Goal: Task Accomplishment & Management: Manage account settings

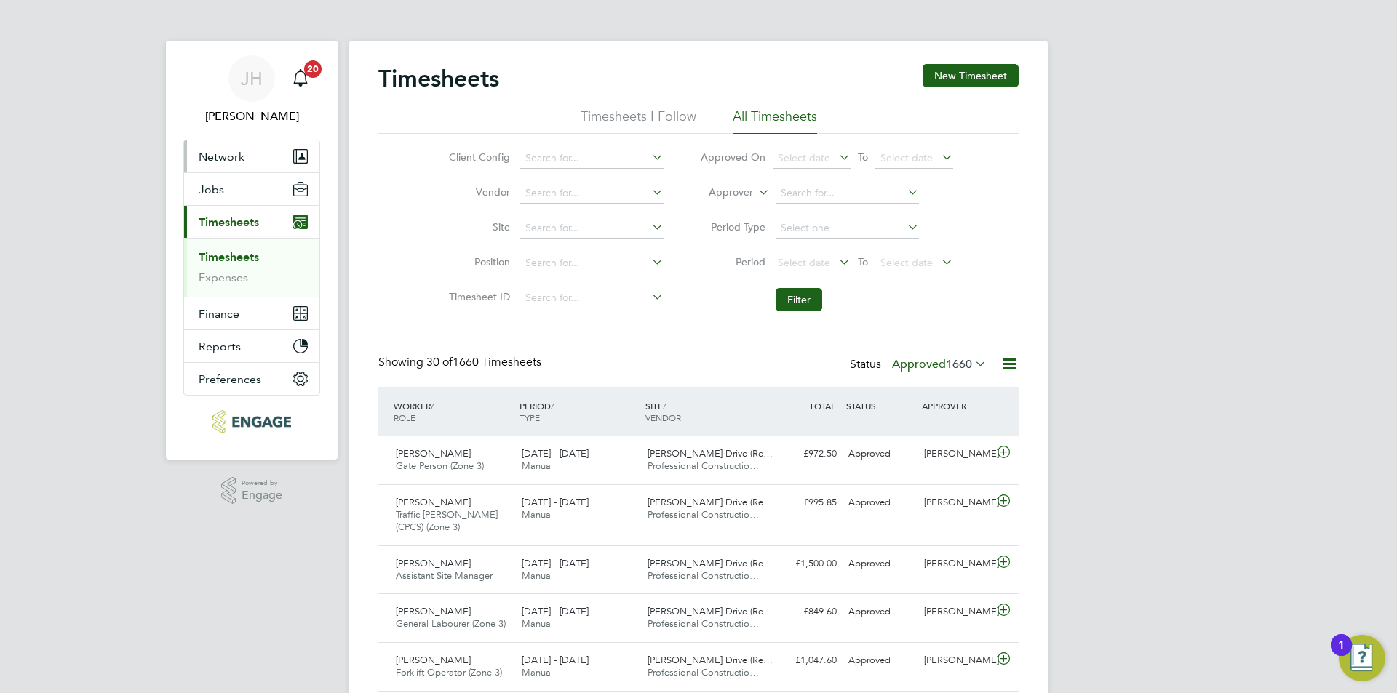
click at [236, 150] on span "Network" at bounding box center [222, 157] width 46 height 14
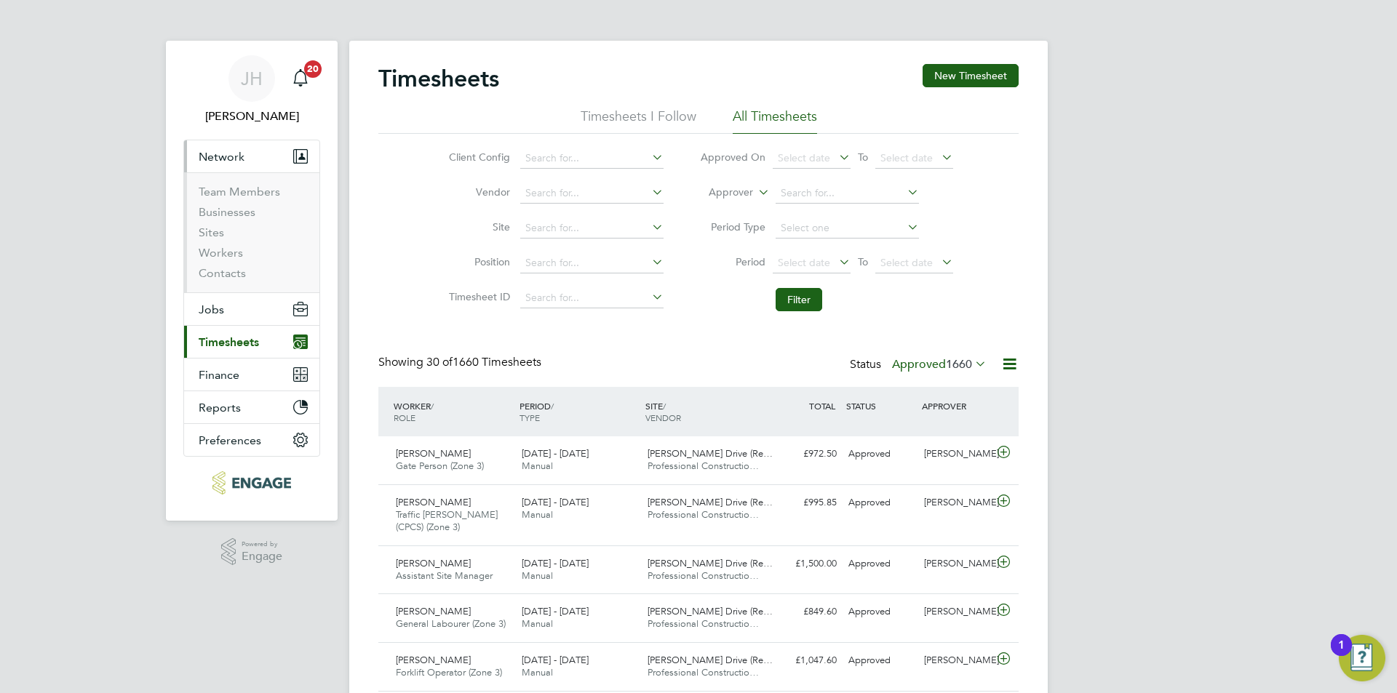
click at [220, 245] on li "Sites" at bounding box center [253, 235] width 109 height 20
click at [220, 246] on link "Workers" at bounding box center [221, 253] width 44 height 14
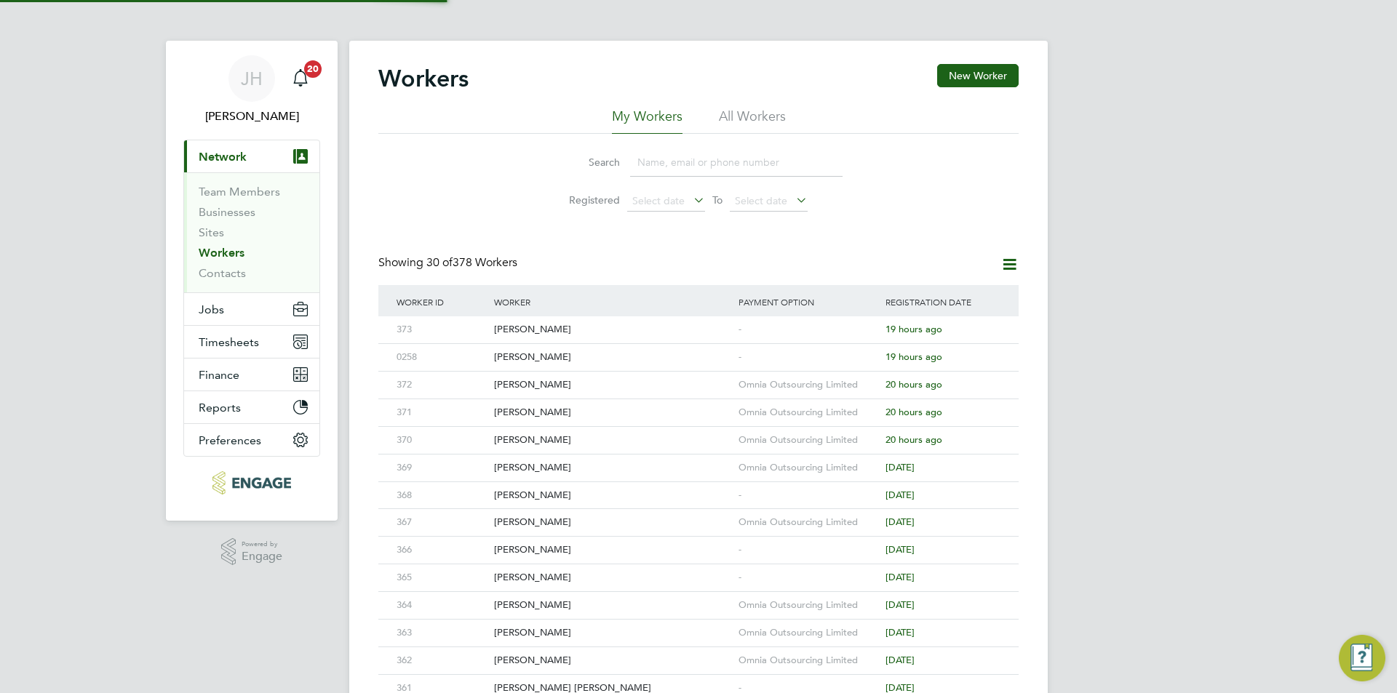
click at [226, 253] on link "Workers" at bounding box center [222, 253] width 46 height 14
click at [790, 463] on div "Omnia Outsourcing Limited" at bounding box center [808, 468] width 147 height 27
click at [815, 439] on div "Omnia Outsourcing Limited" at bounding box center [808, 440] width 147 height 27
click at [765, 394] on div "Omnia Outsourcing Limited" at bounding box center [808, 385] width 147 height 27
click at [786, 413] on div "Omnia Outsourcing Limited" at bounding box center [808, 412] width 147 height 27
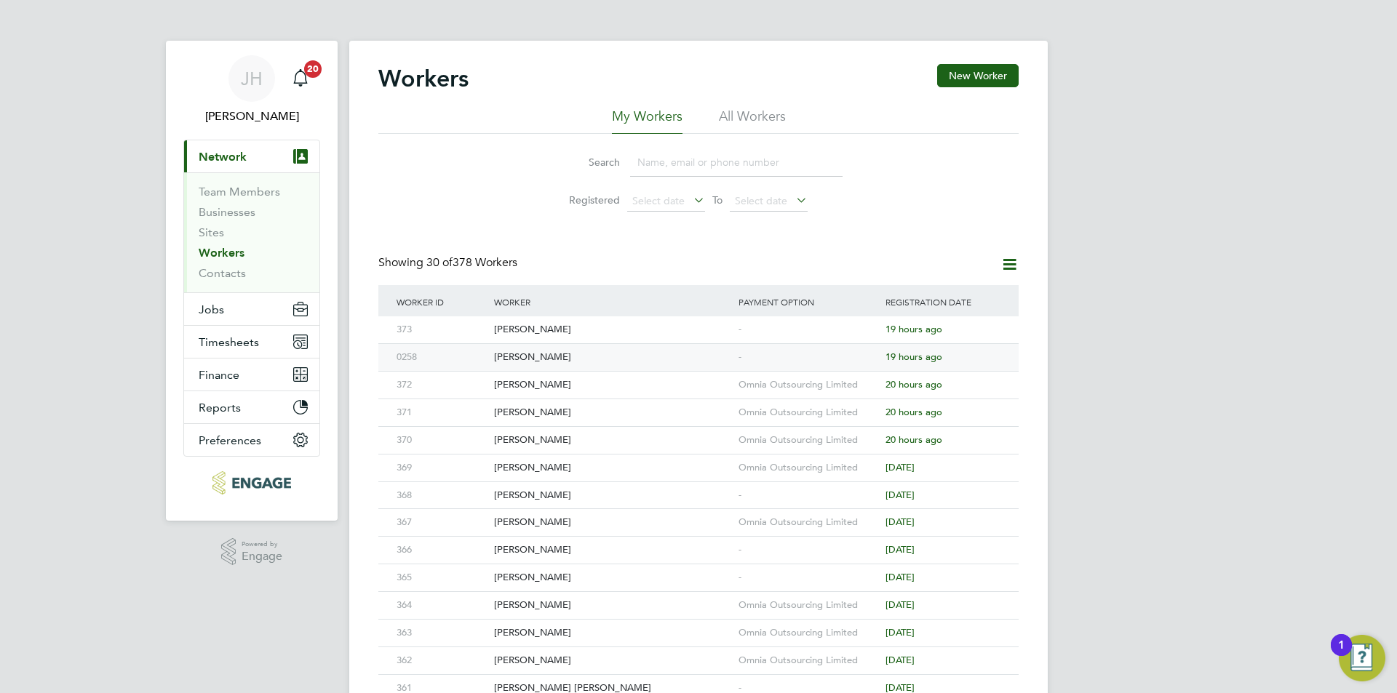
click at [773, 360] on div "-" at bounding box center [808, 357] width 147 height 27
click at [655, 570] on div "George Coyle" at bounding box center [612, 577] width 244 height 27
click at [800, 329] on div "-" at bounding box center [808, 329] width 147 height 27
click at [994, 77] on button "New Worker" at bounding box center [977, 75] width 81 height 23
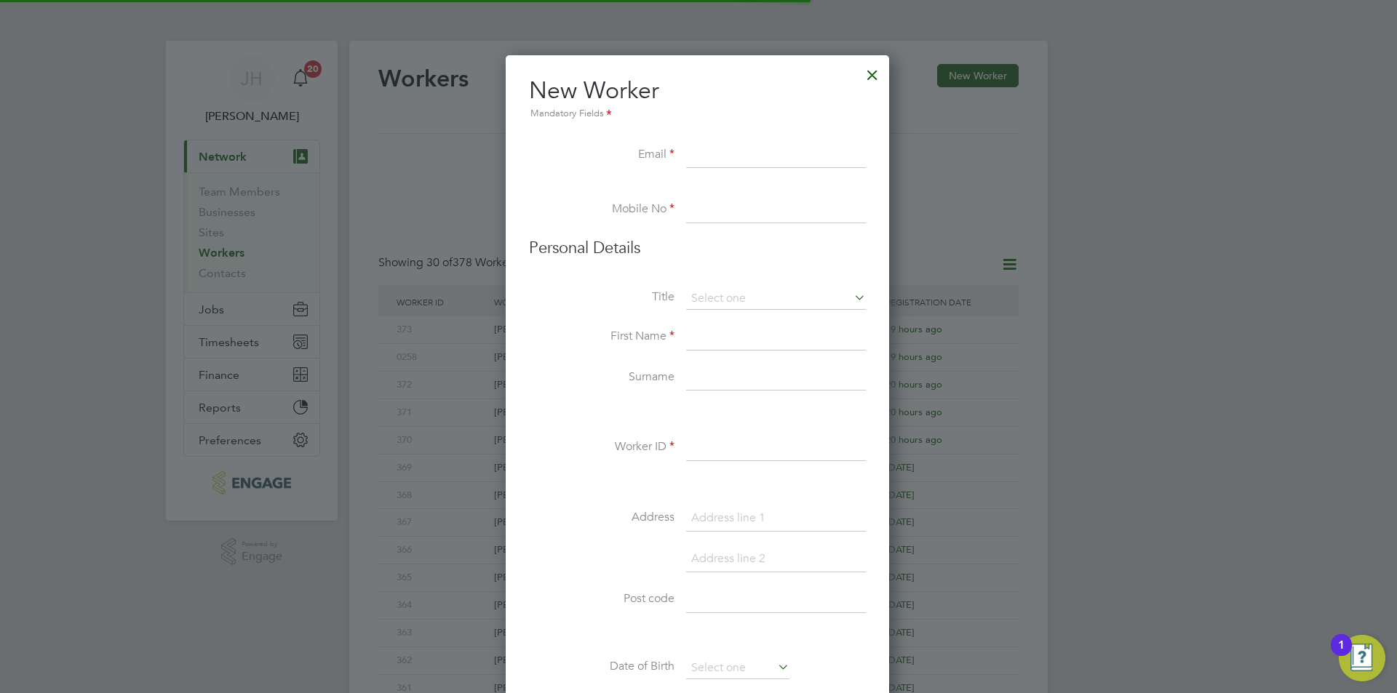
scroll to position [1238, 386]
click at [737, 471] on li "Worker ID" at bounding box center [697, 455] width 337 height 41
click at [750, 454] on input at bounding box center [776, 448] width 180 height 26
type input "374"
drag, startPoint x: 781, startPoint y: 152, endPoint x: 724, endPoint y: 322, distance: 179.2
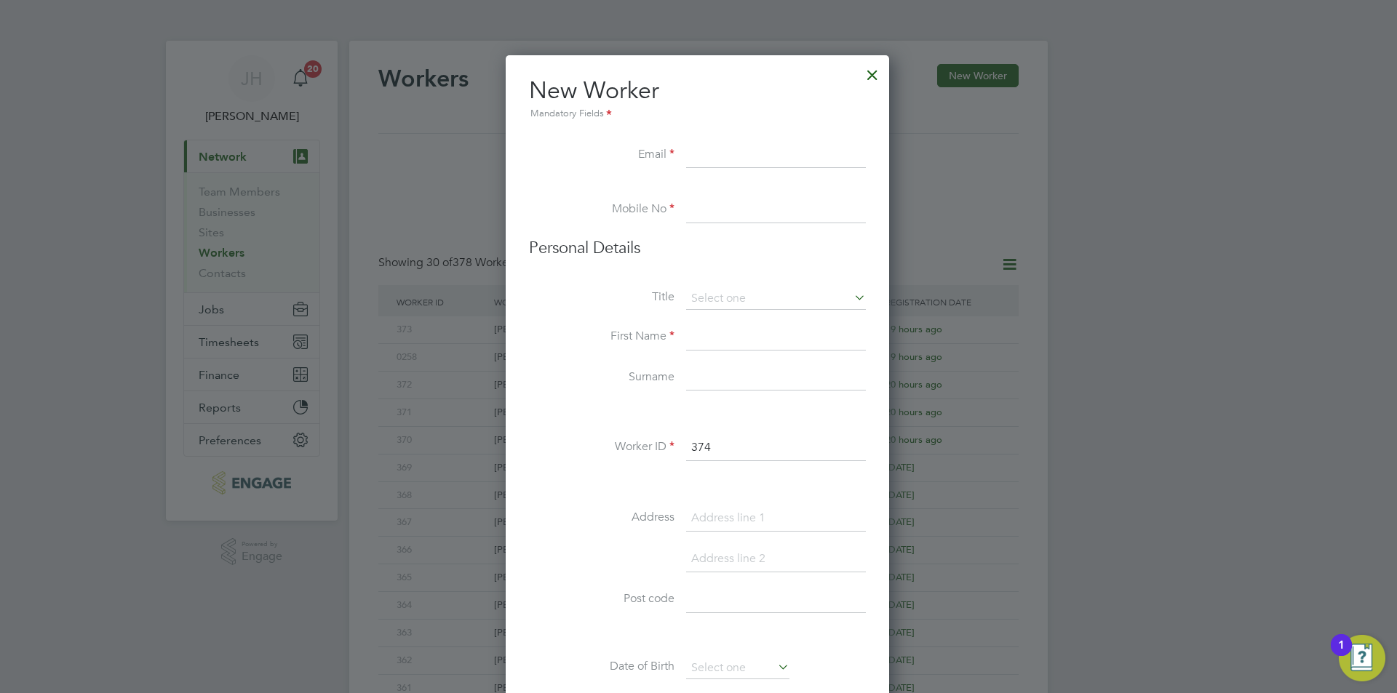
click at [781, 152] on input at bounding box center [776, 156] width 180 height 26
type input "piotrpaulaka2981010@gmail.com"
type input "02034342260"
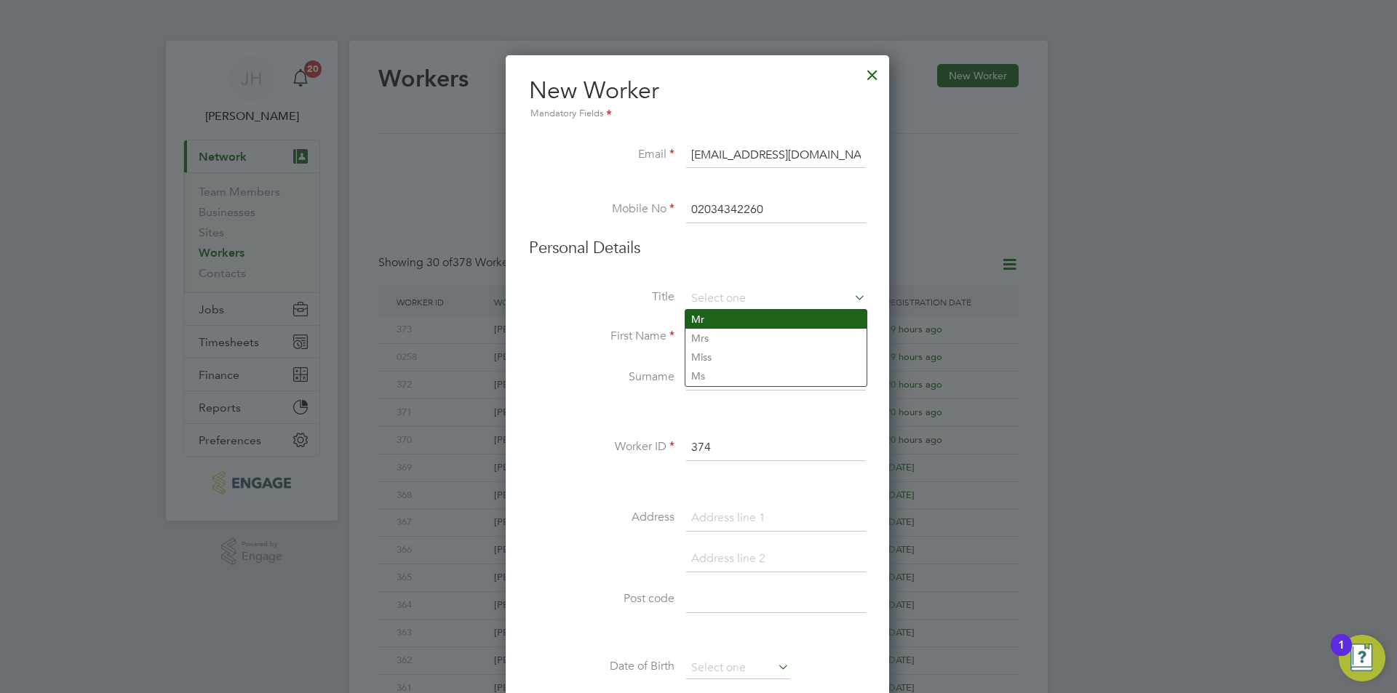
click at [736, 324] on li "Mr" at bounding box center [775, 319] width 181 height 19
type input "Mr"
click at [734, 346] on input at bounding box center [776, 337] width 180 height 26
type input "Piotr"
type input "Paulaka"
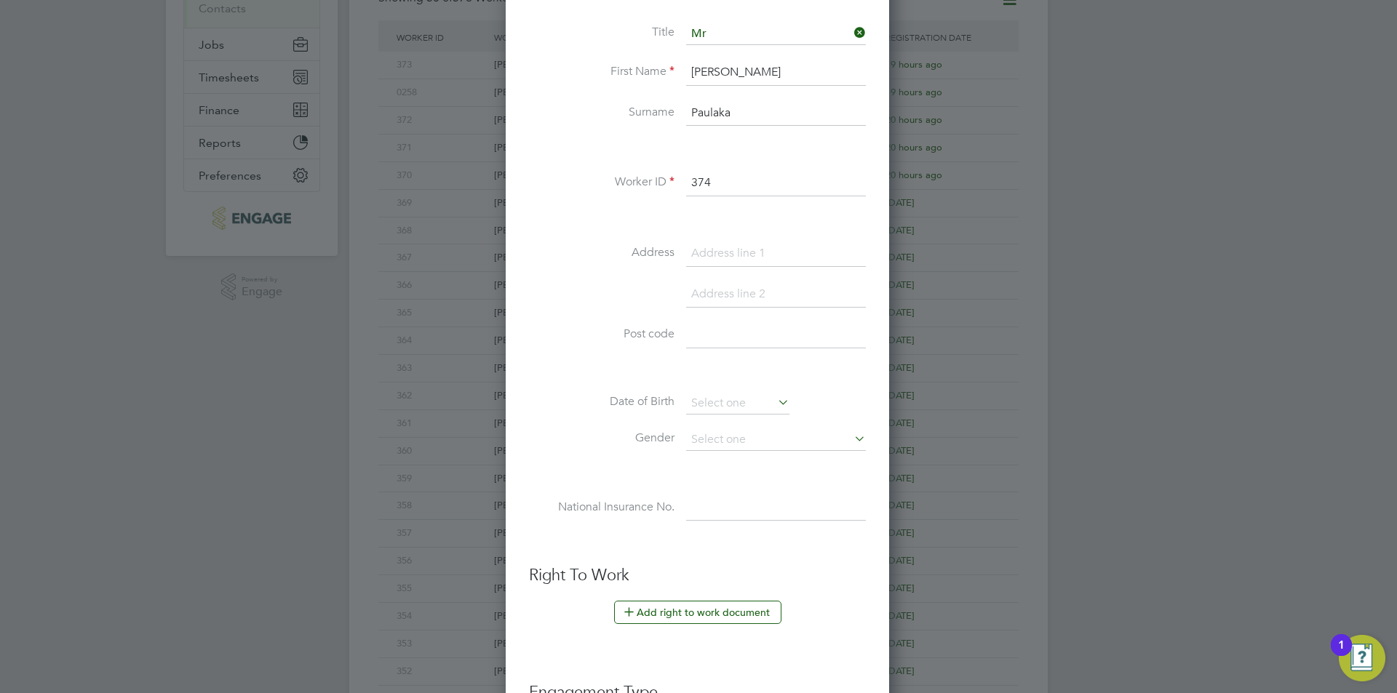
scroll to position [275, 0]
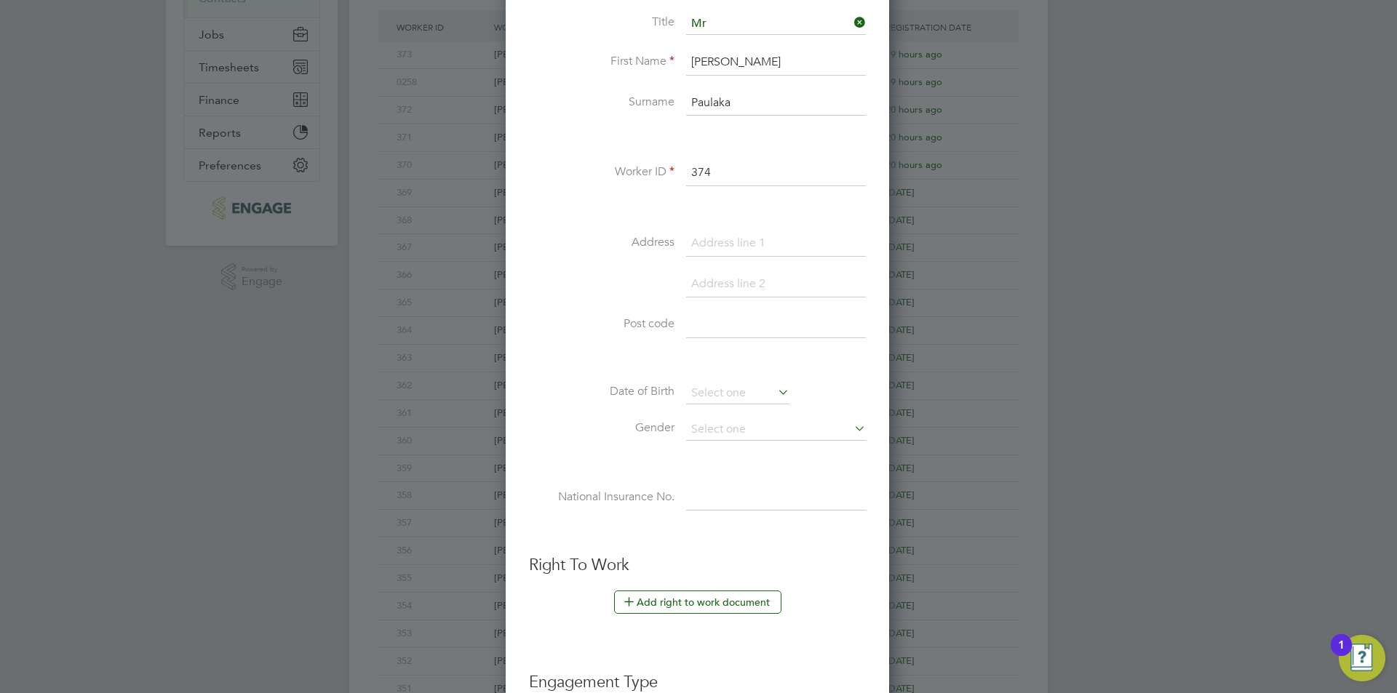
click at [725, 245] on input at bounding box center [776, 244] width 180 height 26
type input "13 Illett Way"
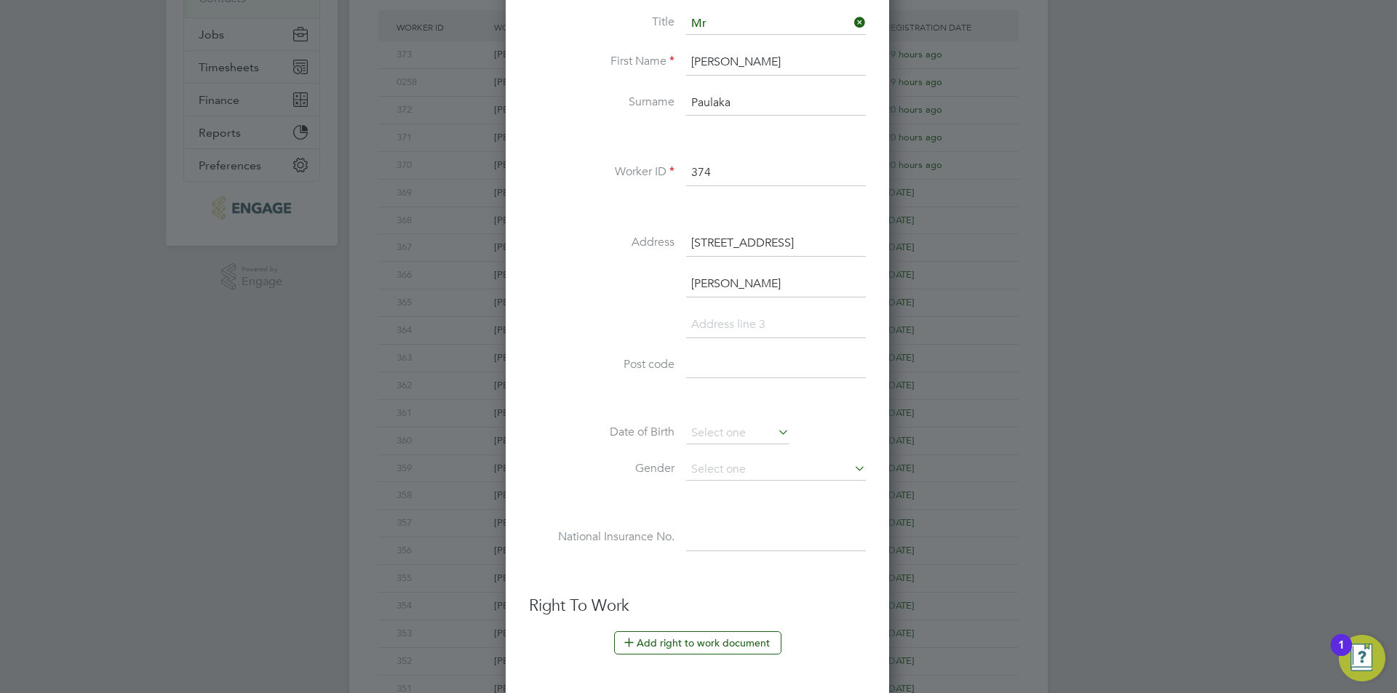
type input "Crawley"
type input "RH12 0AJ"
click at [735, 432] on input at bounding box center [737, 434] width 103 height 22
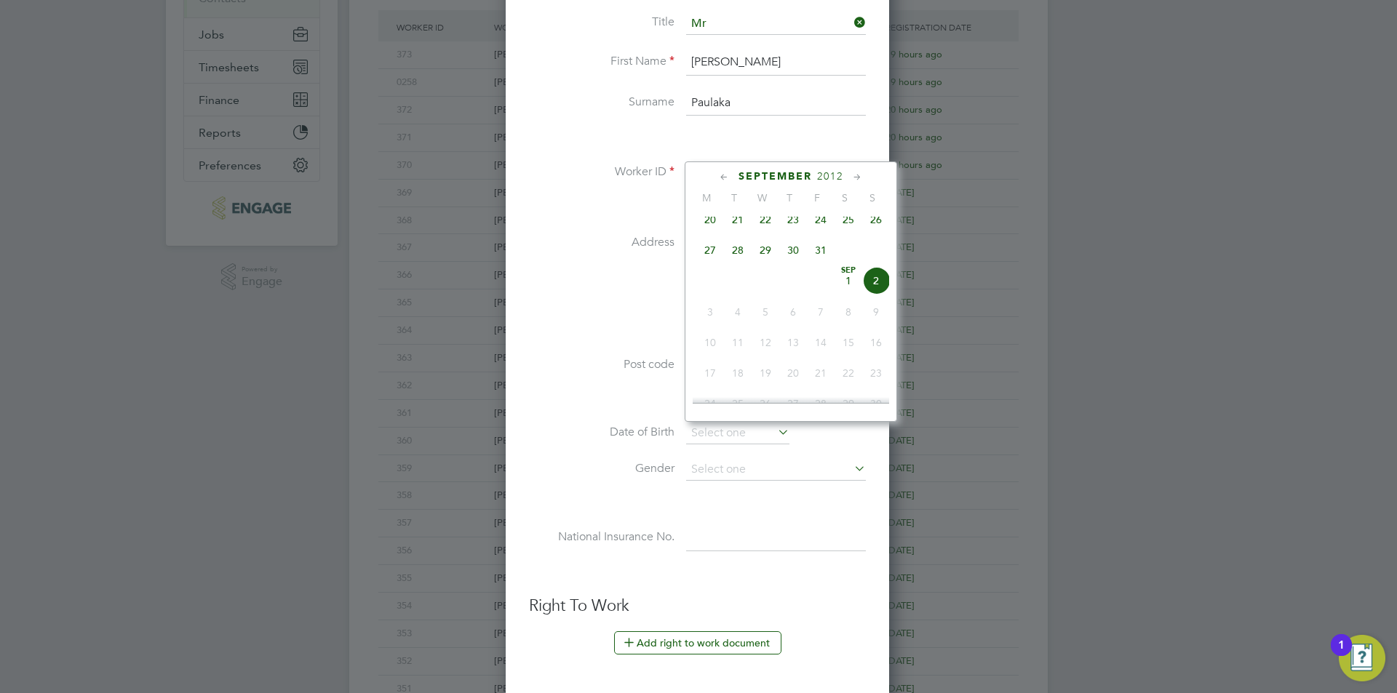
click at [835, 174] on span "2012" at bounding box center [830, 176] width 26 height 12
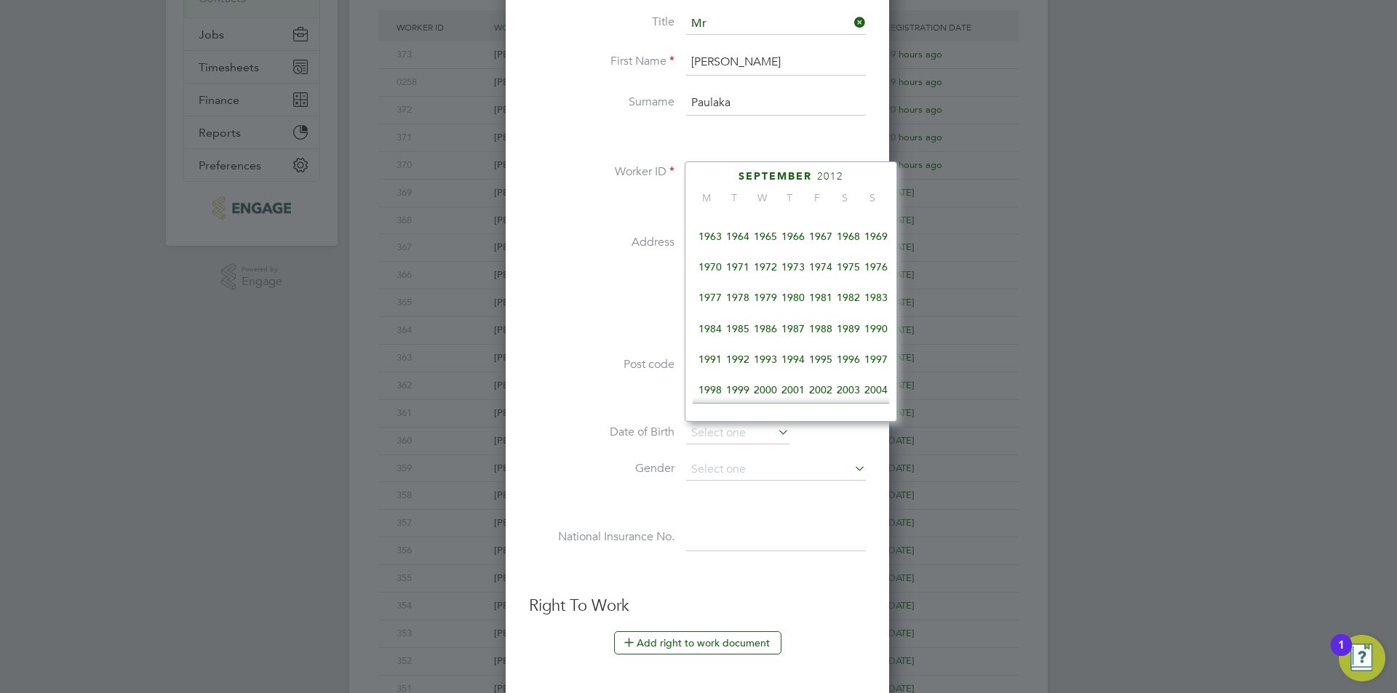
scroll to position [167, 0]
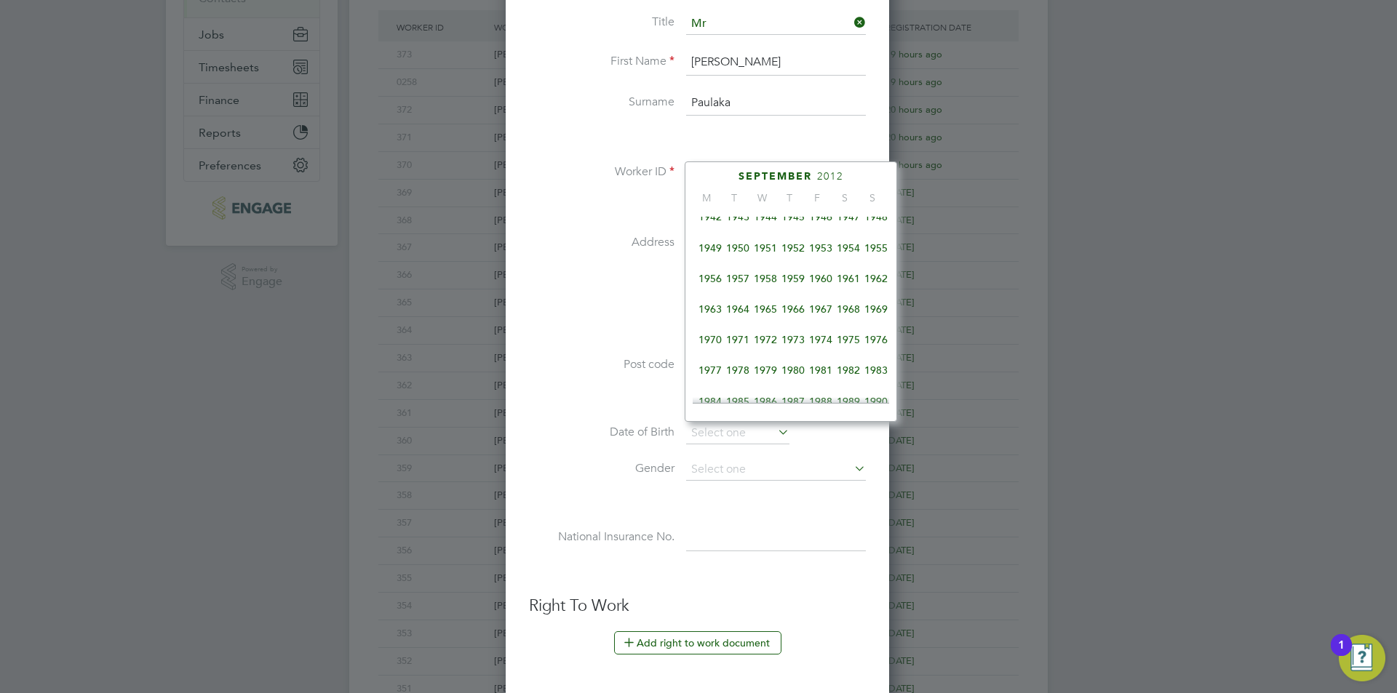
click at [856, 313] on span "1968" at bounding box center [848, 309] width 28 height 28
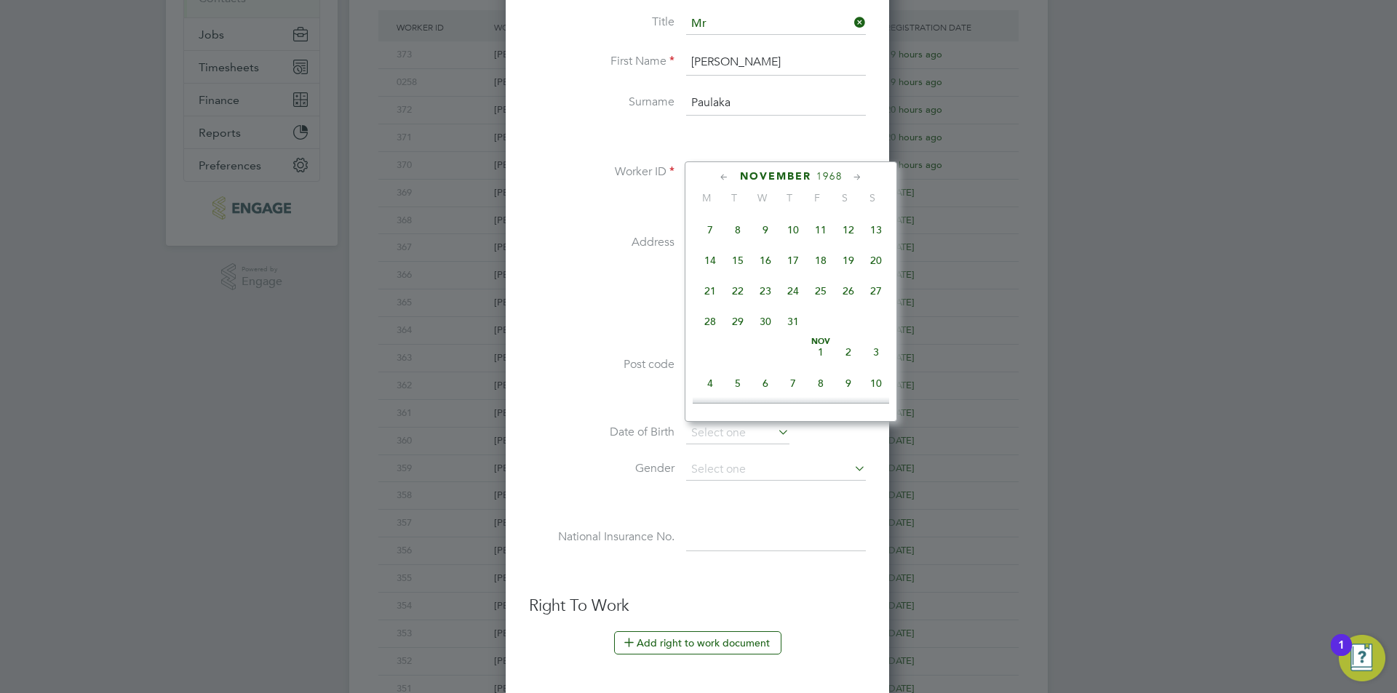
scroll to position [749, 0]
click at [795, 386] on span "21" at bounding box center [793, 372] width 28 height 28
type input "21 Nov 1968"
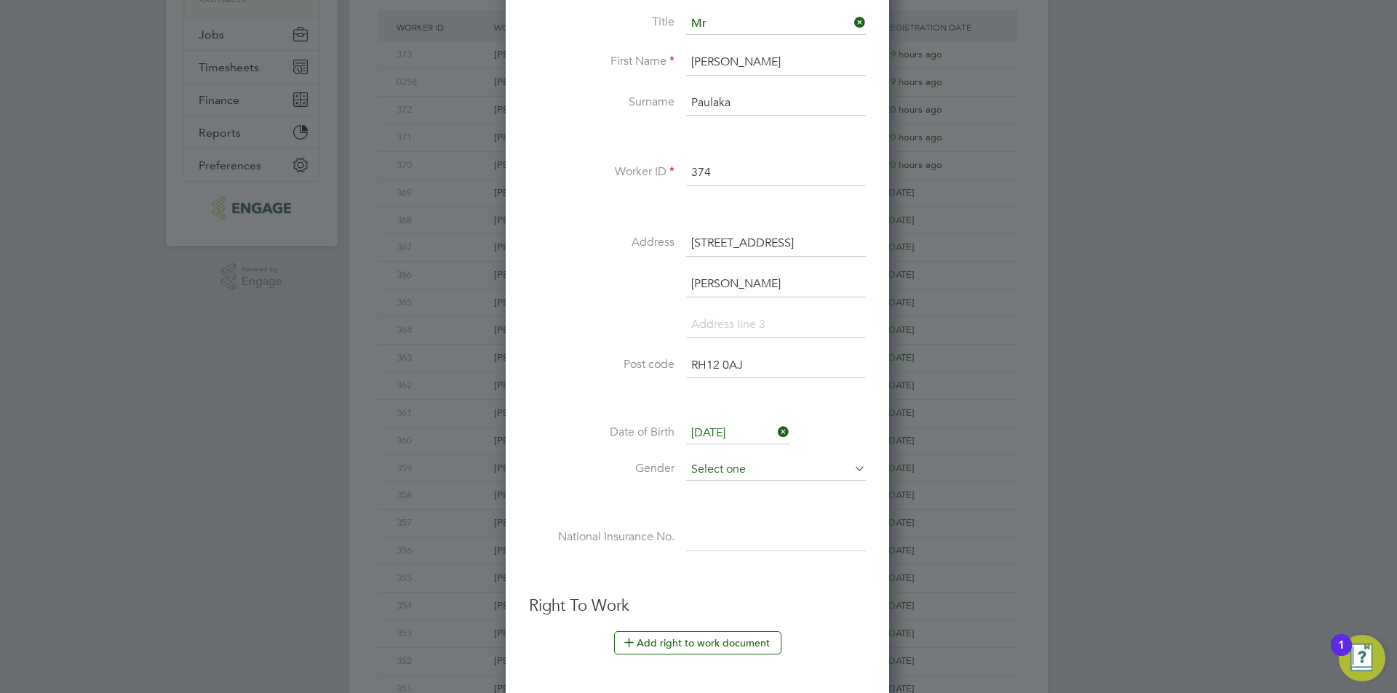
click at [759, 470] on input at bounding box center [776, 470] width 180 height 22
click at [791, 489] on li "[DEMOGRAPHIC_DATA]" at bounding box center [775, 490] width 181 height 19
type input "[DEMOGRAPHIC_DATA]"
click at [776, 532] on input at bounding box center [776, 538] width 180 height 26
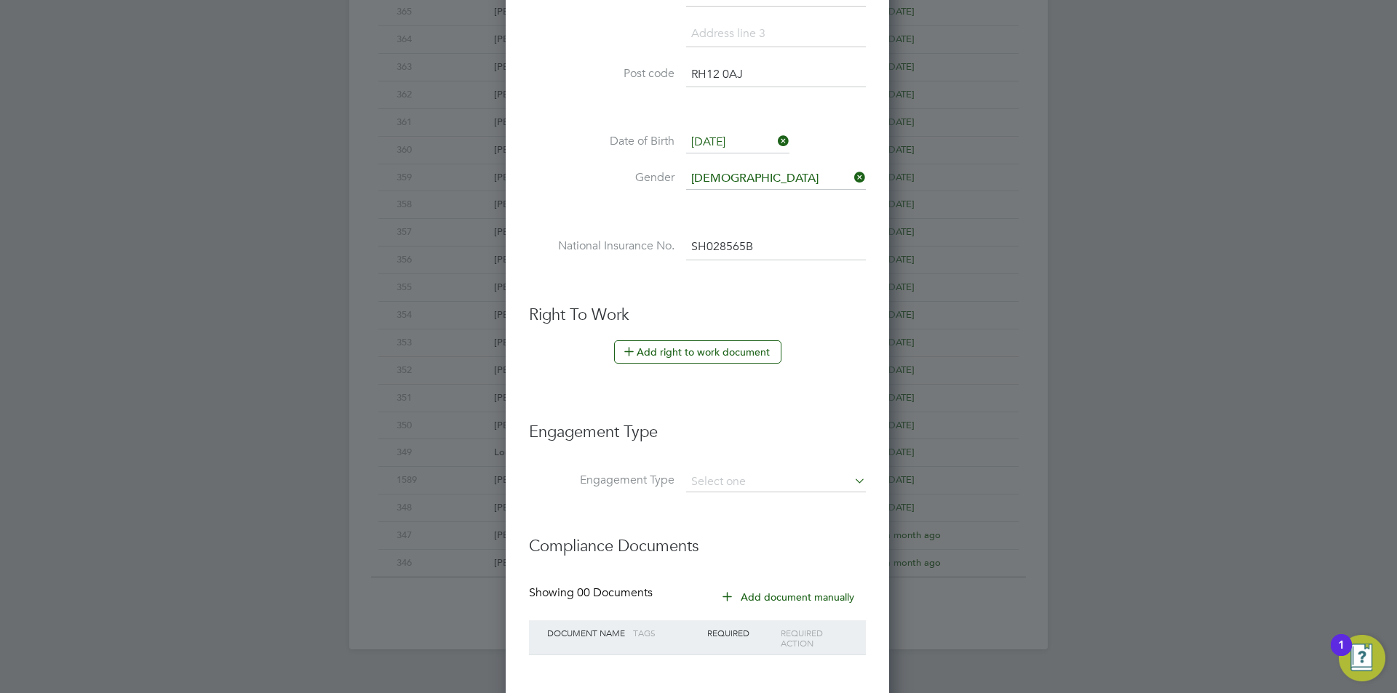
type input "SH 02 85 65 B"
click at [755, 469] on li "Engagement Type" at bounding box center [697, 439] width 337 height 65
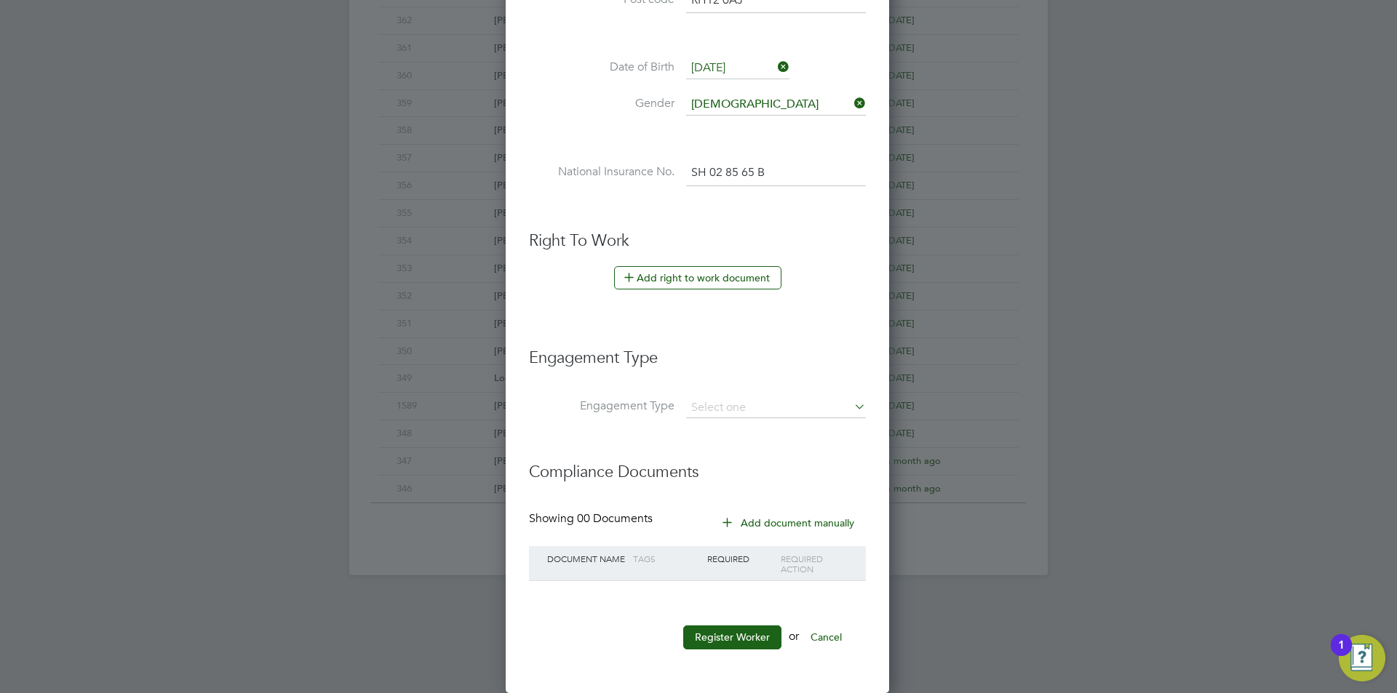
click at [752, 650] on li "Register Worker or Cancel" at bounding box center [697, 645] width 337 height 38
click at [757, 639] on button "Register Worker" at bounding box center [732, 637] width 98 height 23
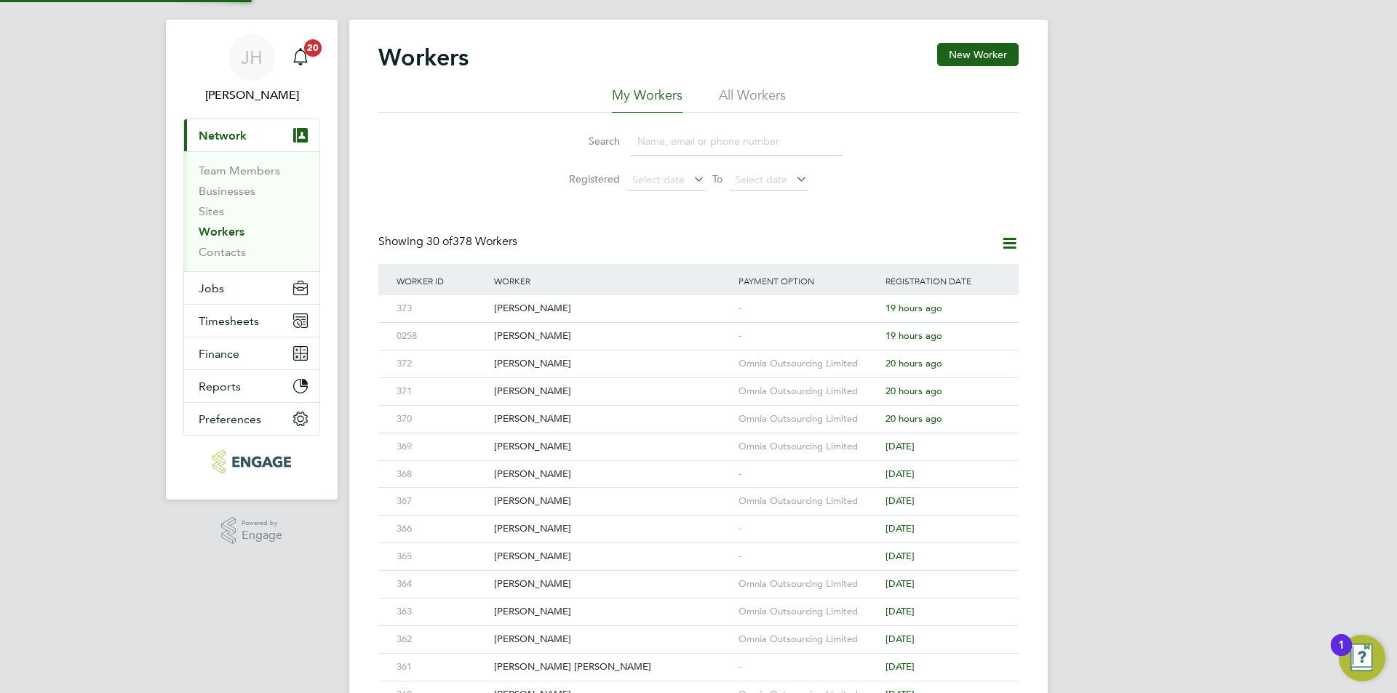
scroll to position [0, 0]
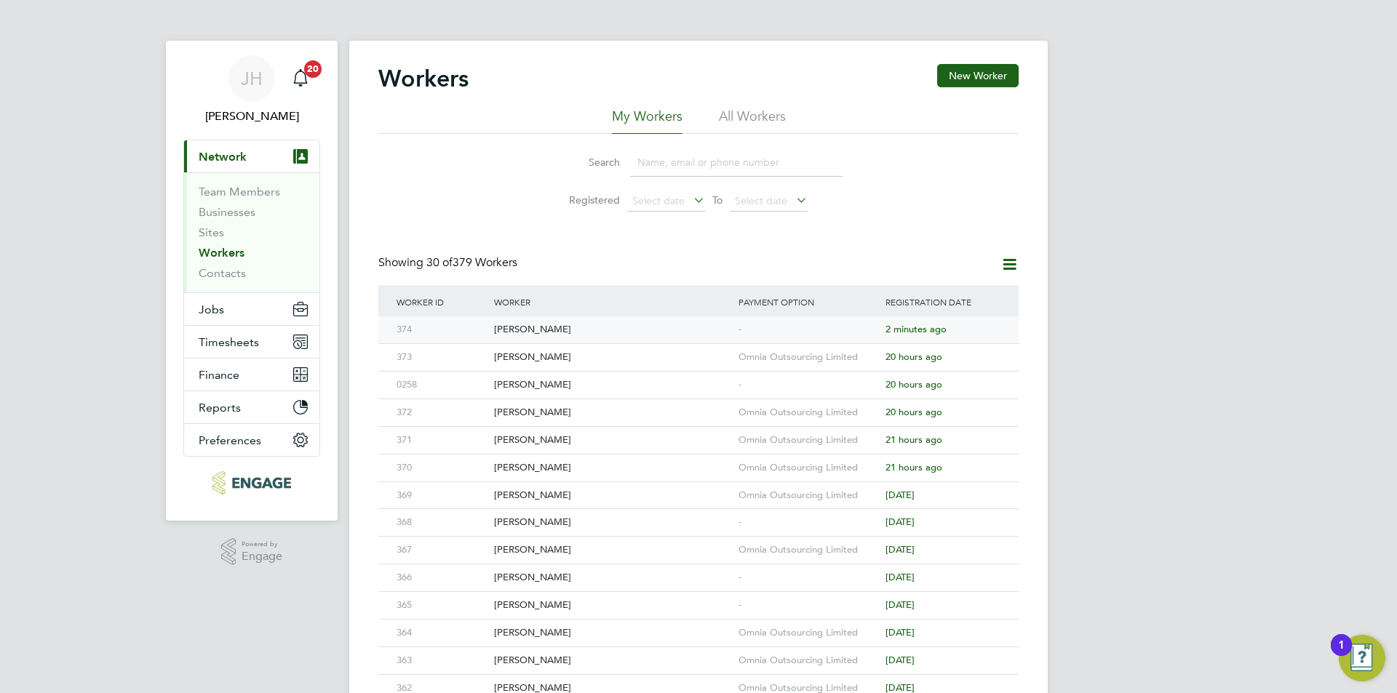
click at [770, 324] on div "-" at bounding box center [808, 329] width 147 height 27
click at [229, 312] on button "Jobs" at bounding box center [251, 309] width 135 height 32
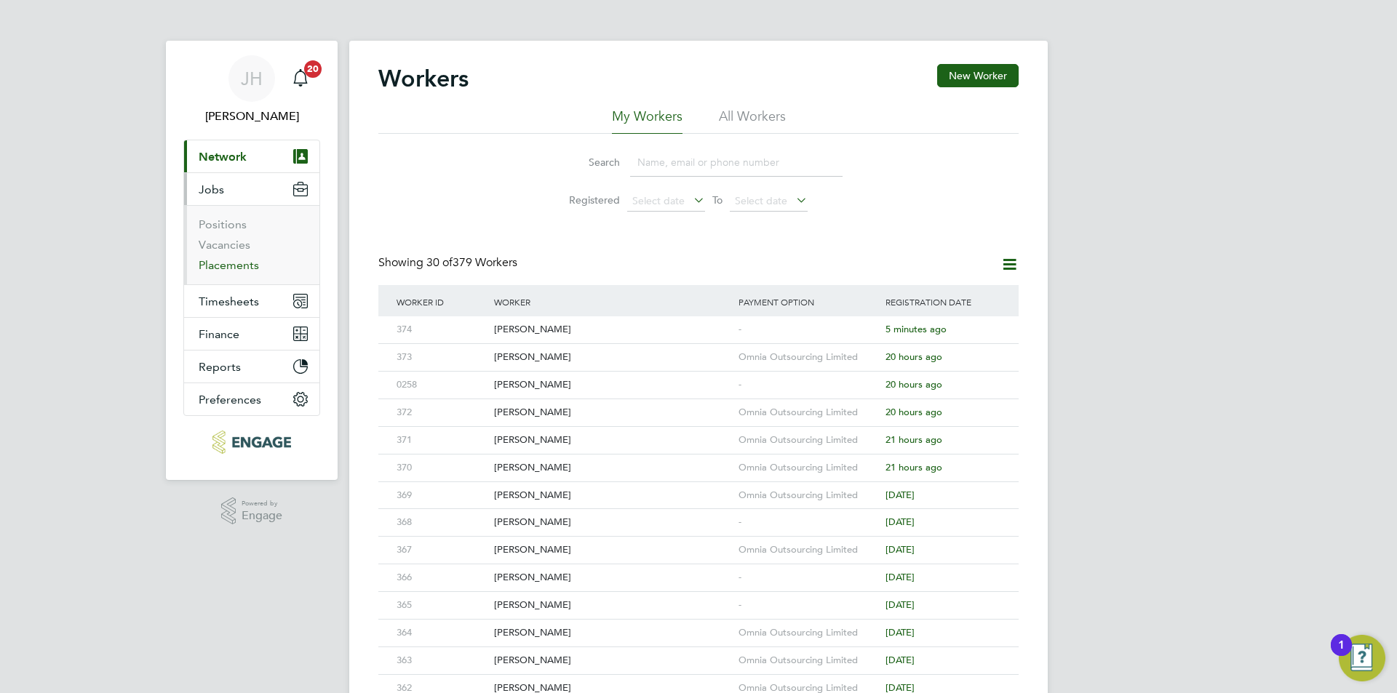
click at [233, 271] on link "Placements" at bounding box center [229, 265] width 60 height 14
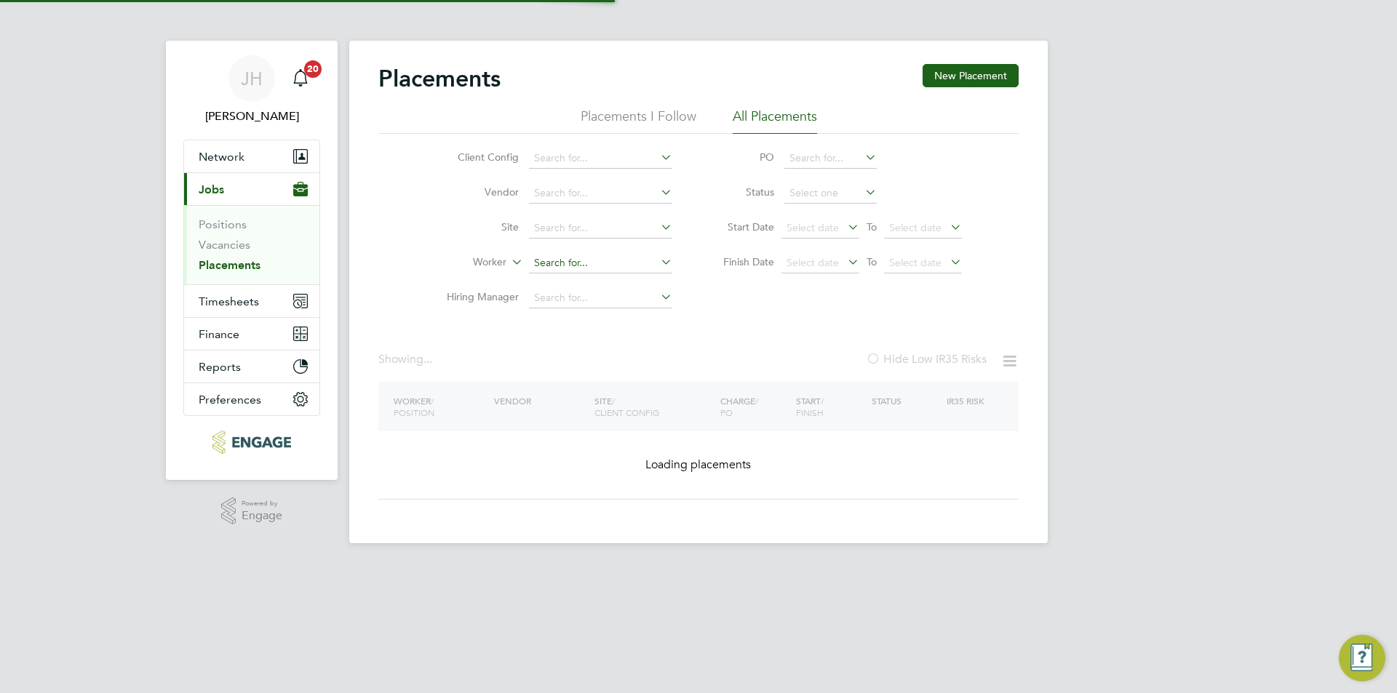
click at [559, 255] on input at bounding box center [600, 263] width 143 height 20
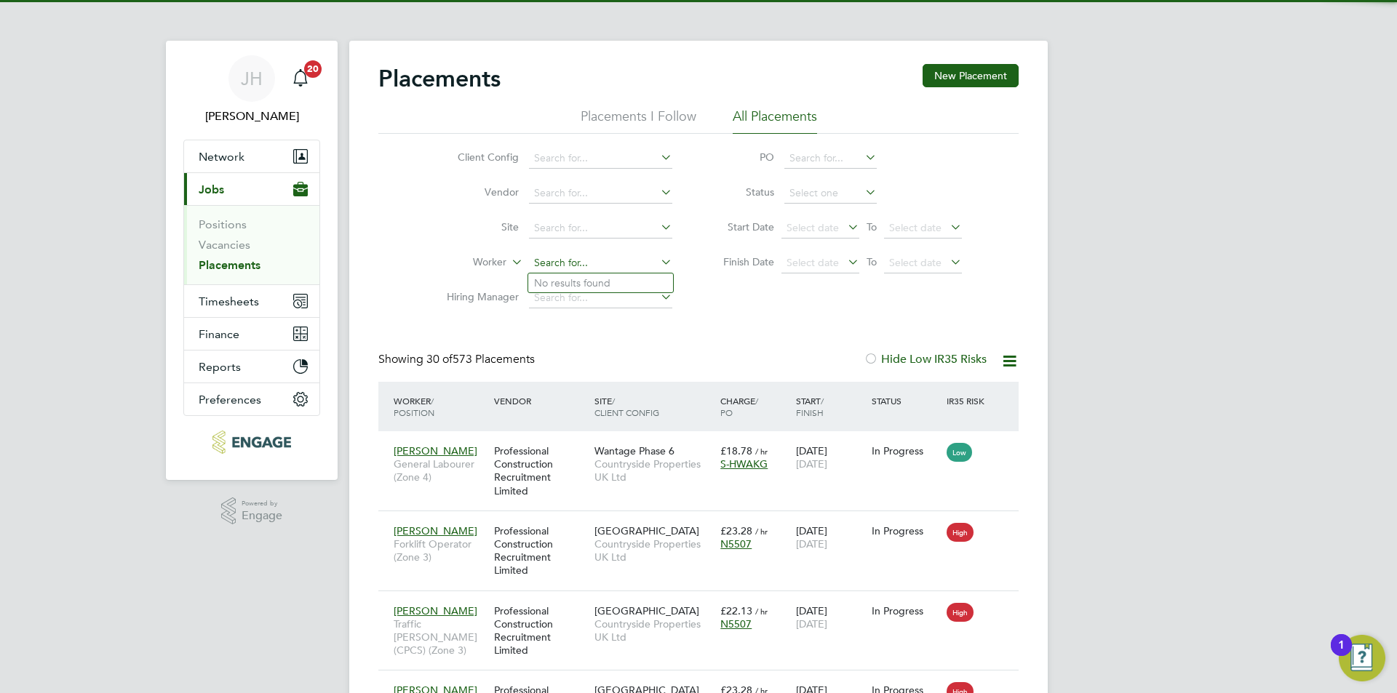
scroll to position [55, 127]
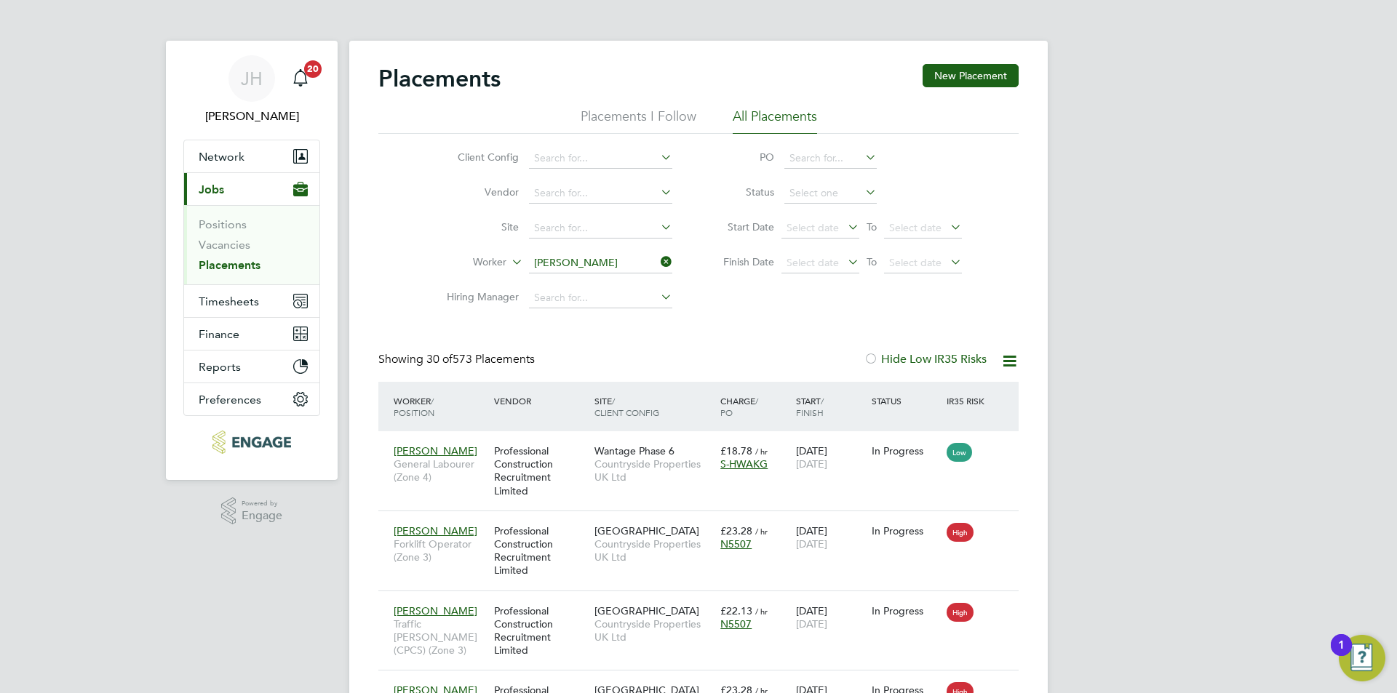
click at [626, 300] on li "Gheorghe Cezar Hadambu" at bounding box center [618, 303] width 180 height 20
type input "[PERSON_NAME]"
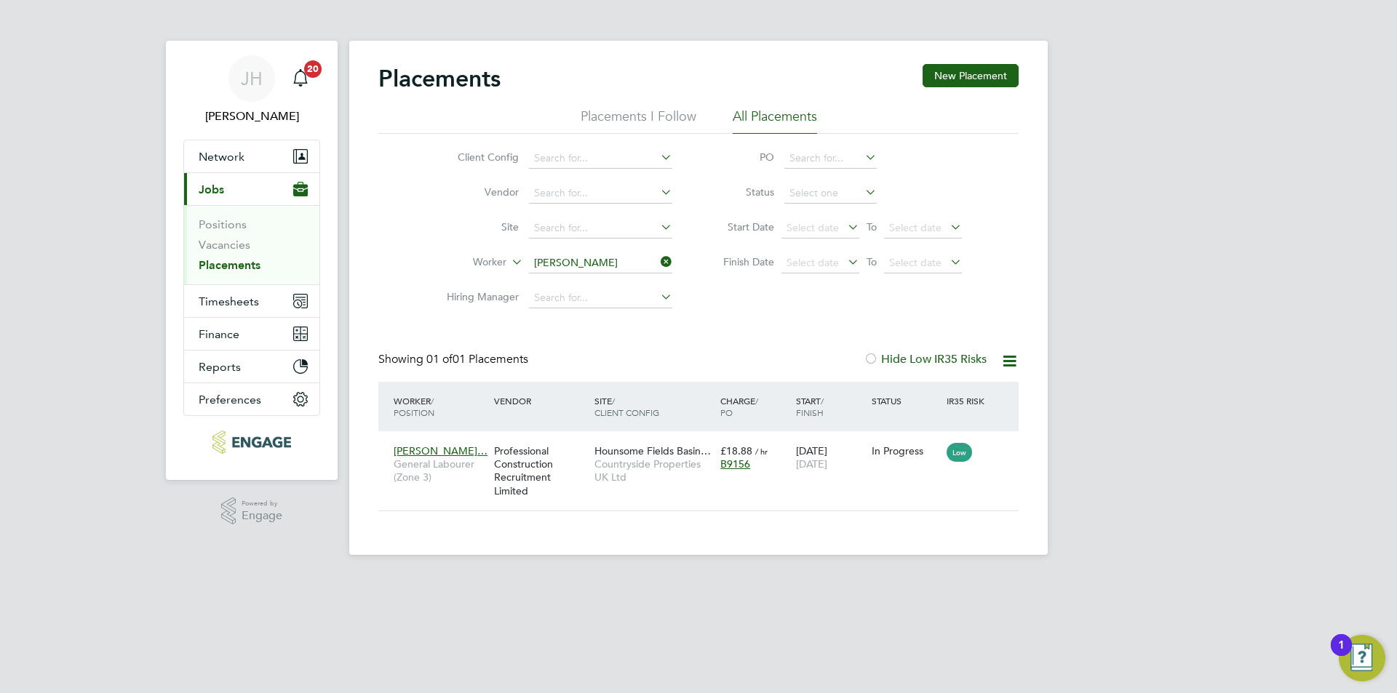
click at [1144, 347] on div "JH Jess Hogan Notifications 20 Applications: Network Team Members Businesses Si…" at bounding box center [698, 289] width 1397 height 578
click at [822, 468] on span "[DATE]" at bounding box center [811, 464] width 31 height 13
click at [252, 140] on ul "Network Team Members Businesses Sites Workers Contacts Current page: Jobs Posit…" at bounding box center [251, 278] width 137 height 276
click at [250, 146] on button "Network" at bounding box center [251, 156] width 135 height 32
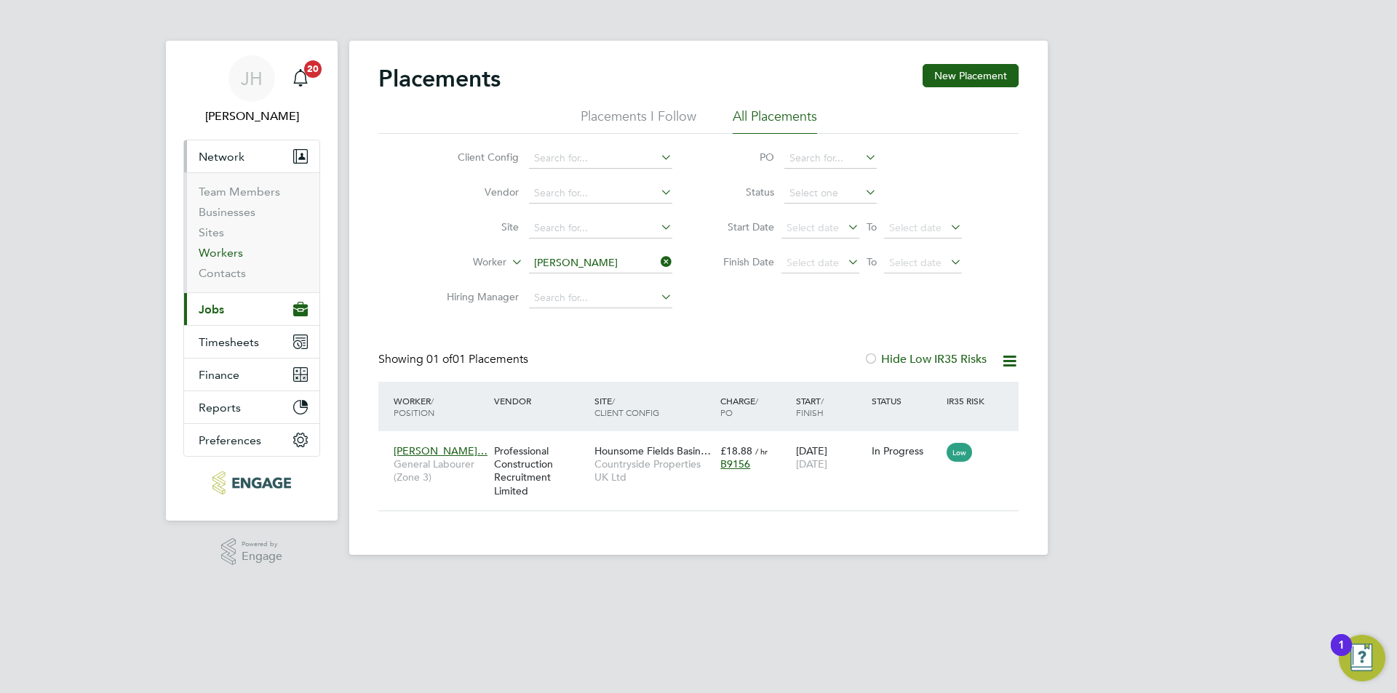
click at [220, 249] on link "Workers" at bounding box center [221, 253] width 44 height 14
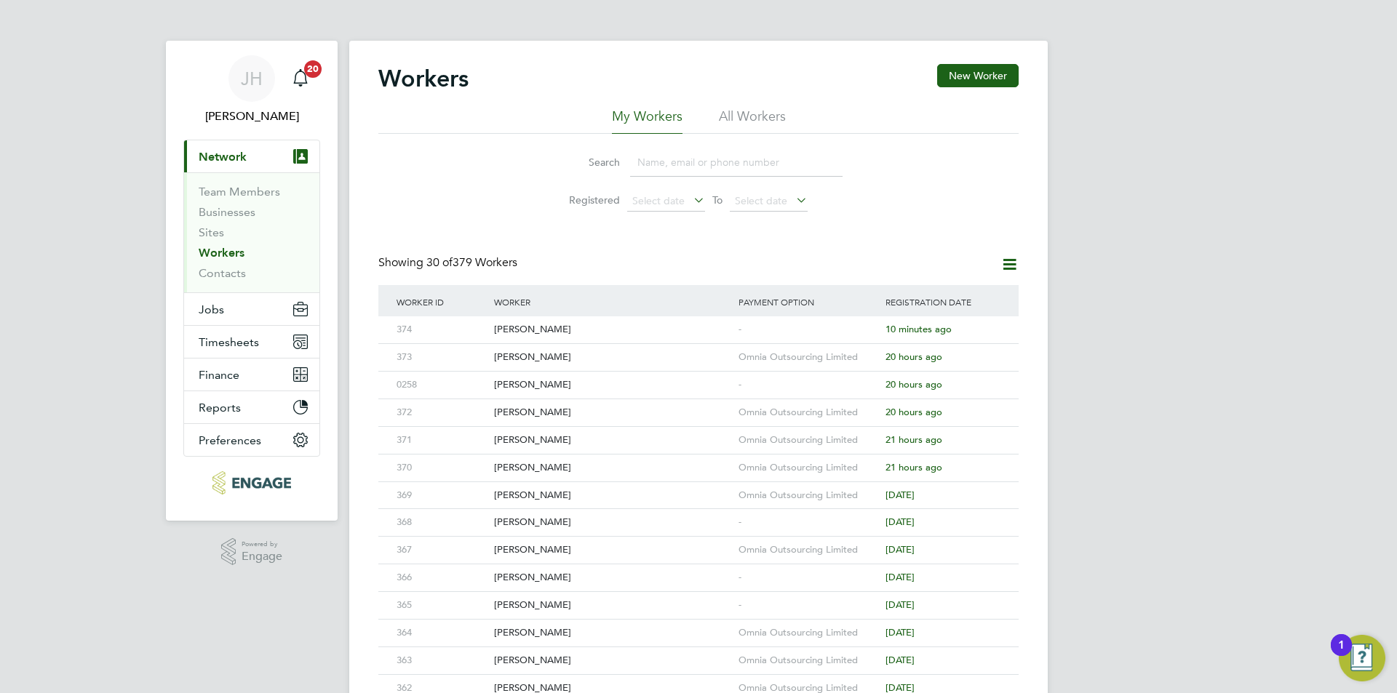
click at [1013, 63] on div "Workers New Worker My Workers All Workers Search Registered Select date To Sele…" at bounding box center [698, 628] width 698 height 1175
click at [974, 69] on button "New Worker" at bounding box center [977, 75] width 81 height 23
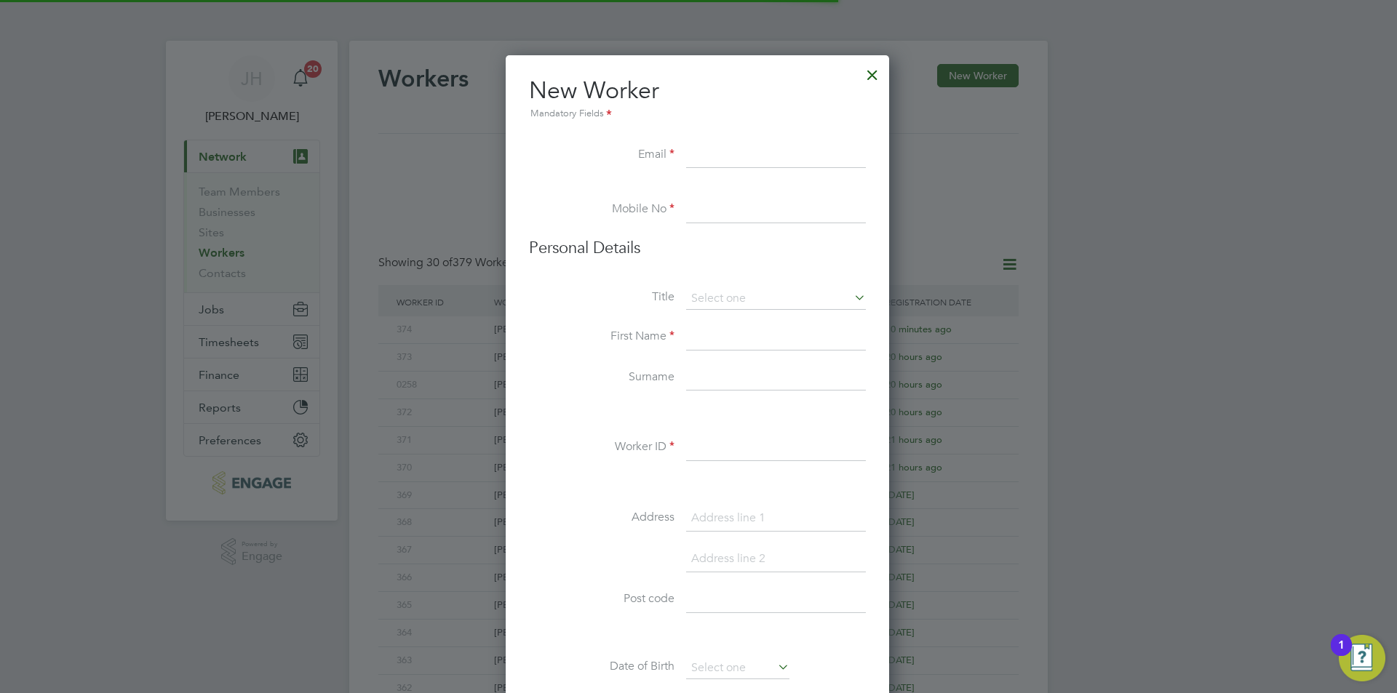
scroll to position [1238, 386]
click at [740, 455] on input at bounding box center [776, 448] width 180 height 26
type input "375"
click at [802, 147] on input at bounding box center [776, 156] width 180 height 26
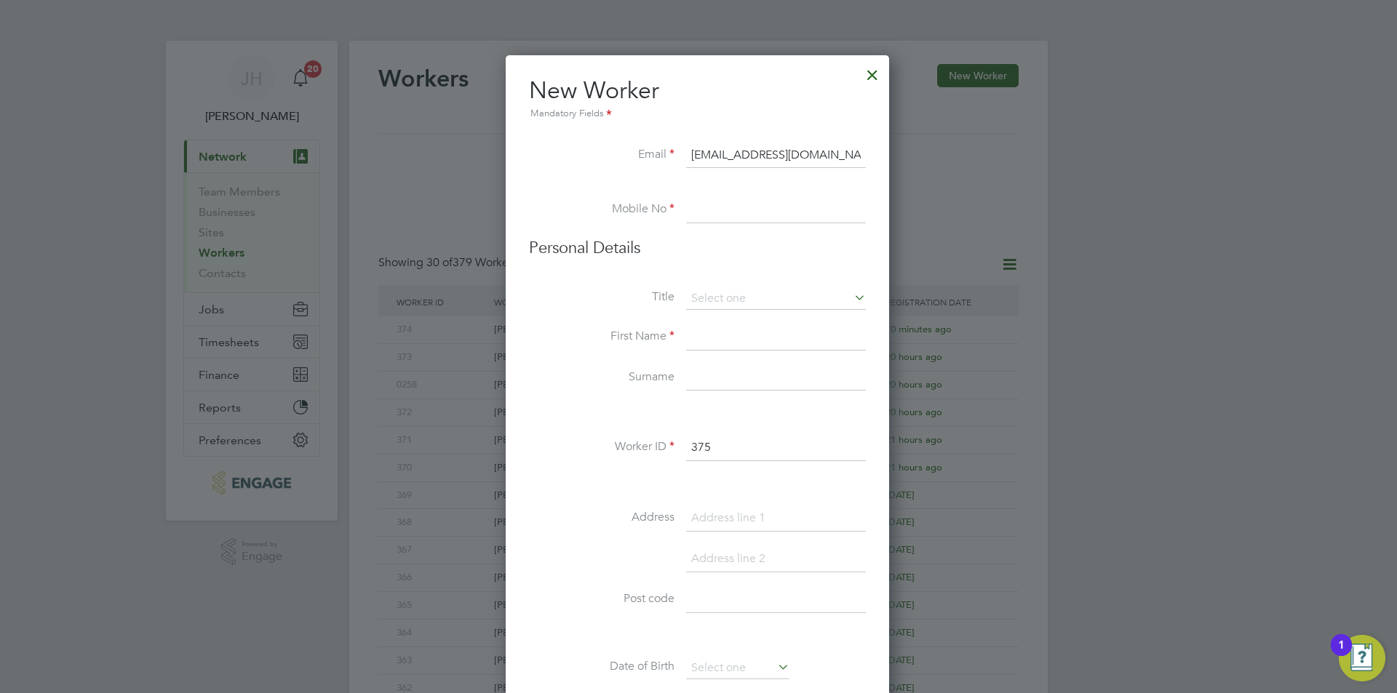
type input "Jamesralph28101@gmail.com"
type input "02034342260"
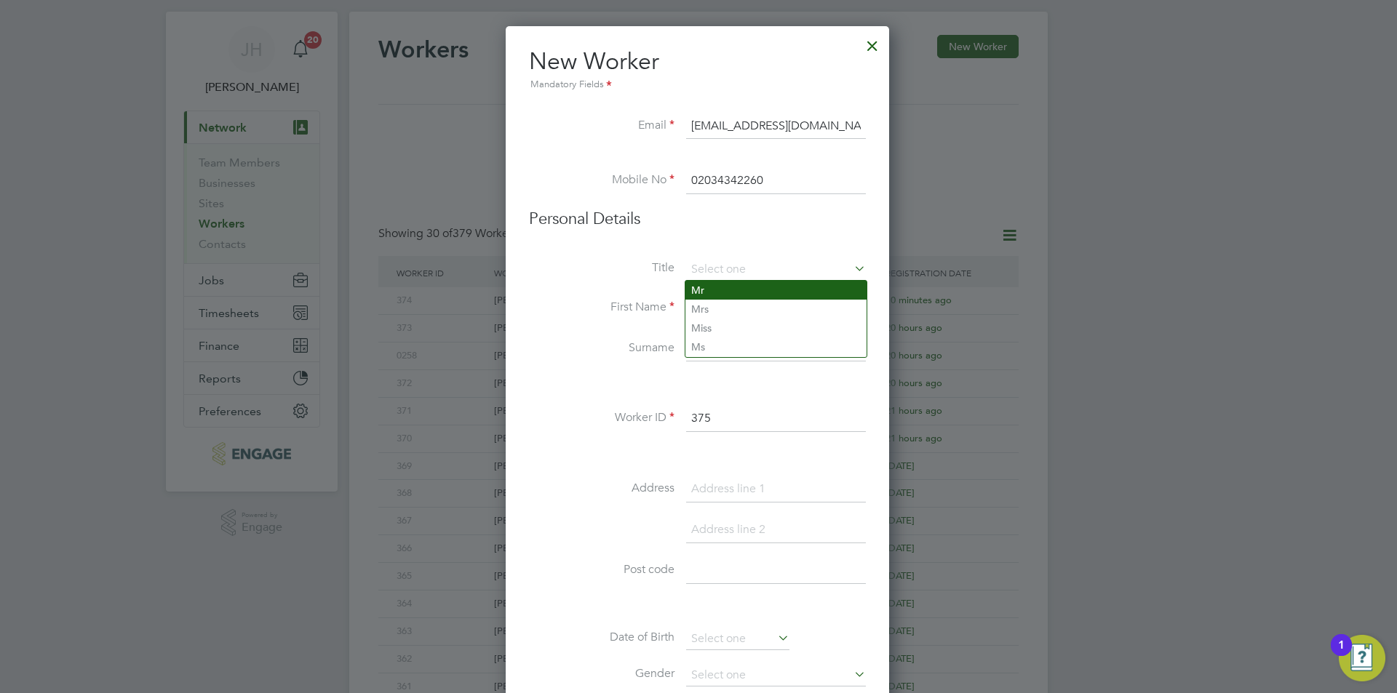
type input "Mr"
type input "[PERSON_NAME]"
type input "Ralph"
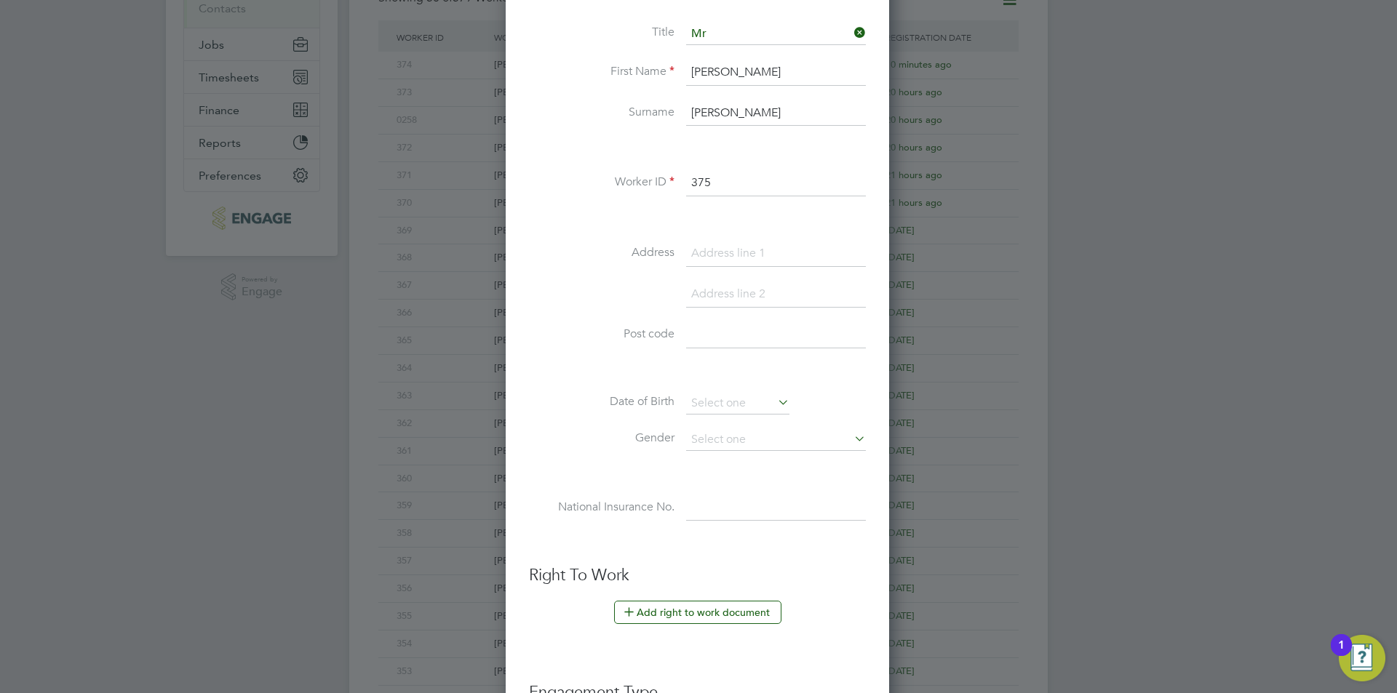
scroll to position [275, 0]
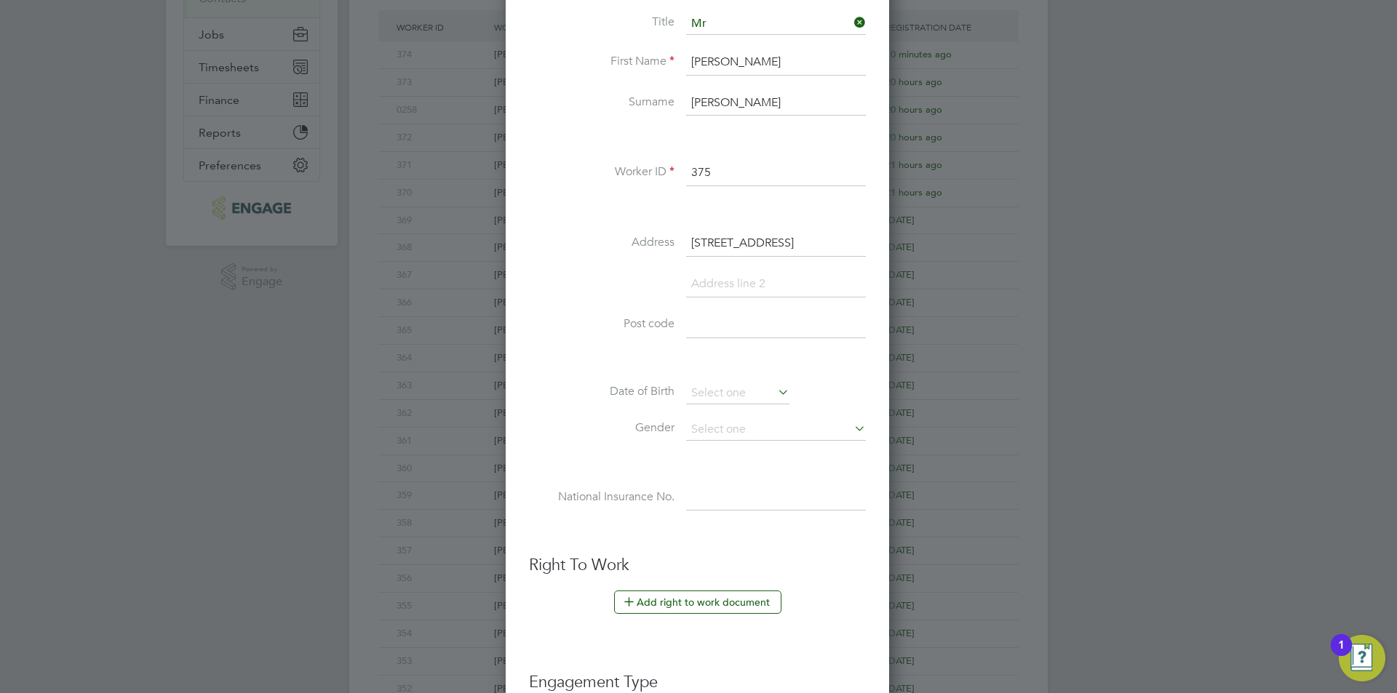
type input "2 Dankworth Road"
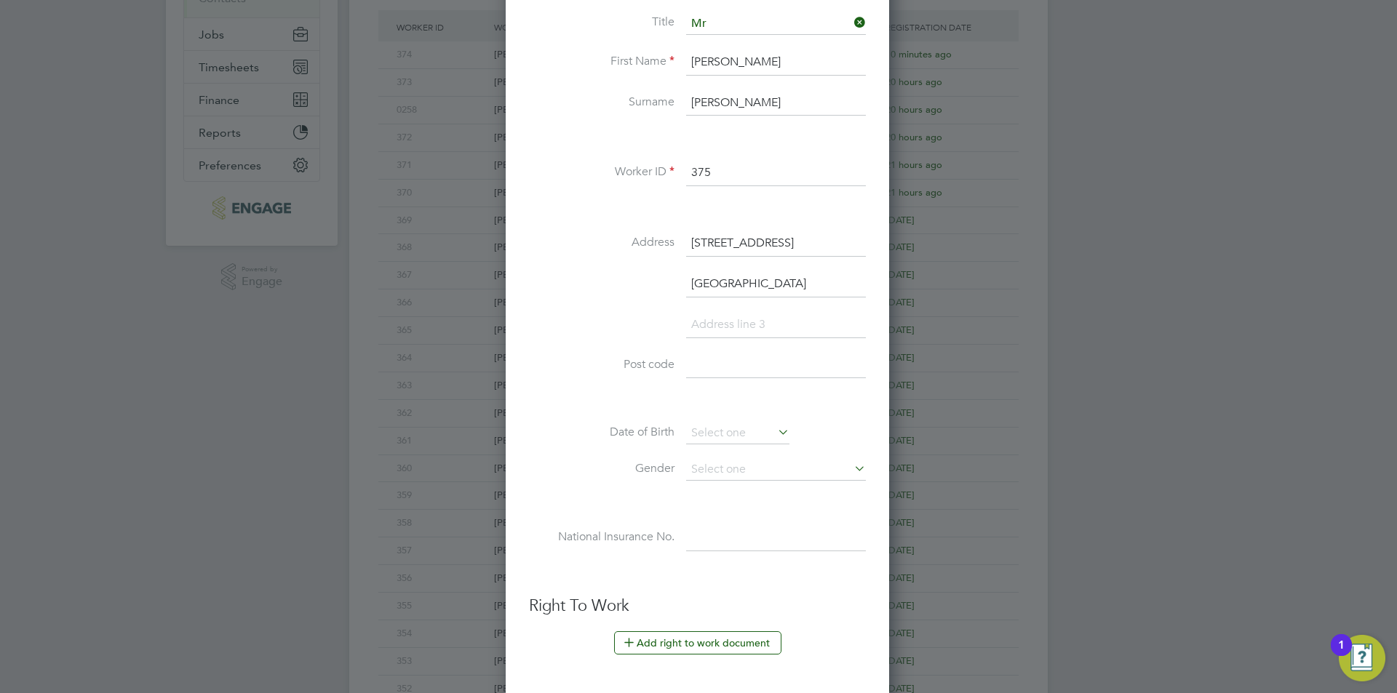
type input "Basingstoke"
type input "RG22 4LH"
click at [748, 420] on div "Title Mr First Name James Surname Ralph Worker ID 375 Address 2 Dankworth Road …" at bounding box center [697, 297] width 337 height 568
click at [748, 424] on input at bounding box center [737, 434] width 103 height 22
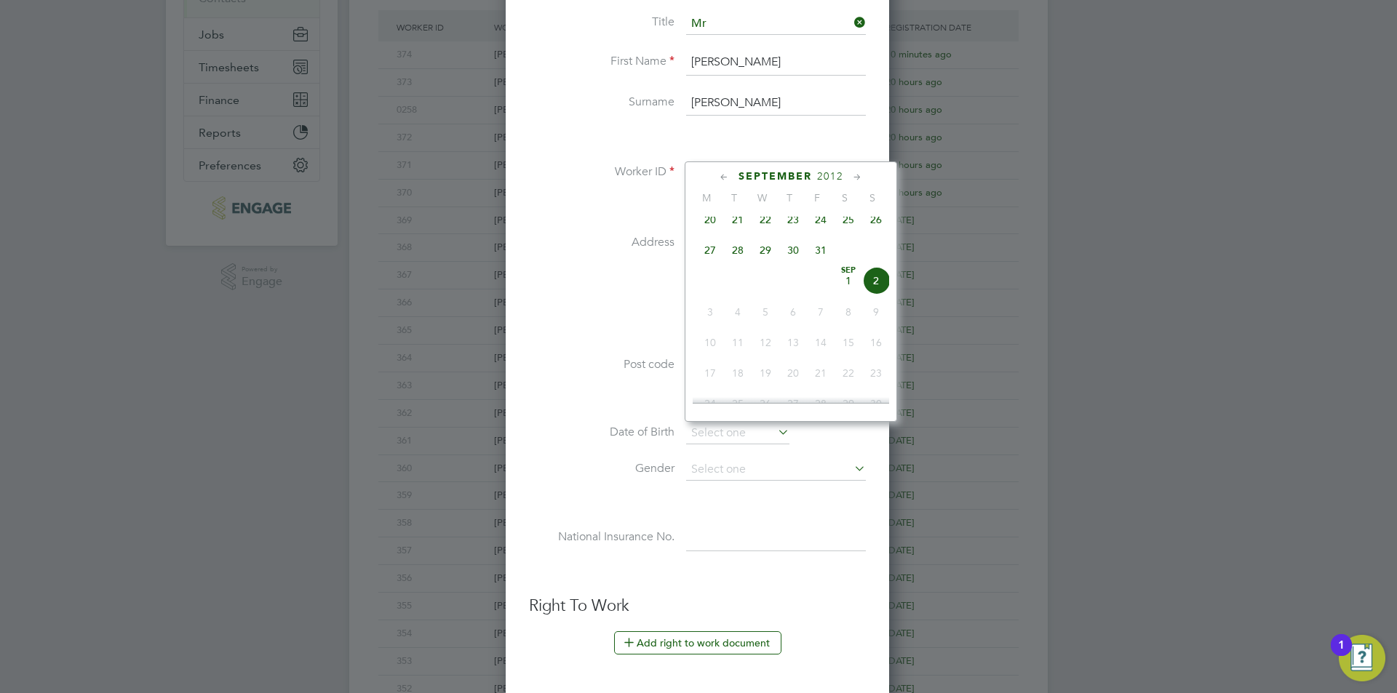
click at [834, 173] on span "2012" at bounding box center [830, 176] width 26 height 12
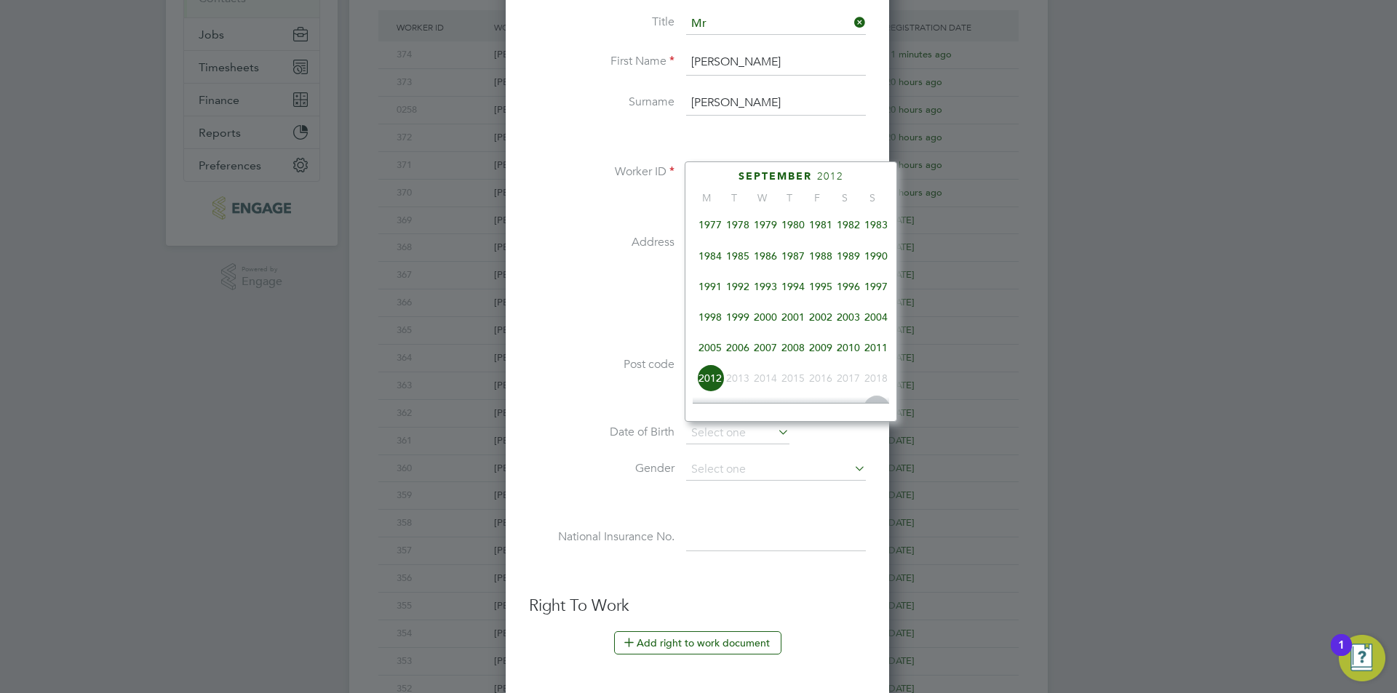
scroll to position [240, 0]
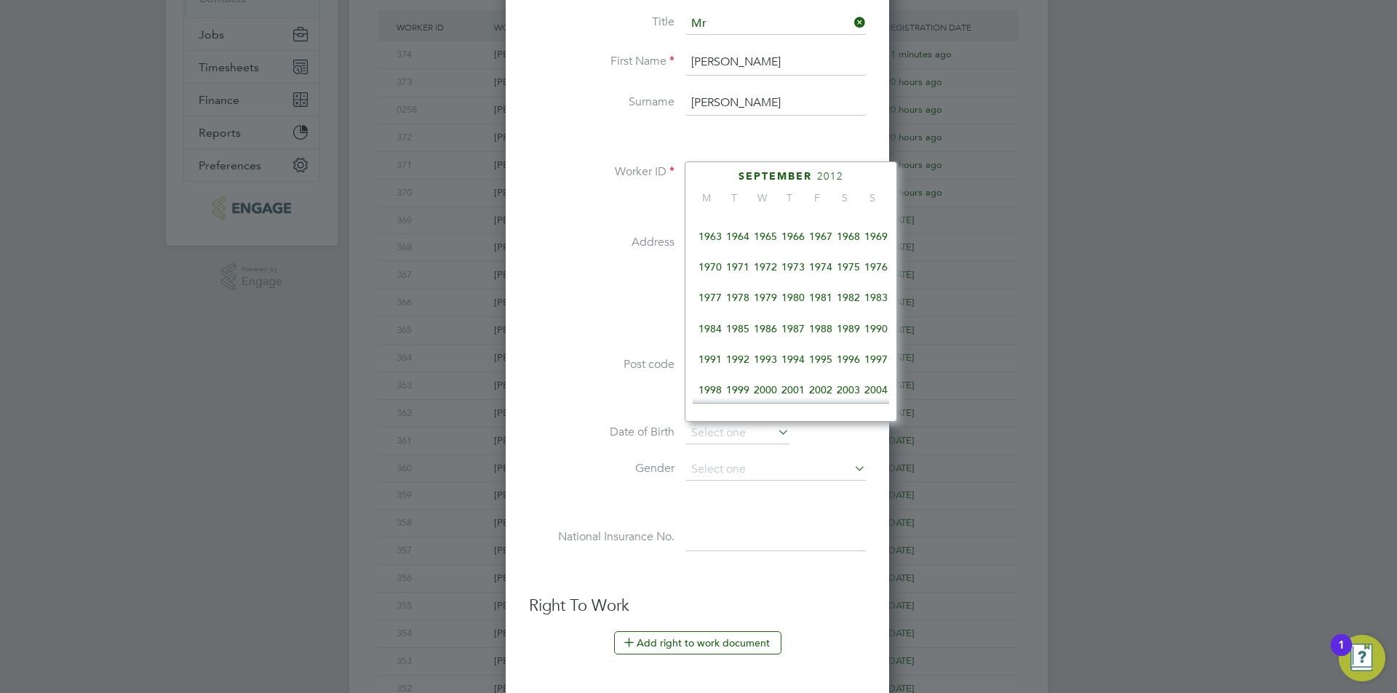
click at [742, 310] on span "1978" at bounding box center [738, 298] width 28 height 28
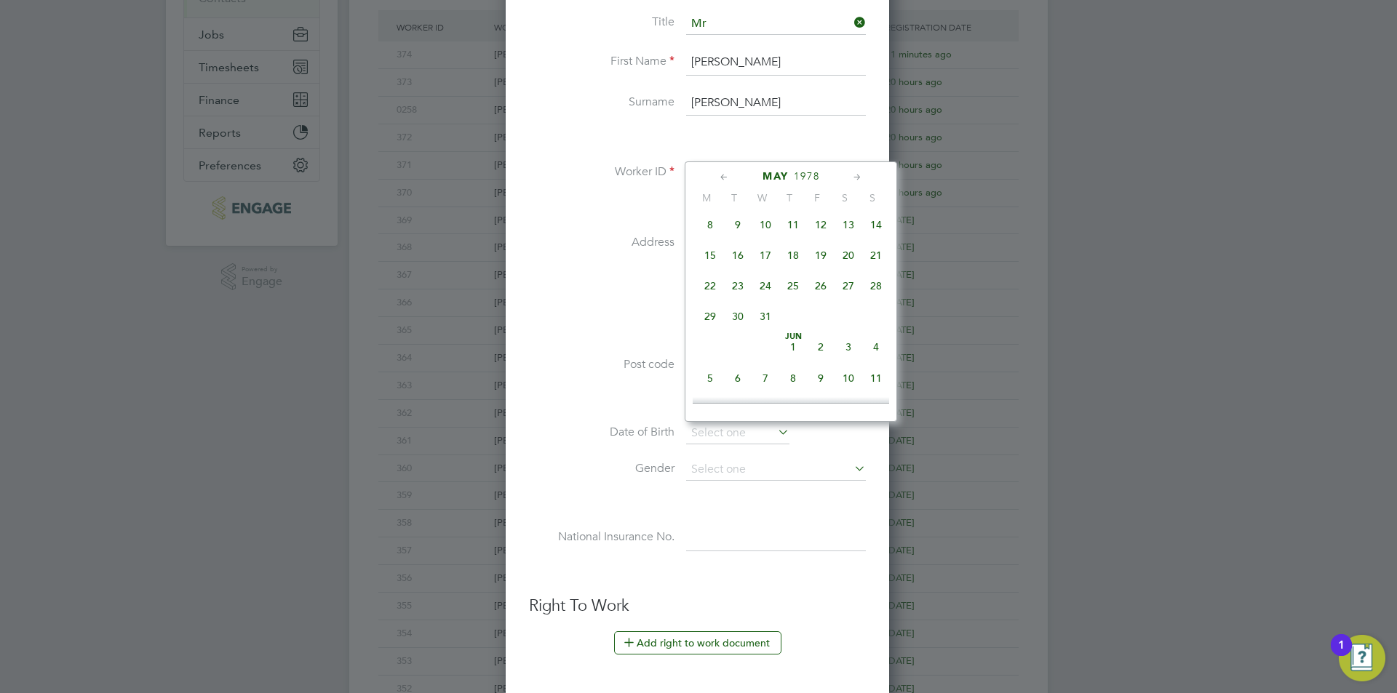
scroll to position [263, 0]
click at [863, 376] on span "25" at bounding box center [876, 367] width 28 height 28
type input "[DATE]"
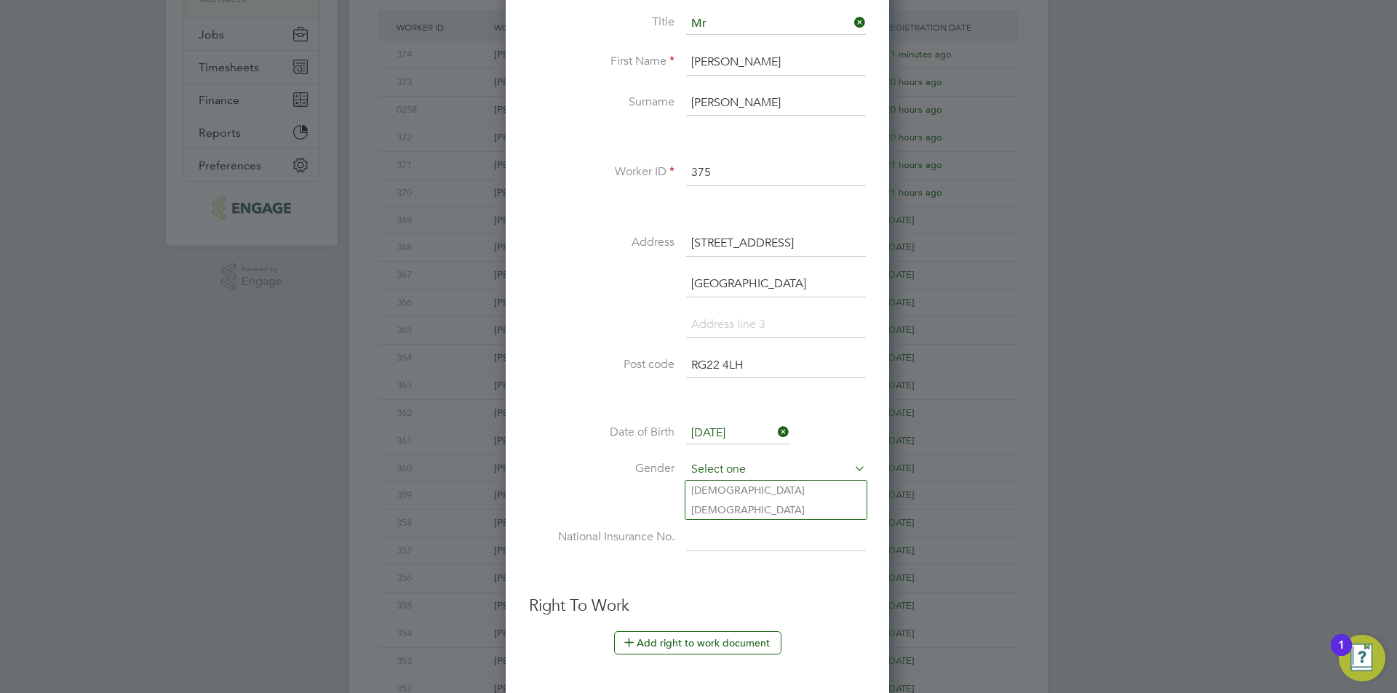
click at [769, 474] on input at bounding box center [776, 470] width 180 height 22
click at [744, 490] on li "[DEMOGRAPHIC_DATA]" at bounding box center [775, 490] width 181 height 19
type input "[DEMOGRAPHIC_DATA]"
click at [741, 538] on input at bounding box center [776, 538] width 180 height 26
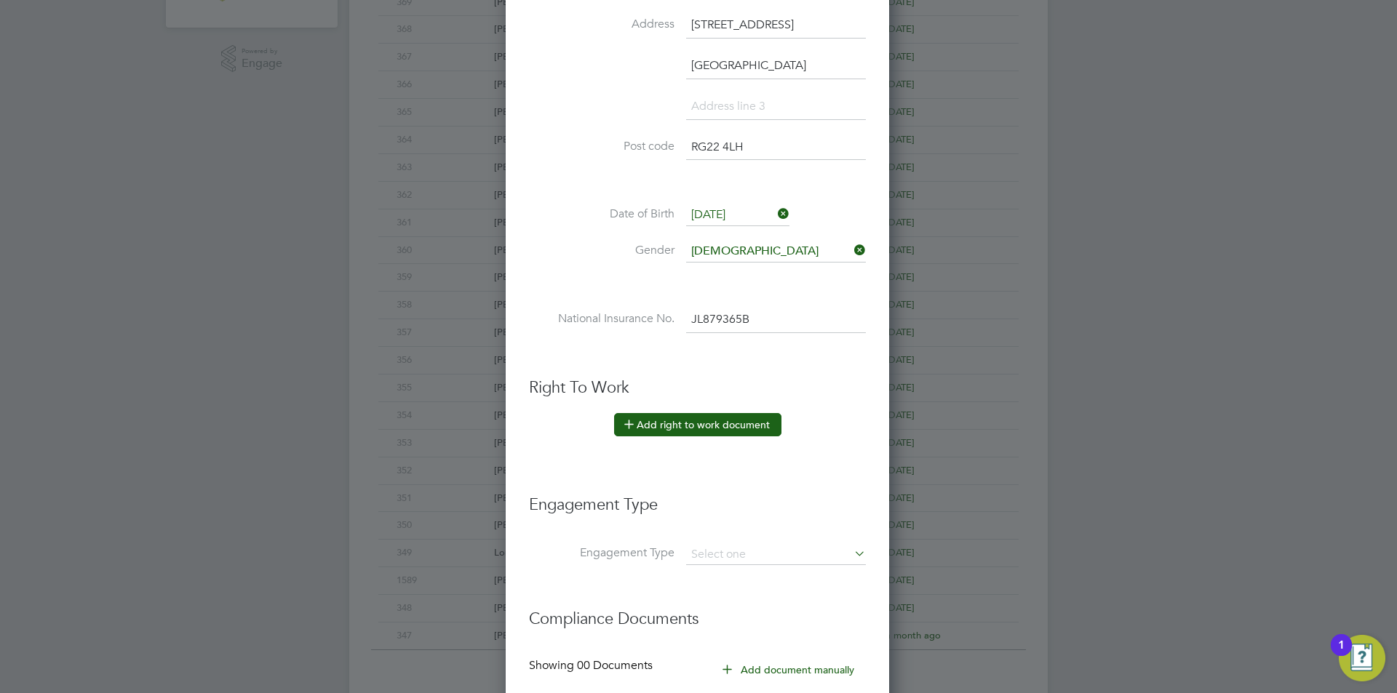
type input "JL 87 93 65 B"
click at [706, 423] on button "Add right to work document" at bounding box center [697, 424] width 167 height 23
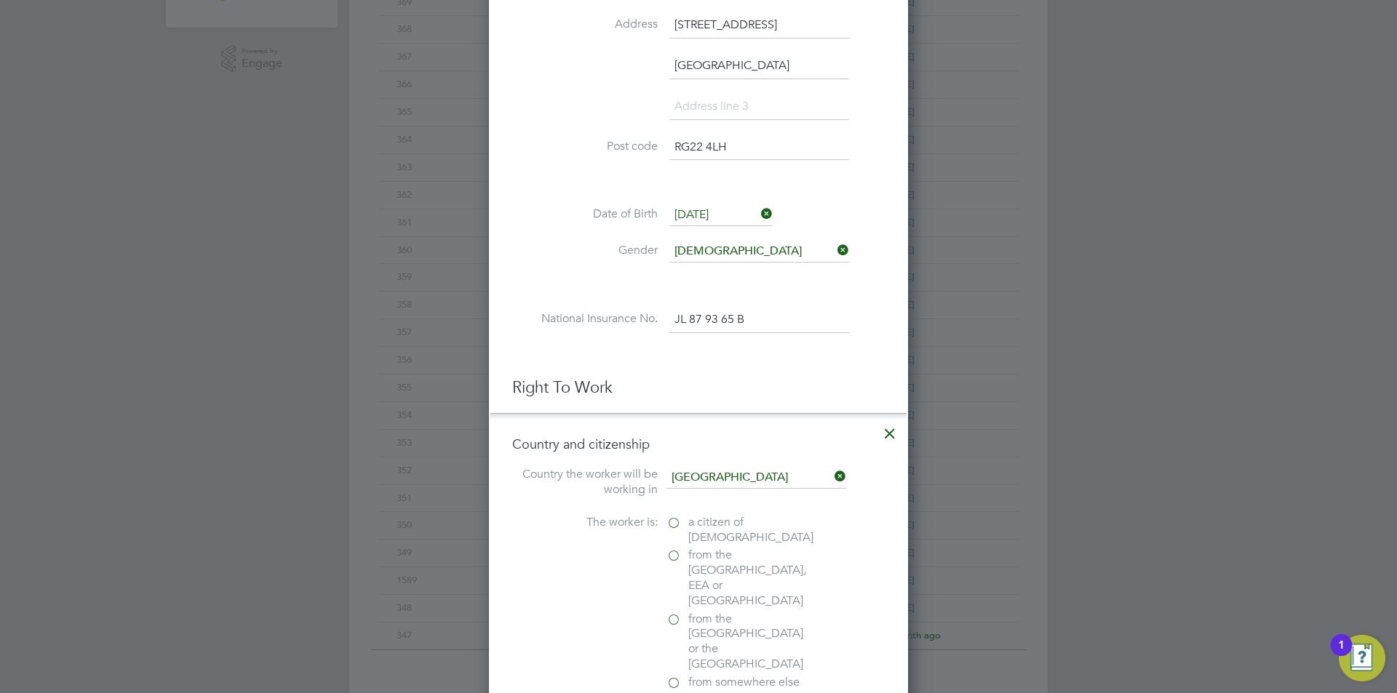
scroll to position [1498, 420]
click at [695, 535] on span "a citizen of United Kingdom" at bounding box center [750, 530] width 125 height 31
click at [0, 0] on input "a citizen of United Kingdom" at bounding box center [0, 0] width 0 height 0
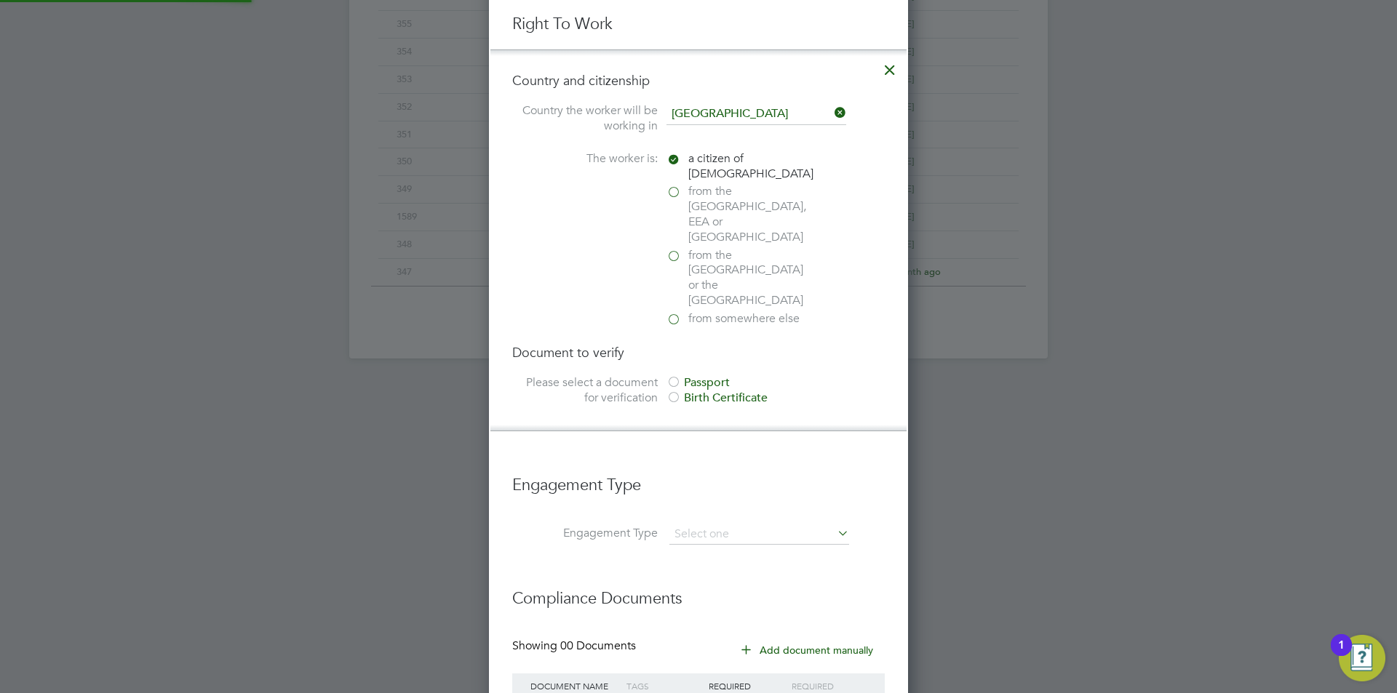
scroll to position [930, 0]
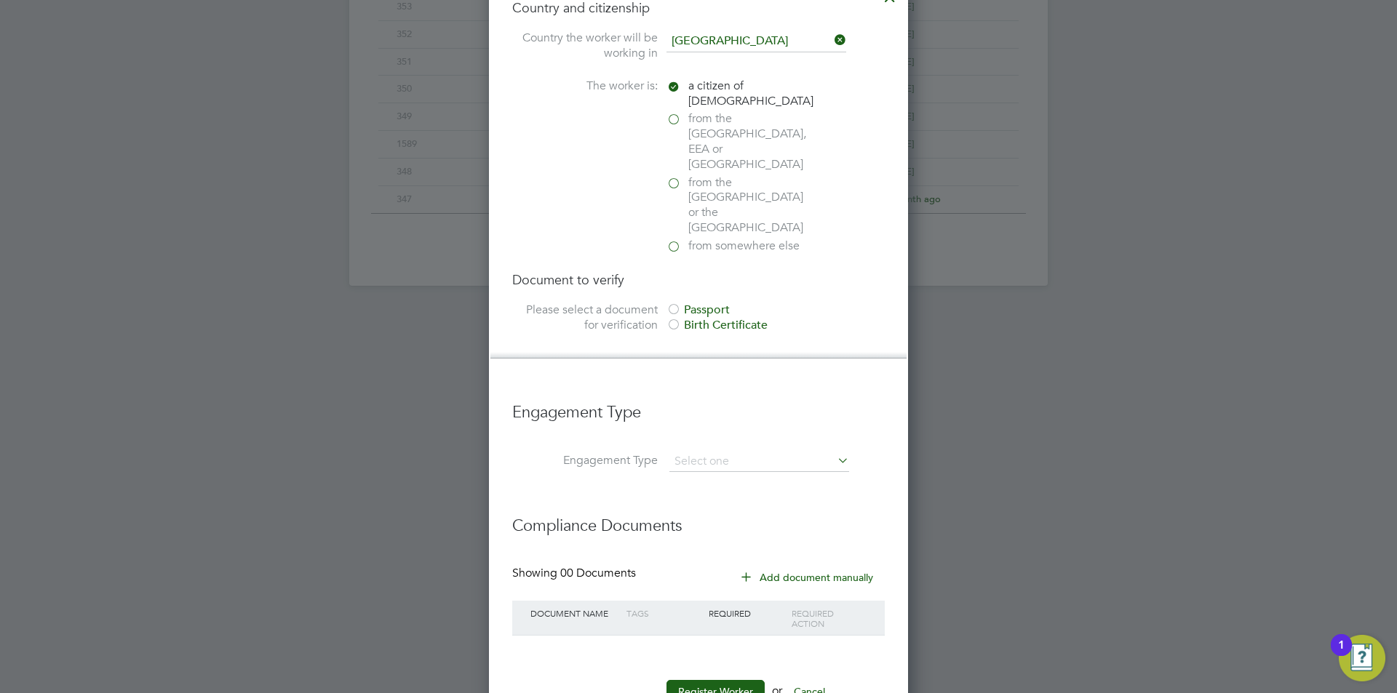
click at [727, 303] on div "Passport" at bounding box center [775, 310] width 218 height 15
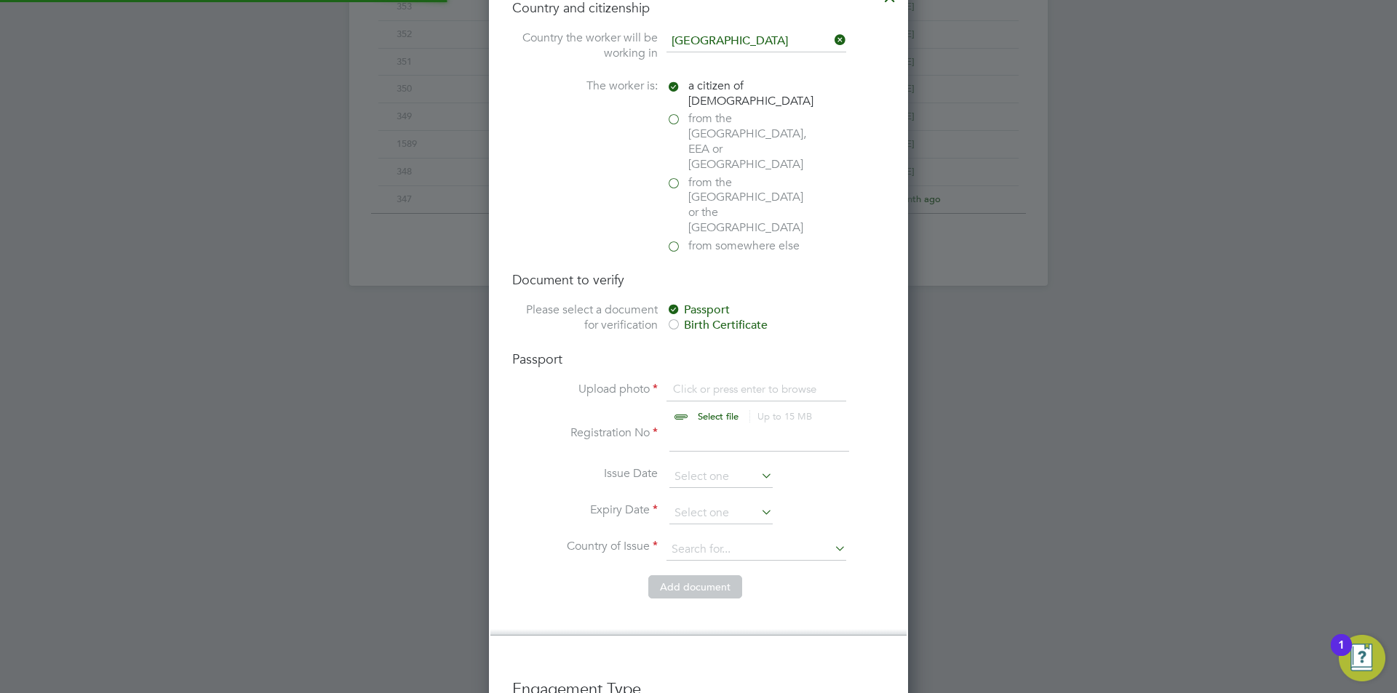
scroll to position [20, 180]
click at [714, 382] on input "file" at bounding box center [732, 404] width 228 height 44
type input "C:\fakepath\PASSPORT.jpg"
click at [765, 426] on input at bounding box center [759, 439] width 180 height 26
type input "518598222"
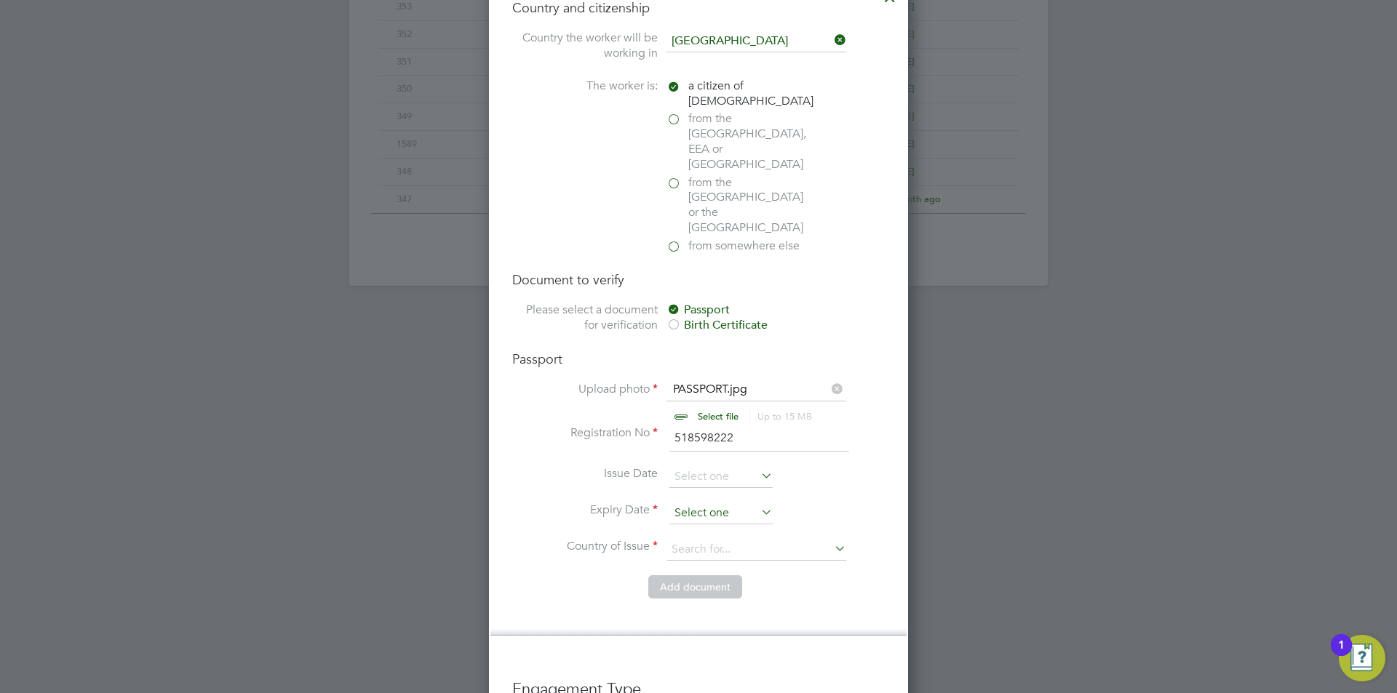
click at [735, 503] on input at bounding box center [720, 514] width 103 height 22
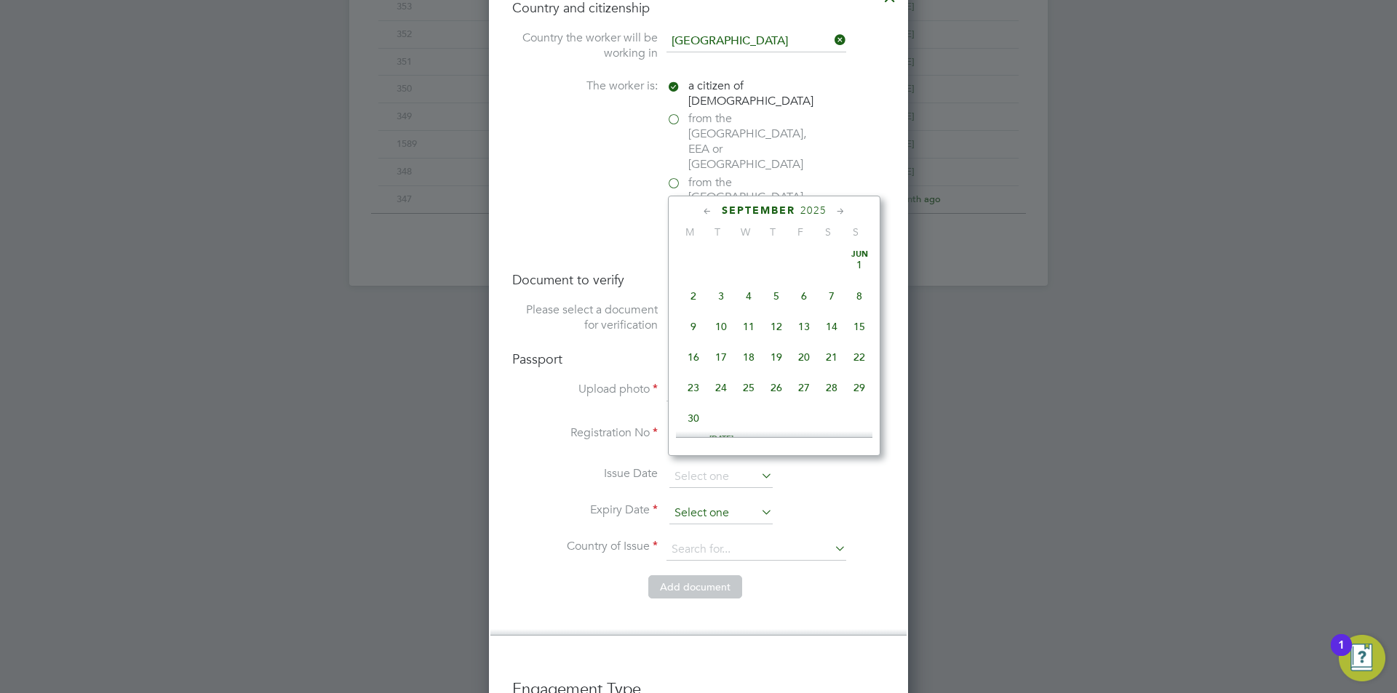
scroll to position [441, 0]
click at [806, 209] on span "2025" at bounding box center [813, 210] width 26 height 12
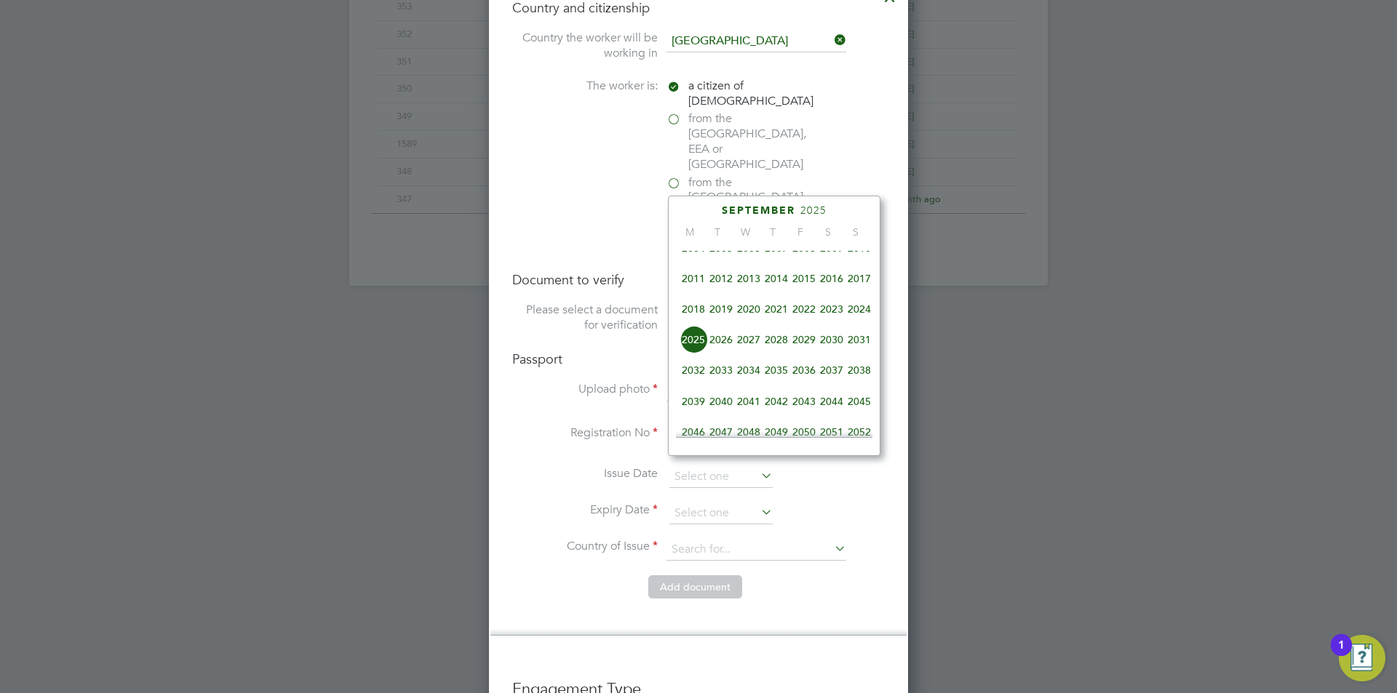
click at [702, 348] on span "2025" at bounding box center [693, 340] width 28 height 28
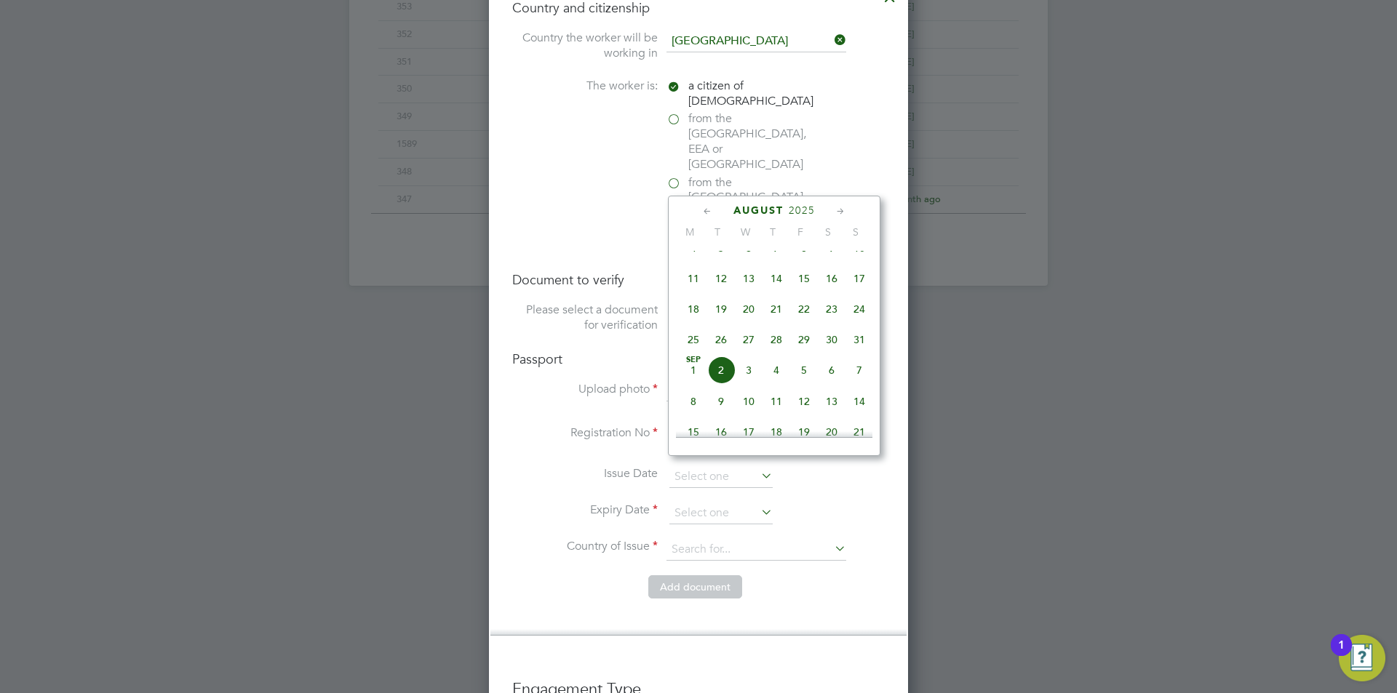
scroll to position [531, 0]
click at [743, 331] on span "24" at bounding box center [749, 317] width 28 height 28
type input "[DATE]"
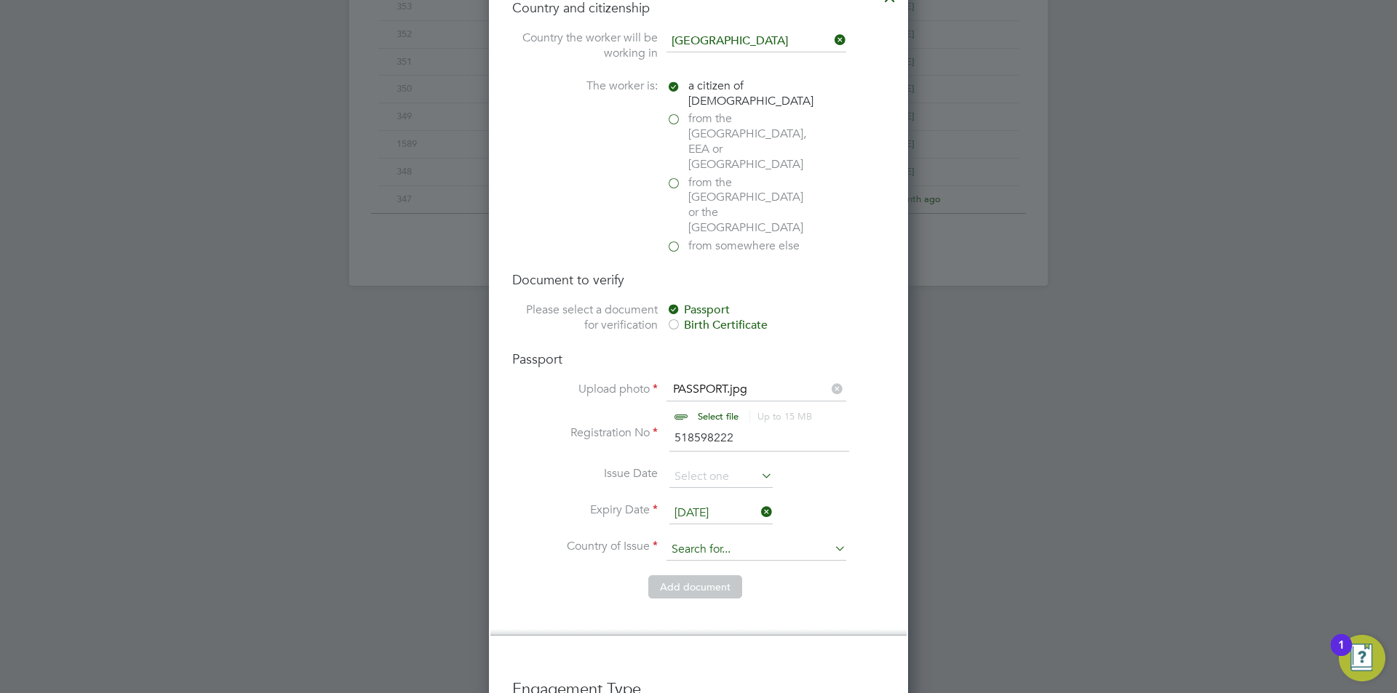
click at [732, 539] on input at bounding box center [756, 550] width 180 height 22
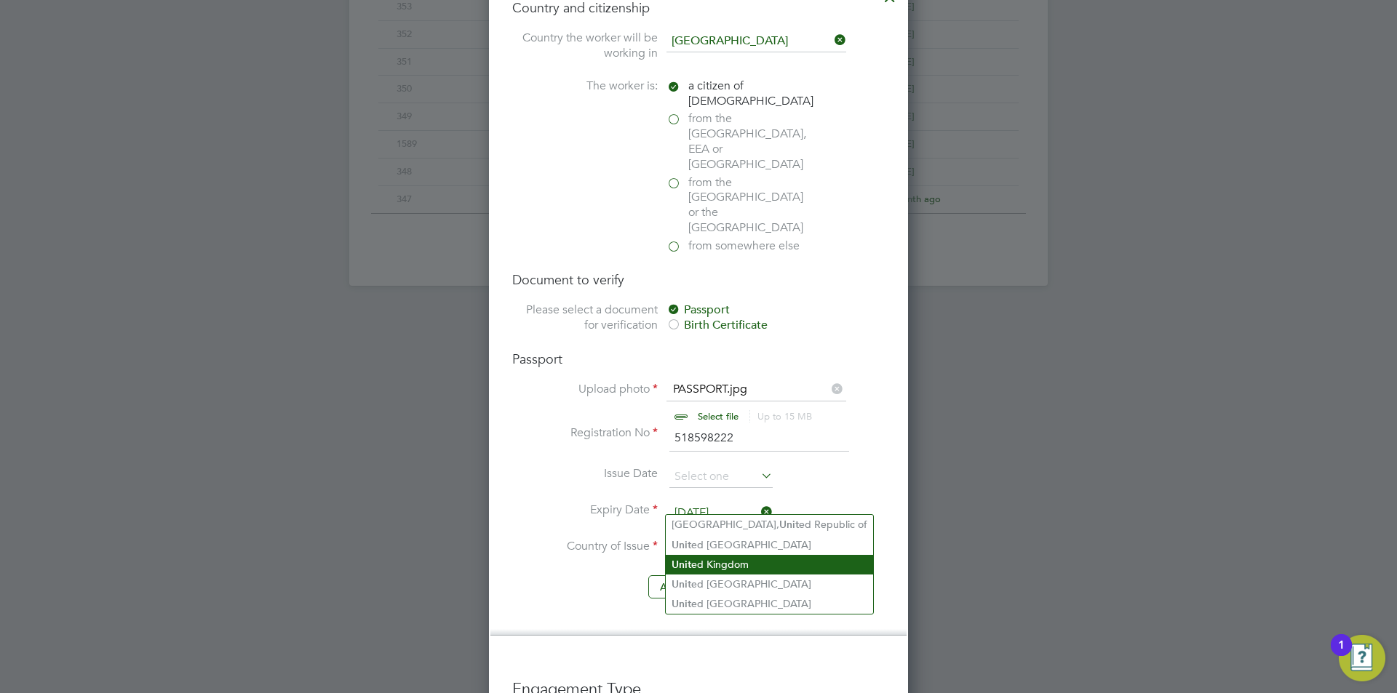
click at [736, 569] on li "Unit ed Kingdom" at bounding box center [769, 565] width 207 height 20
type input "United Kingdom"
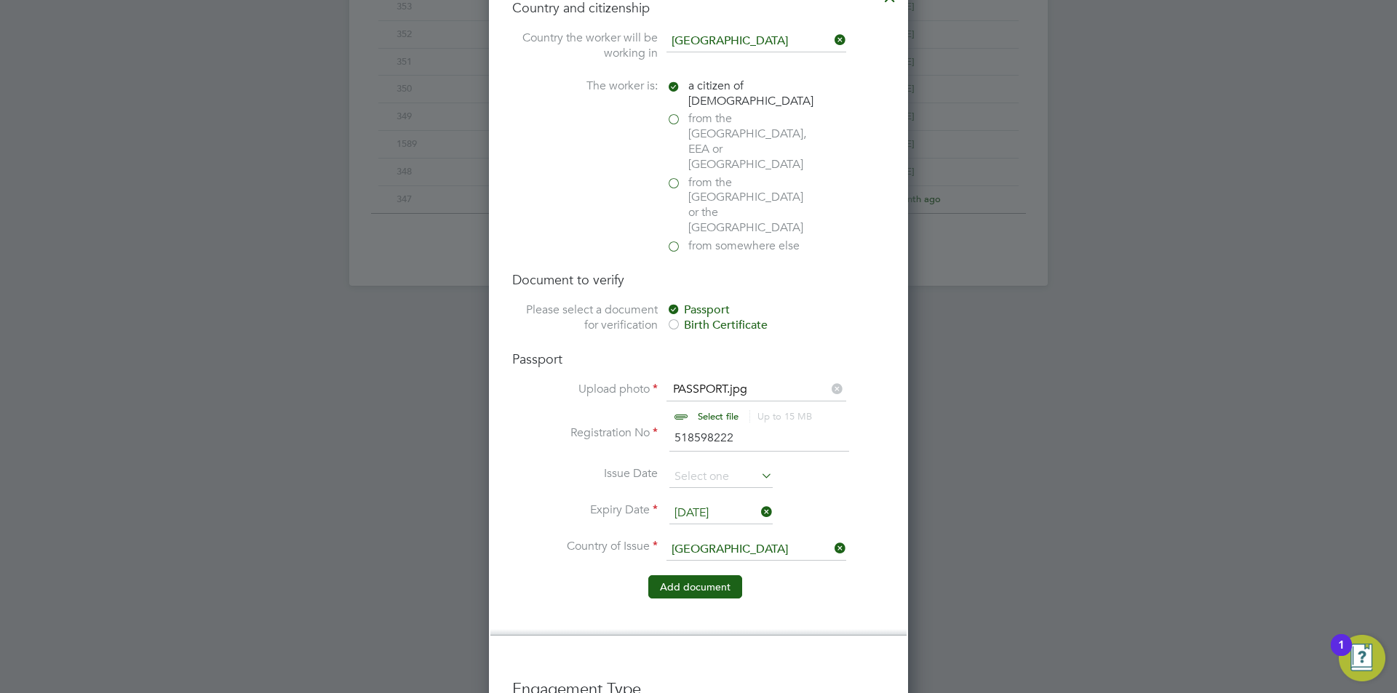
click at [698, 575] on button "Add document" at bounding box center [695, 586] width 94 height 23
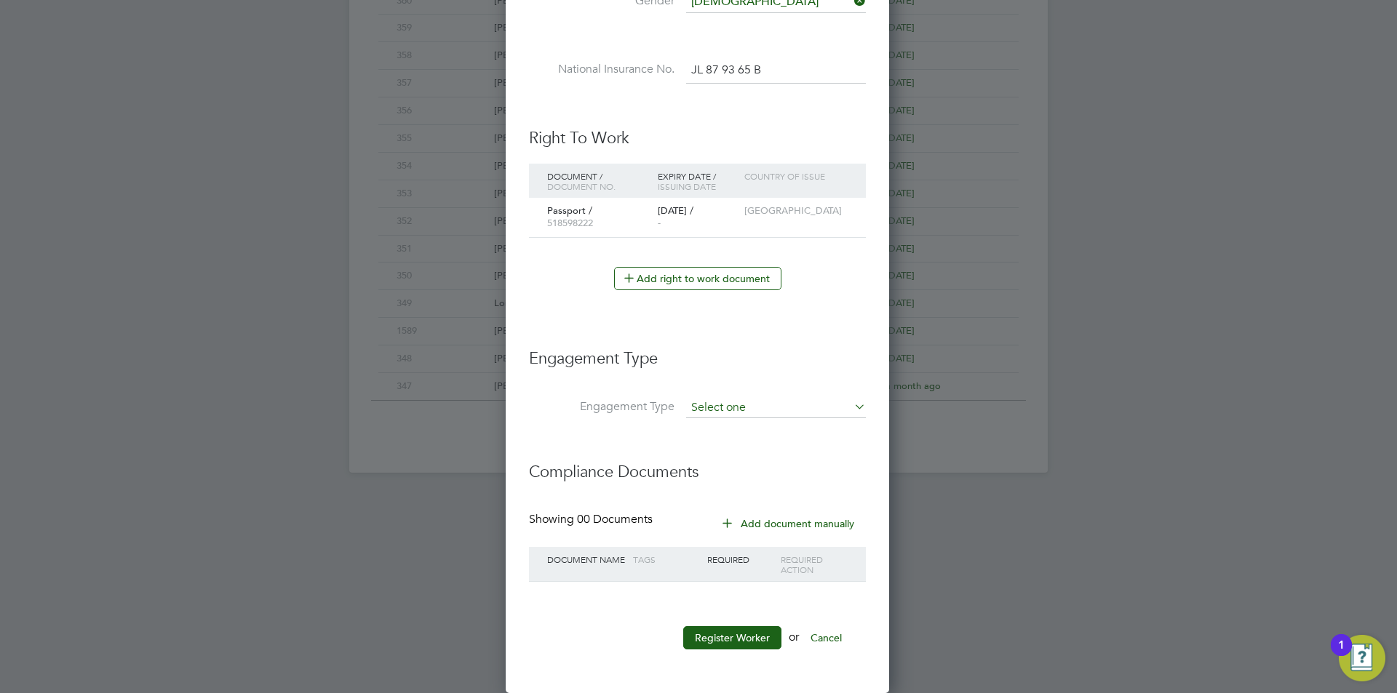
click at [754, 403] on input at bounding box center [776, 408] width 180 height 20
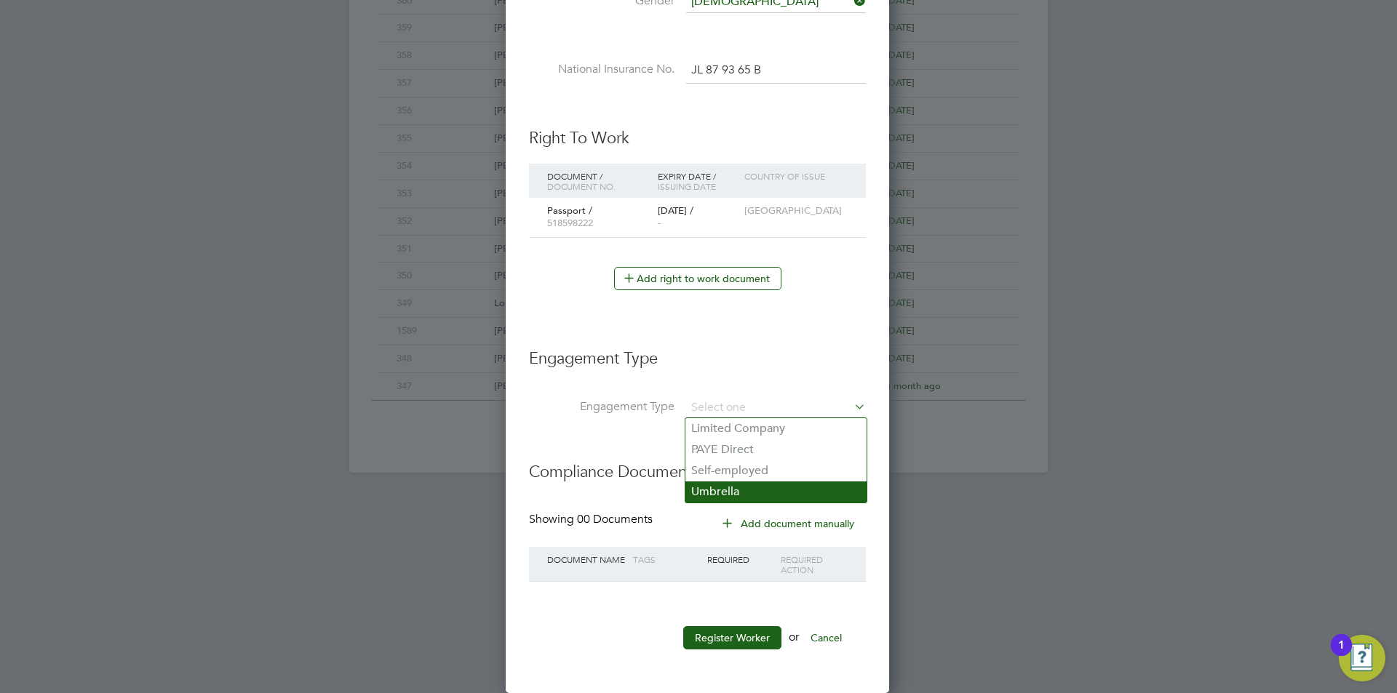
click at [752, 488] on li "Umbrella" at bounding box center [775, 492] width 181 height 21
type input "Umbrella"
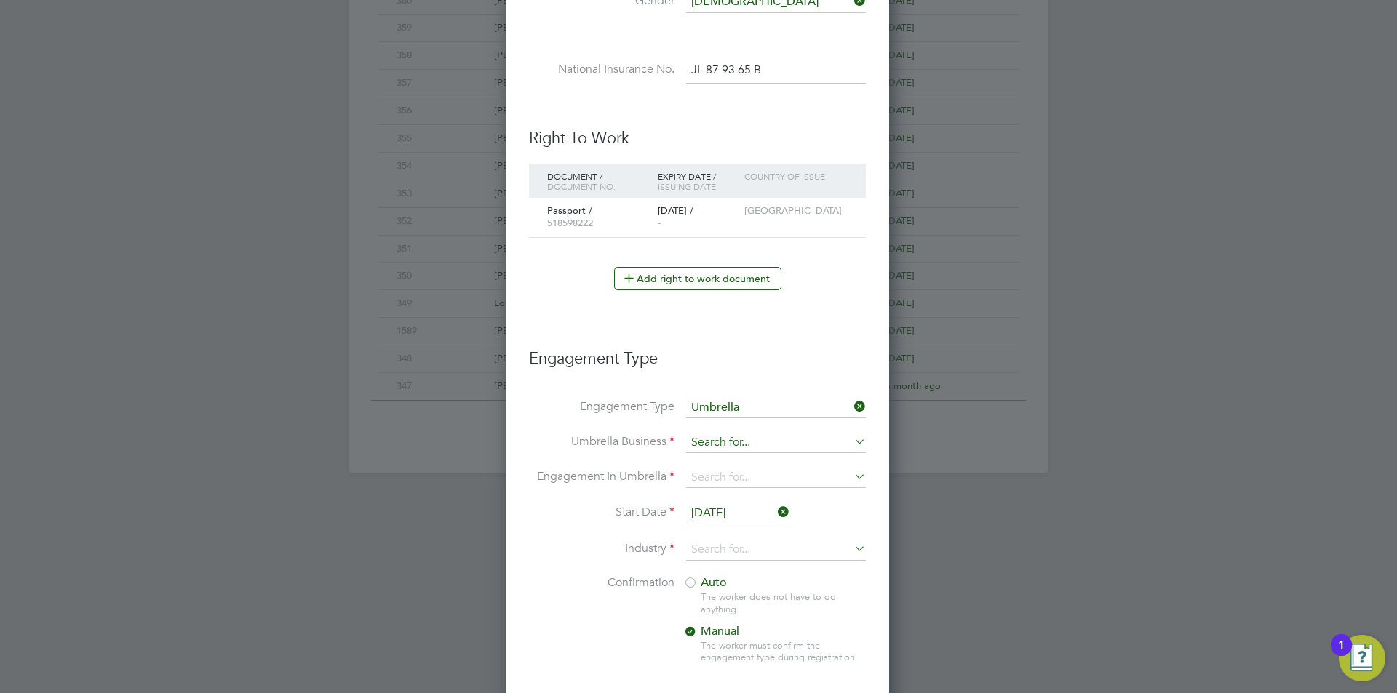
click at [756, 439] on input at bounding box center [776, 443] width 180 height 20
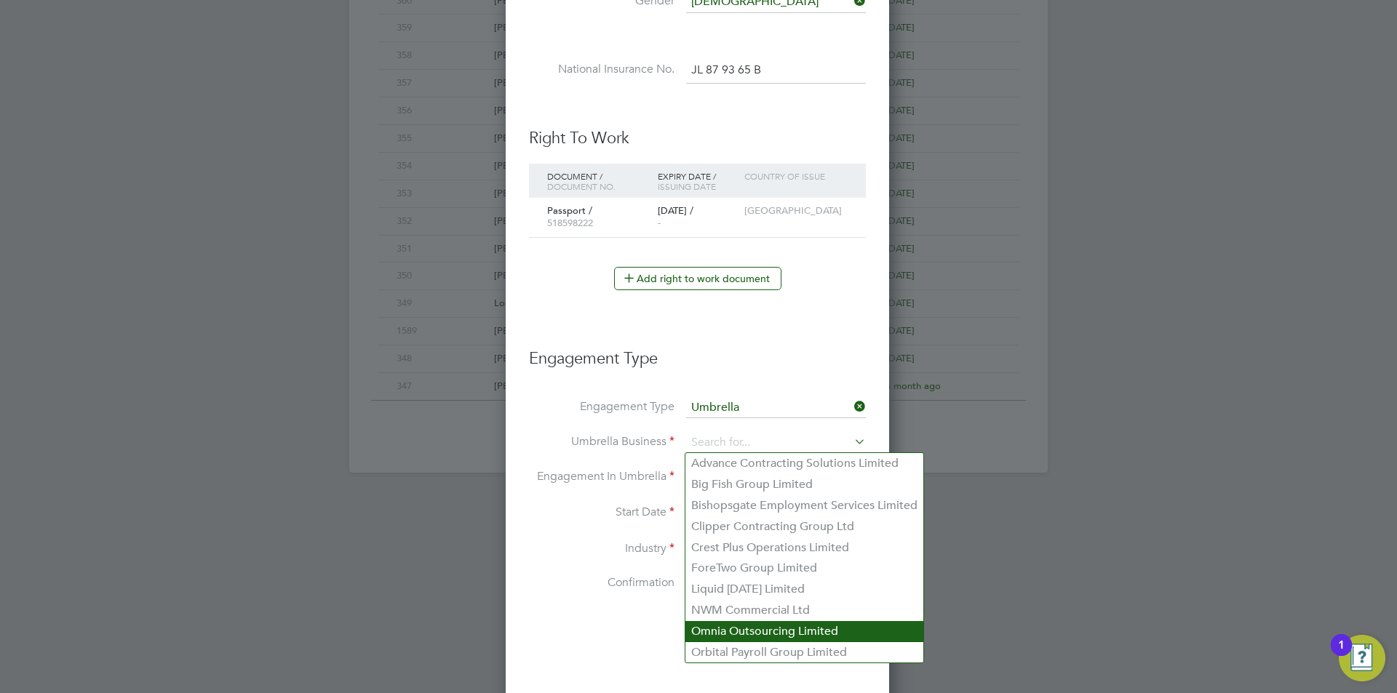
click at [757, 629] on li "Omnia Outsourcing Limited" at bounding box center [804, 631] width 238 height 21
type input "Omnia Outsourcing Limited"
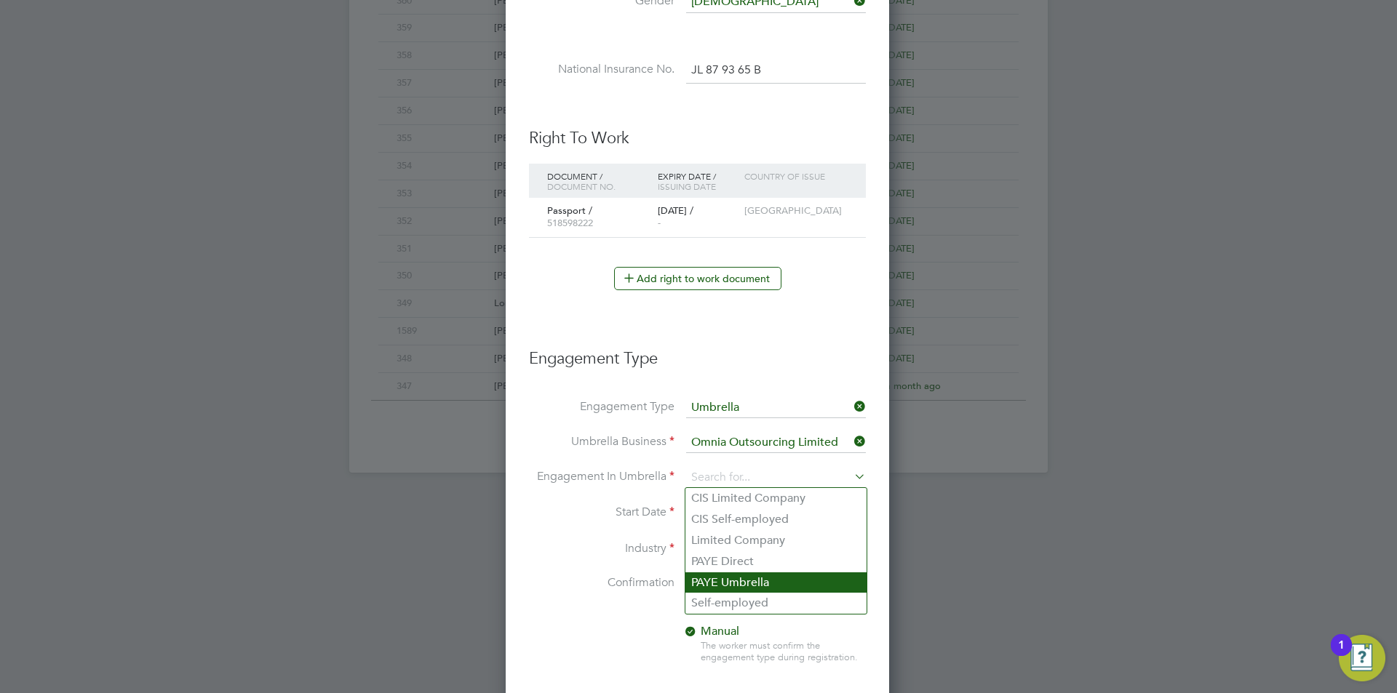
click at [780, 585] on li "PAYE Umbrella" at bounding box center [775, 582] width 181 height 21
type input "PAYE Umbrella"
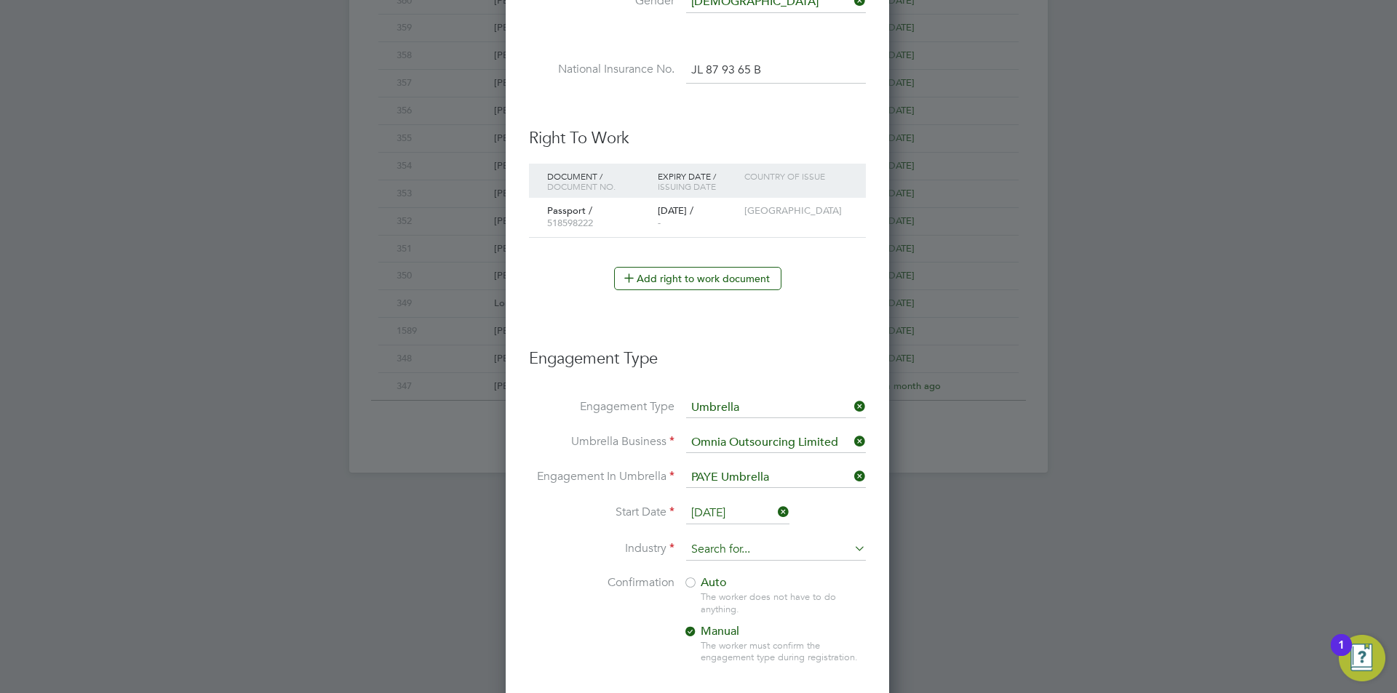
click at [761, 544] on input at bounding box center [776, 550] width 180 height 22
click at [758, 666] on li "Construction" at bounding box center [775, 670] width 181 height 20
type input "Construction"
click at [691, 578] on div at bounding box center [690, 584] width 15 height 15
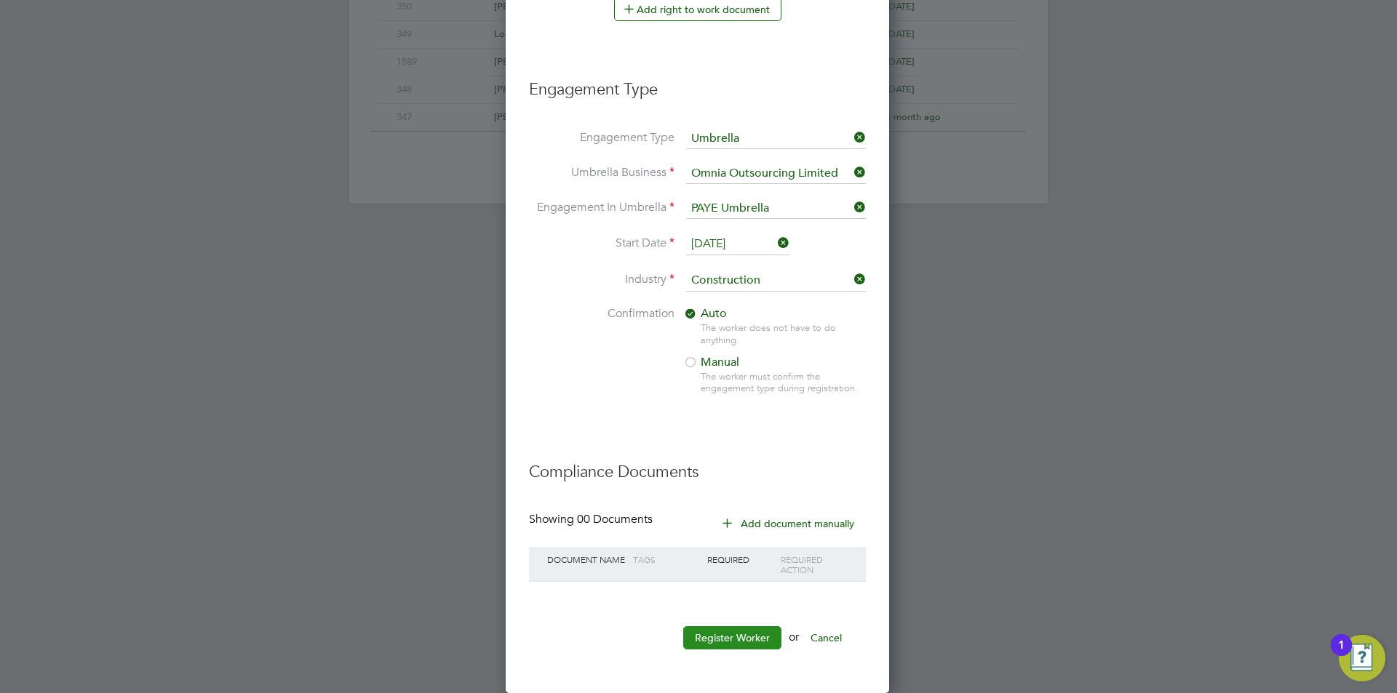
click at [756, 637] on button "Register Worker" at bounding box center [732, 637] width 98 height 23
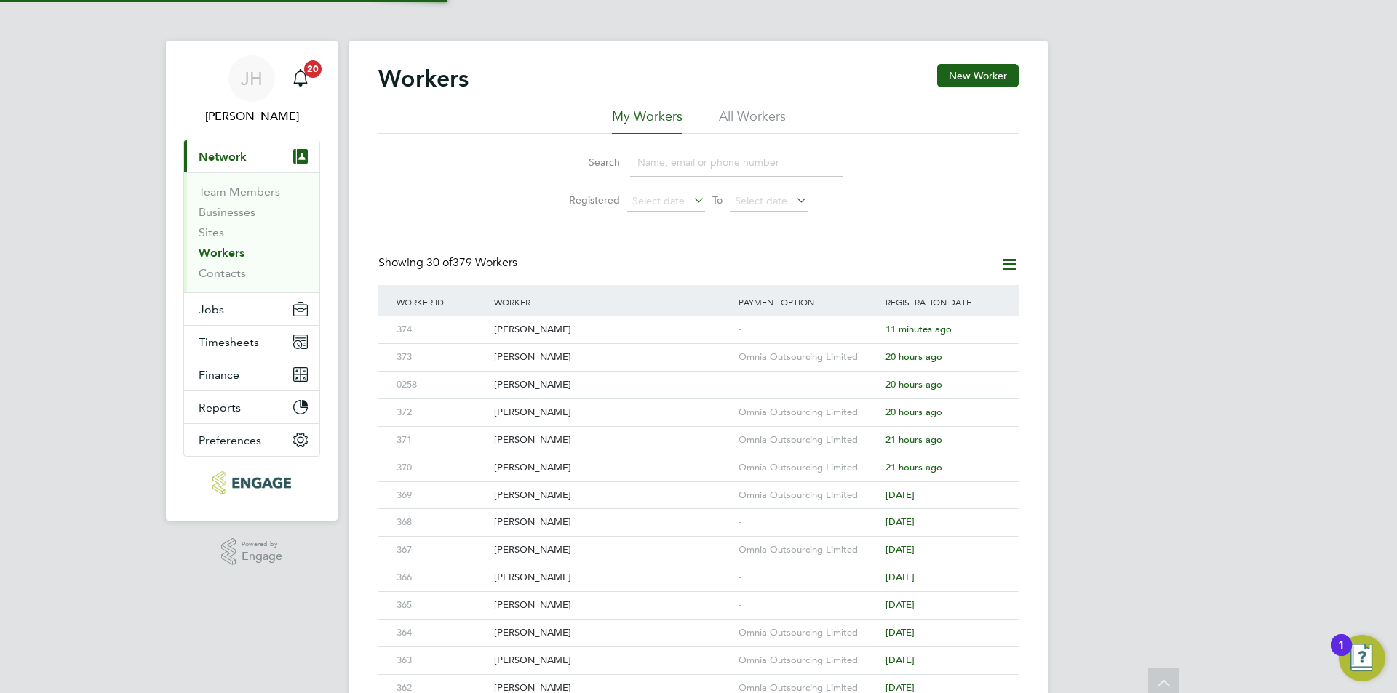
click at [1154, 443] on div "JH Jess Hogan Notifications 20 Applications: Current page: Network Team Members…" at bounding box center [698, 619] width 1397 height 1239
click at [231, 314] on button "Jobs" at bounding box center [251, 309] width 135 height 32
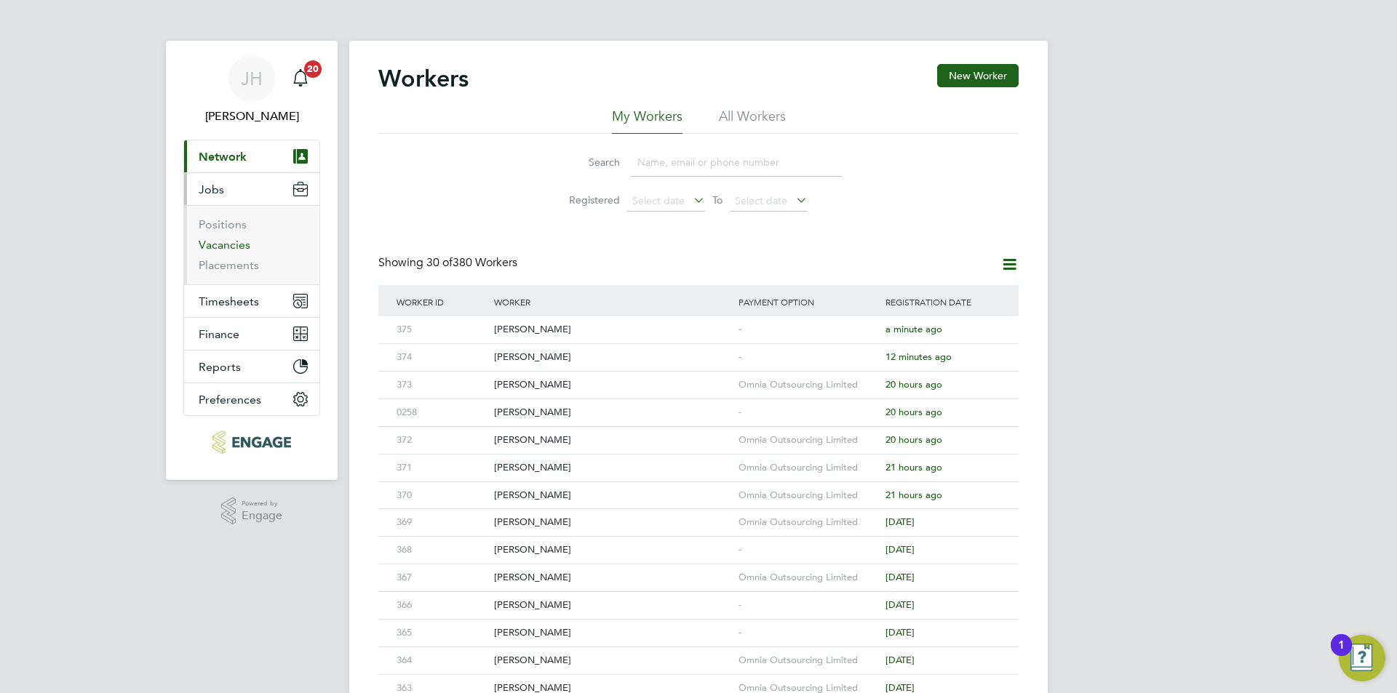
click at [229, 251] on link "Vacancies" at bounding box center [225, 245] width 52 height 14
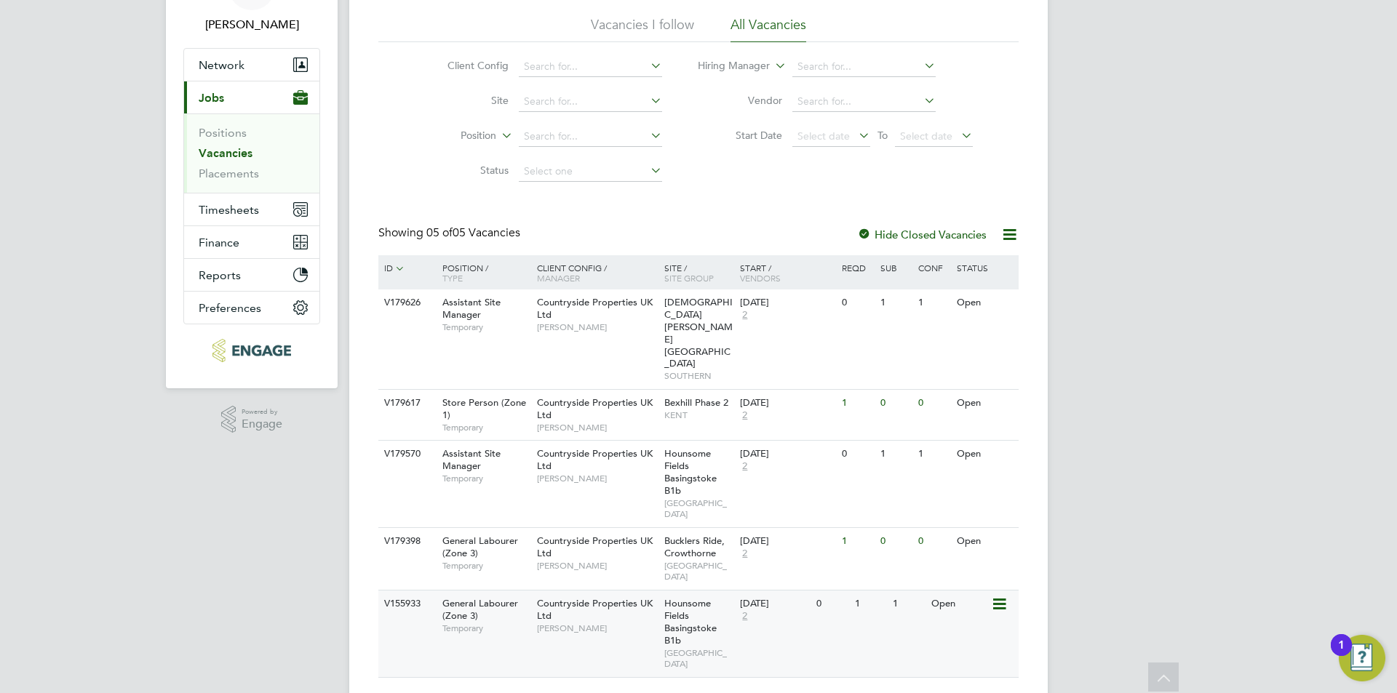
click at [932, 602] on div "V155933 General Labourer (Zone 3) Temporary Countryside Properties UK Ltd Josh …" at bounding box center [698, 633] width 640 height 87
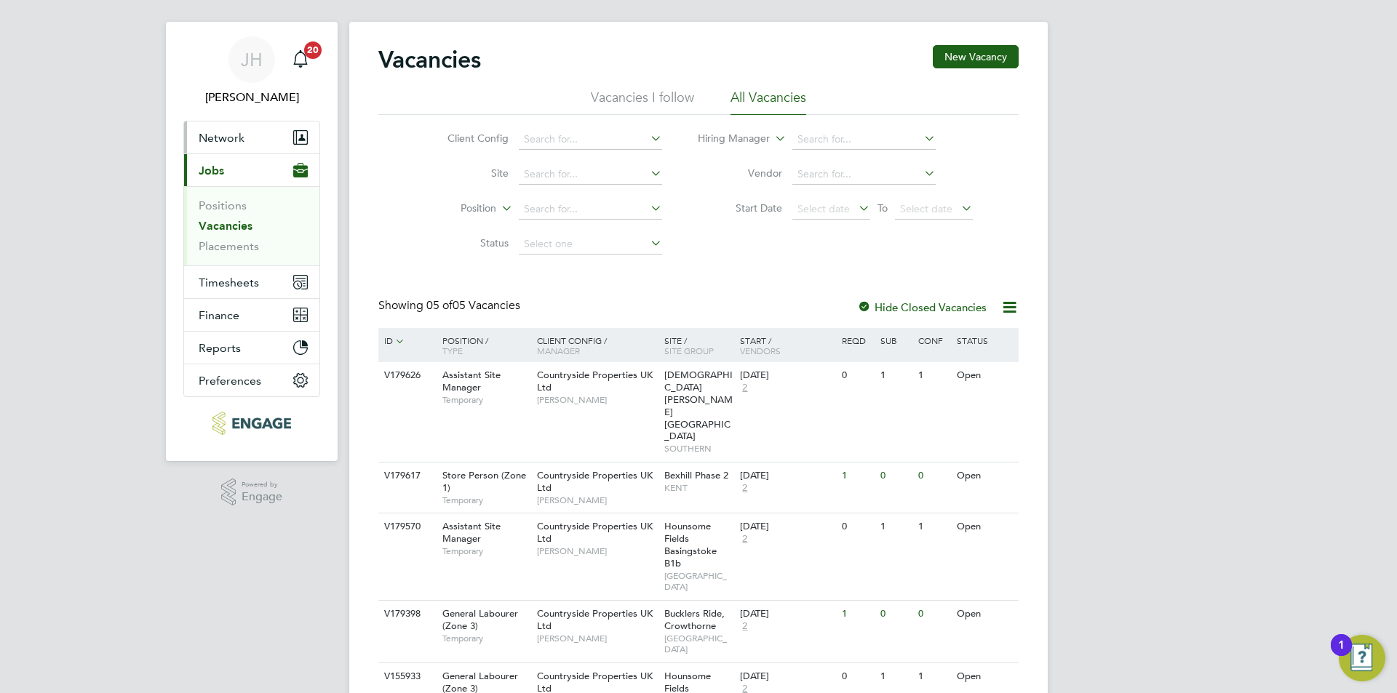
click at [249, 137] on button "Network" at bounding box center [251, 137] width 135 height 32
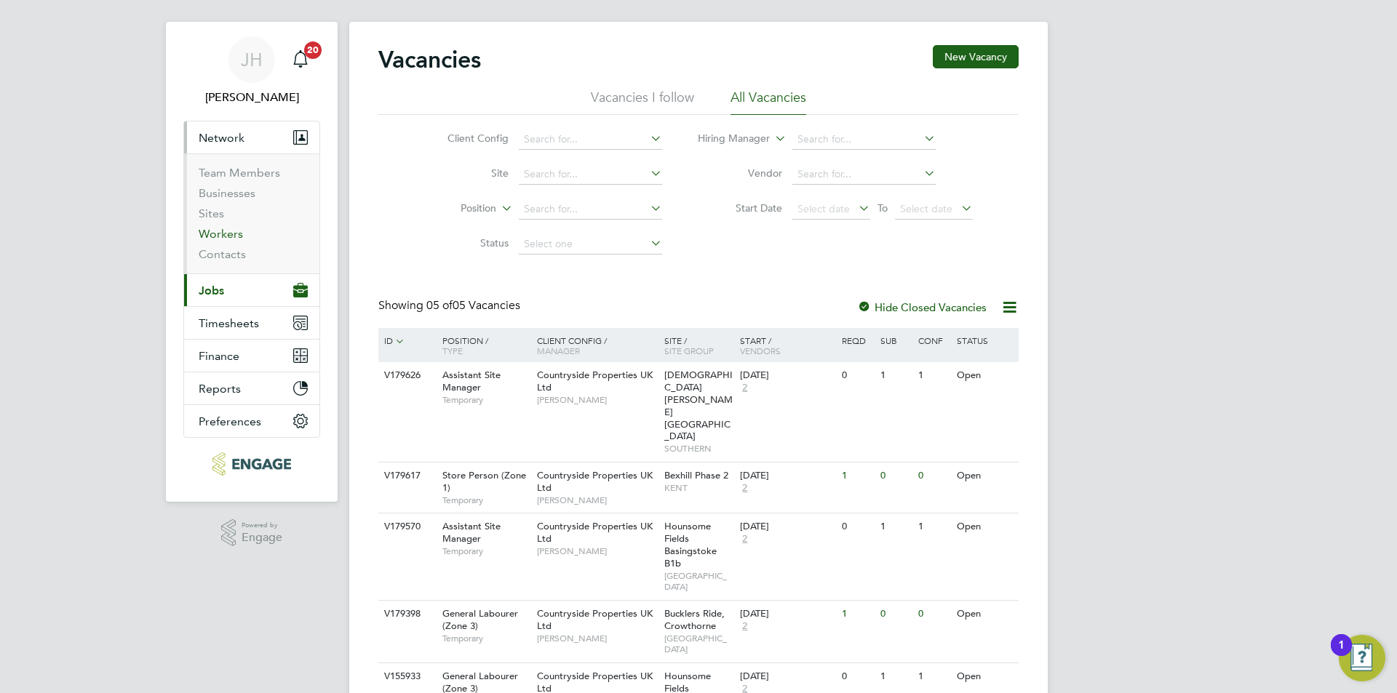
click at [232, 240] on link "Workers" at bounding box center [221, 234] width 44 height 14
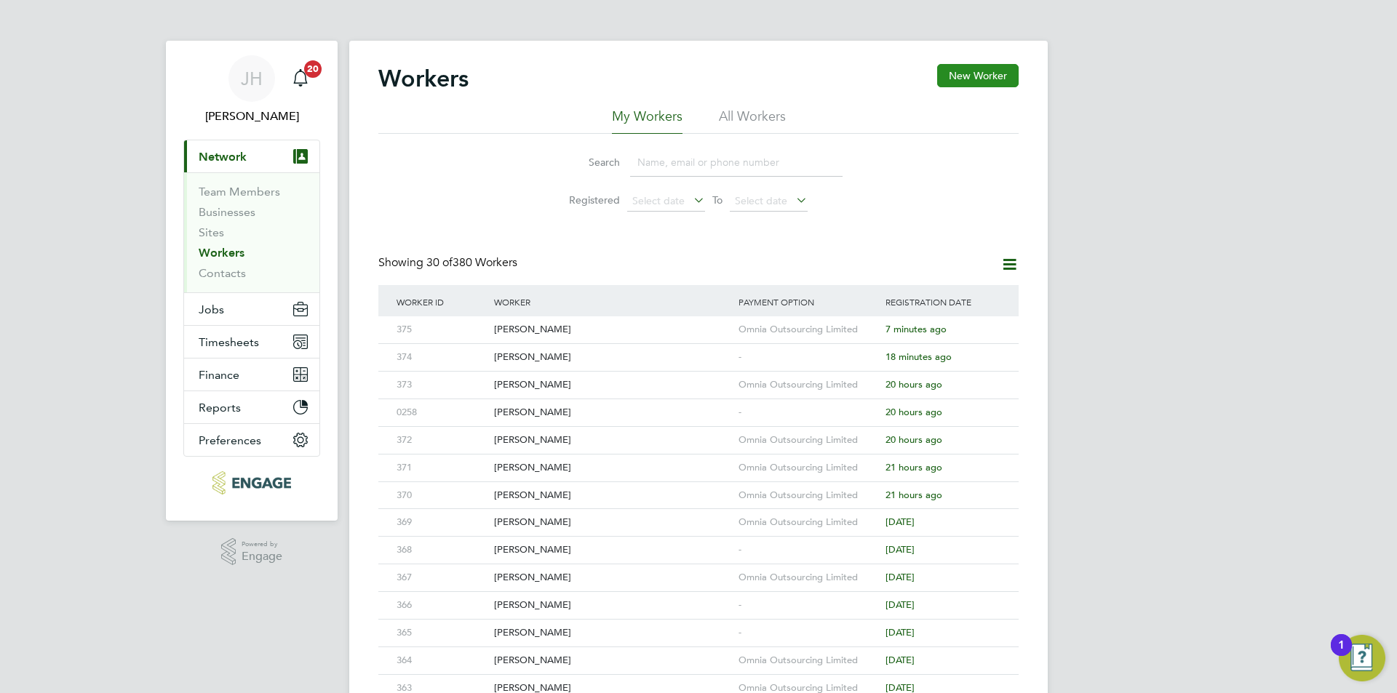
click at [991, 80] on button "New Worker" at bounding box center [977, 75] width 81 height 23
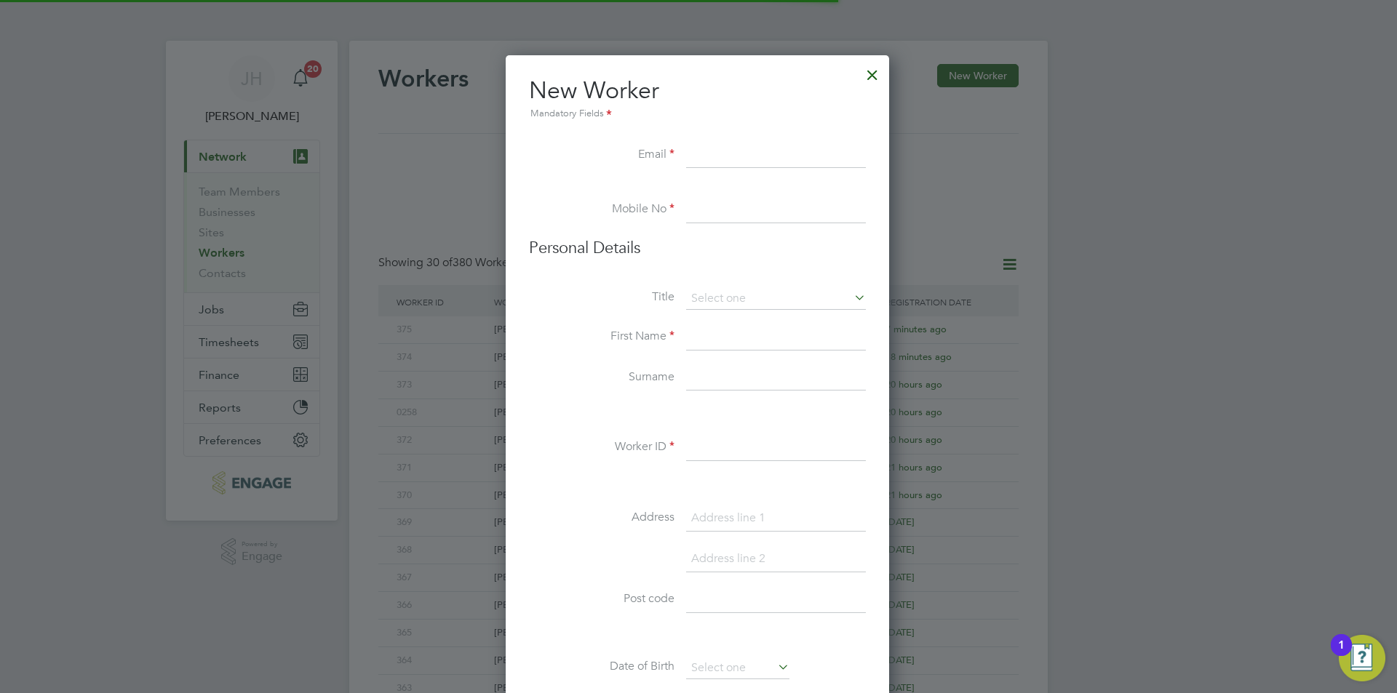
scroll to position [1238, 386]
click at [763, 444] on input at bounding box center [776, 448] width 180 height 26
type input "376"
click at [823, 167] on input at bounding box center [776, 156] width 180 height 26
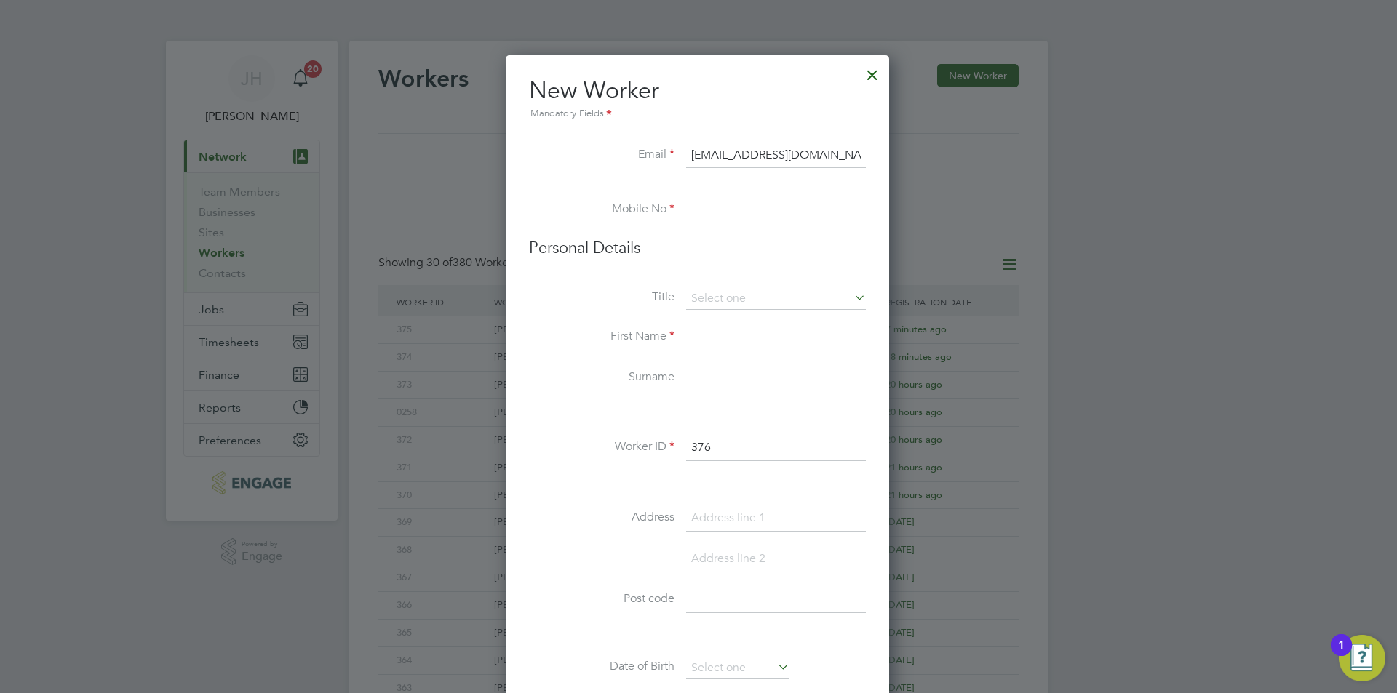
type input "denshloy28101@gmail.com"
type input "02034342260"
click at [779, 312] on li "Mr" at bounding box center [775, 319] width 181 height 19
type input "Mr"
click at [748, 329] on input at bounding box center [776, 337] width 180 height 26
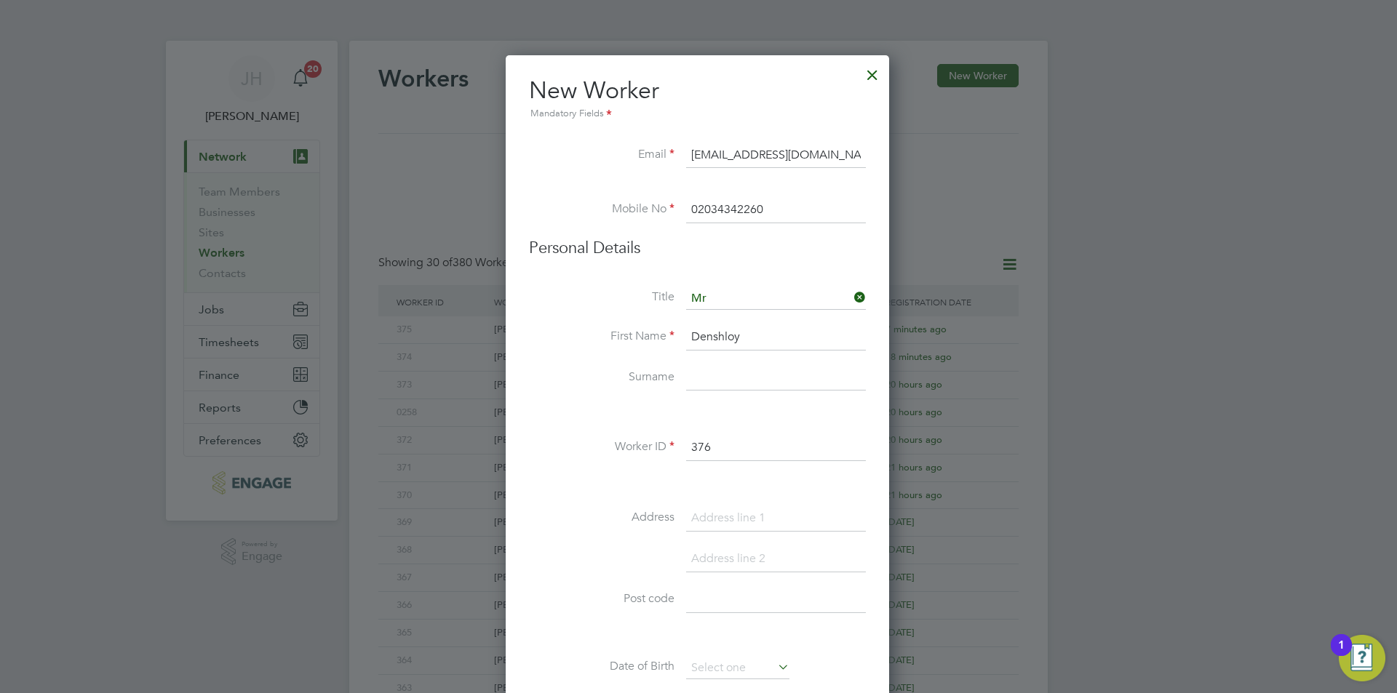
type input "Denshloy"
type input "Myrie"
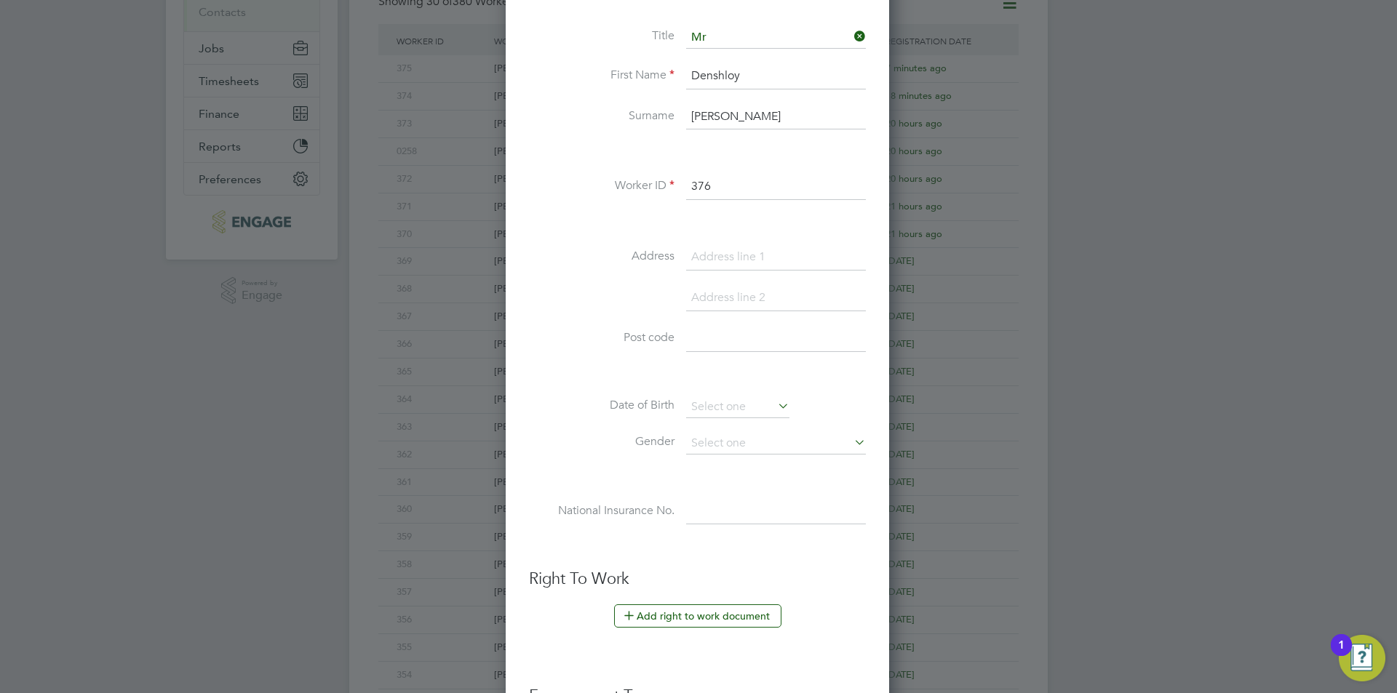
scroll to position [275, 0]
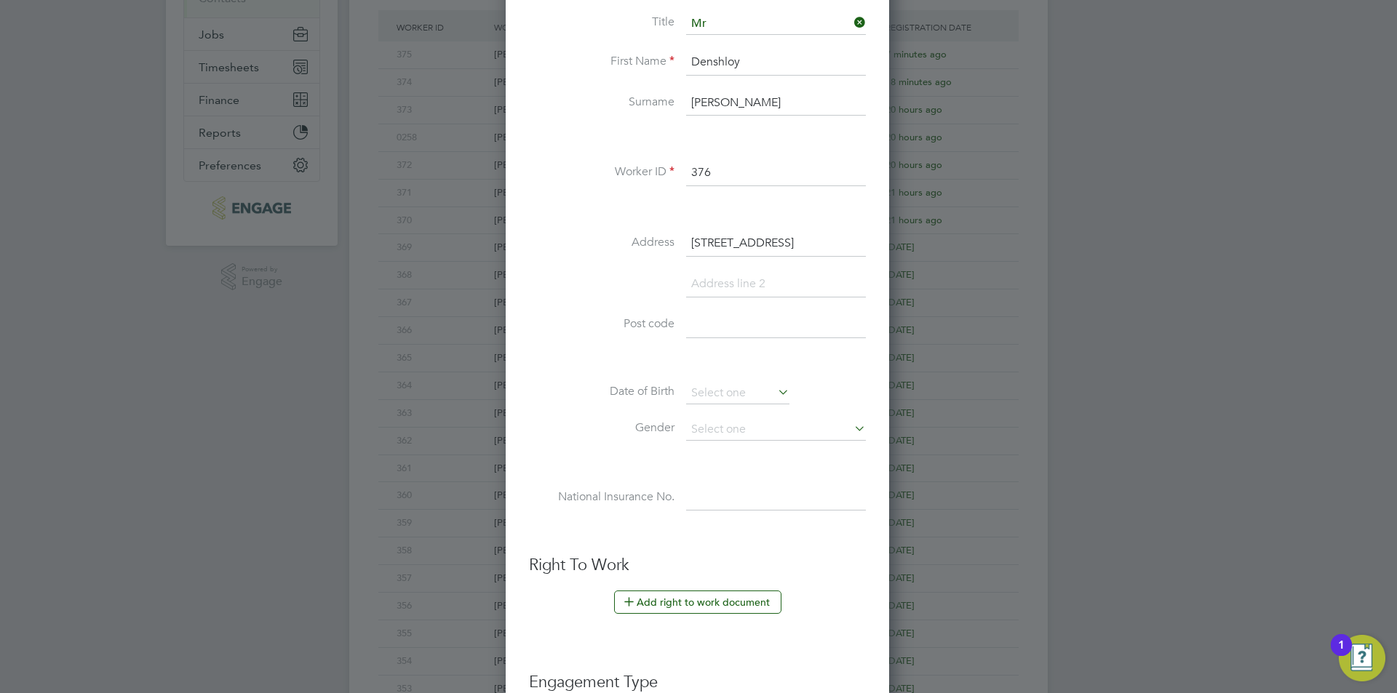
type input "24 Station Road"
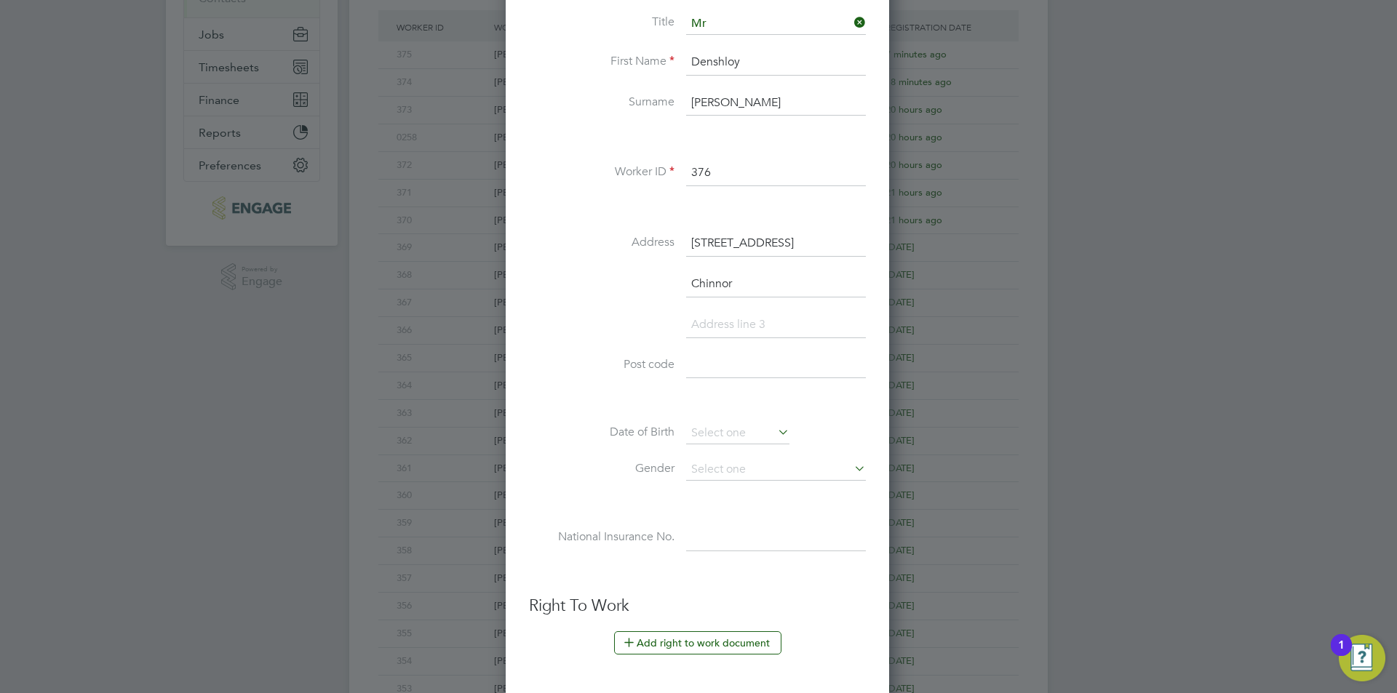
type input "Chinnor"
type input "OX39 4PZ"
click at [750, 424] on input at bounding box center [737, 434] width 103 height 22
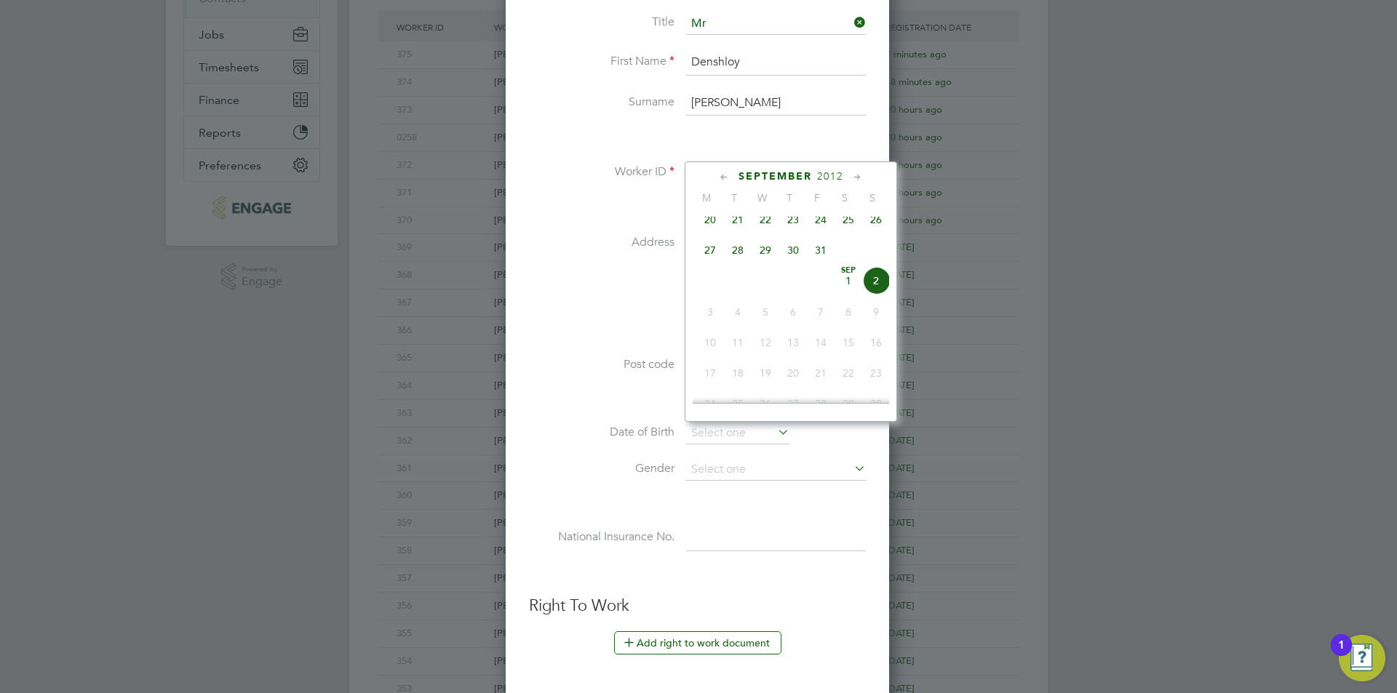
click at [831, 171] on span "2012" at bounding box center [830, 176] width 26 height 12
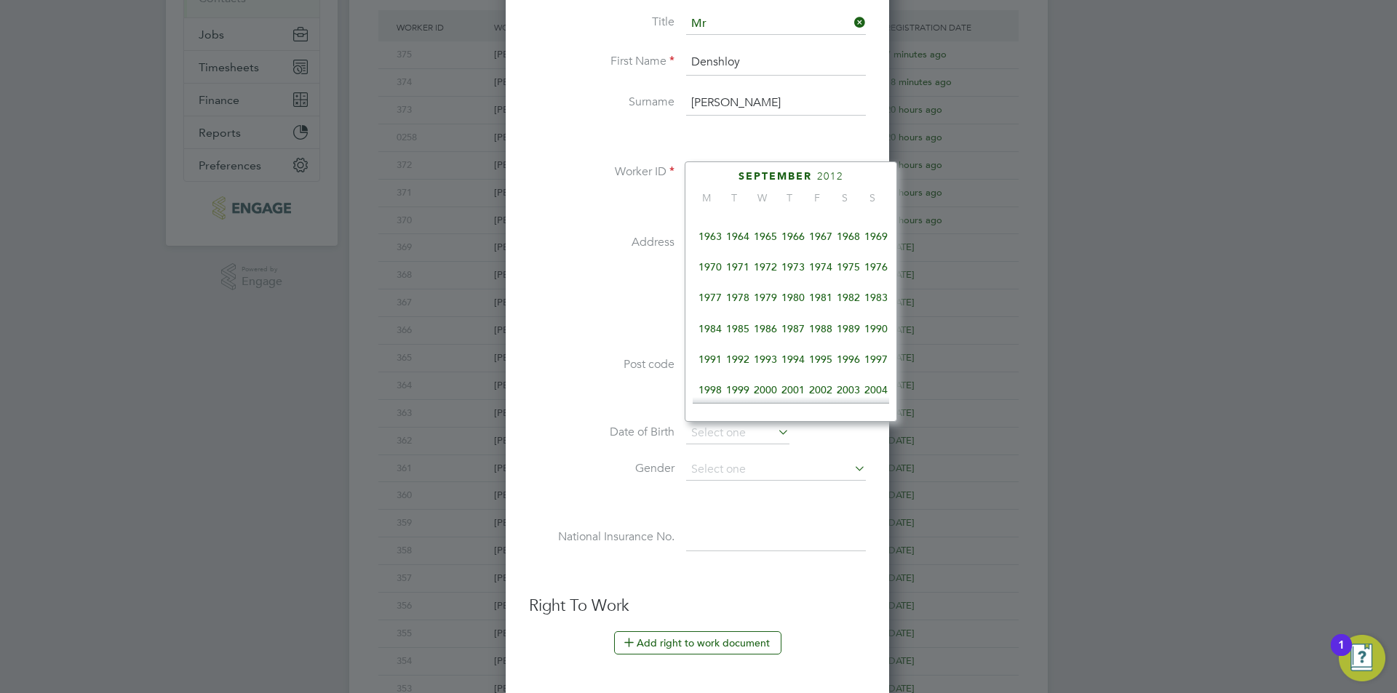
click at [856, 236] on span "1968" at bounding box center [848, 237] width 28 height 28
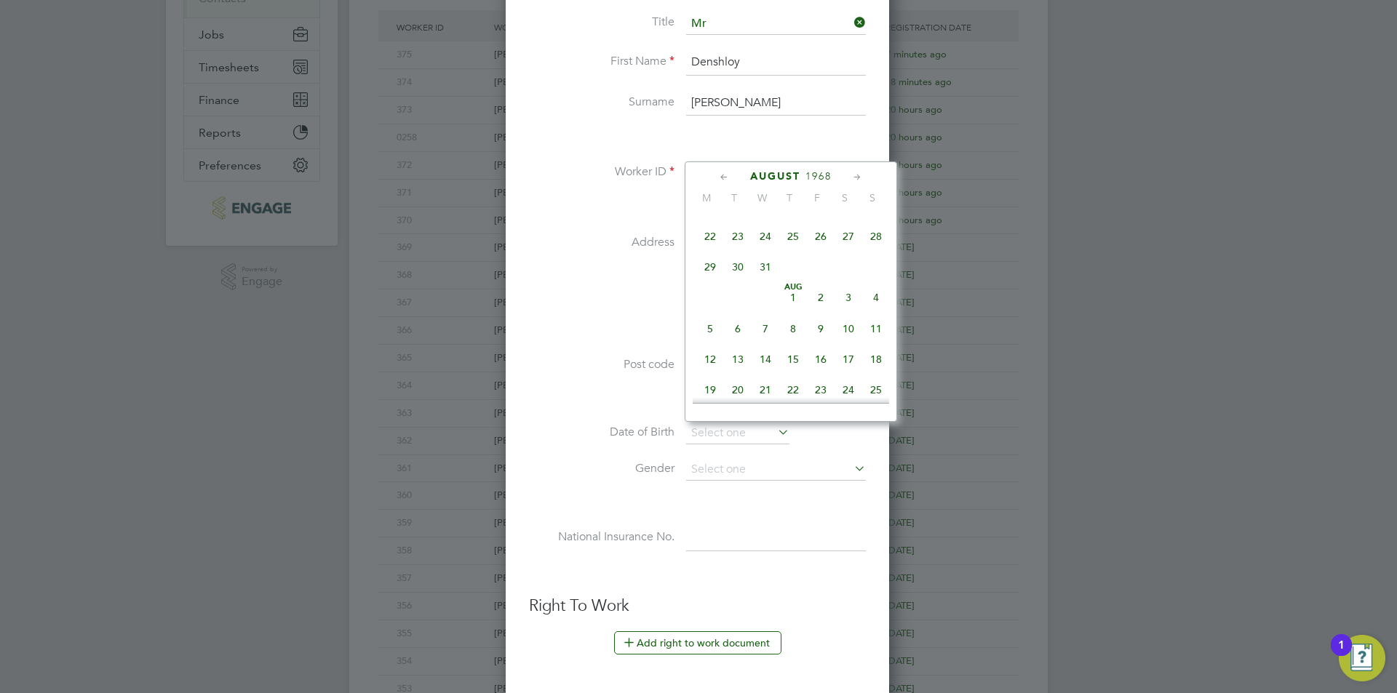
click at [820, 177] on span "1968" at bounding box center [818, 176] width 26 height 12
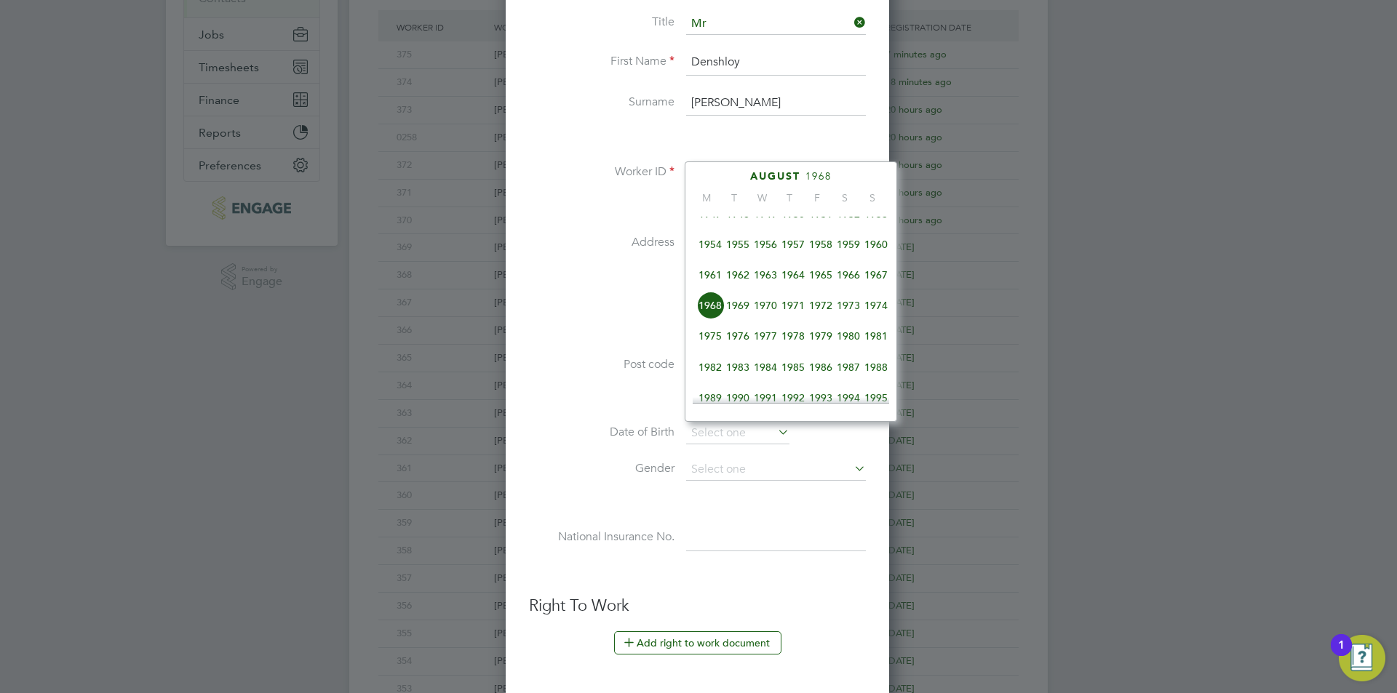
click at [716, 377] on span "1982" at bounding box center [710, 368] width 28 height 28
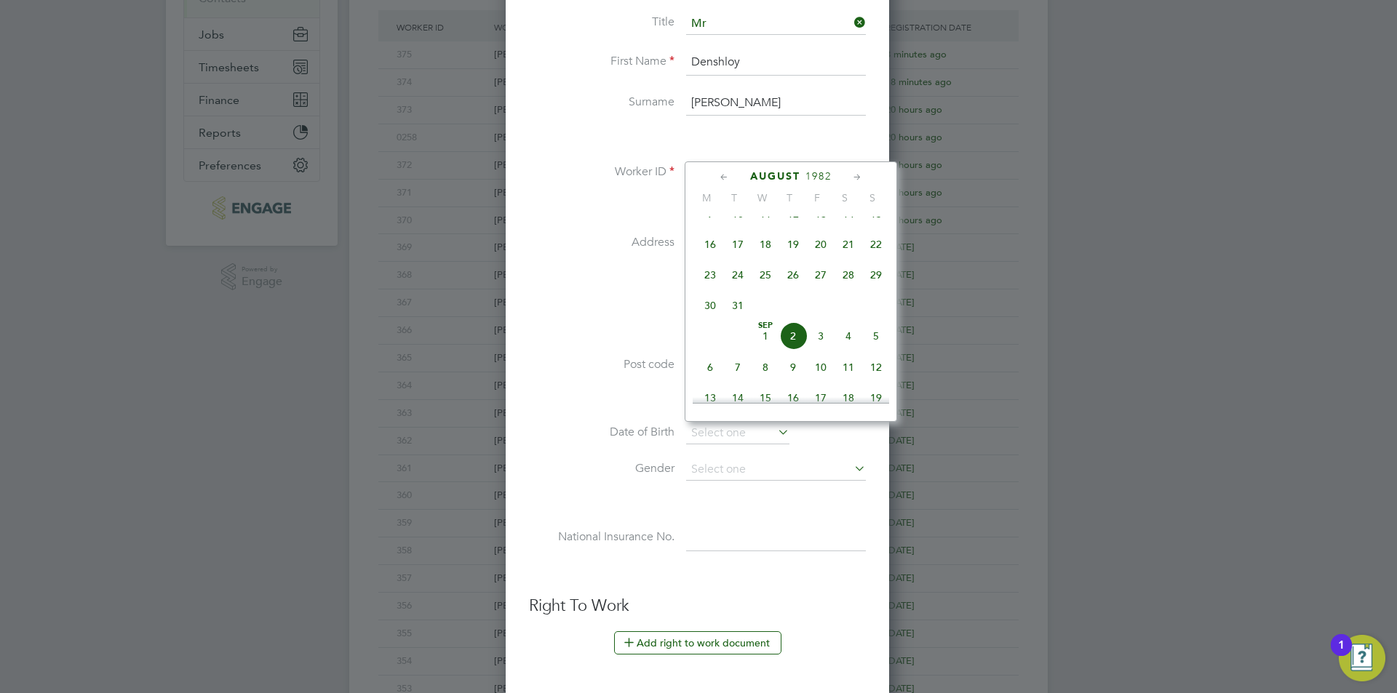
click at [762, 218] on span "11" at bounding box center [765, 214] width 28 height 28
type input "11 Aug 1982"
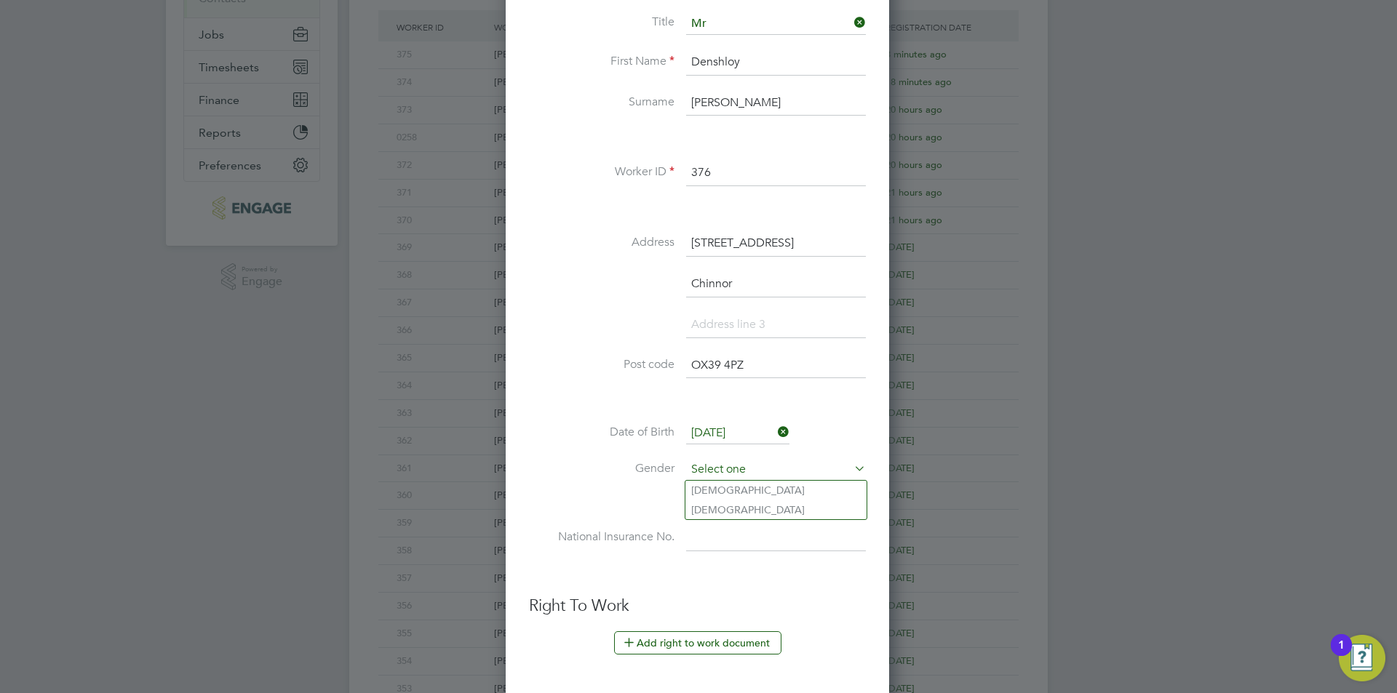
click at [739, 466] on input at bounding box center [776, 470] width 180 height 22
click at [736, 490] on li "[DEMOGRAPHIC_DATA]" at bounding box center [775, 490] width 181 height 19
type input "[DEMOGRAPHIC_DATA]"
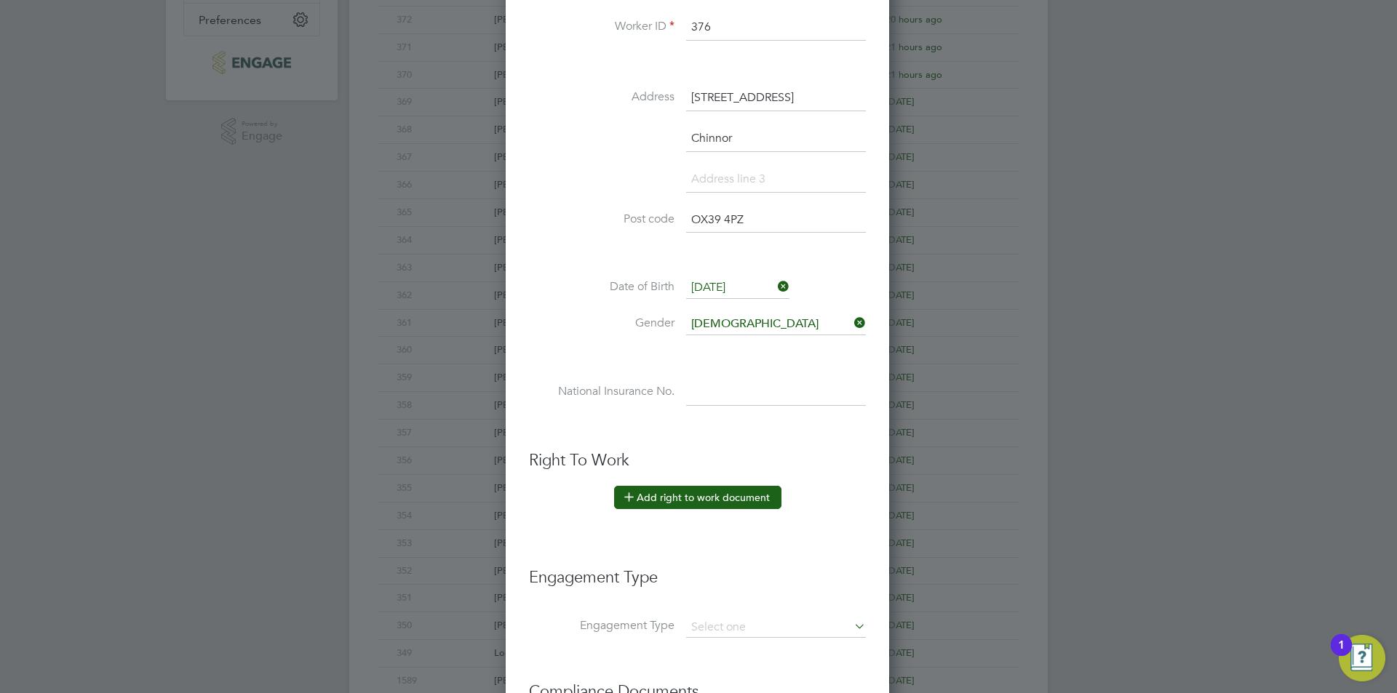
click at [736, 506] on button "Add right to work document" at bounding box center [697, 497] width 167 height 23
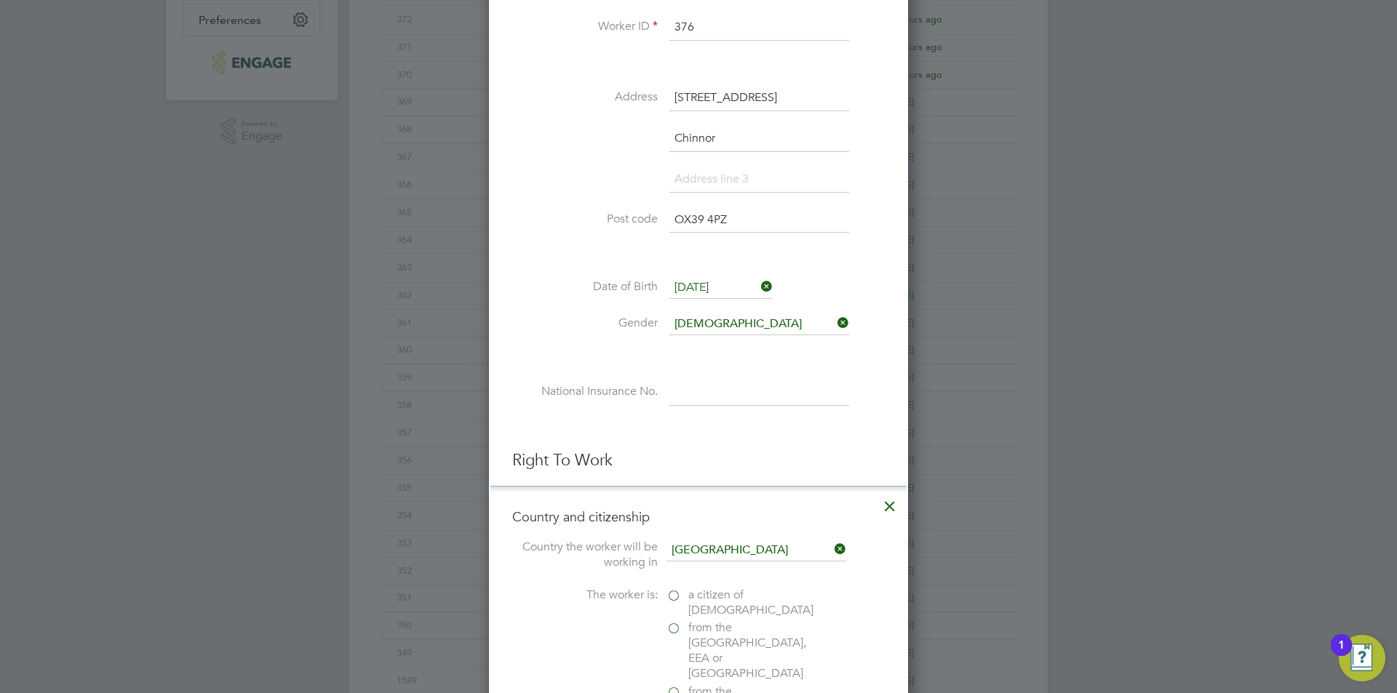
click at [696, 588] on span "a citizen of United Kingdom" at bounding box center [750, 603] width 125 height 31
click at [0, 0] on input "a citizen of United Kingdom" at bounding box center [0, 0] width 0 height 0
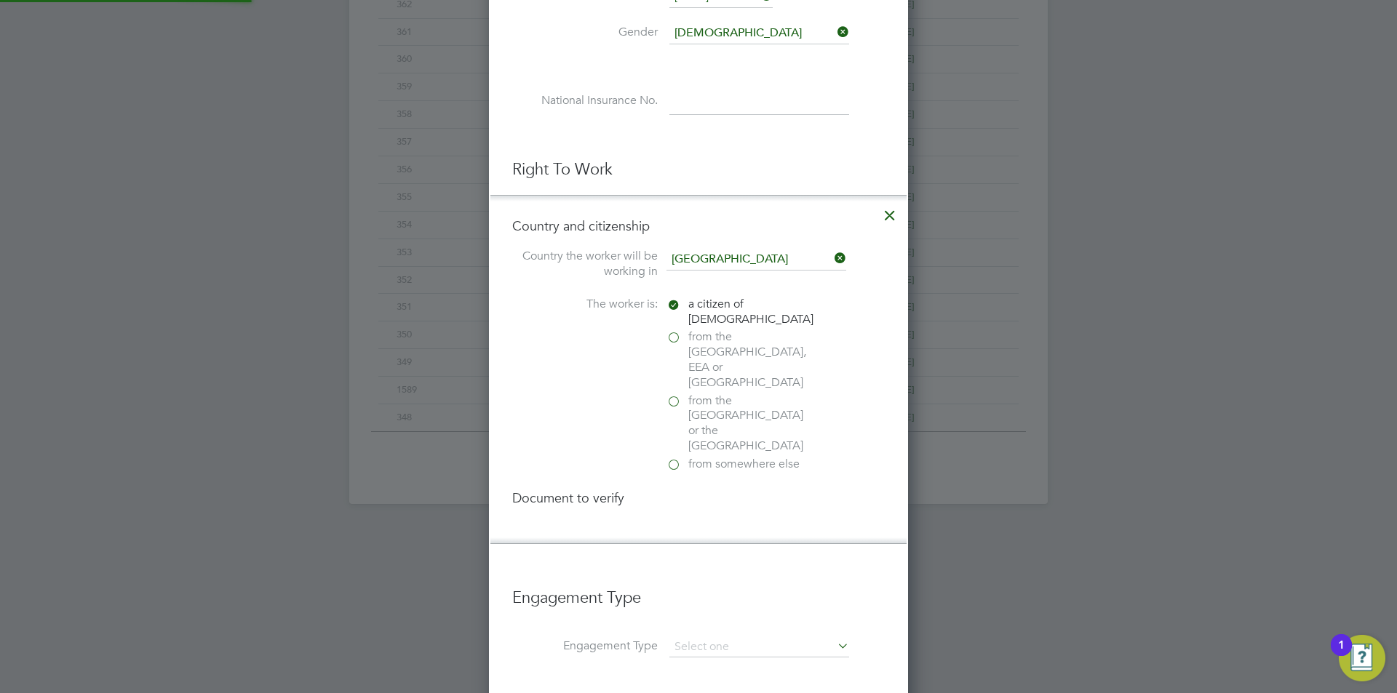
scroll to position [1577, 420]
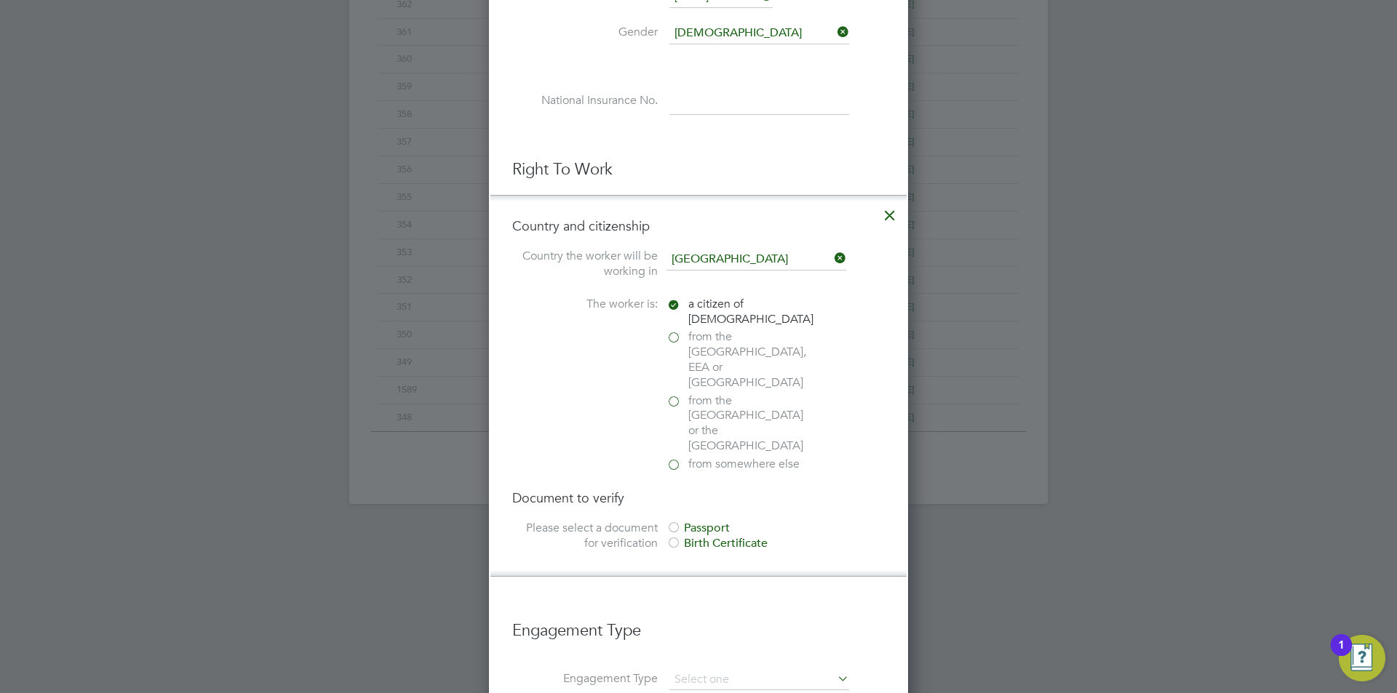
click at [703, 521] on div "Passport" at bounding box center [775, 528] width 218 height 15
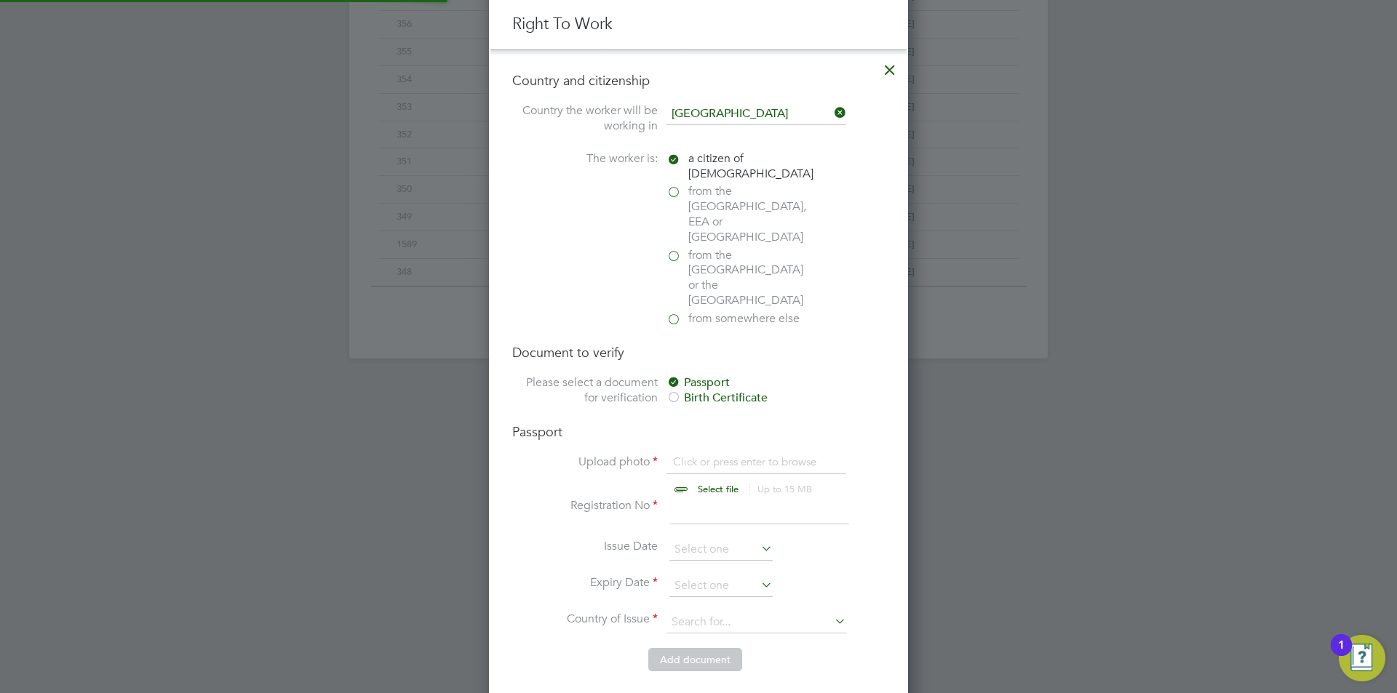
scroll to position [20, 180]
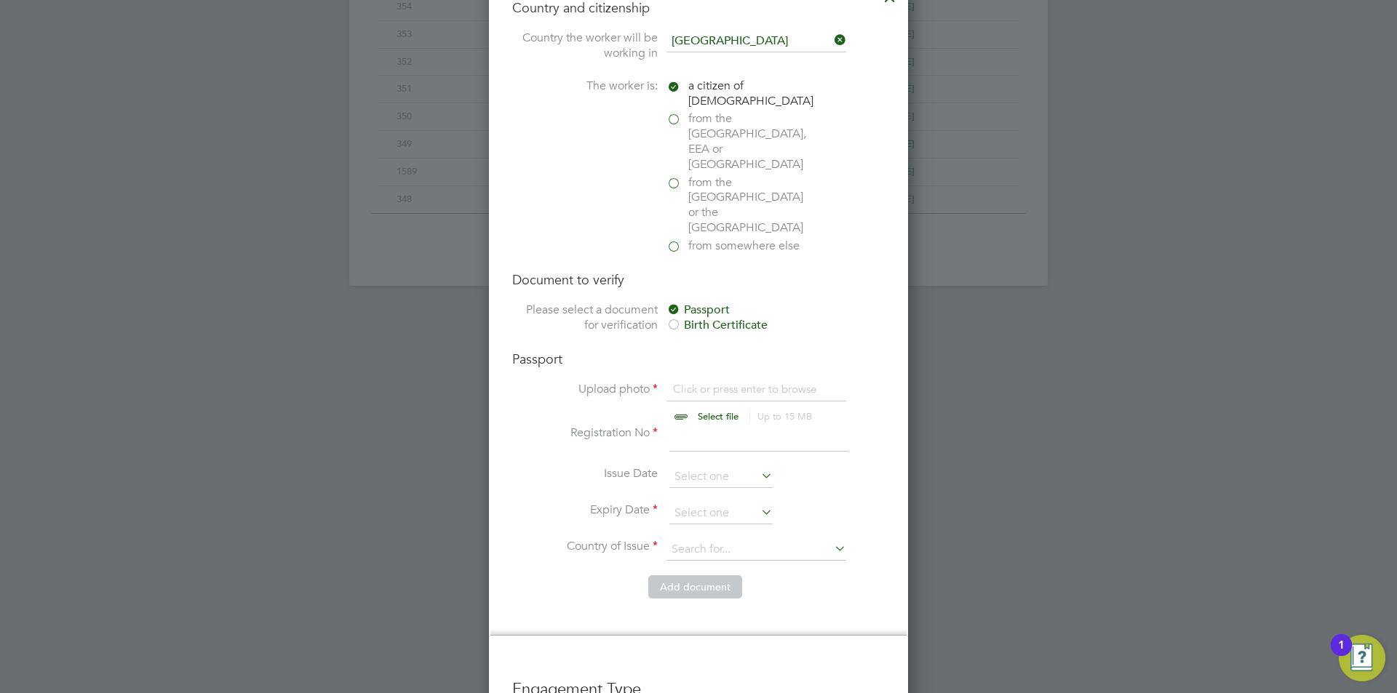
click at [745, 351] on div "Passport Upload photo Click or press enter to browse Select file Up to 15 MB Dr…" at bounding box center [698, 463] width 372 height 225
click at [748, 382] on input "file" at bounding box center [732, 404] width 228 height 44
type input "C:\fakepath\Passport.jpg"
click at [732, 426] on input at bounding box center [759, 439] width 180 height 26
type input "1"
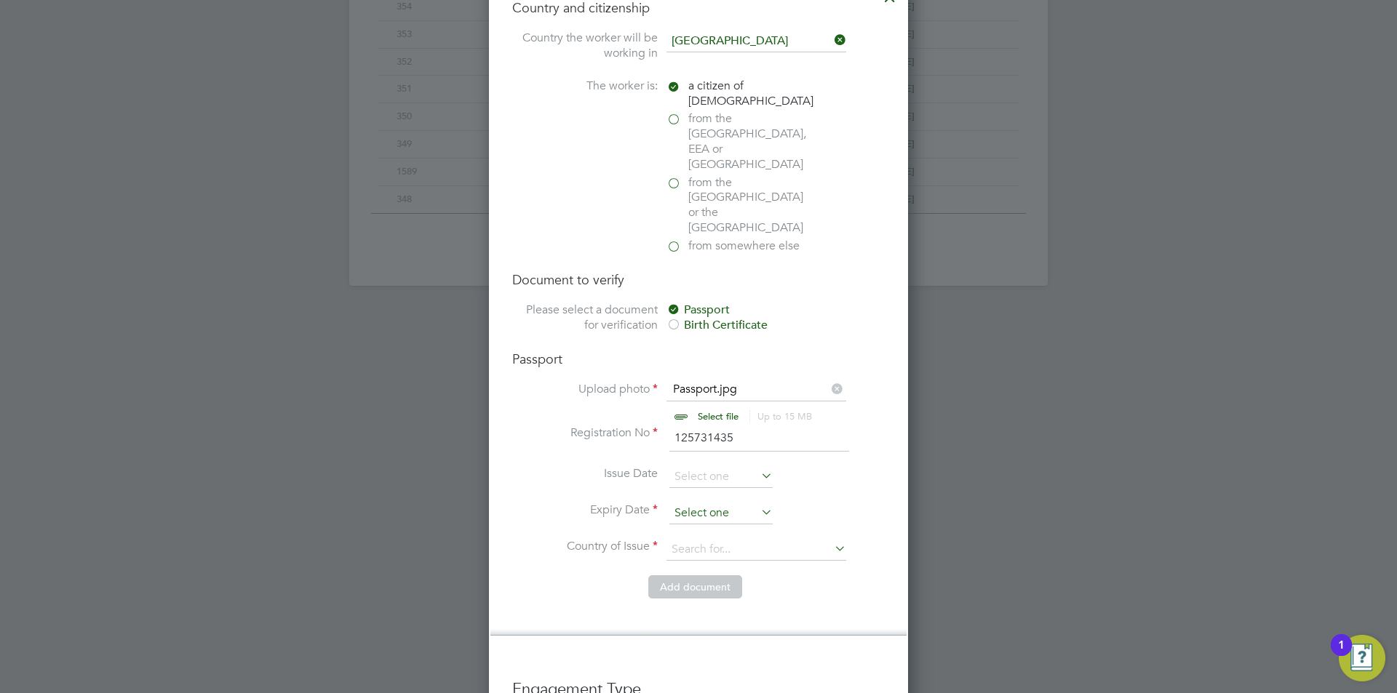
type input "125731435"
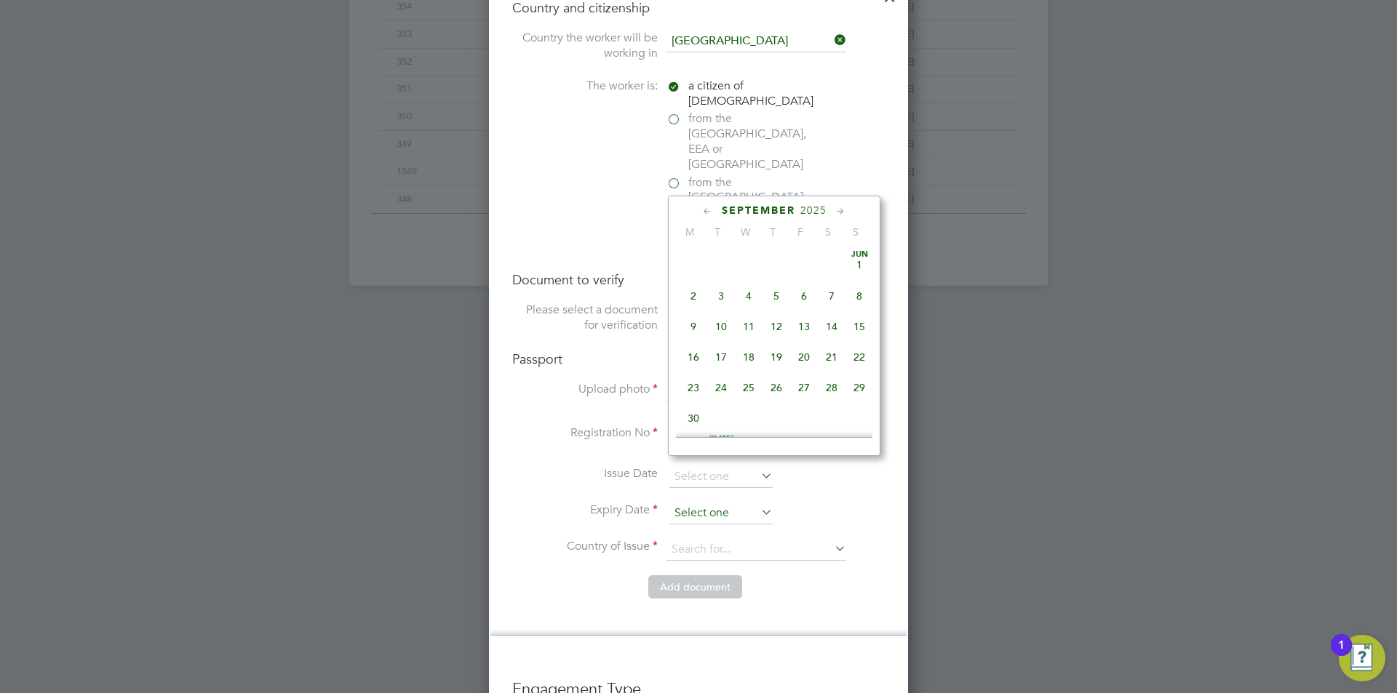
click at [735, 503] on input at bounding box center [720, 514] width 103 height 22
click at [813, 207] on span "2025" at bounding box center [813, 210] width 26 height 12
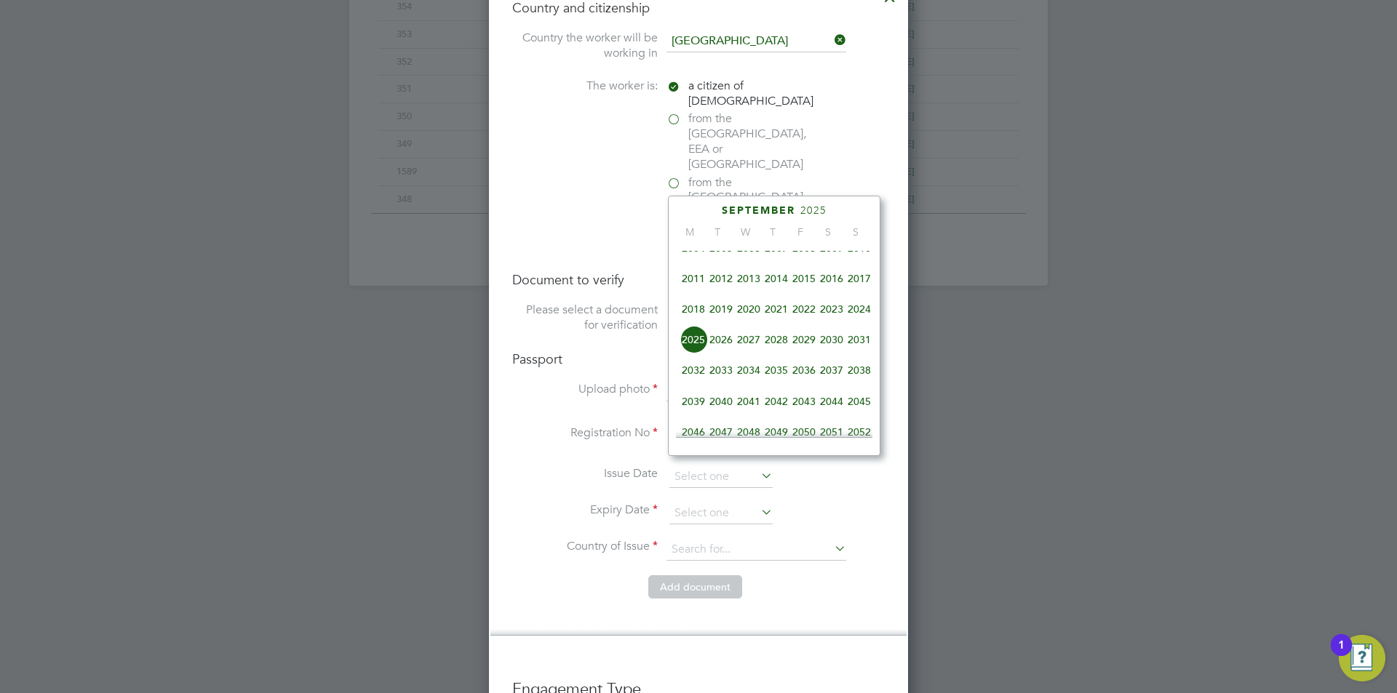
click at [867, 348] on span "2031" at bounding box center [859, 340] width 28 height 28
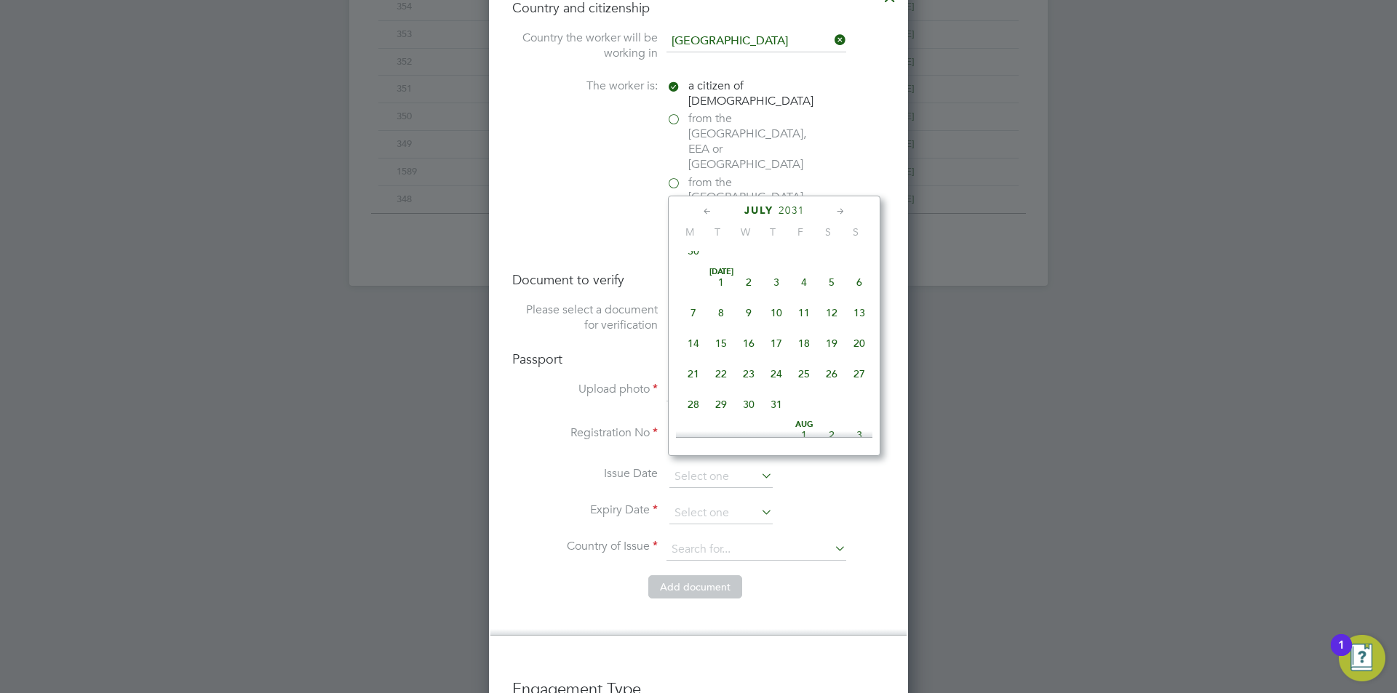
scroll to position [252, 0]
click at [743, 263] on span "18" at bounding box center [749, 259] width 28 height 28
type input "18 Jun 2031"
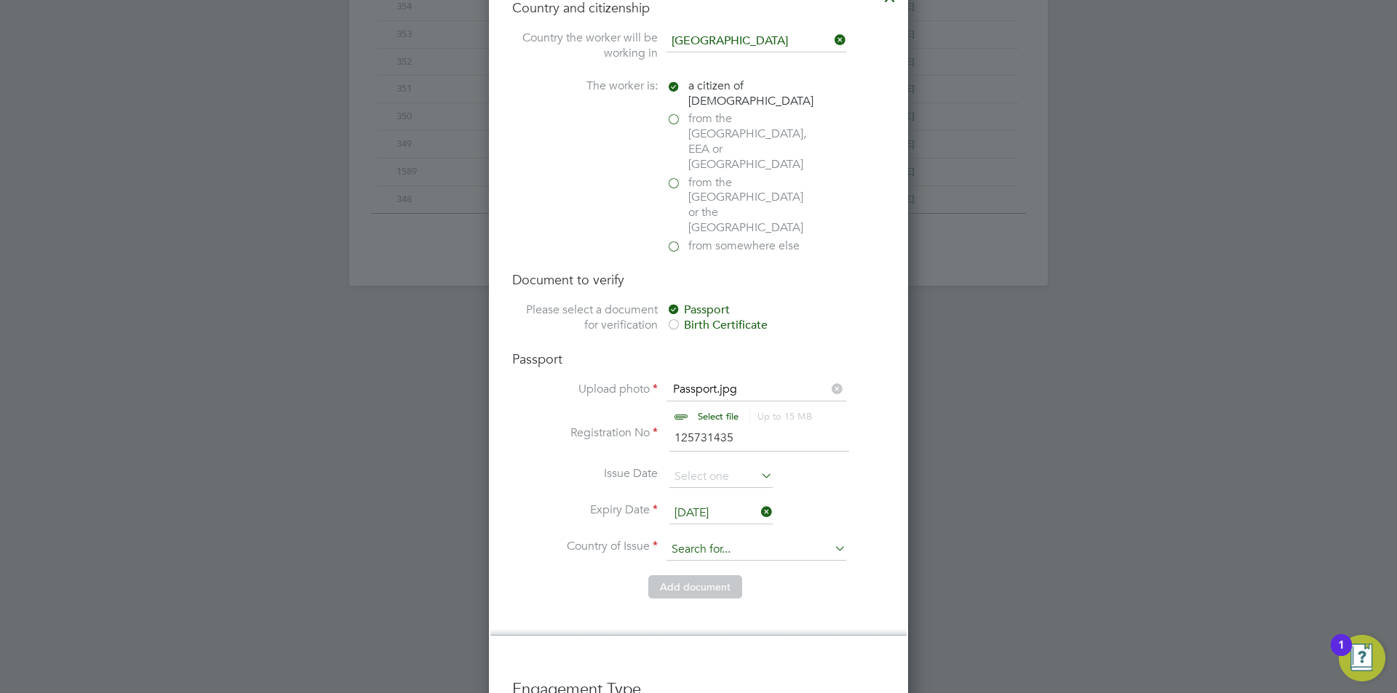
click at [733, 539] on input at bounding box center [756, 550] width 180 height 22
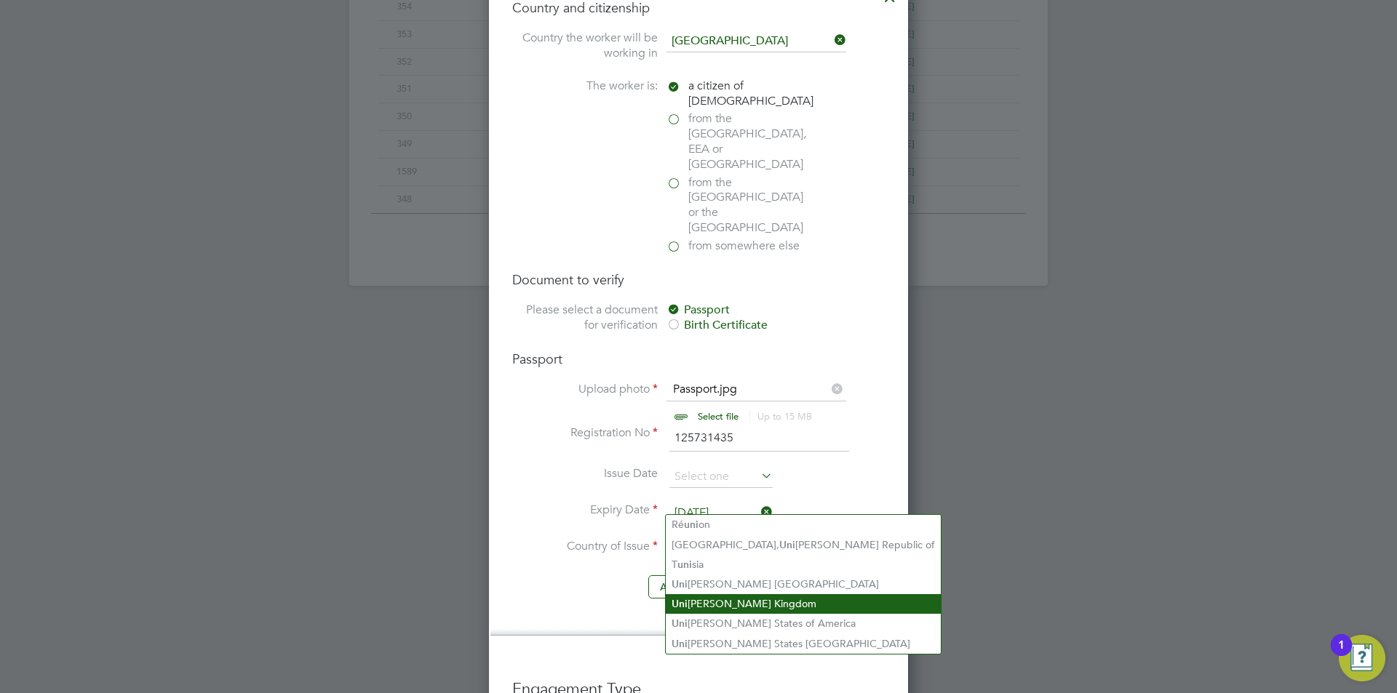
click at [727, 594] on li "Uni ted Kingdom" at bounding box center [803, 604] width 275 height 20
type input "United Kingdom"
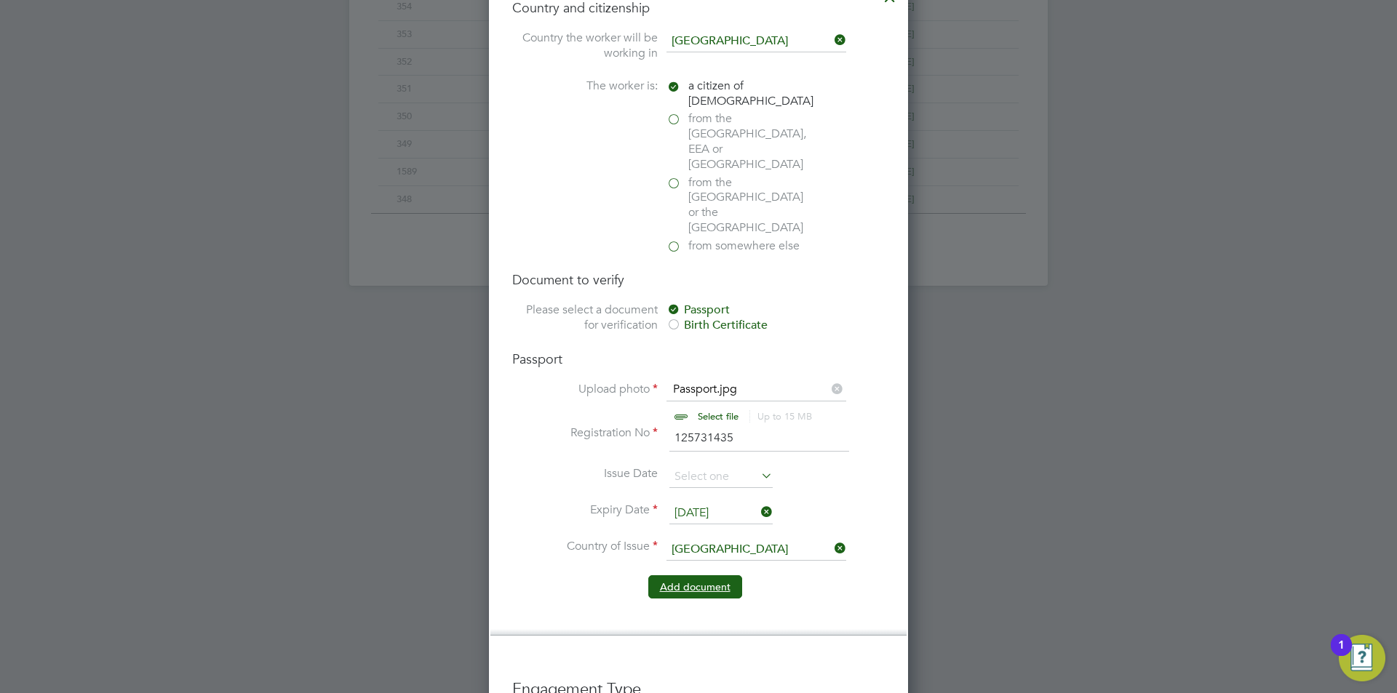
click at [685, 575] on button "Add document" at bounding box center [695, 586] width 94 height 23
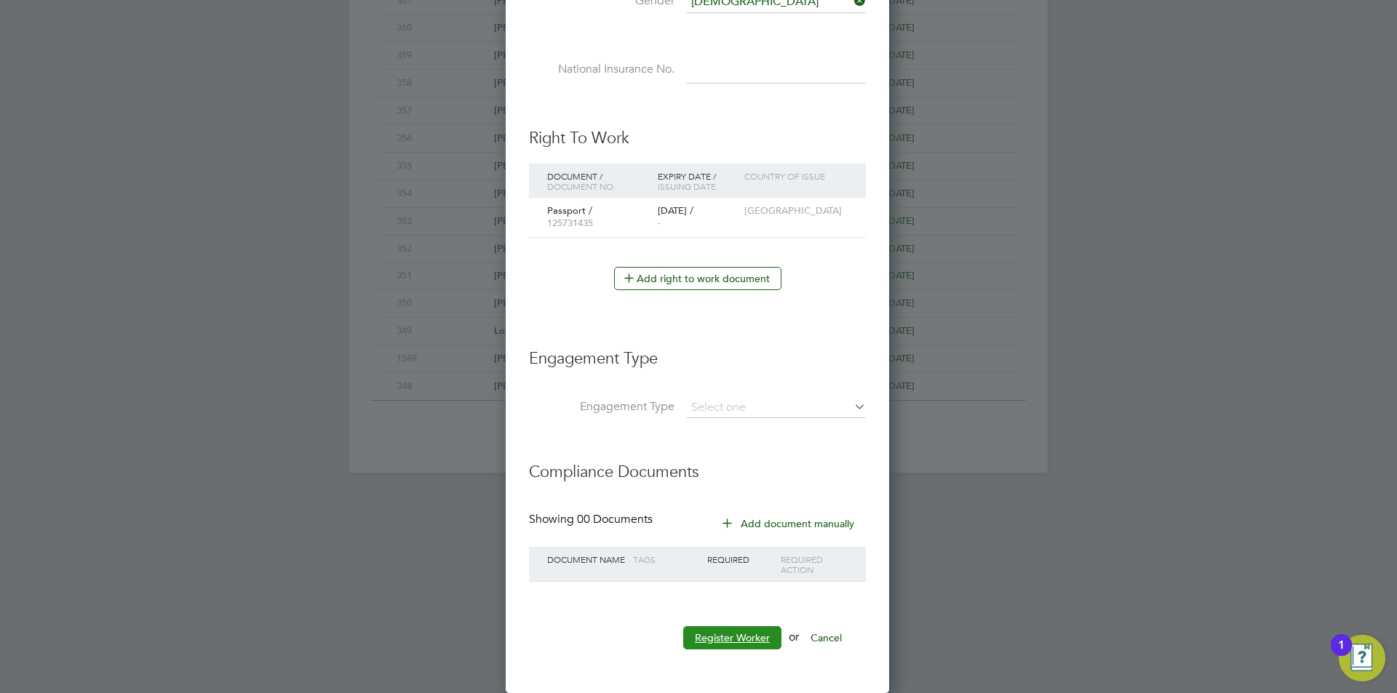
click at [733, 631] on button "Register Worker" at bounding box center [732, 637] width 98 height 23
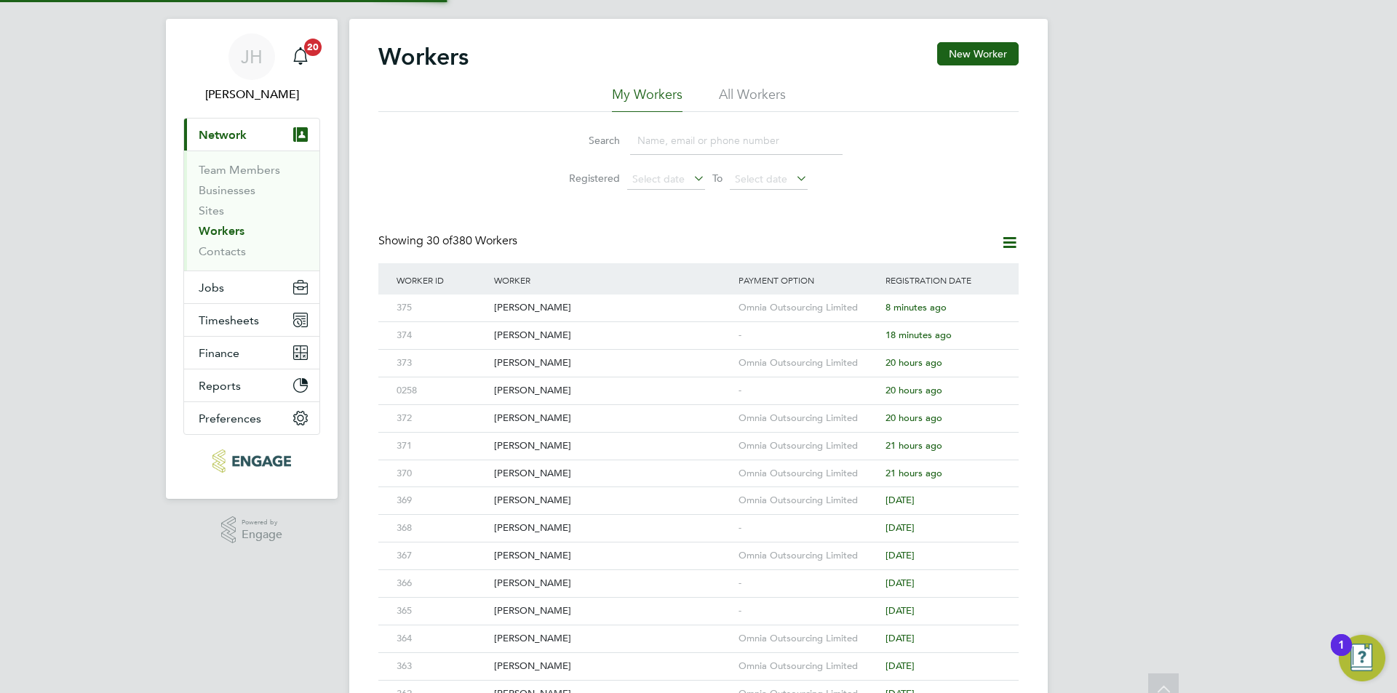
click at [1143, 372] on div "JH Jess Hogan Notifications 20 Applications: Current page: Network Team Members…" at bounding box center [698, 597] width 1397 height 1239
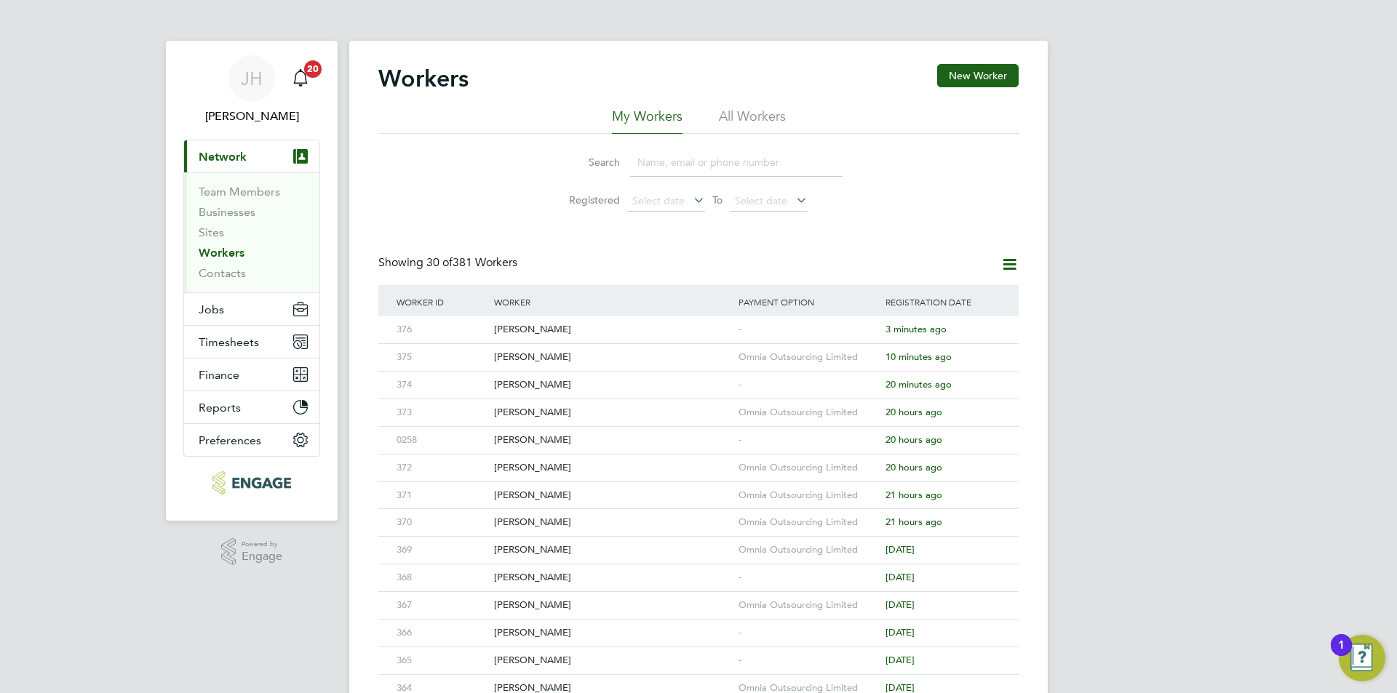
click at [1213, 538] on div "JH Jess Hogan Notifications 20 Applications: Current page: Network Team Members…" at bounding box center [698, 619] width 1397 height 1239
click at [228, 310] on button "Jobs" at bounding box center [251, 309] width 135 height 32
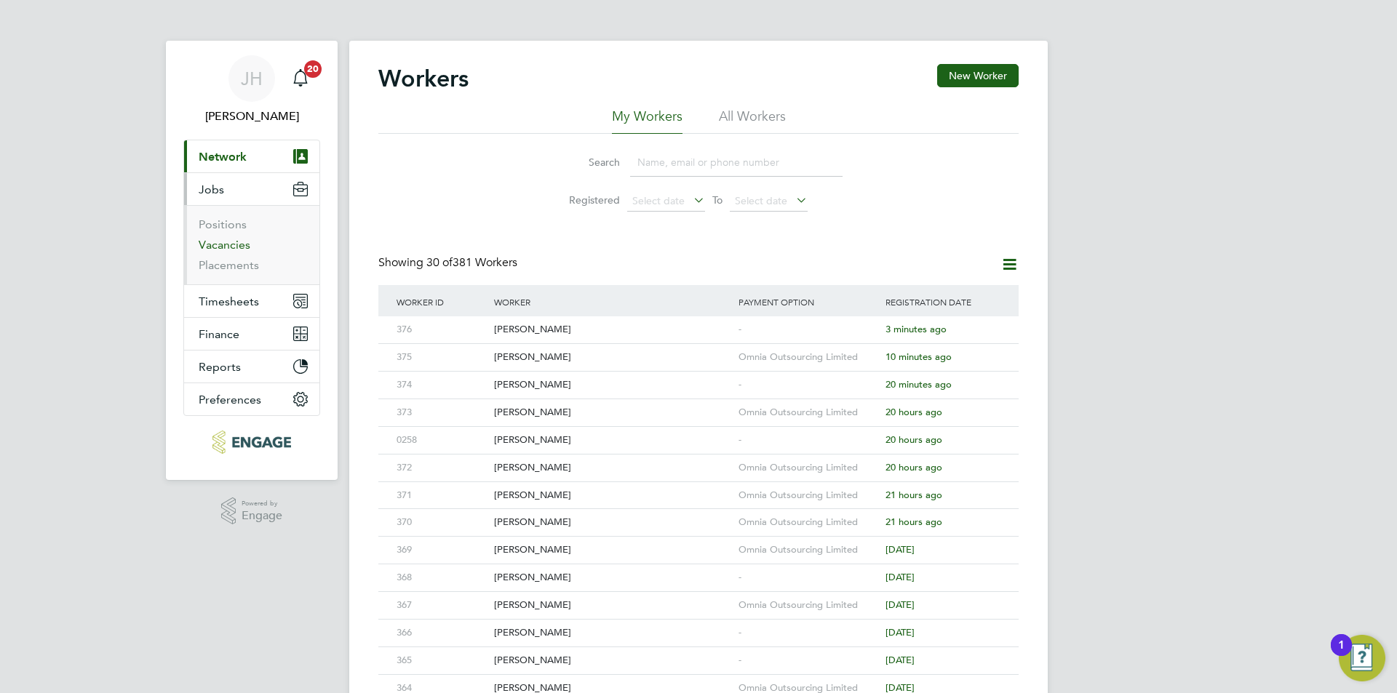
click at [234, 240] on link "Vacancies" at bounding box center [225, 245] width 52 height 14
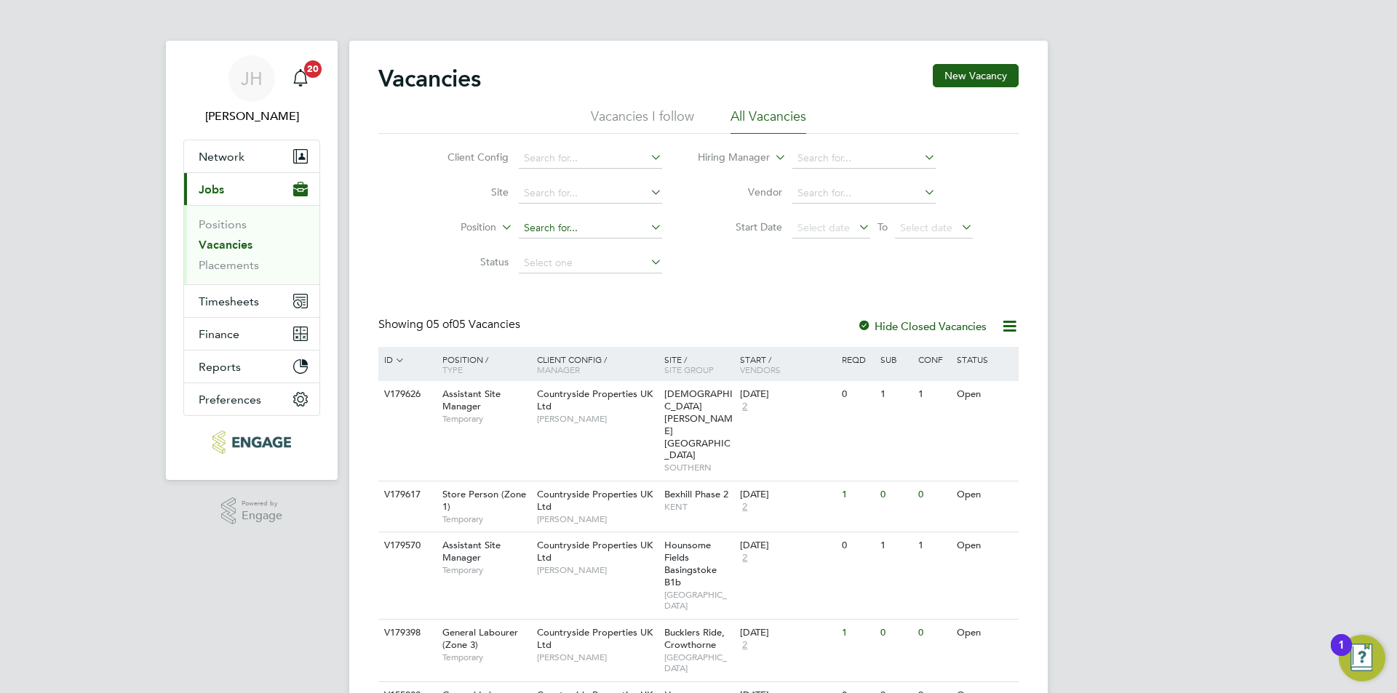
click at [581, 228] on input at bounding box center [590, 228] width 143 height 20
click at [612, 183] on li "Site" at bounding box center [544, 193] width 274 height 35
click at [604, 186] on input at bounding box center [590, 193] width 143 height 20
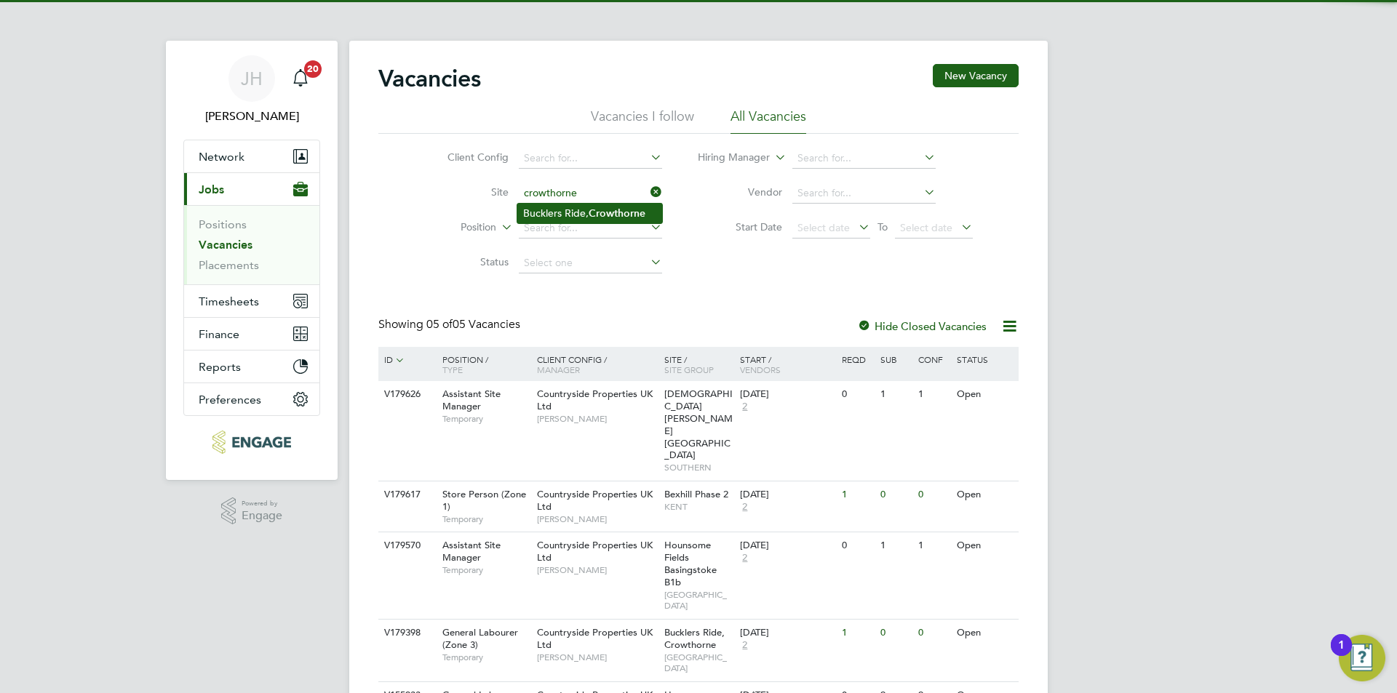
click at [556, 215] on li "Bucklers Ride, Crowthorne" at bounding box center [589, 214] width 145 height 20
type input "Bucklers Ride, Crowthorne"
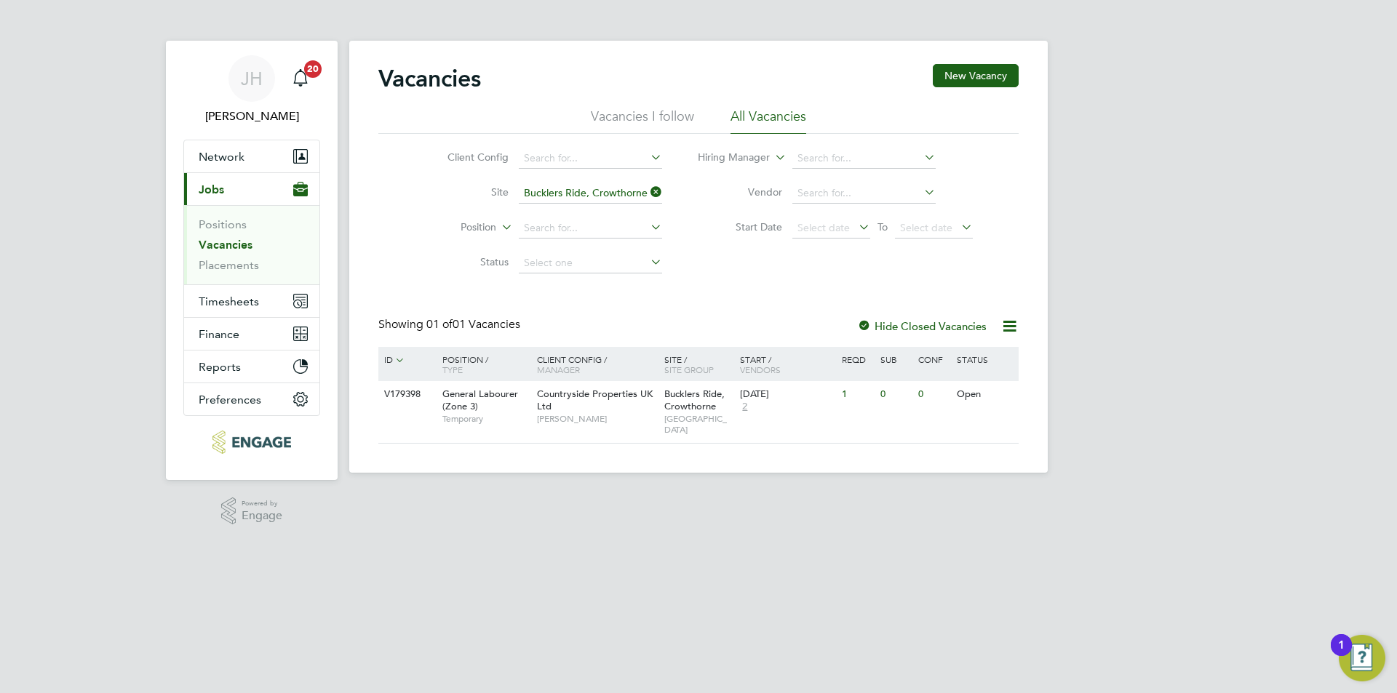
click at [943, 325] on label "Hide Closed Vacancies" at bounding box center [921, 326] width 129 height 14
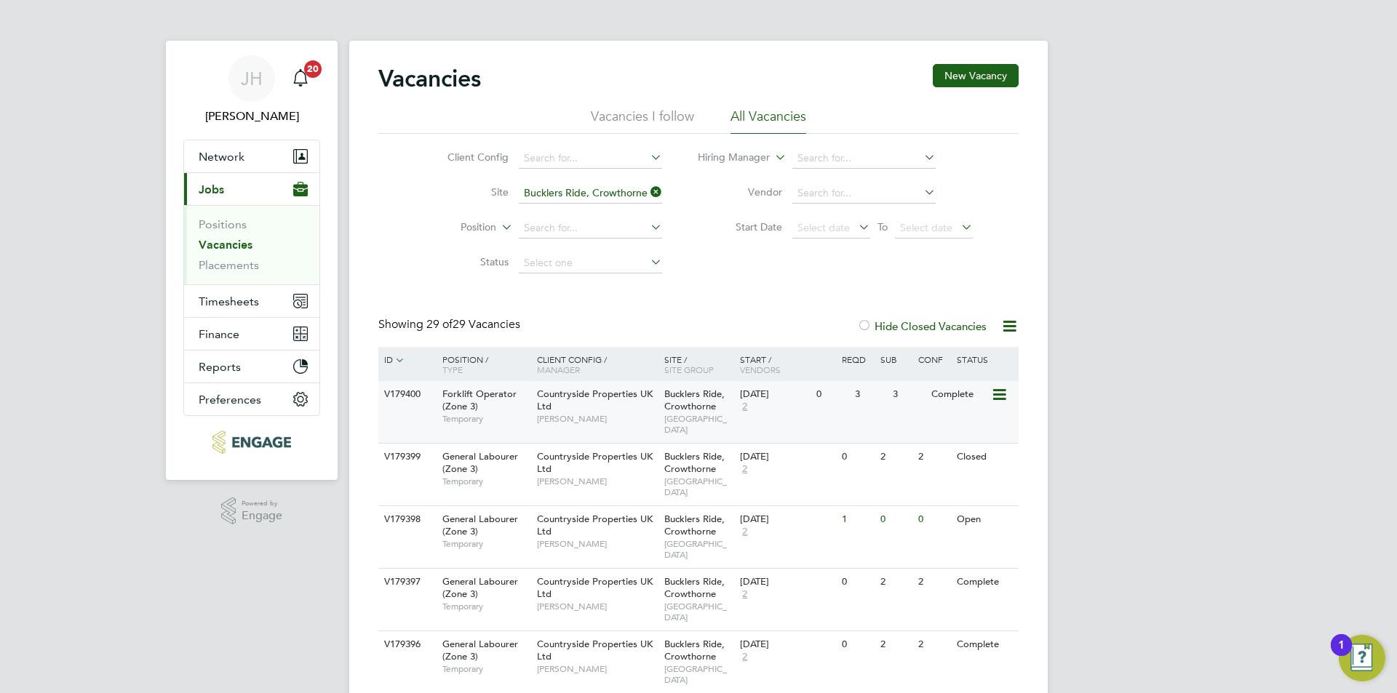
click at [922, 399] on div "3" at bounding box center [908, 394] width 38 height 27
click at [230, 163] on span "Network" at bounding box center [222, 157] width 46 height 14
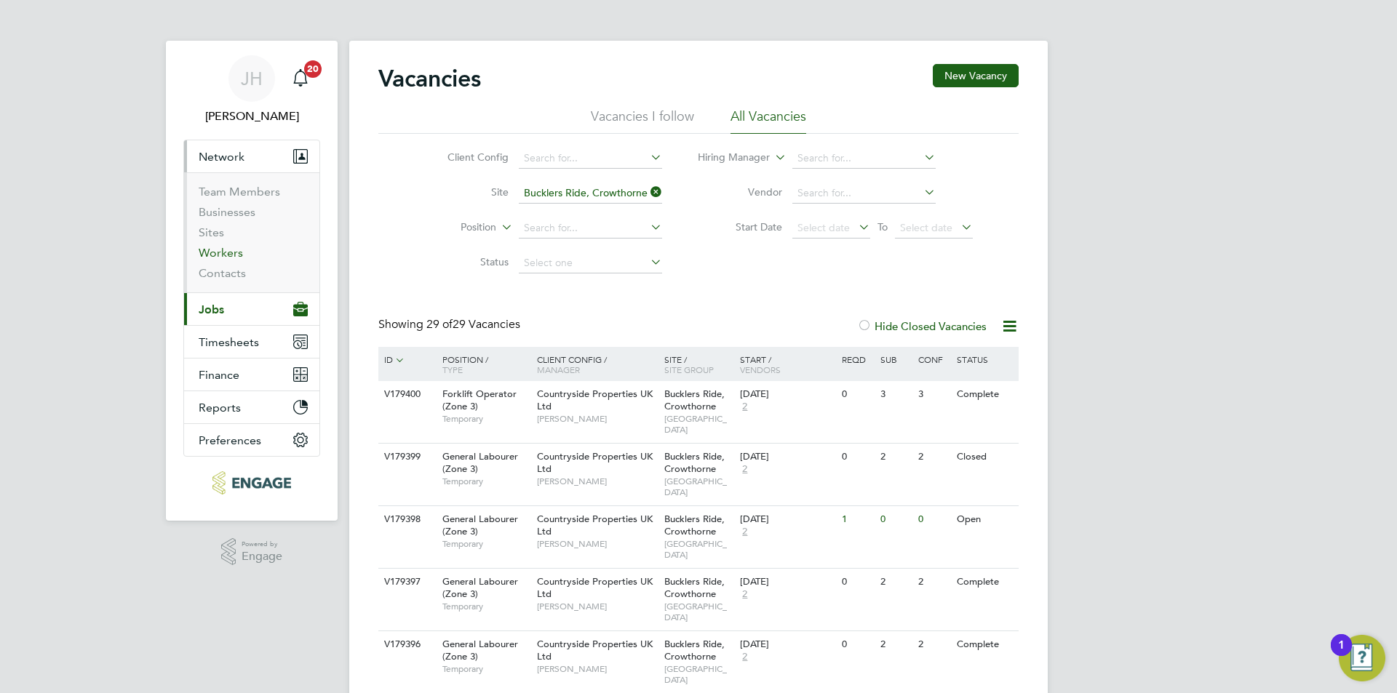
click at [231, 251] on link "Workers" at bounding box center [221, 253] width 44 height 14
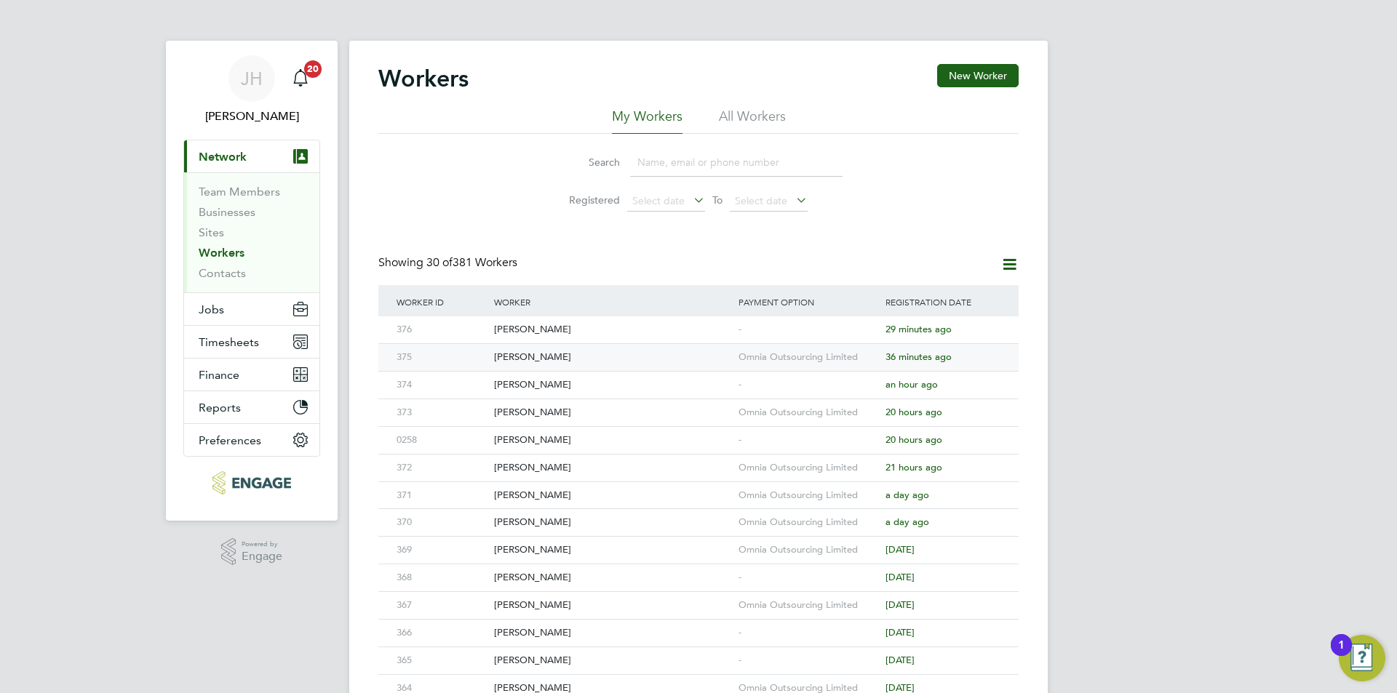
click at [759, 355] on div "Omnia Outsourcing Limited" at bounding box center [808, 357] width 147 height 27
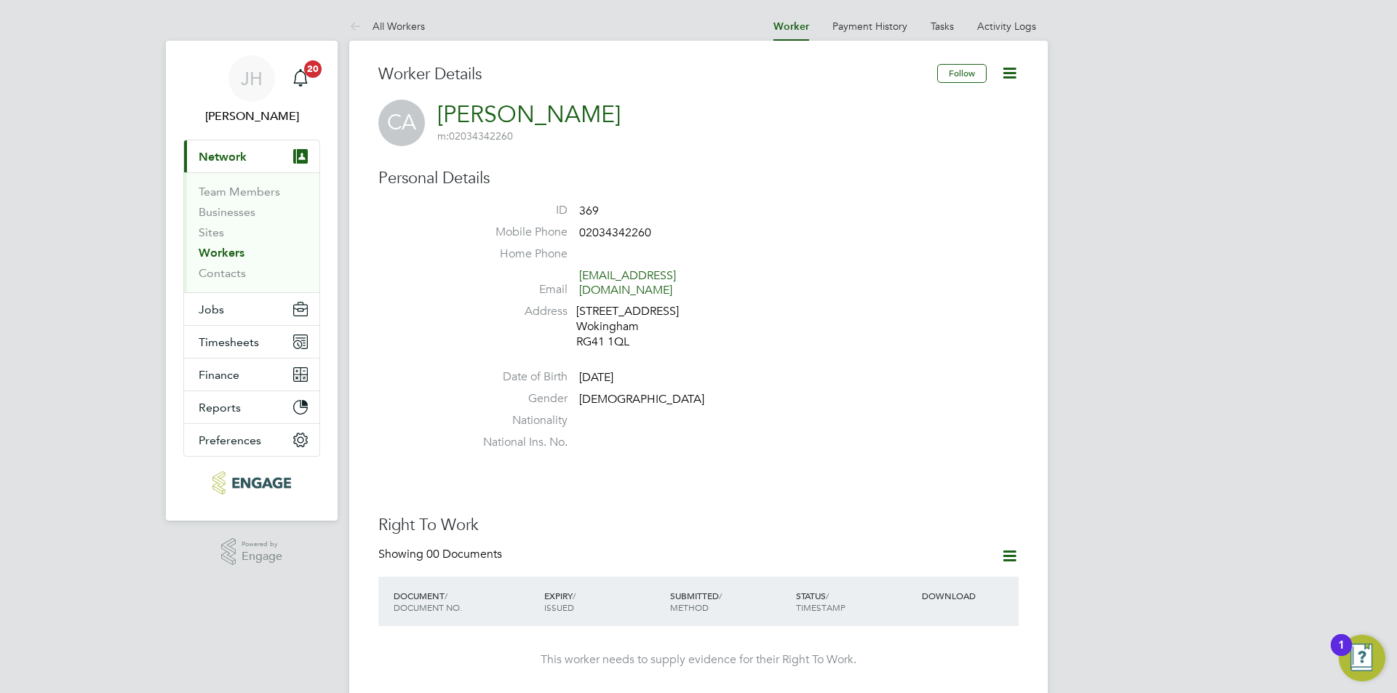
click at [1008, 70] on icon at bounding box center [1009, 73] width 18 height 18
click at [919, 110] on li "Edit Personal Details e" at bounding box center [954, 107] width 119 height 20
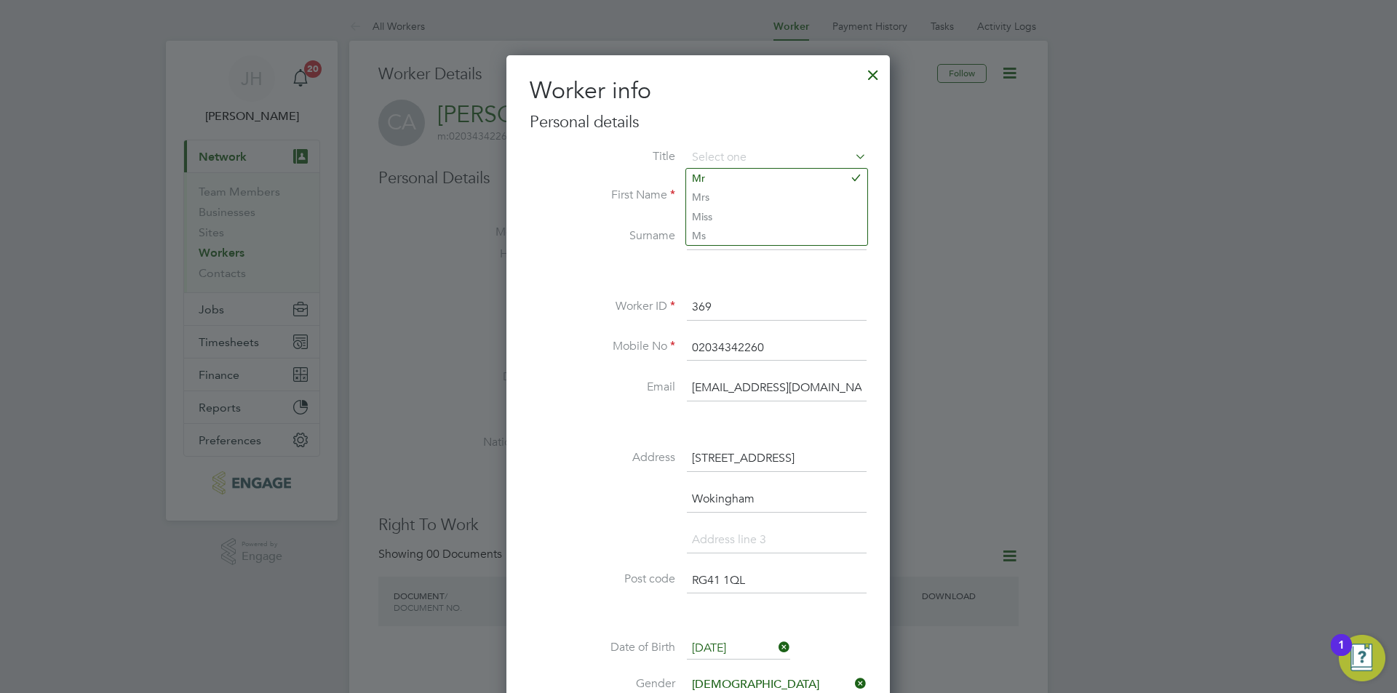
scroll to position [364, 0]
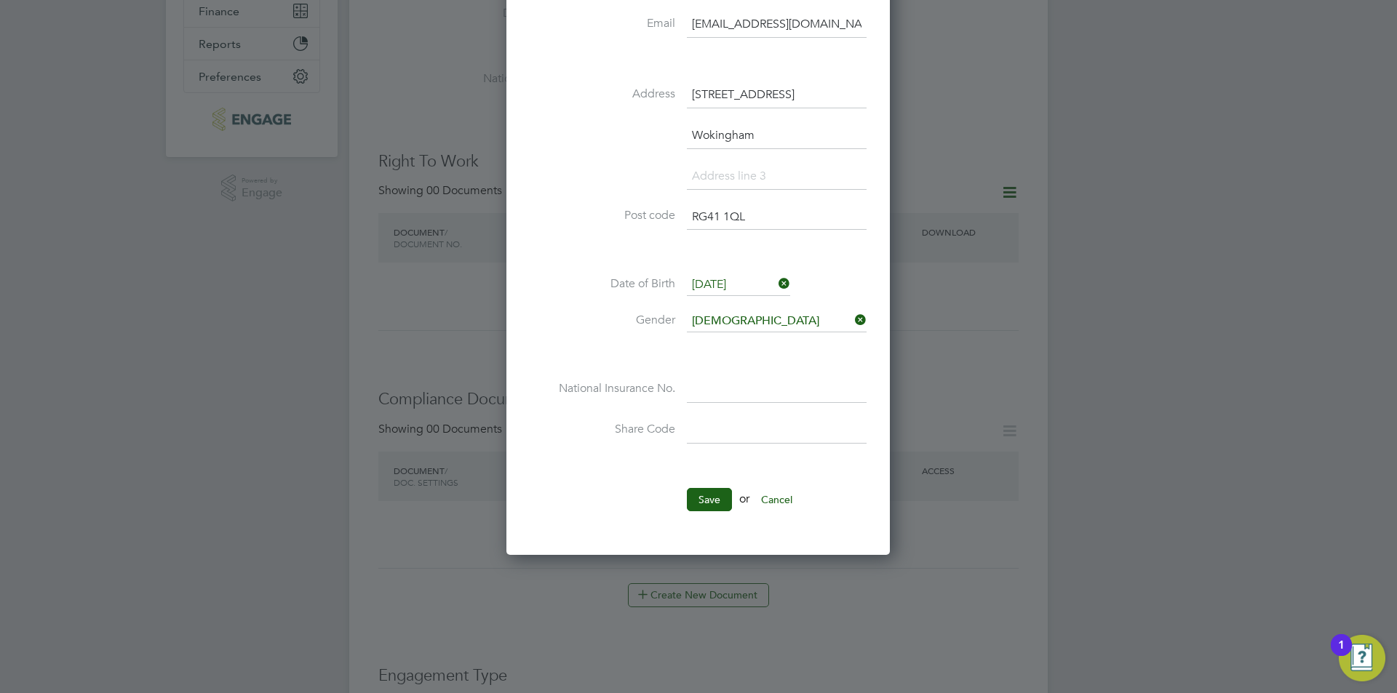
click at [735, 372] on div "Title First Name Colin Surname Andrews Worker ID 369 Mobile No 02034342260 Emai…" at bounding box center [698, 128] width 337 height 690
click at [734, 391] on input at bounding box center [777, 390] width 180 height 26
type input "NE 73 62 92 A"
click at [726, 525] on li "Save or Cancel" at bounding box center [698, 507] width 337 height 38
click at [714, 510] on button "Save" at bounding box center [709, 499] width 45 height 23
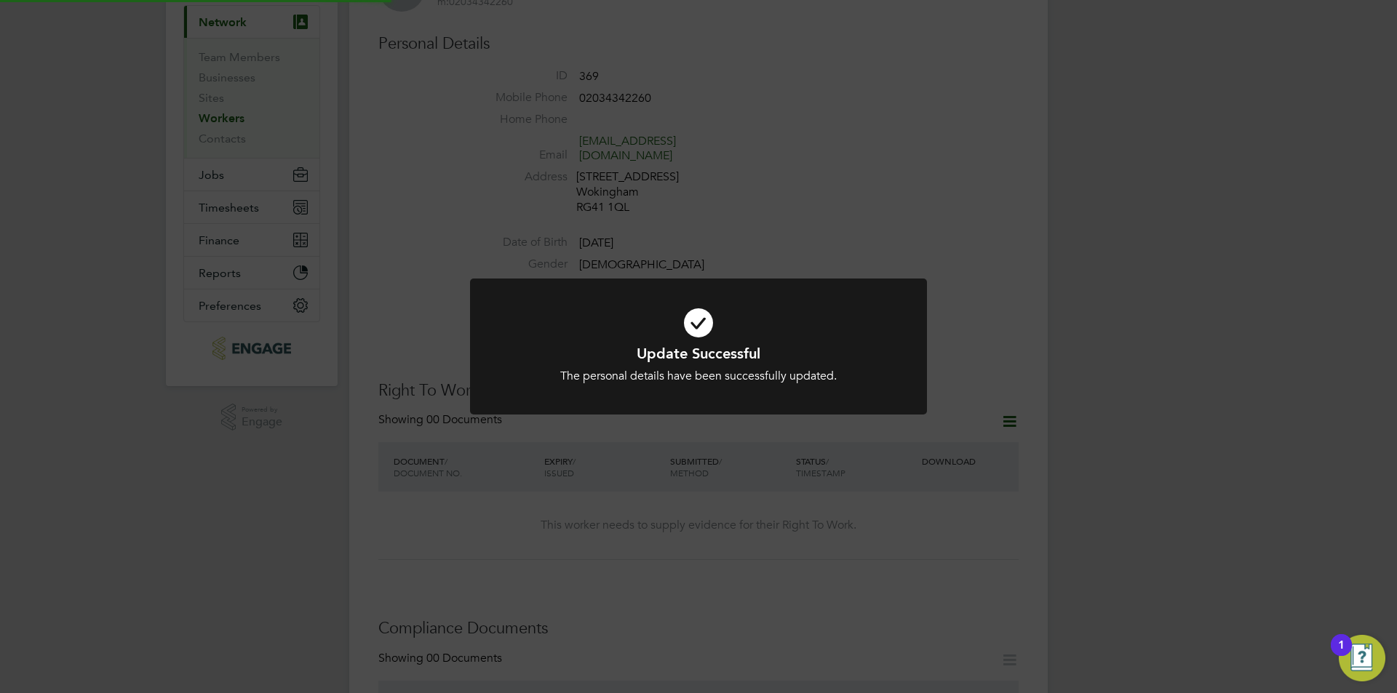
scroll to position [2, 0]
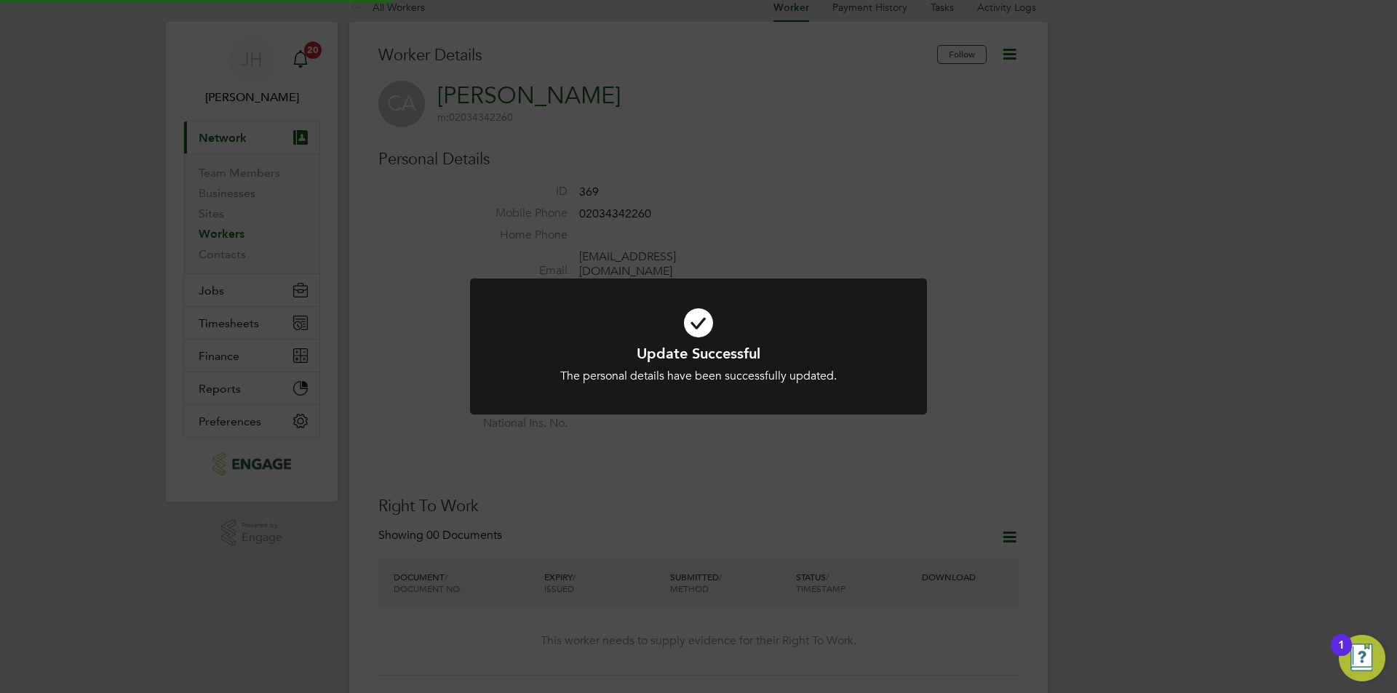
click at [1053, 294] on div "Update Successful The personal details have been successfully updated. Cancel O…" at bounding box center [698, 346] width 1397 height 693
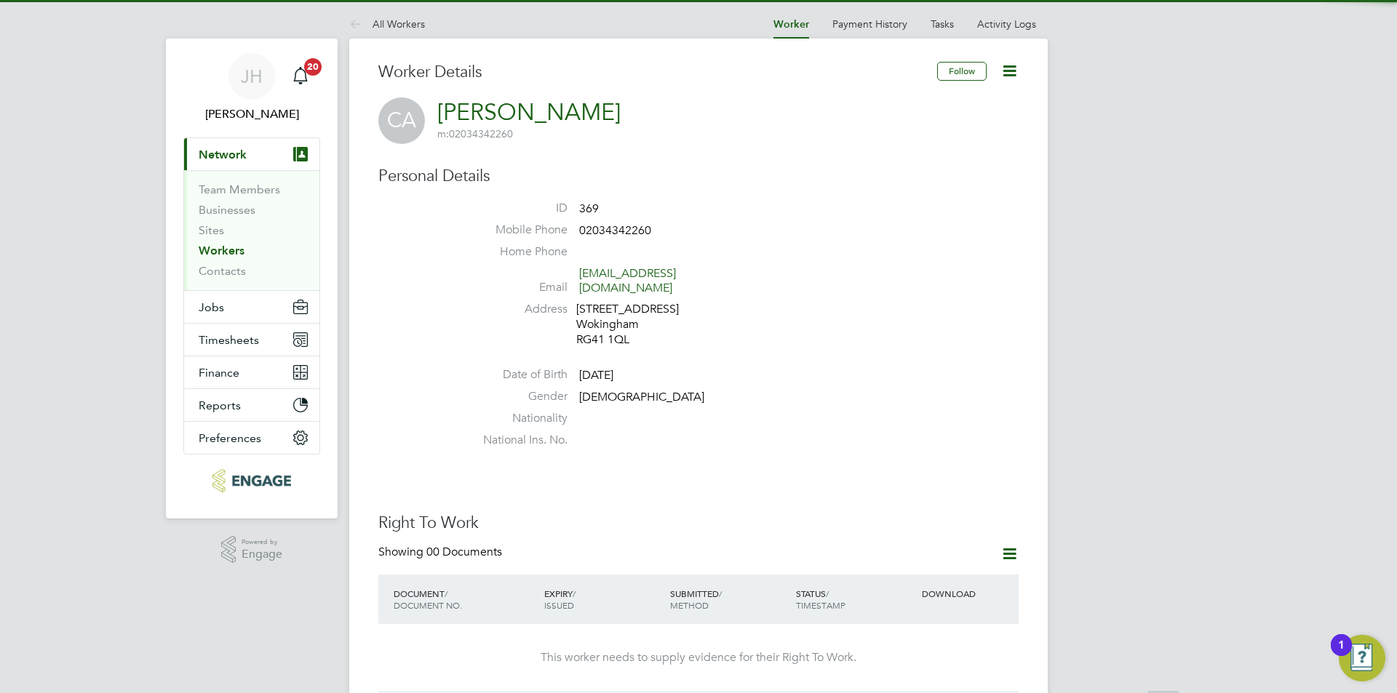
scroll to position [0, 0]
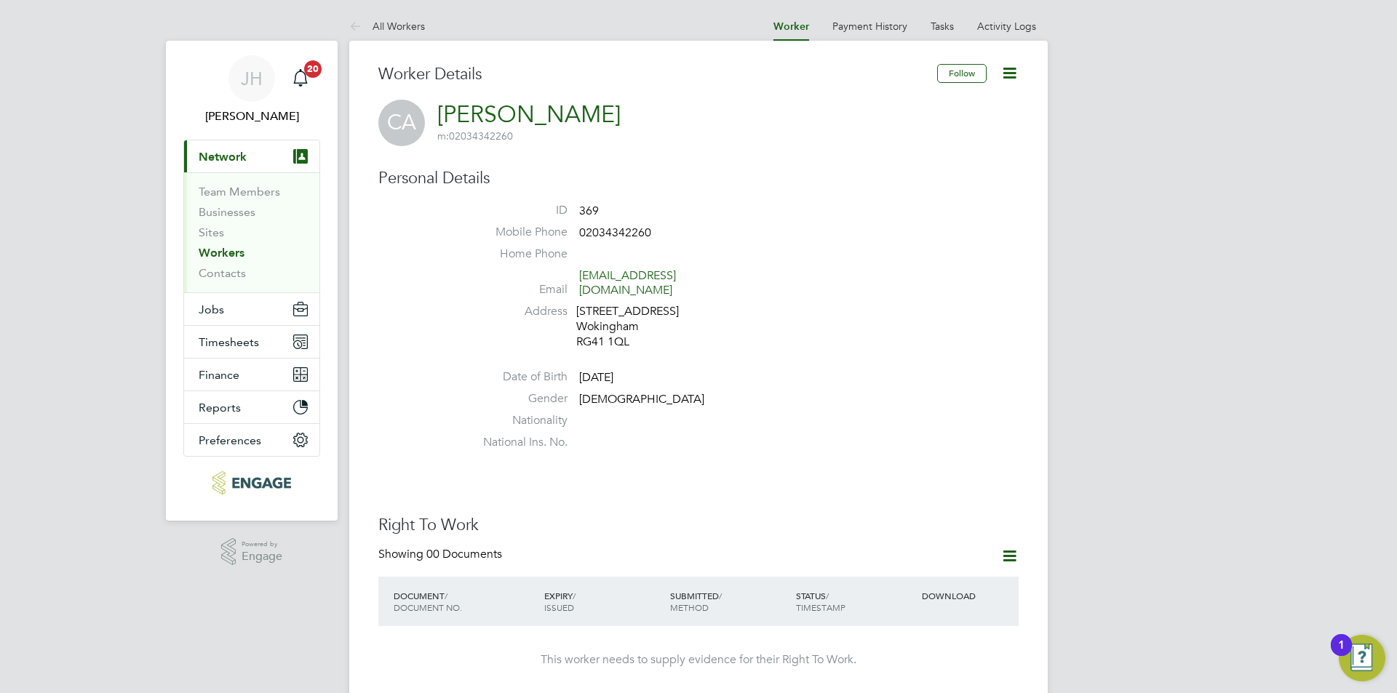
click at [1016, 547] on icon at bounding box center [1009, 556] width 18 height 18
click at [931, 574] on li "Add Right To Work Document" at bounding box center [928, 577] width 175 height 20
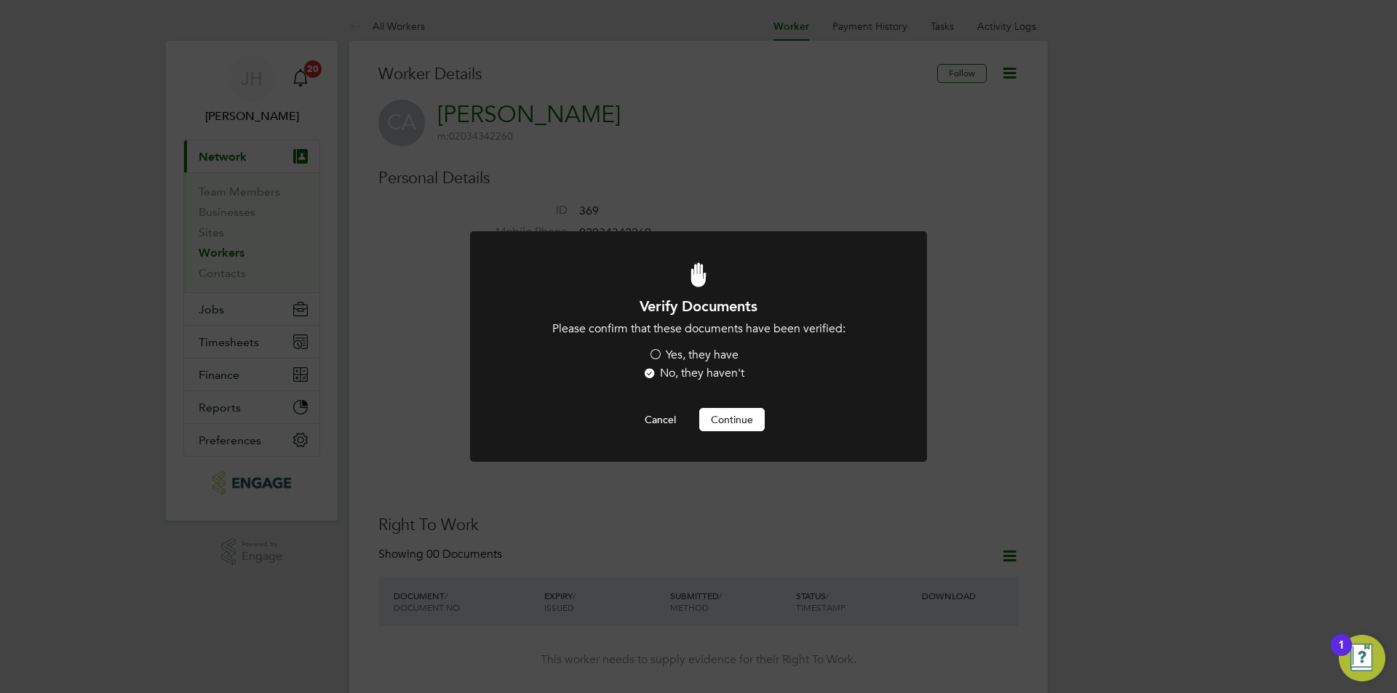
click at [699, 360] on label "Yes, they have" at bounding box center [693, 355] width 90 height 15
click at [0, 0] on input "Yes, they have" at bounding box center [0, 0] width 0 height 0
click at [727, 424] on button "Continue" at bounding box center [731, 419] width 65 height 23
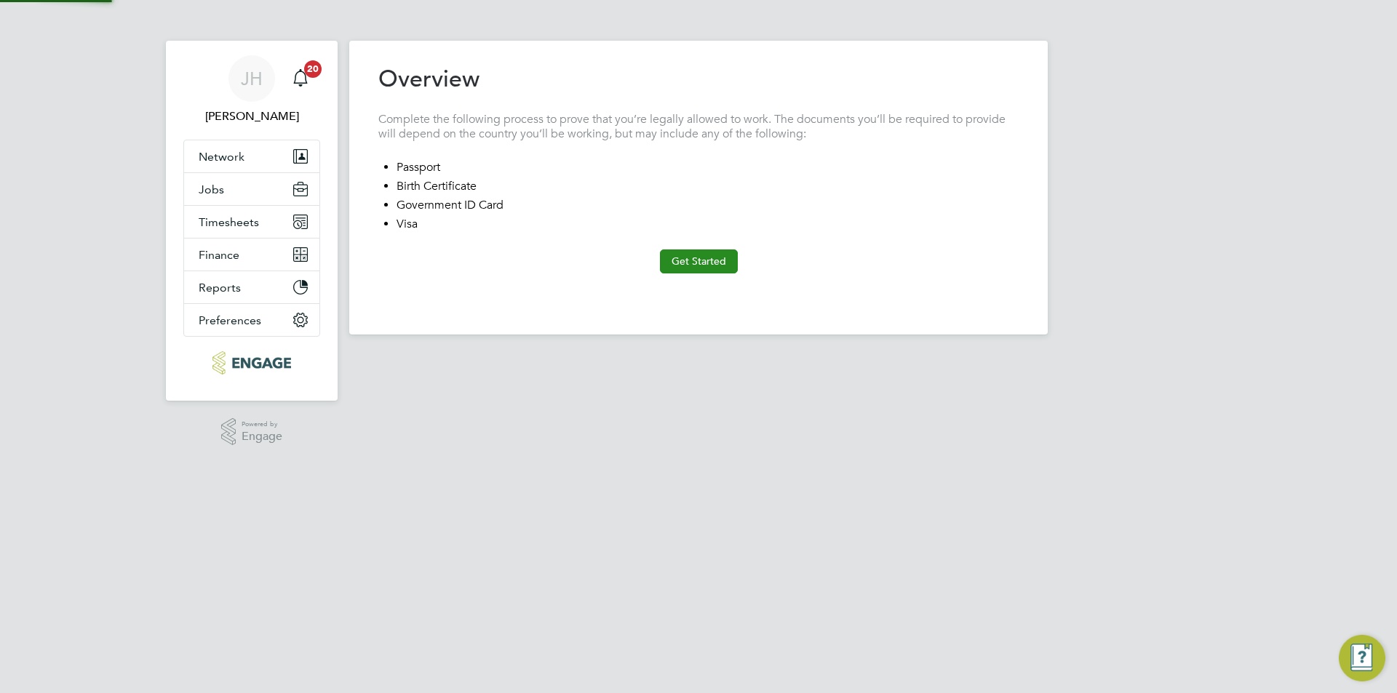
click at [674, 262] on button "Get Started" at bounding box center [699, 260] width 78 height 23
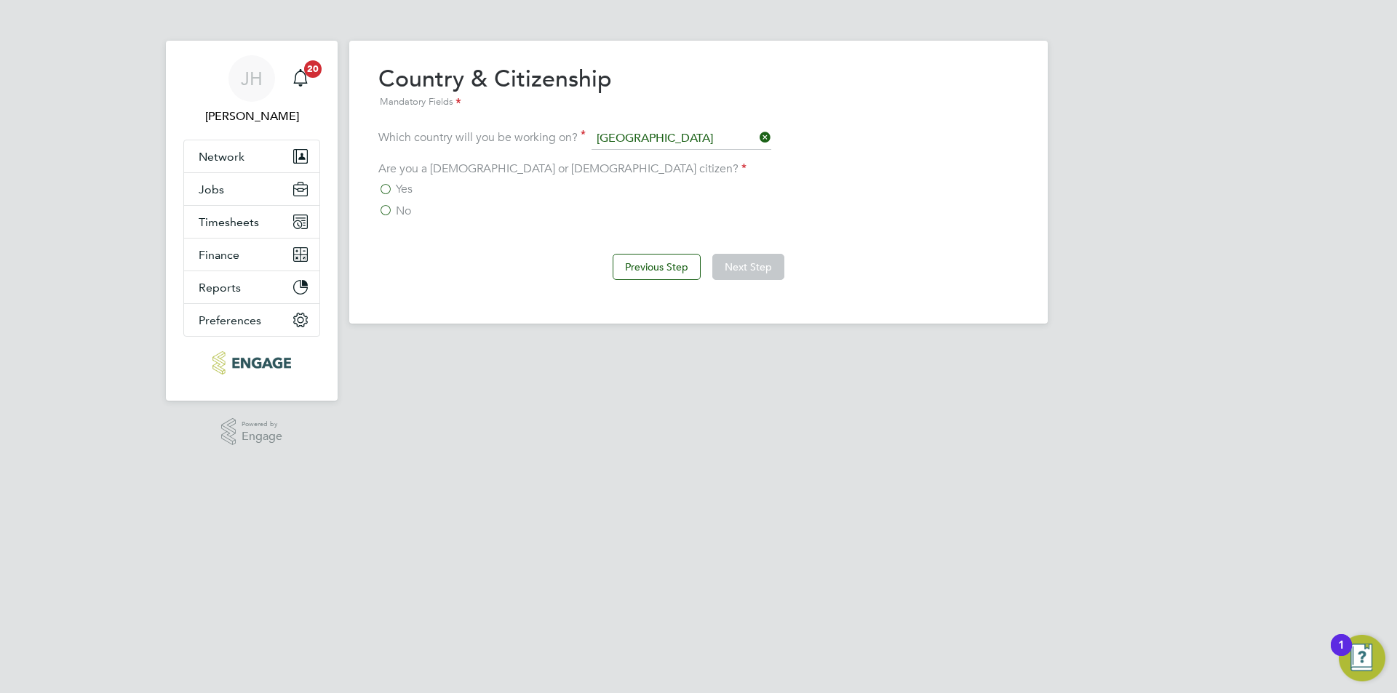
click at [401, 191] on span "Yes" at bounding box center [404, 189] width 17 height 15
click at [0, 0] on input "Yes" at bounding box center [0, 0] width 0 height 0
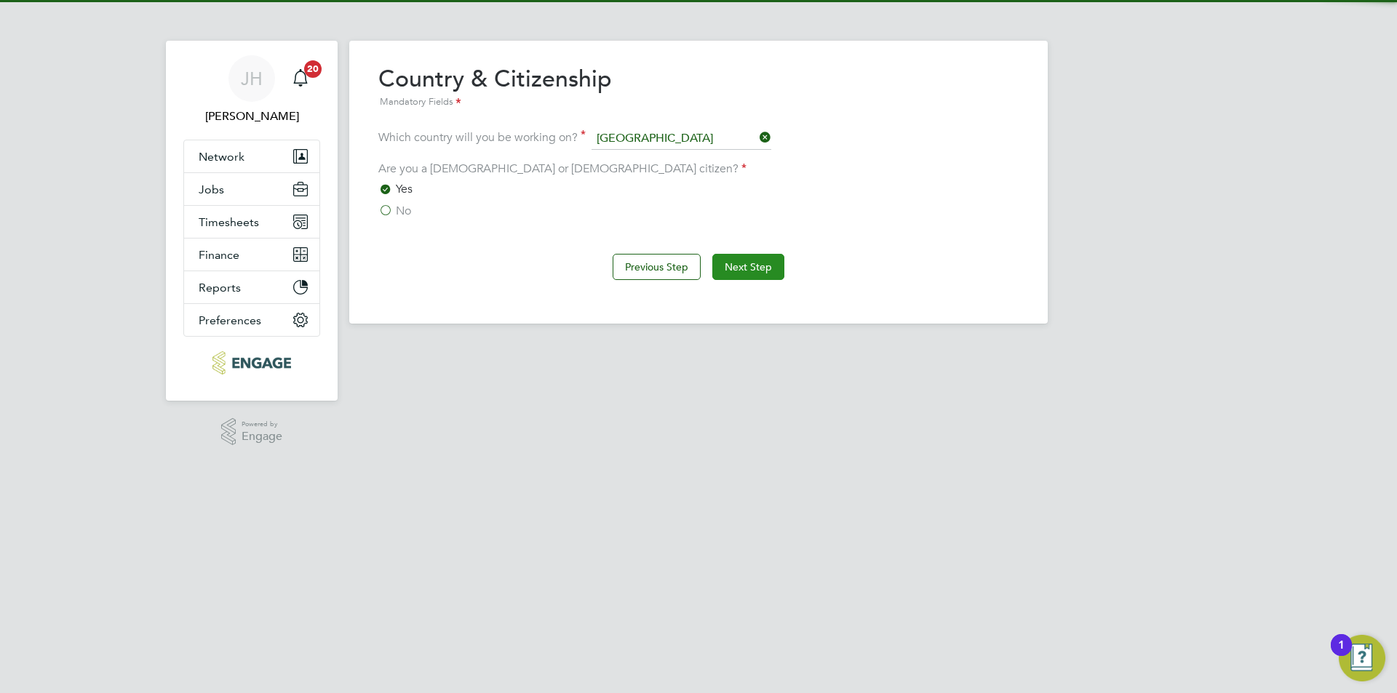
click at [738, 266] on button "Next Step" at bounding box center [748, 267] width 72 height 26
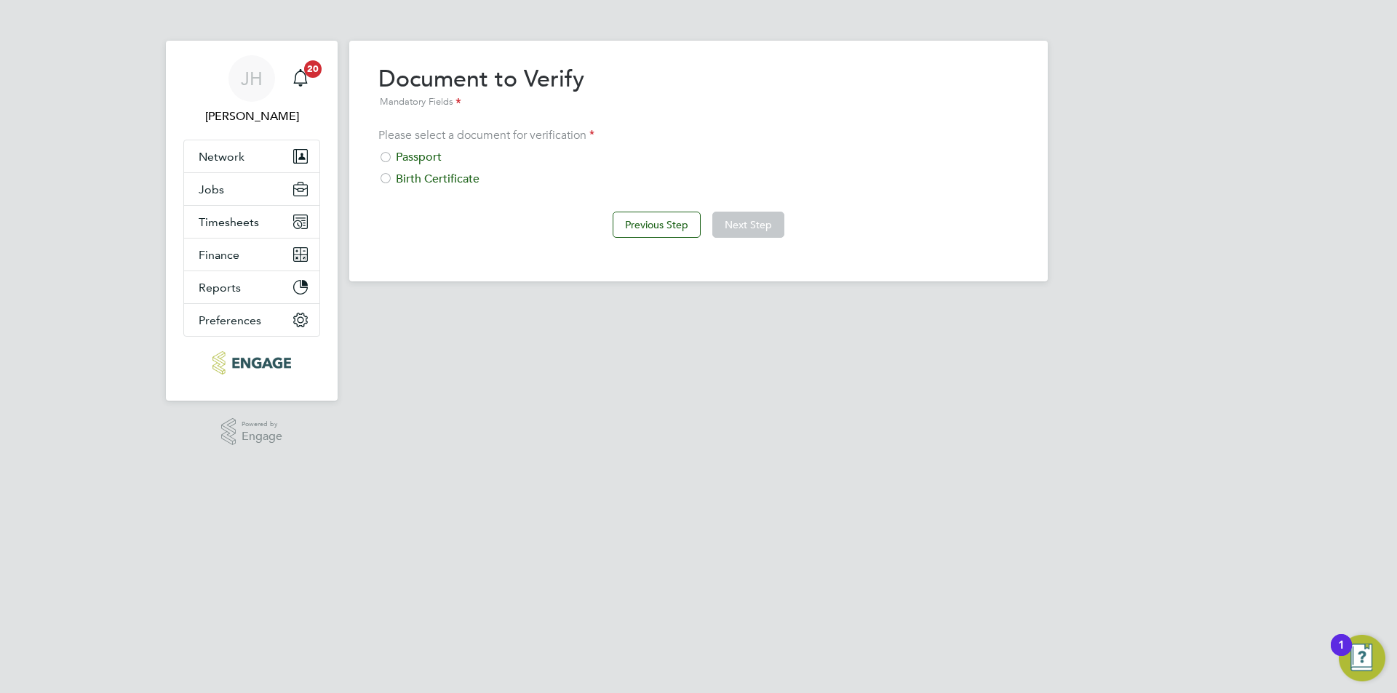
click at [426, 156] on div "Passport" at bounding box center [698, 157] width 640 height 15
click at [761, 244] on div "Previous Step Next Step" at bounding box center [698, 223] width 640 height 58
click at [757, 225] on button "Next Step" at bounding box center [748, 225] width 72 height 26
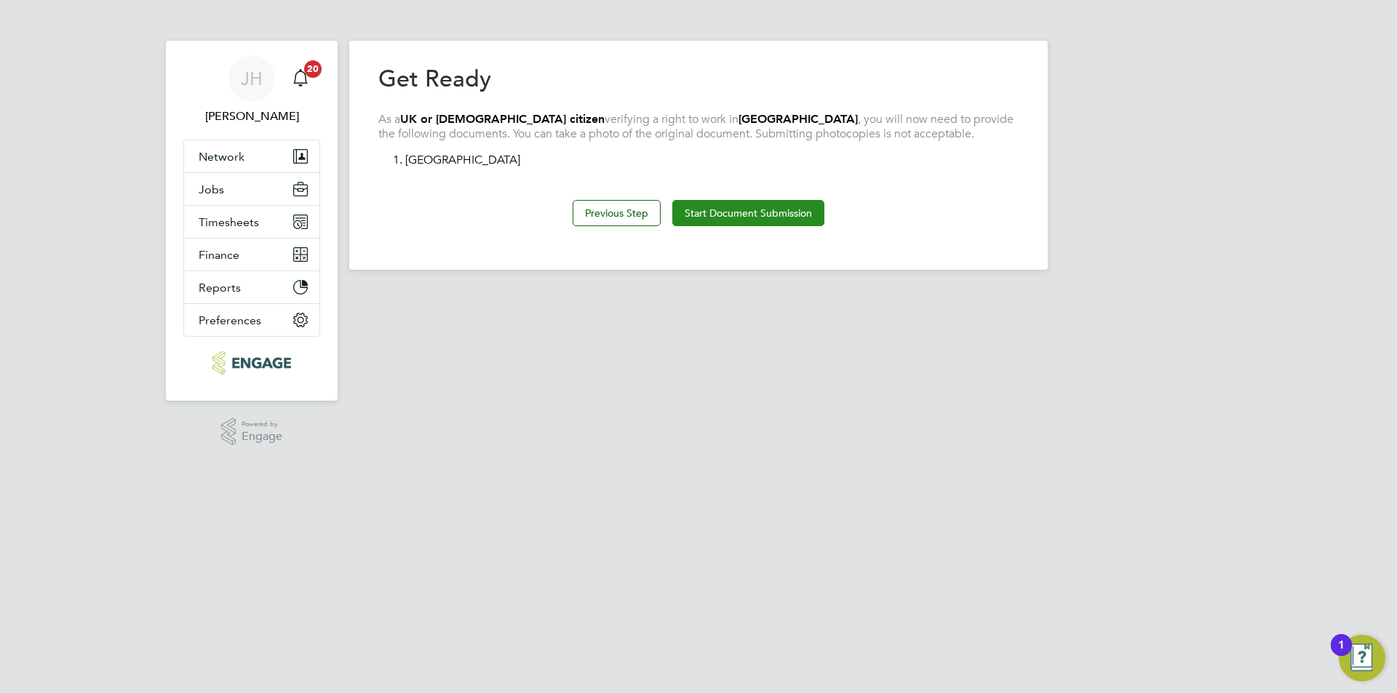
click at [735, 215] on button "Start Document Submission" at bounding box center [748, 213] width 152 height 26
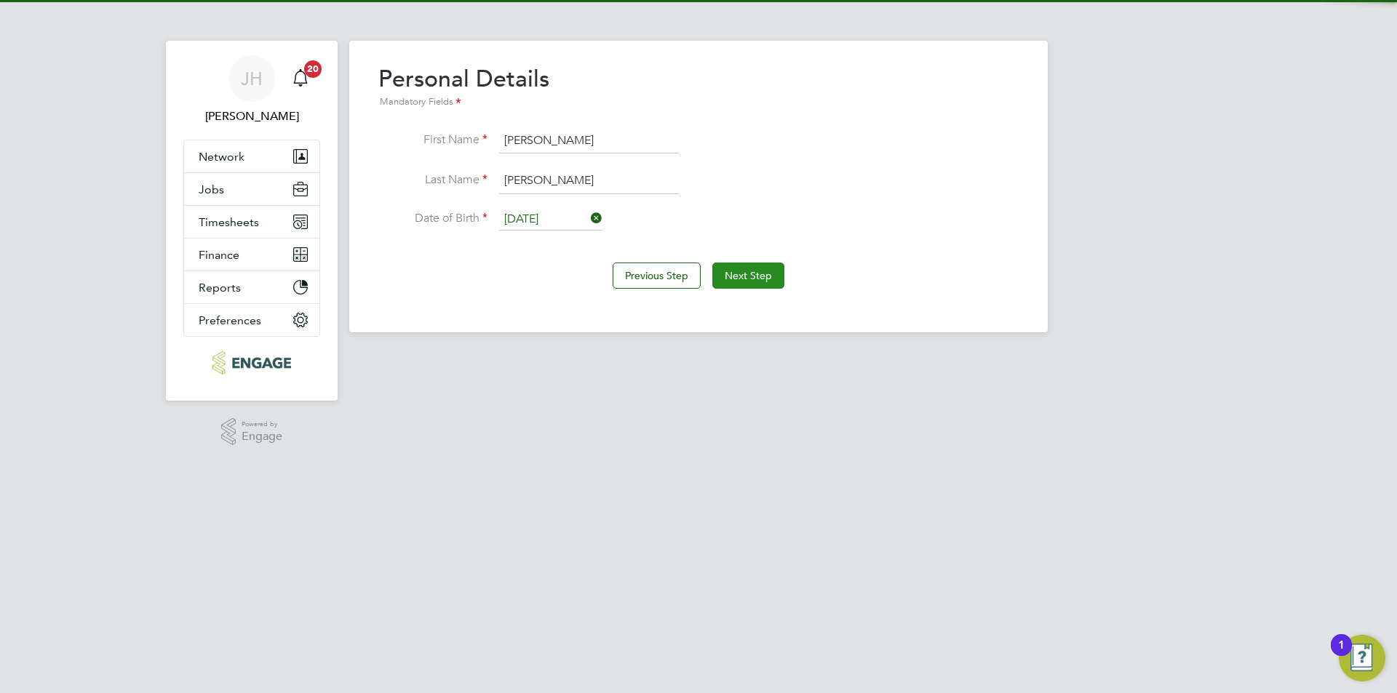
click at [778, 279] on button "Next Step" at bounding box center [748, 276] width 72 height 26
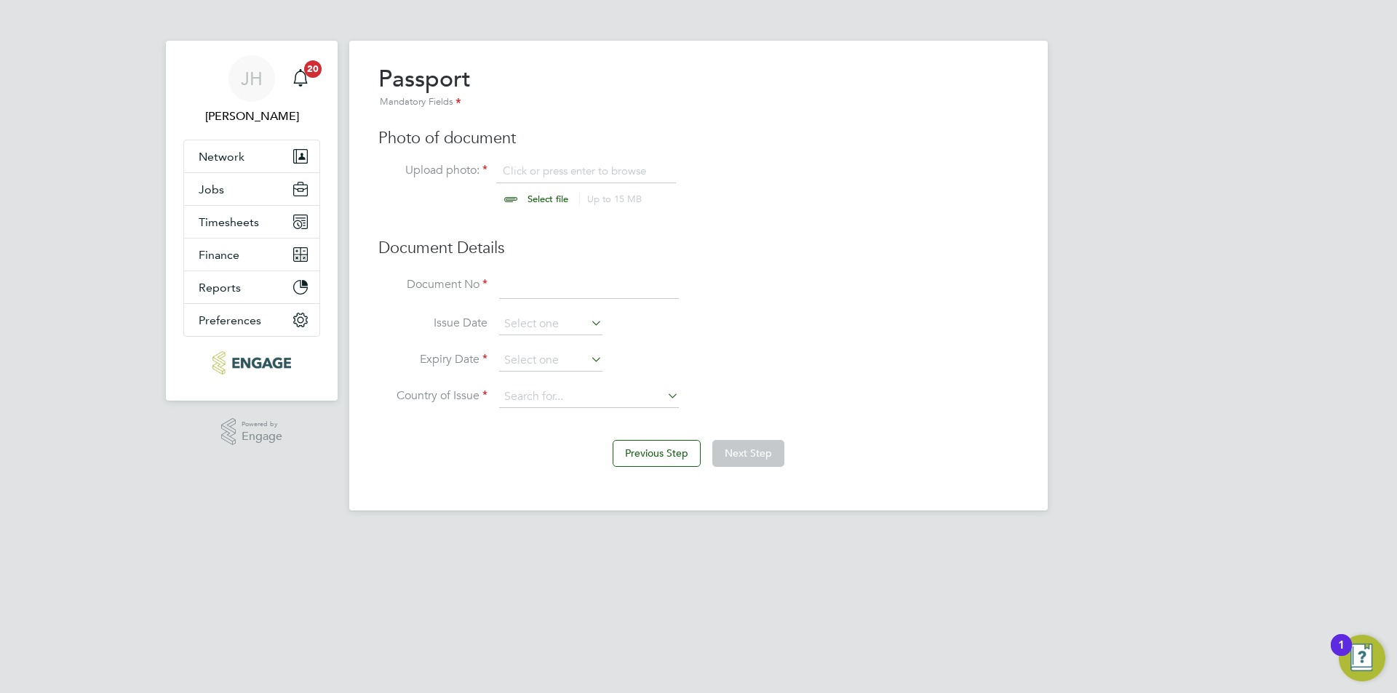
scroll to position [20, 180]
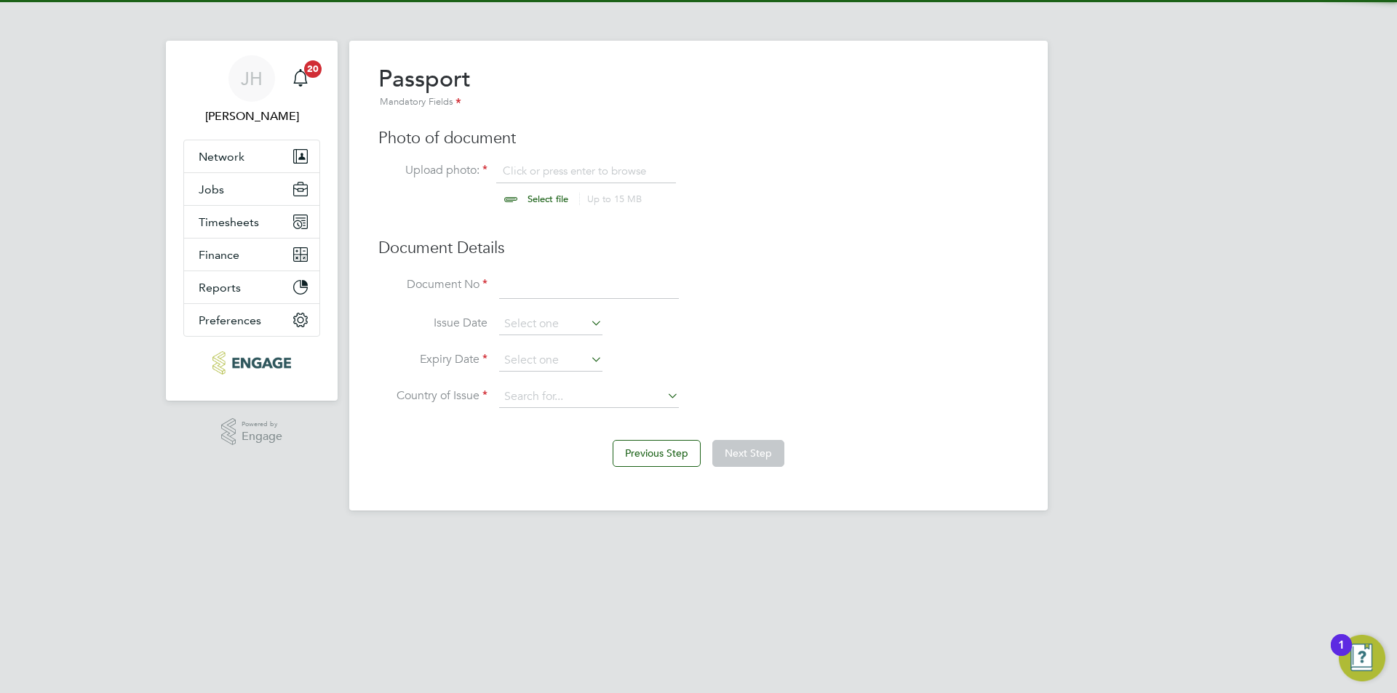
click at [607, 177] on input "file" at bounding box center [561, 186] width 228 height 44
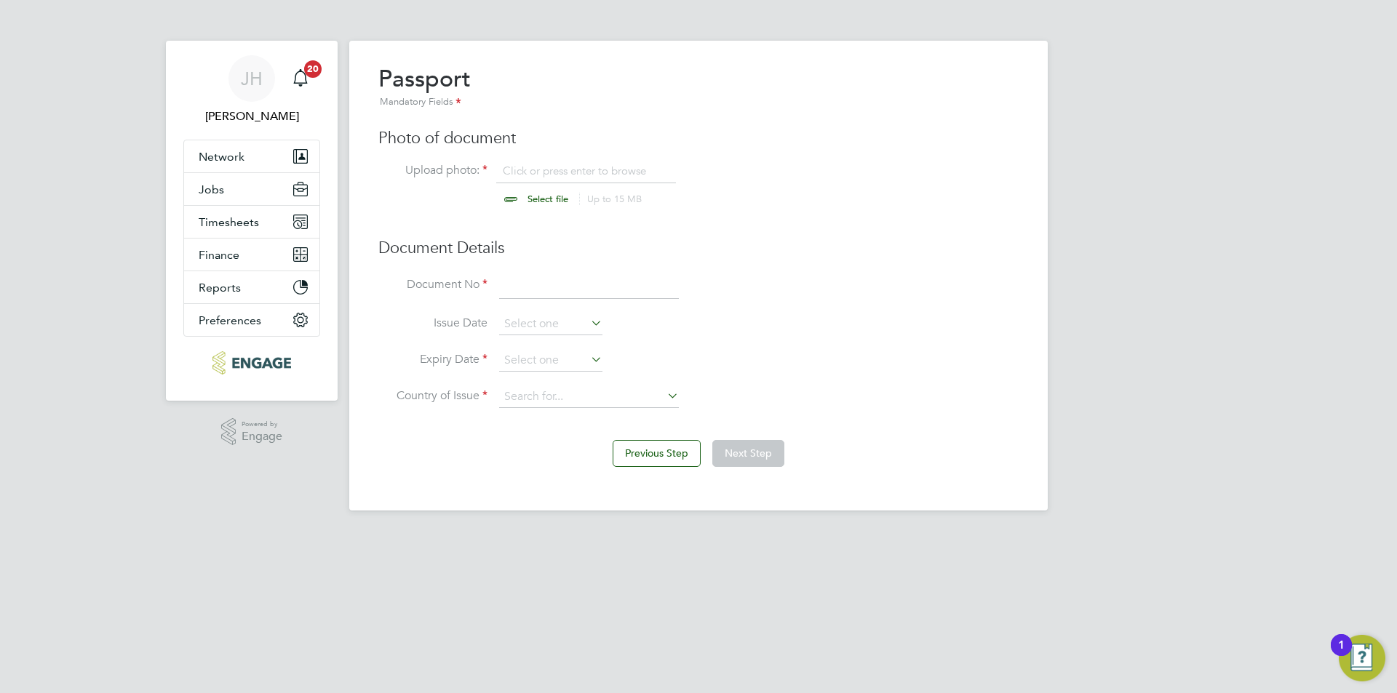
type input "C:\fakepath\PassportUK.jpg"
click at [542, 278] on input at bounding box center [589, 287] width 180 height 26
type input "506837983"
click at [562, 342] on li "Issue Date" at bounding box center [698, 332] width 640 height 36
click at [565, 354] on input at bounding box center [550, 361] width 103 height 22
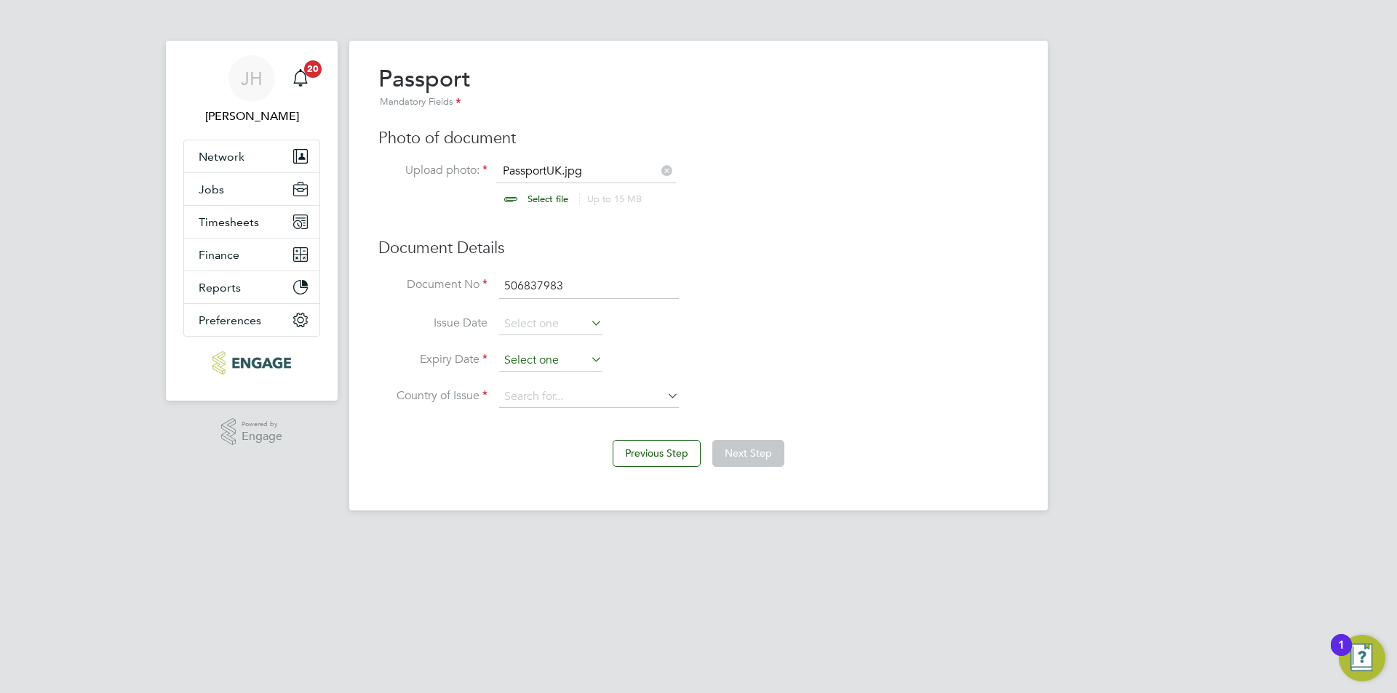
scroll to position [441, 0]
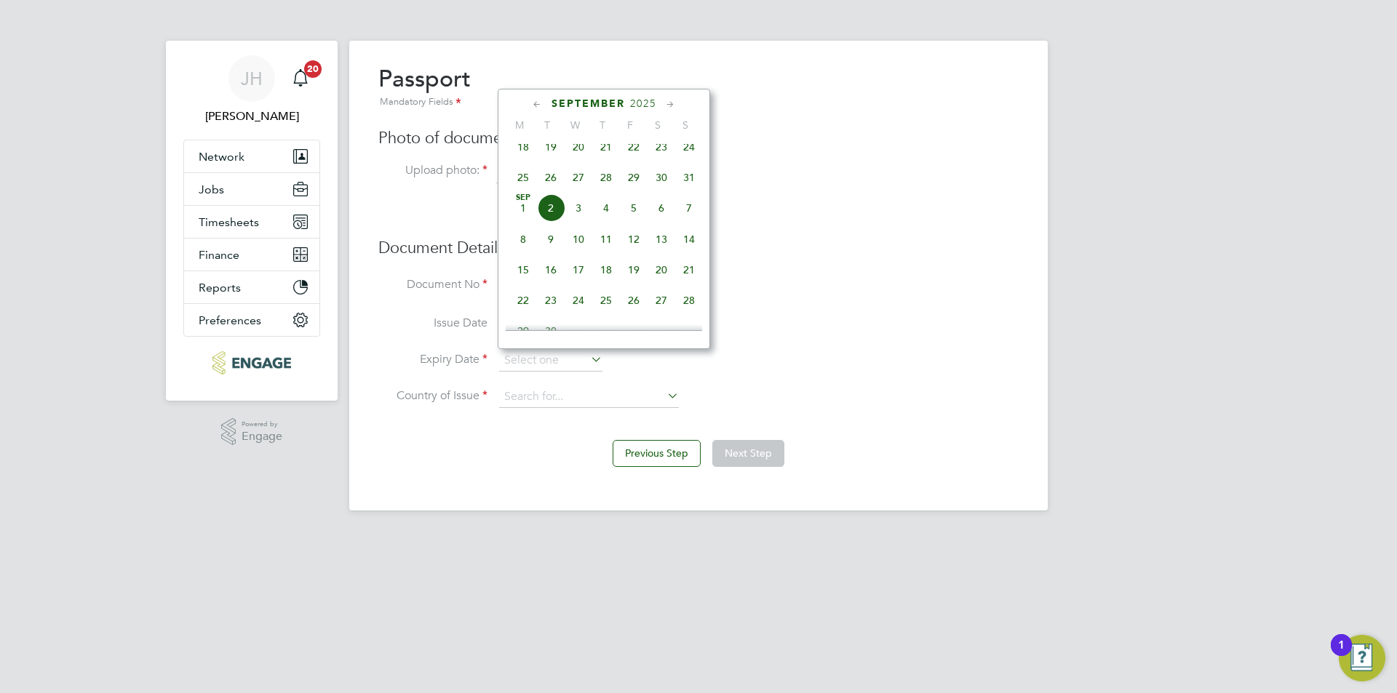
click at [646, 109] on span "2025" at bounding box center [643, 103] width 26 height 12
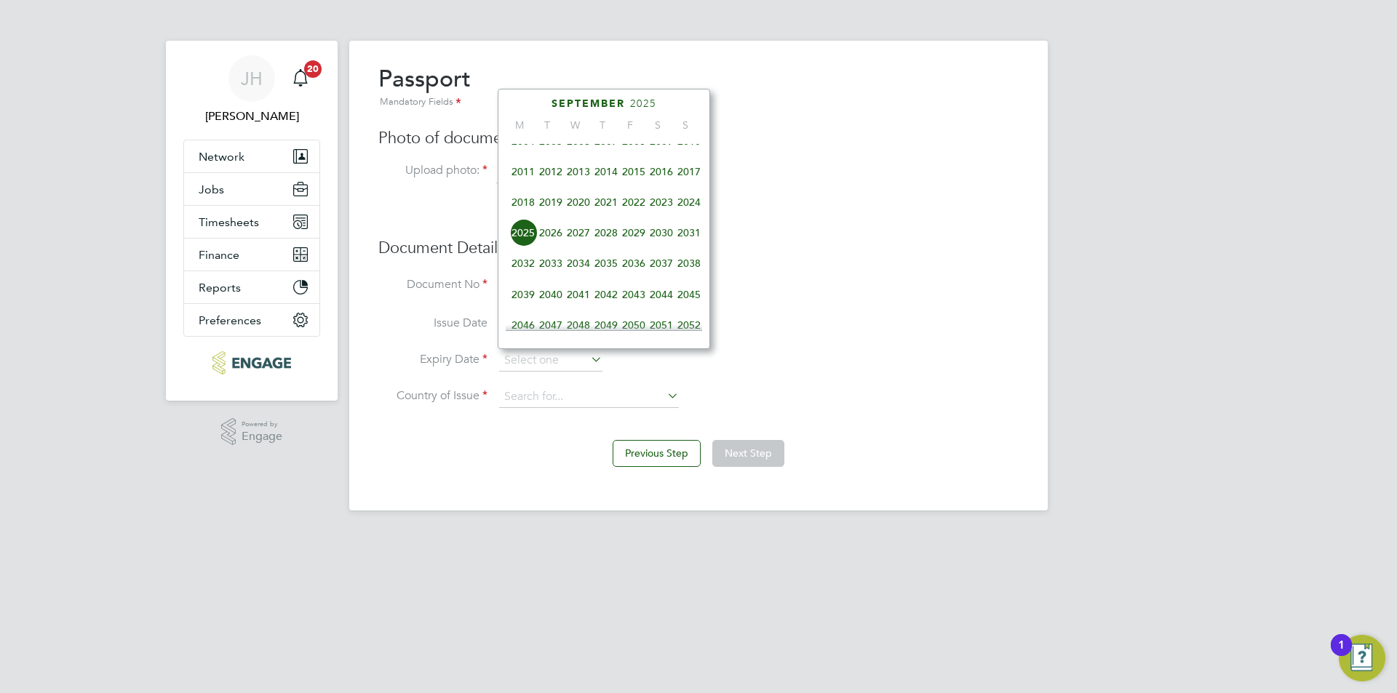
click at [608, 210] on span "2021" at bounding box center [606, 202] width 28 height 28
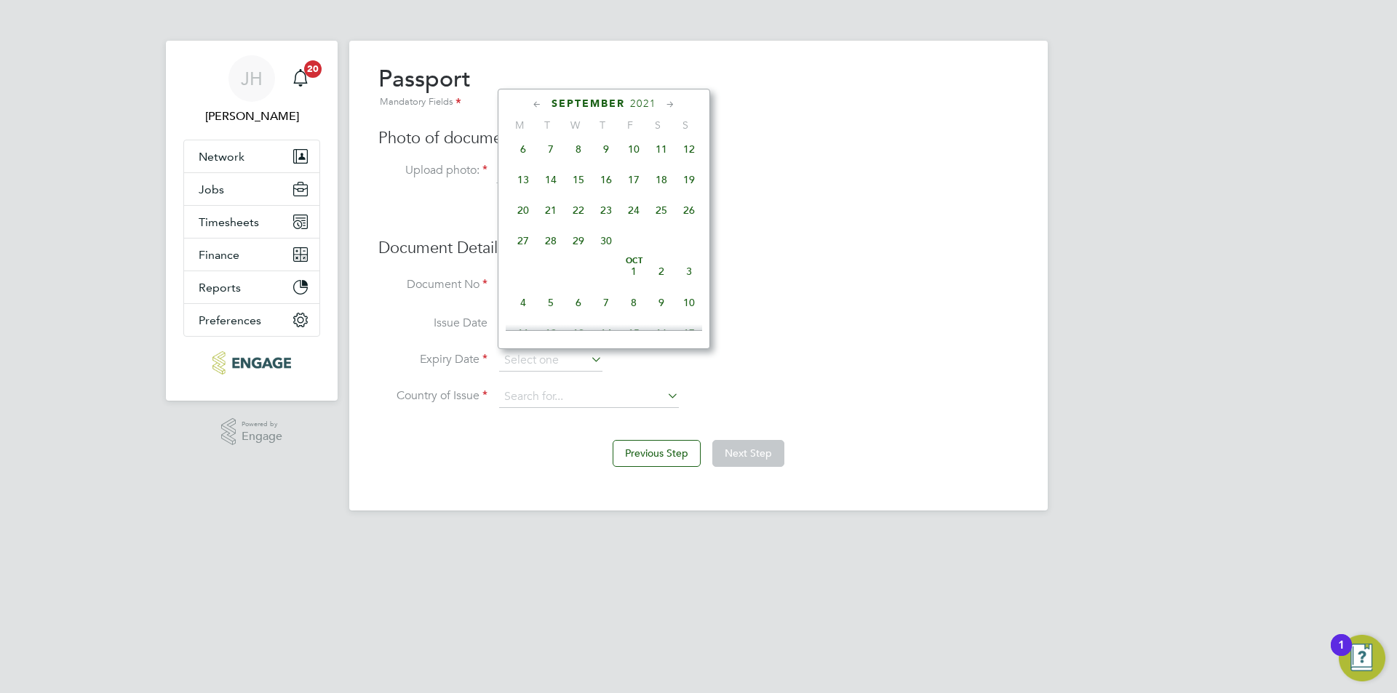
scroll to position [676, 0]
click at [549, 232] on span "19" at bounding box center [551, 218] width 28 height 28
type input "19 Oct 2021"
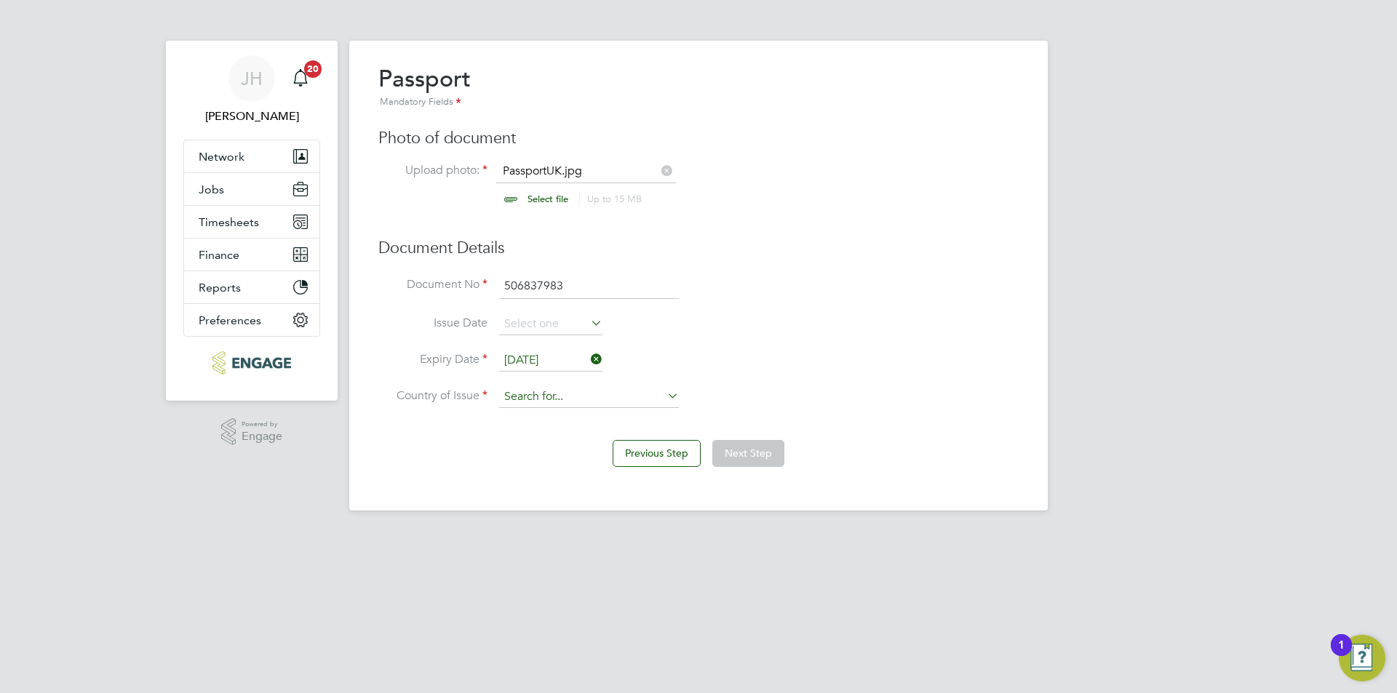
click at [598, 395] on input at bounding box center [589, 397] width 180 height 22
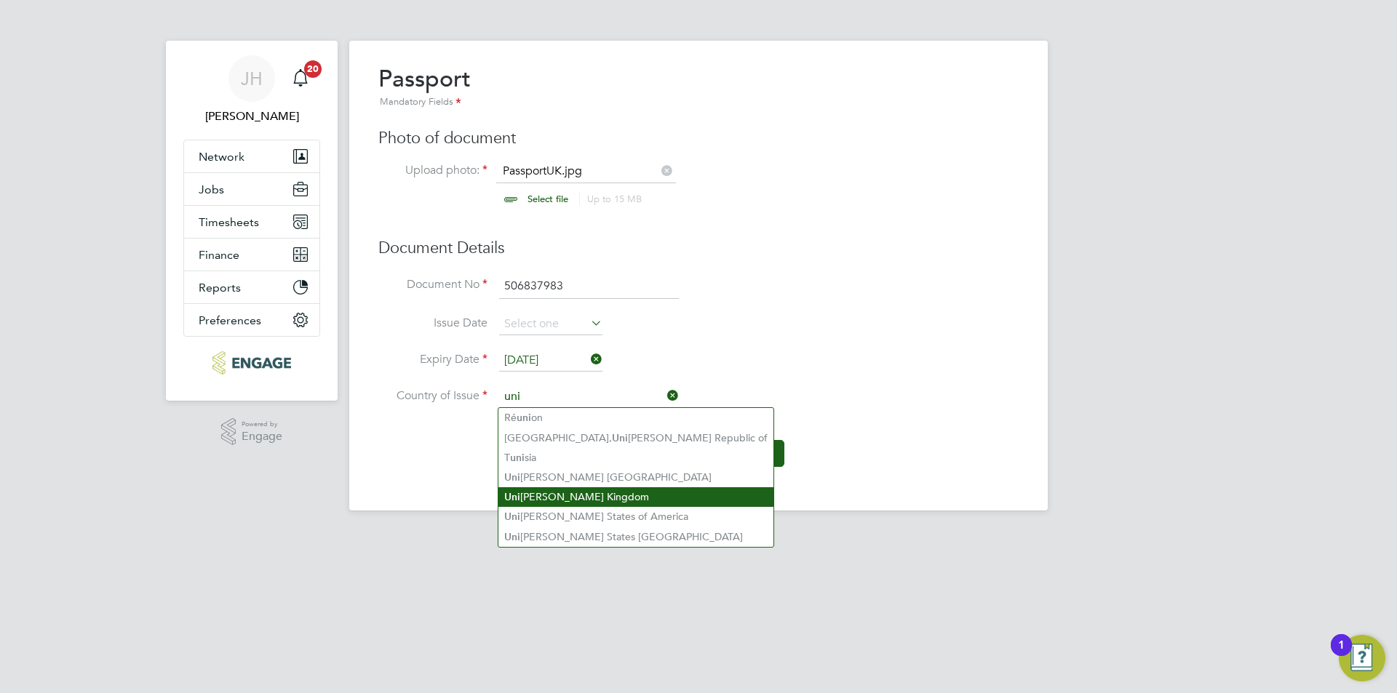
click at [605, 494] on li "Uni ted Kingdom" at bounding box center [635, 497] width 275 height 20
type input "United Kingdom"
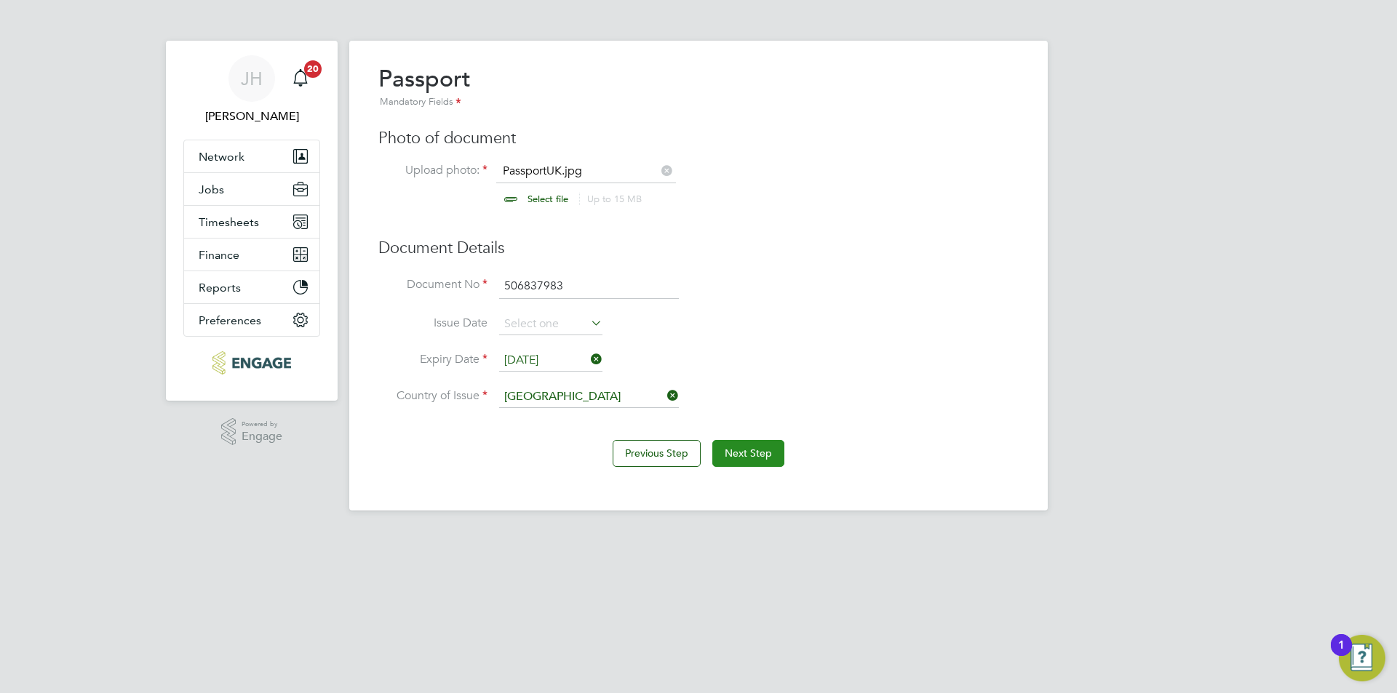
click at [737, 440] on button "Next Step" at bounding box center [748, 453] width 72 height 26
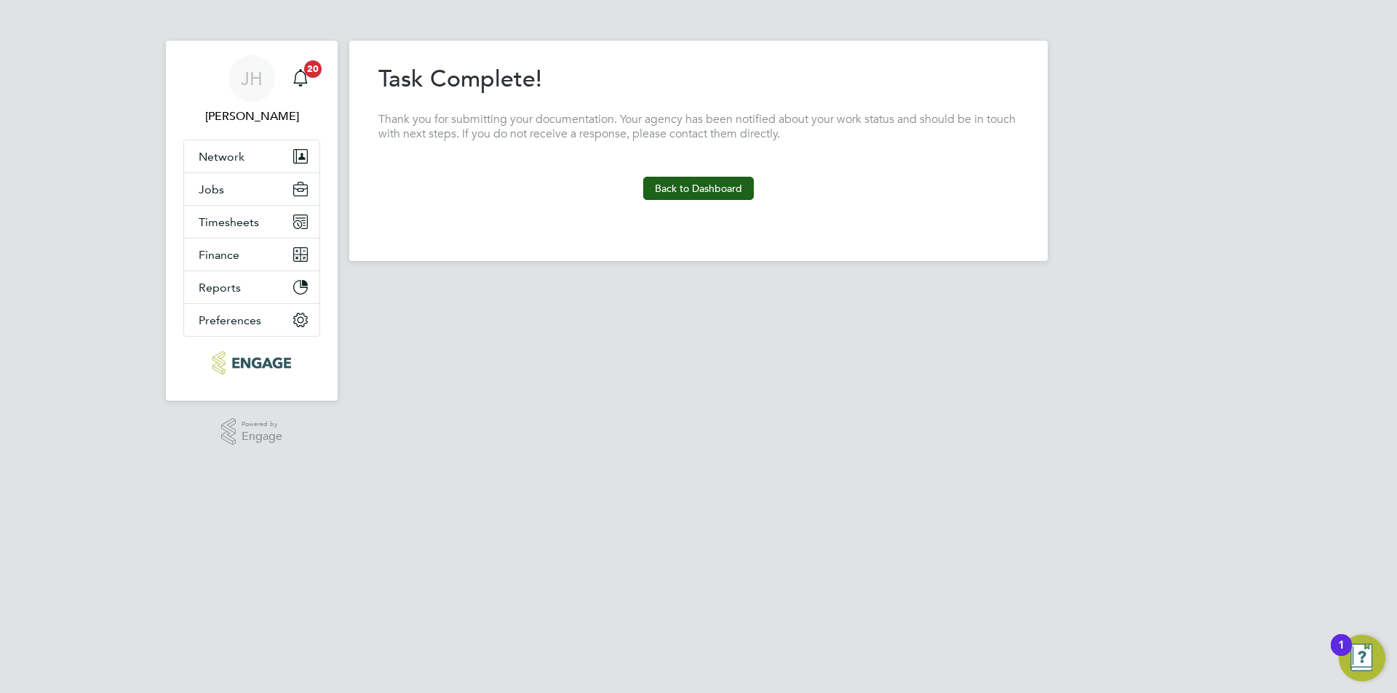
click at [696, 169] on section "Task Complete! Thank you for submitting your documentation. Your agency has bee…" at bounding box center [698, 132] width 640 height 136
click at [694, 188] on button "Back to Dashboard" at bounding box center [698, 188] width 111 height 23
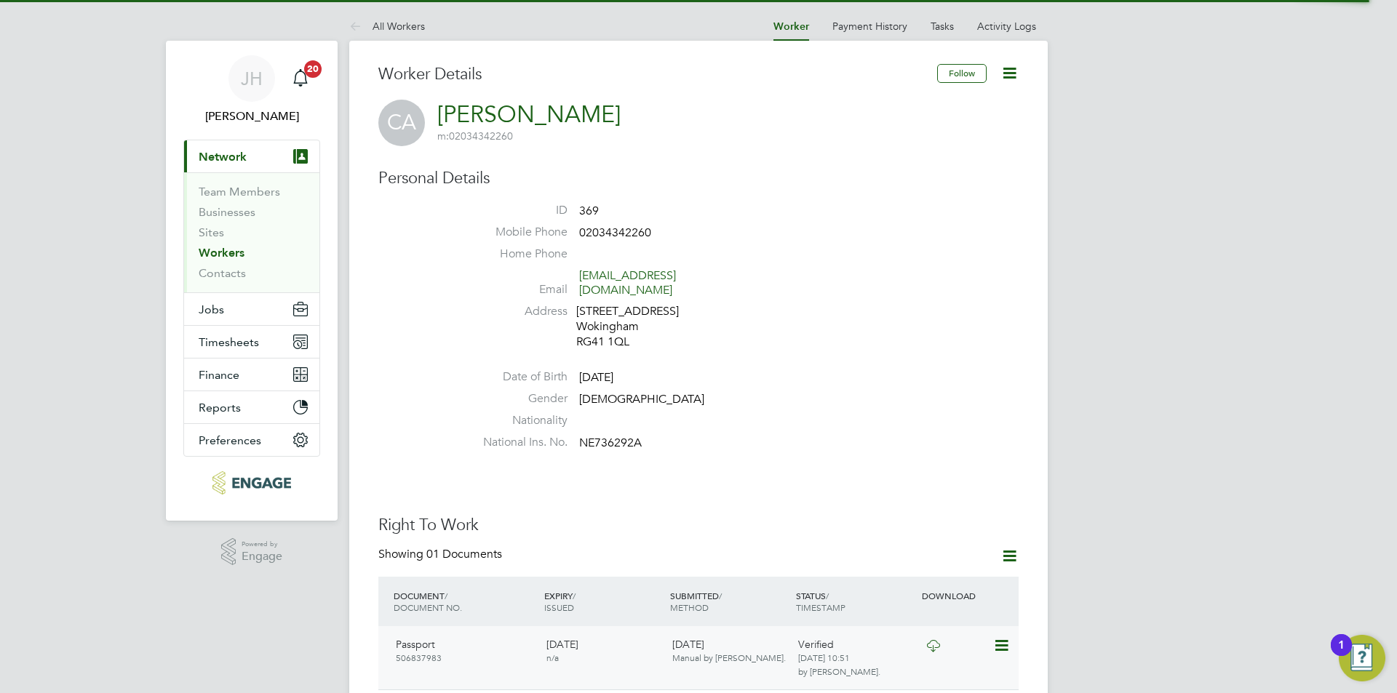
scroll to position [436, 0]
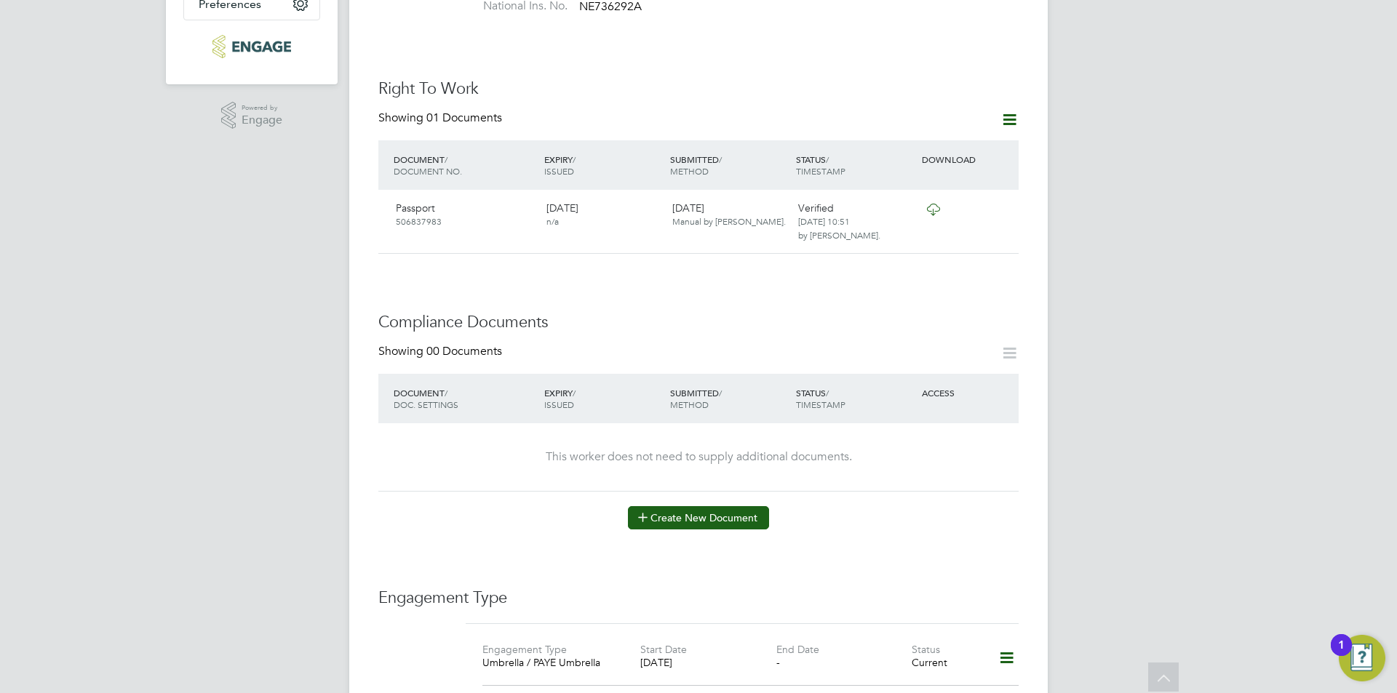
click at [725, 506] on button "Create New Document" at bounding box center [698, 517] width 141 height 23
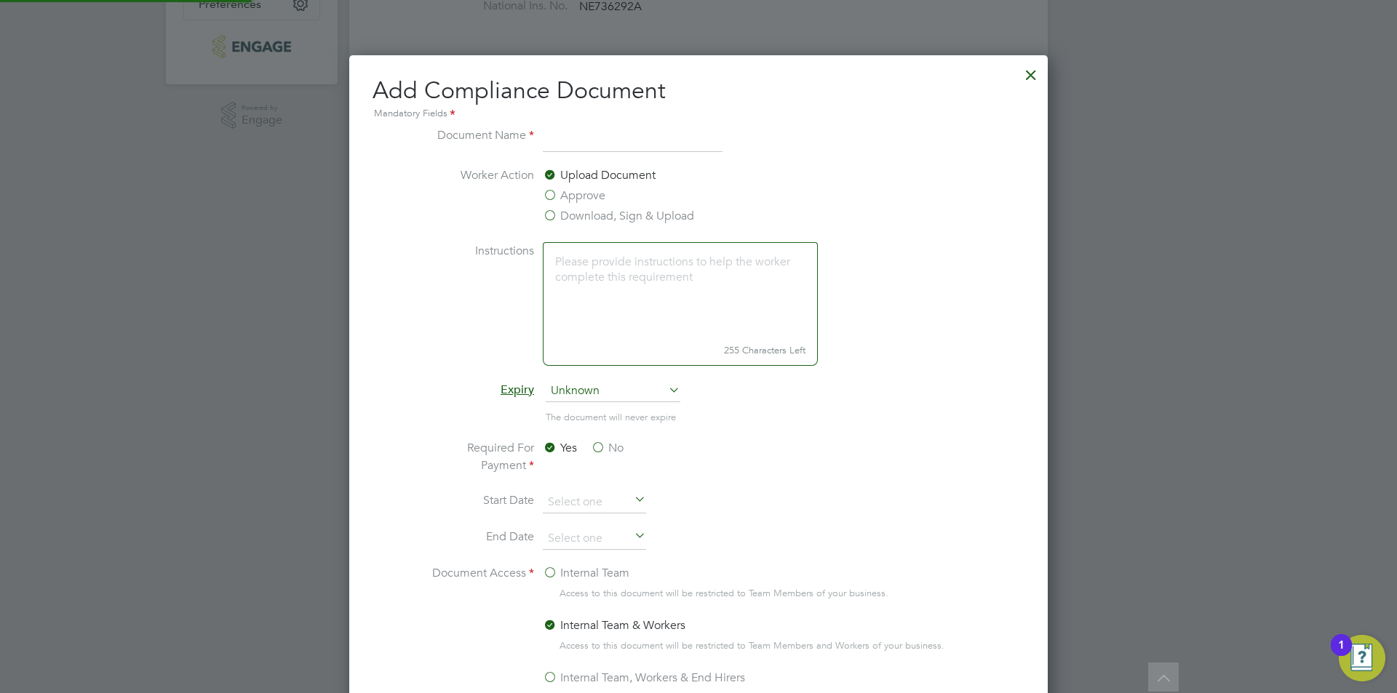
scroll to position [764, 699]
type input "CSCS"
click at [579, 196] on label "Approve" at bounding box center [574, 195] width 63 height 17
click at [0, 0] on input "Approve" at bounding box center [0, 0] width 0 height 0
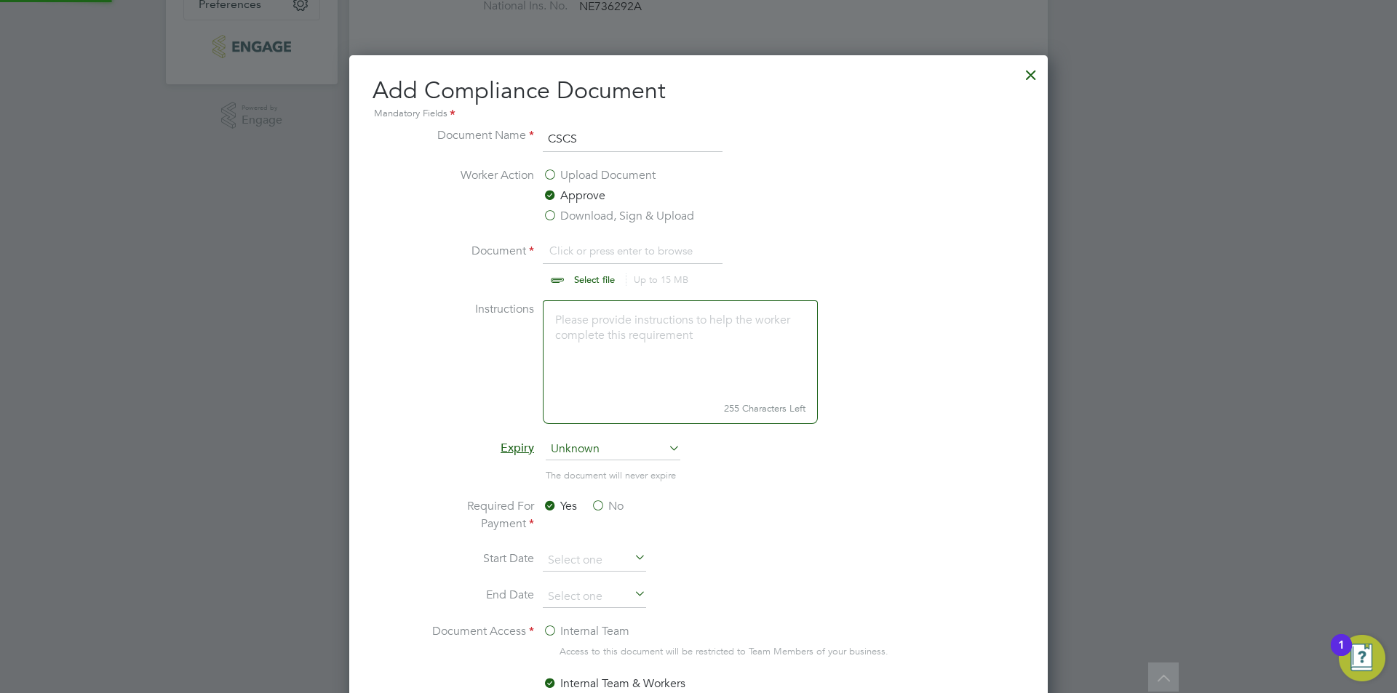
scroll to position [22, 180]
click at [636, 259] on input "file" at bounding box center [608, 264] width 228 height 44
type input "C:\fakepath\CSCS.jpg"
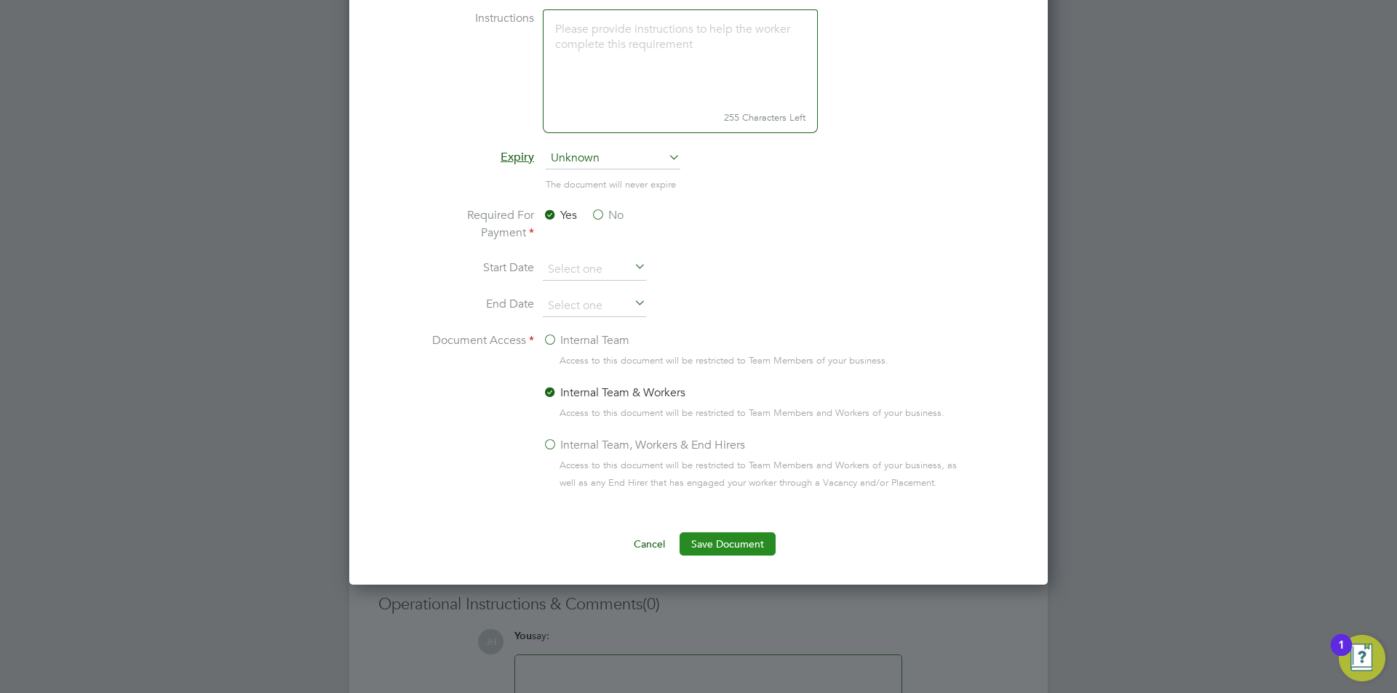
click at [747, 553] on button "Save Document" at bounding box center [727, 543] width 96 height 23
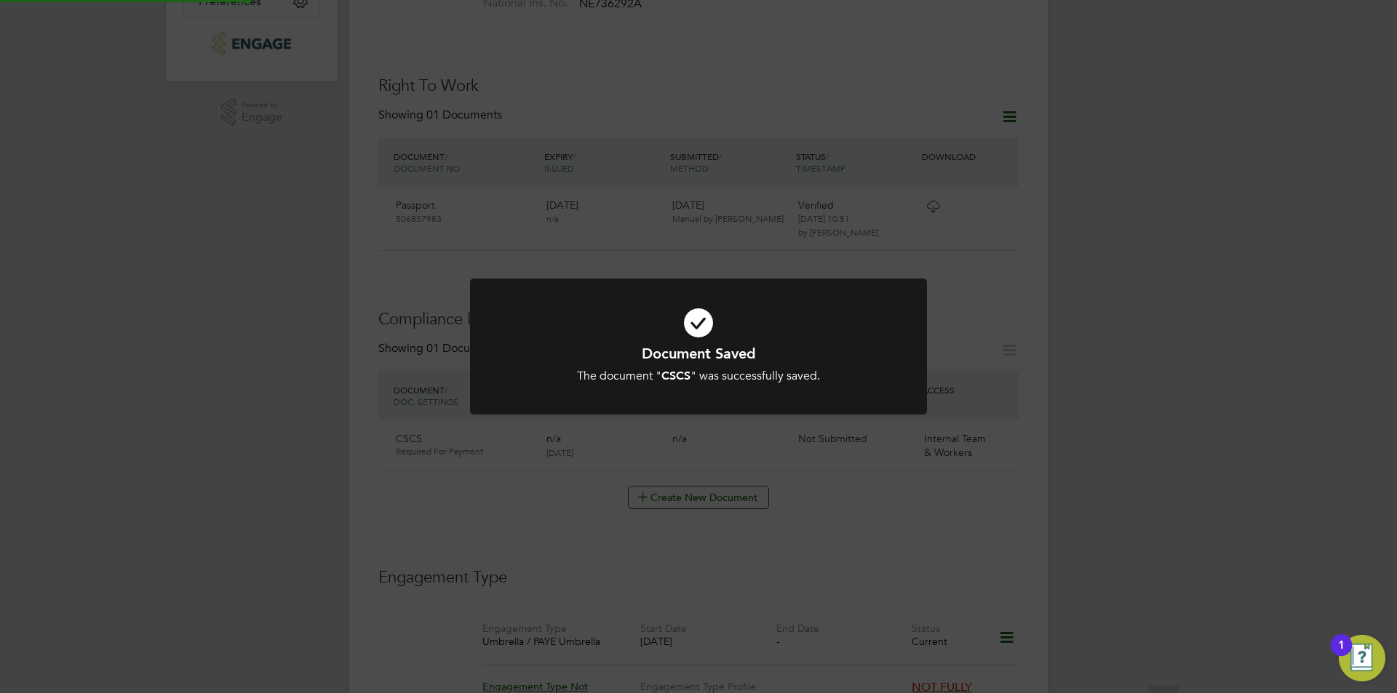
click at [1127, 445] on div "Document Saved The document " CSCS " was successfully saved. Cancel Okay" at bounding box center [698, 346] width 1397 height 693
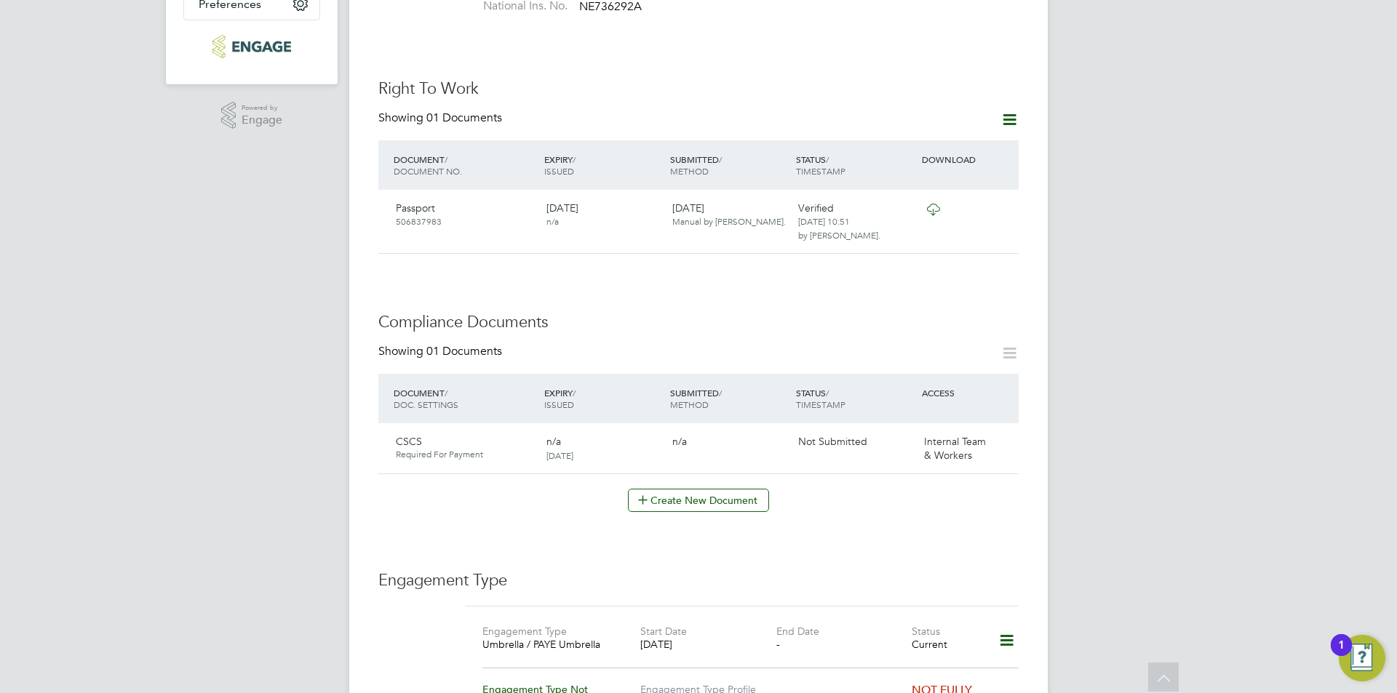
scroll to position [800, 0]
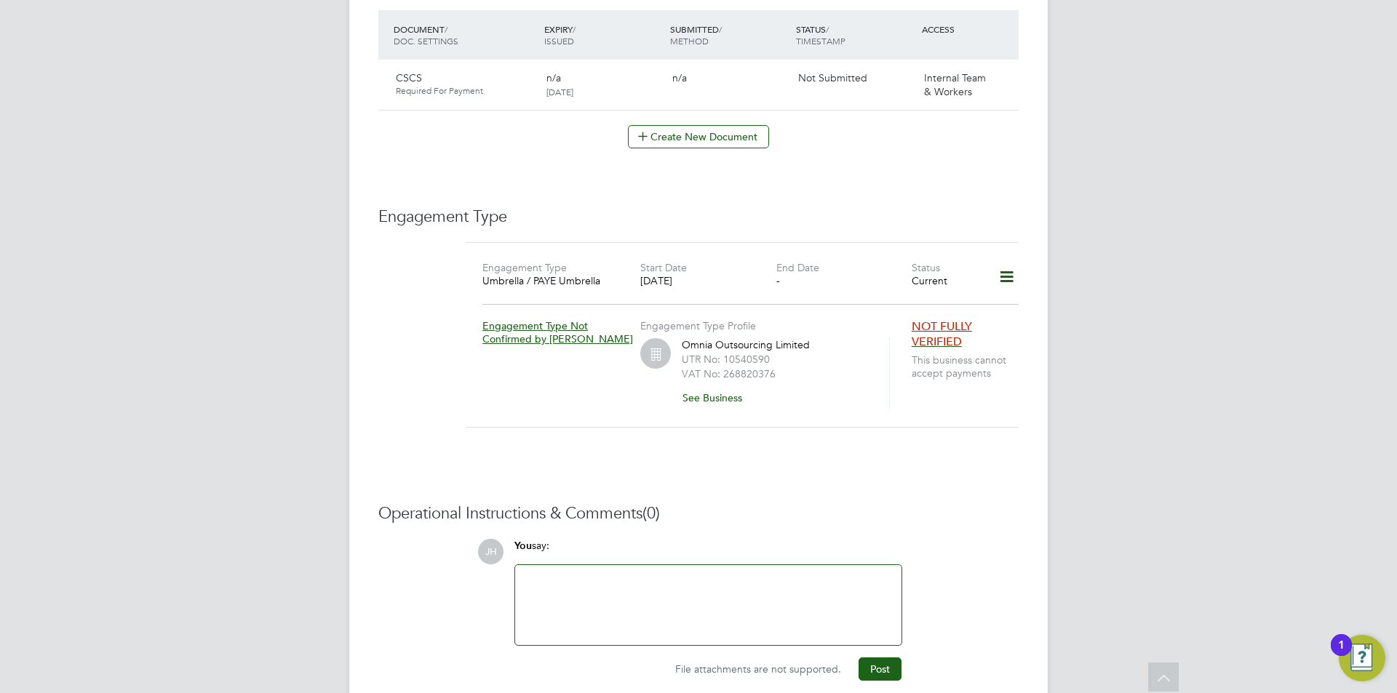
click at [770, 586] on div at bounding box center [708, 605] width 369 height 63
click at [883, 658] on button "Post" at bounding box center [879, 669] width 43 height 23
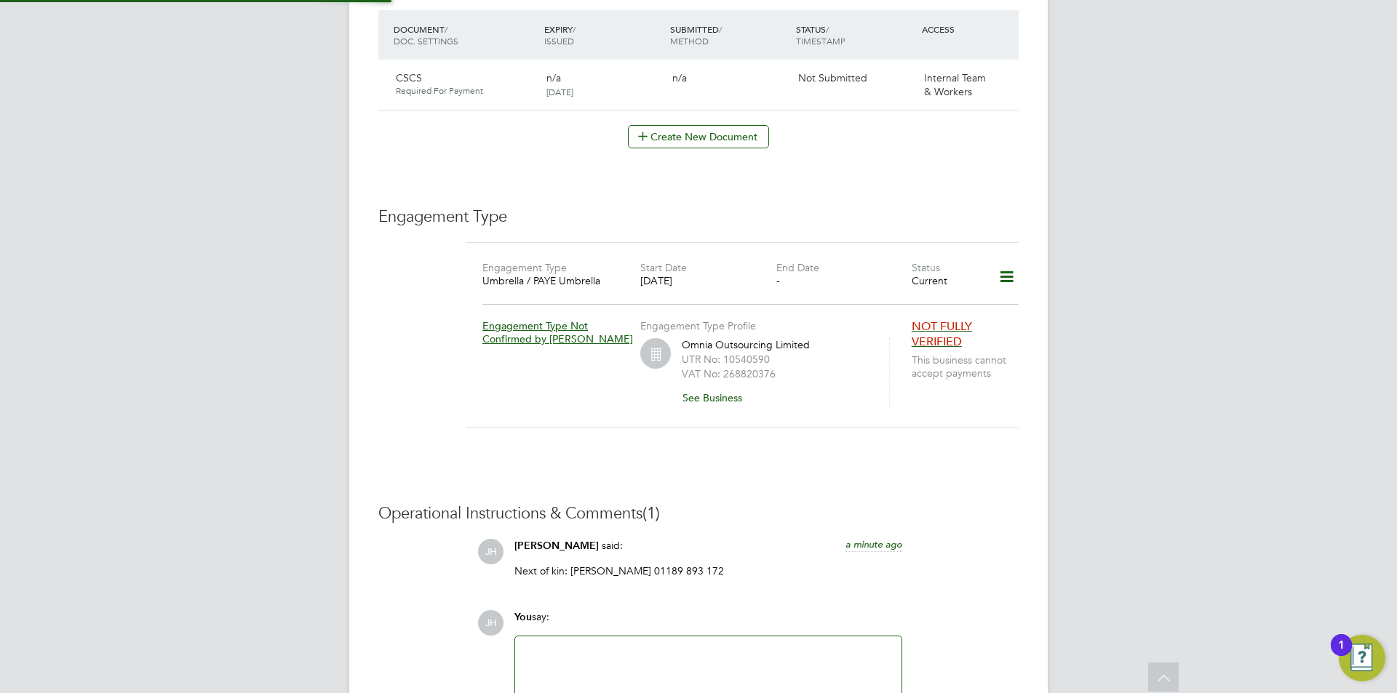
click at [1025, 515] on div "Worker Details Follow CA Colin Andrews m: 02034342260 Personal Details ID 369 M…" at bounding box center [698, 22] width 698 height 1562
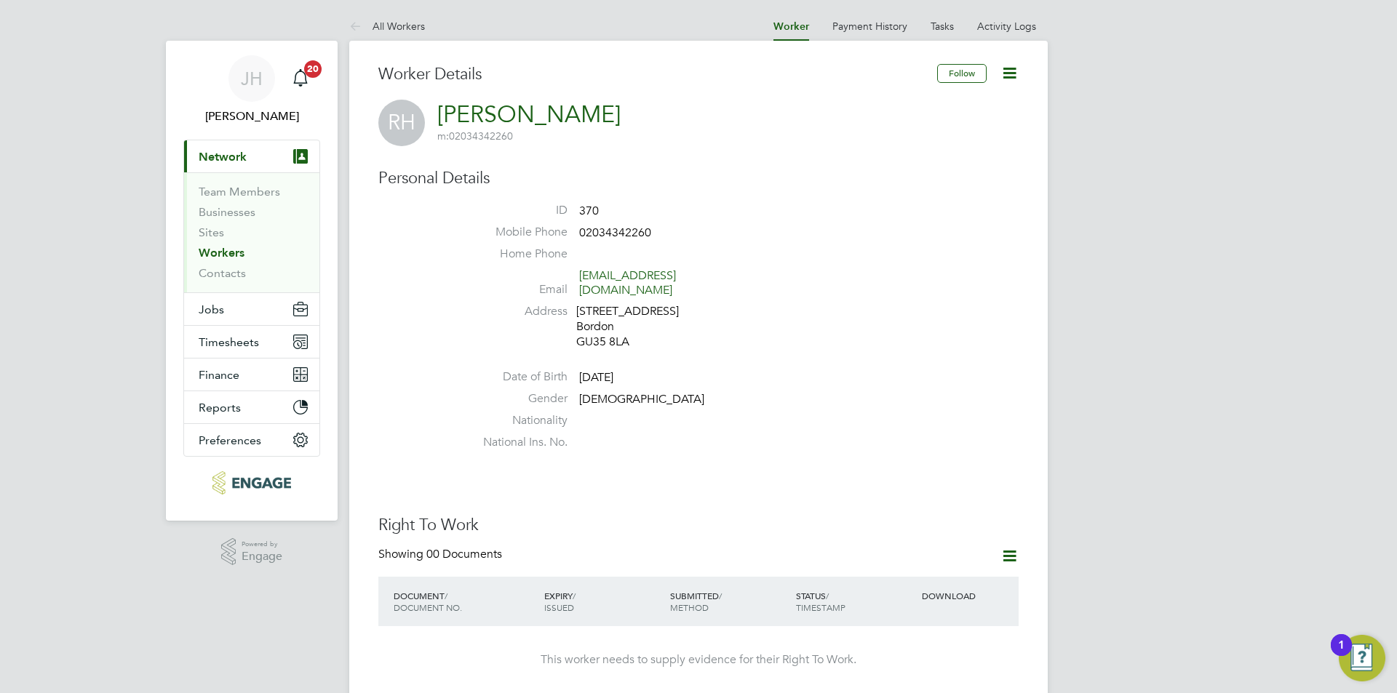
click at [1015, 81] on icon at bounding box center [1009, 73] width 18 height 18
click at [943, 102] on li "Edit Personal Details e" at bounding box center [954, 107] width 119 height 20
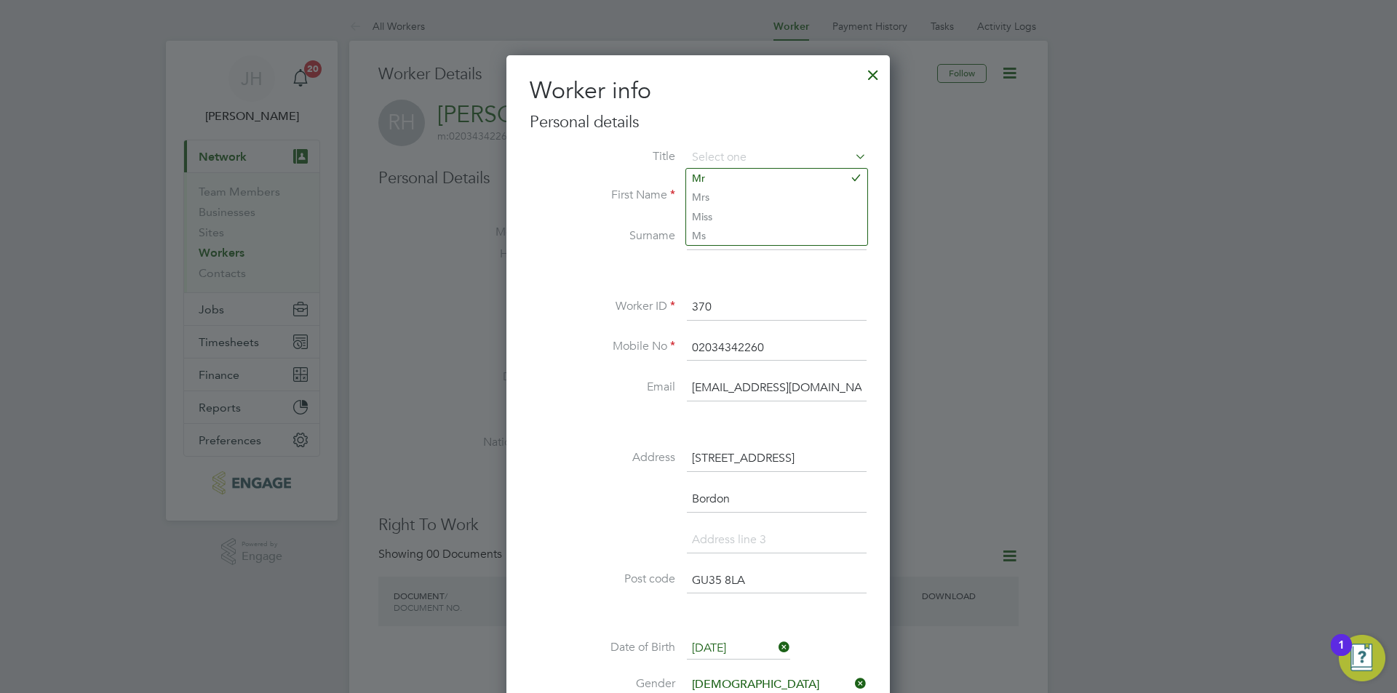
scroll to position [364, 0]
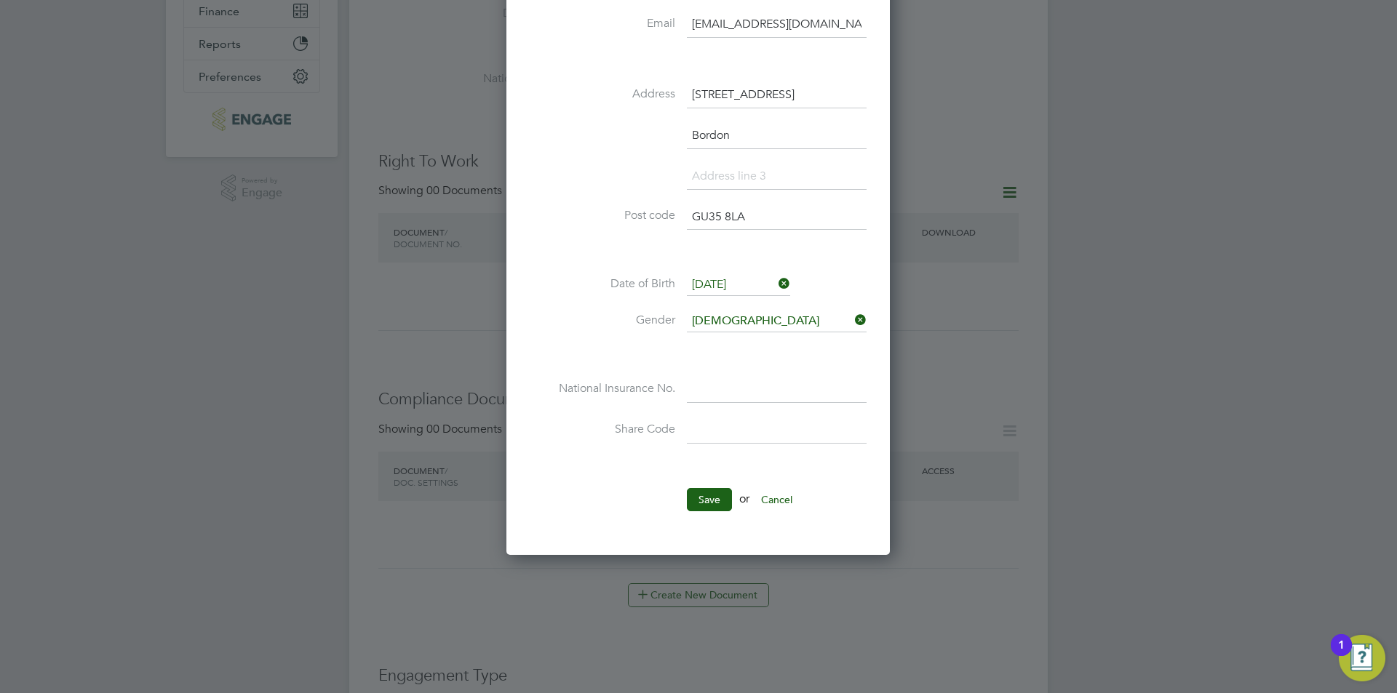
click at [740, 395] on input at bounding box center [777, 390] width 180 height 26
type input "WE 48 62 75 B"
click at [712, 492] on button "Save" at bounding box center [709, 499] width 45 height 23
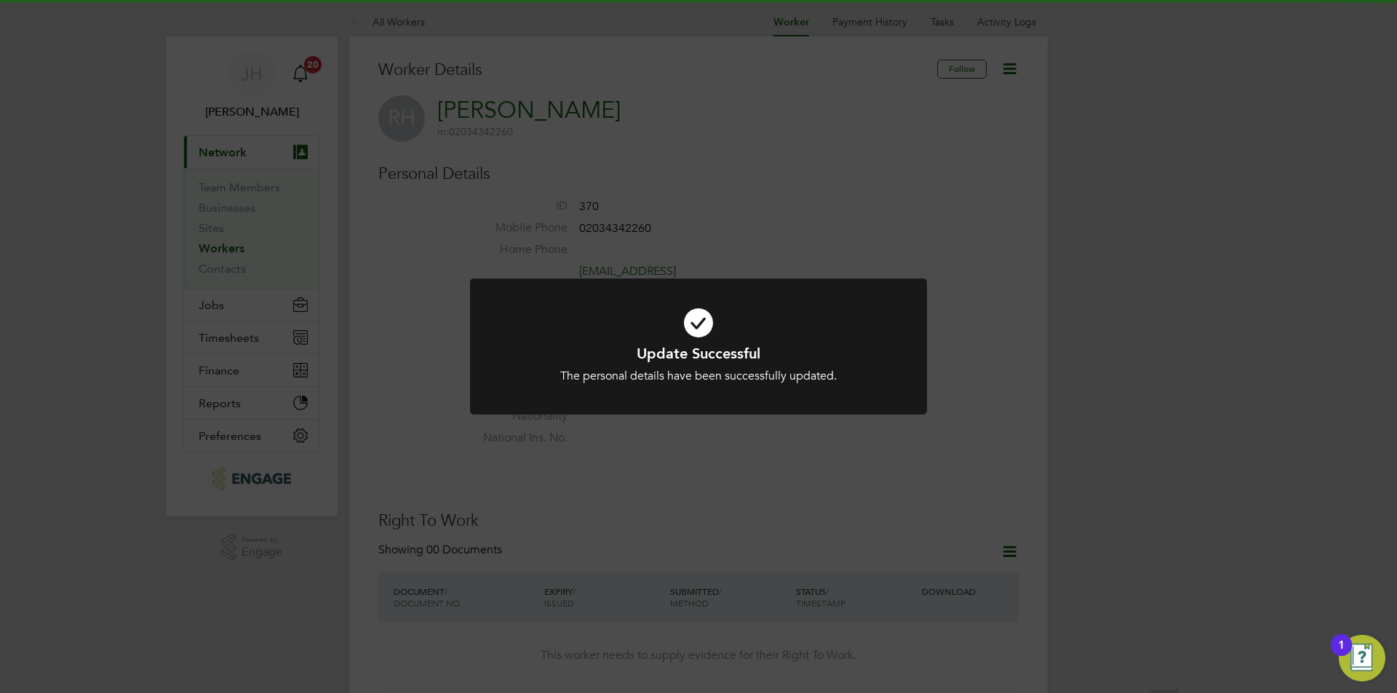
scroll to position [0, 0]
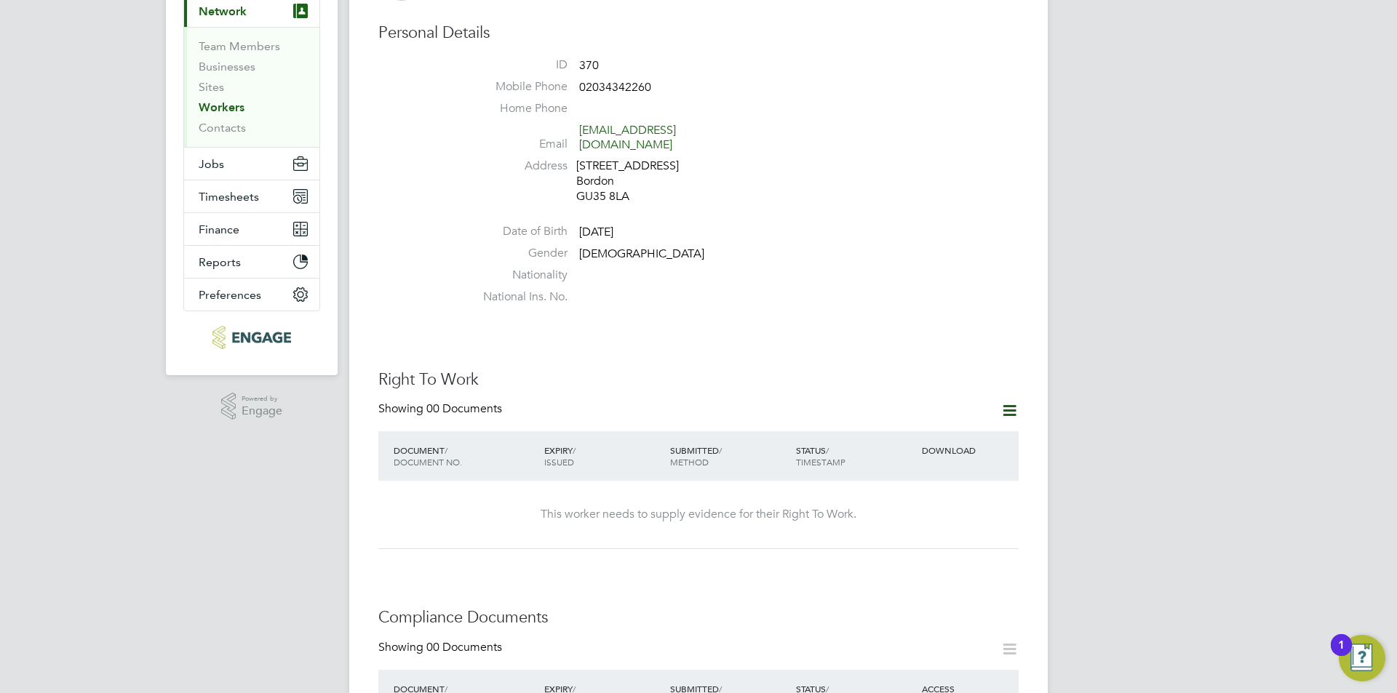
scroll to position [364, 0]
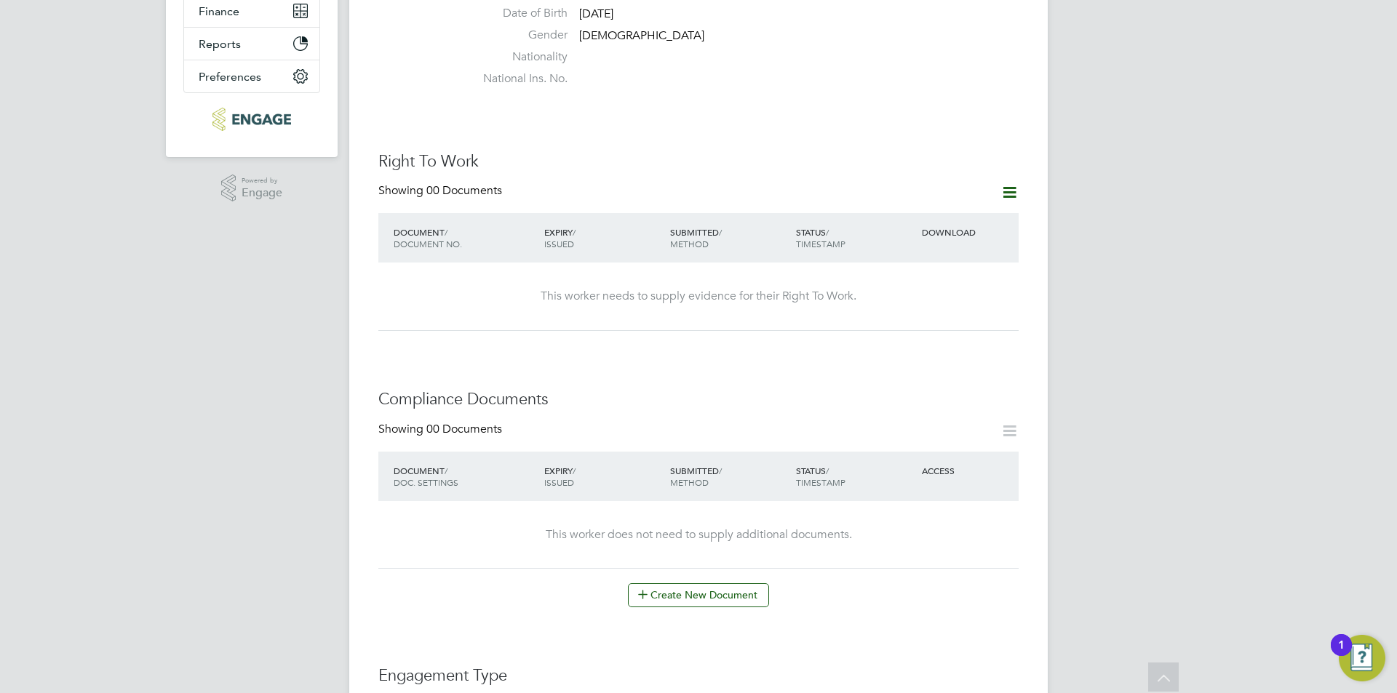
click at [1007, 183] on icon at bounding box center [1009, 192] width 18 height 18
click at [913, 210] on li "Add Right To Work Document" at bounding box center [928, 213] width 175 height 20
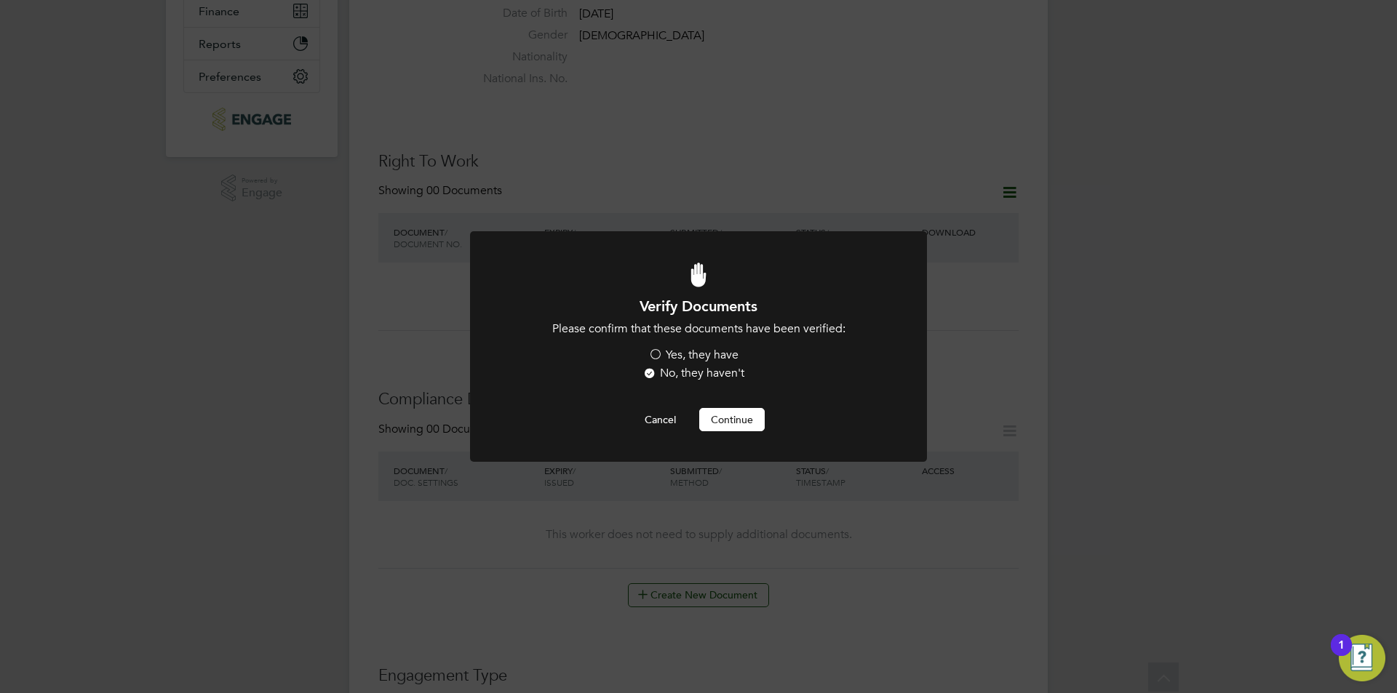
scroll to position [0, 0]
click at [691, 353] on label "Yes, they have" at bounding box center [693, 355] width 90 height 15
click at [0, 0] on input "Yes, they have" at bounding box center [0, 0] width 0 height 0
click at [725, 420] on button "Continue" at bounding box center [731, 419] width 65 height 23
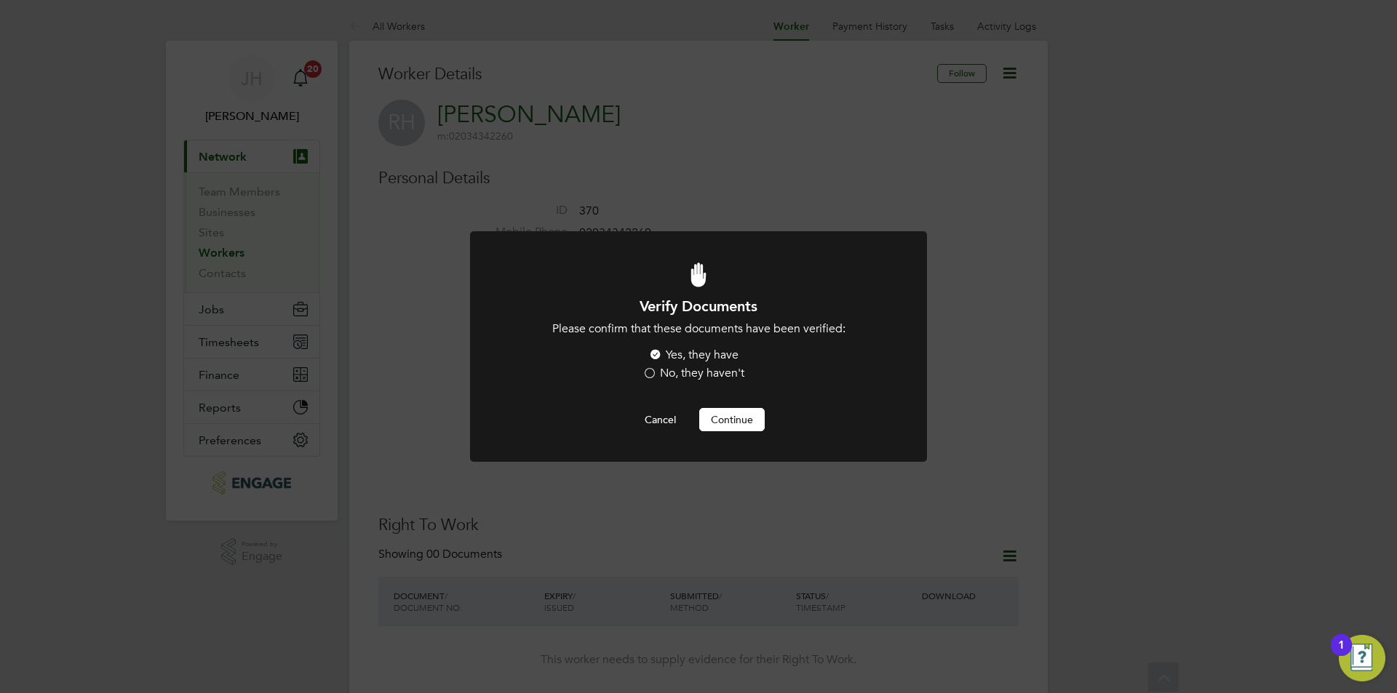
scroll to position [364, 0]
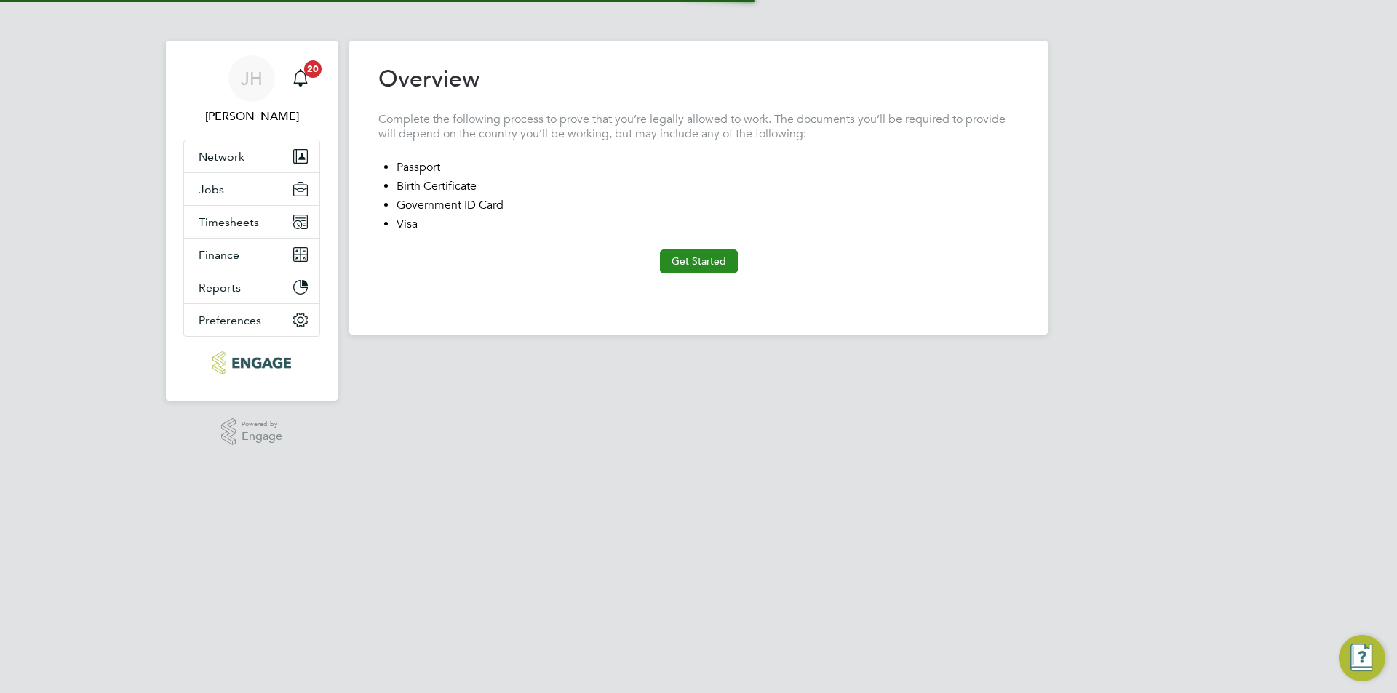
click at [695, 255] on button "Get Started" at bounding box center [699, 260] width 78 height 23
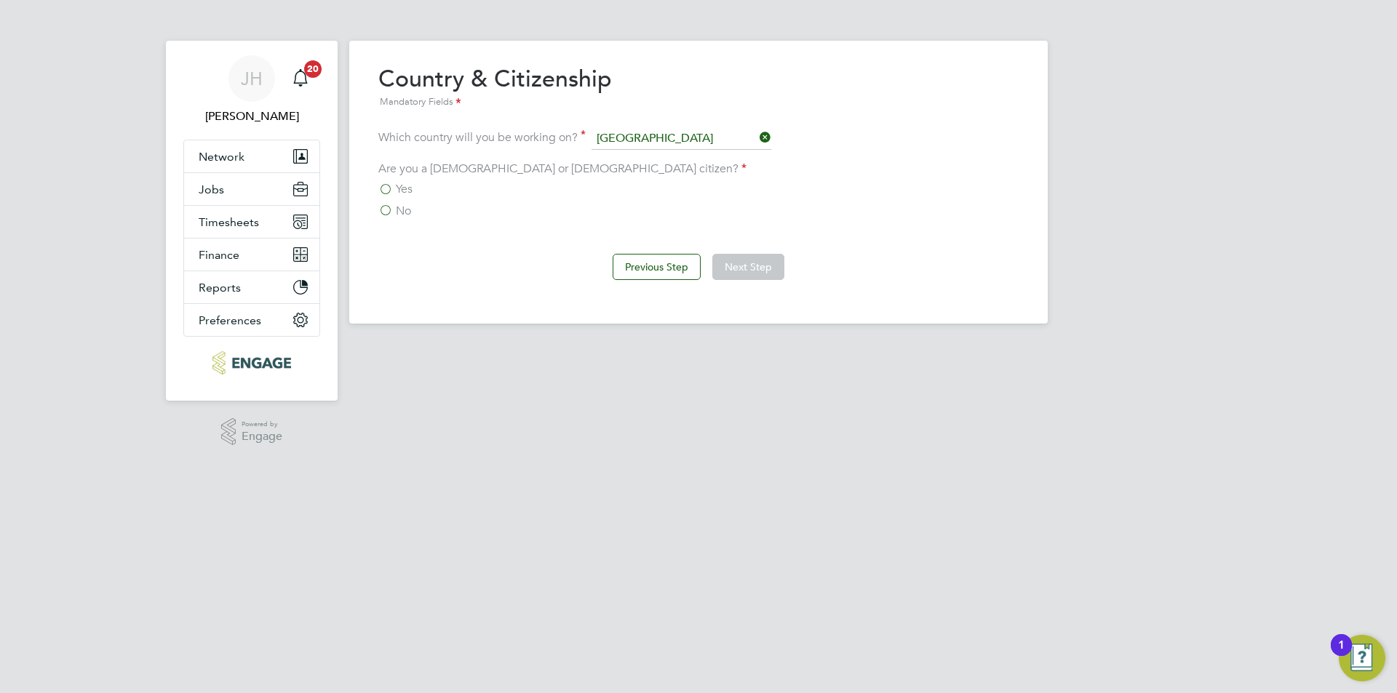
click at [415, 184] on div "Yes" at bounding box center [698, 189] width 640 height 15
click at [394, 182] on label "Yes" at bounding box center [395, 189] width 34 height 15
click at [0, 0] on input "Yes" at bounding box center [0, 0] width 0 height 0
click at [715, 271] on button "Next Step" at bounding box center [748, 267] width 72 height 26
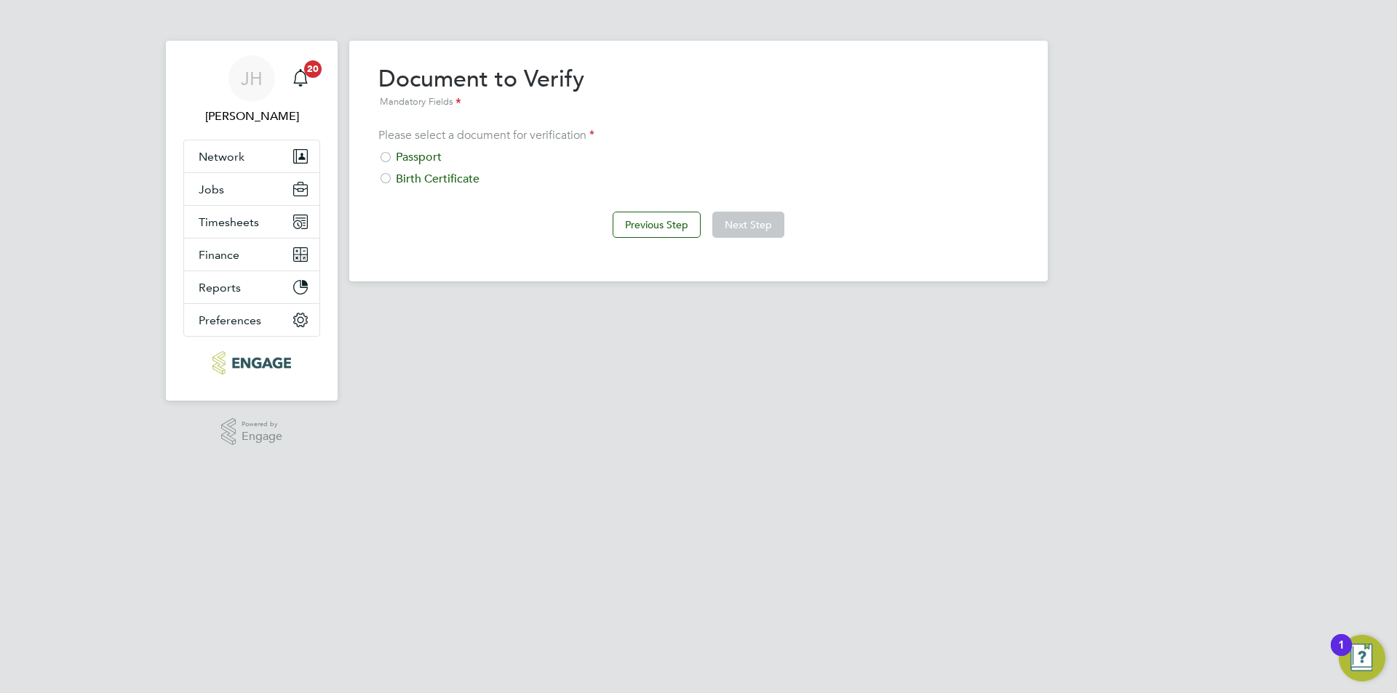
click at [428, 148] on div "Please select a document for verification Passport Birth Certificate" at bounding box center [698, 157] width 640 height 59
click at [426, 152] on div "Passport" at bounding box center [698, 157] width 640 height 15
click at [751, 233] on button "Next Step" at bounding box center [748, 225] width 72 height 26
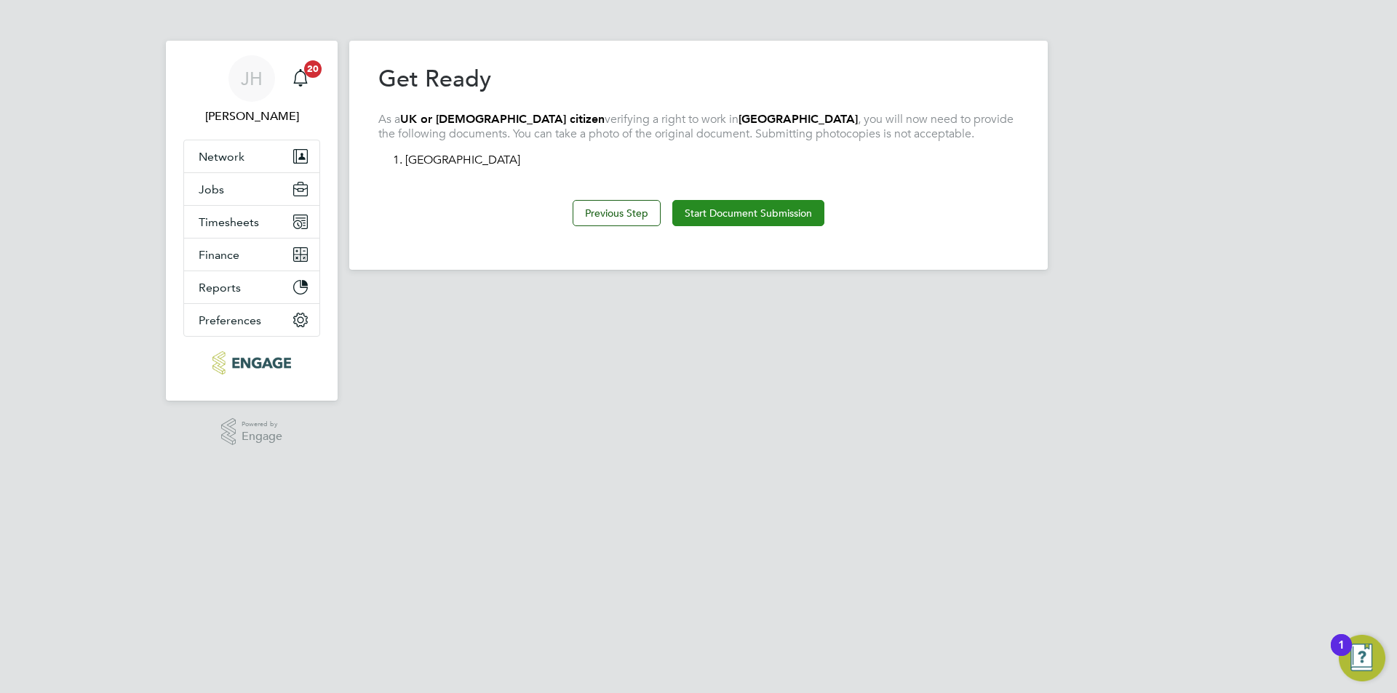
click at [725, 217] on button "Start Document Submission" at bounding box center [748, 213] width 152 height 26
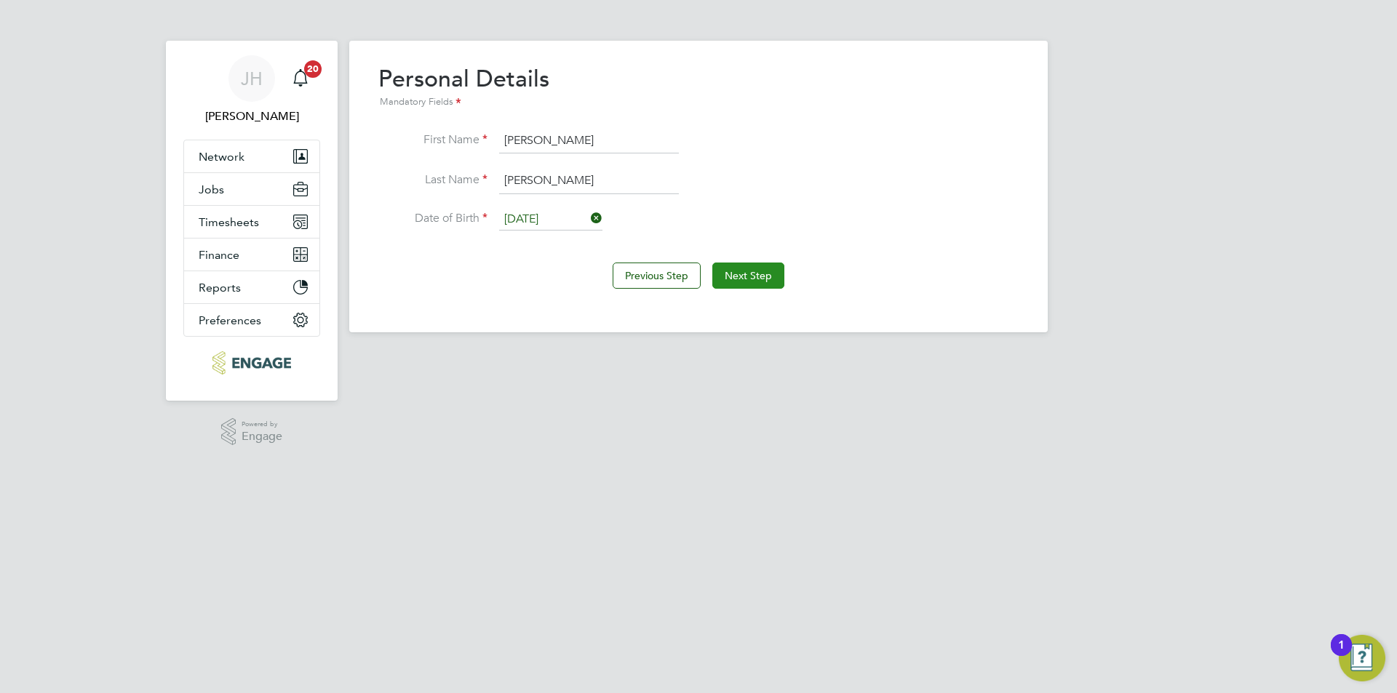
click at [744, 272] on button "Next Step" at bounding box center [748, 276] width 72 height 26
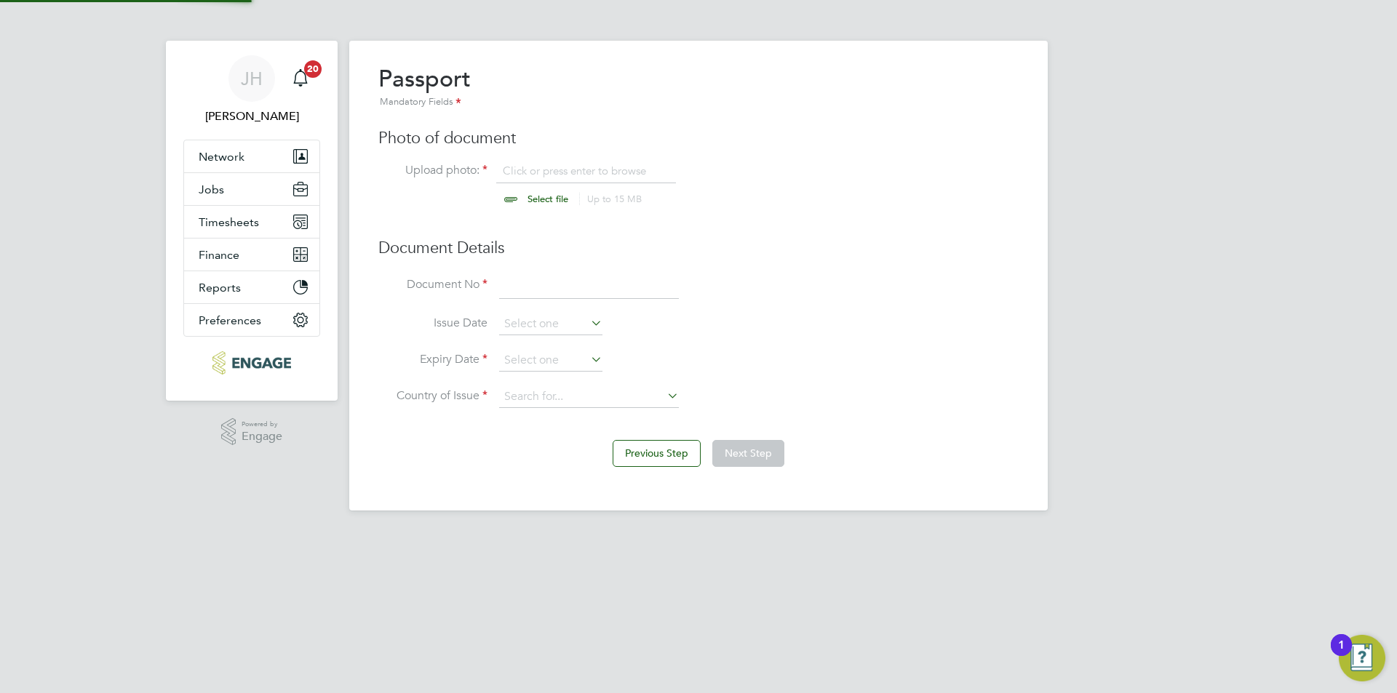
scroll to position [20, 180]
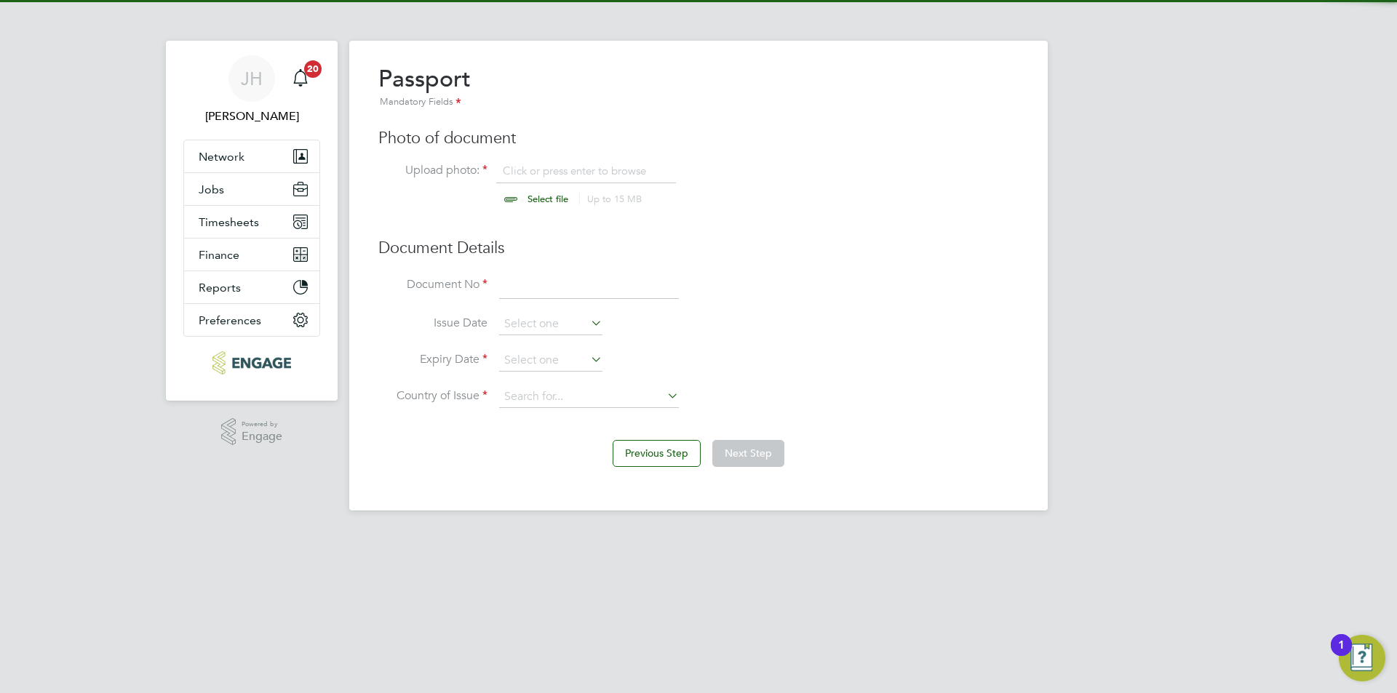
click at [598, 176] on input "file" at bounding box center [561, 186] width 228 height 44
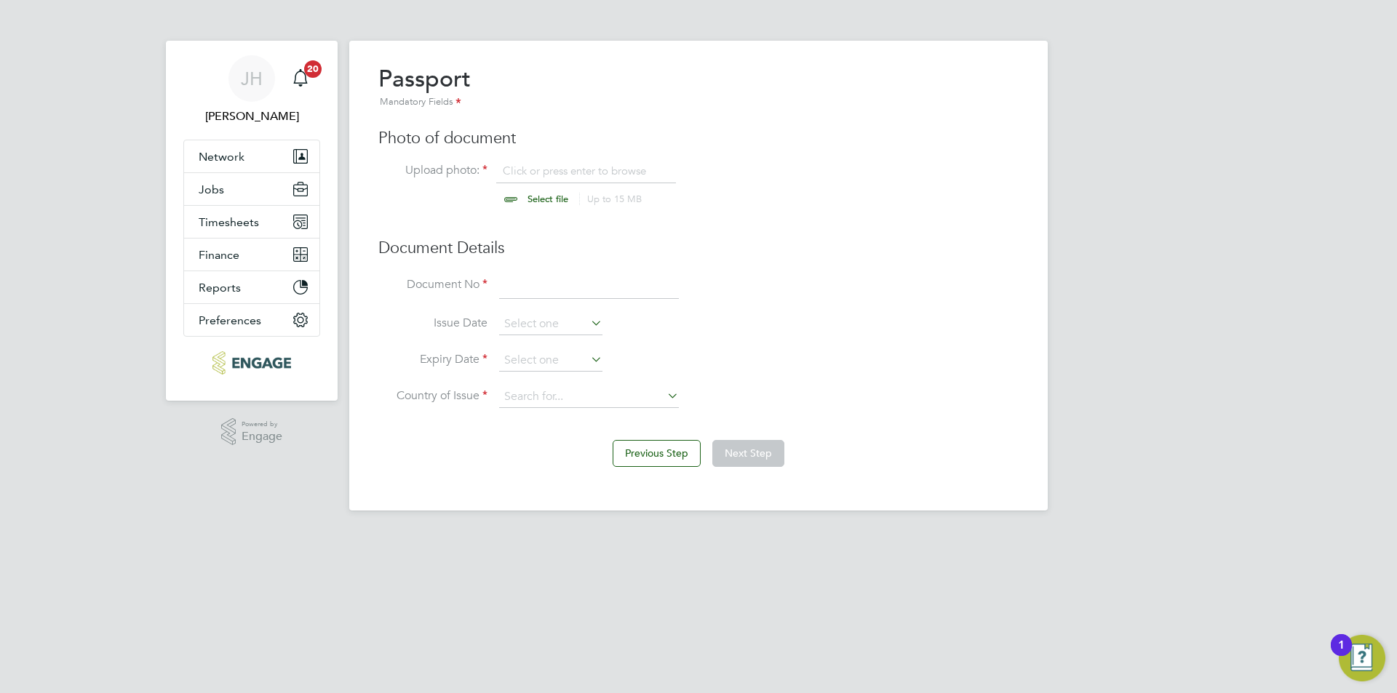
type input "C:\fakepath\Passport.jpg"
click at [540, 278] on input at bounding box center [589, 287] width 180 height 26
type input "512004041"
click at [558, 362] on input at bounding box center [550, 361] width 103 height 22
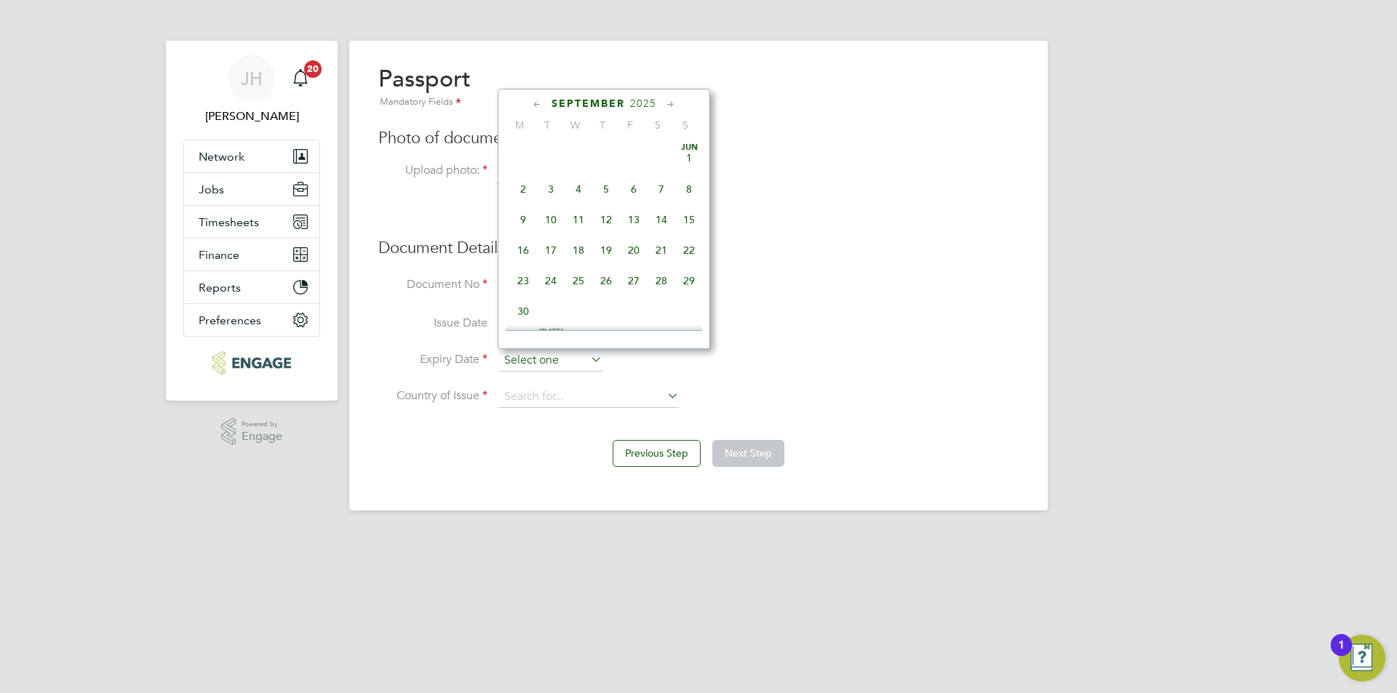
scroll to position [441, 0]
click at [634, 97] on span "2025" at bounding box center [643, 103] width 26 height 12
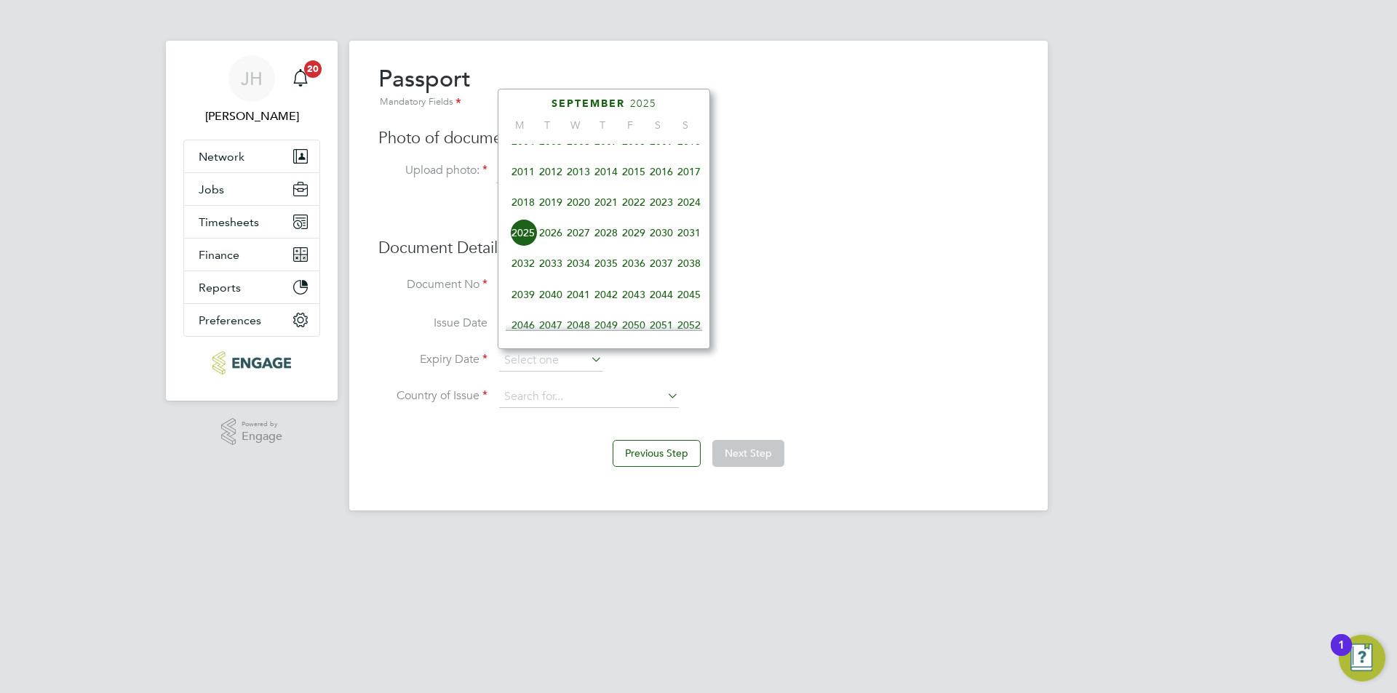
click at [634, 208] on span "2022" at bounding box center [634, 202] width 28 height 28
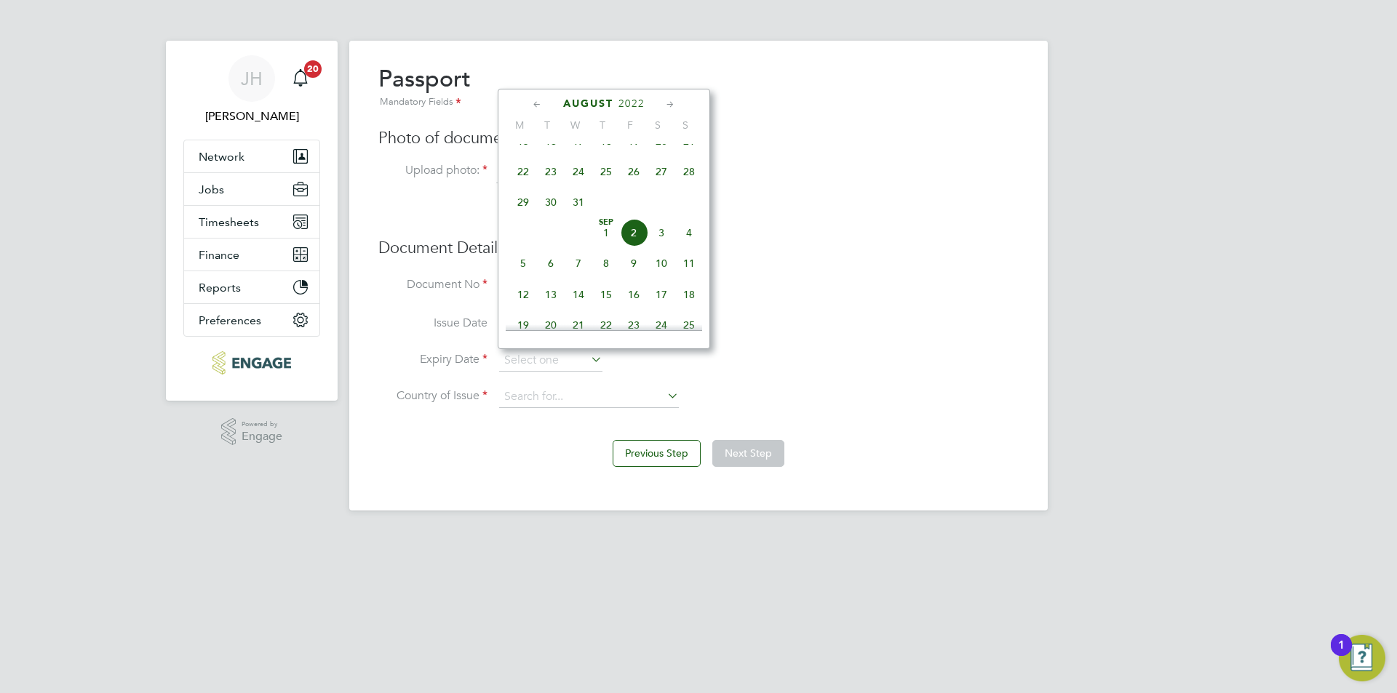
click at [576, 274] on span "7" at bounding box center [578, 263] width 28 height 28
type input "07 Sep 2022"
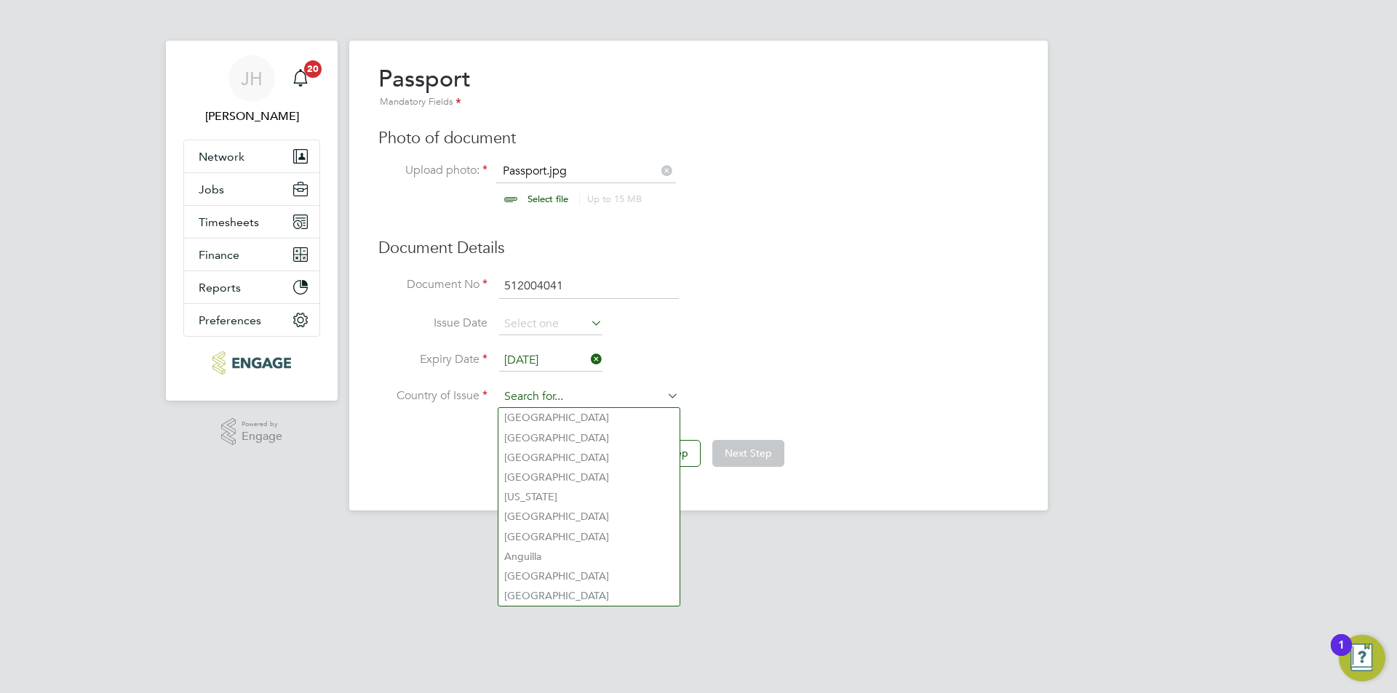
click at [602, 404] on input at bounding box center [589, 397] width 180 height 22
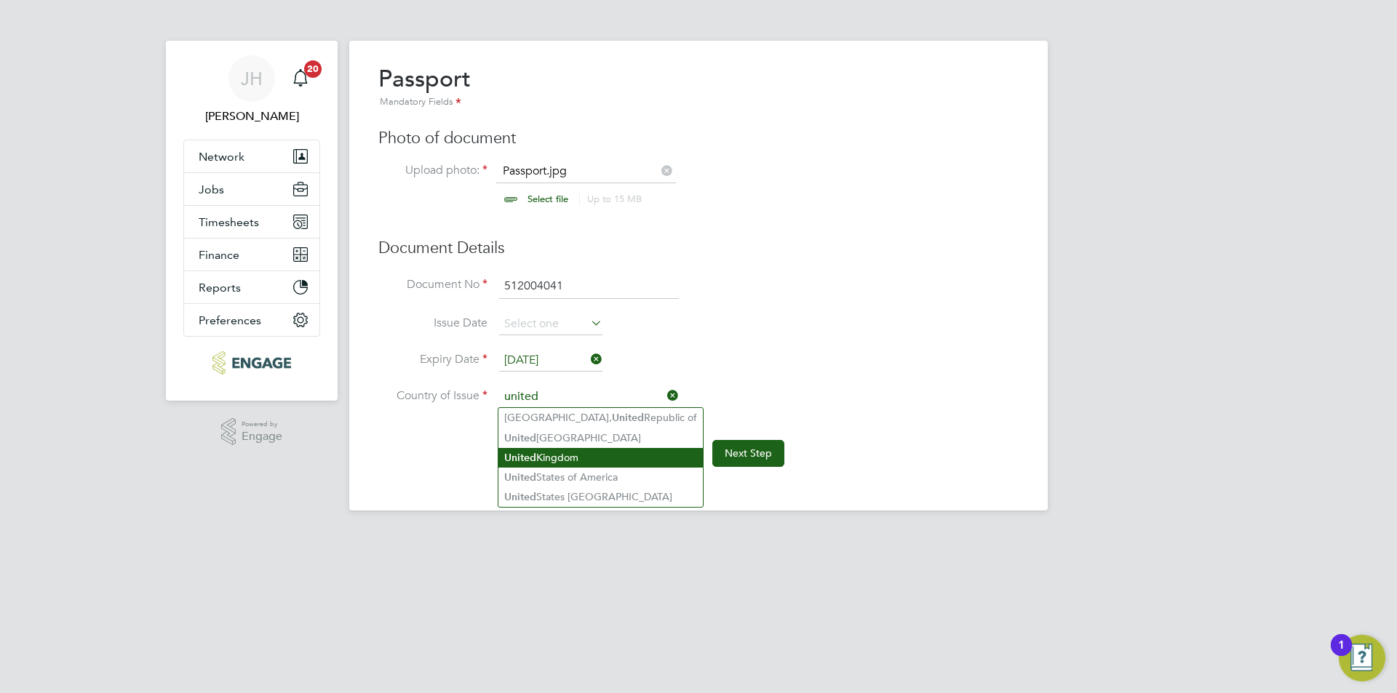
click at [578, 453] on li "United Kingdom" at bounding box center [600, 458] width 204 height 20
type input "United Kingdom"
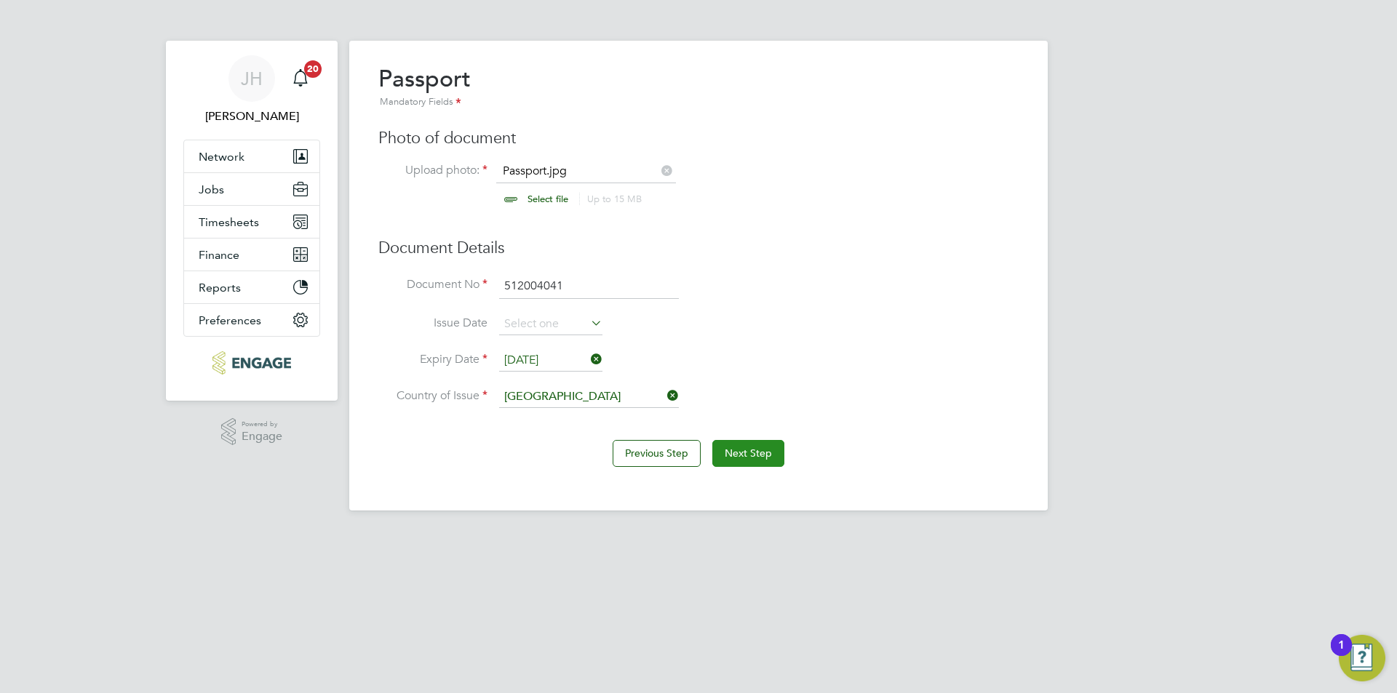
click at [743, 447] on button "Next Step" at bounding box center [748, 453] width 72 height 26
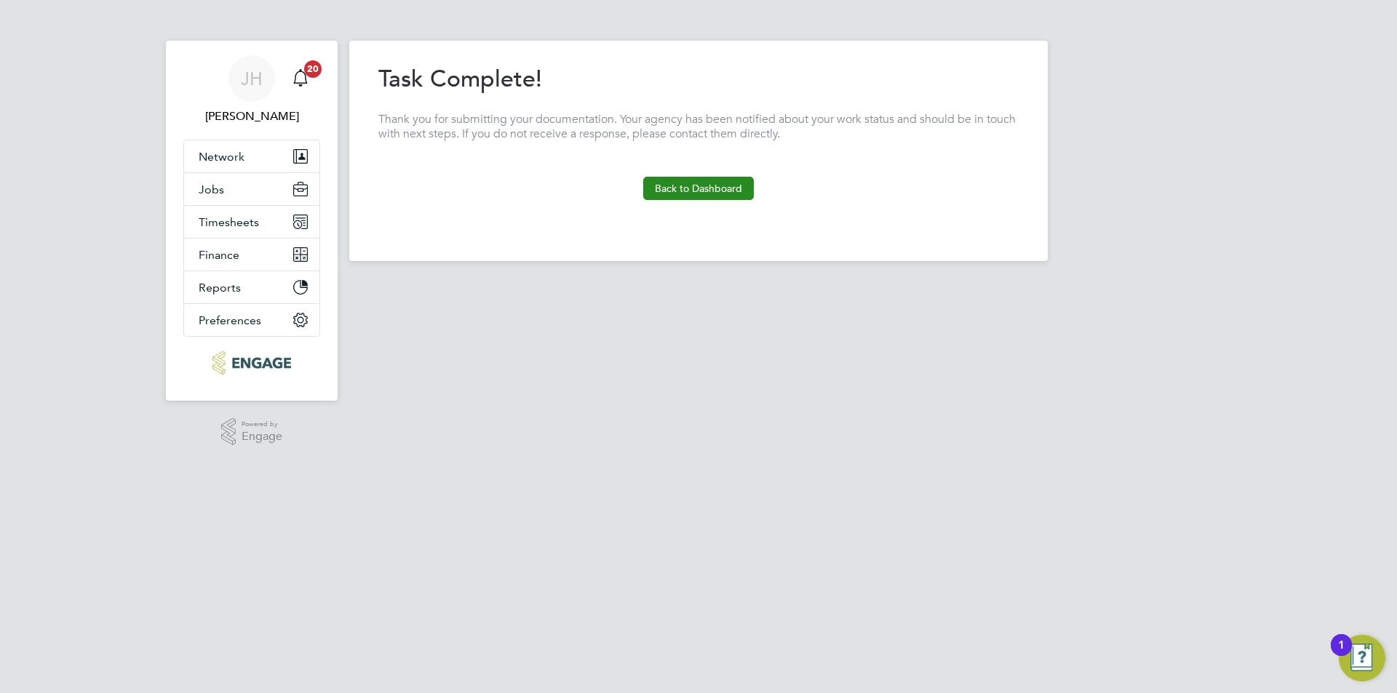
click at [721, 184] on button "Back to Dashboard" at bounding box center [698, 188] width 111 height 23
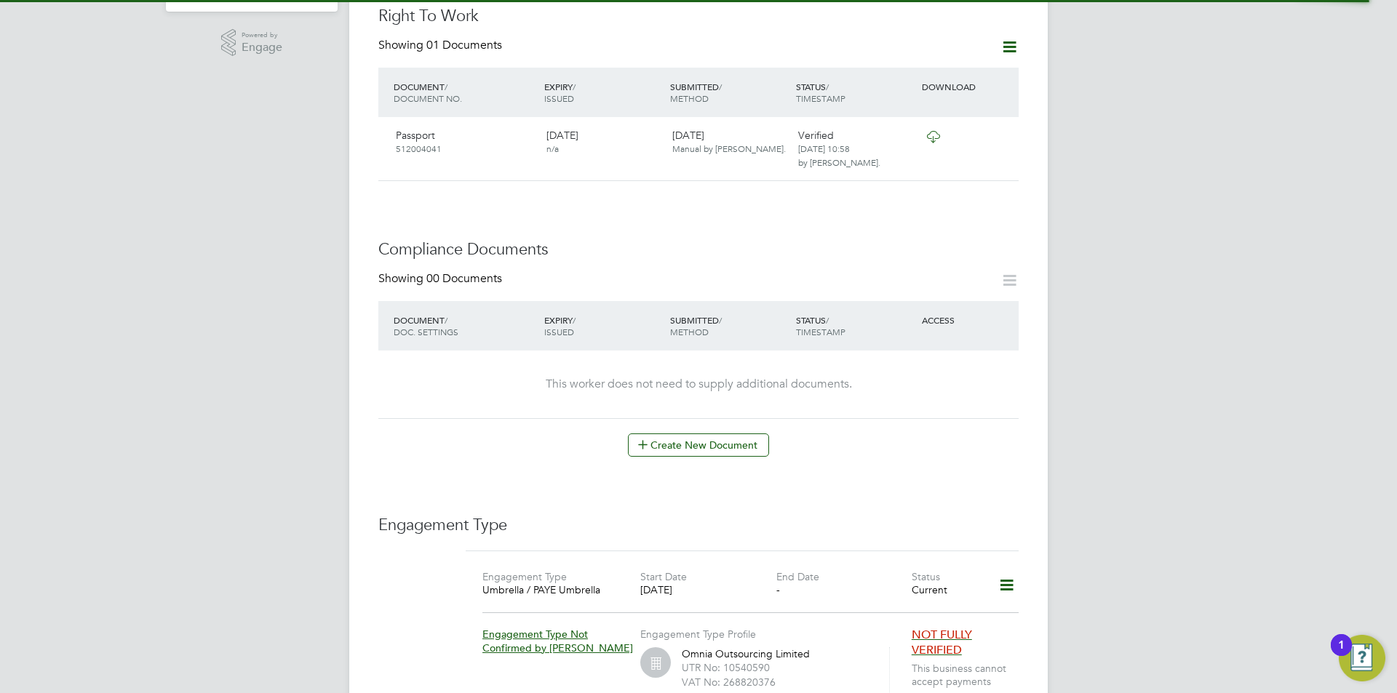
scroll to position [582, 0]
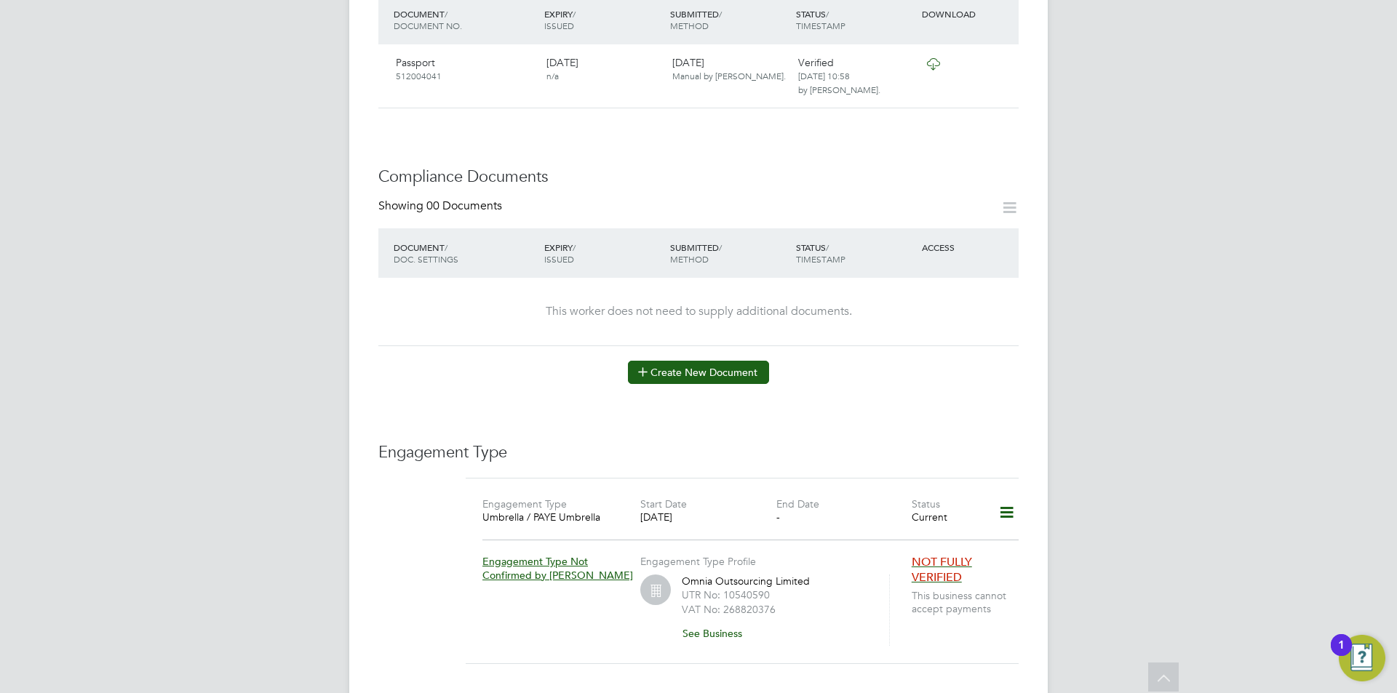
click at [678, 368] on button "Create New Document" at bounding box center [698, 372] width 141 height 23
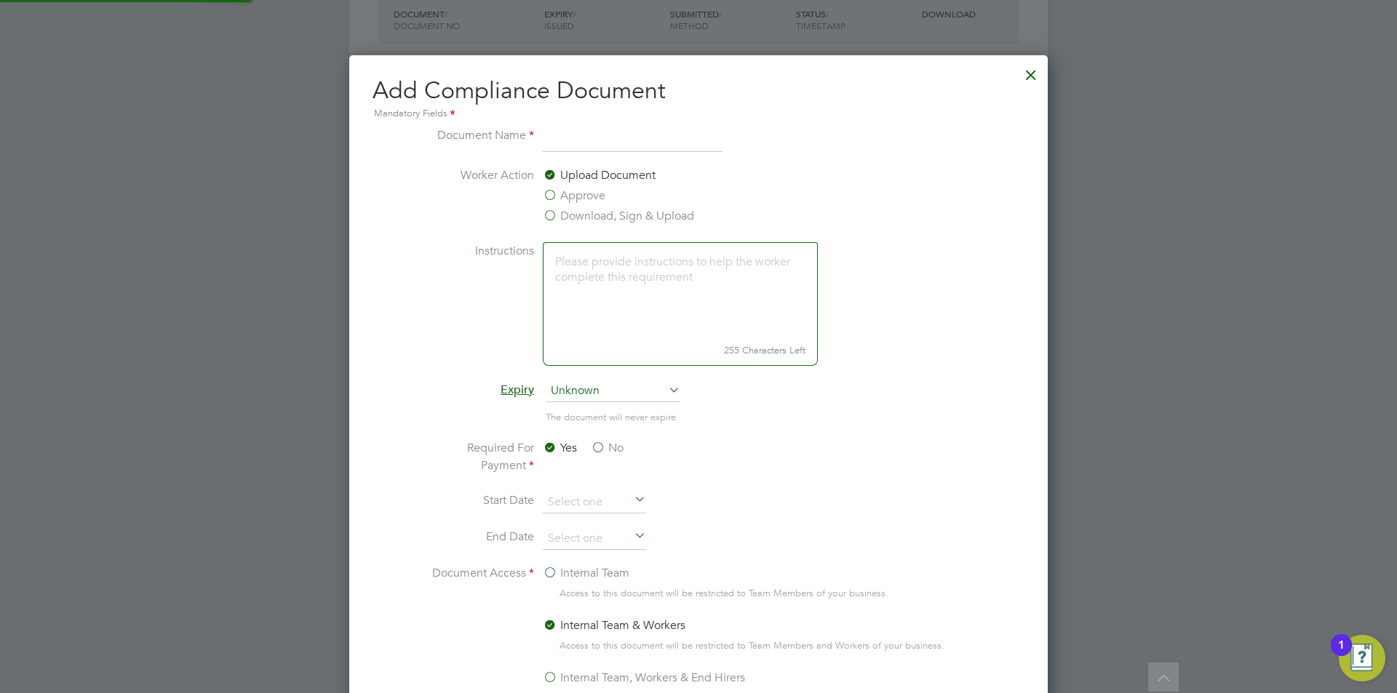
scroll to position [764, 699]
type input "CPCS"
click at [571, 202] on label "Approve" at bounding box center [574, 195] width 63 height 17
click at [0, 0] on input "Approve" at bounding box center [0, 0] width 0 height 0
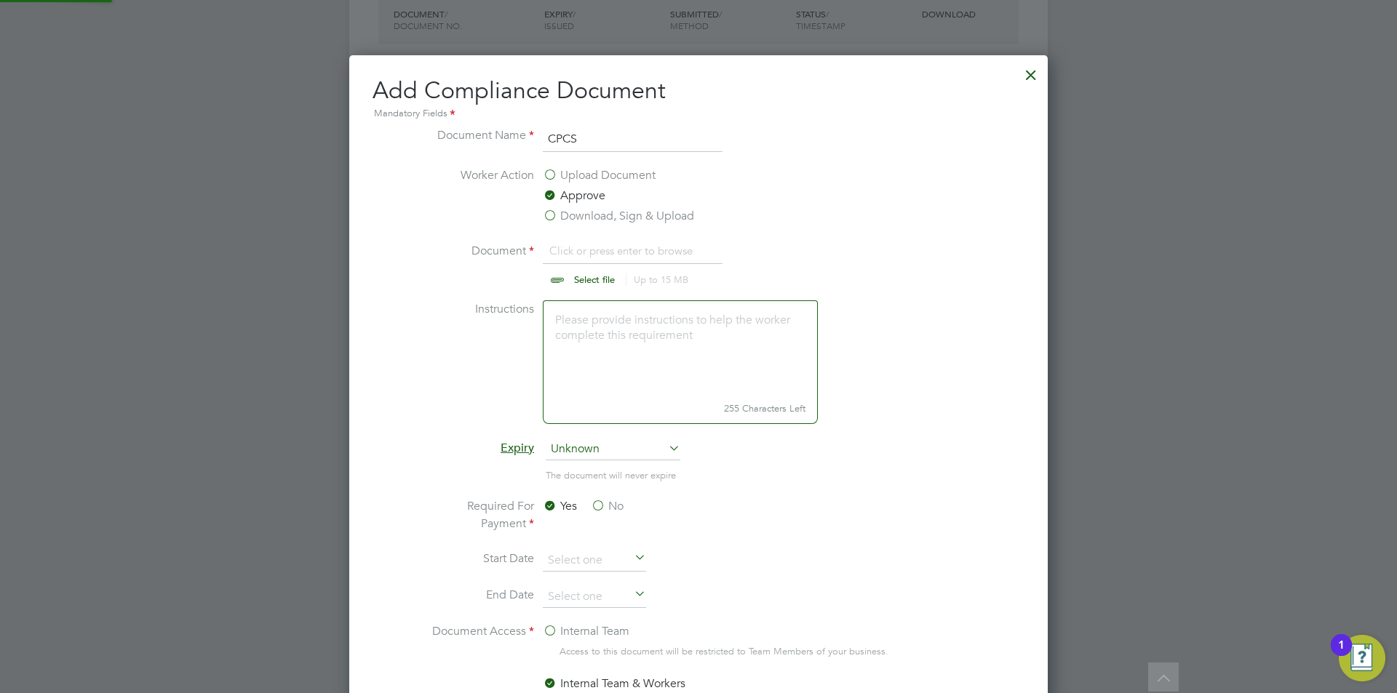
scroll to position [22, 180]
click at [609, 255] on input "file" at bounding box center [608, 264] width 228 height 44
type input "C:\fakepath\CPCS.jpg"
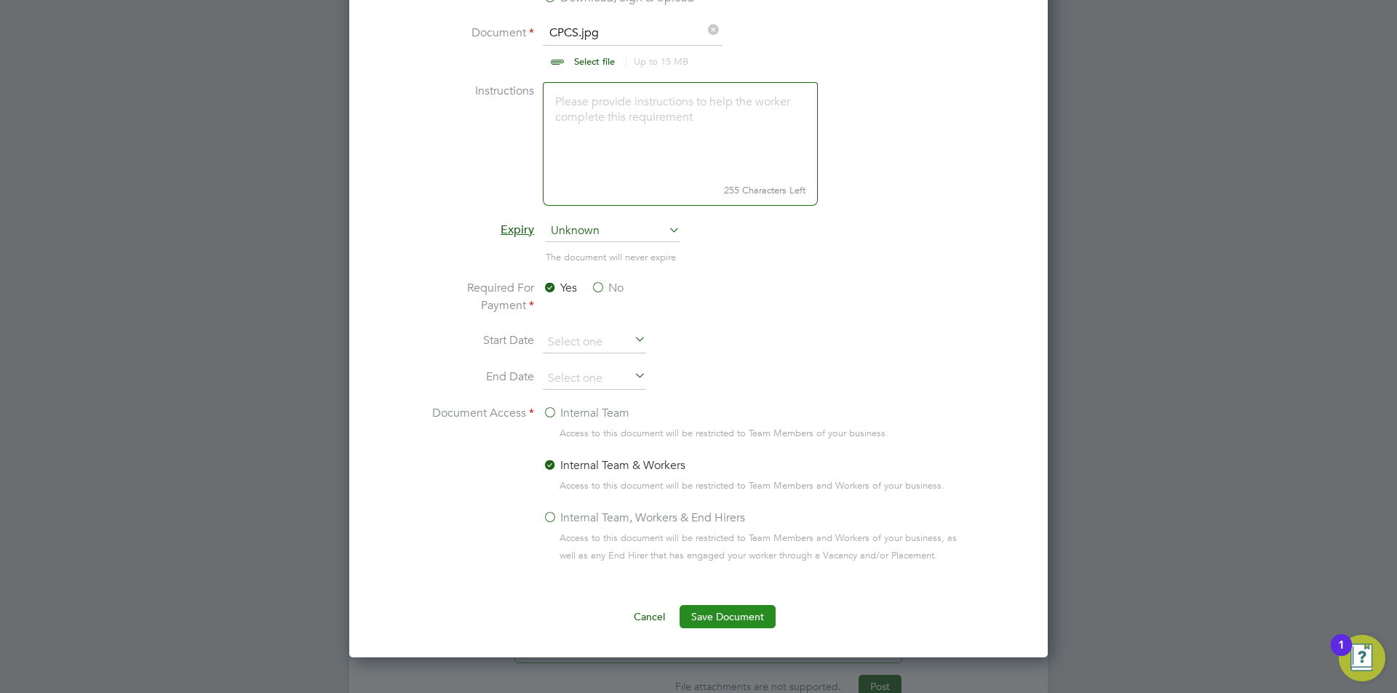
click at [739, 620] on button "Save Document" at bounding box center [727, 616] width 96 height 23
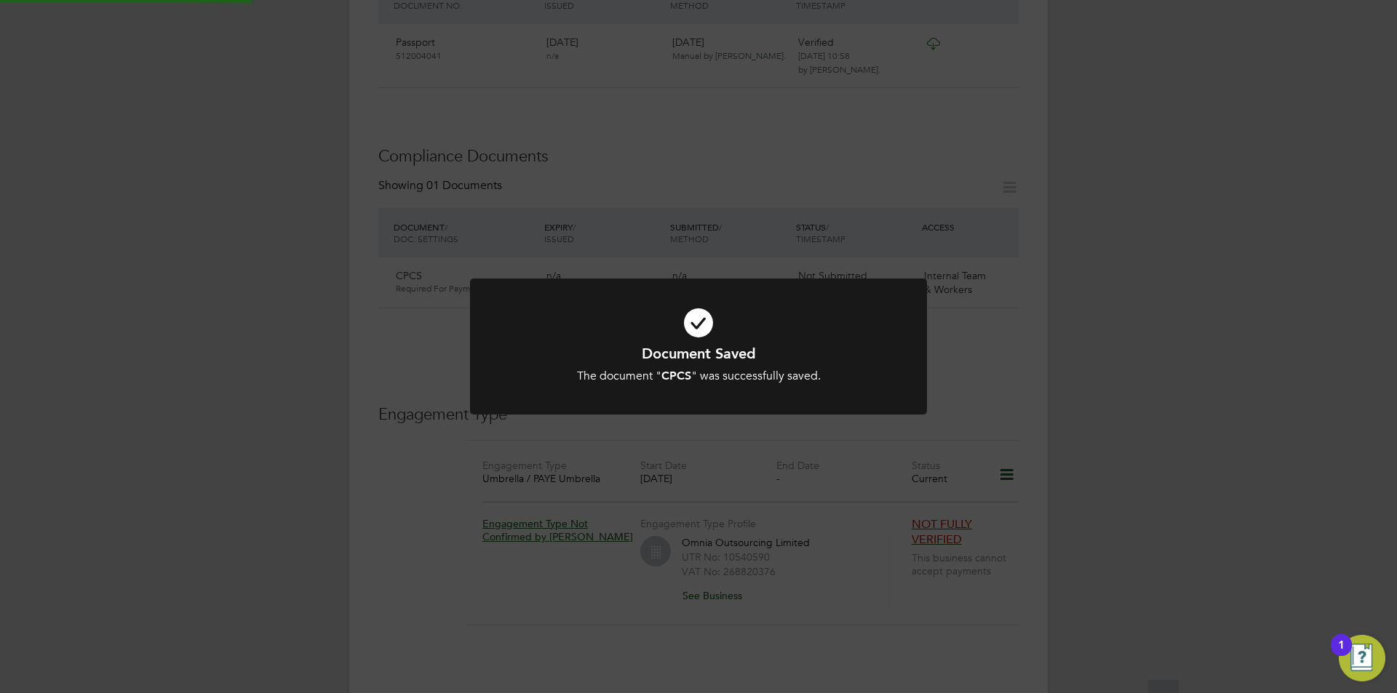
scroll to position [582, 0]
click at [1141, 480] on div "Document Saved The document " CPCS " was successfully saved. Cancel Okay" at bounding box center [698, 346] width 1397 height 693
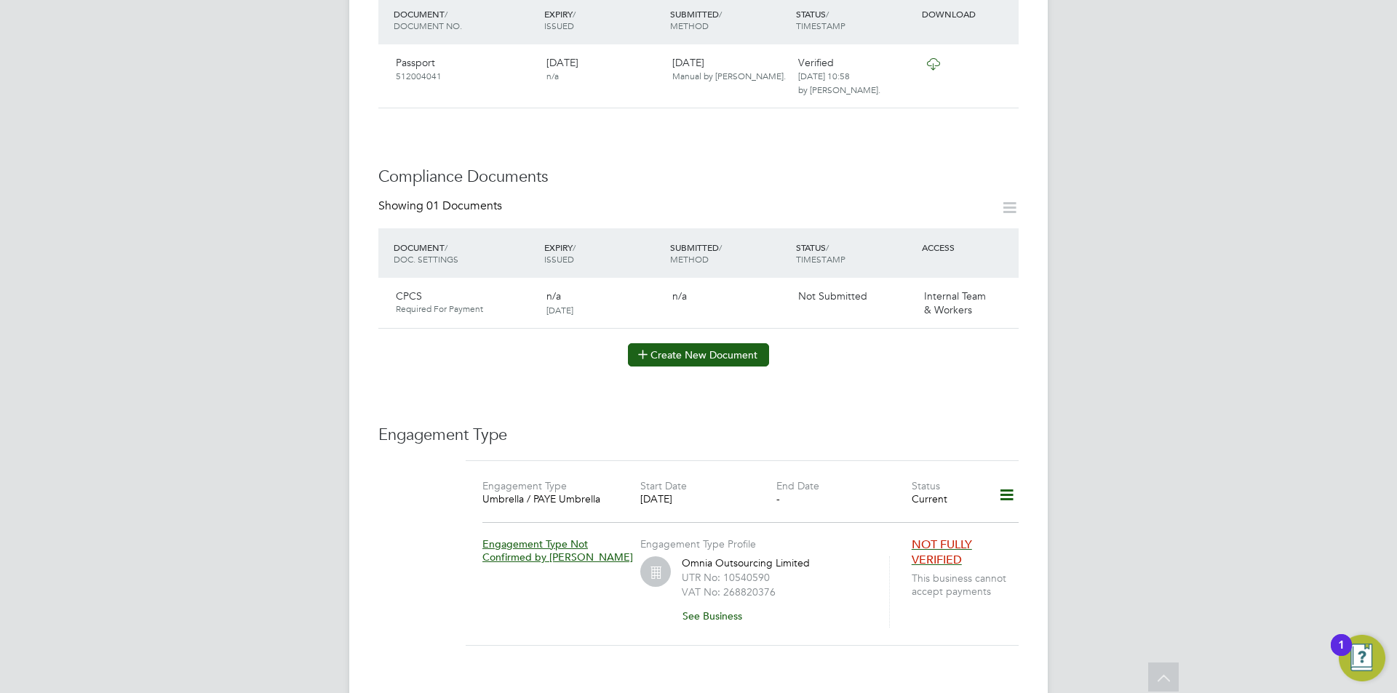
click at [706, 344] on button "Create New Document" at bounding box center [698, 354] width 141 height 23
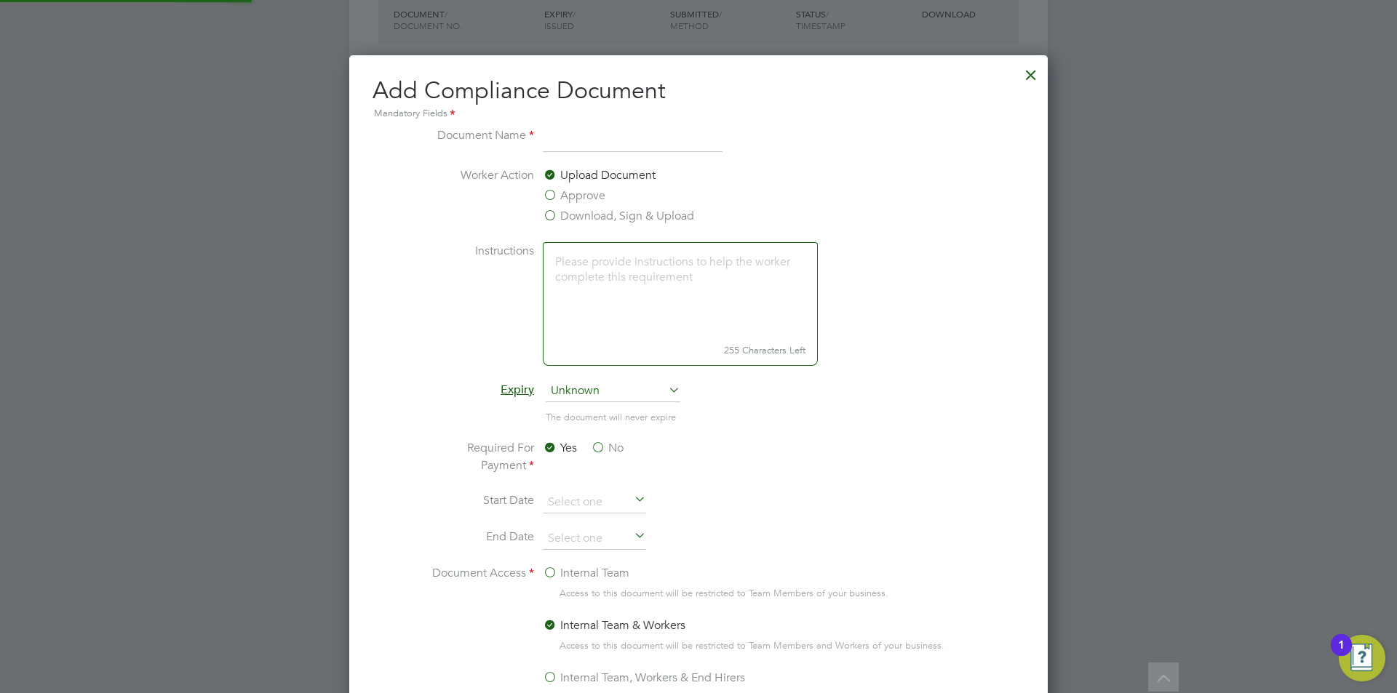
scroll to position [764, 699]
type input "DL"
click at [564, 203] on label "Approve" at bounding box center [574, 195] width 63 height 17
click at [0, 0] on input "Approve" at bounding box center [0, 0] width 0 height 0
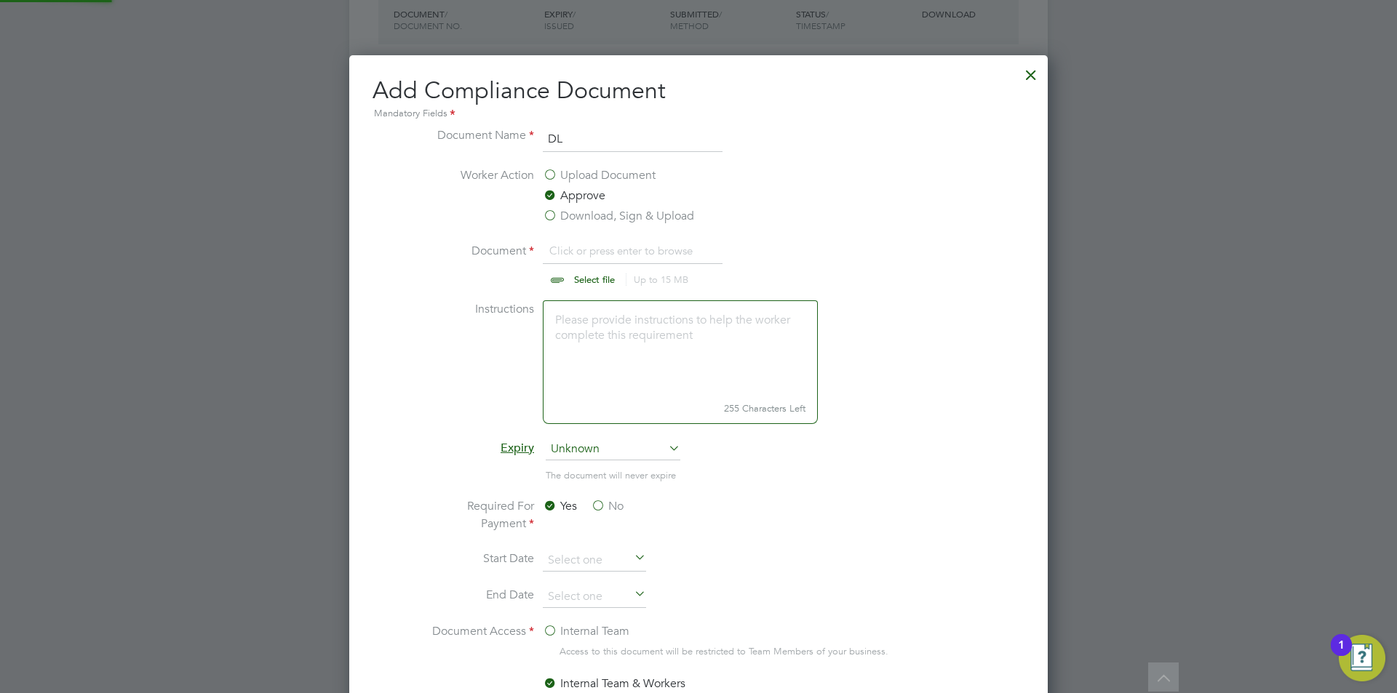
scroll to position [22, 180]
click at [566, 197] on label "Approve" at bounding box center [574, 195] width 63 height 17
click at [0, 0] on input "Approve" at bounding box center [0, 0] width 0 height 0
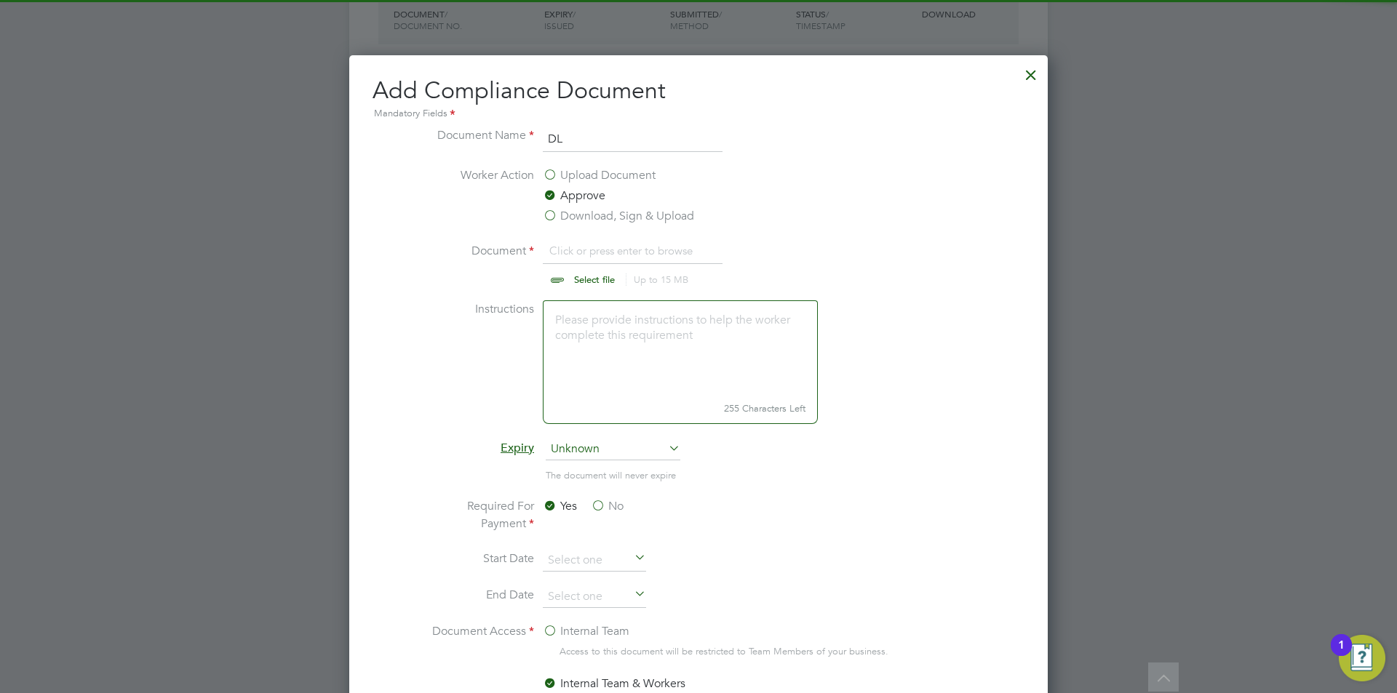
click at [588, 254] on input "file" at bounding box center [608, 264] width 228 height 44
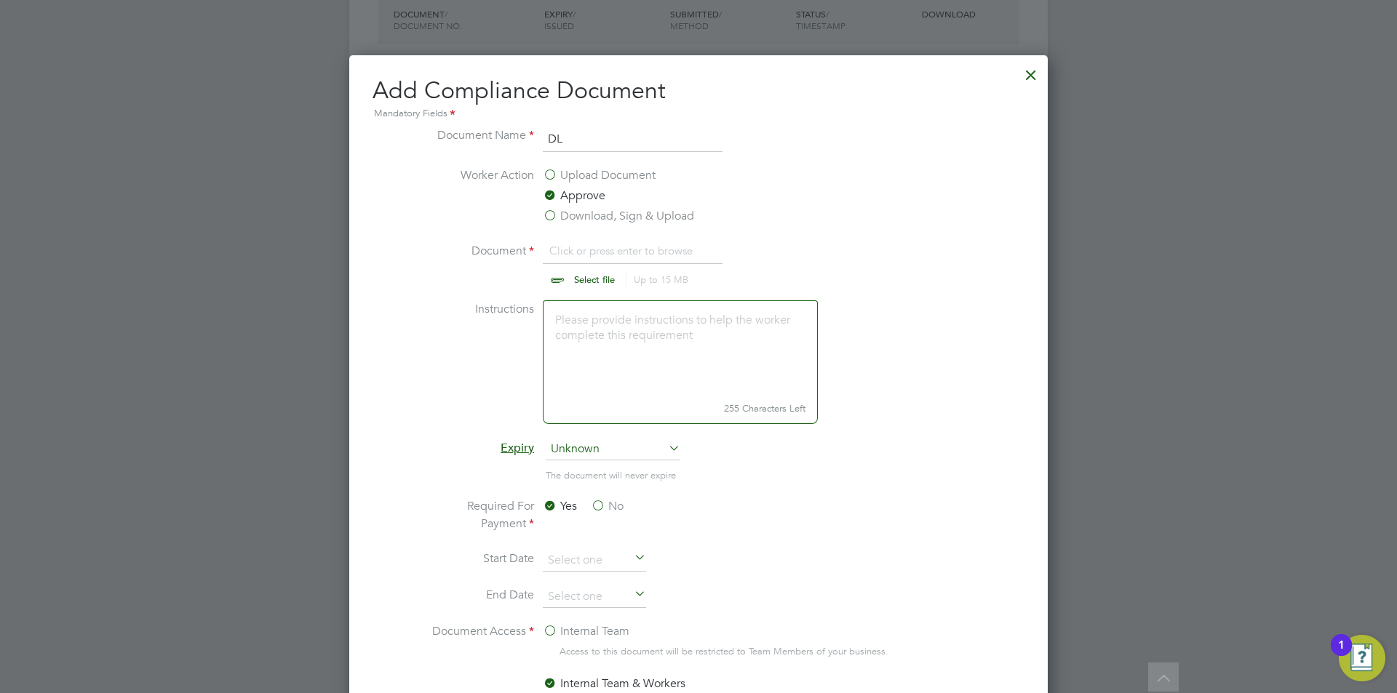
type input "C:\fakepath\DLfront.jpg"
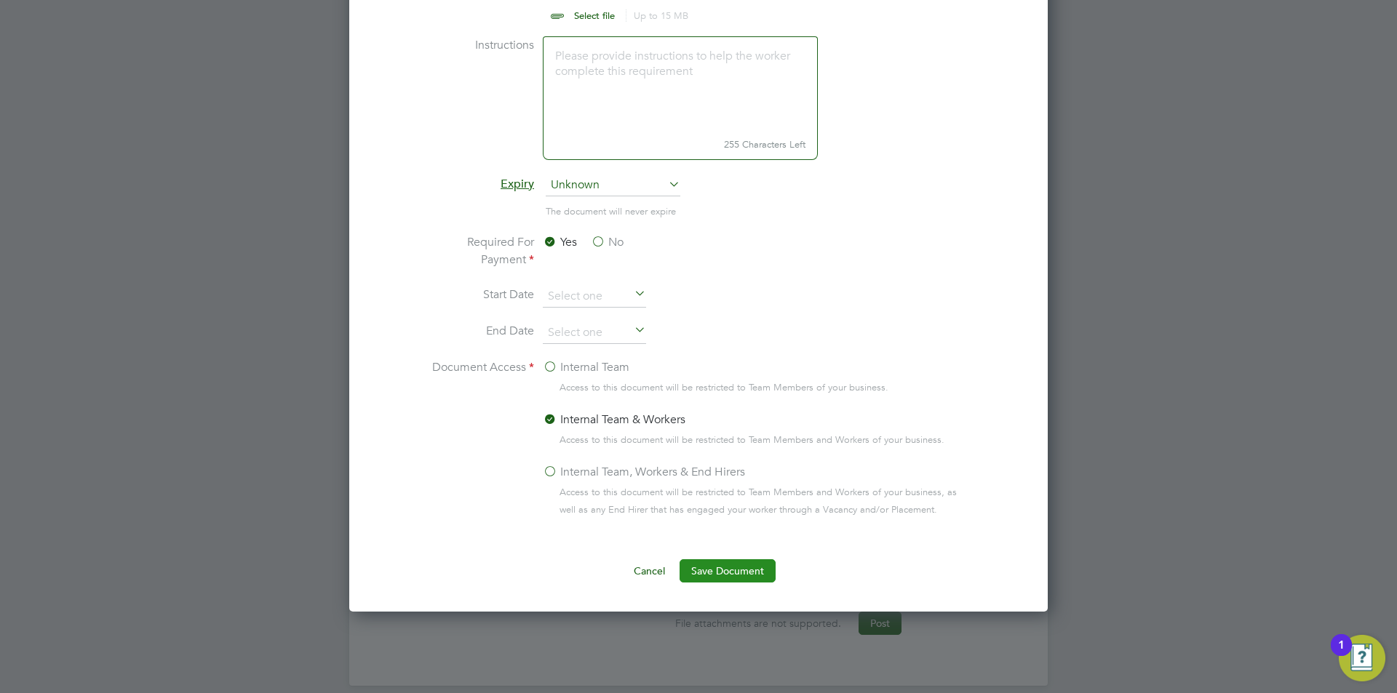
click at [749, 578] on button "Save Document" at bounding box center [727, 570] width 96 height 23
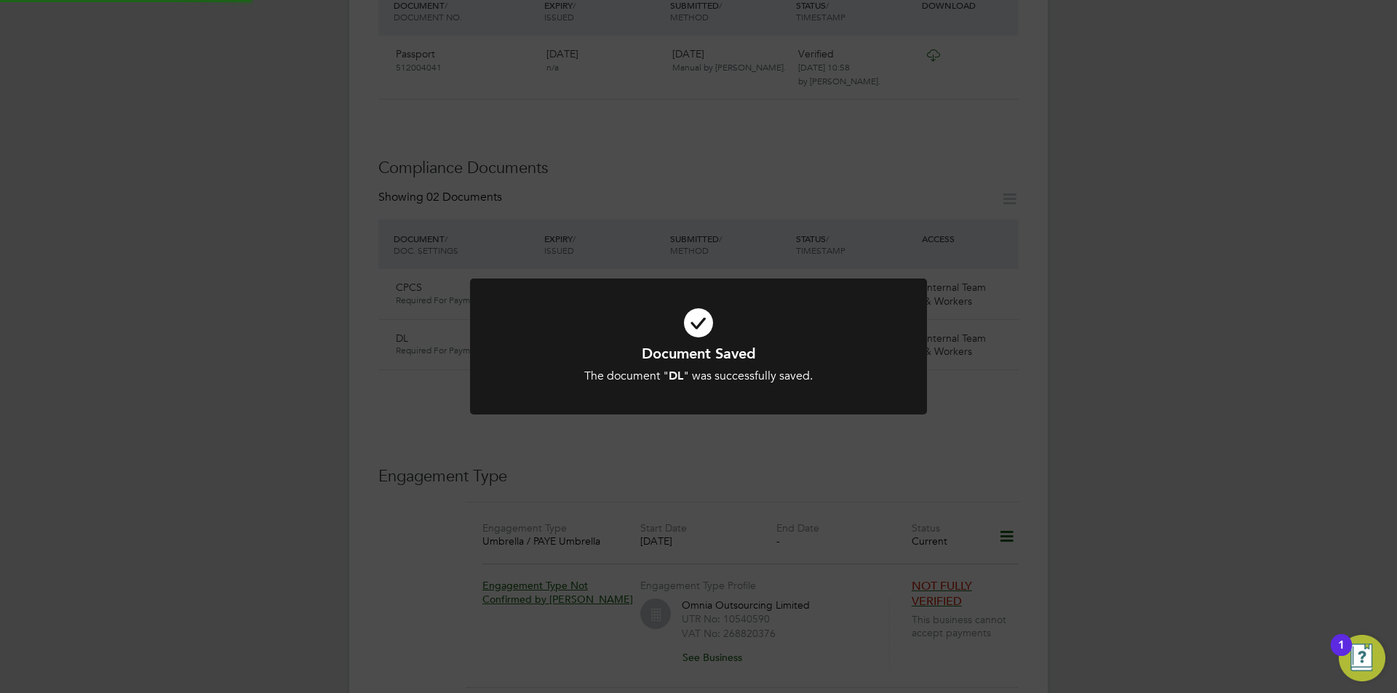
scroll to position [582, 0]
click at [1117, 442] on div "Document Saved The document " DL " was successfully saved. Cancel Okay" at bounding box center [698, 346] width 1397 height 693
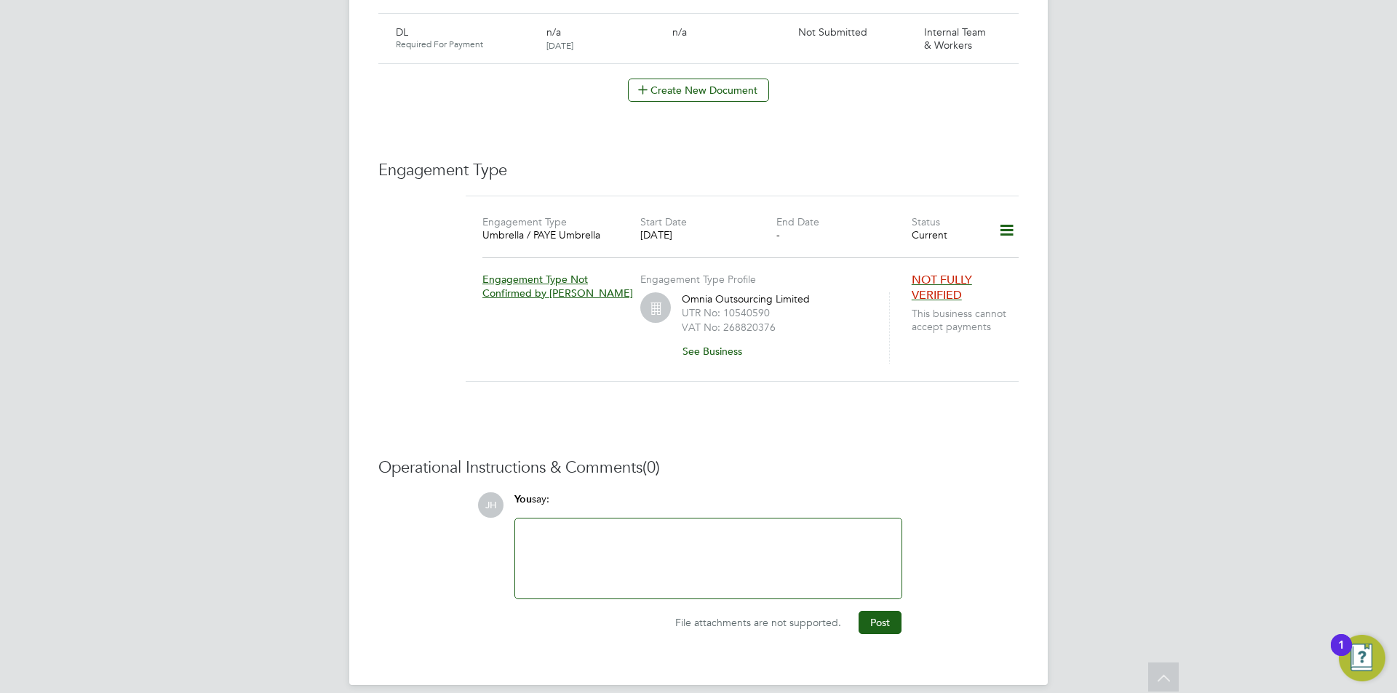
scroll to position [533, 0]
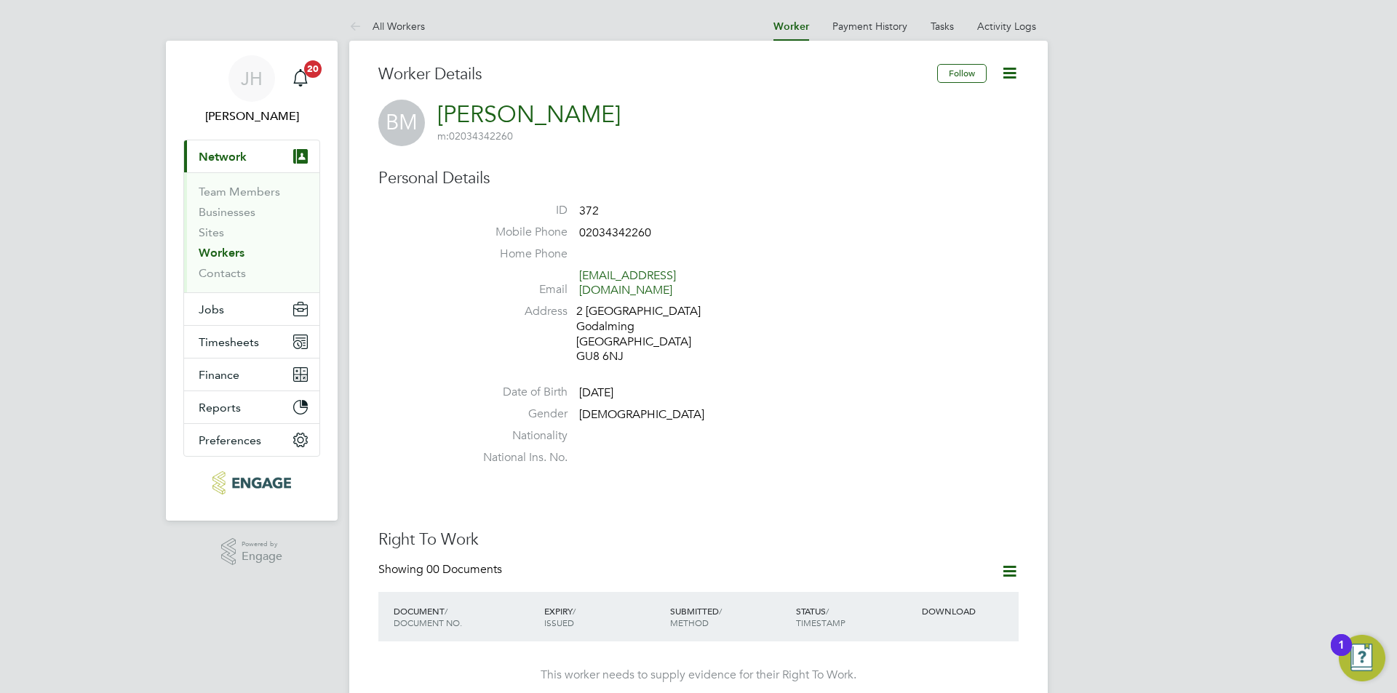
click at [1018, 77] on icon at bounding box center [1009, 73] width 18 height 18
click at [935, 101] on li "Edit Personal Details e" at bounding box center [954, 107] width 119 height 20
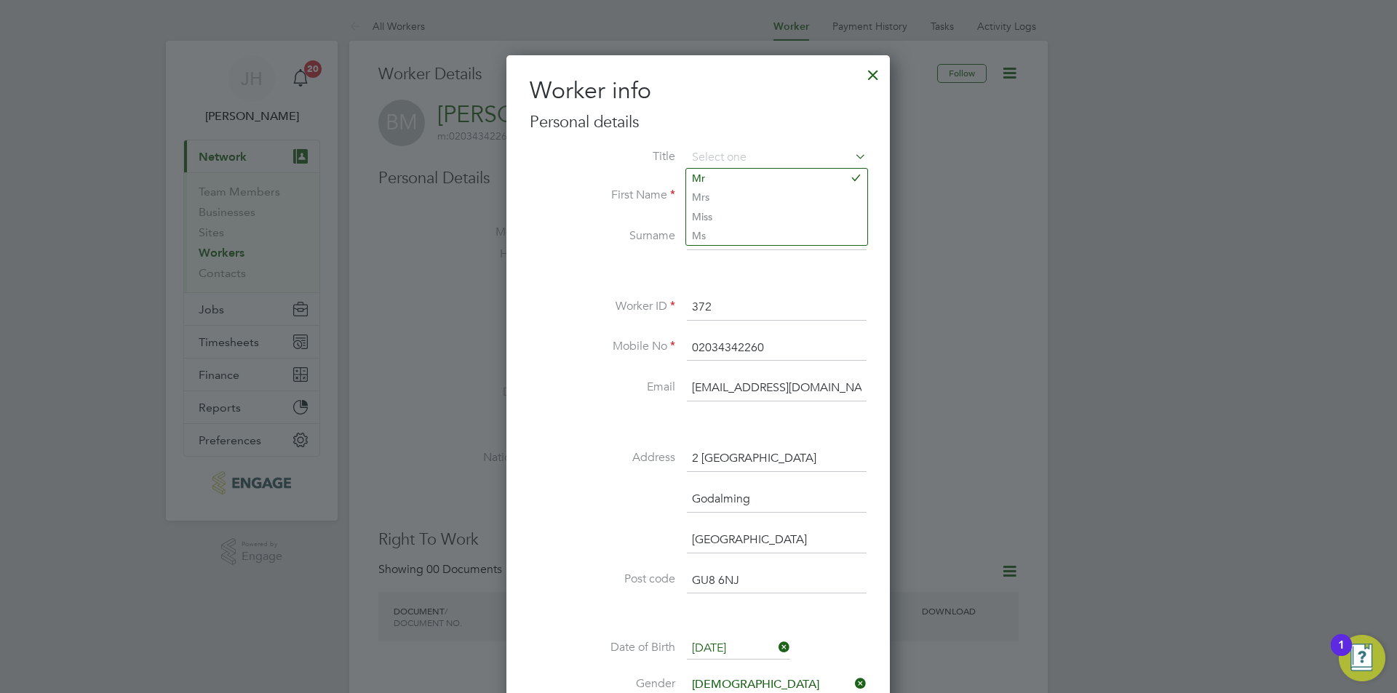
scroll to position [436, 0]
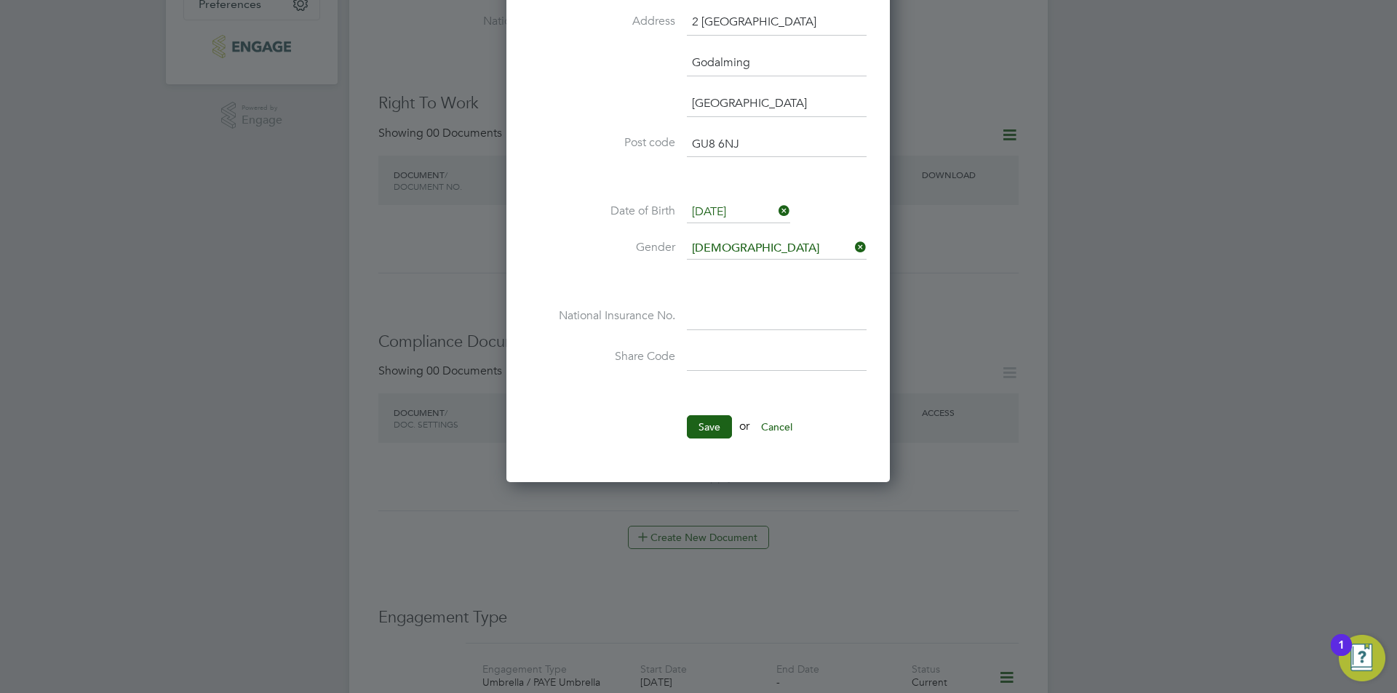
click at [754, 306] on input at bounding box center [777, 317] width 180 height 26
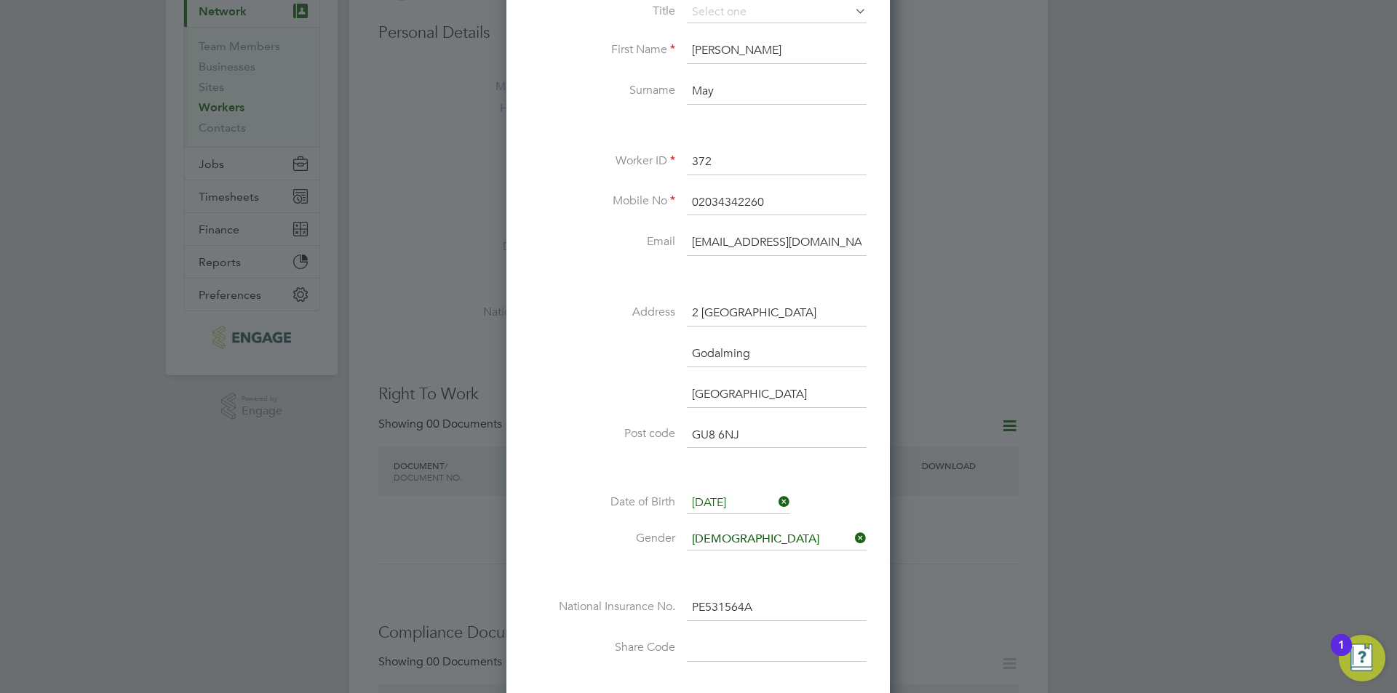
scroll to position [291, 0]
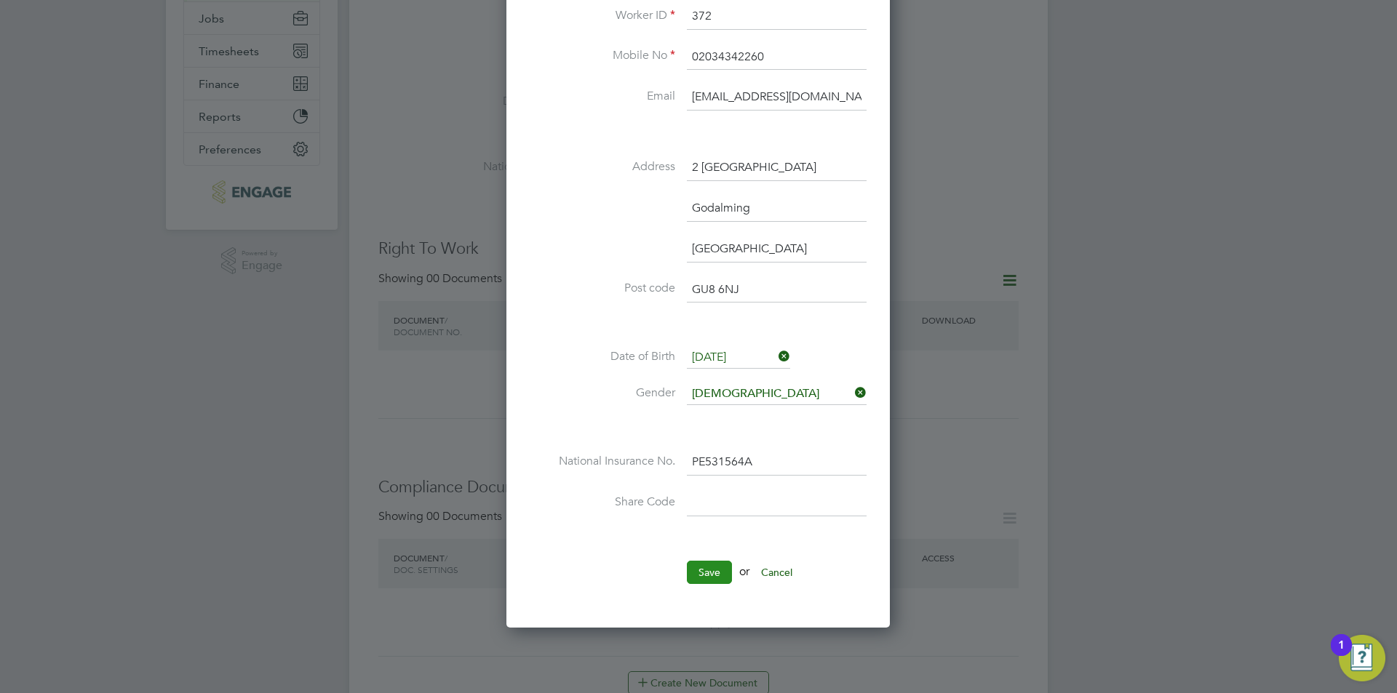
type input "PE 53 15 64 A"
click at [722, 568] on button "Save" at bounding box center [709, 572] width 45 height 23
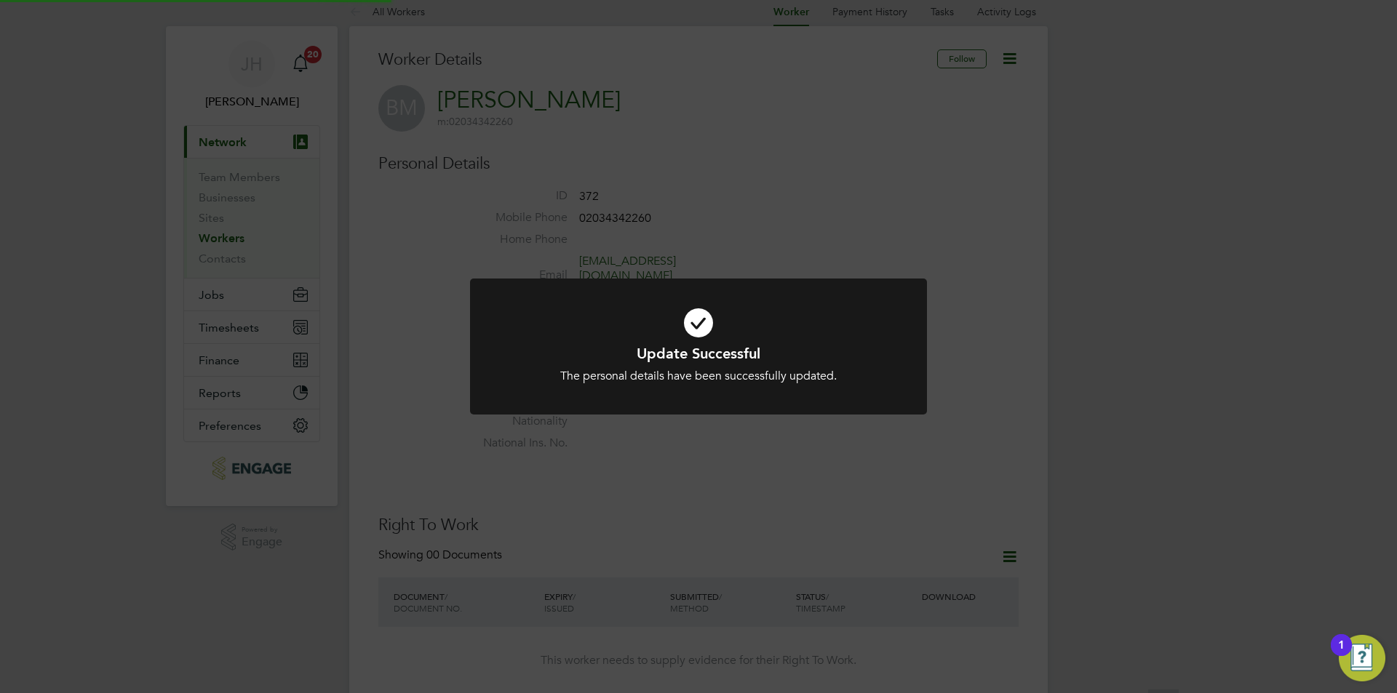
scroll to position [0, 0]
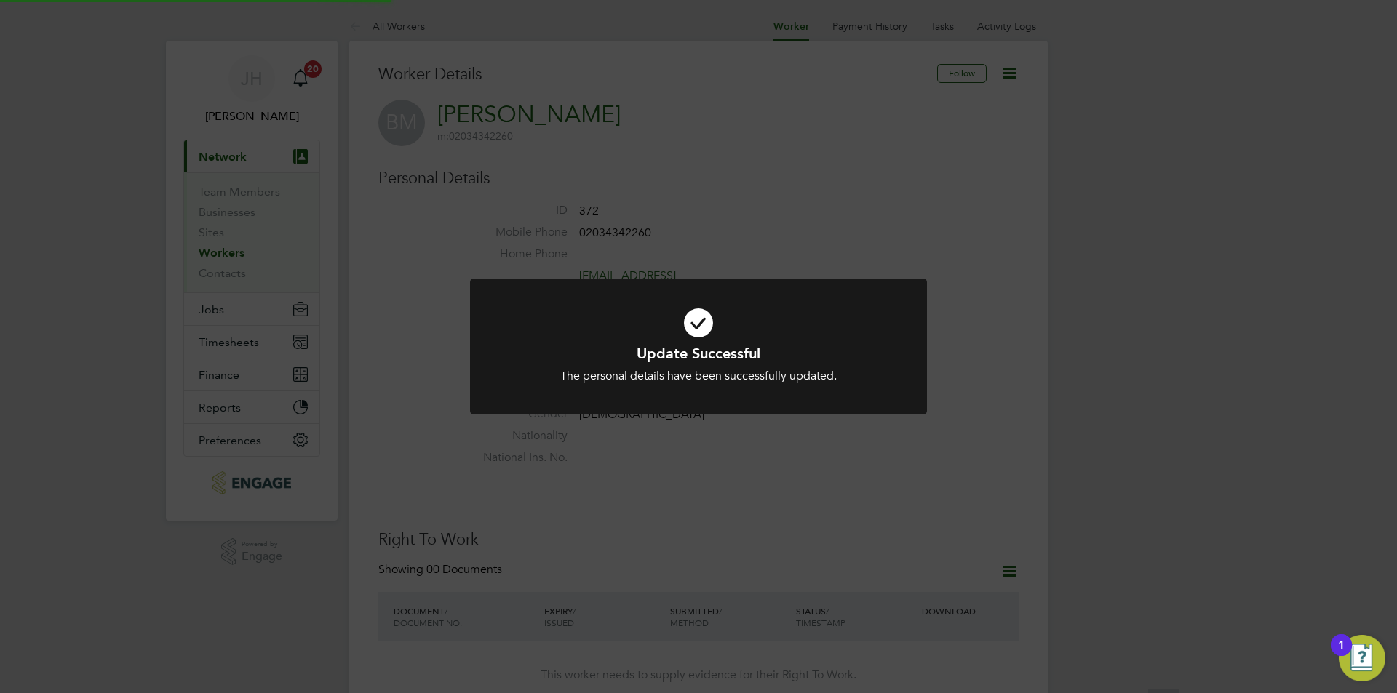
click at [1164, 409] on div "Update Successful The personal details have been successfully updated. Cancel O…" at bounding box center [698, 346] width 1397 height 693
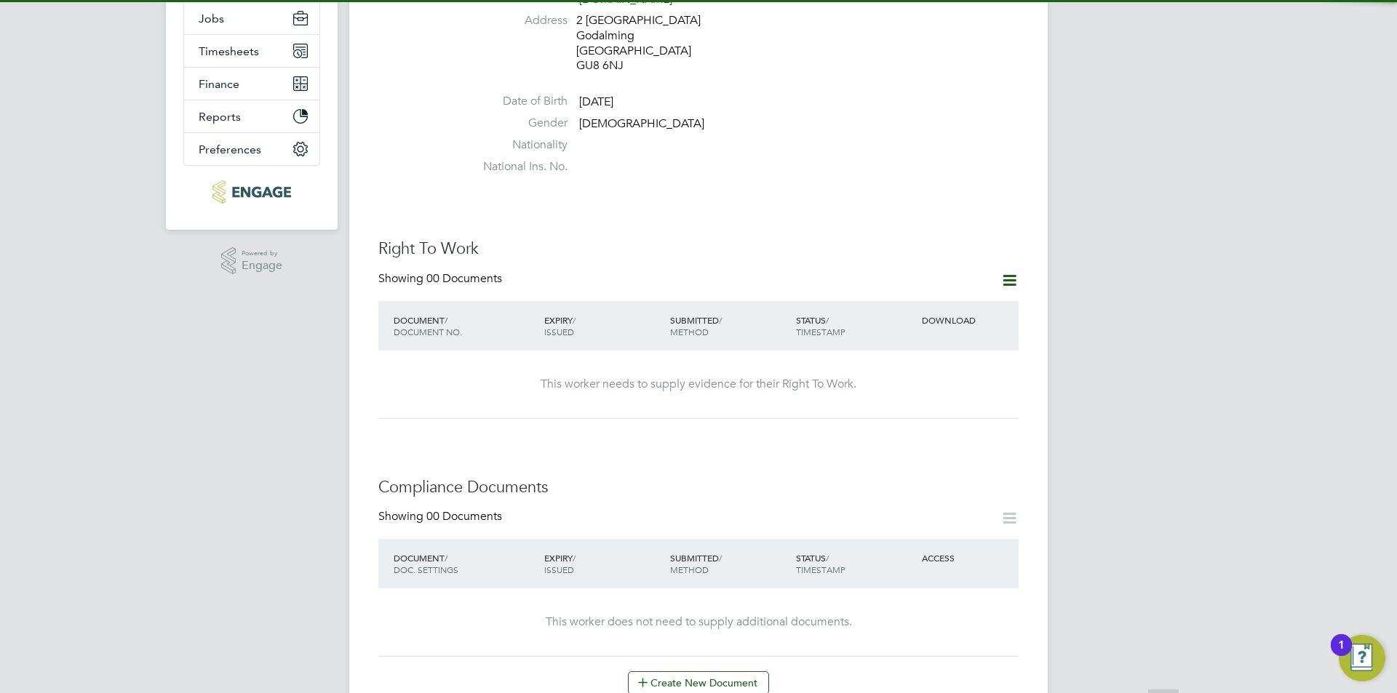
scroll to position [364, 0]
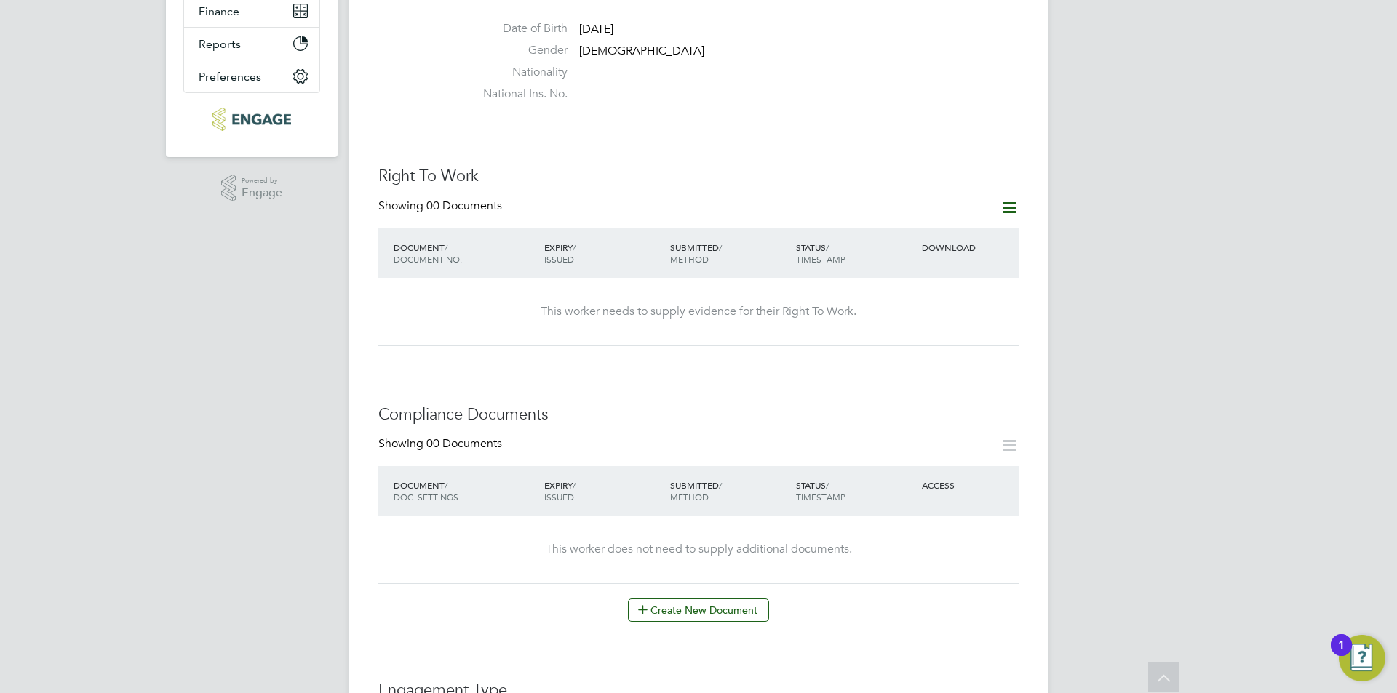
click at [1018, 199] on icon at bounding box center [1009, 208] width 18 height 18
click at [918, 222] on li "Add Right To Work Document" at bounding box center [928, 227] width 175 height 20
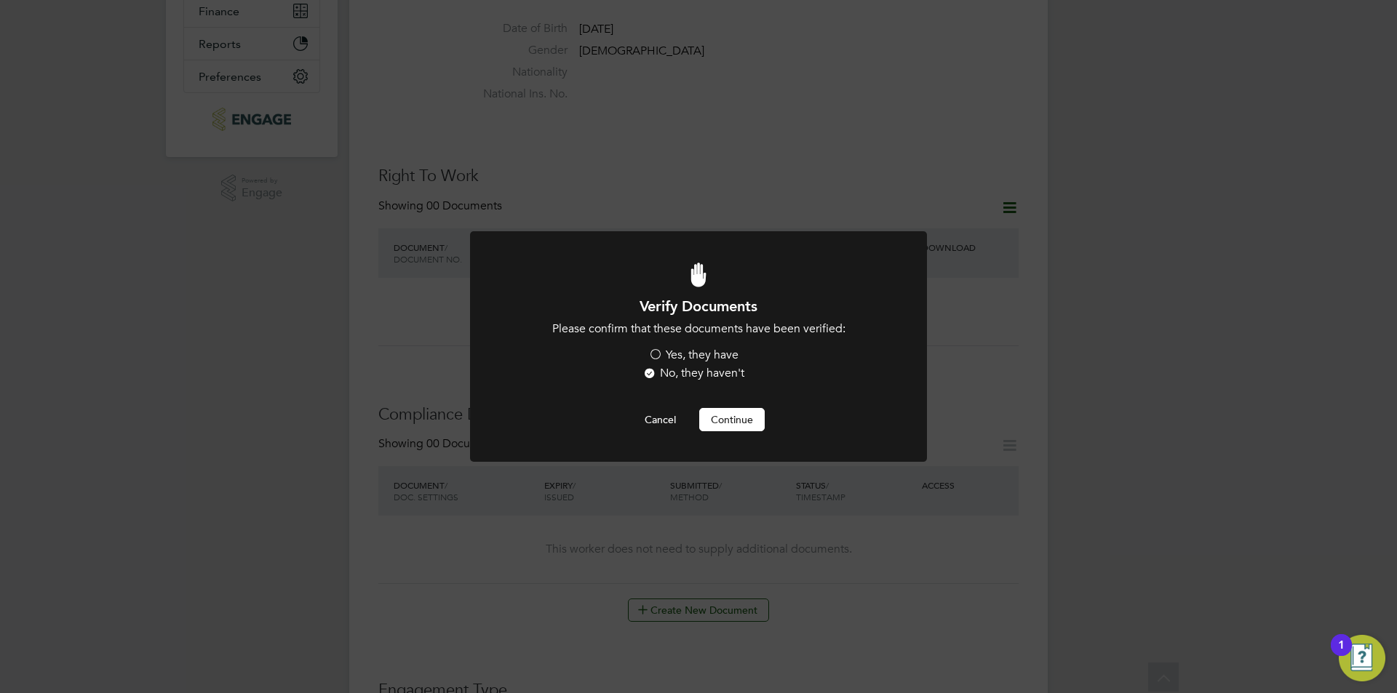
click at [682, 354] on label "Yes, they have" at bounding box center [693, 355] width 90 height 15
click at [0, 0] on input "Yes, they have" at bounding box center [0, 0] width 0 height 0
click at [723, 420] on button "Continue" at bounding box center [731, 419] width 65 height 23
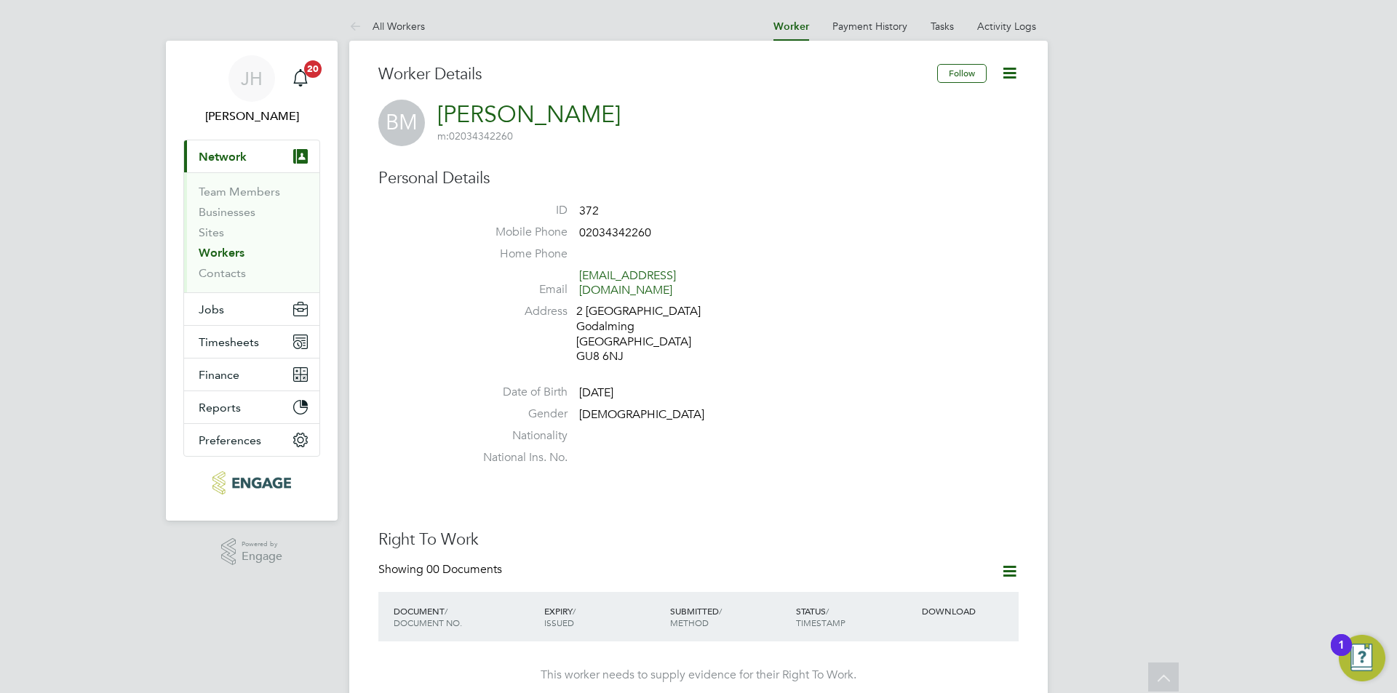
scroll to position [364, 0]
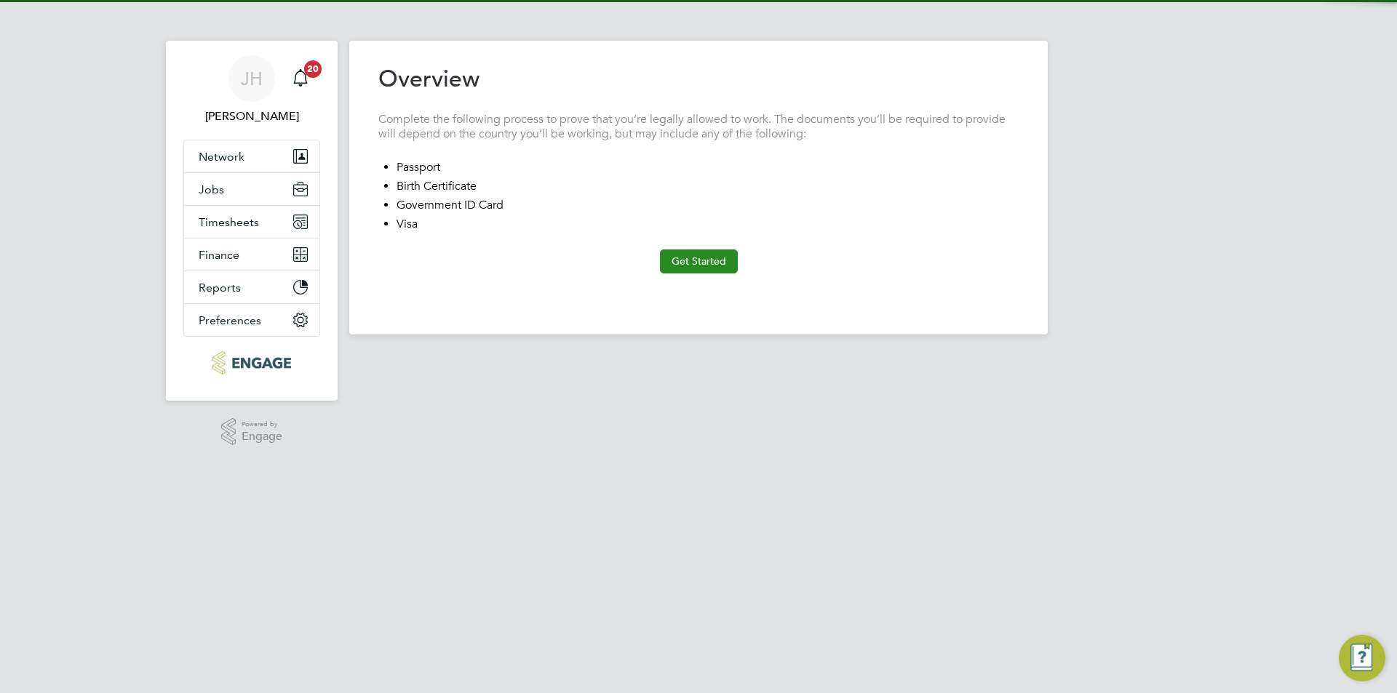
click at [693, 271] on button "Get Started" at bounding box center [699, 260] width 78 height 23
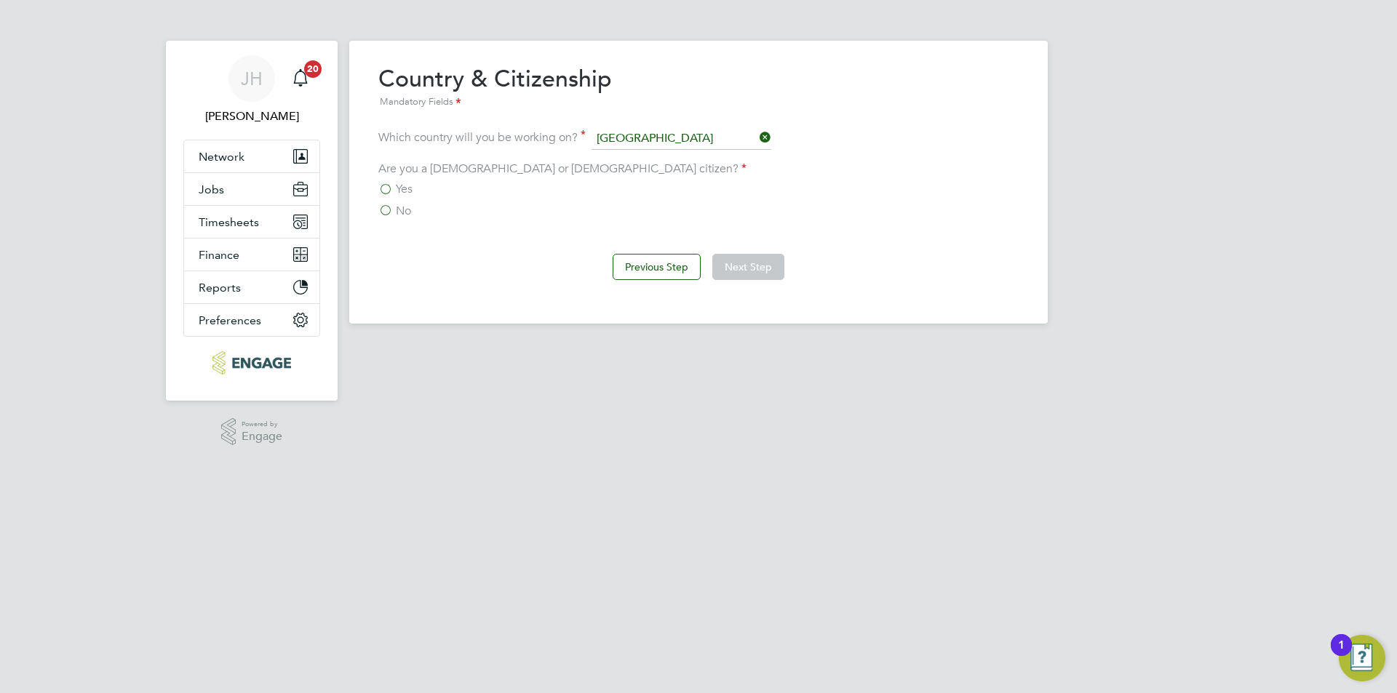
click at [409, 192] on span "Yes" at bounding box center [404, 189] width 17 height 15
click at [0, 0] on input "Yes" at bounding box center [0, 0] width 0 height 0
click at [754, 263] on button "Next Step" at bounding box center [748, 267] width 72 height 26
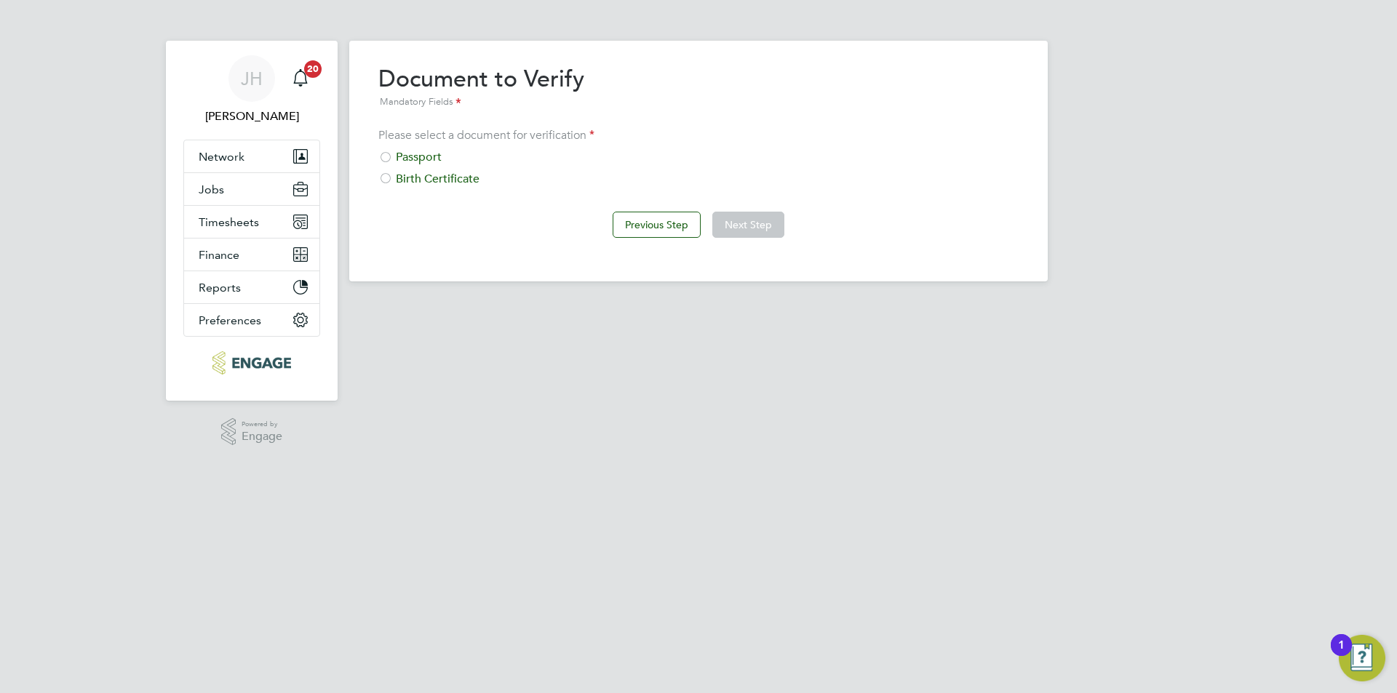
click at [430, 149] on div "Please select a document for verification Passport Birth Certificate" at bounding box center [698, 157] width 640 height 59
click at [431, 165] on div "Passport" at bounding box center [698, 157] width 640 height 15
click at [426, 160] on div "Passport" at bounding box center [698, 157] width 640 height 15
click at [431, 153] on div "Passport" at bounding box center [698, 157] width 640 height 15
click at [783, 223] on button "Next Step" at bounding box center [748, 225] width 72 height 26
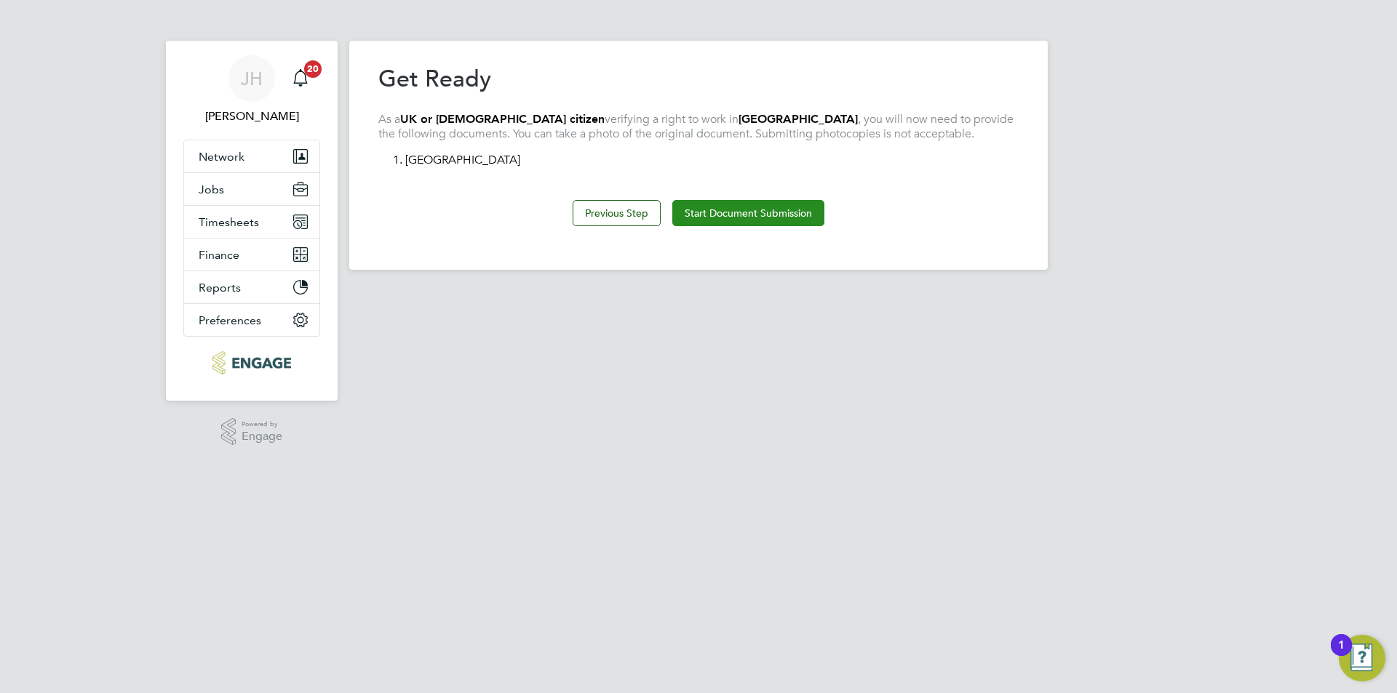
click at [694, 204] on button "Start Document Submission" at bounding box center [748, 213] width 152 height 26
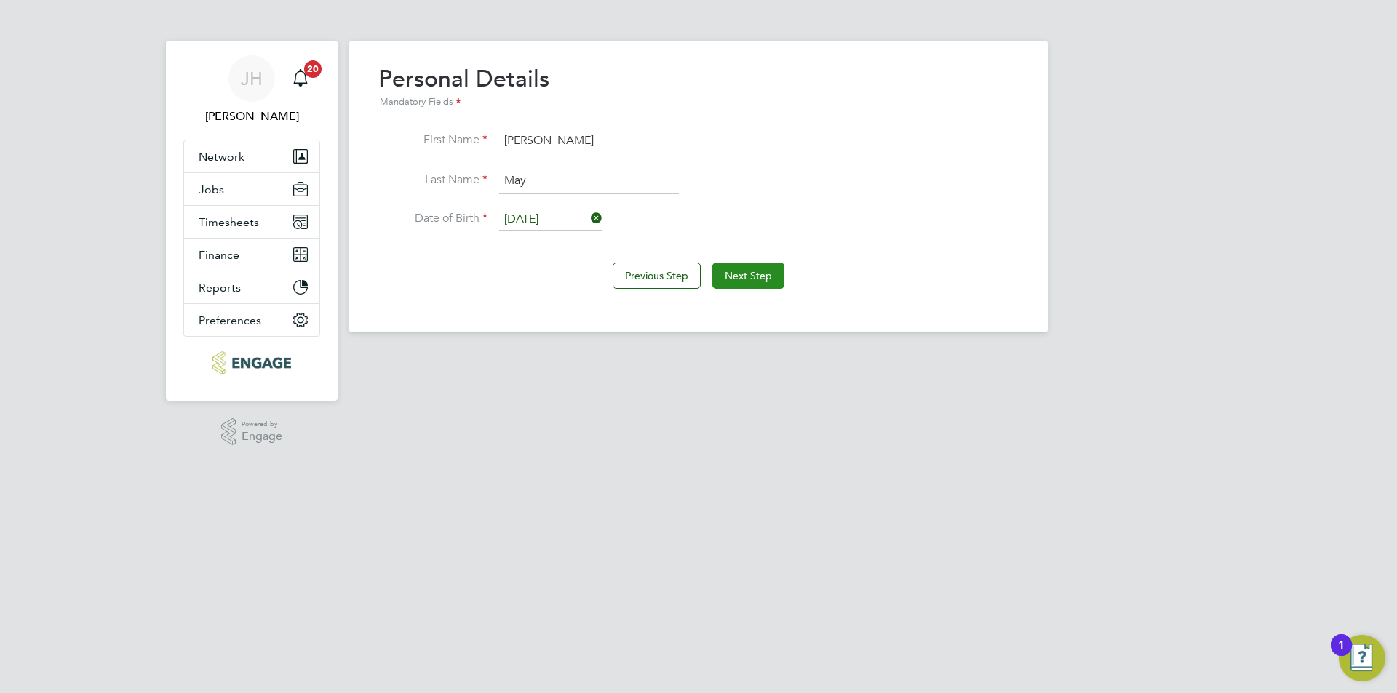
click at [760, 285] on button "Next Step" at bounding box center [748, 276] width 72 height 26
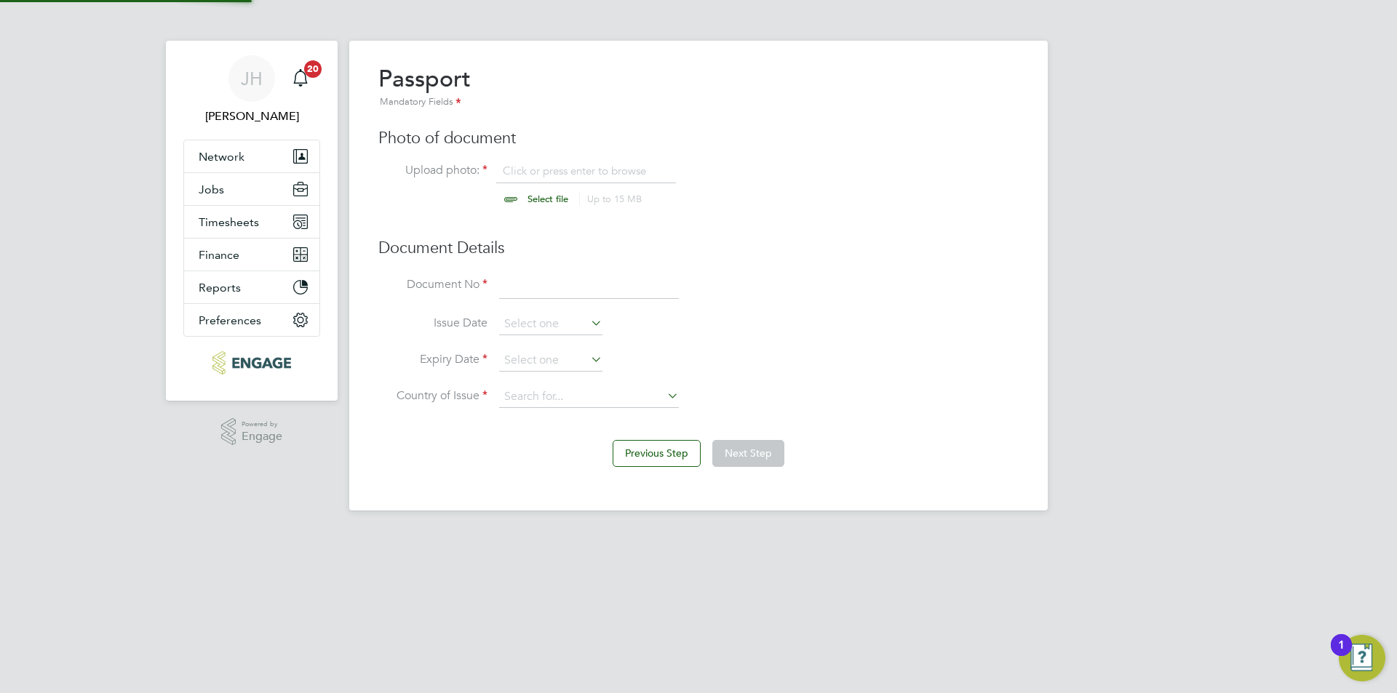
scroll to position [20, 180]
click at [596, 167] on input "file" at bounding box center [561, 186] width 228 height 44
type input "C:\fakepath\Passport.jpg"
click at [551, 305] on li "Document No" at bounding box center [698, 294] width 640 height 41
click at [565, 292] on input at bounding box center [589, 287] width 180 height 26
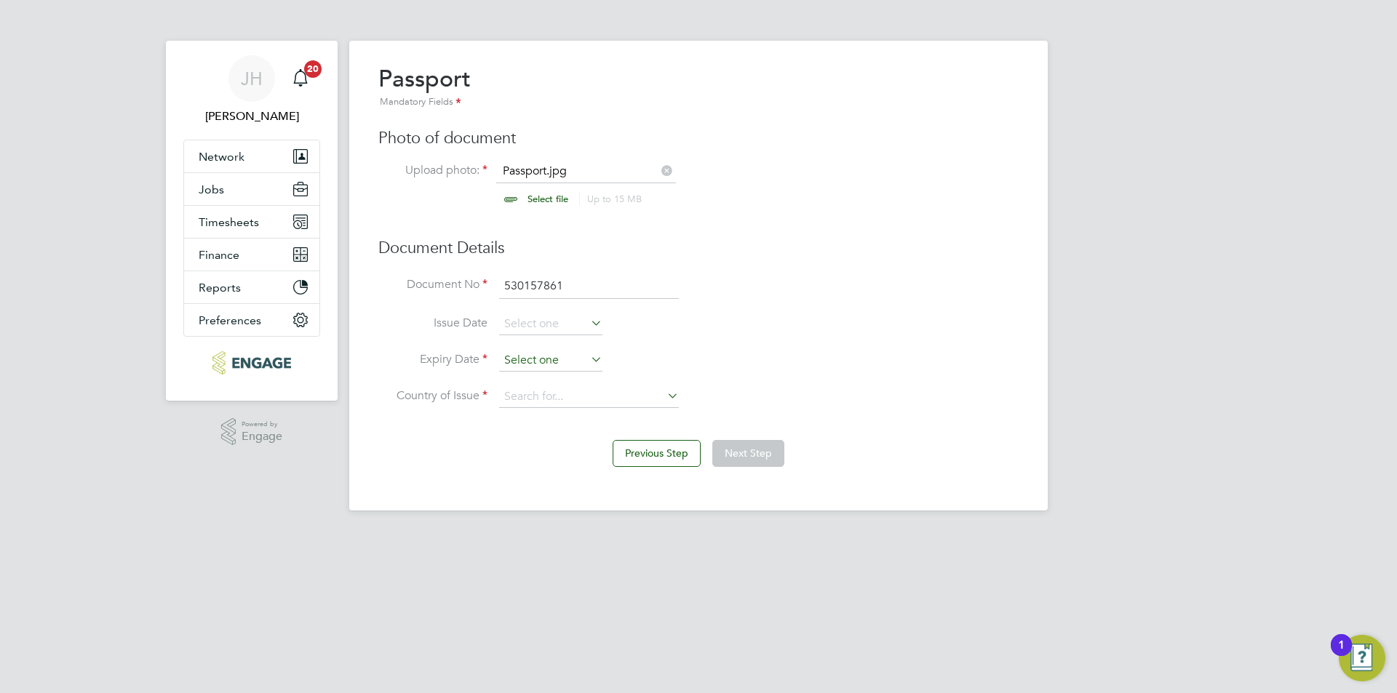
type input "530157861"
click at [562, 361] on input at bounding box center [550, 361] width 103 height 22
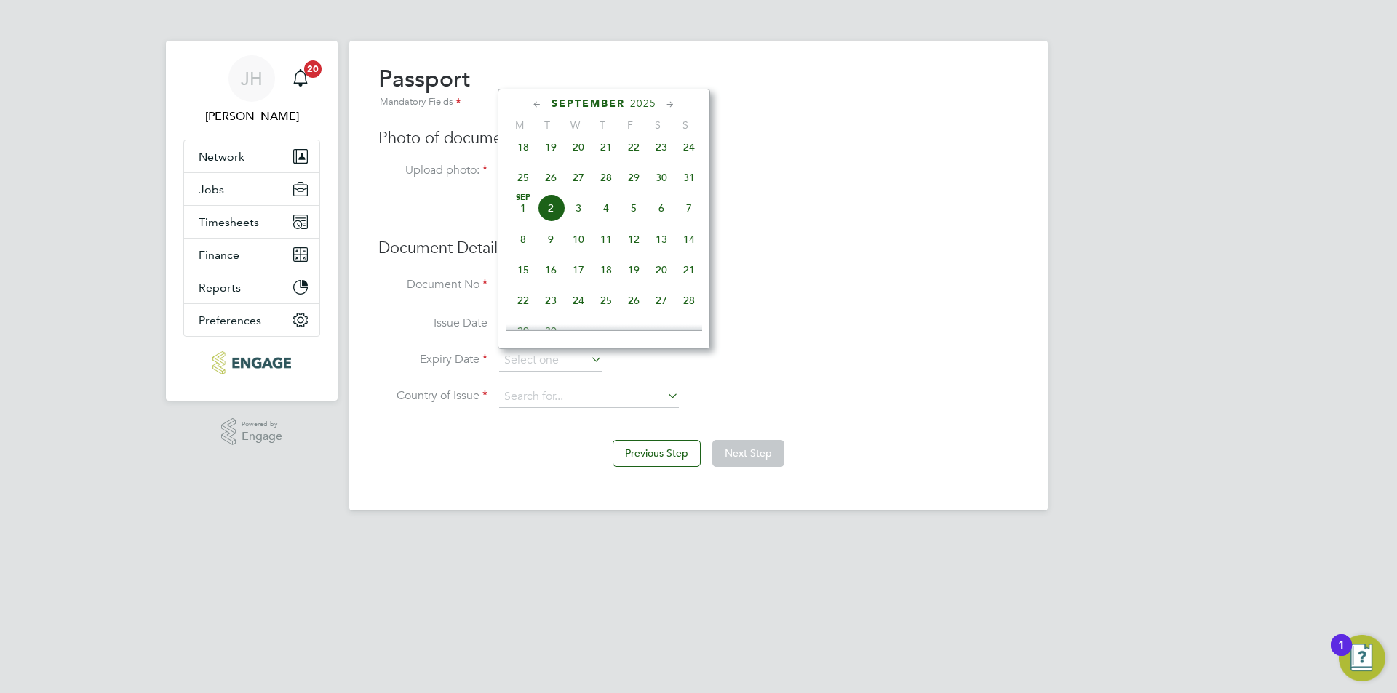
click at [641, 111] on div "September 2025" at bounding box center [604, 104] width 196 height 14
click at [656, 215] on span "26" at bounding box center [661, 212] width 28 height 28
type input "26 Jul 2025"
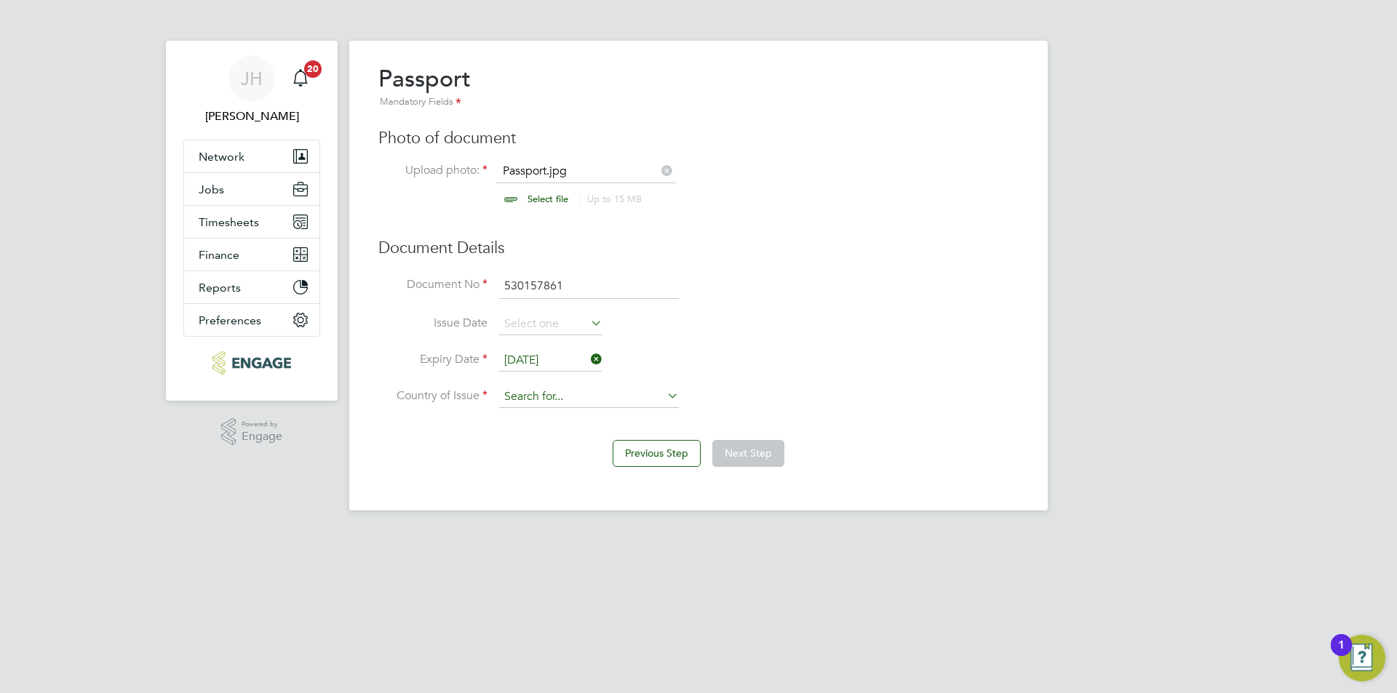
click at [591, 393] on input at bounding box center [589, 397] width 180 height 22
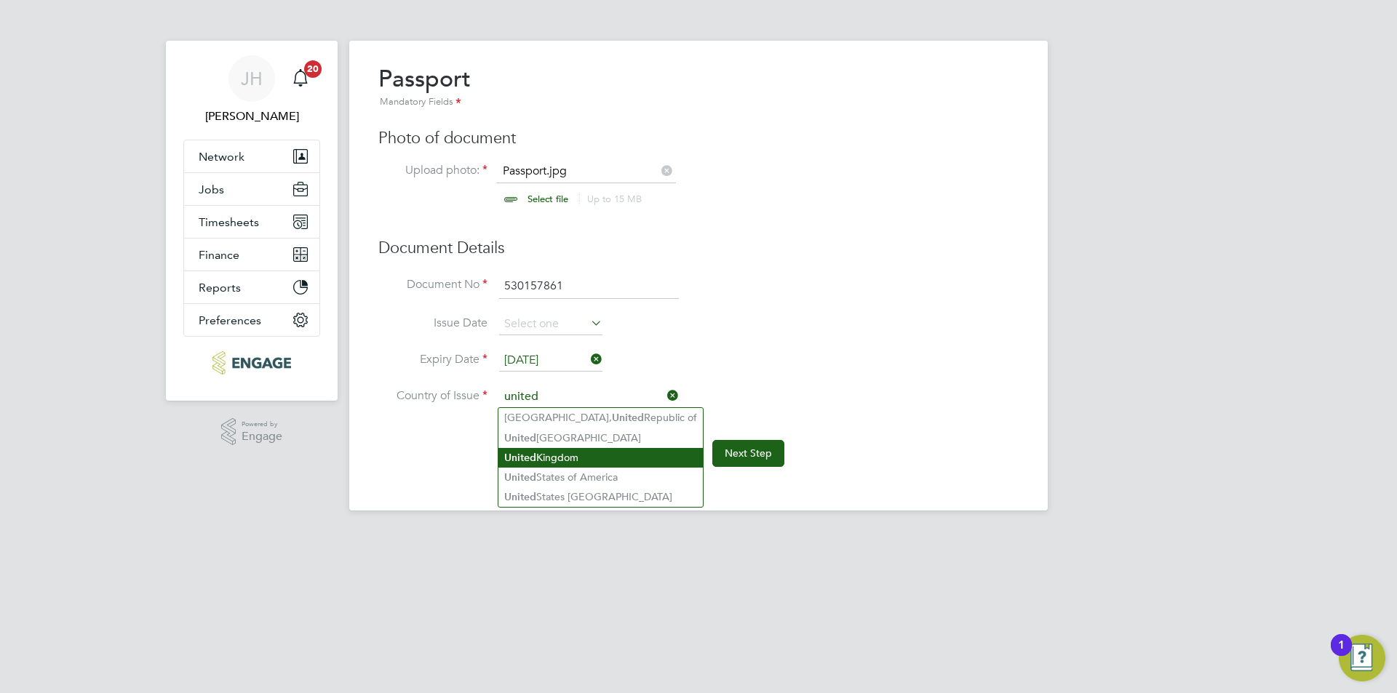
click at [580, 456] on li "United Kingdom" at bounding box center [600, 458] width 204 height 20
type input "United Kingdom"
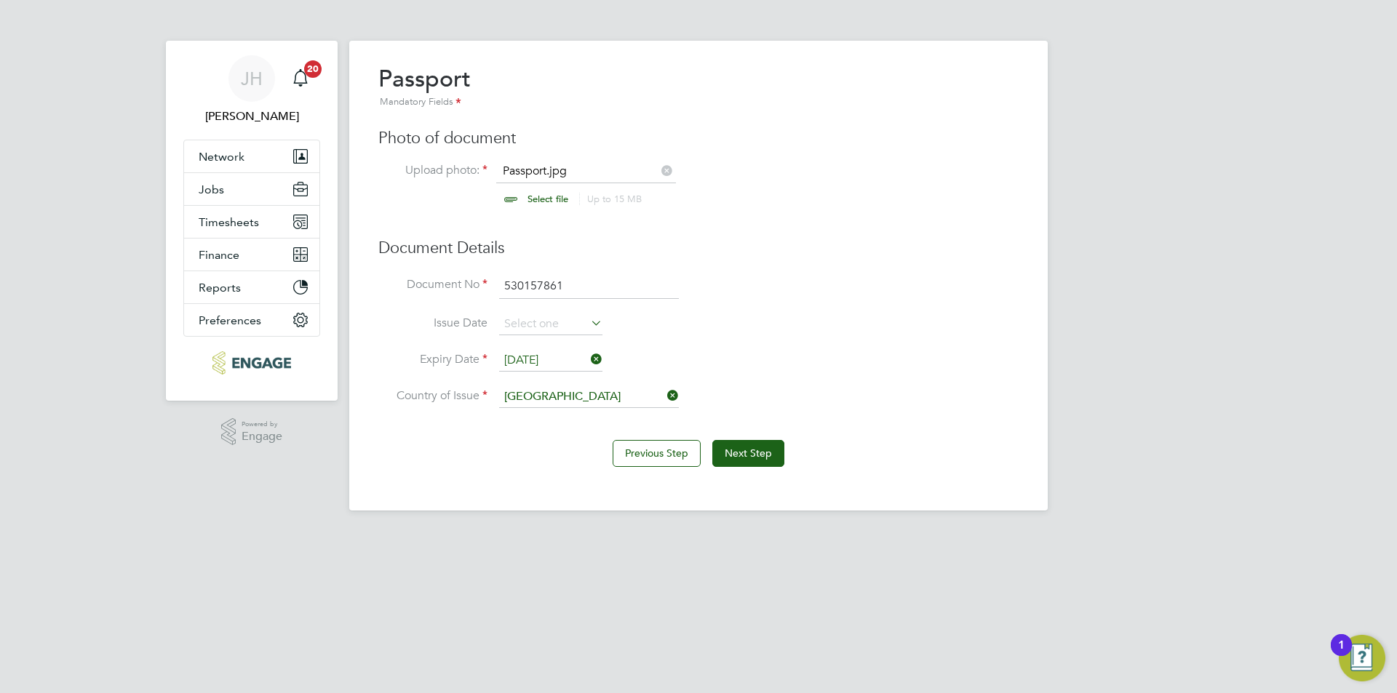
click at [735, 431] on div "Previous Step Next Step" at bounding box center [698, 452] width 640 height 58
click at [742, 447] on button "Next Step" at bounding box center [748, 453] width 72 height 26
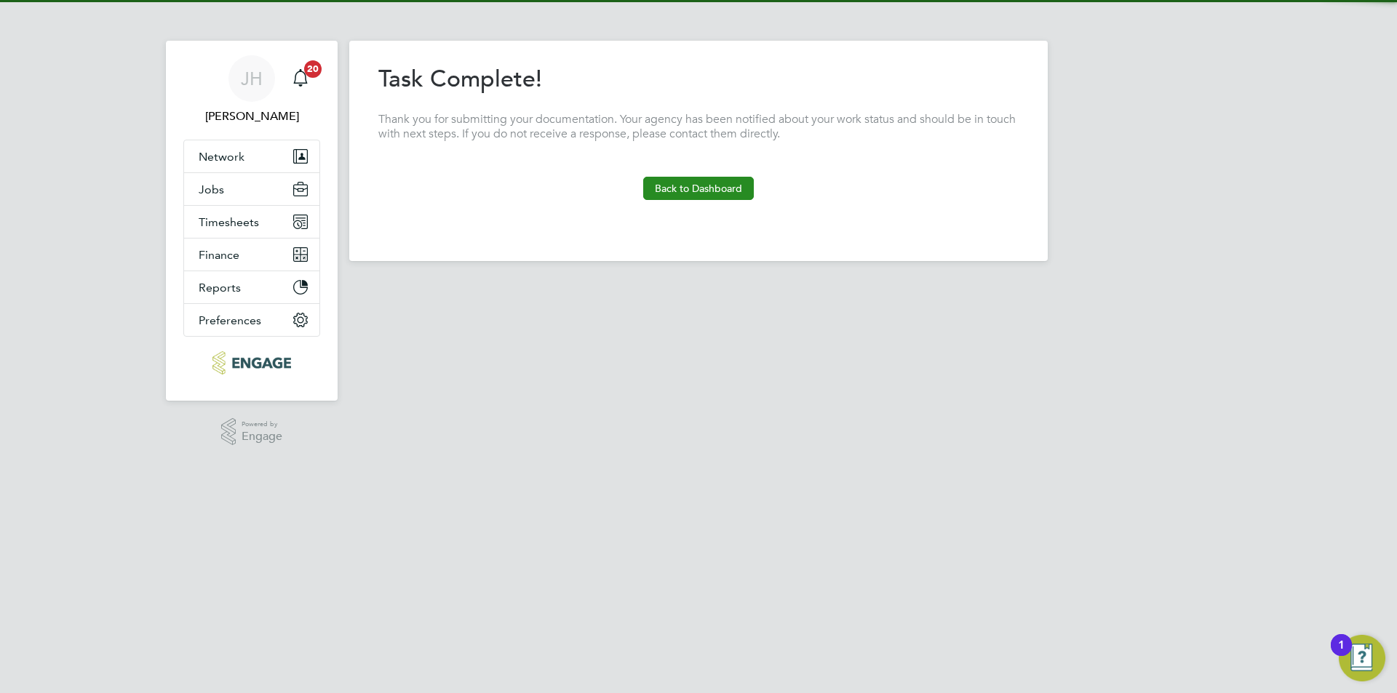
click at [750, 199] on at-sequence "Overview Complete the following process to prove that you’re legally allowed to…" at bounding box center [698, 148] width 640 height 168
click at [727, 185] on button "Back to Dashboard" at bounding box center [698, 188] width 111 height 23
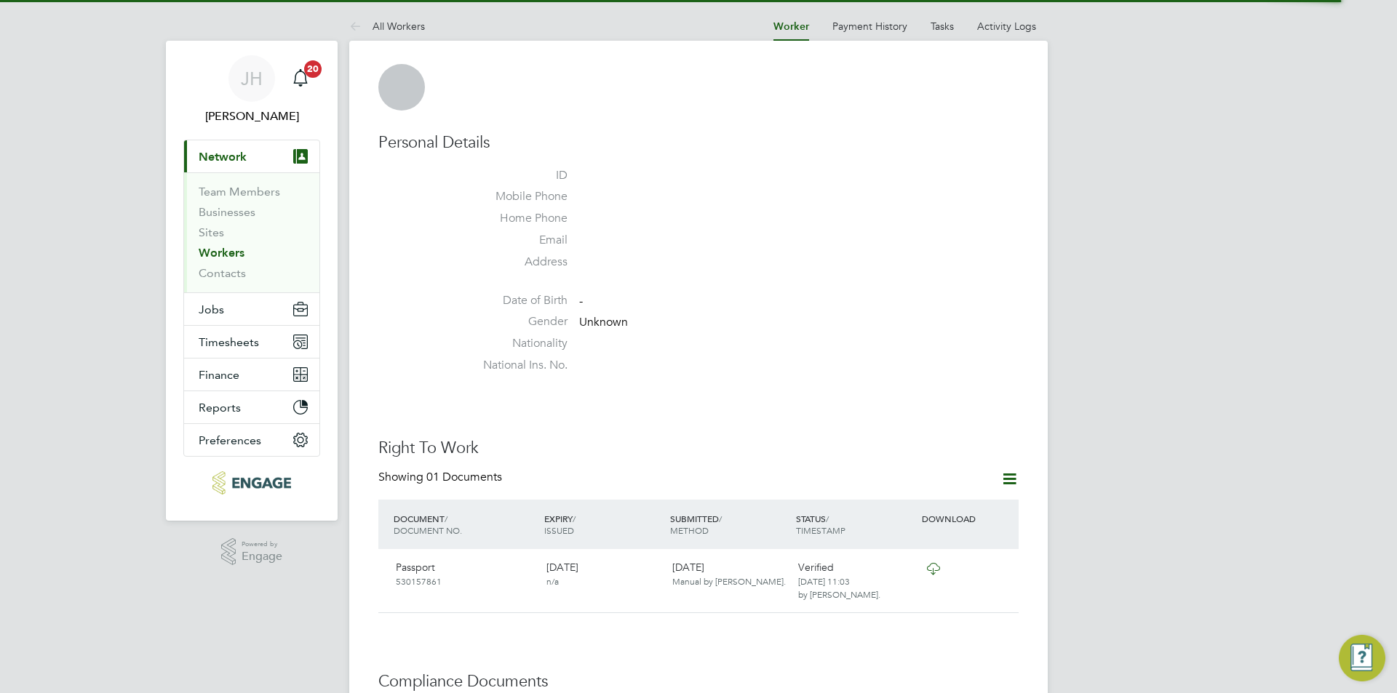
scroll to position [509, 0]
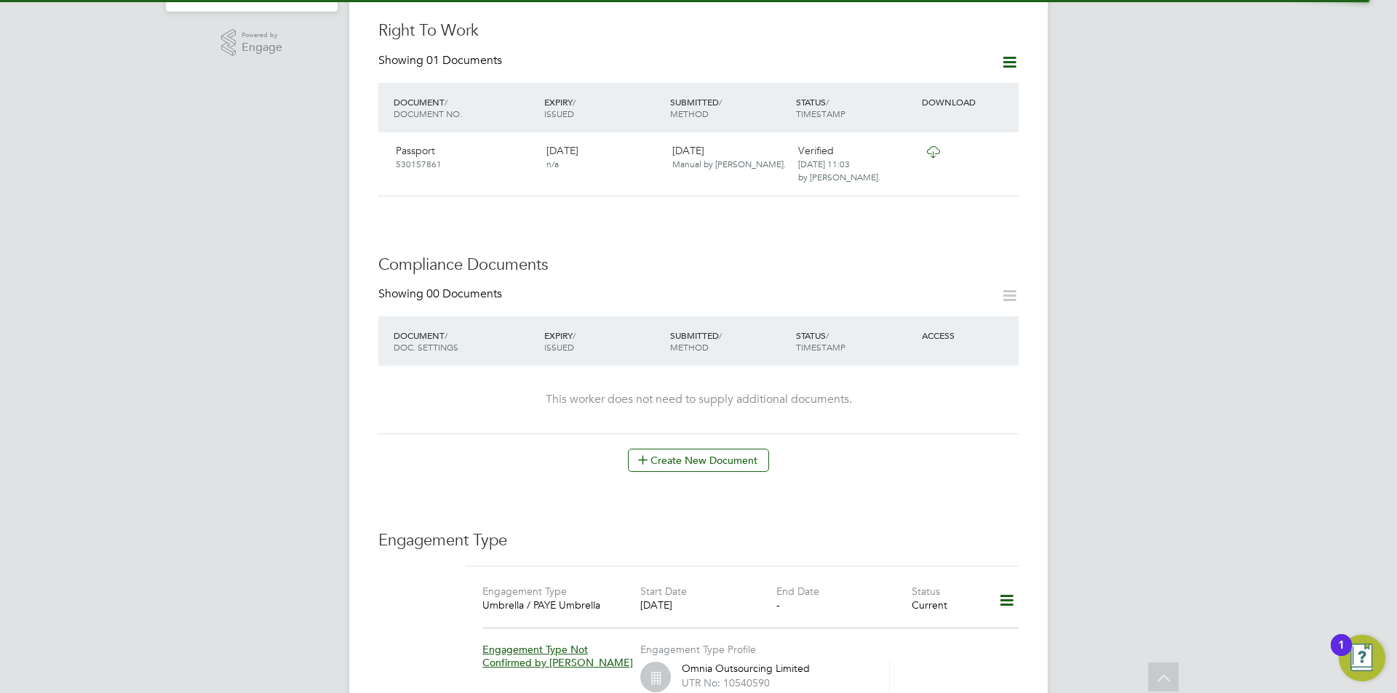
click at [740, 366] on div "This worker does not need to supply additional documents." at bounding box center [698, 400] width 611 height 68
click at [735, 449] on button "Create New Document" at bounding box center [698, 460] width 141 height 23
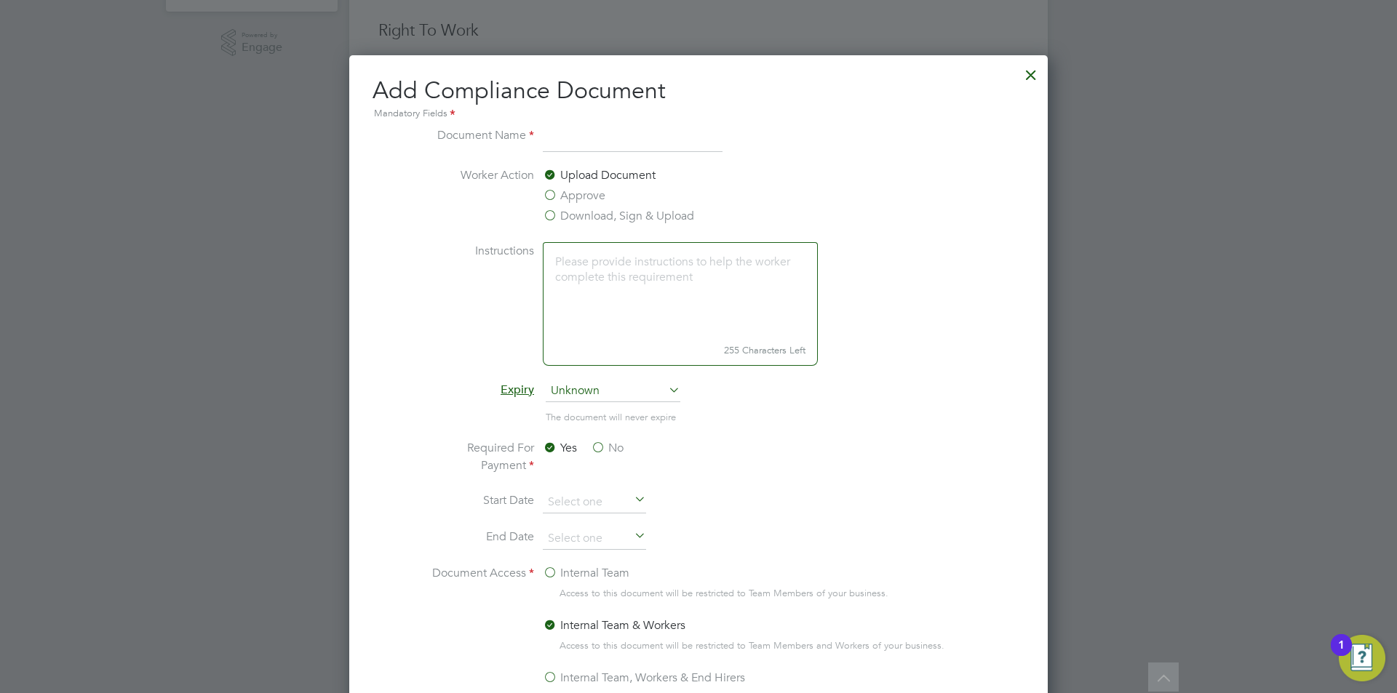
scroll to position [764, 699]
type input "CPCS"
click at [589, 198] on label "Approve" at bounding box center [574, 195] width 63 height 17
click at [0, 0] on input "Approve" at bounding box center [0, 0] width 0 height 0
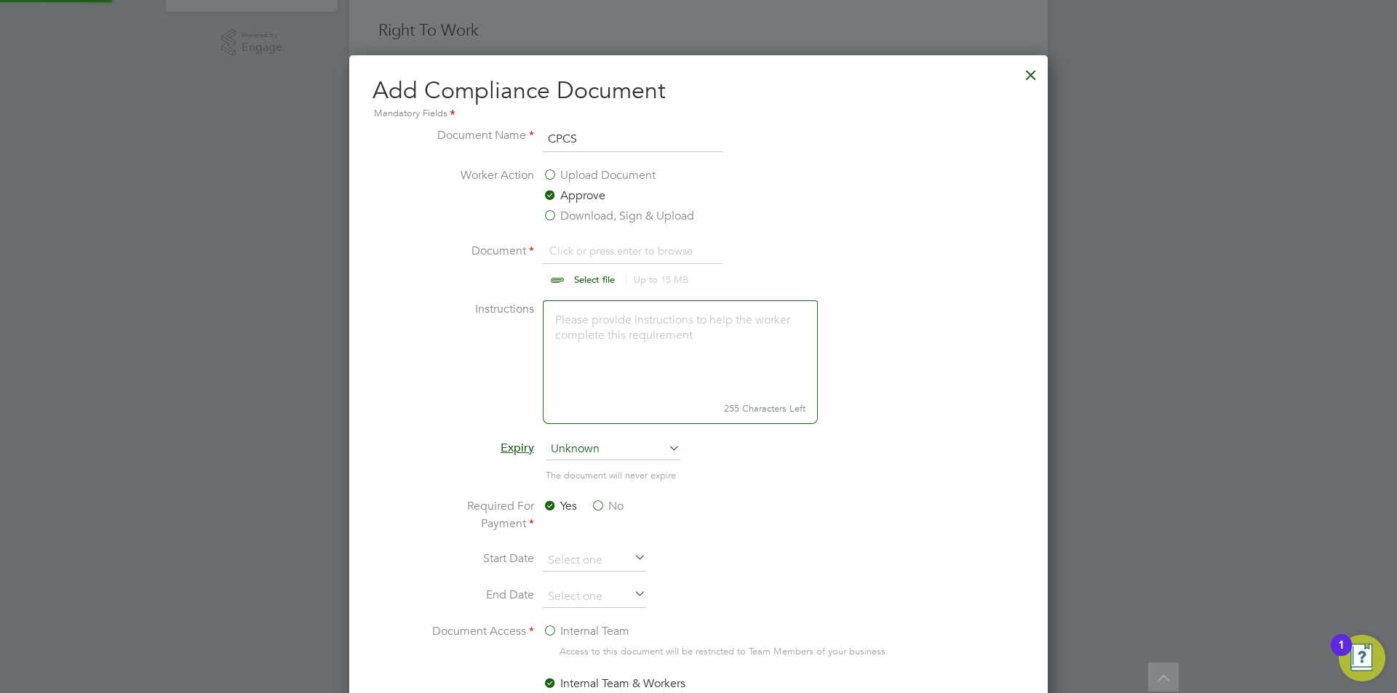
scroll to position [22, 180]
click at [591, 258] on input "file" at bounding box center [608, 264] width 228 height 44
type input "C:\fakepath\CPCS front.jpg"
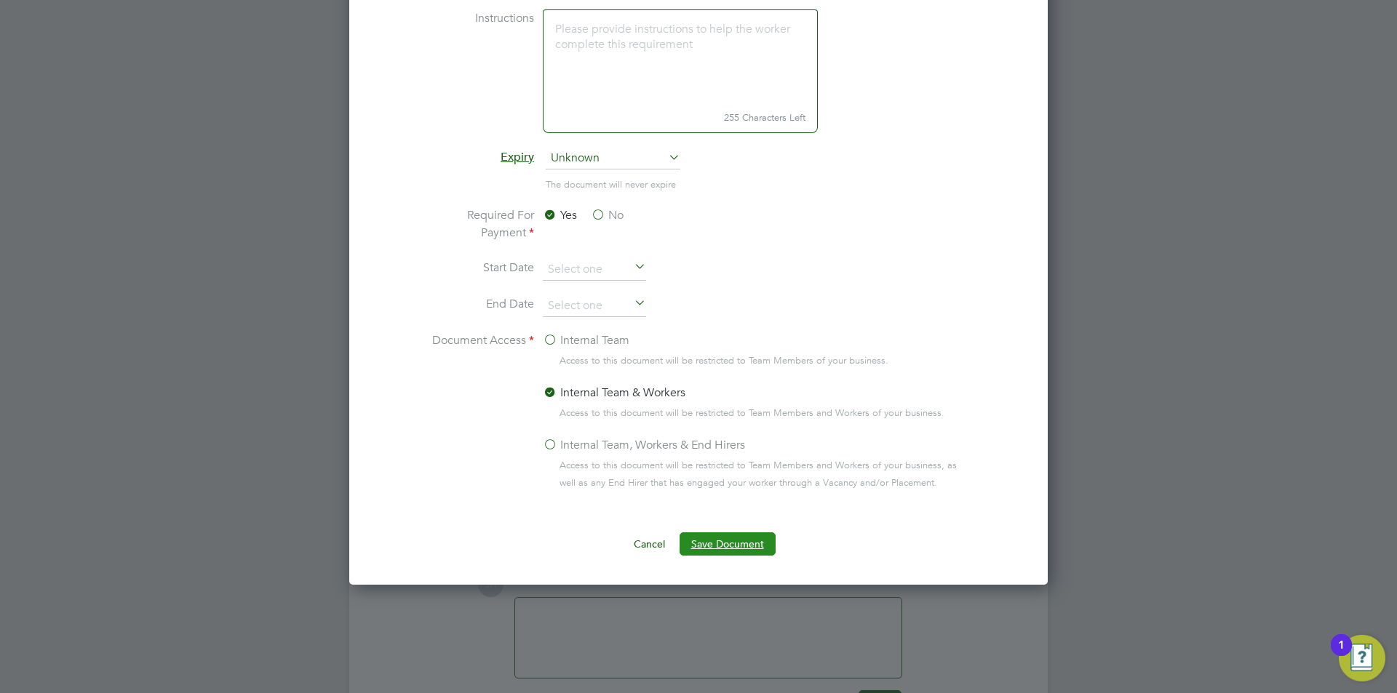
click at [738, 540] on button "Save Document" at bounding box center [727, 543] width 96 height 23
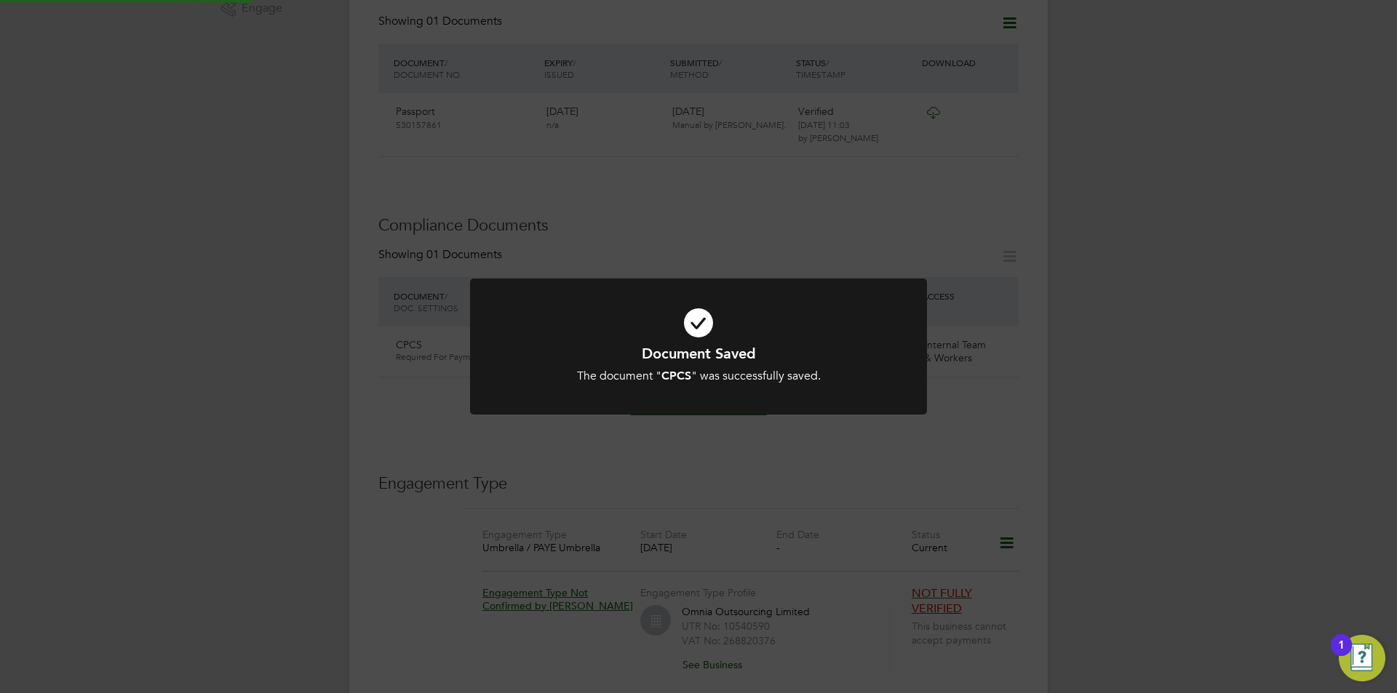
click at [1085, 440] on div "Document Saved The document " CPCS " was successfully saved. Cancel Okay" at bounding box center [698, 346] width 1397 height 693
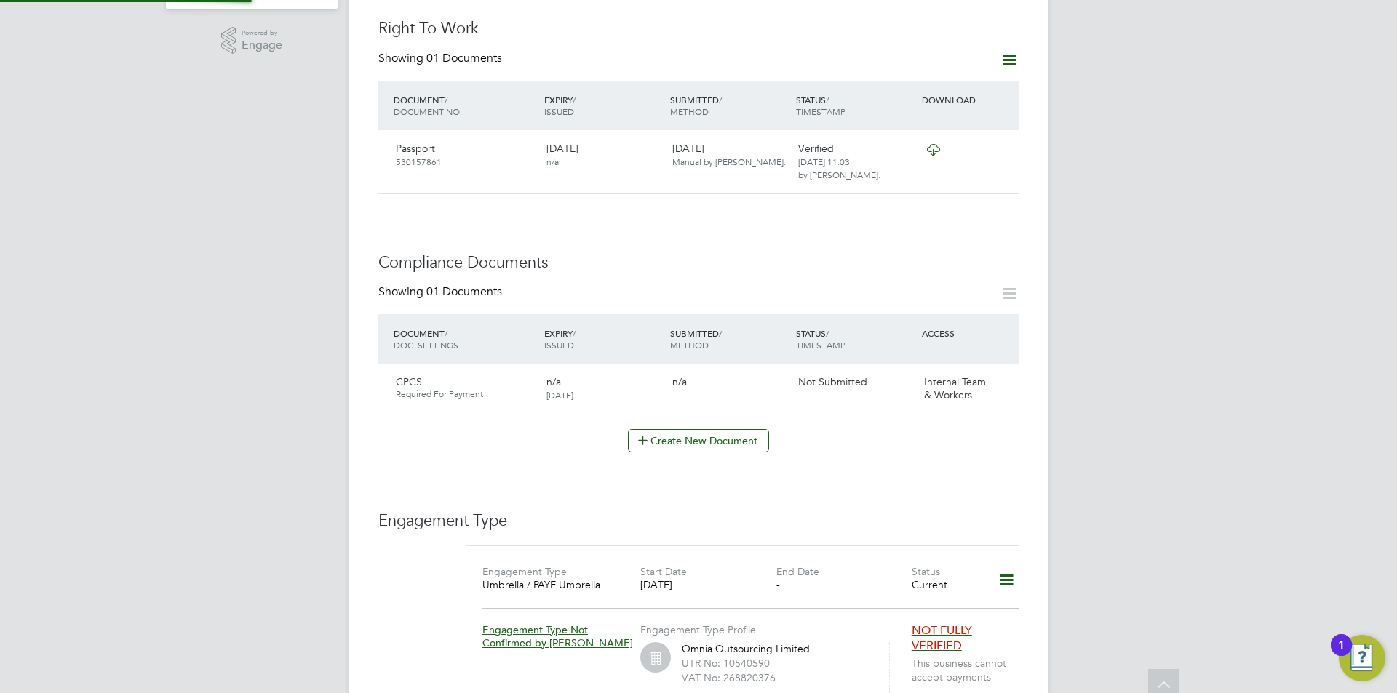
scroll to position [509, 0]
click at [741, 432] on button "Create New Document" at bounding box center [698, 442] width 141 height 23
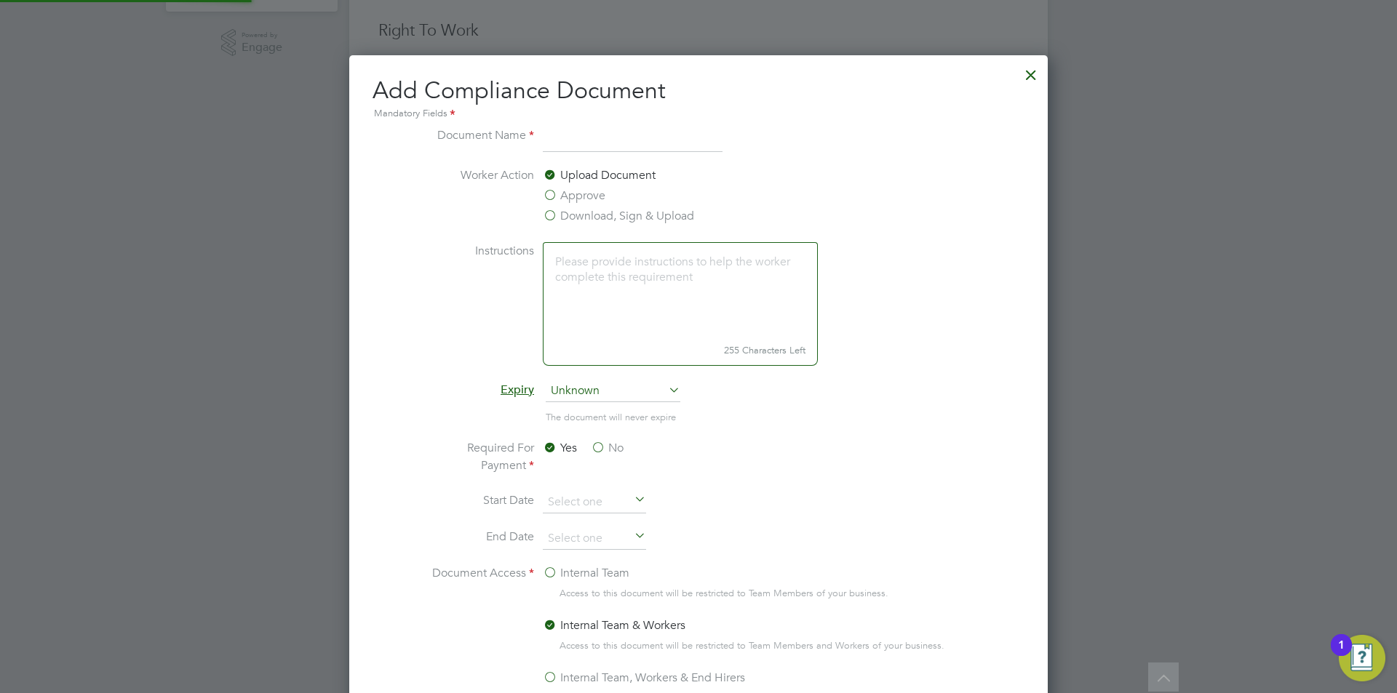
scroll to position [764, 699]
type input "d"
type input "DL"
click at [567, 187] on label "Approve" at bounding box center [574, 195] width 63 height 17
click at [0, 0] on input "Approve" at bounding box center [0, 0] width 0 height 0
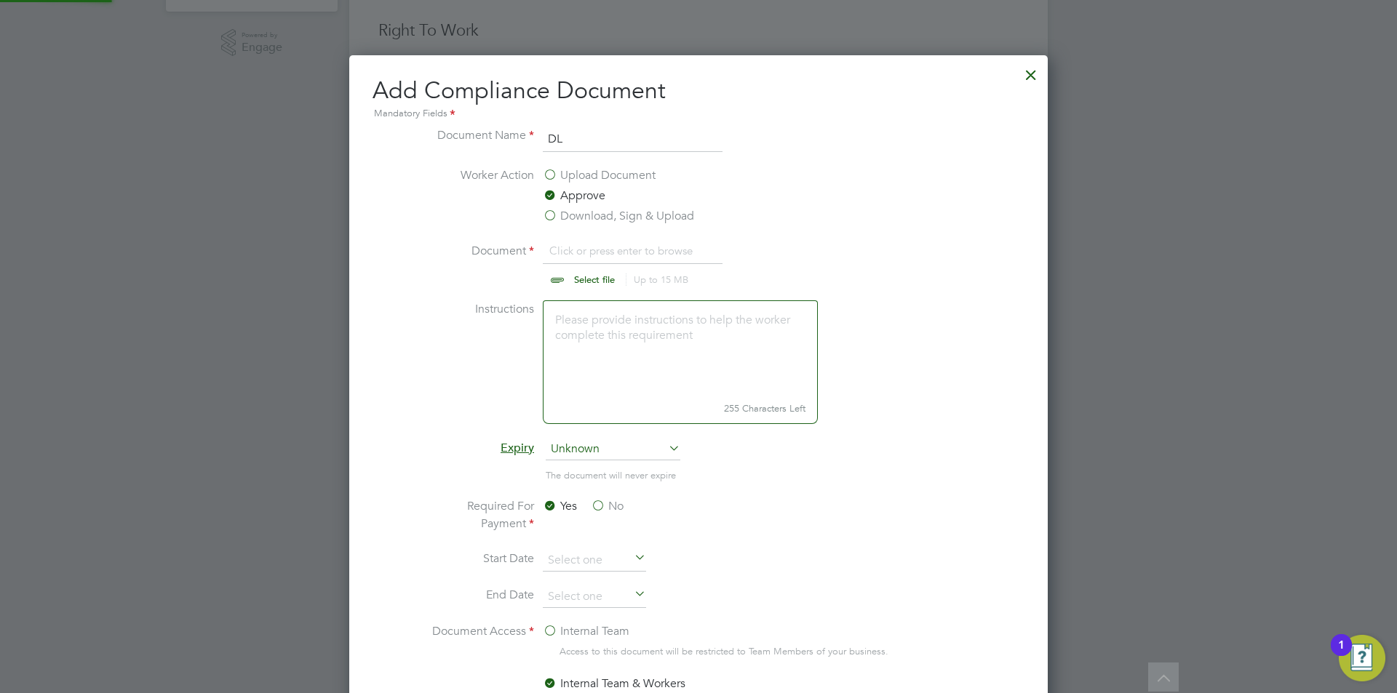
scroll to position [22, 180]
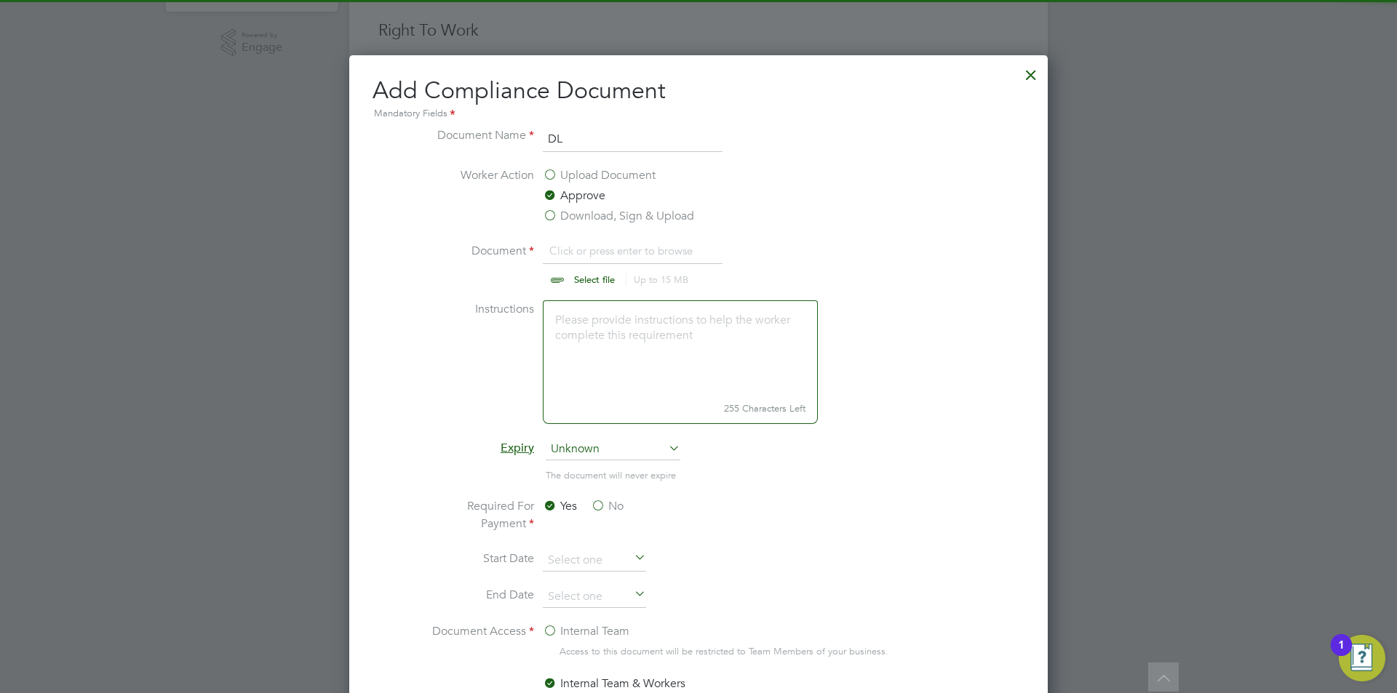
click at [601, 268] on input "file" at bounding box center [608, 264] width 228 height 44
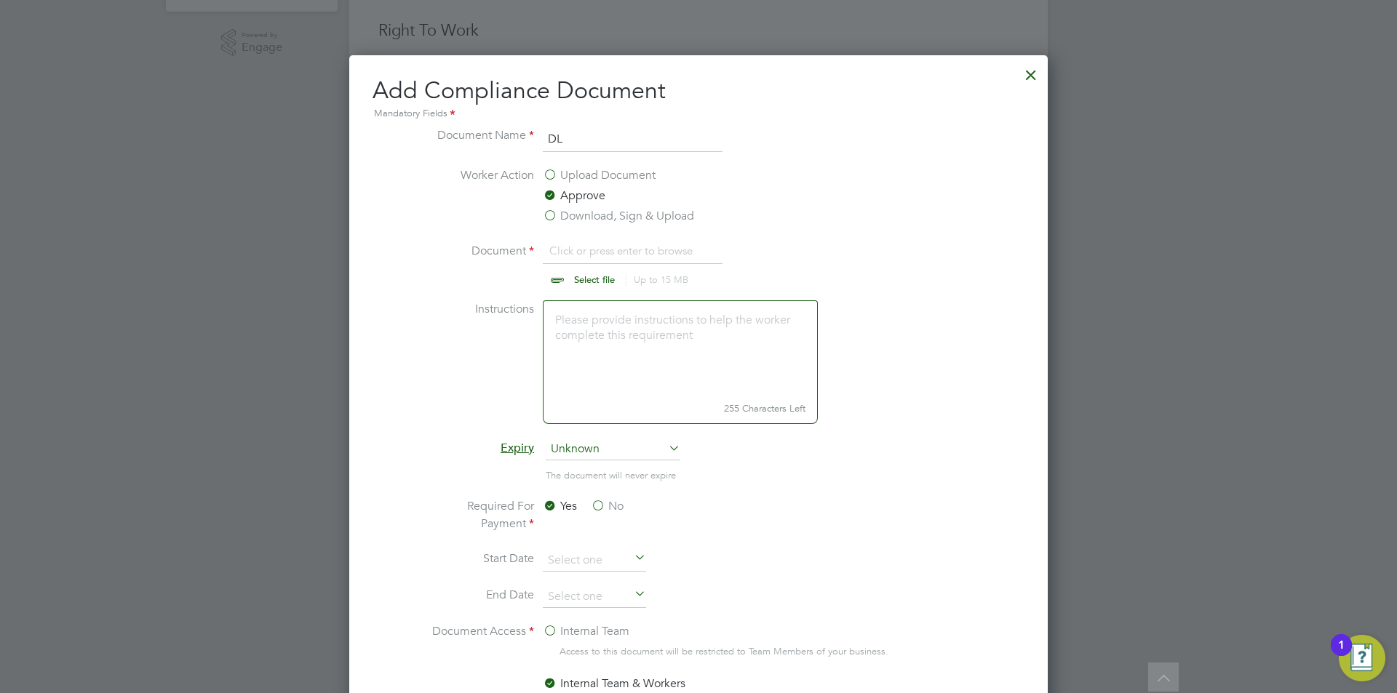
type input "C:\fakepath\DL.jpeg"
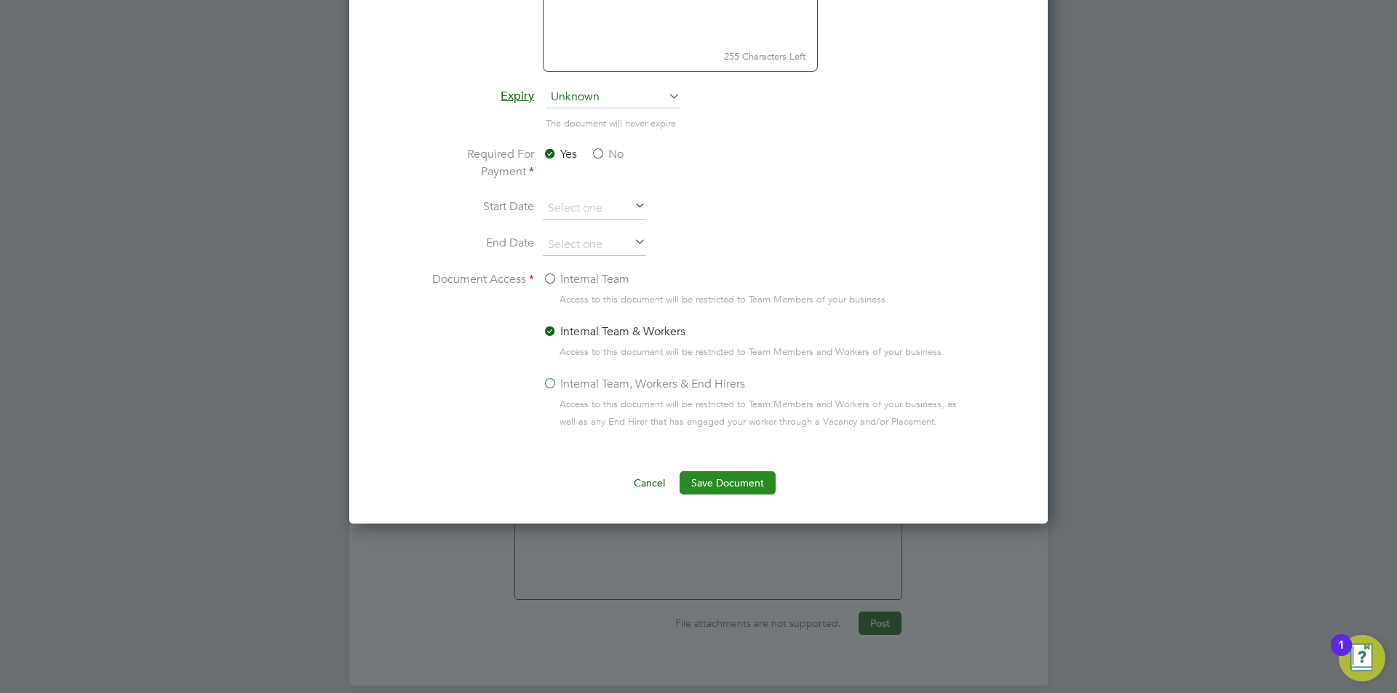
click at [741, 484] on button "Save Document" at bounding box center [727, 482] width 96 height 23
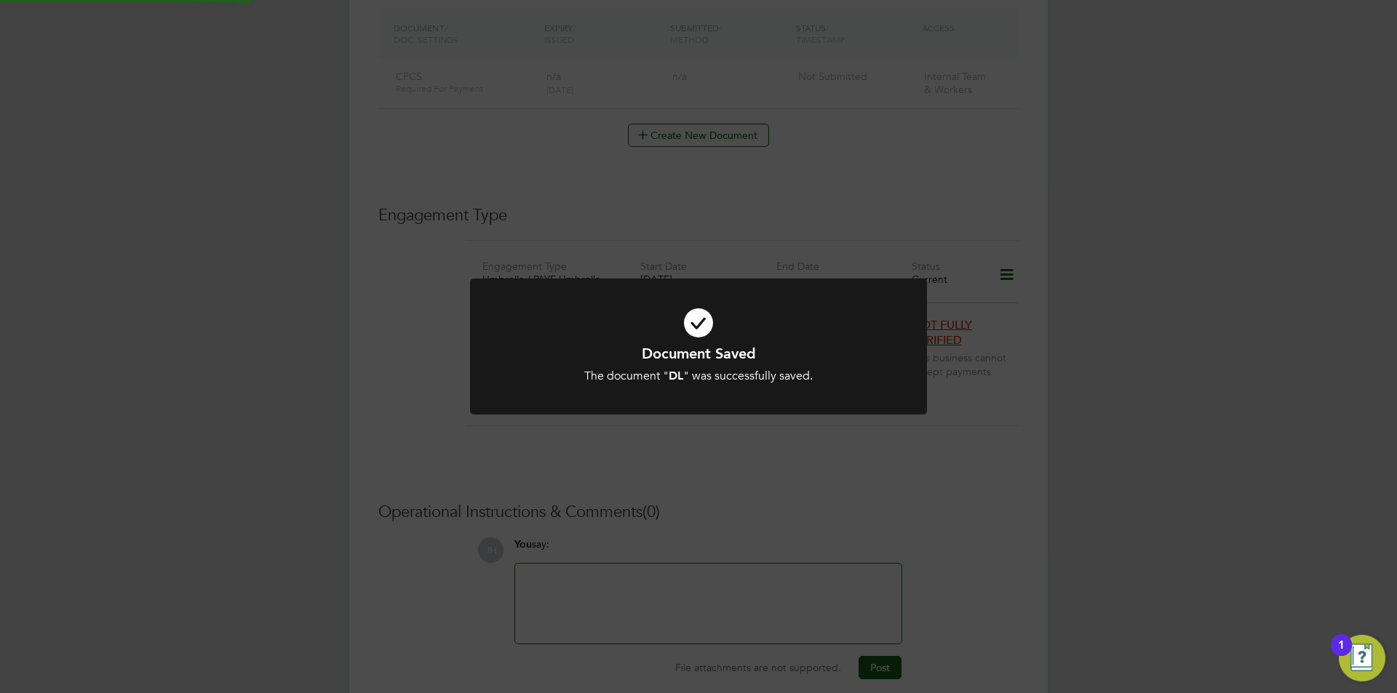
click at [1177, 435] on div "Document Saved The document " DL " was successfully saved. Cancel Okay" at bounding box center [698, 346] width 1397 height 693
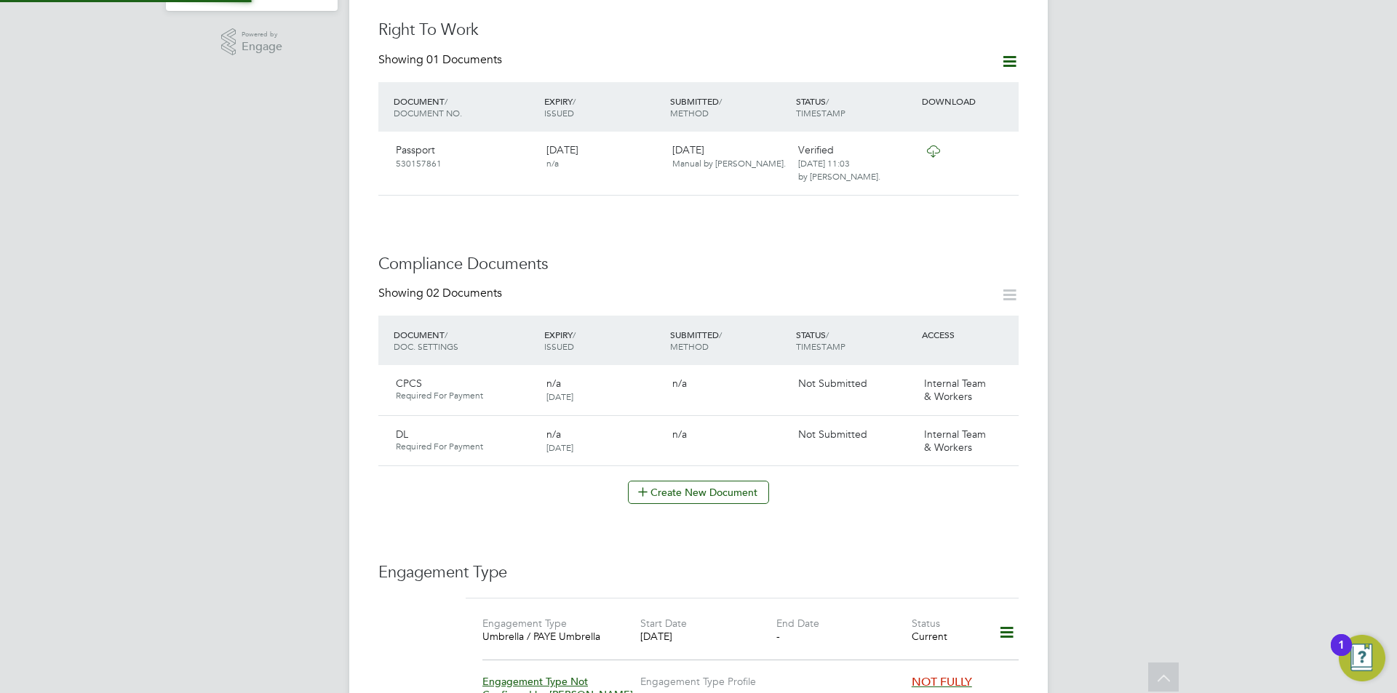
scroll to position [509, 0]
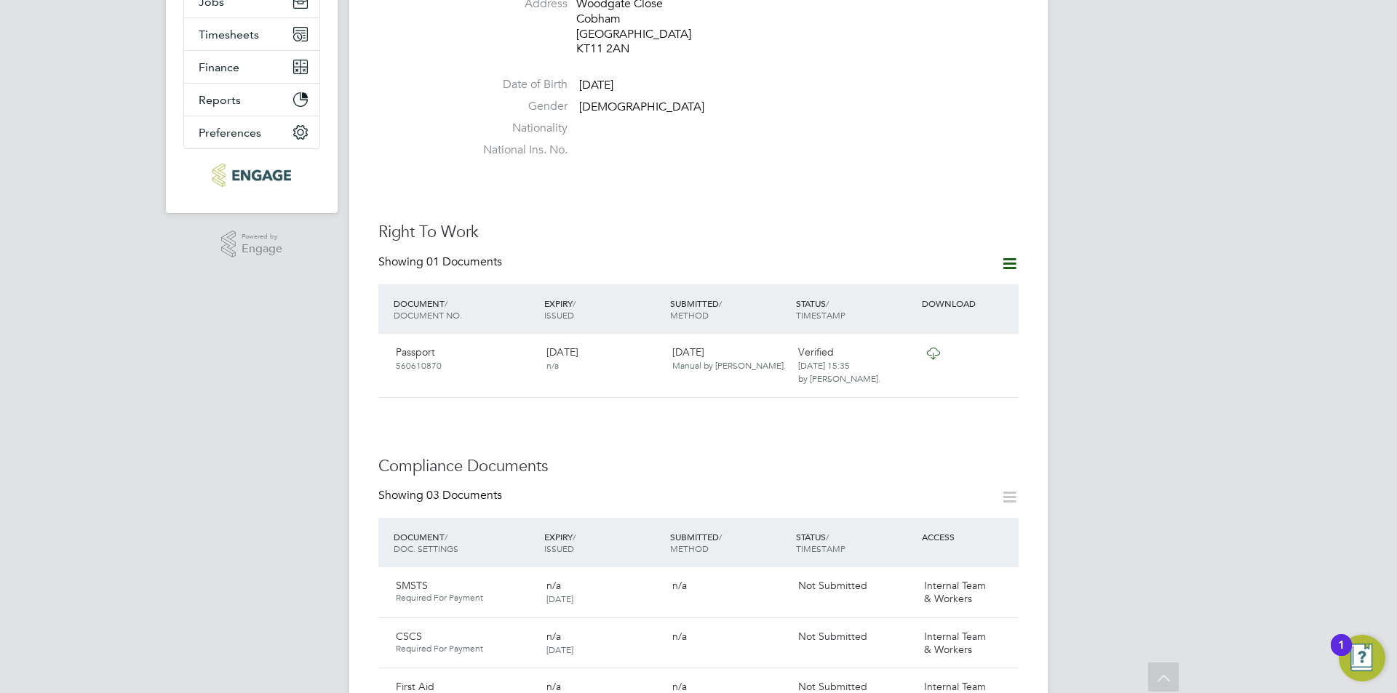
scroll to position [89, 0]
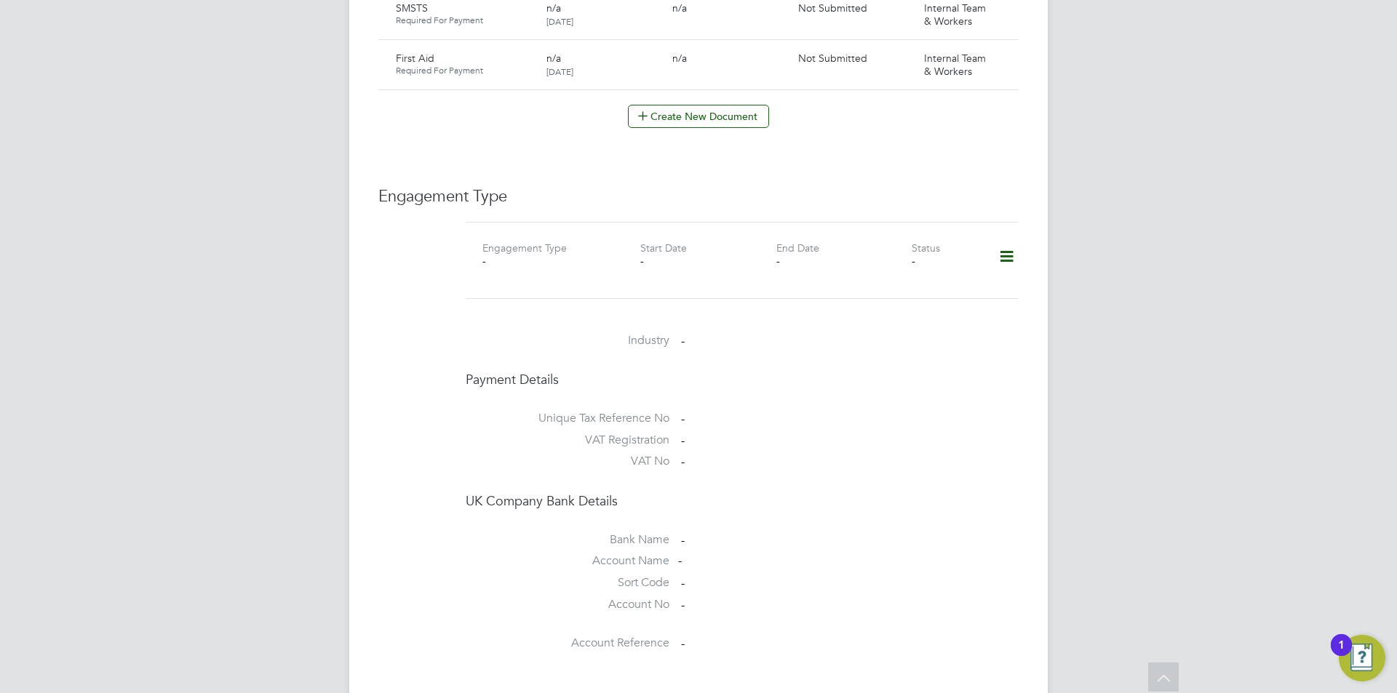
scroll to position [1175, 0]
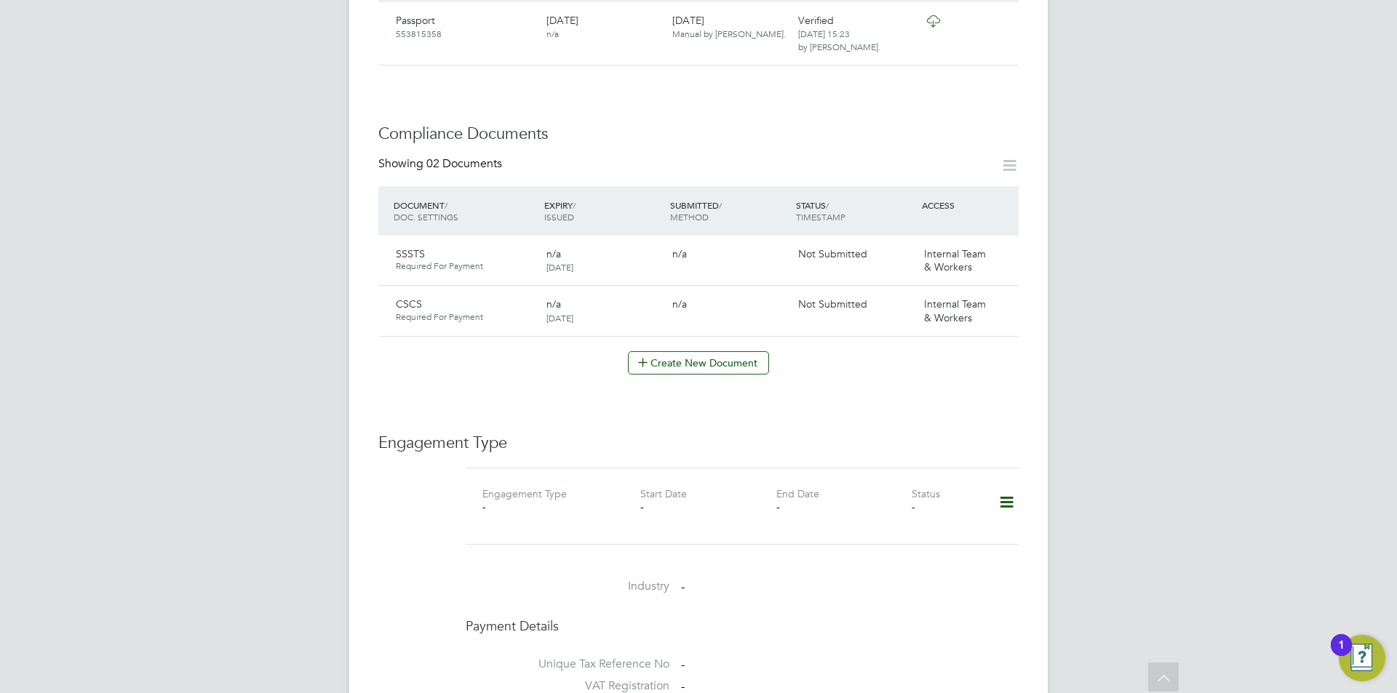
scroll to position [145, 0]
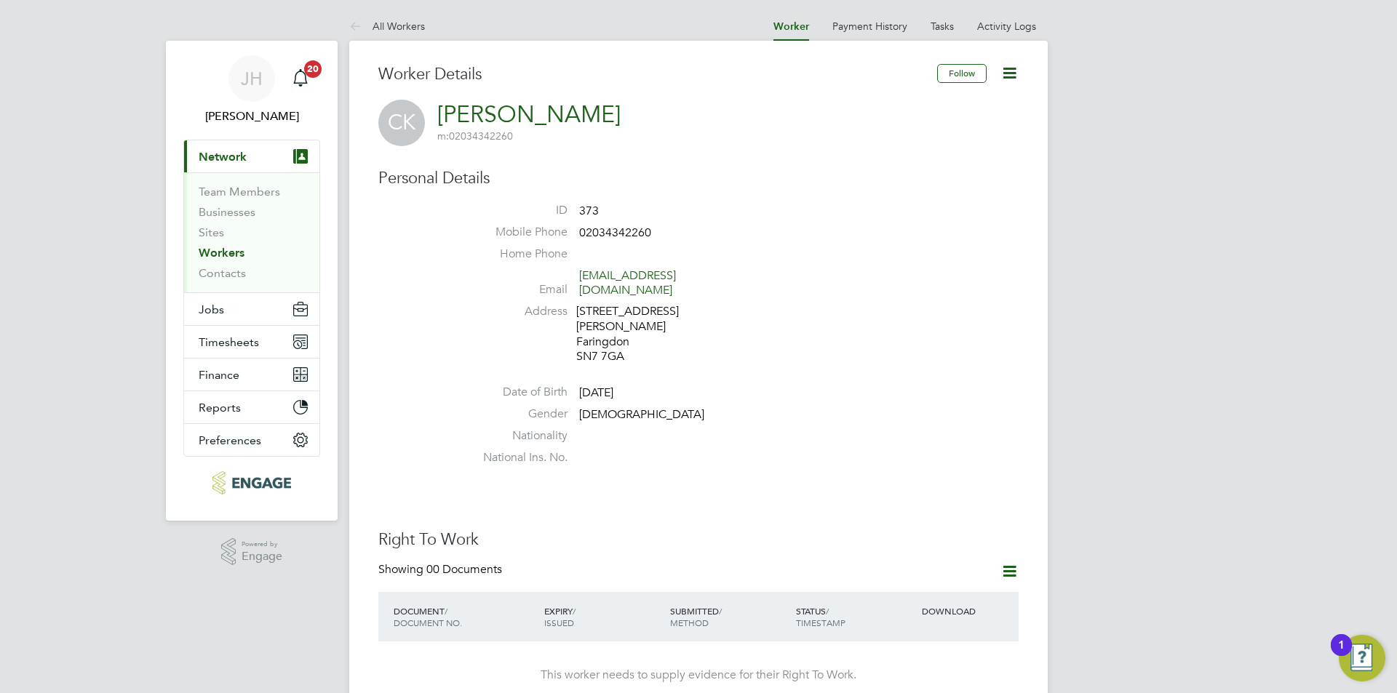
click at [1015, 65] on icon at bounding box center [1009, 73] width 18 height 18
click at [967, 104] on li "Edit Personal Details e" at bounding box center [954, 107] width 119 height 20
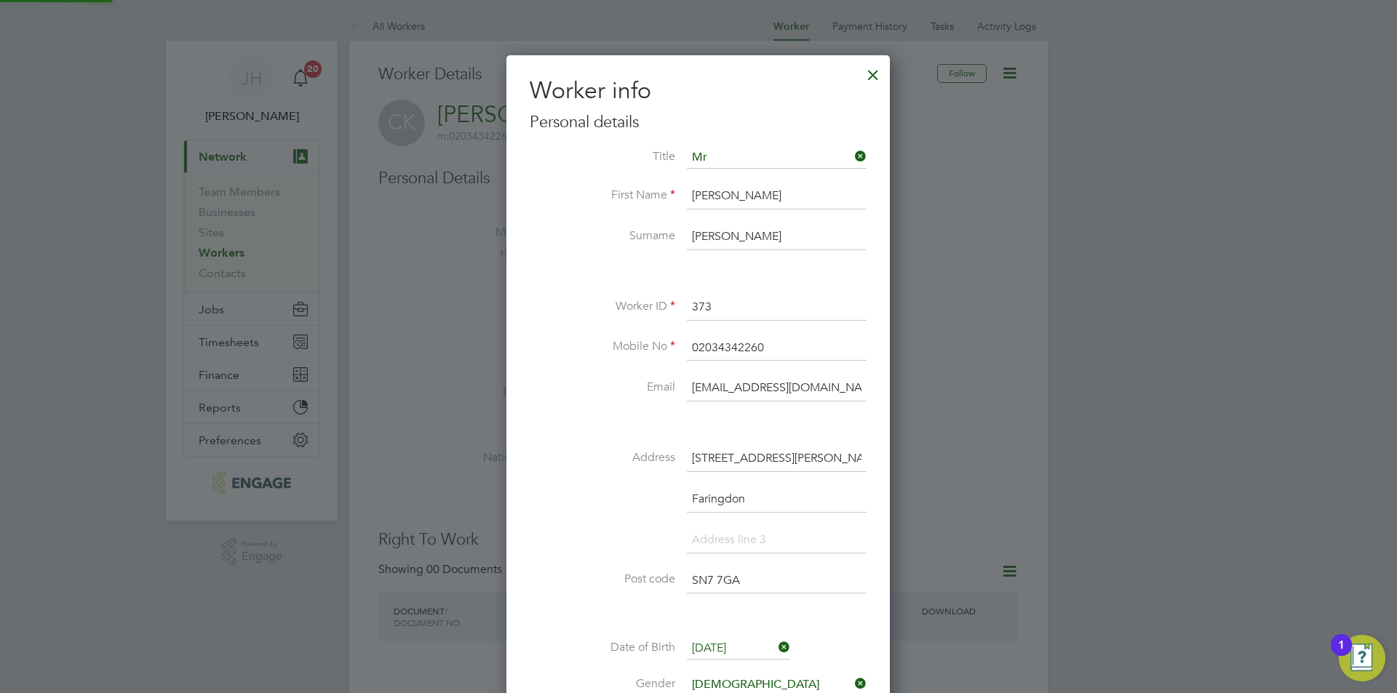
scroll to position [864, 385]
click at [873, 65] on div at bounding box center [873, 71] width 26 height 26
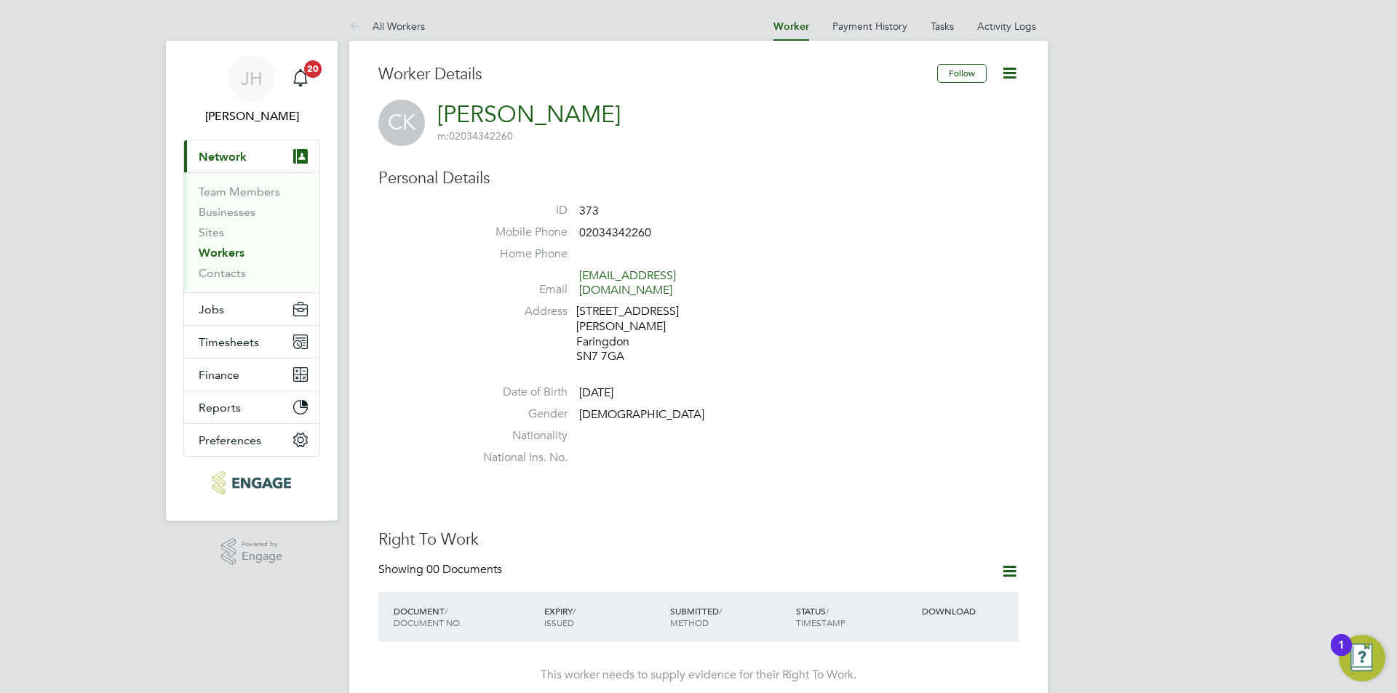
click at [1006, 70] on icon at bounding box center [1009, 73] width 18 height 18
click at [946, 104] on li "Edit Personal Details e" at bounding box center [954, 107] width 119 height 20
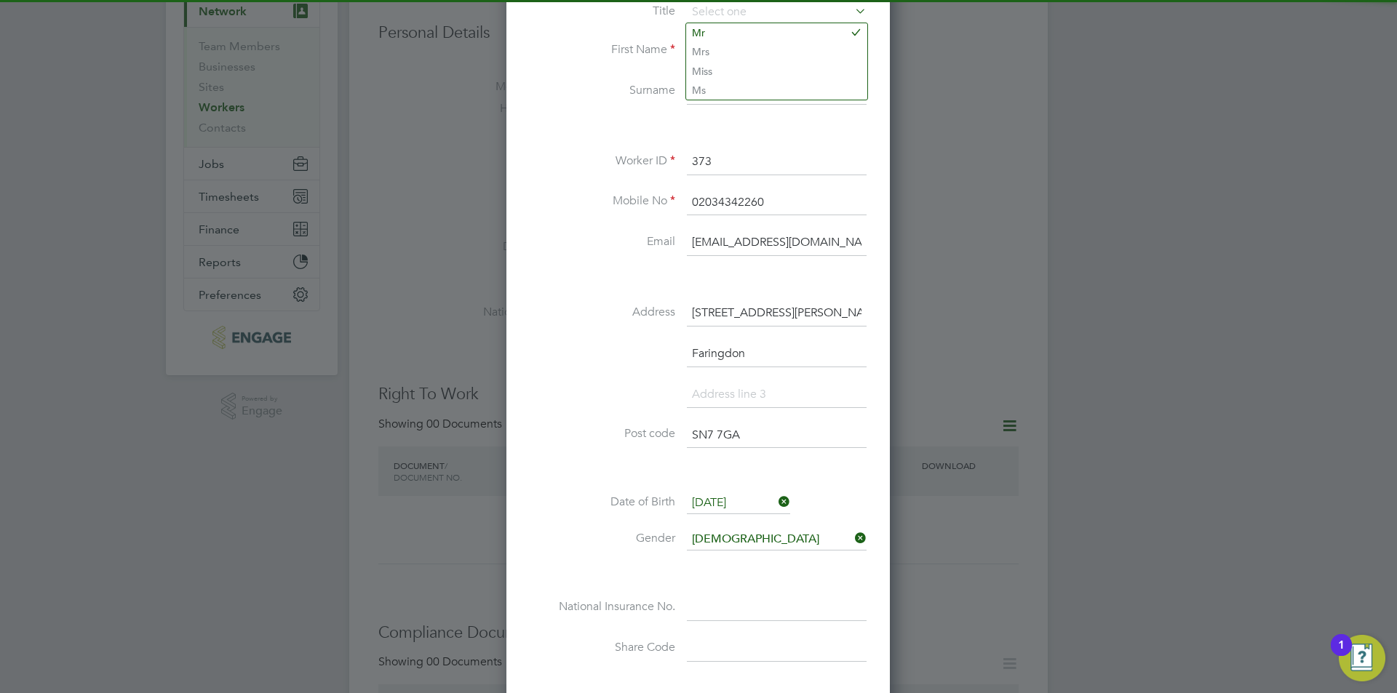
scroll to position [364, 0]
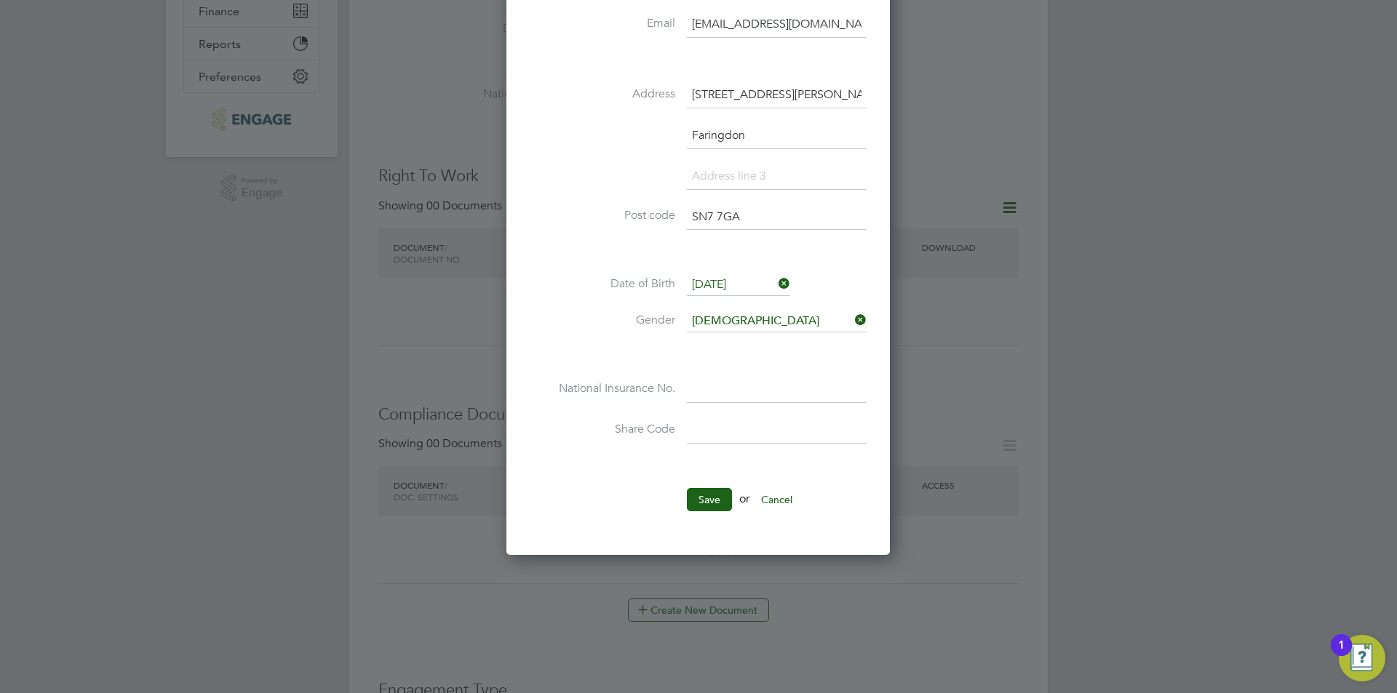
click at [748, 396] on input at bounding box center [777, 390] width 180 height 26
type input "JW 17 37 36 A"
click at [721, 489] on button "Save" at bounding box center [709, 499] width 45 height 23
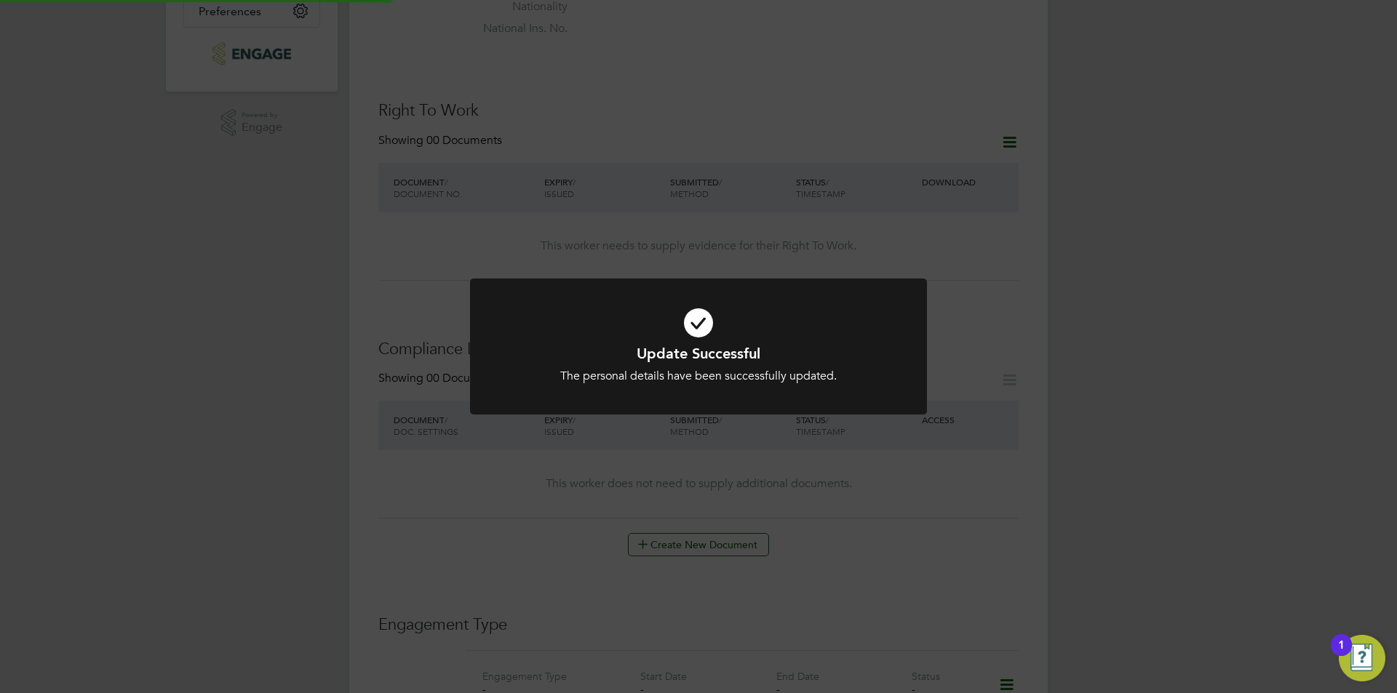
click at [985, 376] on div "Update Successful The personal details have been successfully updated. Cancel O…" at bounding box center [698, 346] width 1397 height 693
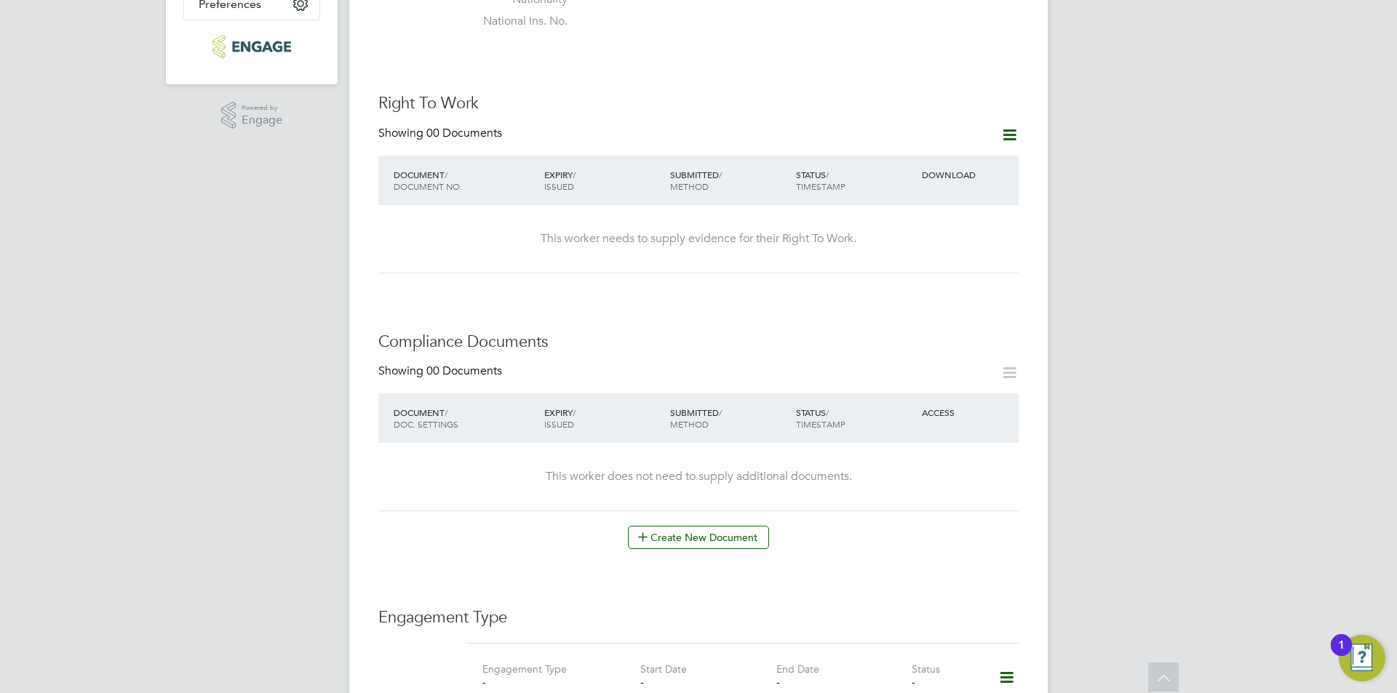
click at [1010, 126] on icon at bounding box center [1009, 135] width 18 height 18
click at [930, 132] on li "Add Right To Work Document" at bounding box center [928, 140] width 175 height 20
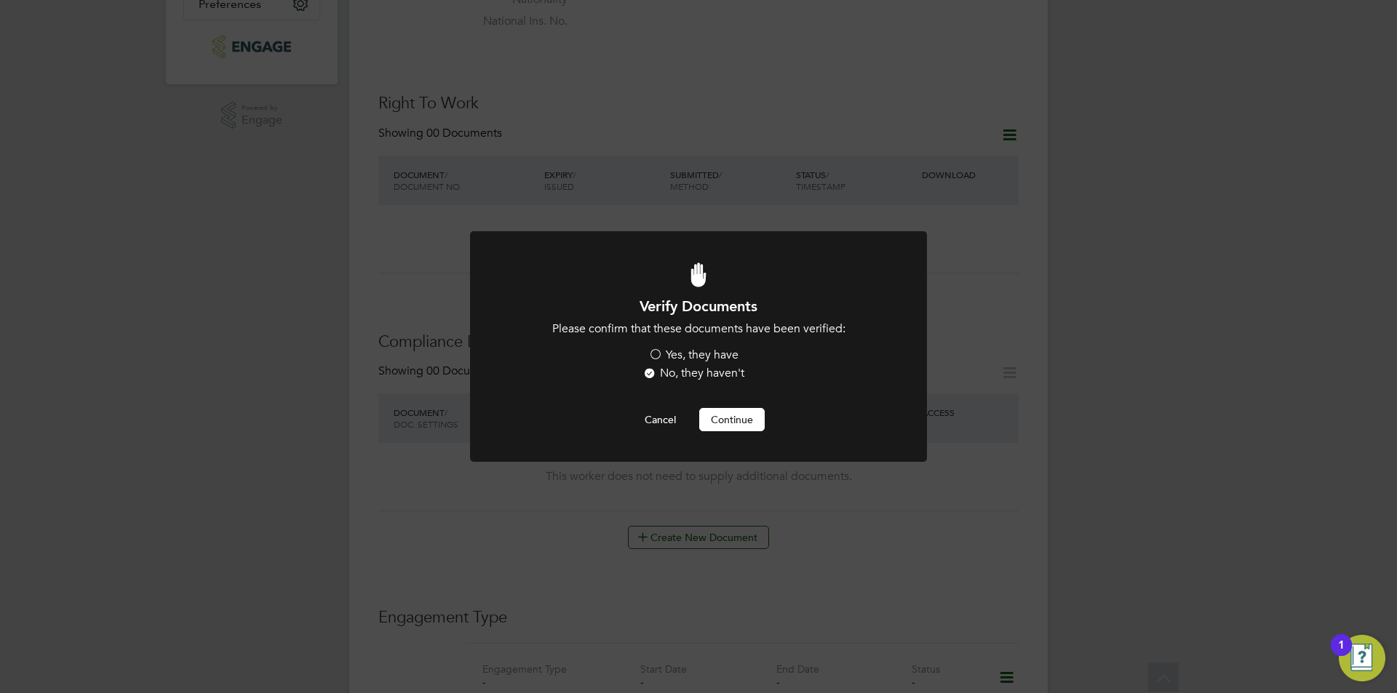
click at [667, 356] on label "Yes, they have" at bounding box center [693, 355] width 90 height 15
click at [0, 0] on input "Yes, they have" at bounding box center [0, 0] width 0 height 0
click at [746, 411] on button "Continue" at bounding box center [731, 419] width 65 height 23
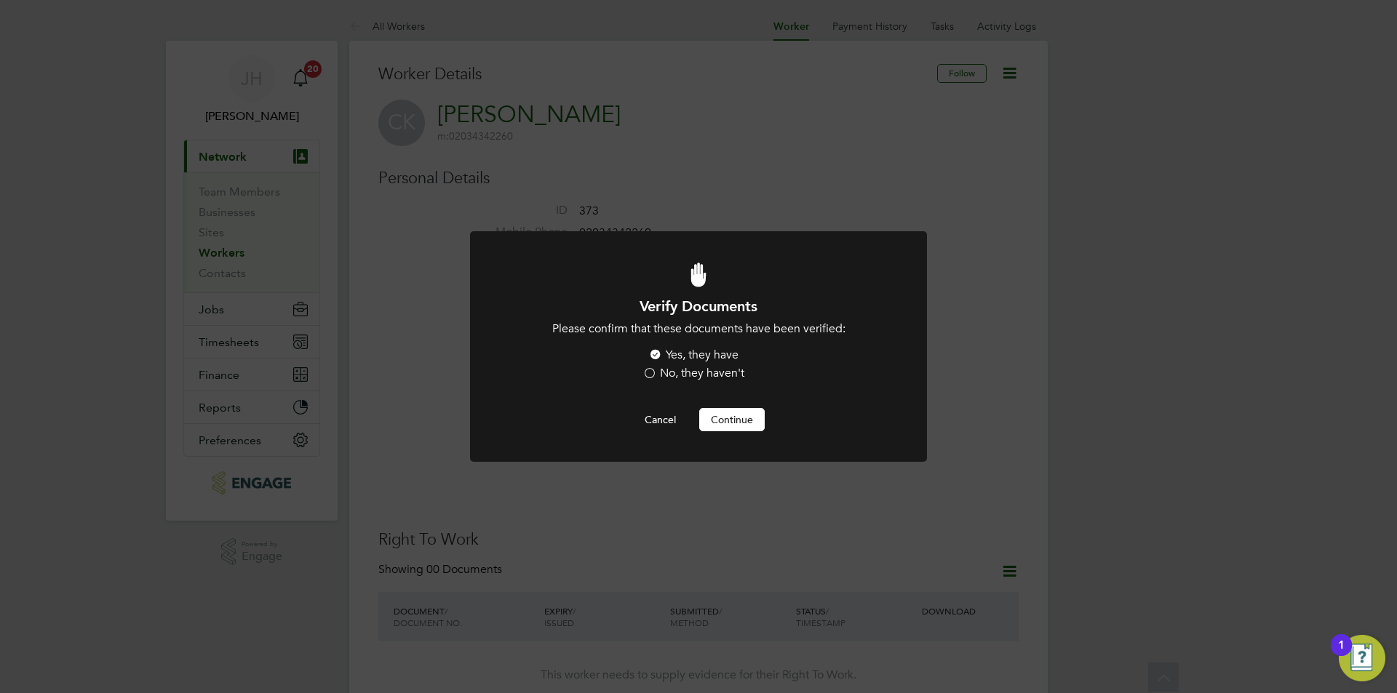
scroll to position [436, 0]
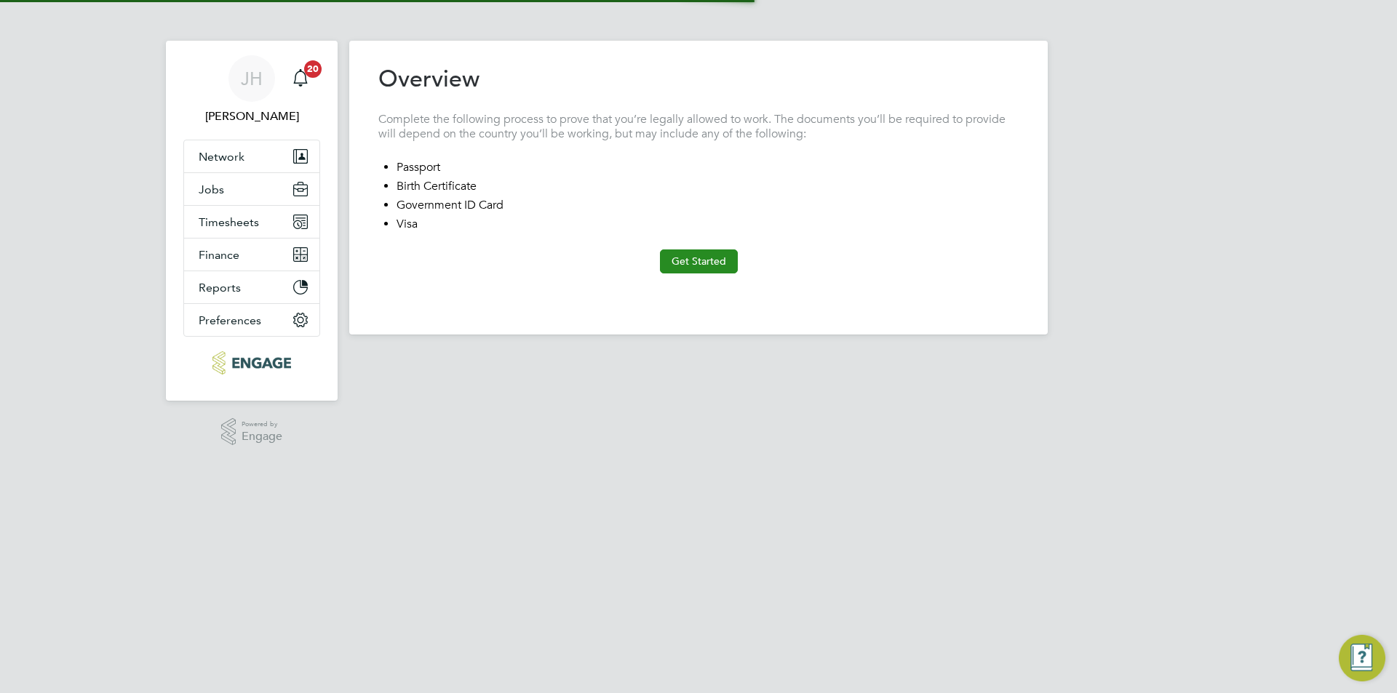
click at [722, 250] on button "Get Started" at bounding box center [699, 260] width 78 height 23
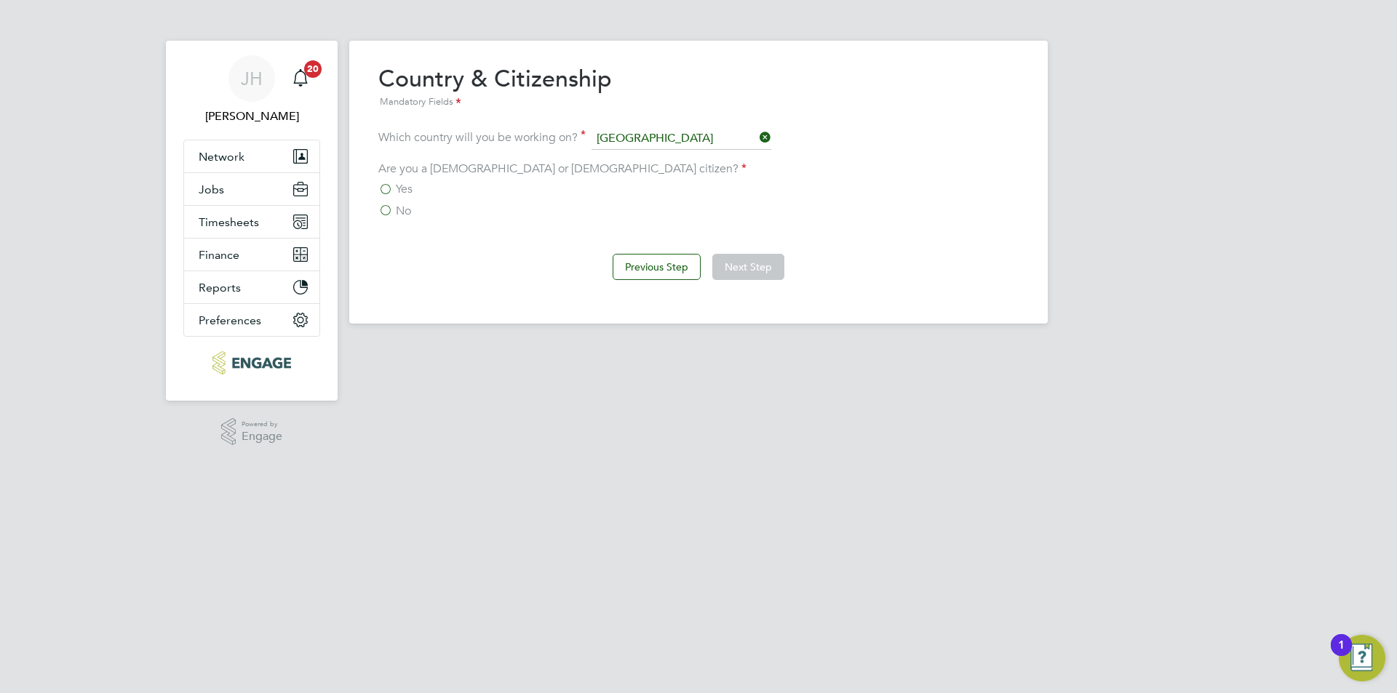
click at [738, 269] on button "Next Step" at bounding box center [748, 267] width 72 height 26
click at [392, 197] on div "Yes" at bounding box center [698, 189] width 640 height 15
click at [394, 196] on div "Yes" at bounding box center [698, 189] width 640 height 15
click at [396, 192] on span "Yes" at bounding box center [404, 189] width 17 height 15
click at [0, 0] on input "Yes" at bounding box center [0, 0] width 0 height 0
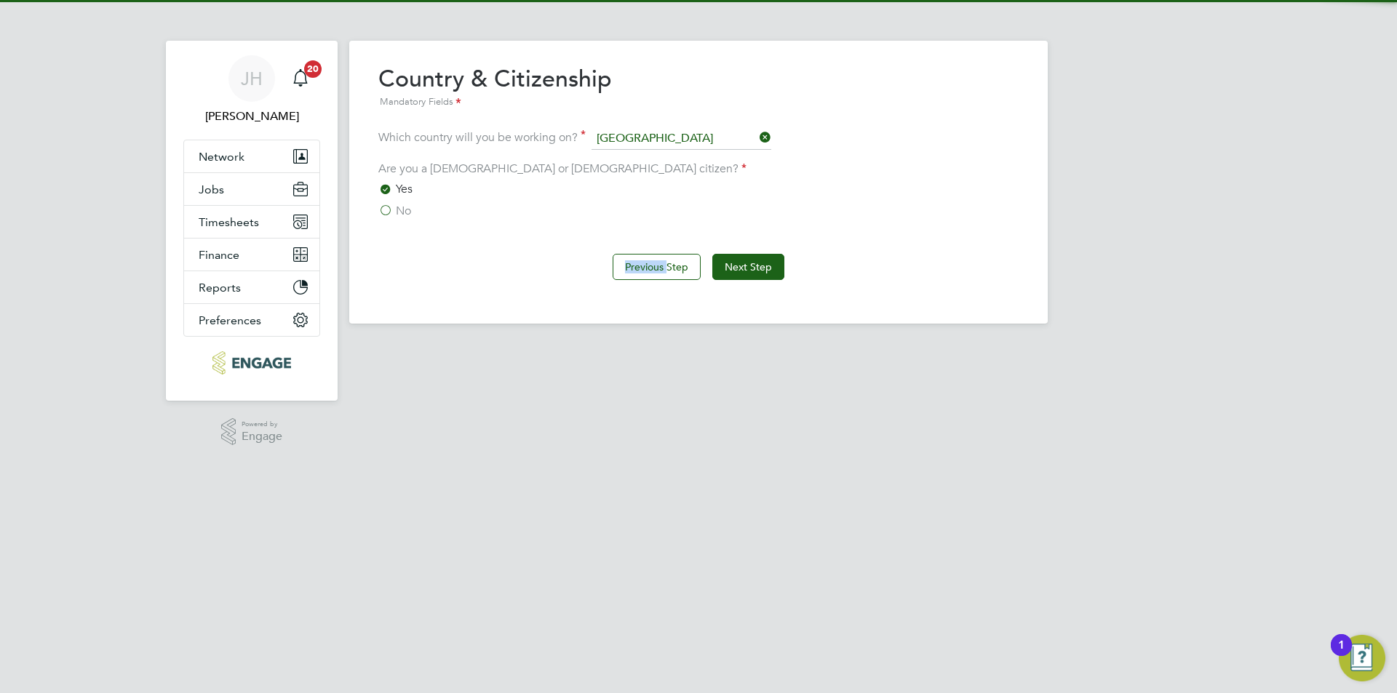
drag, startPoint x: 753, startPoint y: 268, endPoint x: 487, endPoint y: 231, distance: 268.9
click at [752, 268] on button "Next Step" at bounding box center [748, 267] width 72 height 26
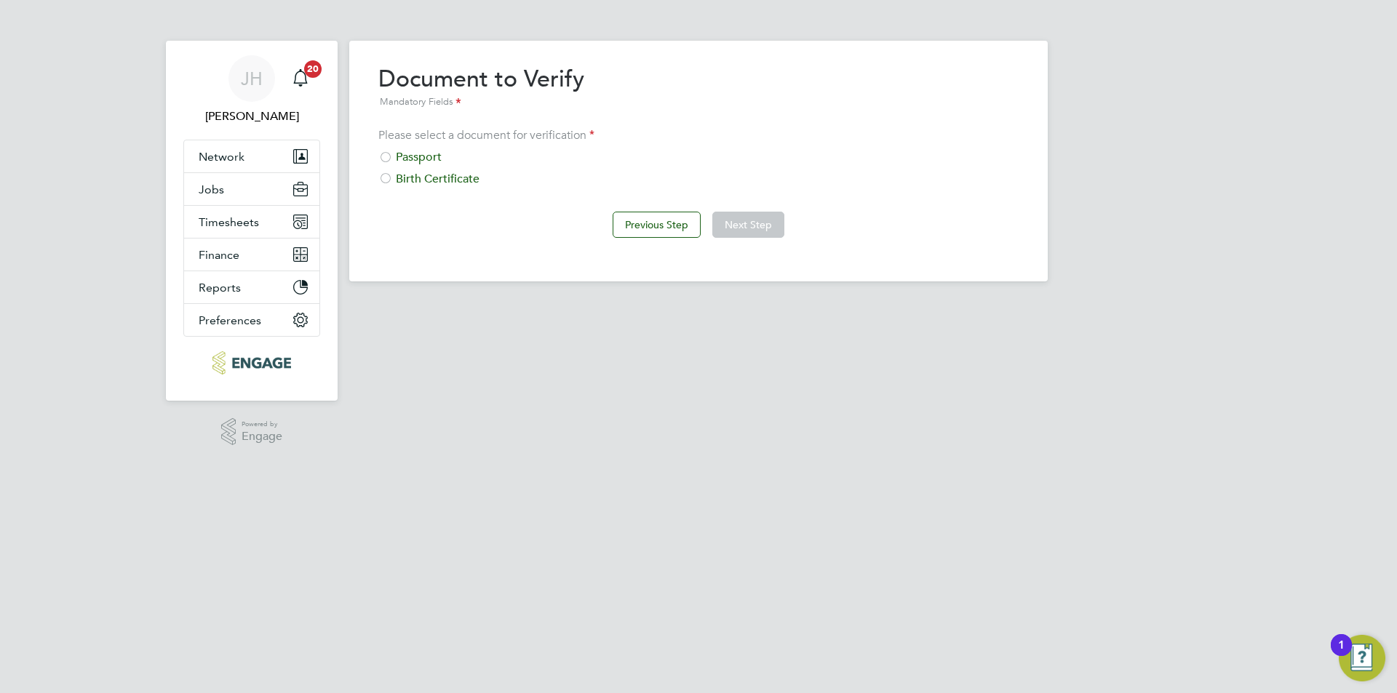
click at [429, 157] on div "Passport" at bounding box center [698, 157] width 640 height 15
click at [751, 220] on button "Next Step" at bounding box center [748, 225] width 72 height 26
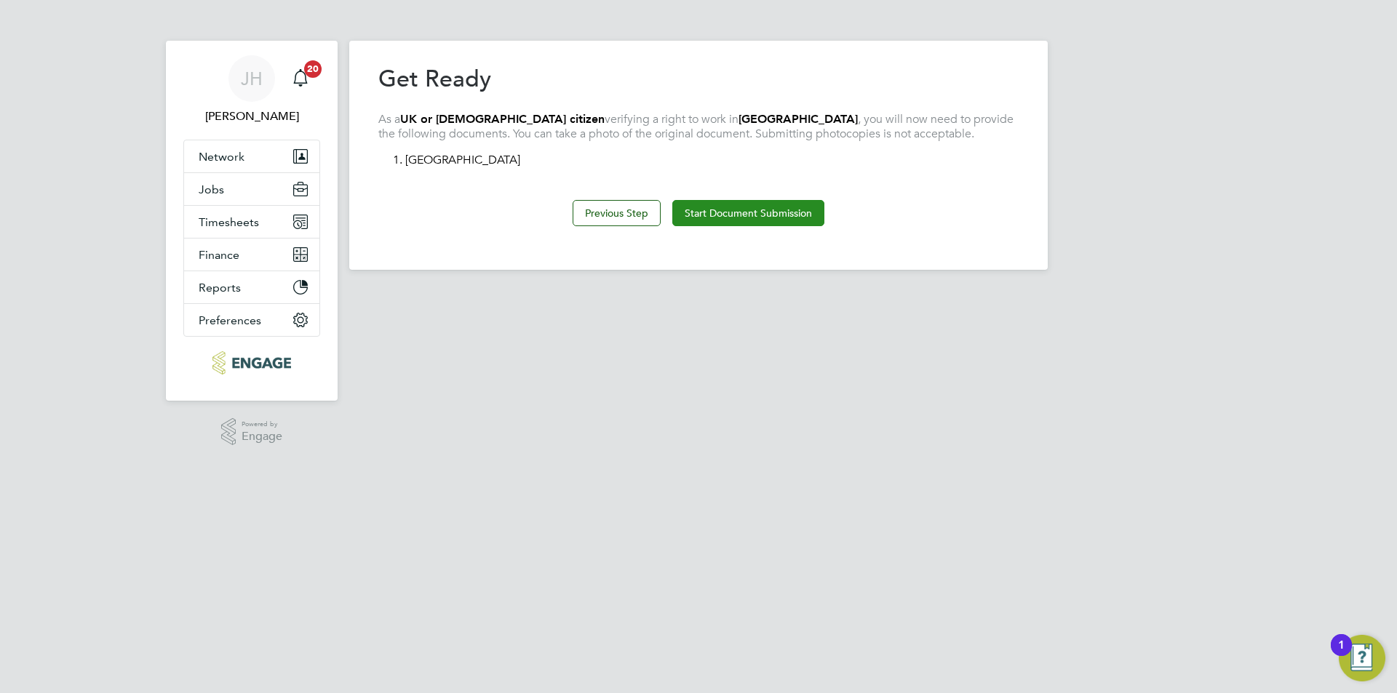
click at [708, 211] on button "Start Document Submission" at bounding box center [748, 213] width 152 height 26
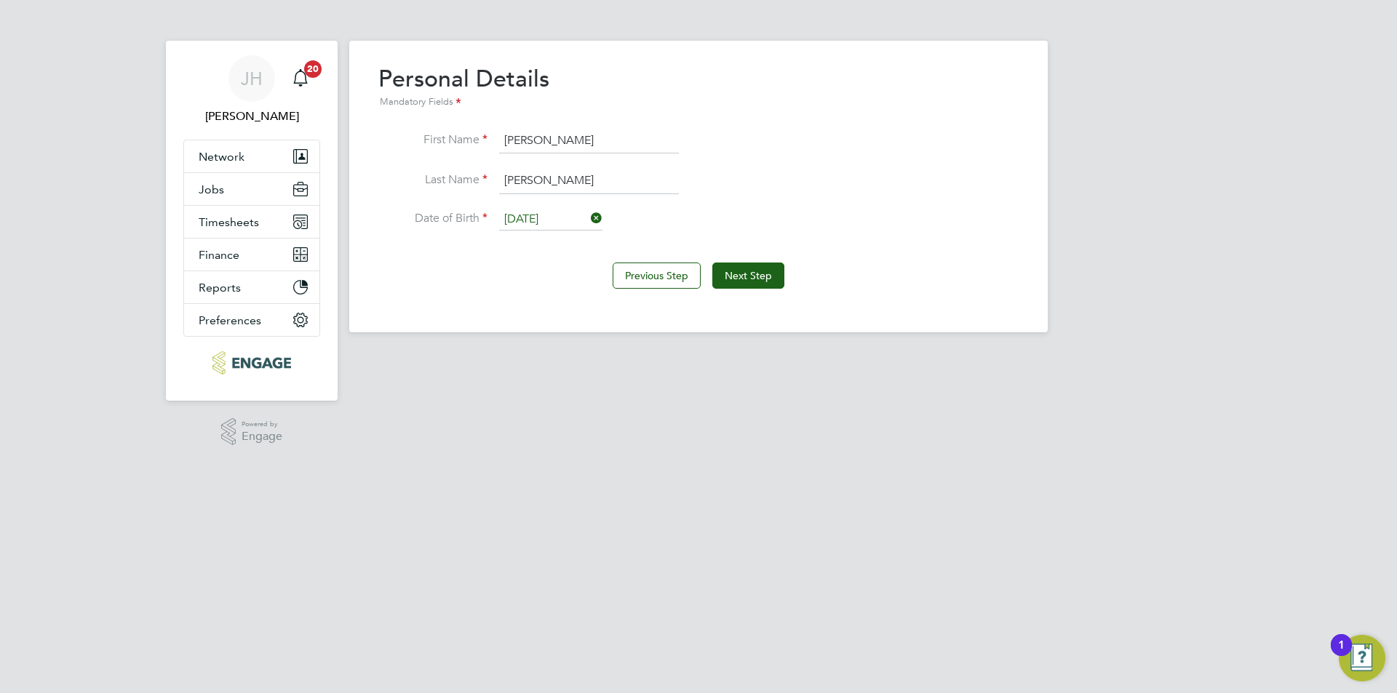
click at [757, 292] on div "Previous Step Next Step" at bounding box center [698, 274] width 640 height 58
click at [757, 282] on button "Next Step" at bounding box center [748, 276] width 72 height 26
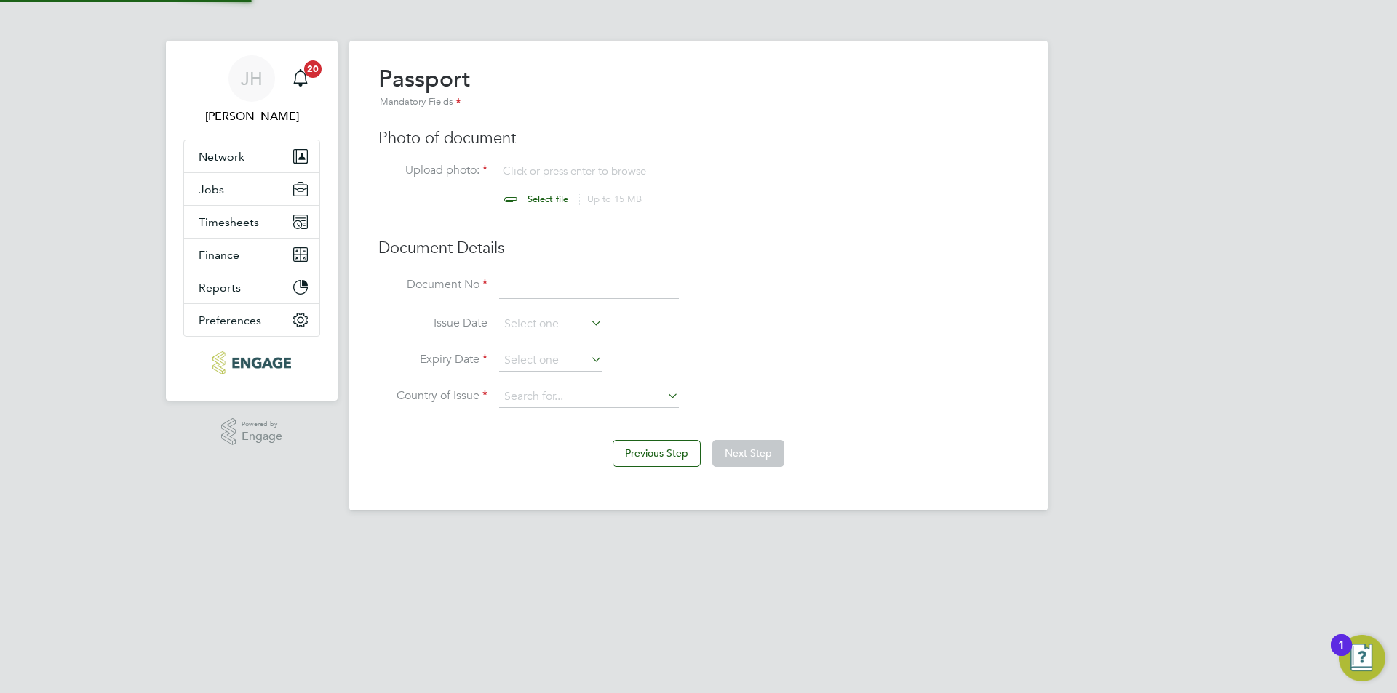
scroll to position [20, 180]
click at [590, 187] on input "file" at bounding box center [561, 186] width 228 height 44
type input "C:\fakepath\passport.jpg"
click at [570, 282] on input at bounding box center [589, 287] width 180 height 26
type input "549166094"
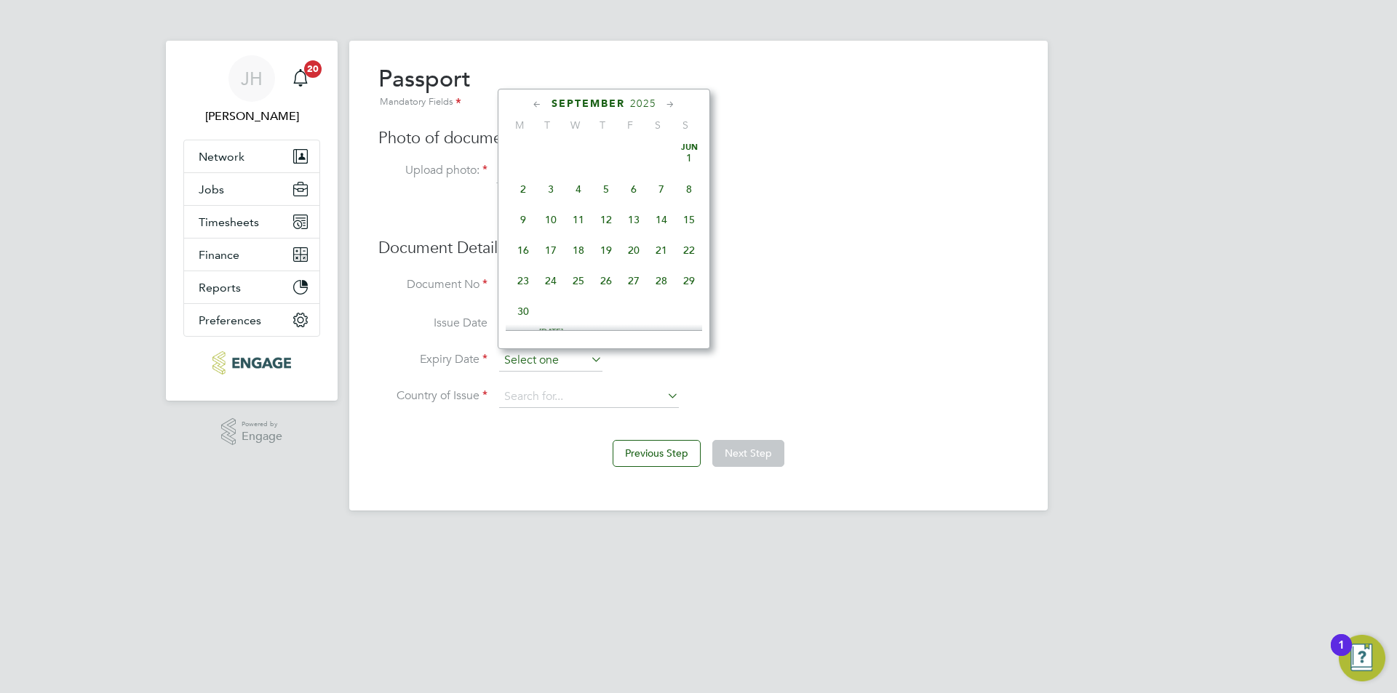
click at [565, 353] on input at bounding box center [550, 361] width 103 height 22
click at [631, 92] on div "September 2025 M T W T F S S Jun 1 2 3 4 5 6 7 8 9 10 11 12 13 14 15 16 17 18 1…" at bounding box center [604, 219] width 212 height 260
click at [638, 99] on span "2025" at bounding box center [643, 103] width 26 height 12
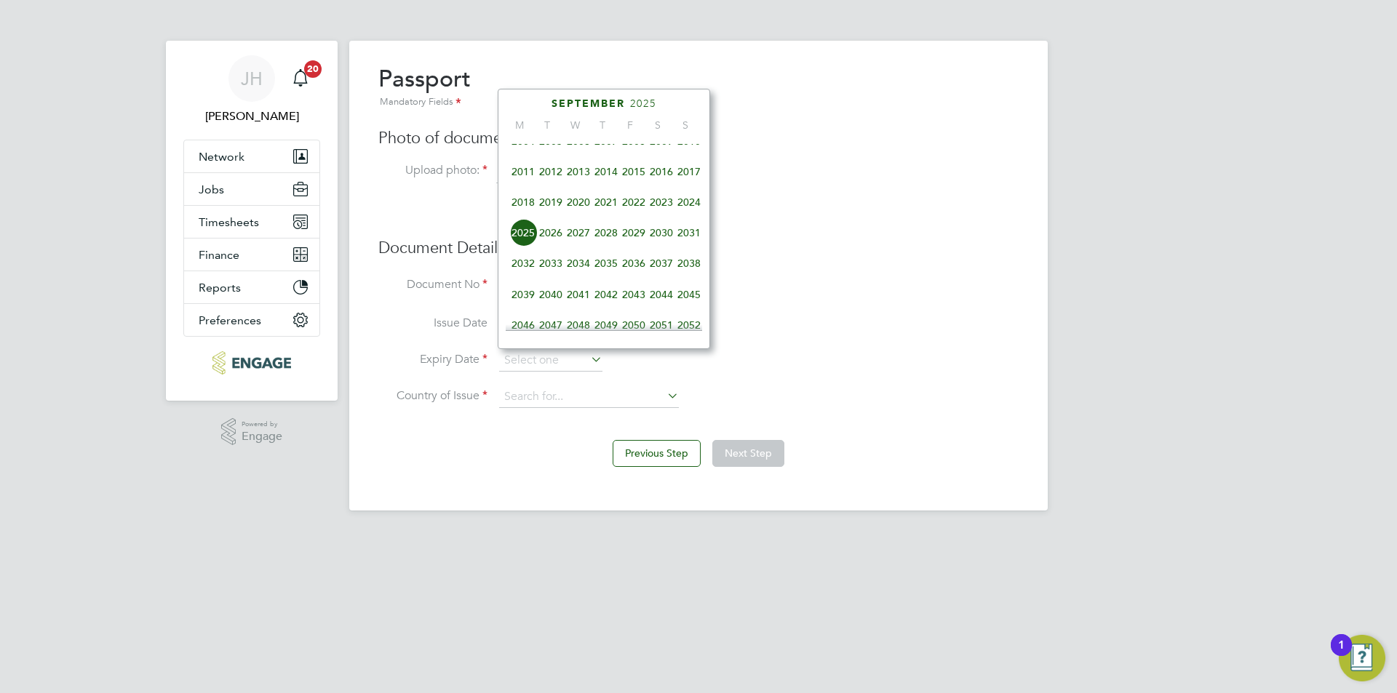
click at [580, 245] on span "2027" at bounding box center [578, 233] width 28 height 28
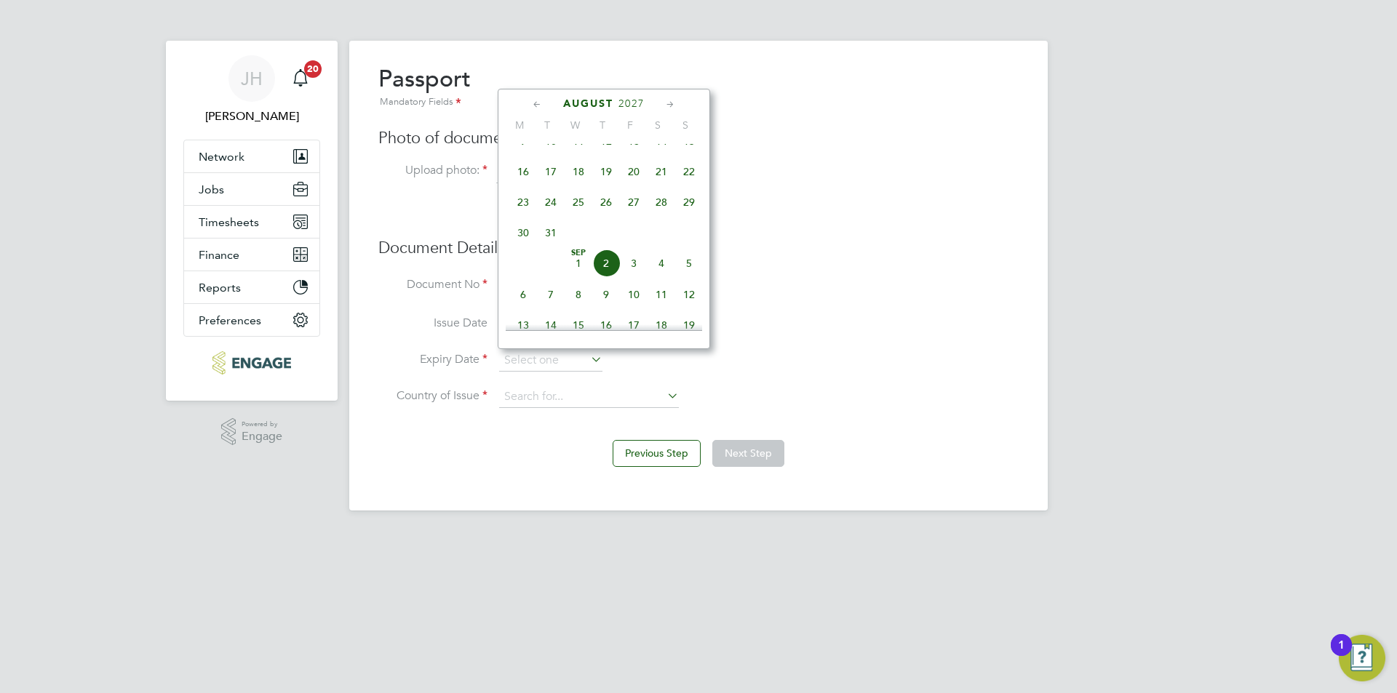
click at [554, 209] on span "24" at bounding box center [551, 202] width 28 height 28
type input "24 Aug 2027"
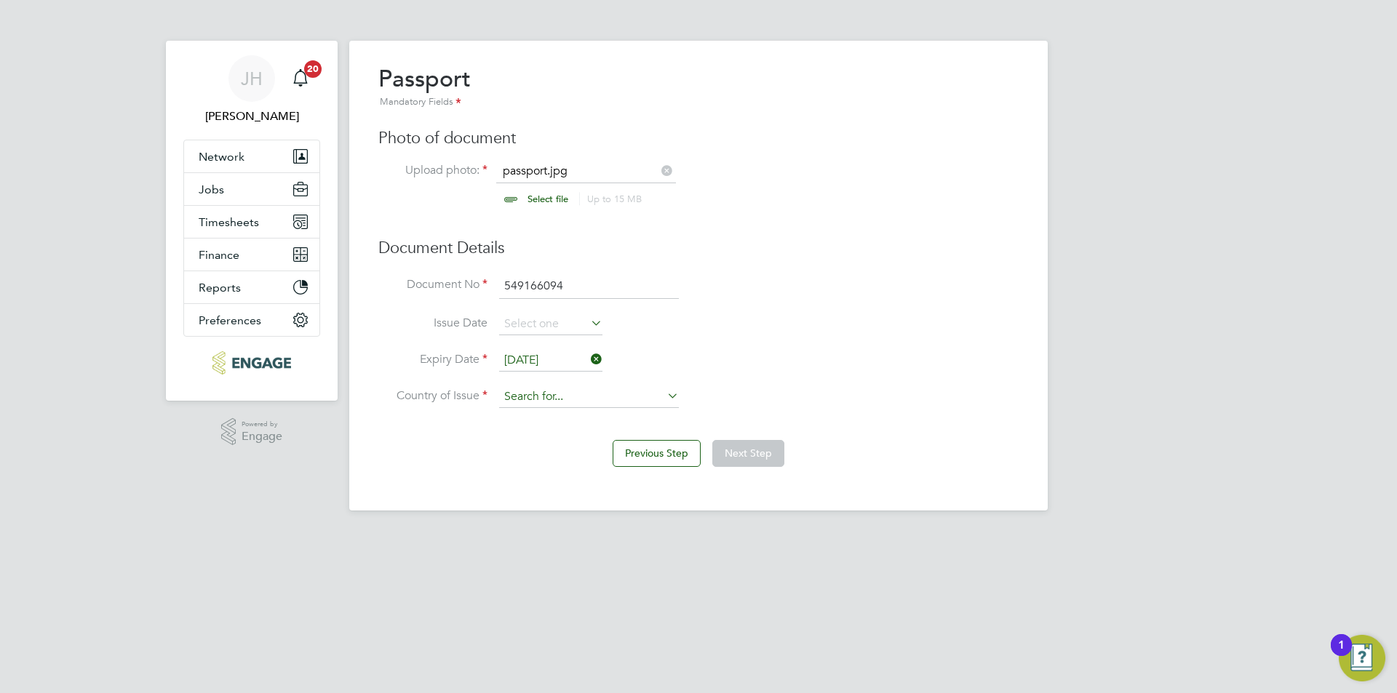
click at [580, 387] on input at bounding box center [589, 397] width 180 height 22
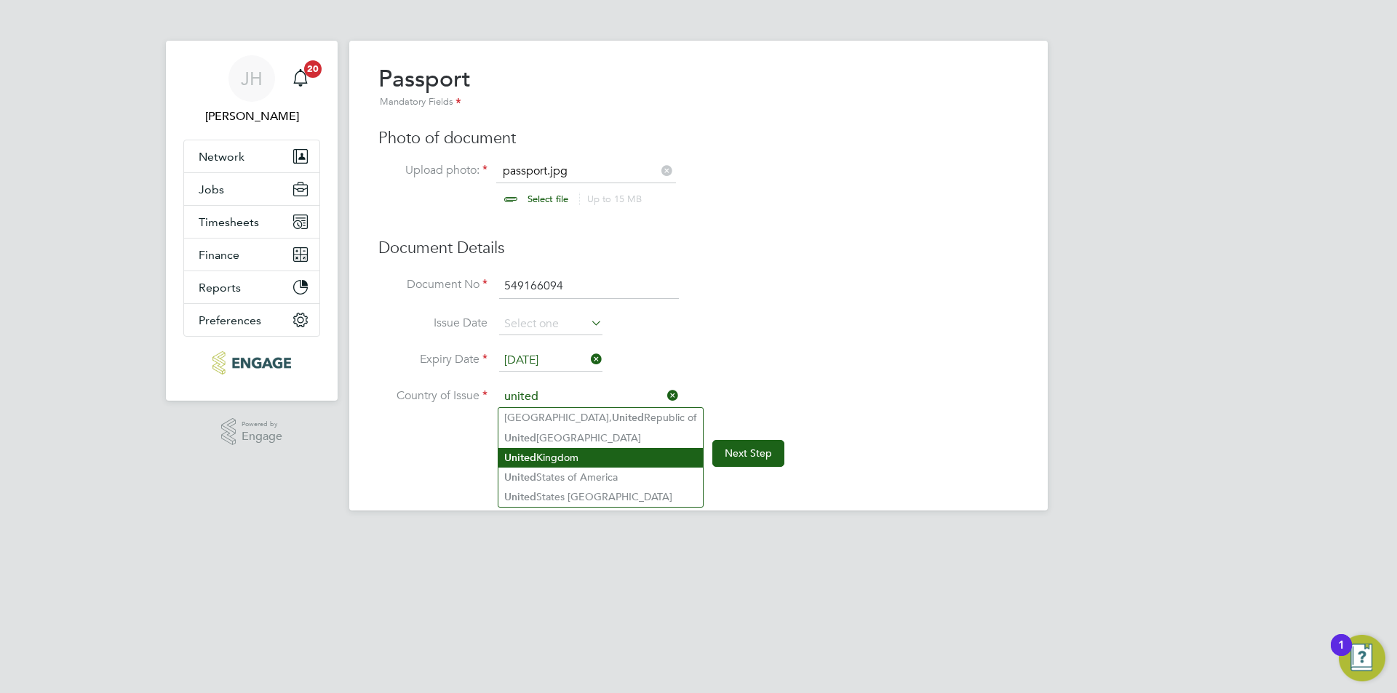
click at [584, 453] on li "United Kingdom" at bounding box center [600, 458] width 204 height 20
type input "United Kingdom"
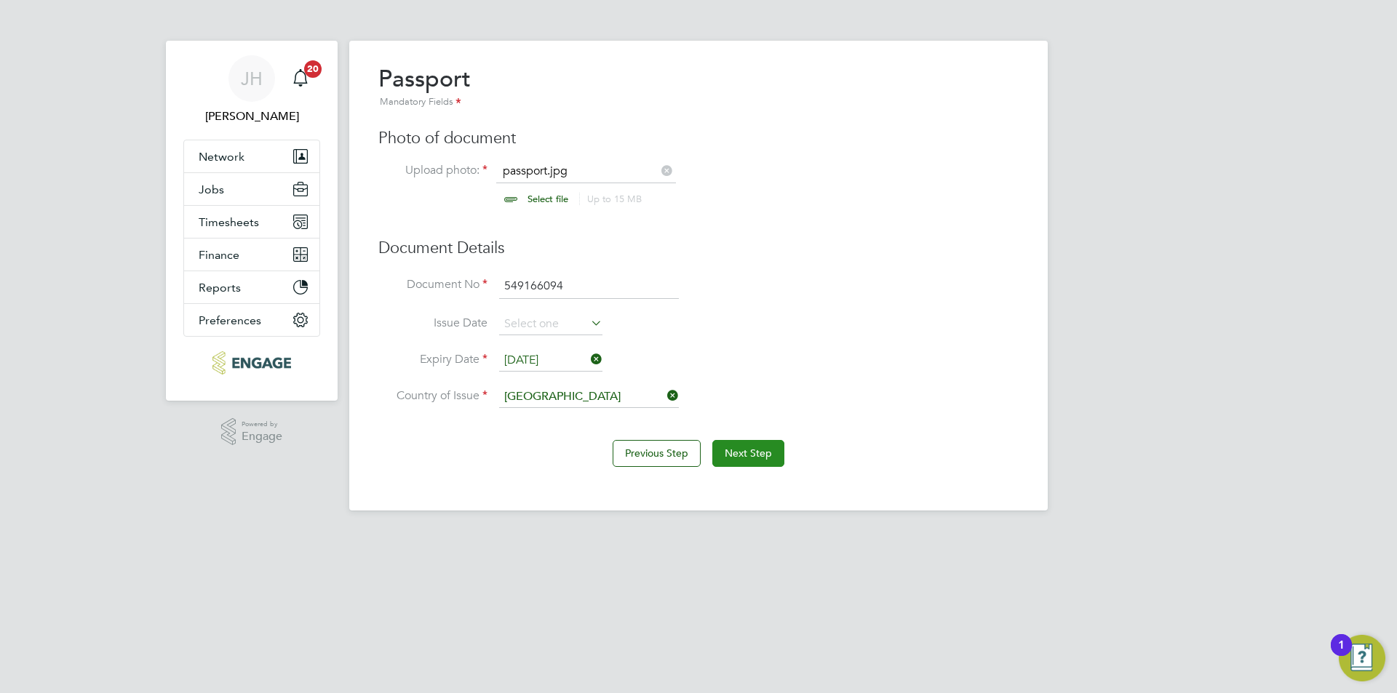
click at [735, 455] on button "Next Step" at bounding box center [748, 453] width 72 height 26
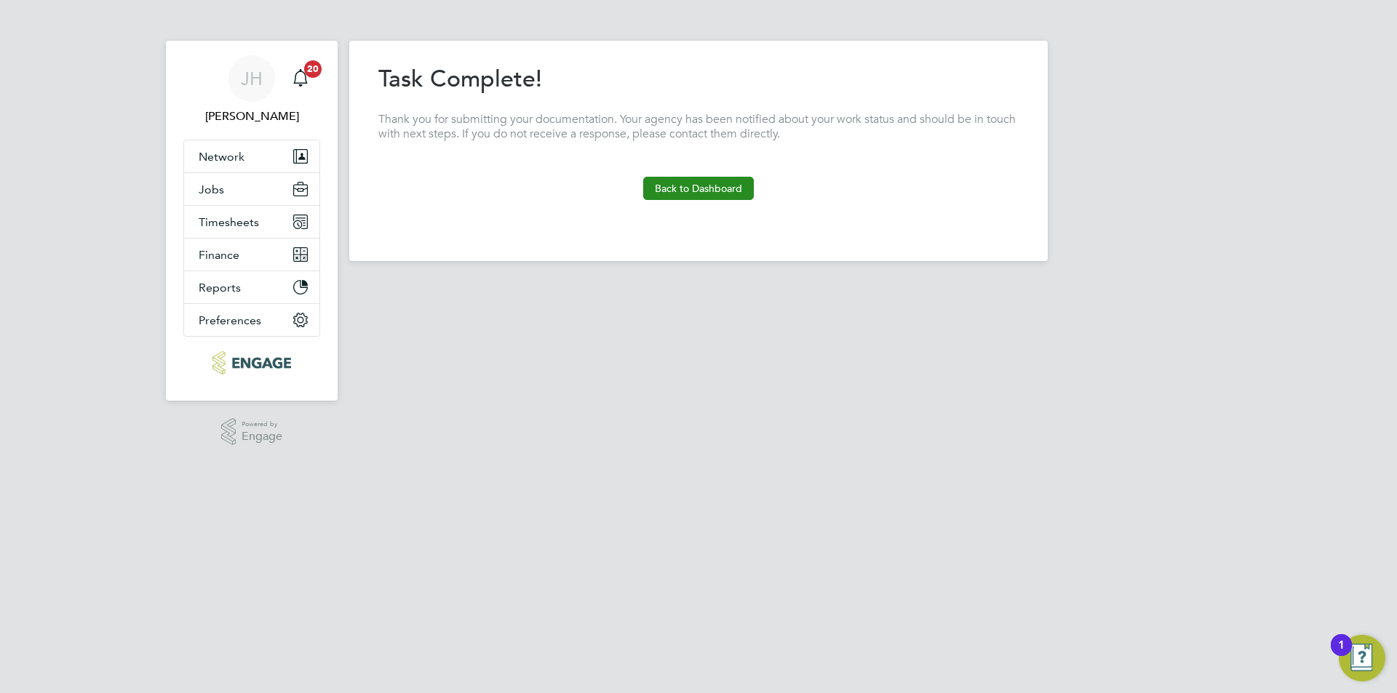
click at [684, 182] on button "Back to Dashboard" at bounding box center [698, 188] width 111 height 23
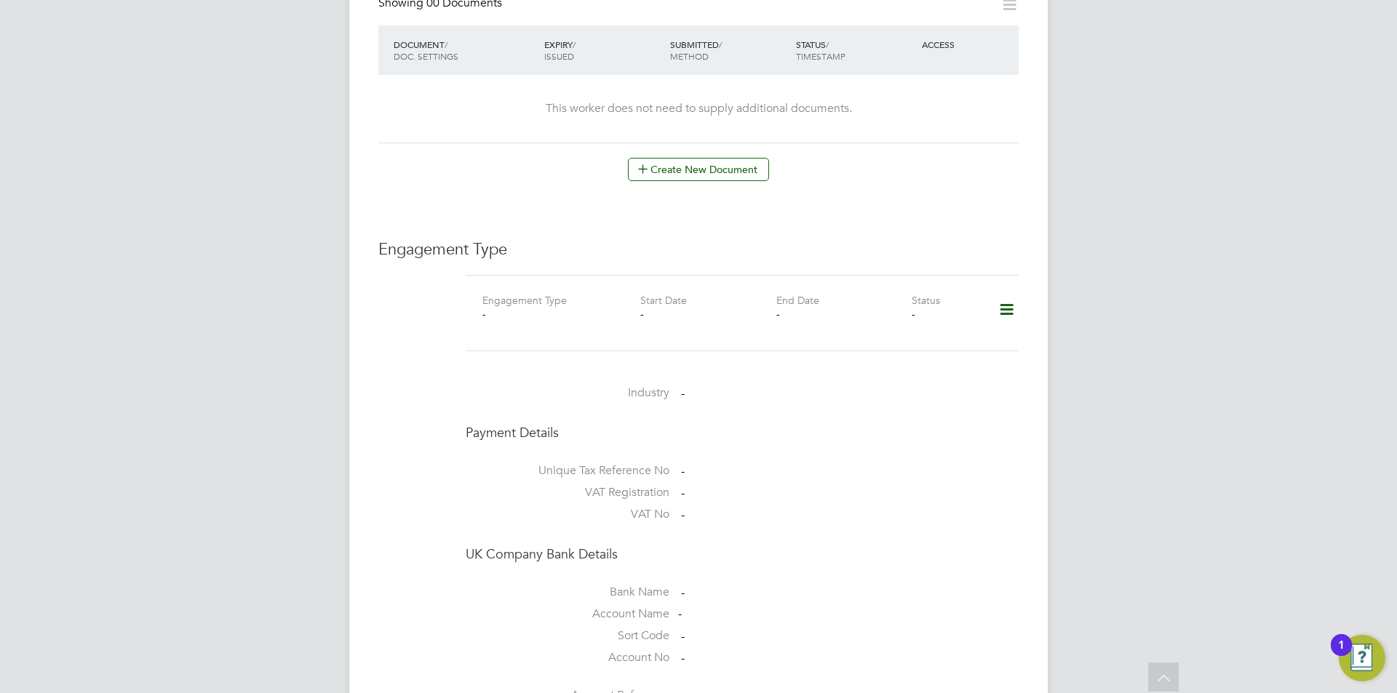
scroll to position [1098, 0]
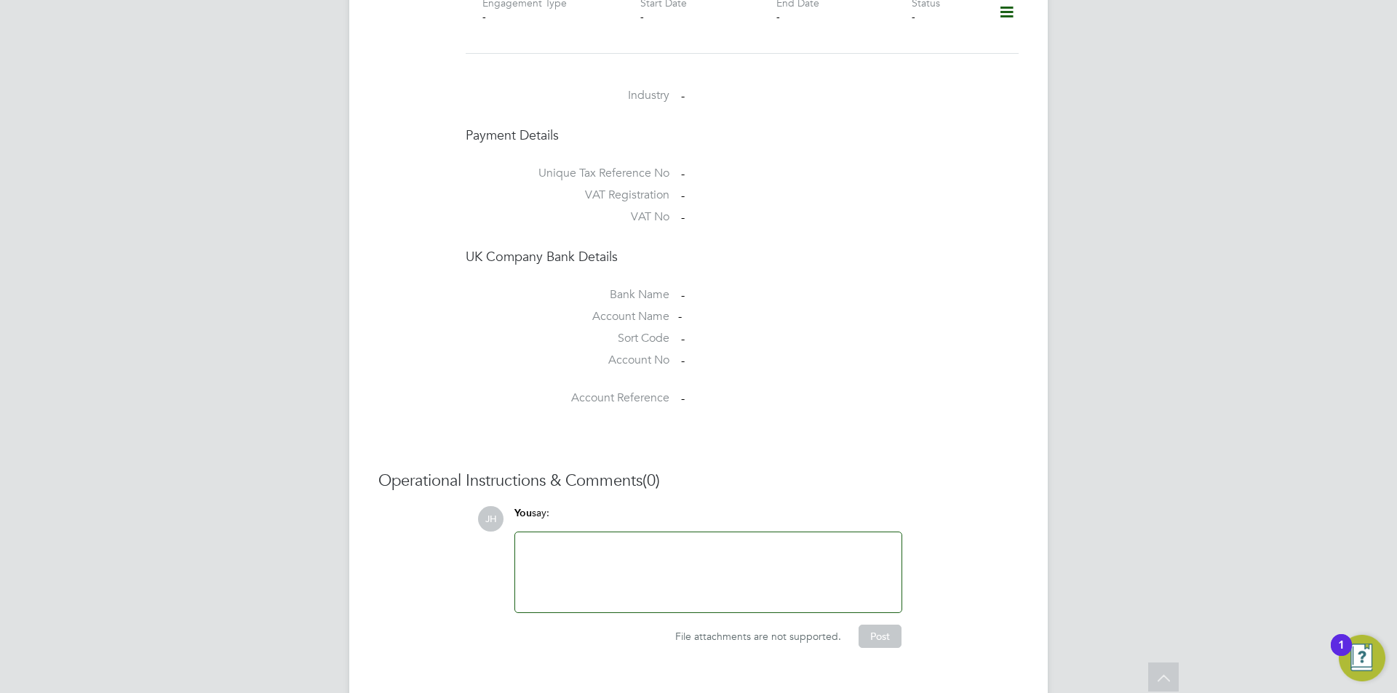
click at [674, 541] on div at bounding box center [708, 572] width 369 height 63
click at [869, 625] on button "Post" at bounding box center [879, 636] width 43 height 23
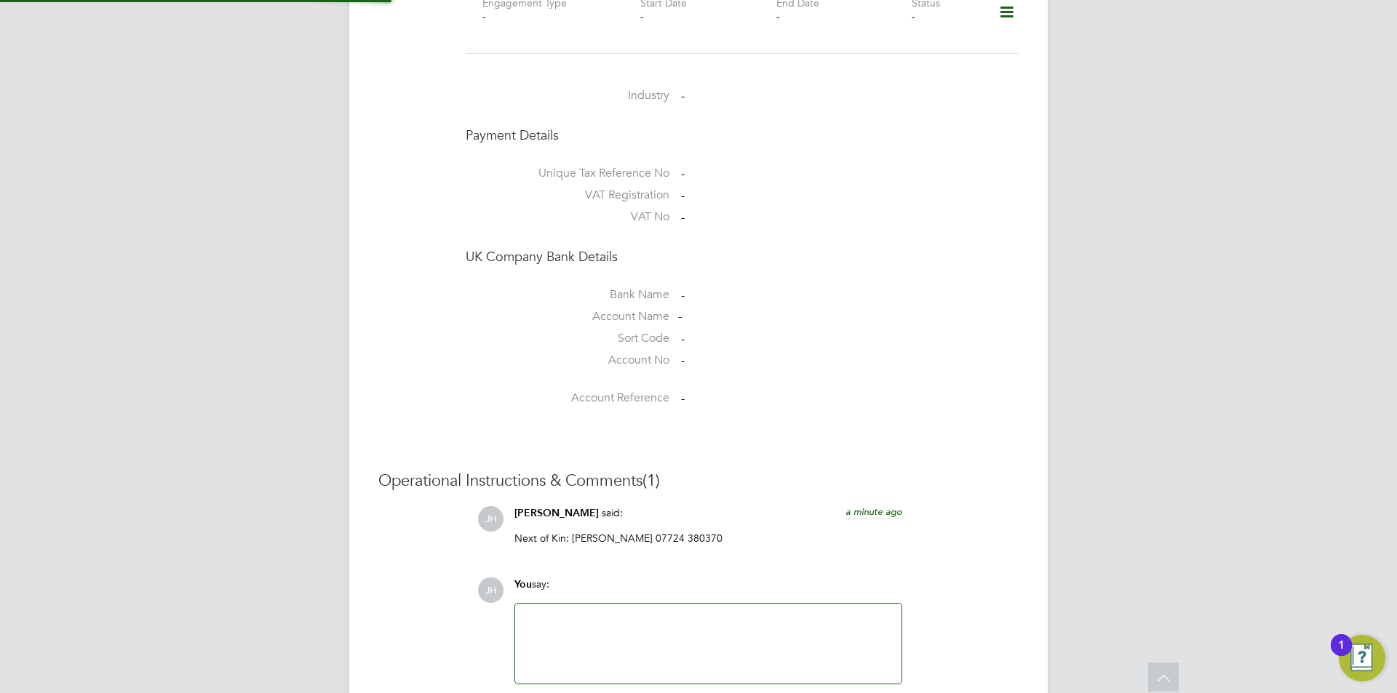
scroll to position [807, 0]
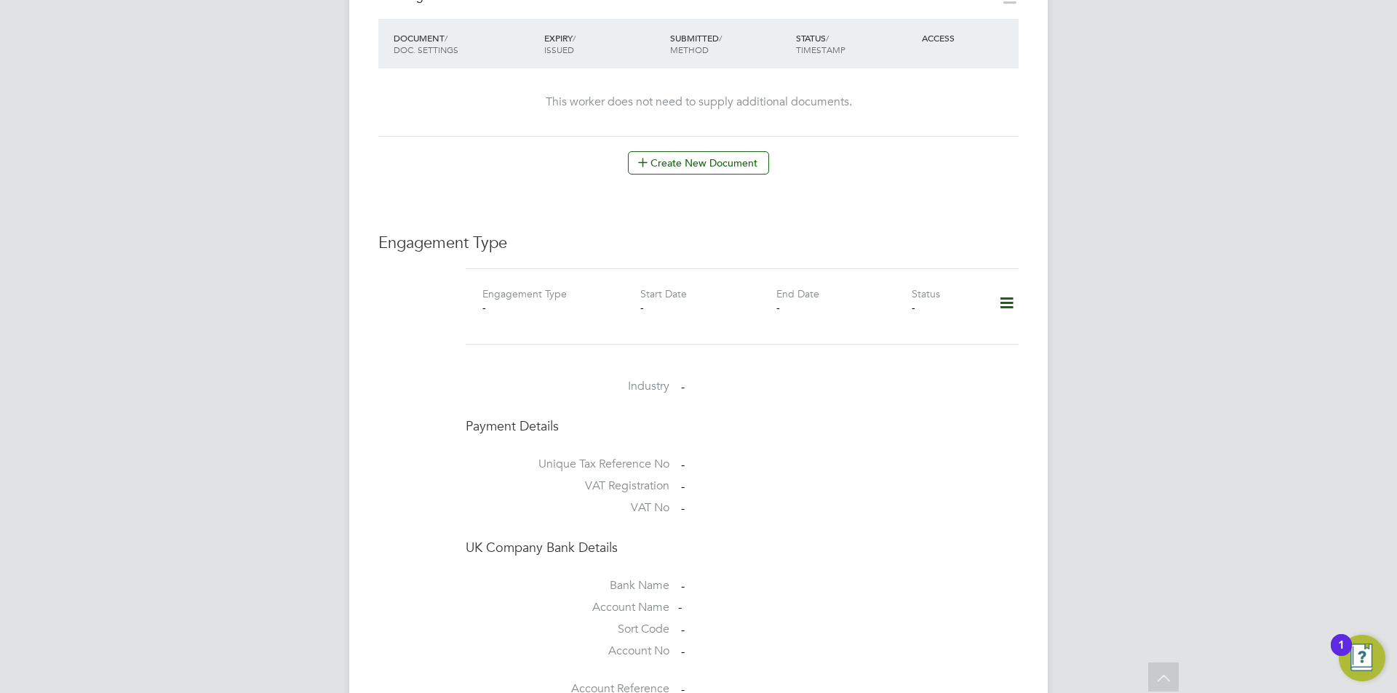
click at [1007, 287] on icon at bounding box center [1006, 303] width 25 height 33
click at [926, 328] on li "Add Engagement Type" at bounding box center [931, 336] width 165 height 20
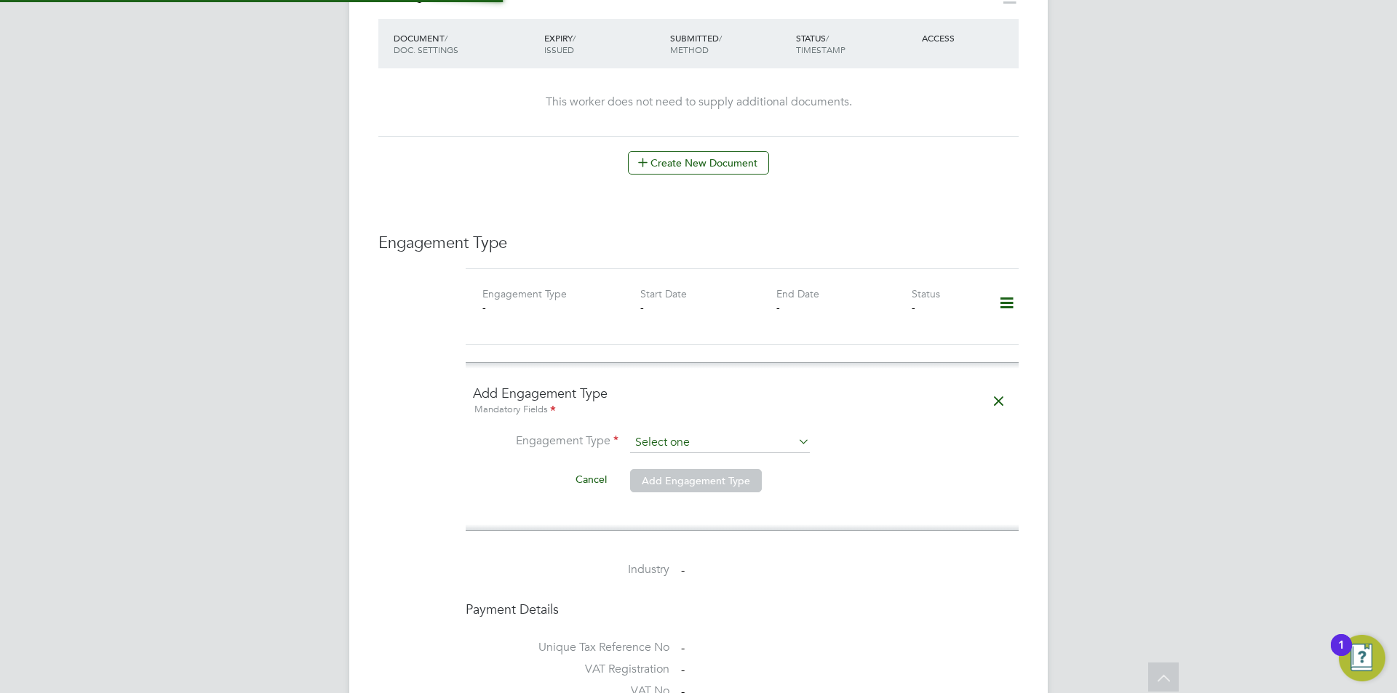
click at [695, 433] on input at bounding box center [720, 443] width 180 height 20
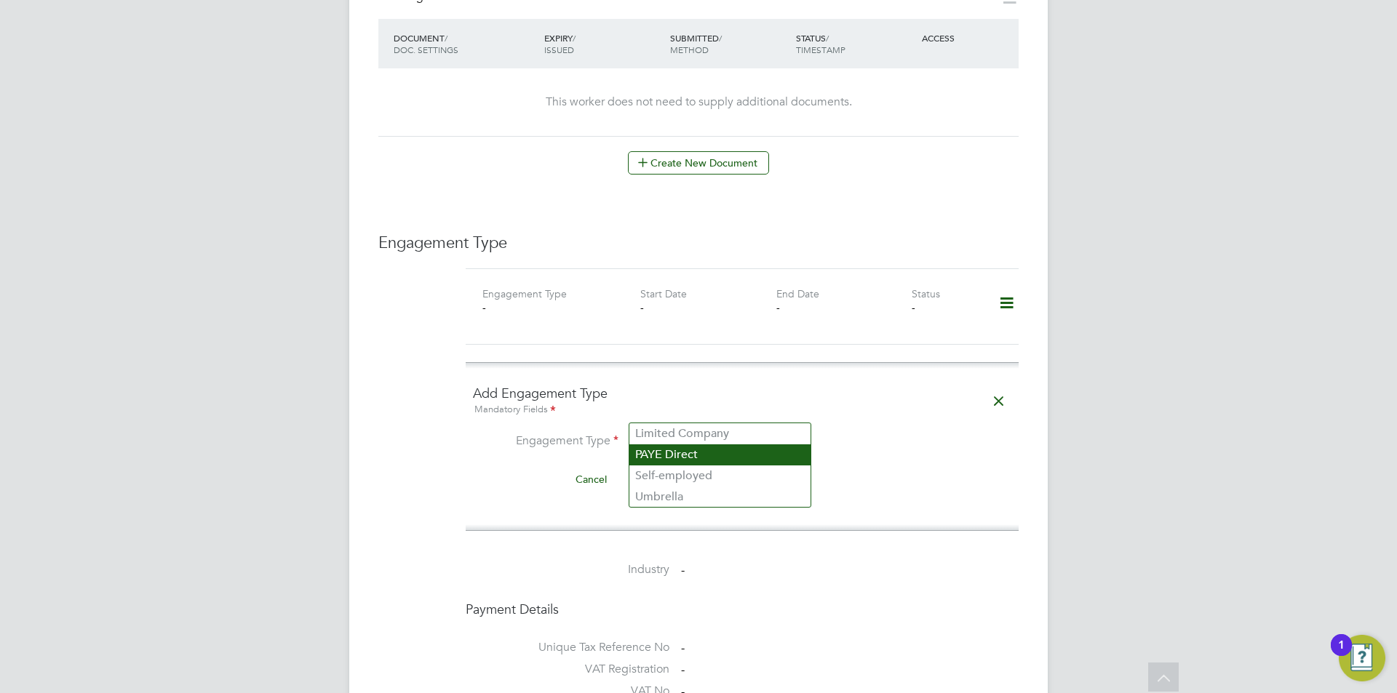
click at [684, 493] on li "Umbrella" at bounding box center [719, 497] width 181 height 21
type input "Umbrella"
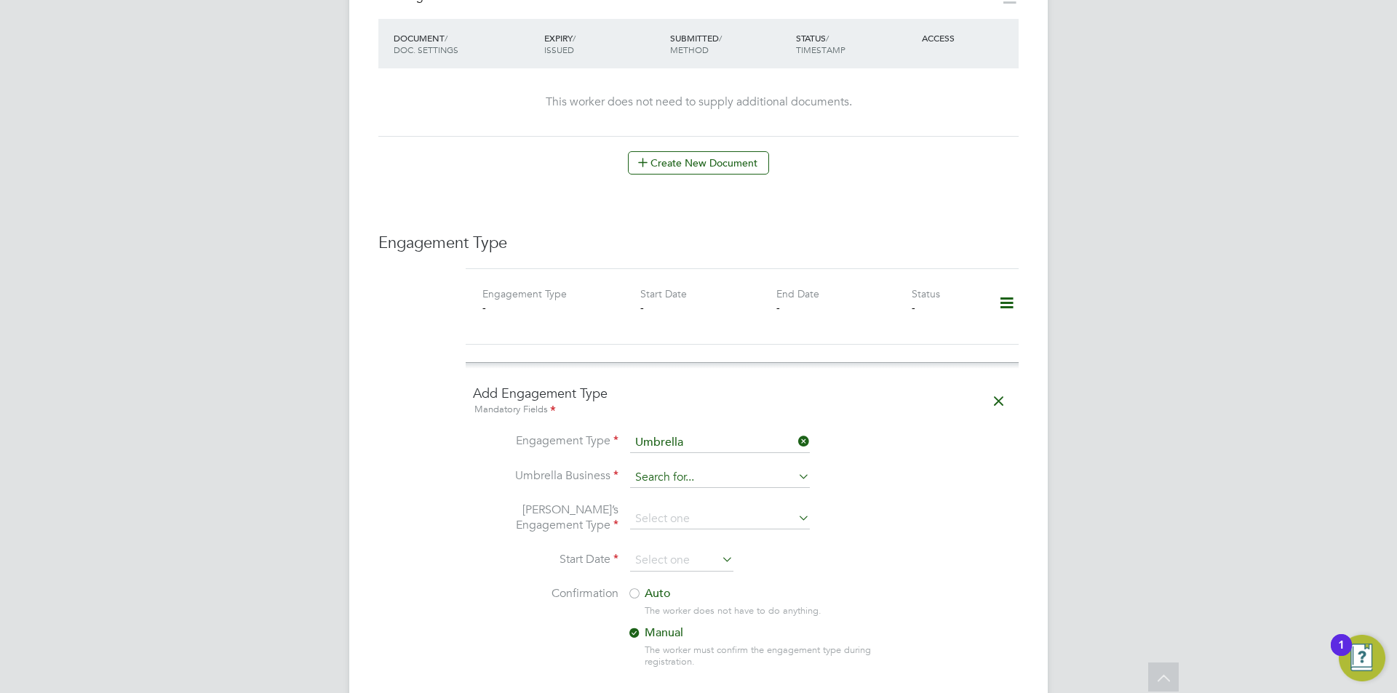
click at [713, 468] on input at bounding box center [720, 478] width 180 height 20
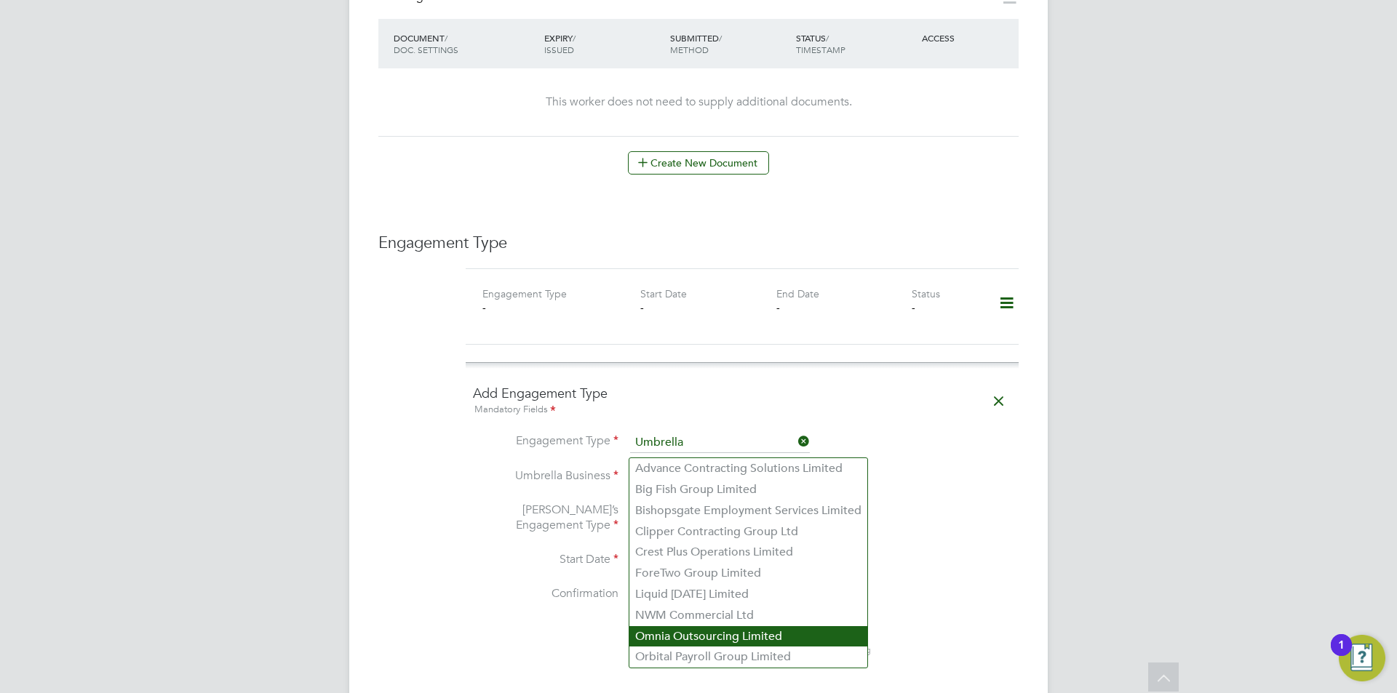
click at [681, 631] on li "Omnia Outsourcing Limited" at bounding box center [748, 636] width 238 height 21
type input "Omnia Outsourcing Limited"
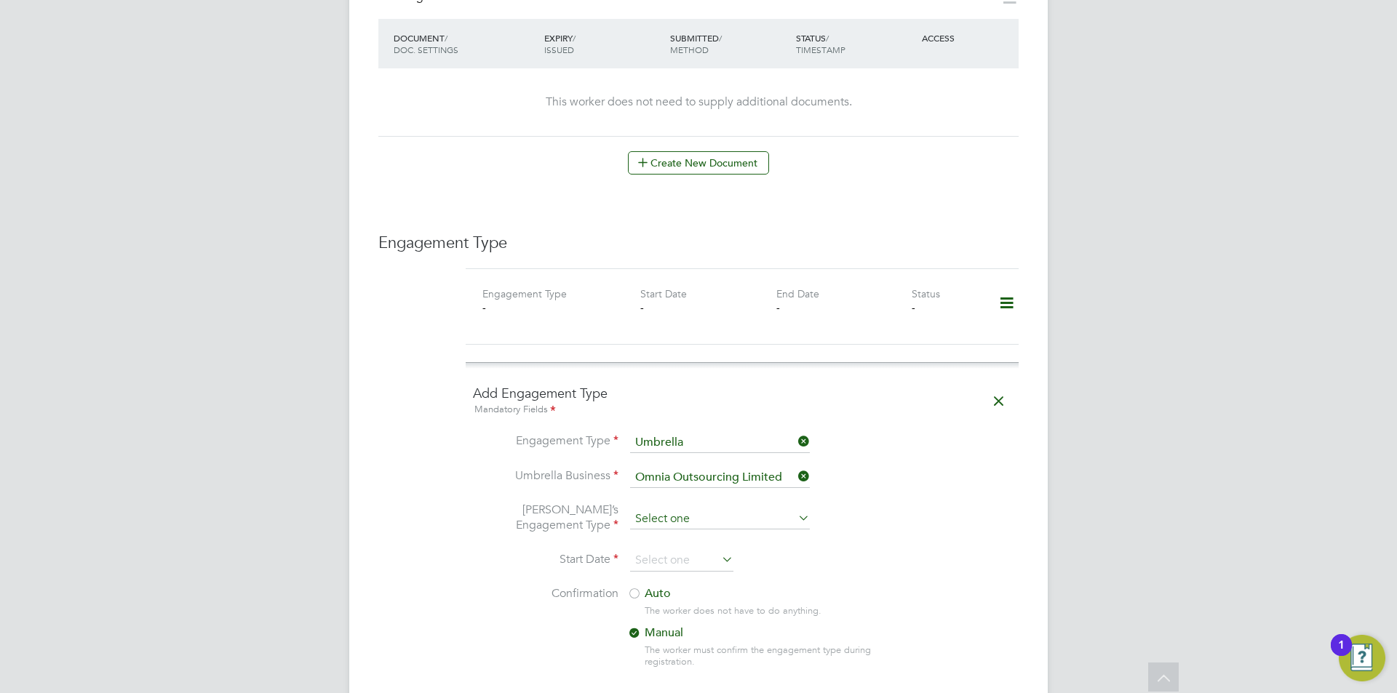
click at [709, 509] on input at bounding box center [720, 519] width 180 height 20
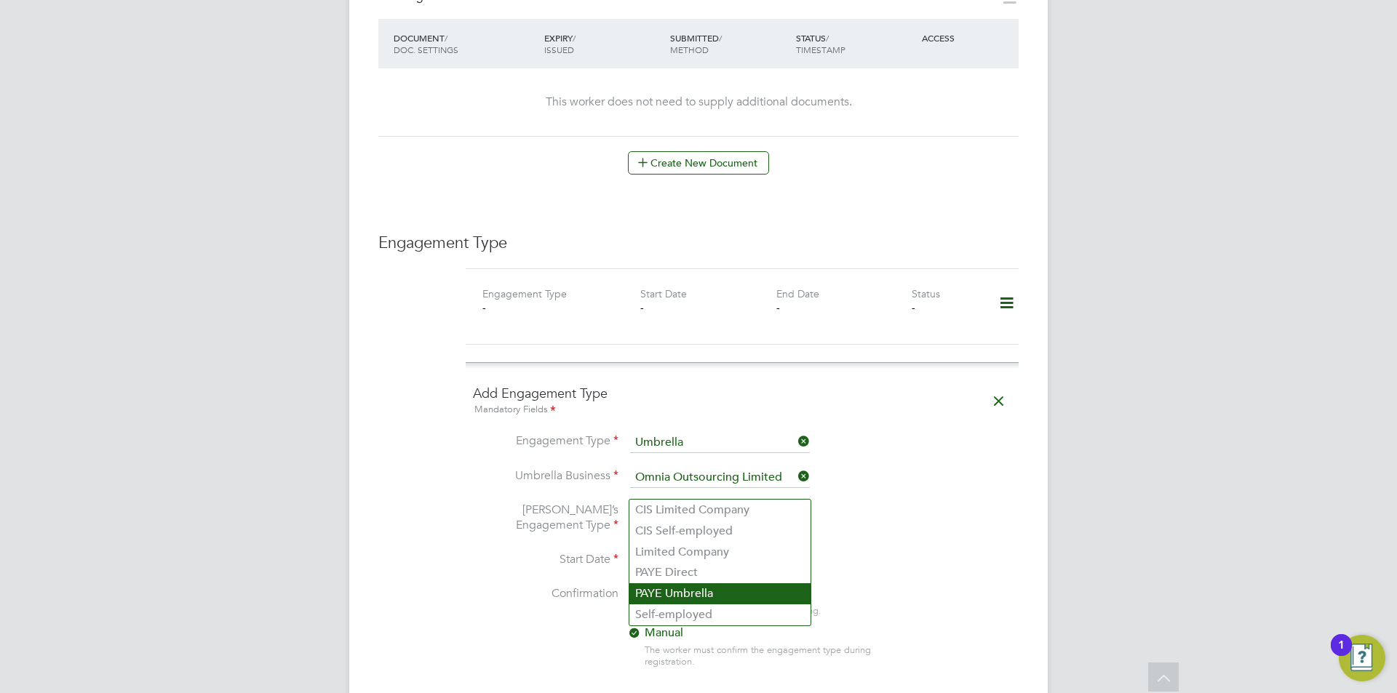
click at [693, 599] on li "PAYE Umbrella" at bounding box center [719, 593] width 181 height 21
type input "PAYE Umbrella"
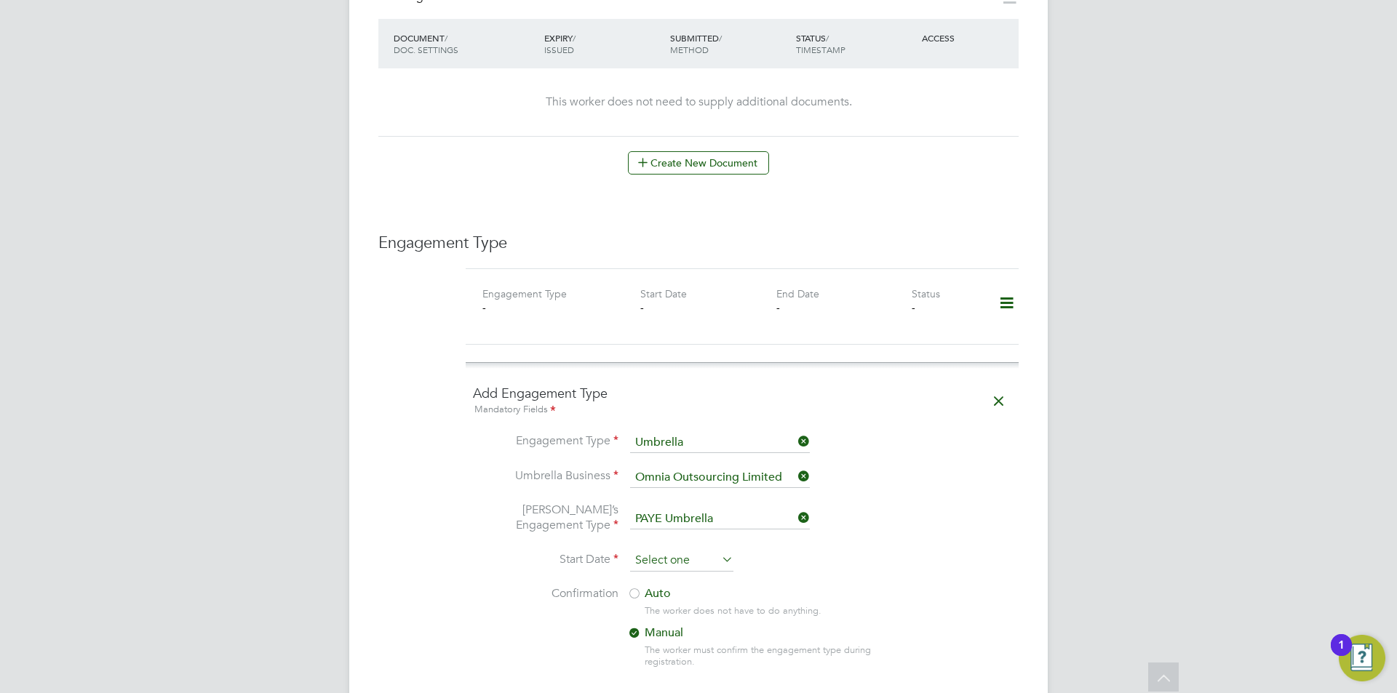
click at [693, 550] on input at bounding box center [681, 561] width 103 height 22
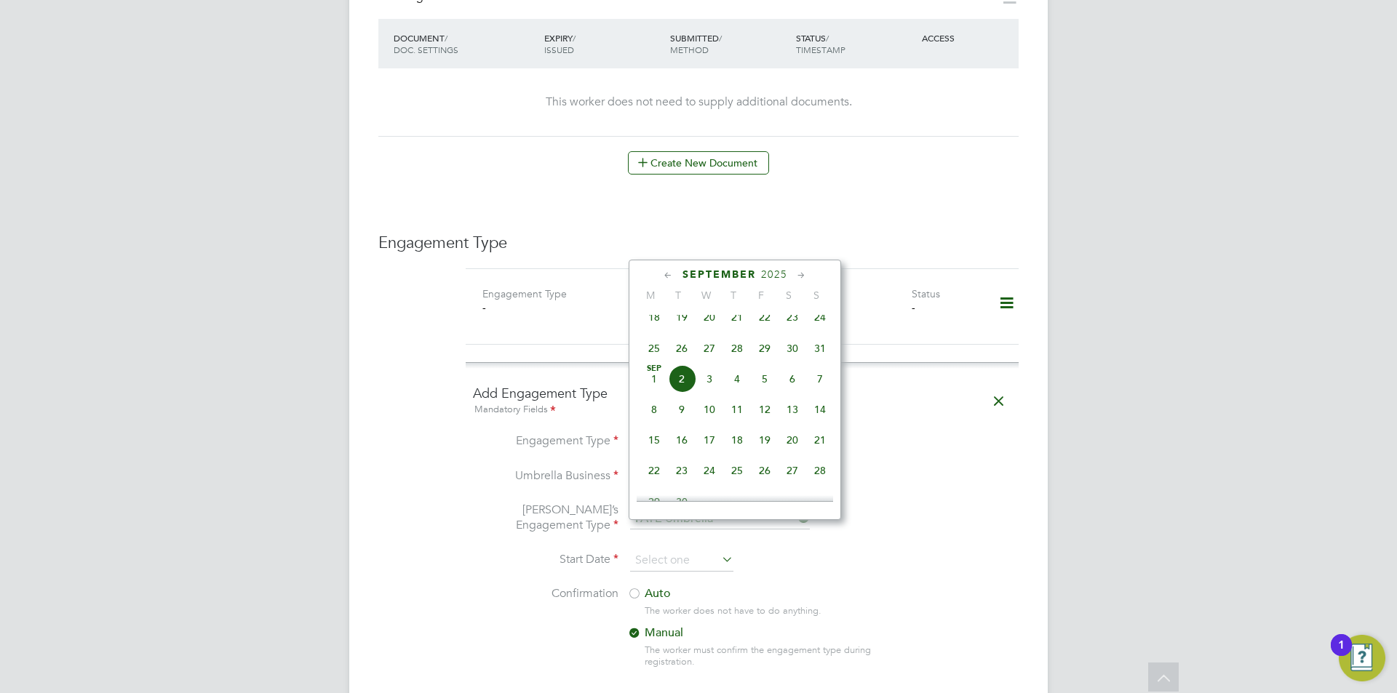
click at [654, 319] on span "18" at bounding box center [654, 317] width 28 height 28
type input "18 Aug 2025"
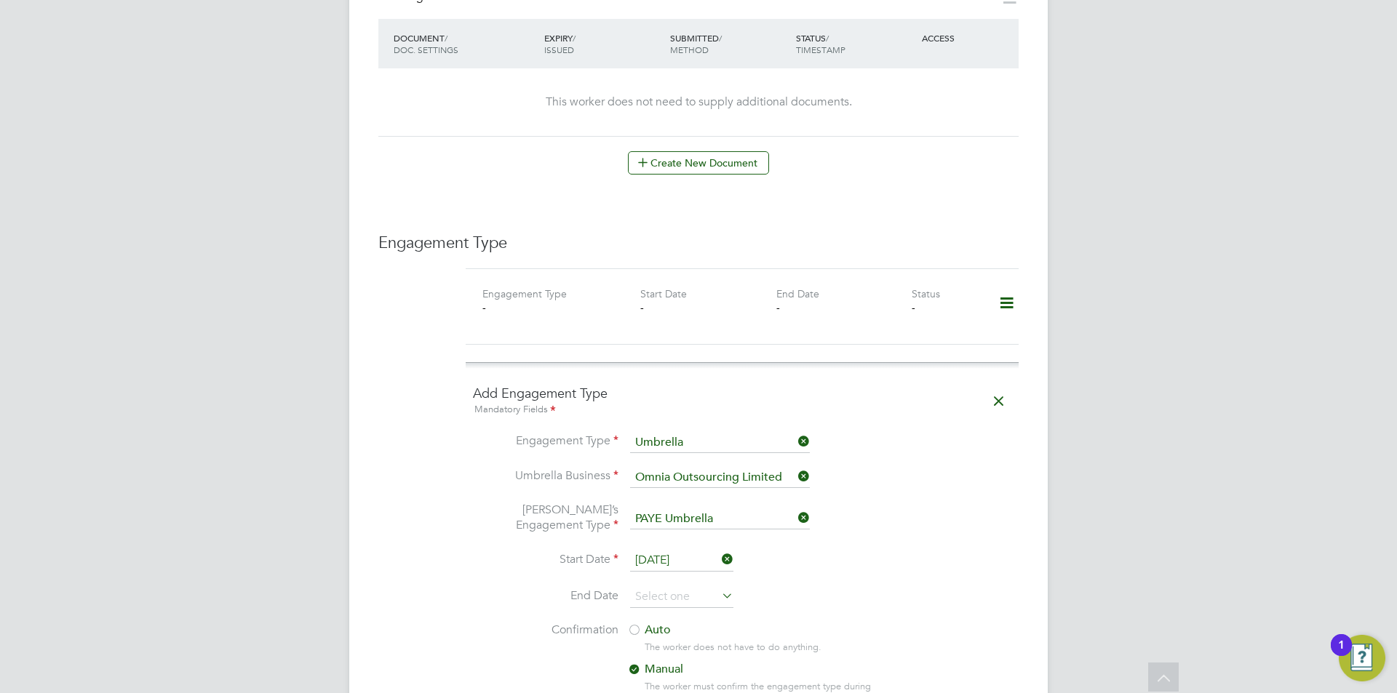
scroll to position [952, 0]
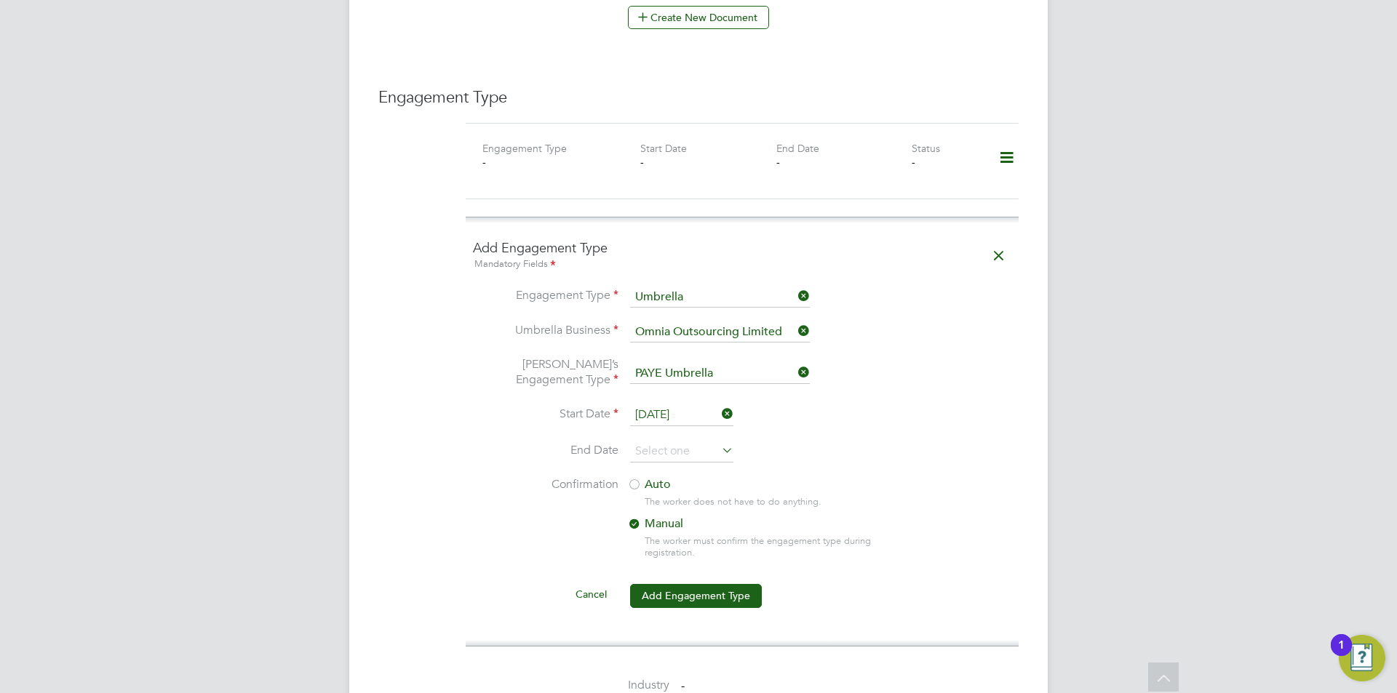
click at [640, 479] on div at bounding box center [634, 486] width 15 height 15
click at [680, 584] on button "Add Engagement Type" at bounding box center [696, 595] width 132 height 23
click at [1152, 452] on div "JH Jess Hogan Notifications 20 Applications: Current page: Network Team Members…" at bounding box center [698, 215] width 1397 height 2335
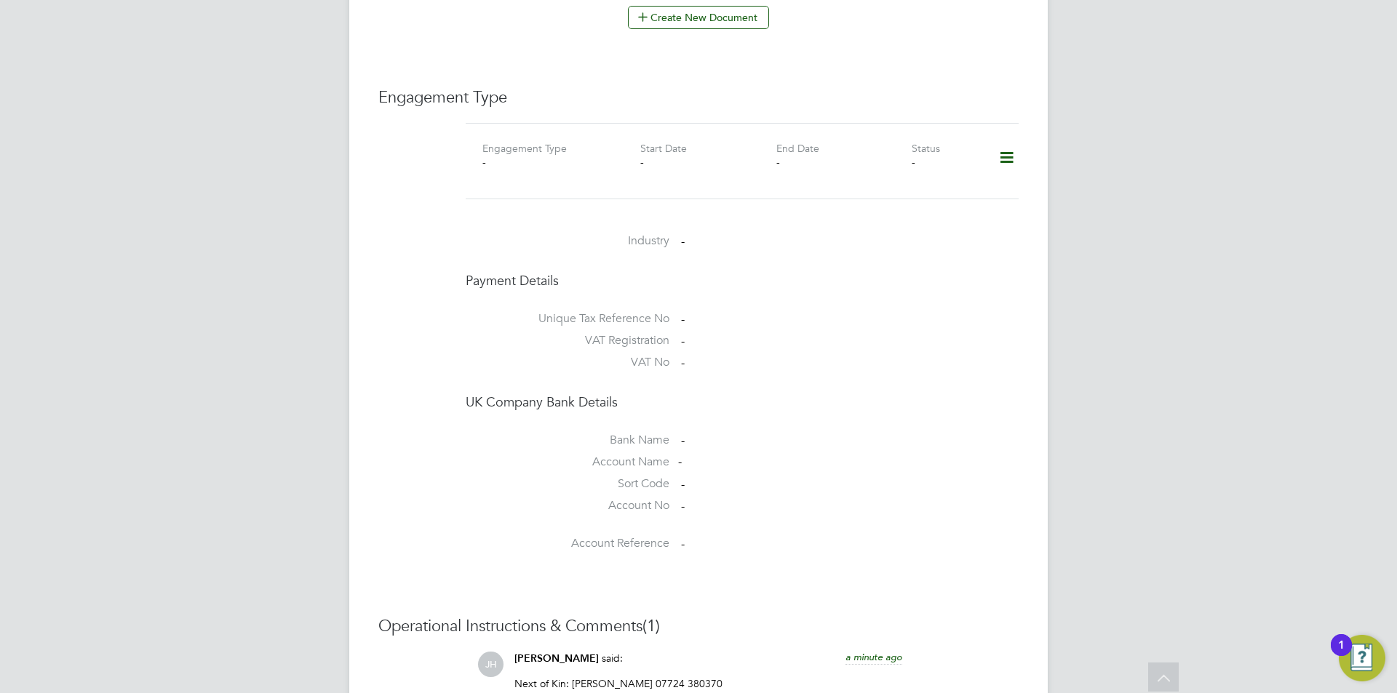
scroll to position [734, 0]
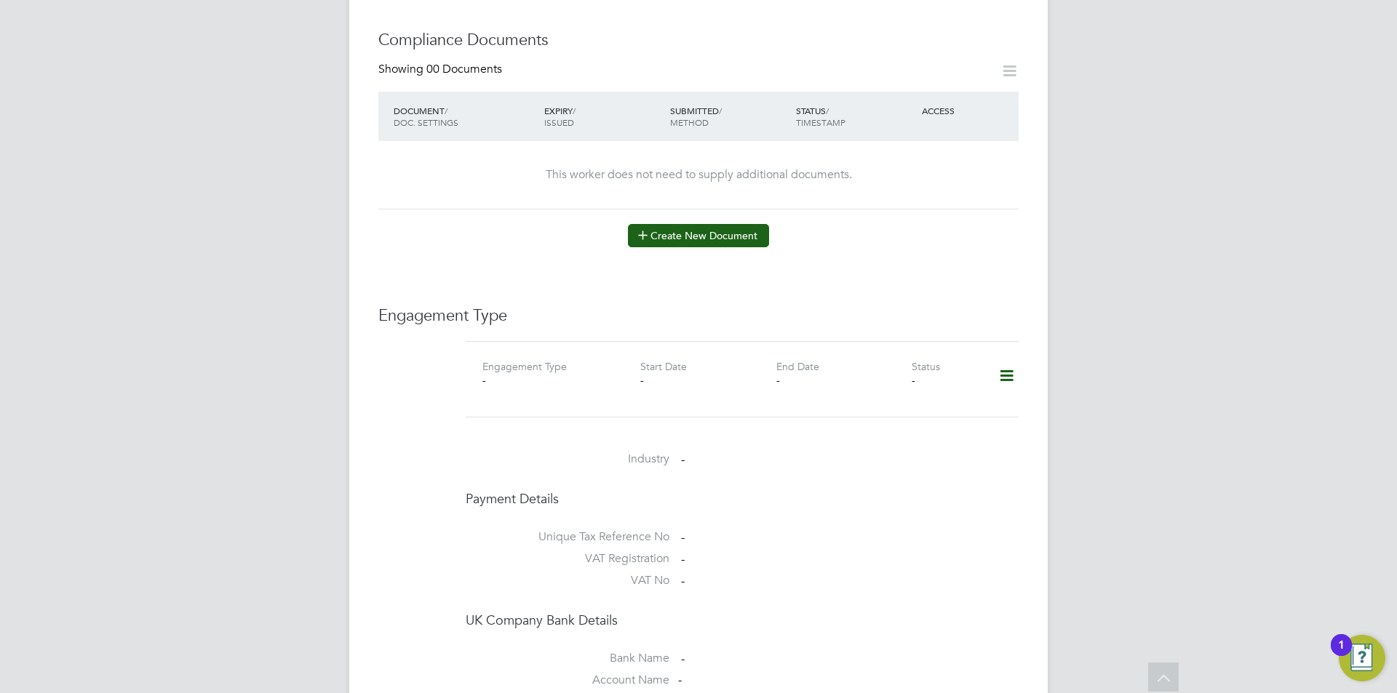
click at [702, 224] on button "Create New Document" at bounding box center [698, 235] width 141 height 23
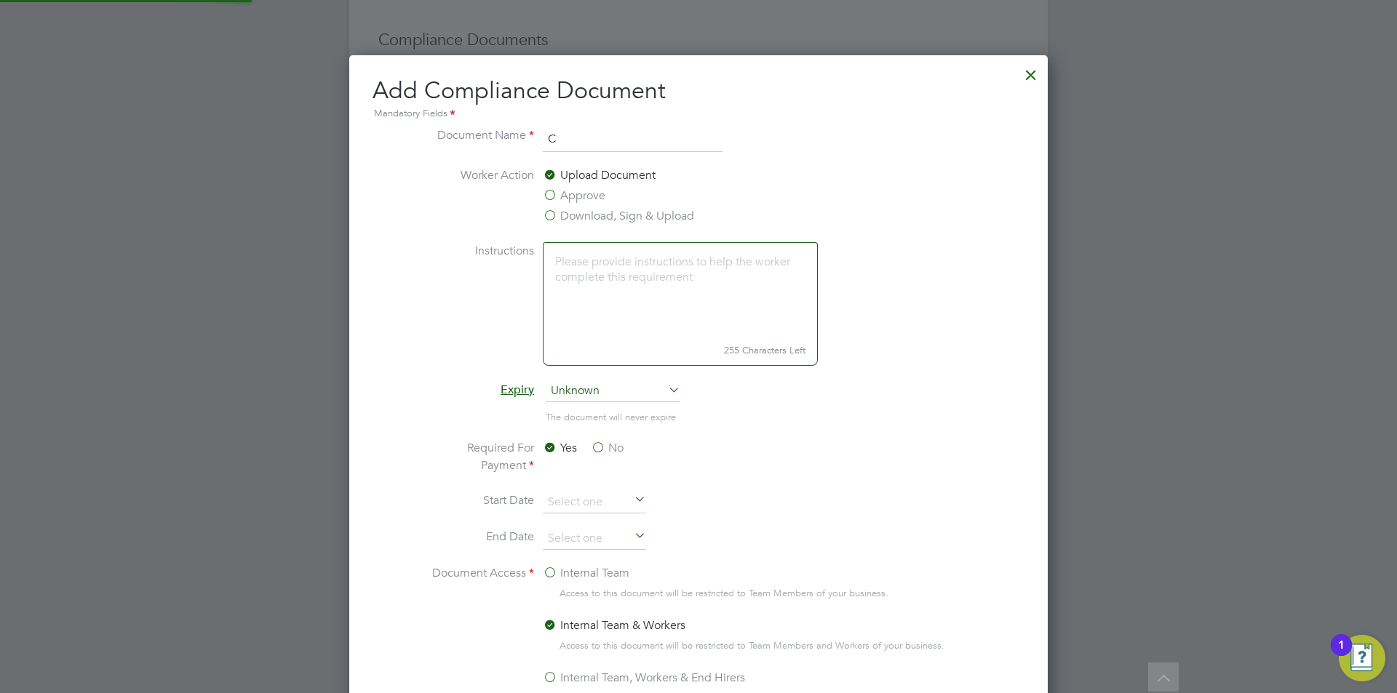
scroll to position [764, 699]
type input "CSCS"
click at [569, 196] on label "Approve" at bounding box center [574, 195] width 63 height 17
click at [0, 0] on input "Approve" at bounding box center [0, 0] width 0 height 0
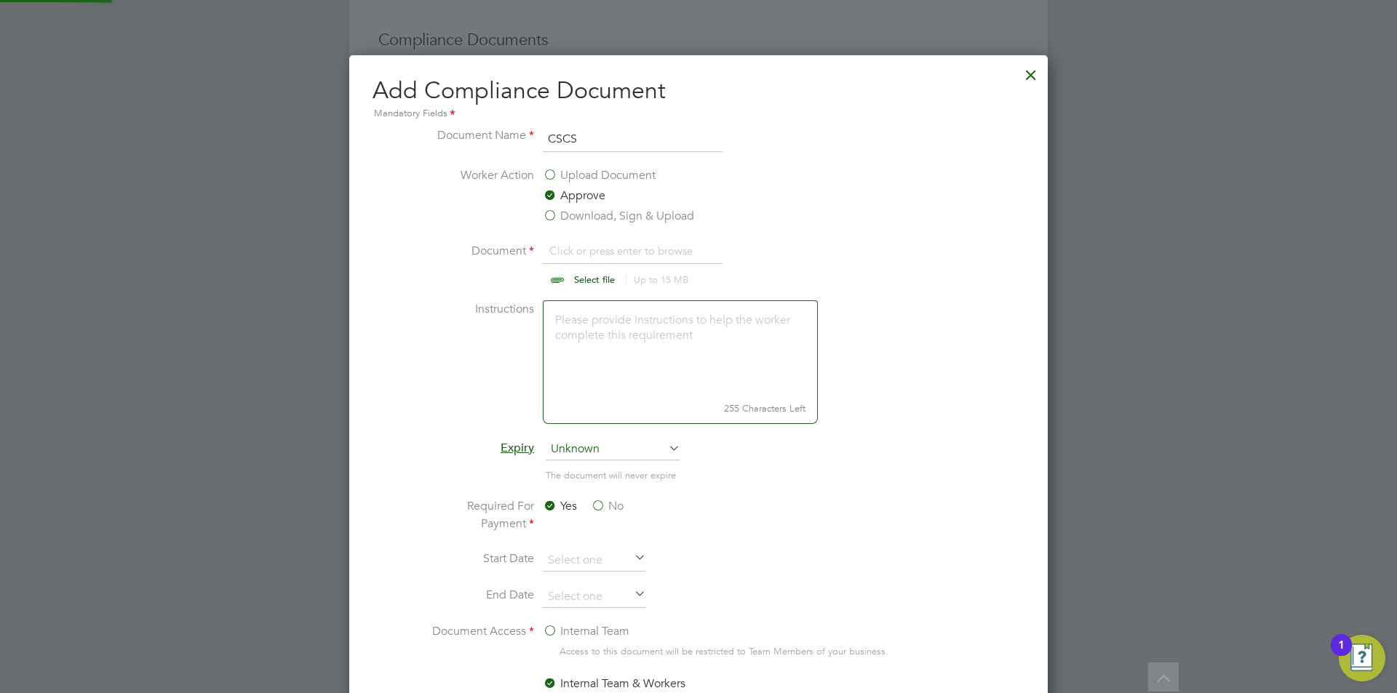
scroll to position [22, 180]
click at [609, 268] on input "file" at bounding box center [608, 264] width 228 height 44
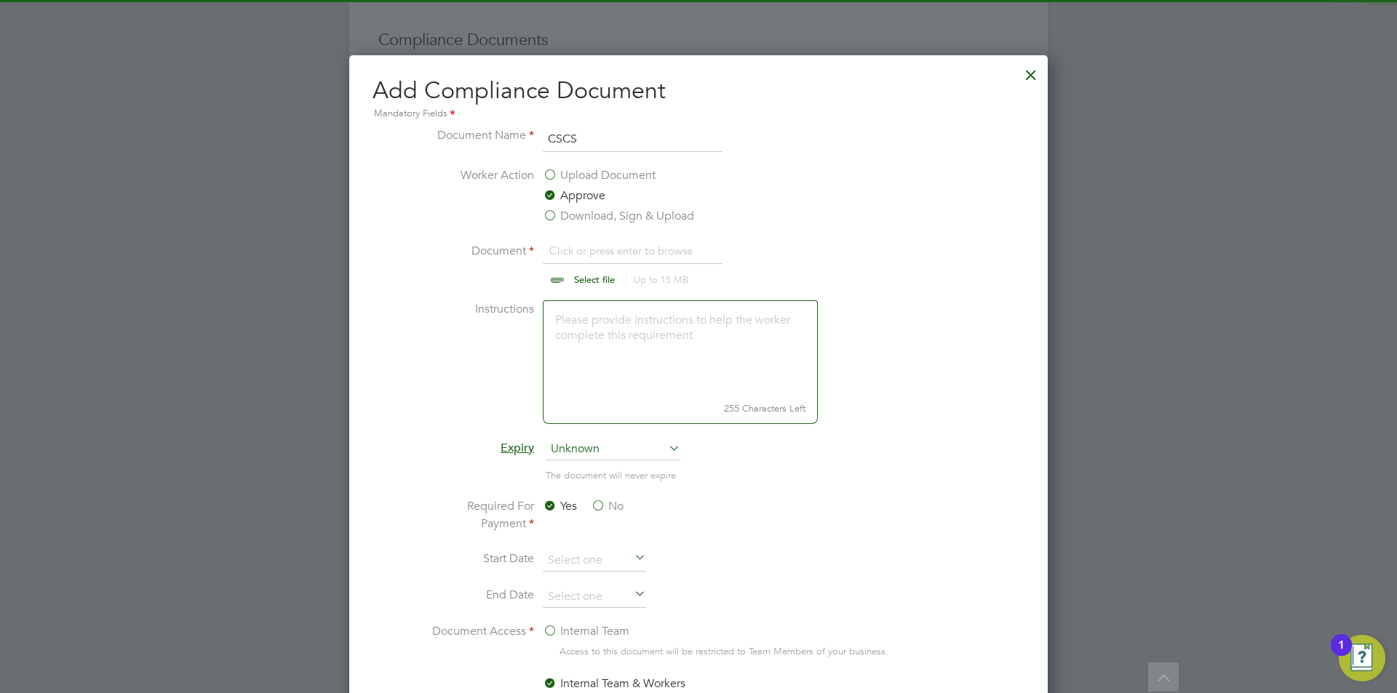
type input "C:\fakepath\CITBOnlinechecker.png"
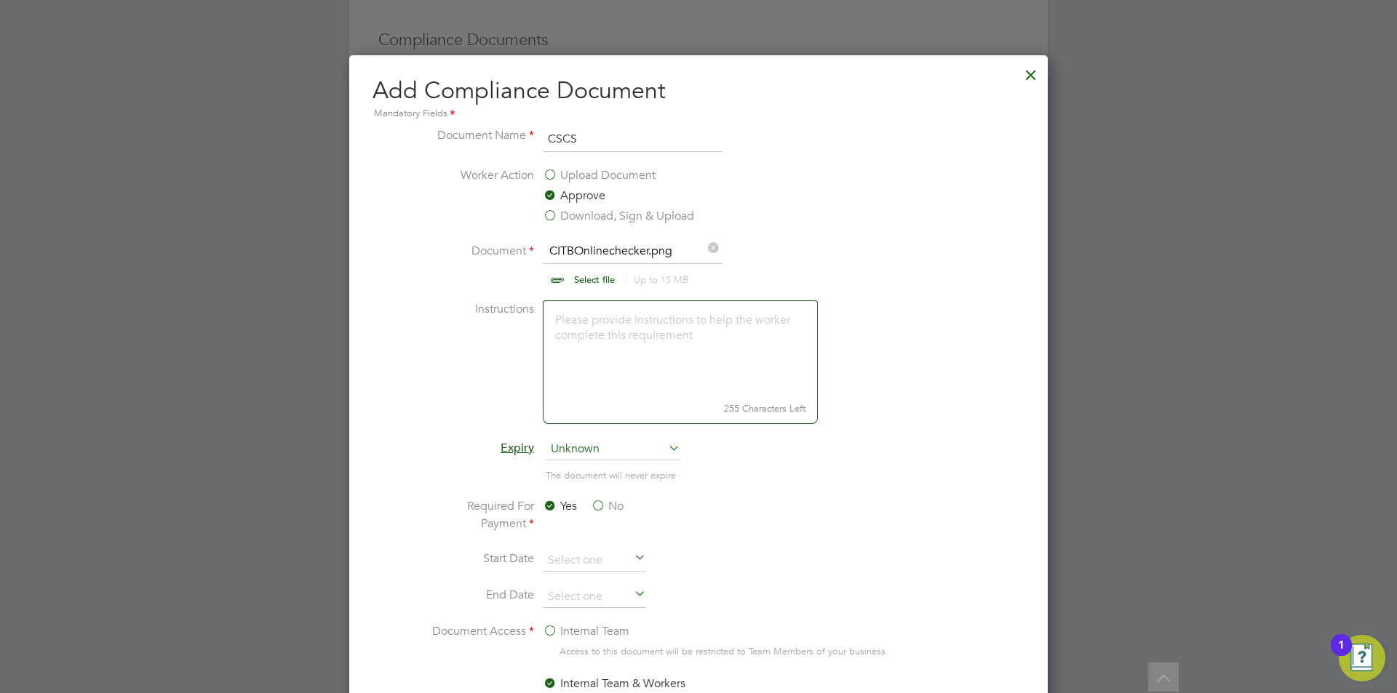
scroll to position [935, 0]
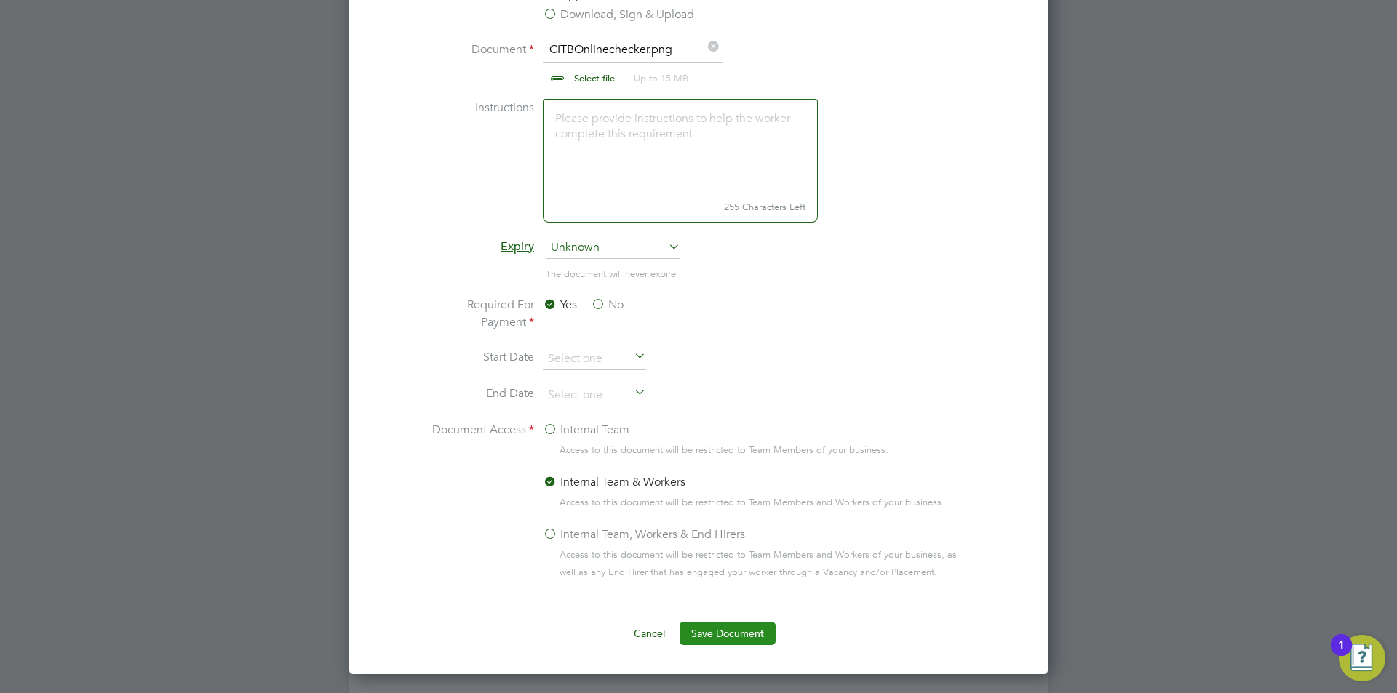
click at [719, 632] on button "Save Document" at bounding box center [727, 633] width 96 height 23
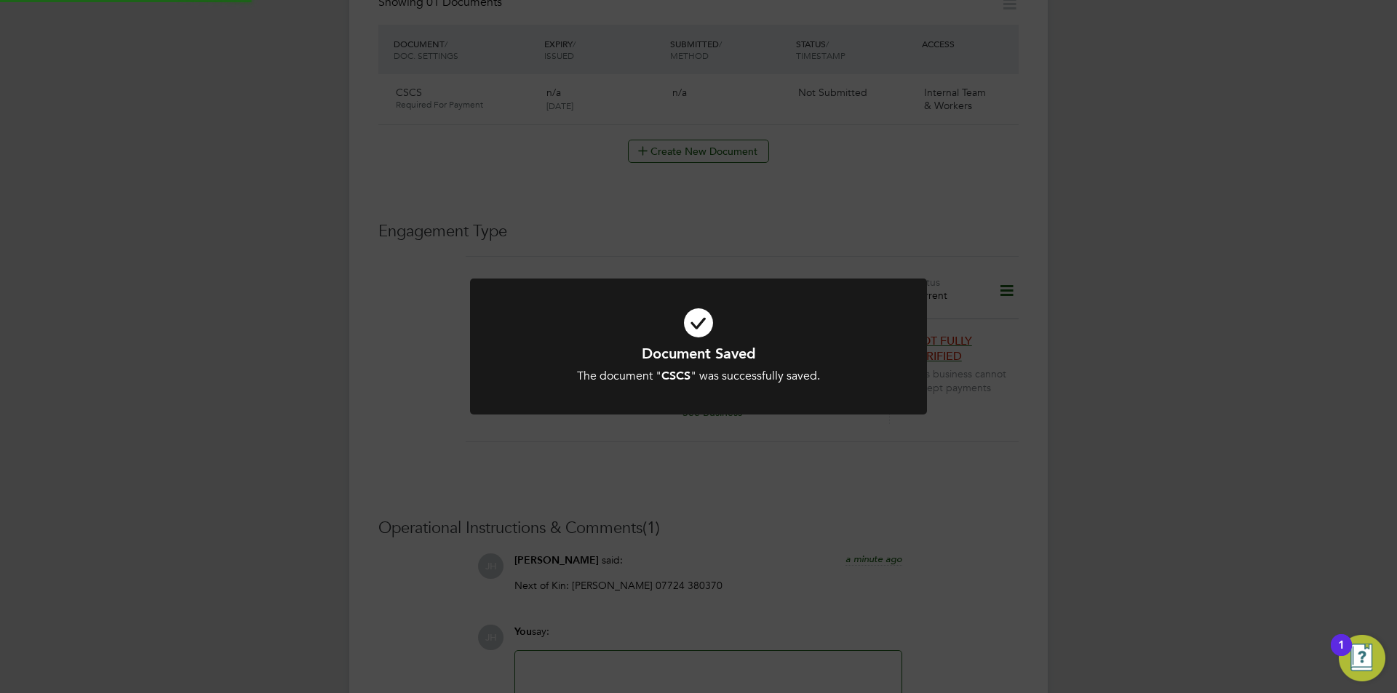
click at [1249, 343] on div "Document Saved The document " CSCS " was successfully saved. Cancel Okay" at bounding box center [698, 346] width 1397 height 693
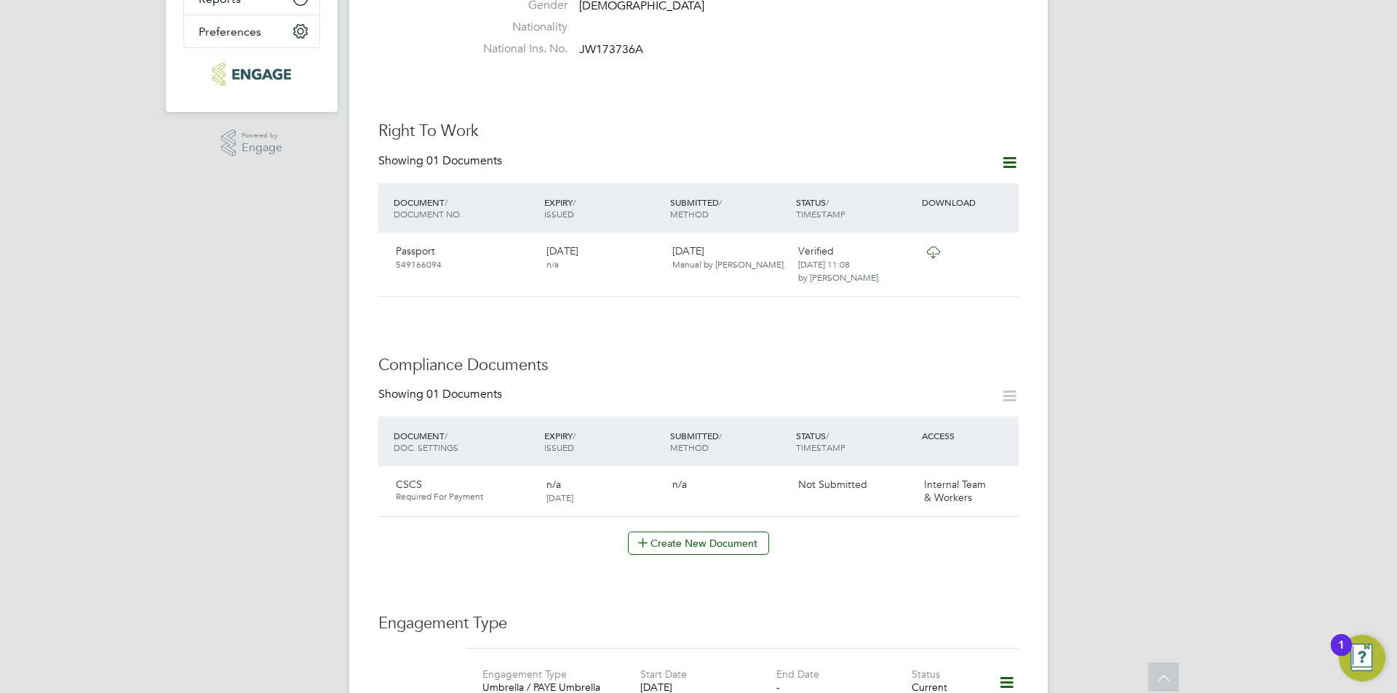
scroll to position [45, 0]
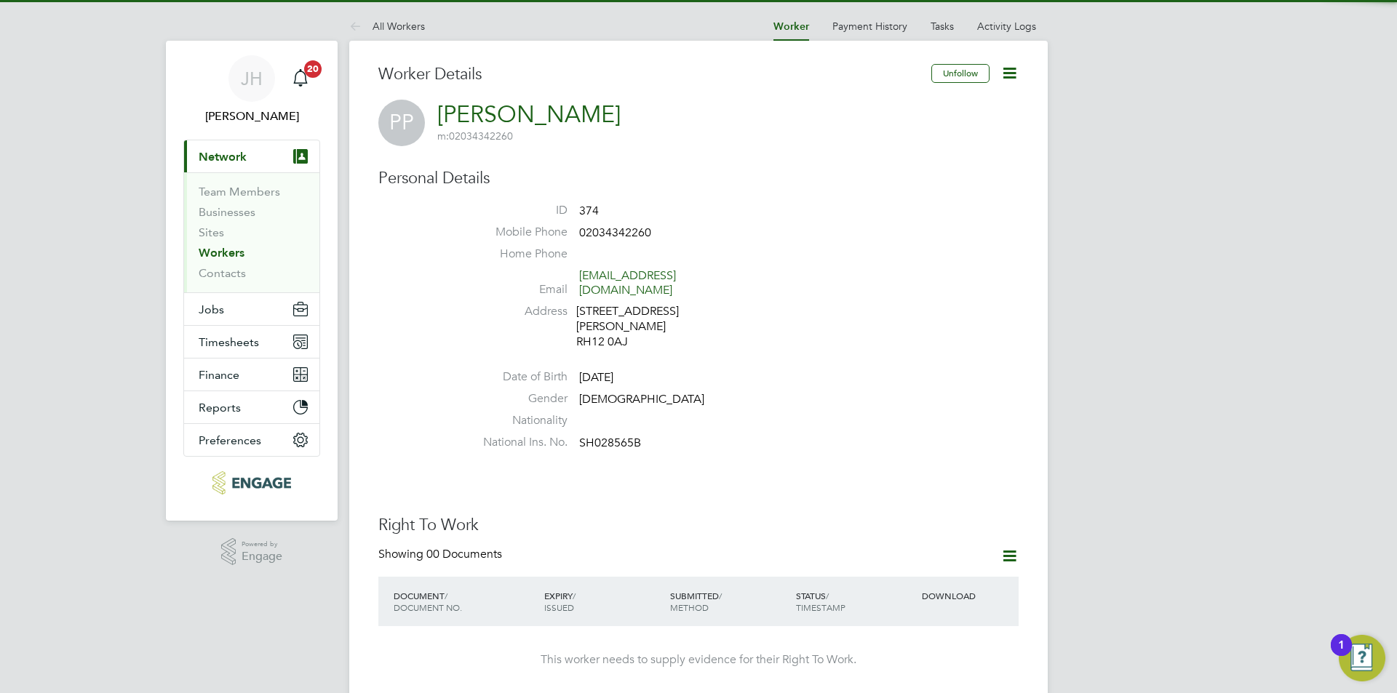
scroll to position [436, 0]
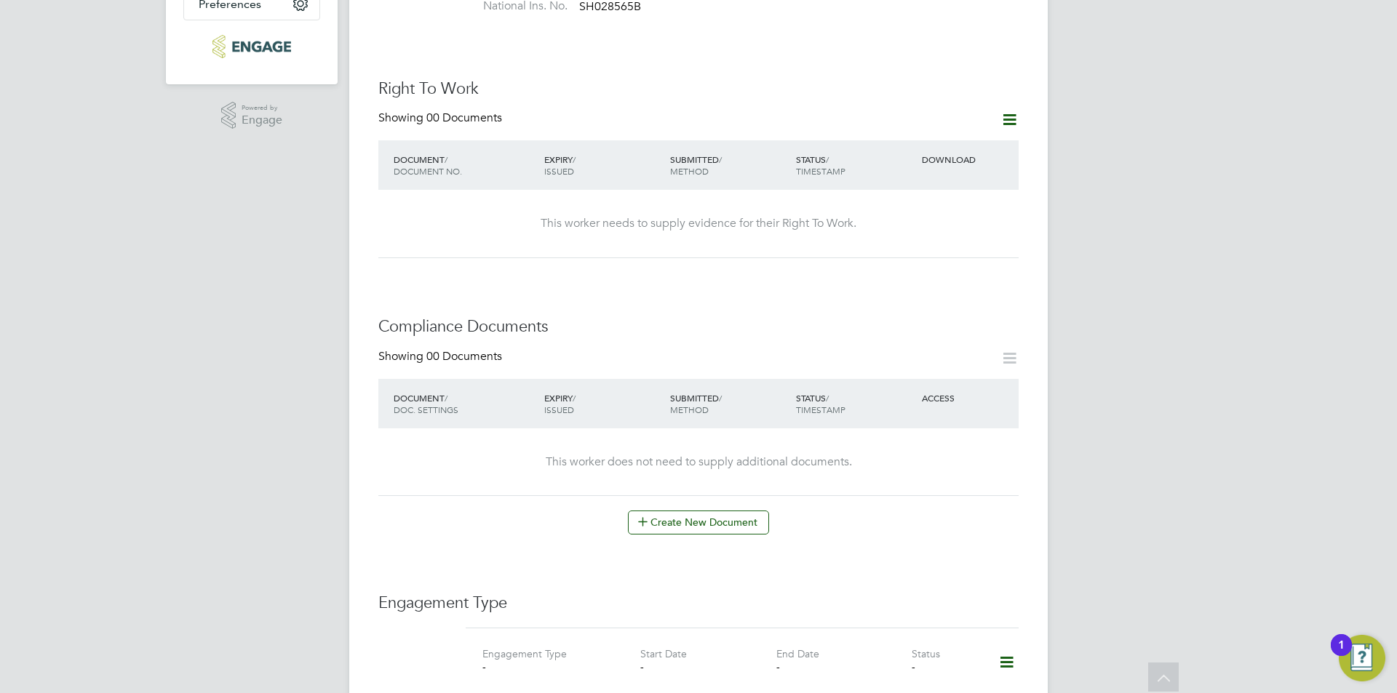
click at [1002, 95] on div "Right To Work Showing 00 Documents DOCUMENT / DOCUMENT NO. EXPIRY / ISSUED SUBM…" at bounding box center [698, 169] width 640 height 180
click at [1007, 120] on div "Showing 00 Documents" at bounding box center [698, 126] width 640 height 30
click at [1005, 111] on icon at bounding box center [1009, 120] width 18 height 18
click at [882, 135] on li "Add Right To Work Document" at bounding box center [928, 140] width 175 height 20
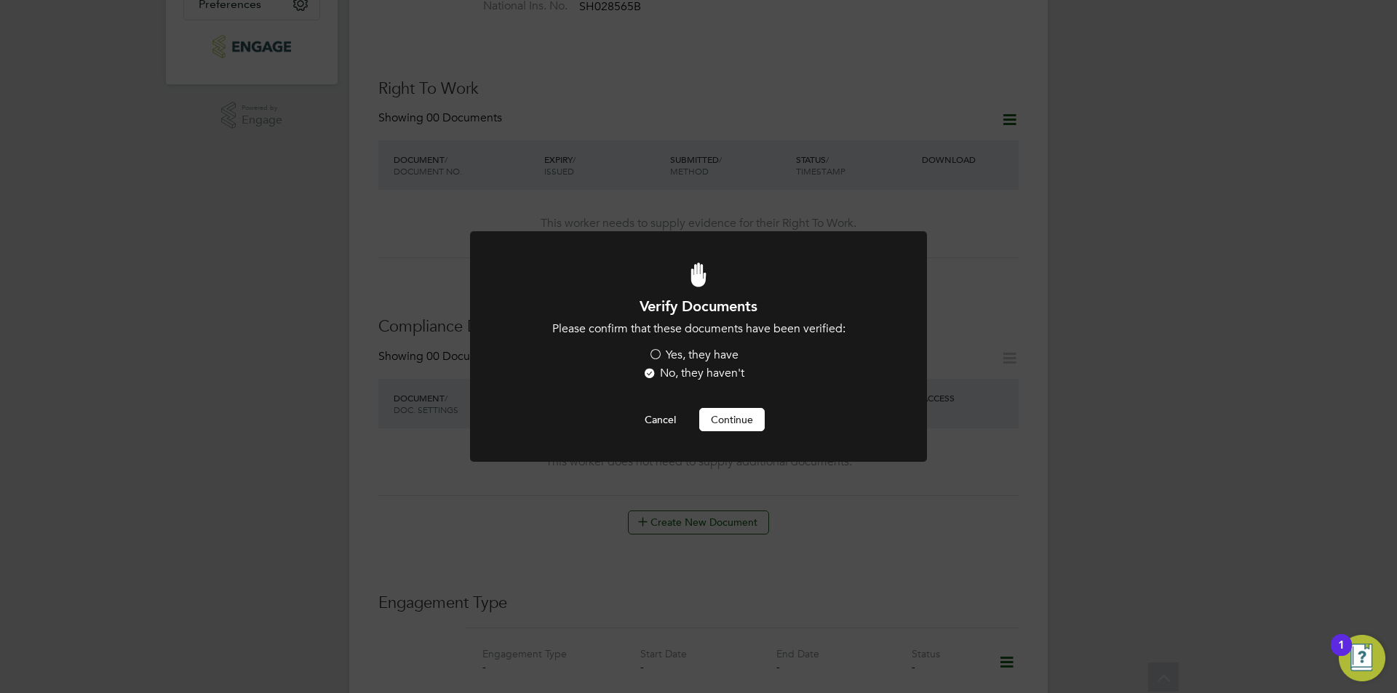
click at [674, 353] on label "Yes, they have" at bounding box center [693, 355] width 90 height 15
click at [0, 0] on input "Yes, they have" at bounding box center [0, 0] width 0 height 0
click at [741, 420] on button "Continue" at bounding box center [731, 419] width 65 height 23
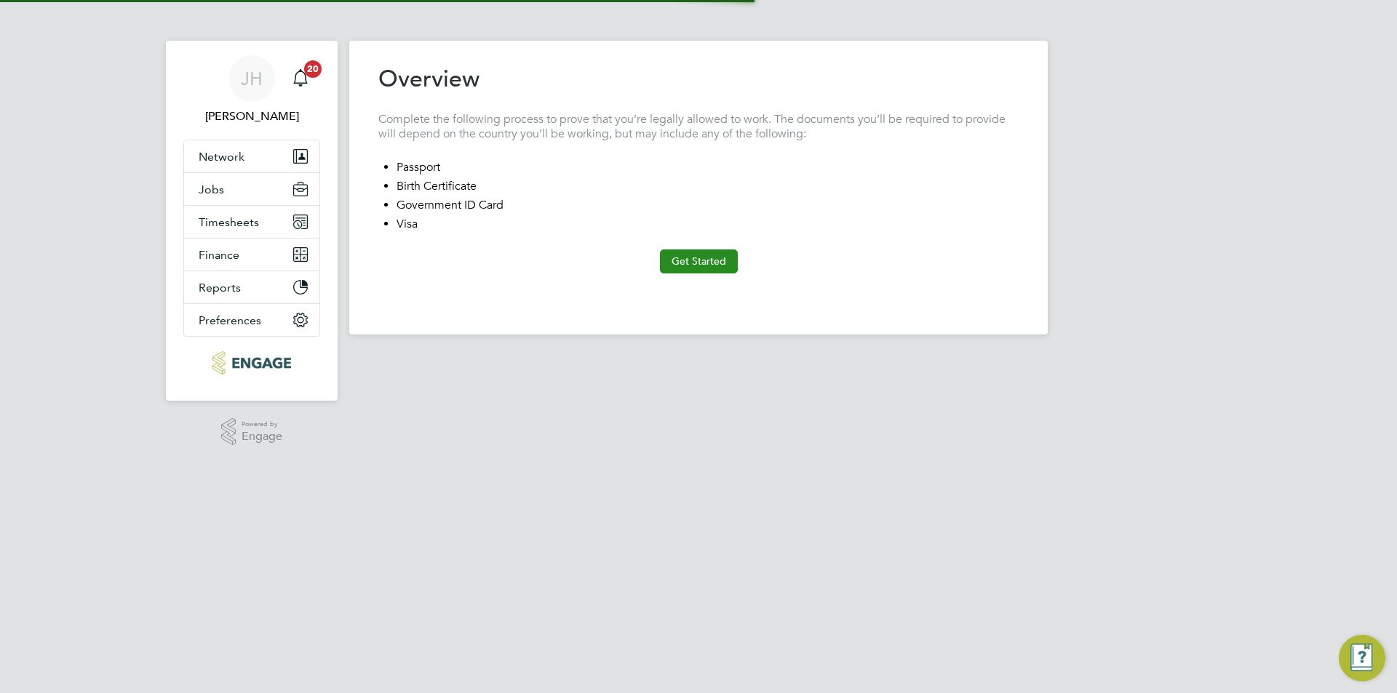
click at [711, 263] on button "Get Started" at bounding box center [699, 260] width 78 height 23
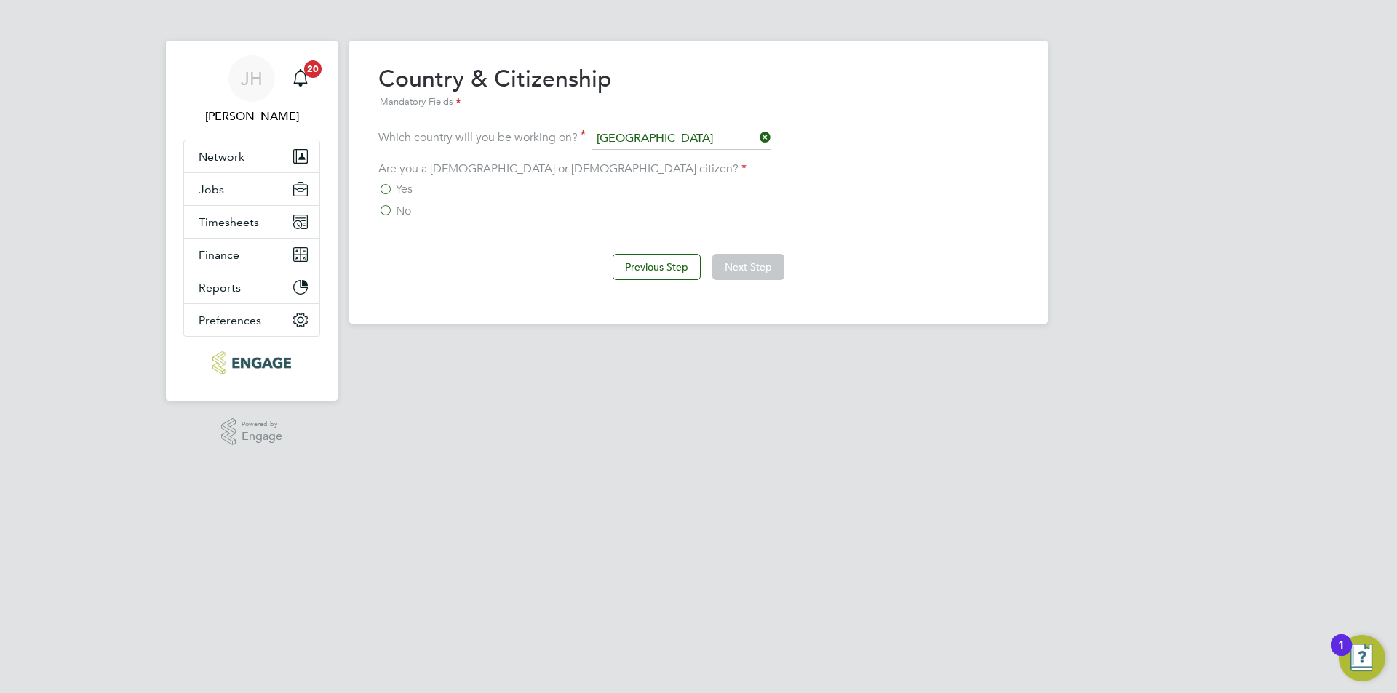
click at [403, 194] on span "Yes" at bounding box center [404, 189] width 17 height 15
click at [0, 0] on input "Yes" at bounding box center [0, 0] width 0 height 0
click at [400, 212] on span "No" at bounding box center [403, 211] width 15 height 15
click at [0, 0] on input "No" at bounding box center [0, 0] width 0 height 0
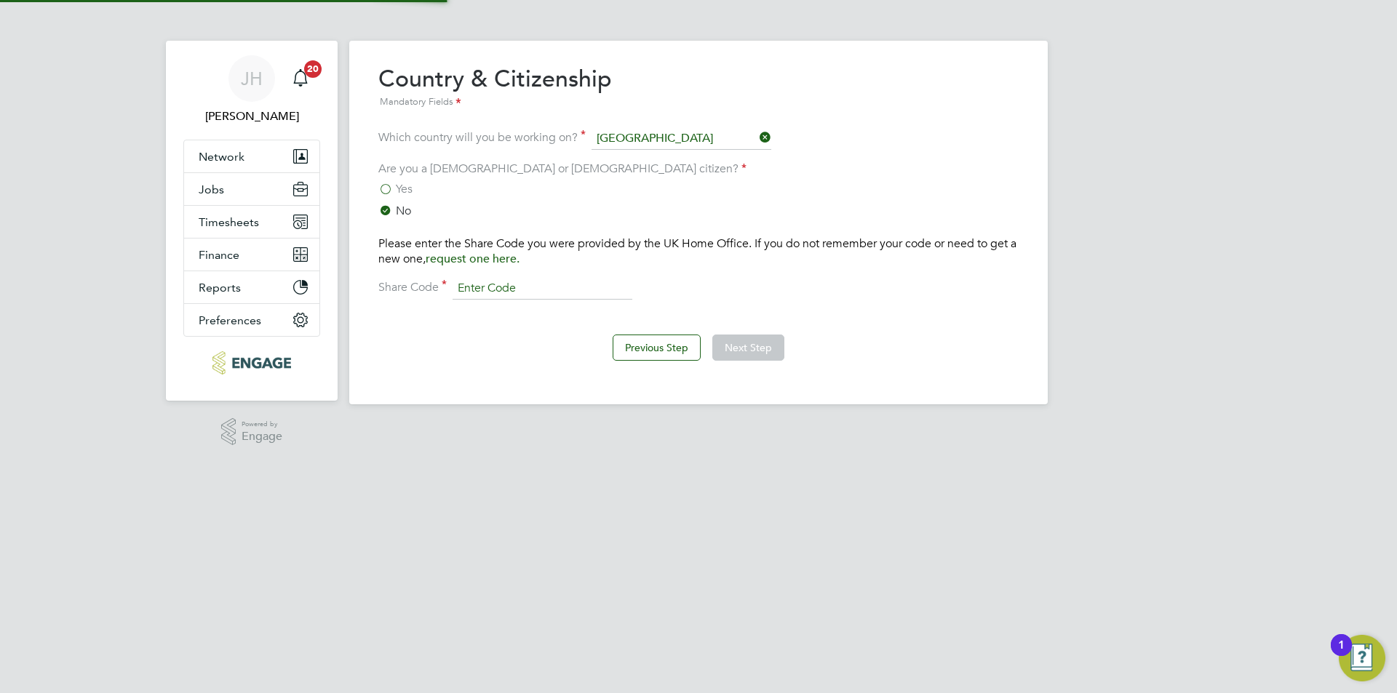
click at [503, 282] on input at bounding box center [542, 289] width 180 height 22
type input "WWC2HHBCD"
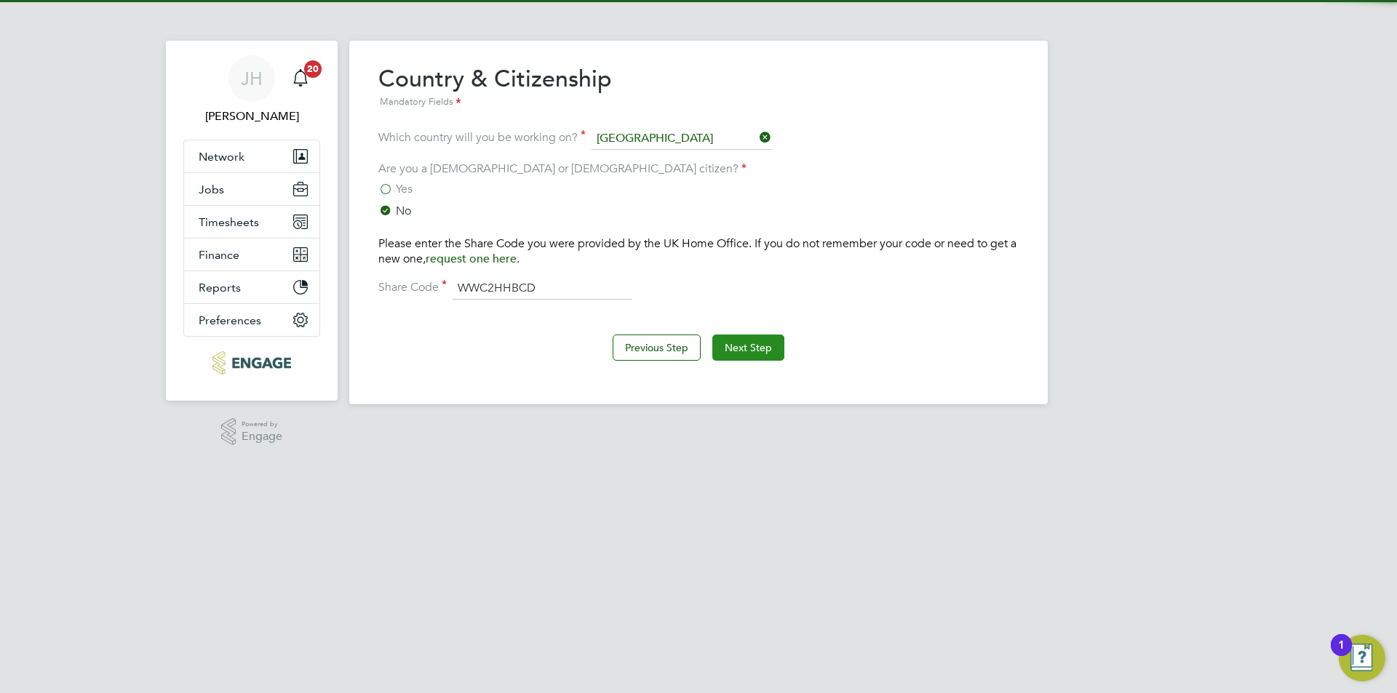
click at [751, 350] on button "Next Step" at bounding box center [748, 348] width 72 height 26
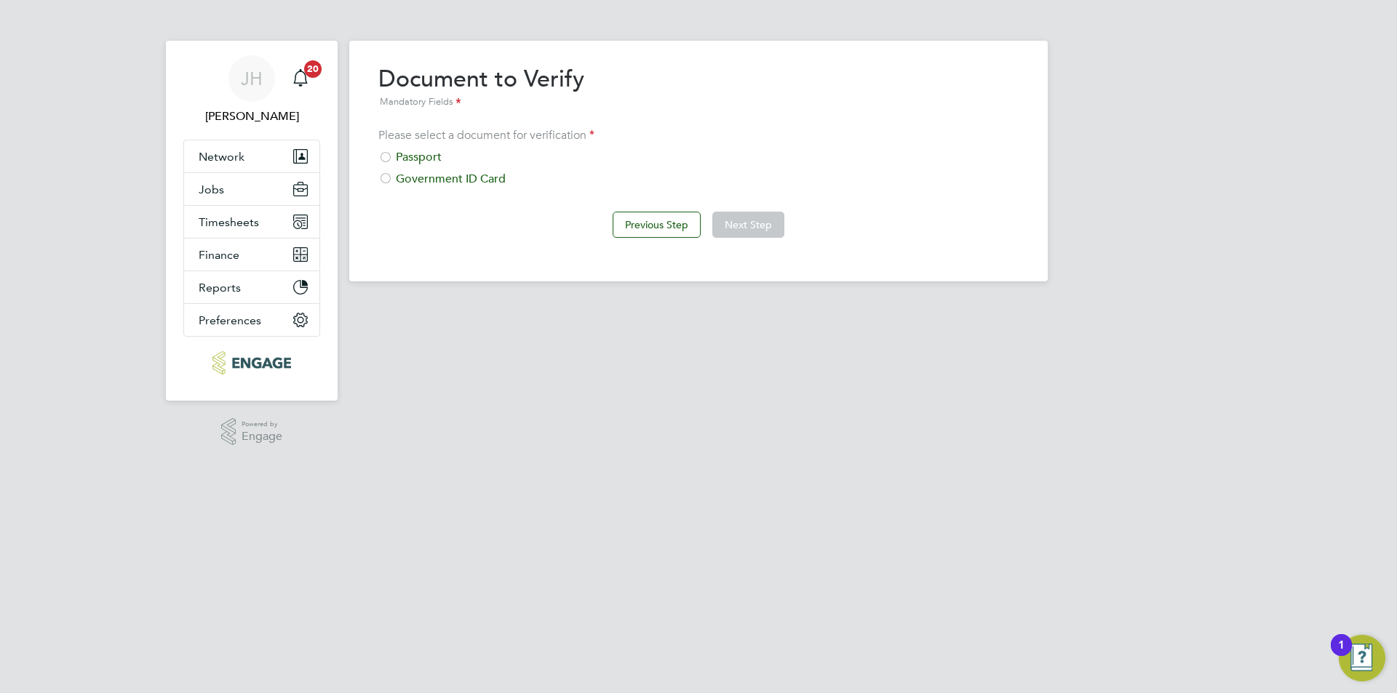
click at [415, 152] on div "Passport" at bounding box center [698, 157] width 640 height 15
click at [765, 225] on button "Next Step" at bounding box center [748, 225] width 72 height 26
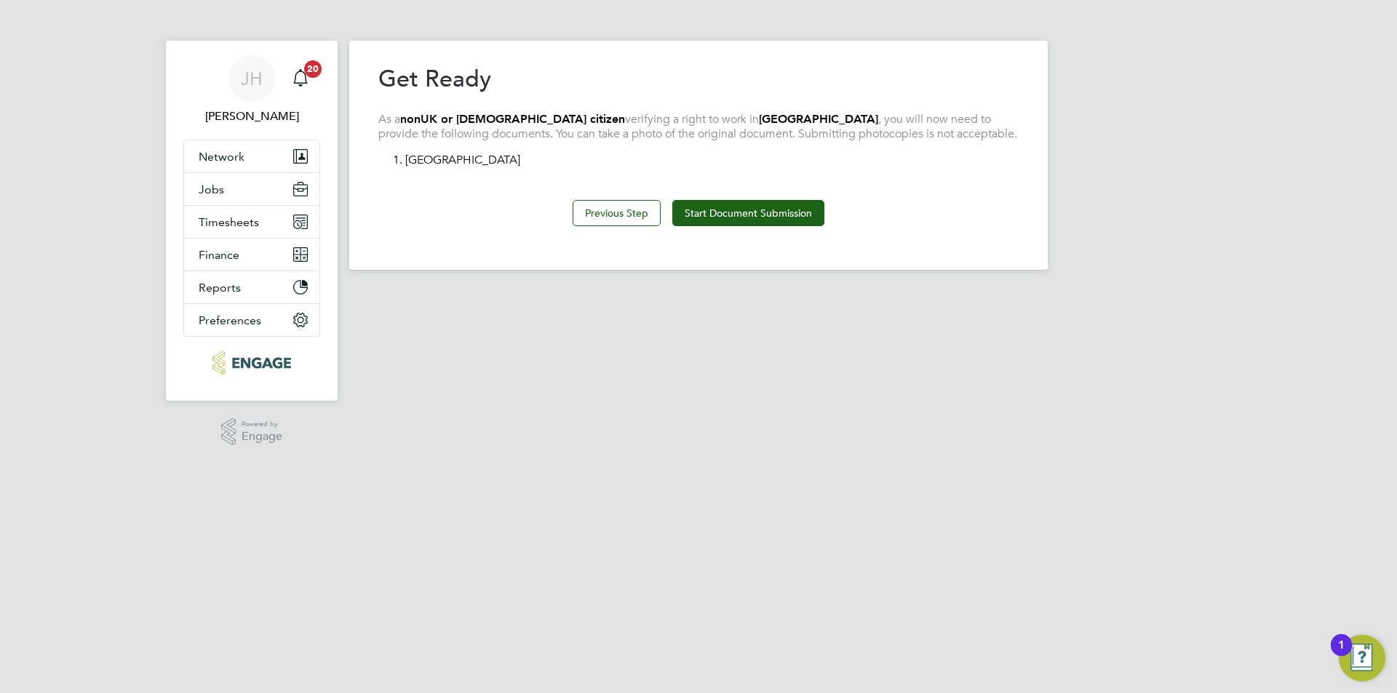
click at [765, 225] on button "Start Document Submission" at bounding box center [748, 213] width 152 height 26
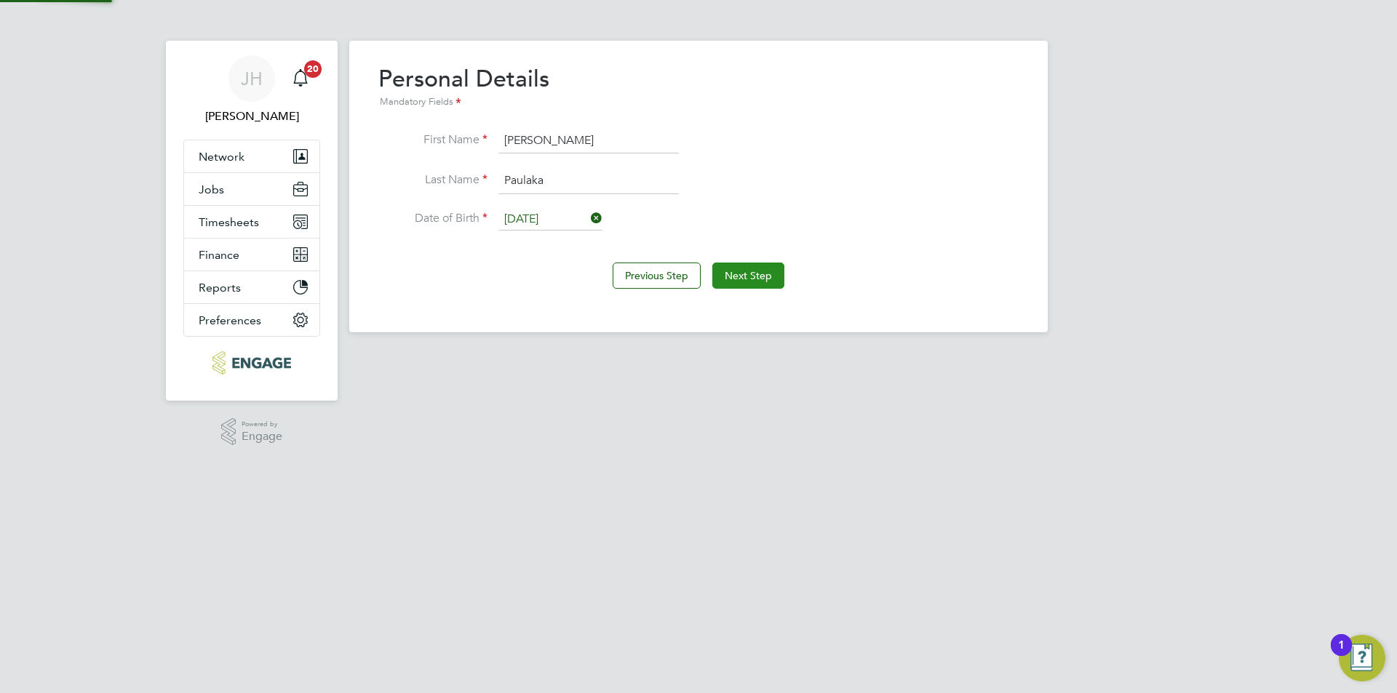
click at [759, 281] on button "Next Step" at bounding box center [748, 276] width 72 height 26
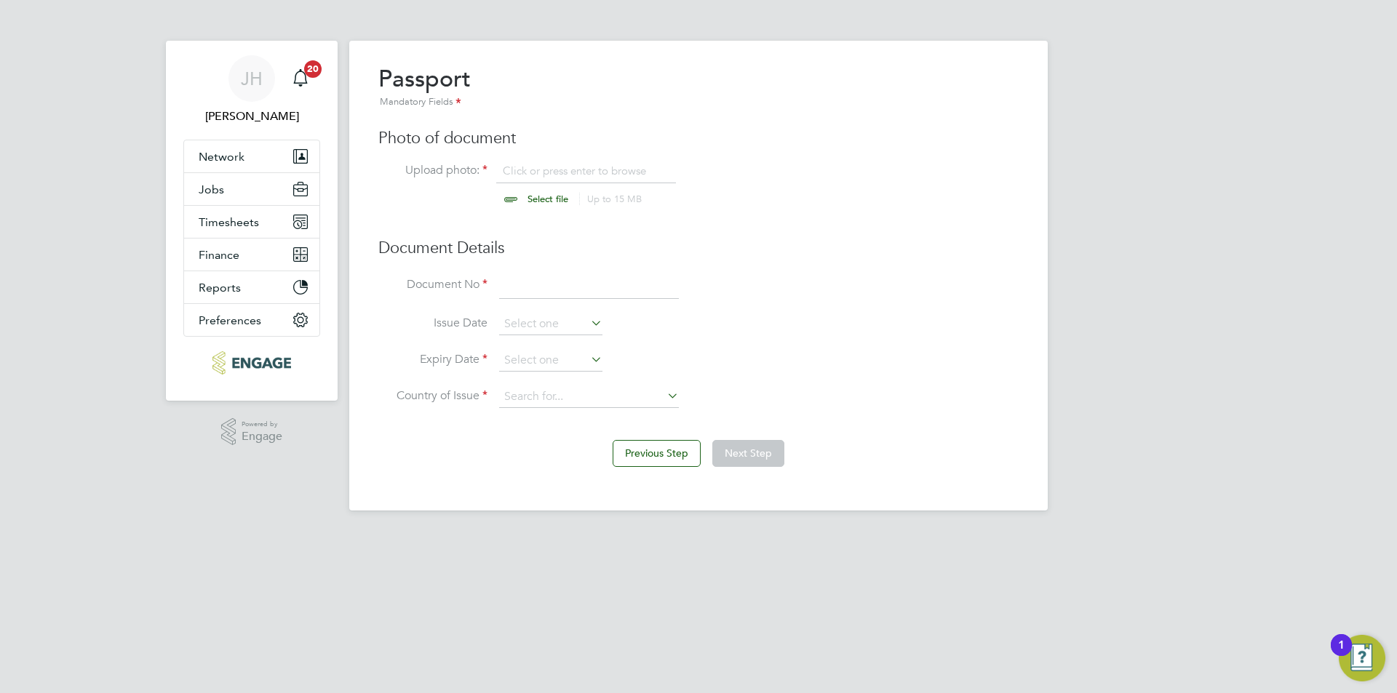
scroll to position [20, 180]
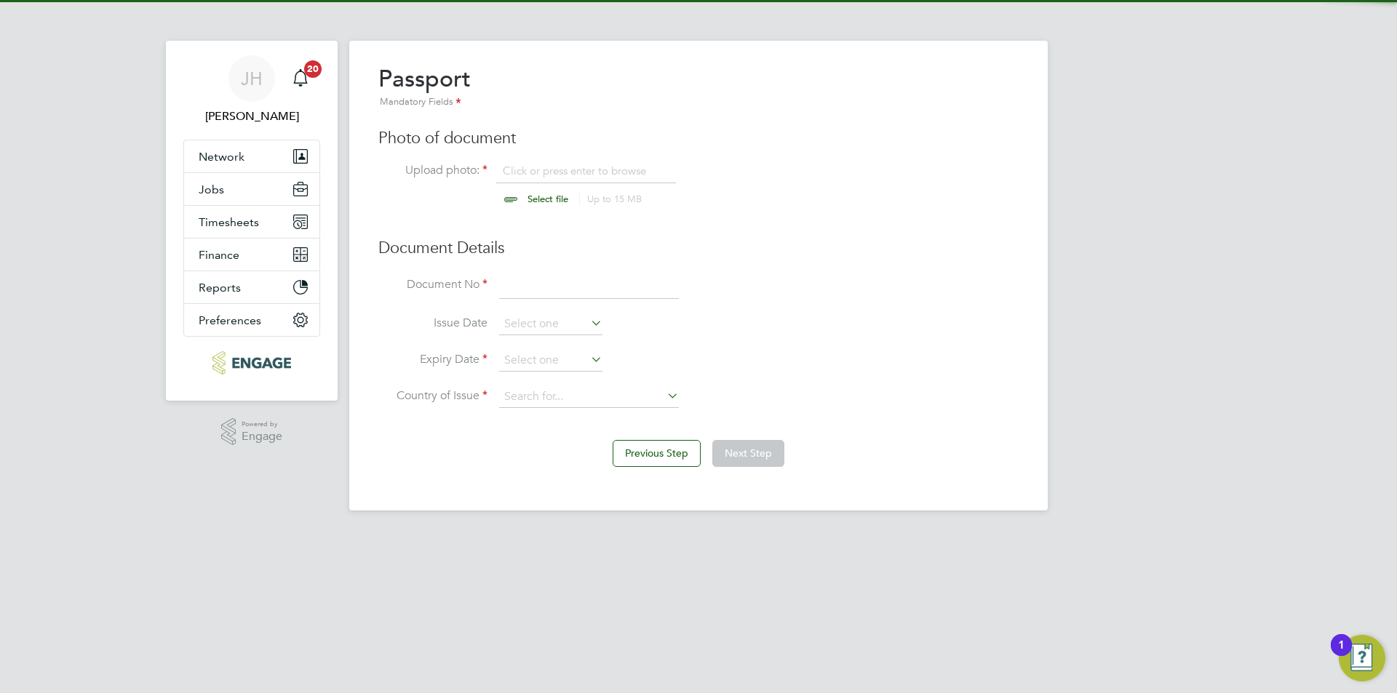
click at [617, 176] on input "file" at bounding box center [561, 186] width 228 height 44
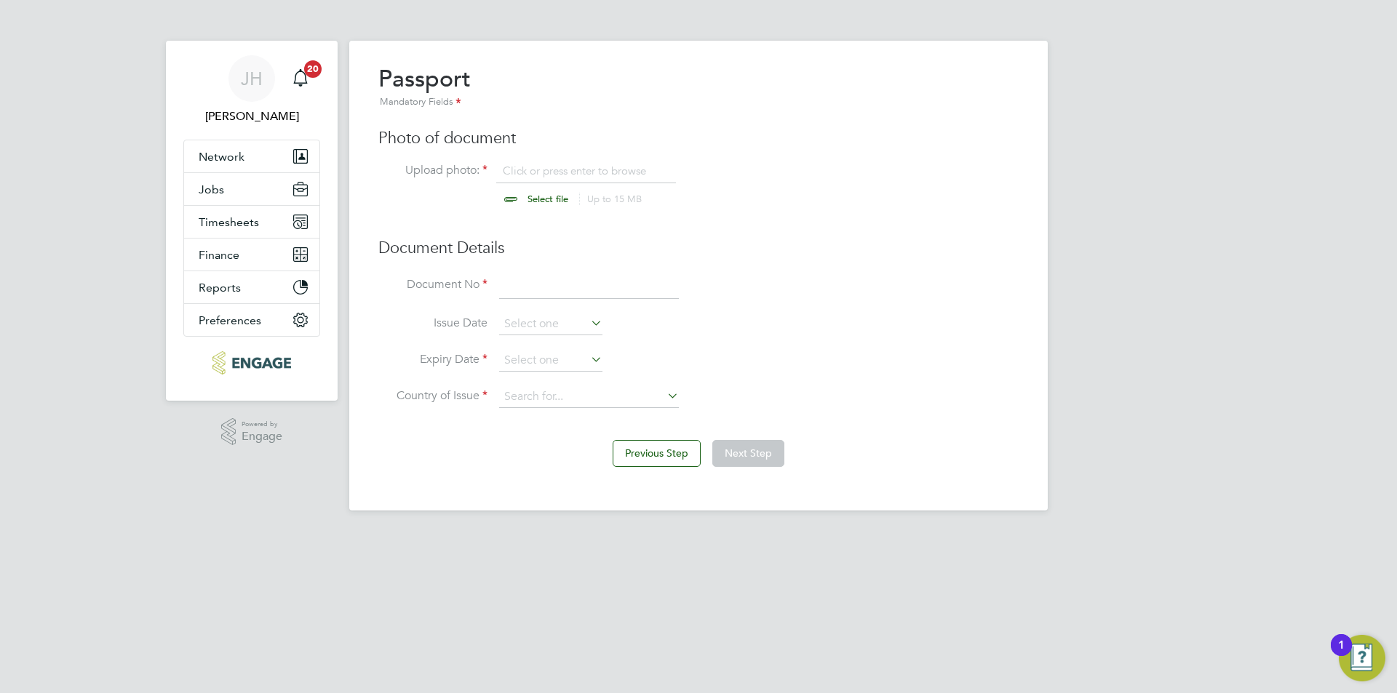
type input "C:\fakepath\Passport.jpg"
click at [537, 294] on input at bounding box center [589, 287] width 180 height 26
type input "em8638159"
click at [569, 364] on input at bounding box center [550, 361] width 103 height 22
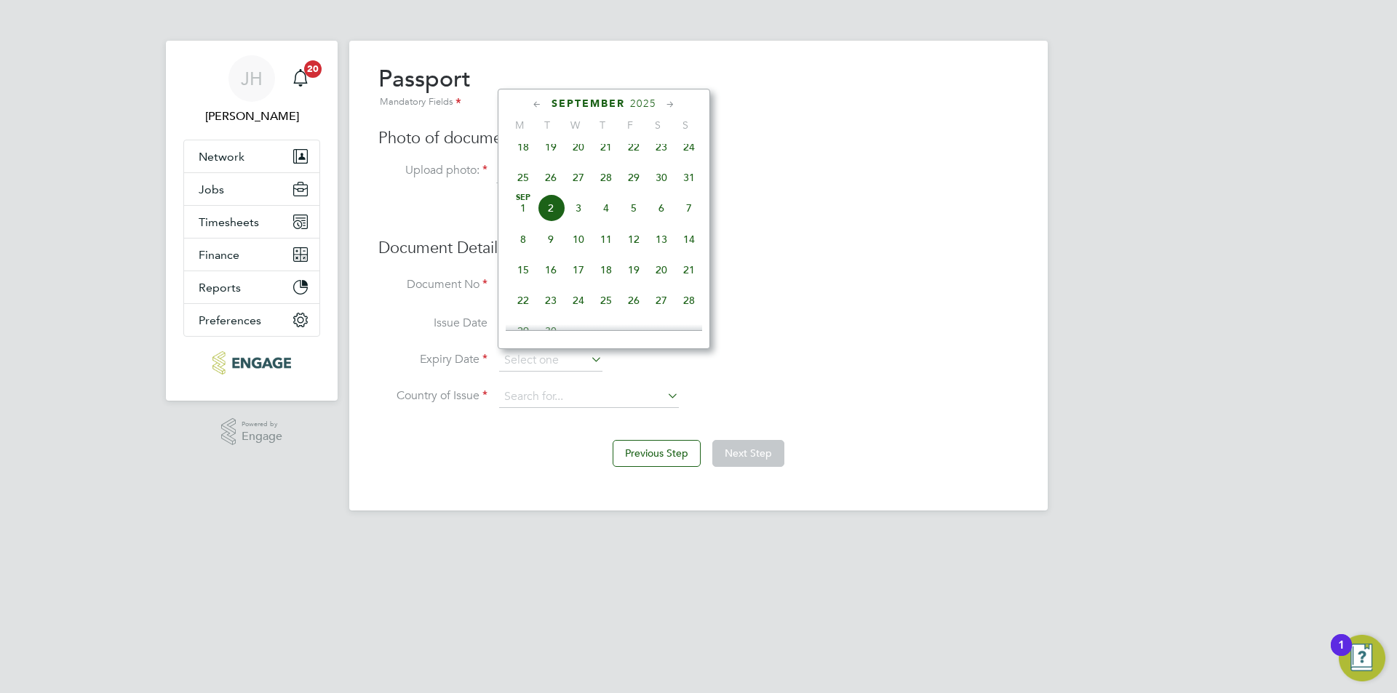
click at [639, 100] on span "2025" at bounding box center [643, 103] width 26 height 12
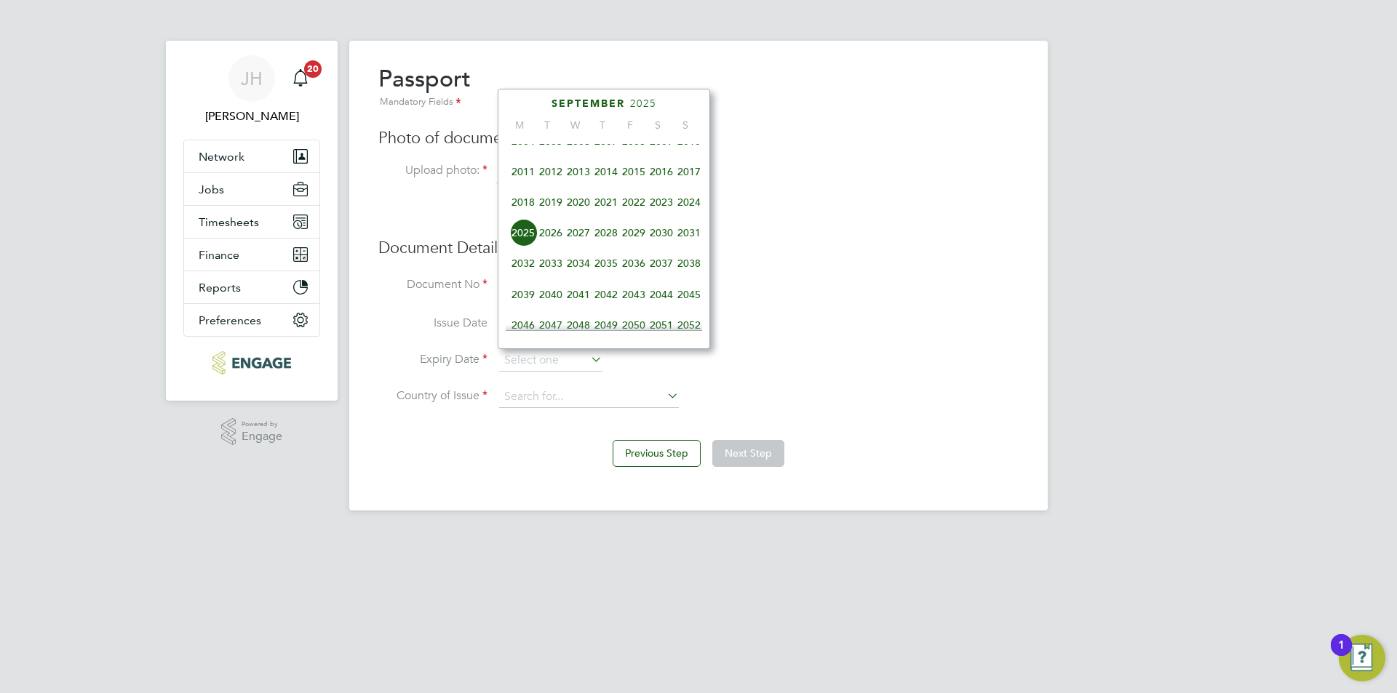
click at [604, 247] on span "2028" at bounding box center [606, 233] width 28 height 28
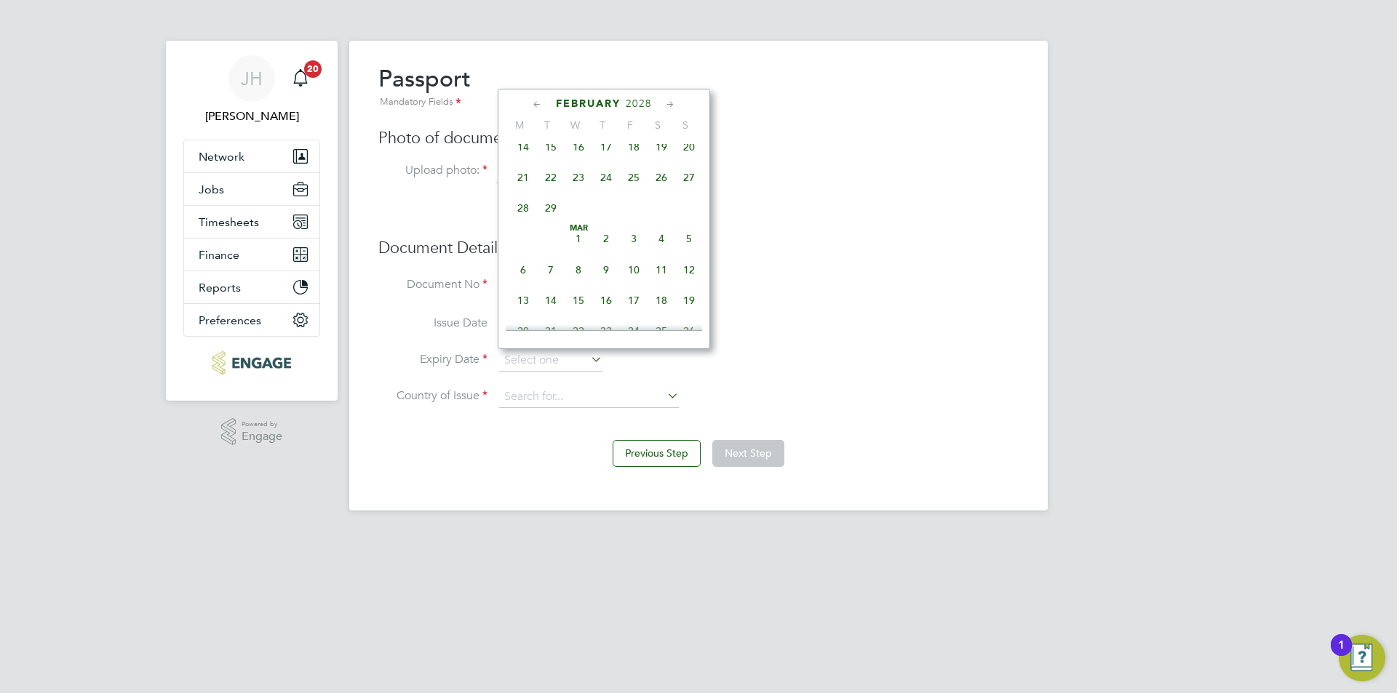
scroll to position [184, 0]
click at [575, 195] on span "9" at bounding box center [578, 189] width 28 height 28
type input "09 Feb 2028"
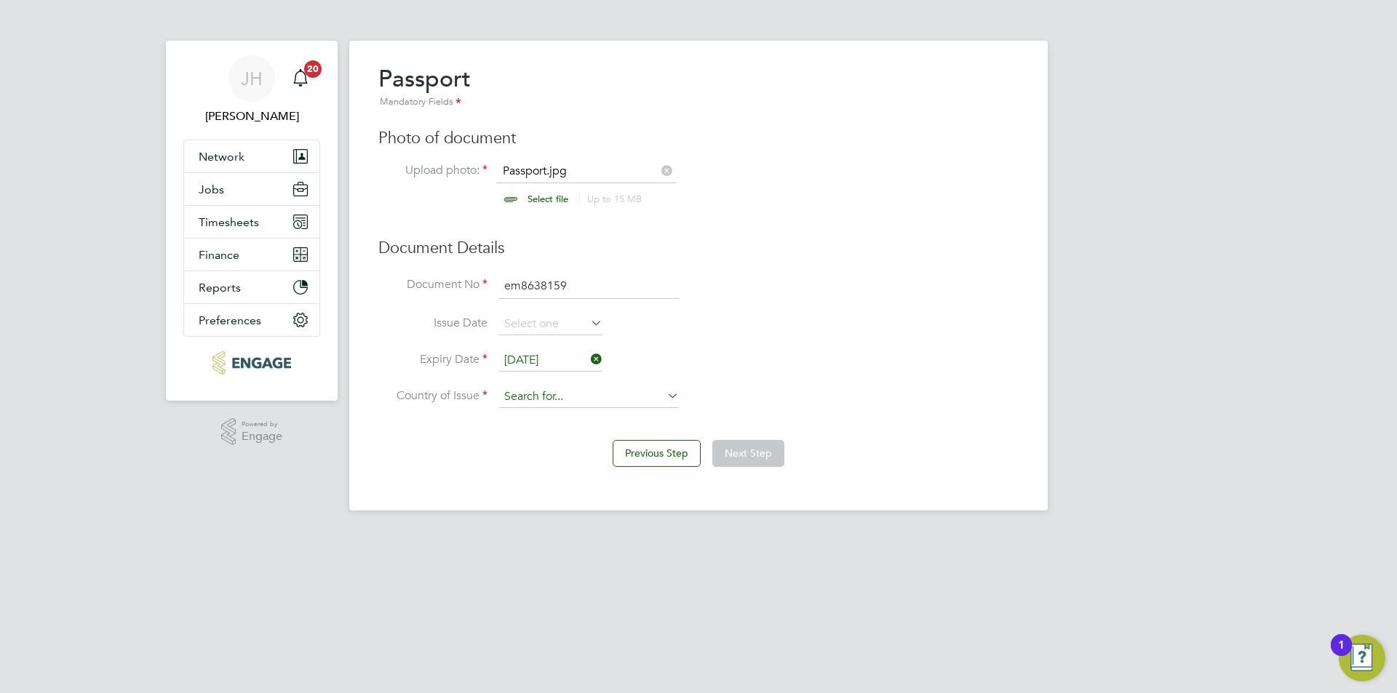
click at [596, 399] on input at bounding box center [589, 397] width 180 height 22
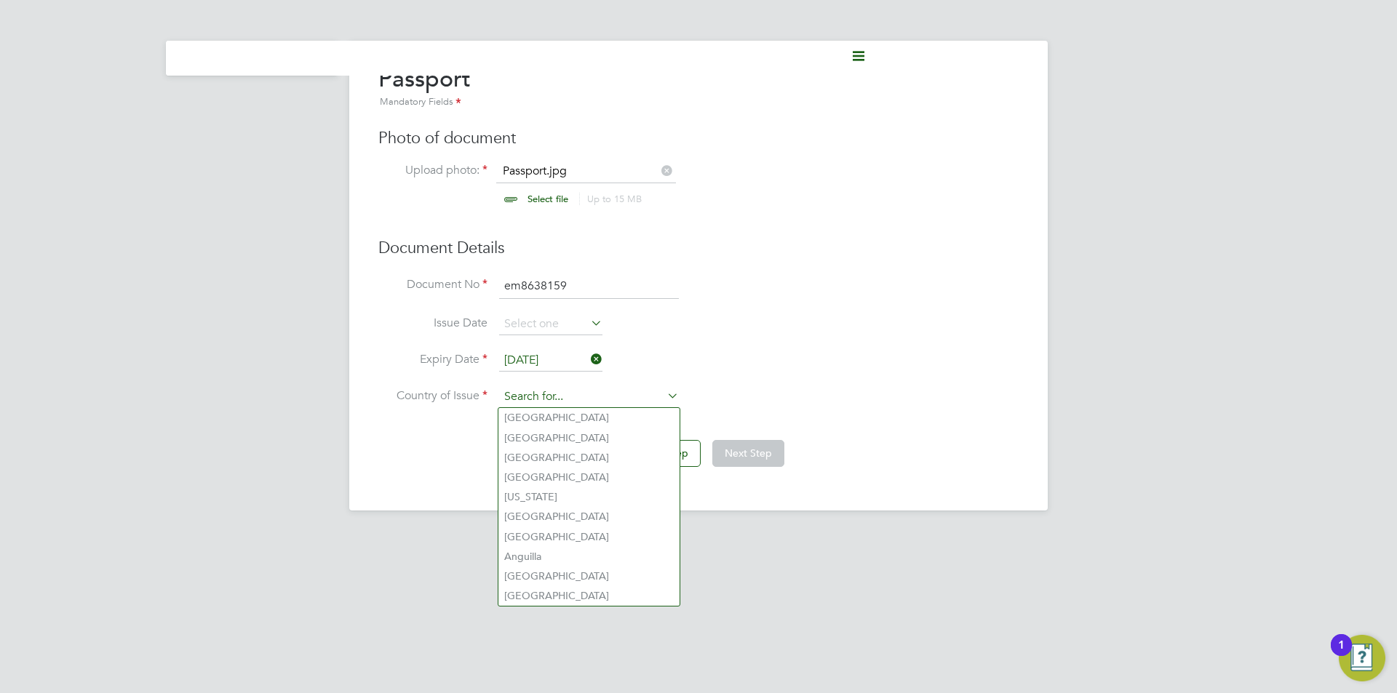
click at [547, 399] on input at bounding box center [589, 397] width 180 height 22
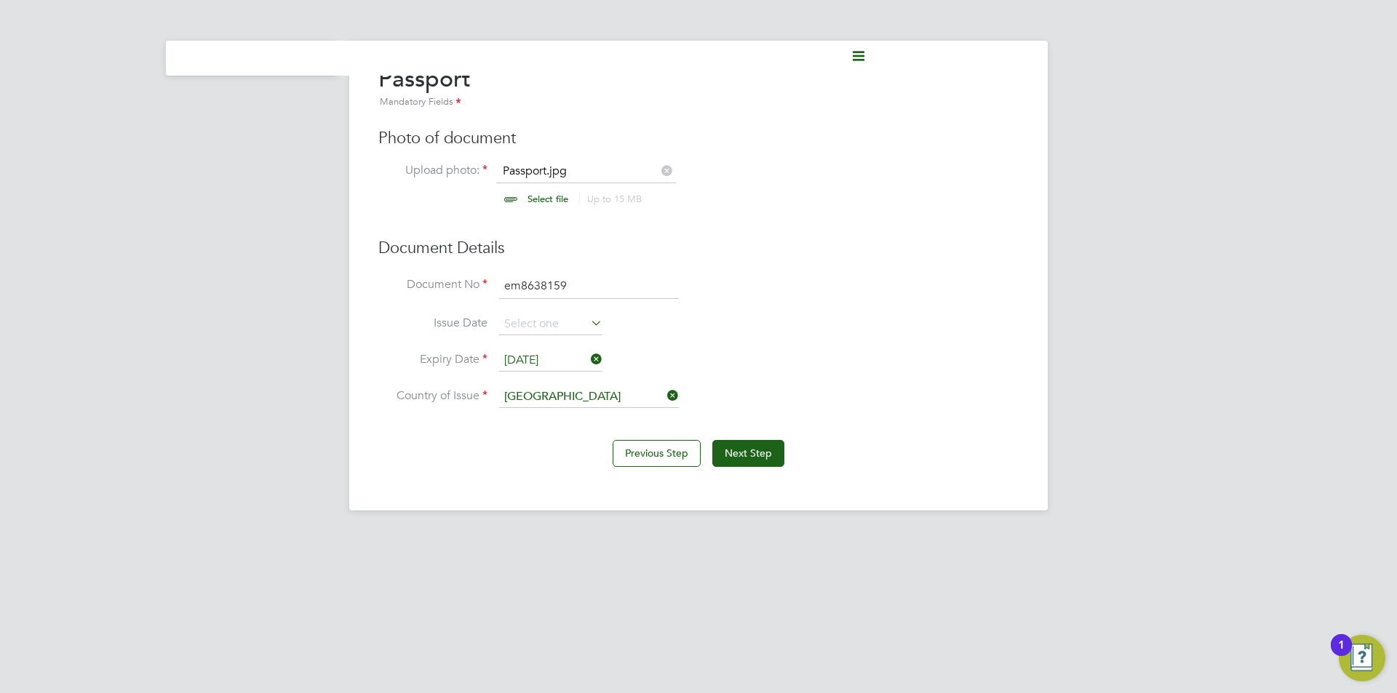
click at [558, 417] on li "Poland" at bounding box center [588, 418] width 181 height 20
type input "Poland"
click at [762, 455] on button "Next Step" at bounding box center [748, 453] width 72 height 26
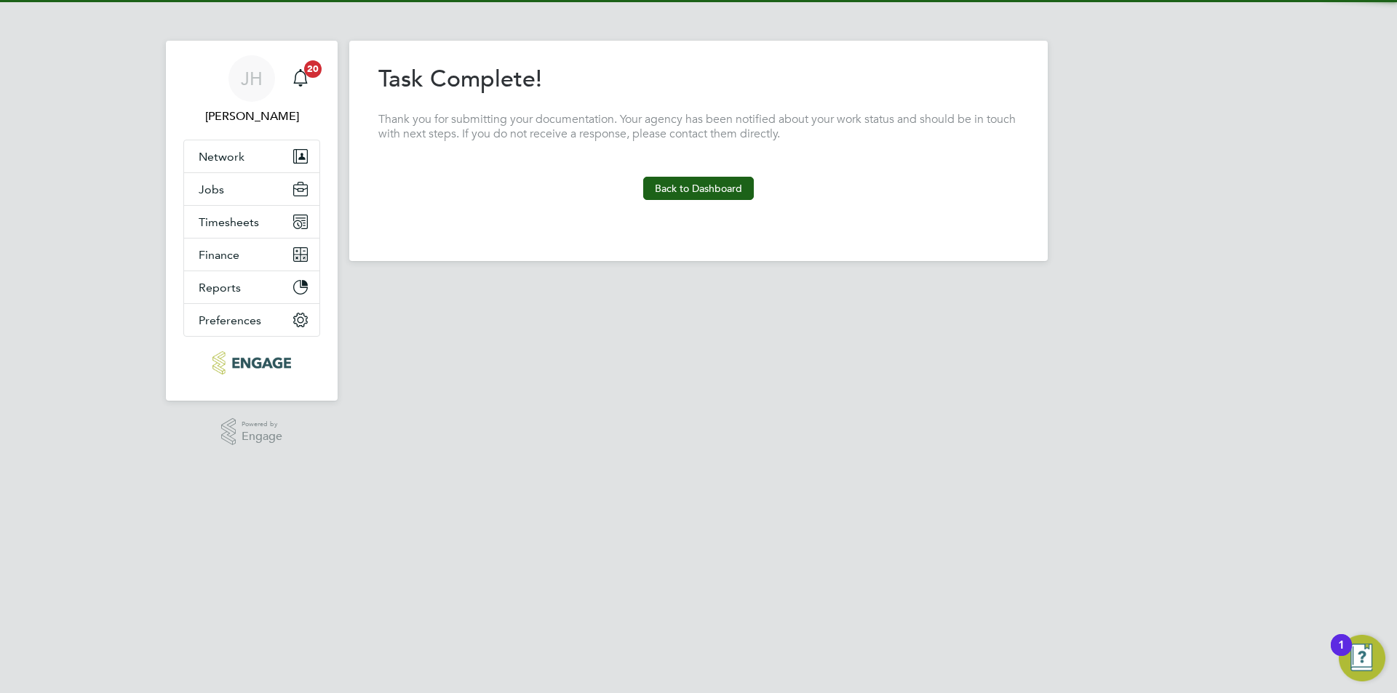
click at [729, 215] on div "Previous Step Next Step" at bounding box center [698, 216] width 640 height 32
click at [724, 198] on button "Back to Dashboard" at bounding box center [698, 188] width 111 height 23
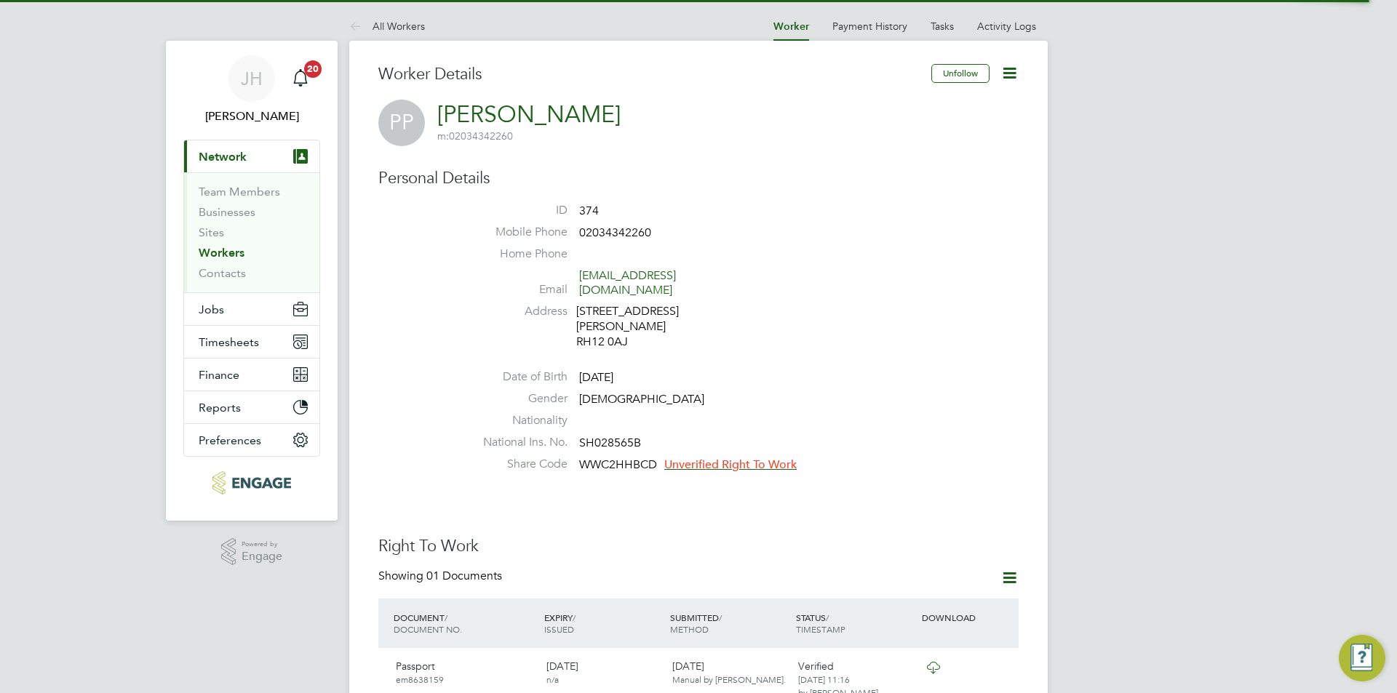
click at [700, 458] on span "Unverified Right To Work" at bounding box center [730, 465] width 132 height 15
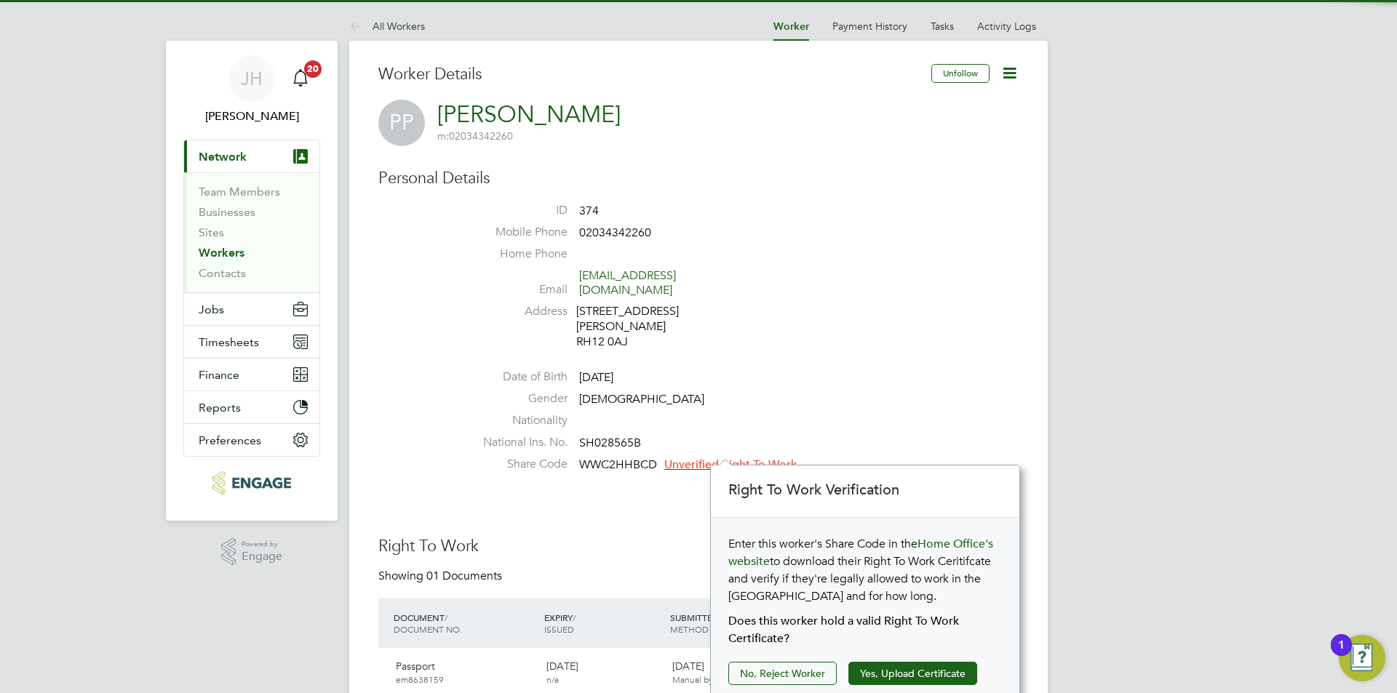
scroll to position [15, 132]
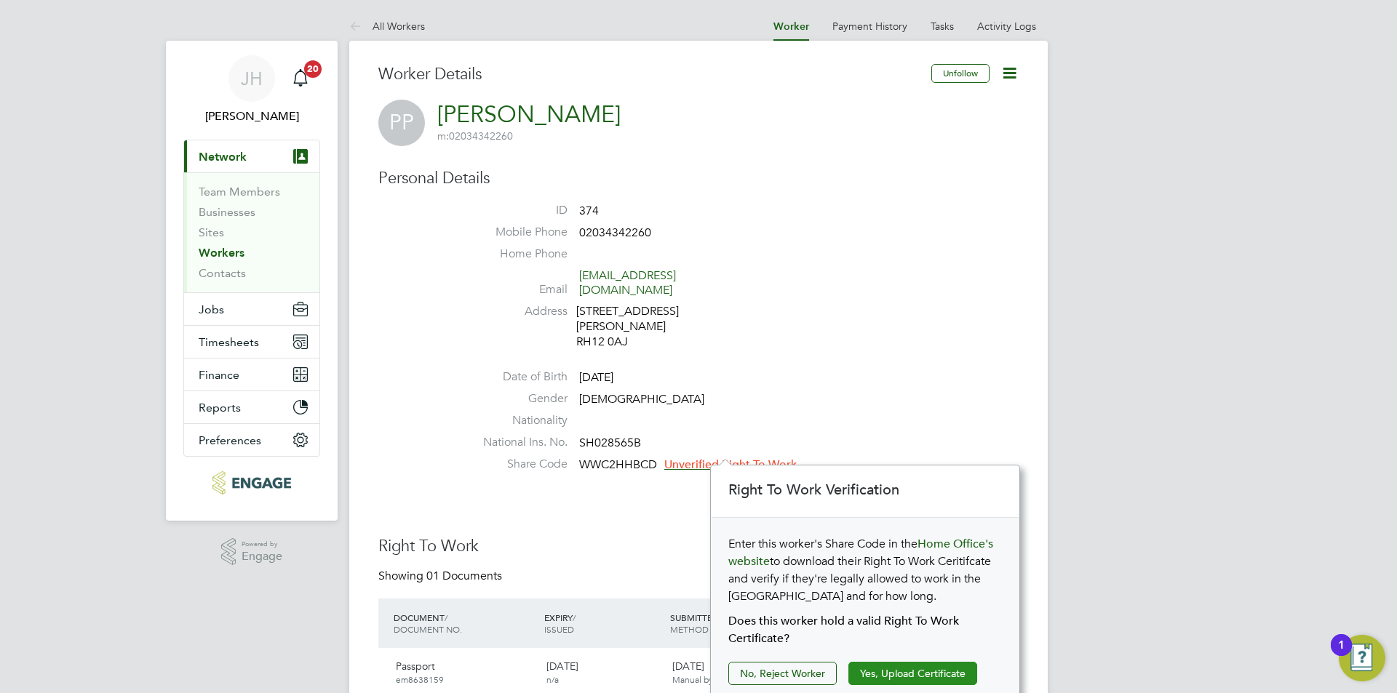
click at [915, 672] on button "Yes, Upload Certificate" at bounding box center [912, 673] width 129 height 23
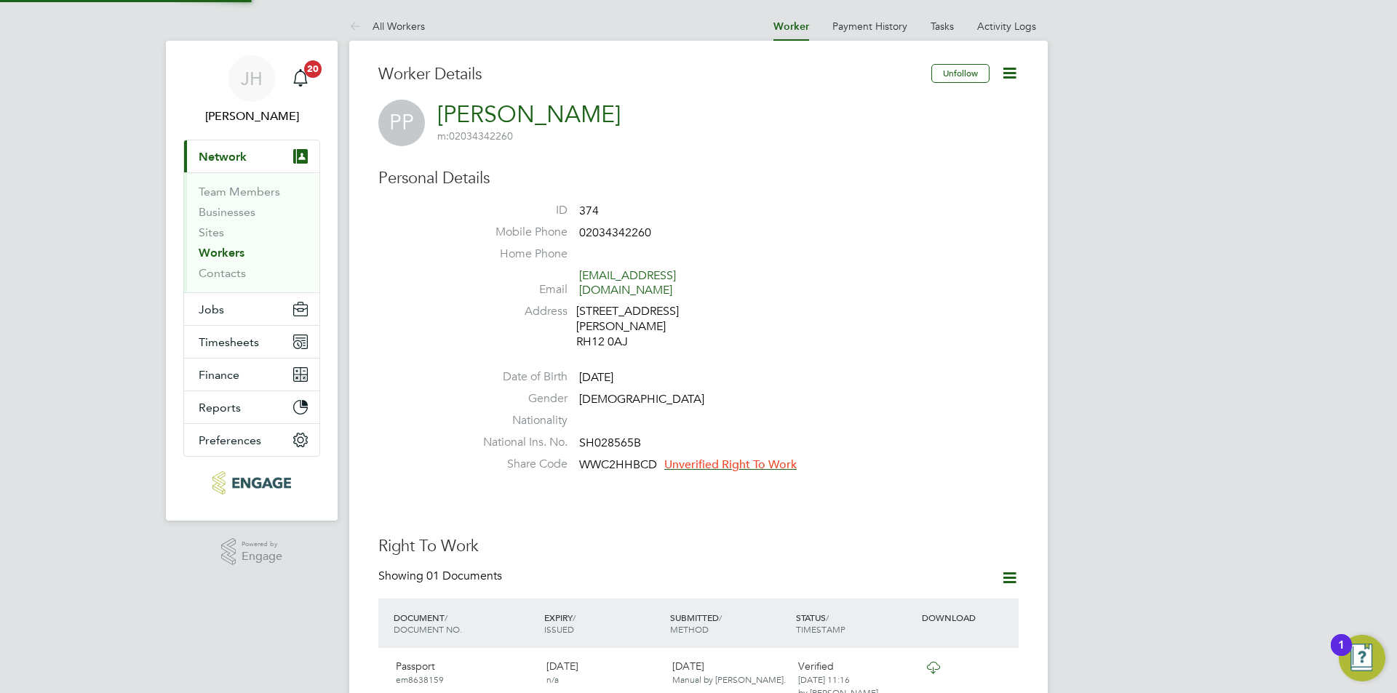
scroll to position [52, 309]
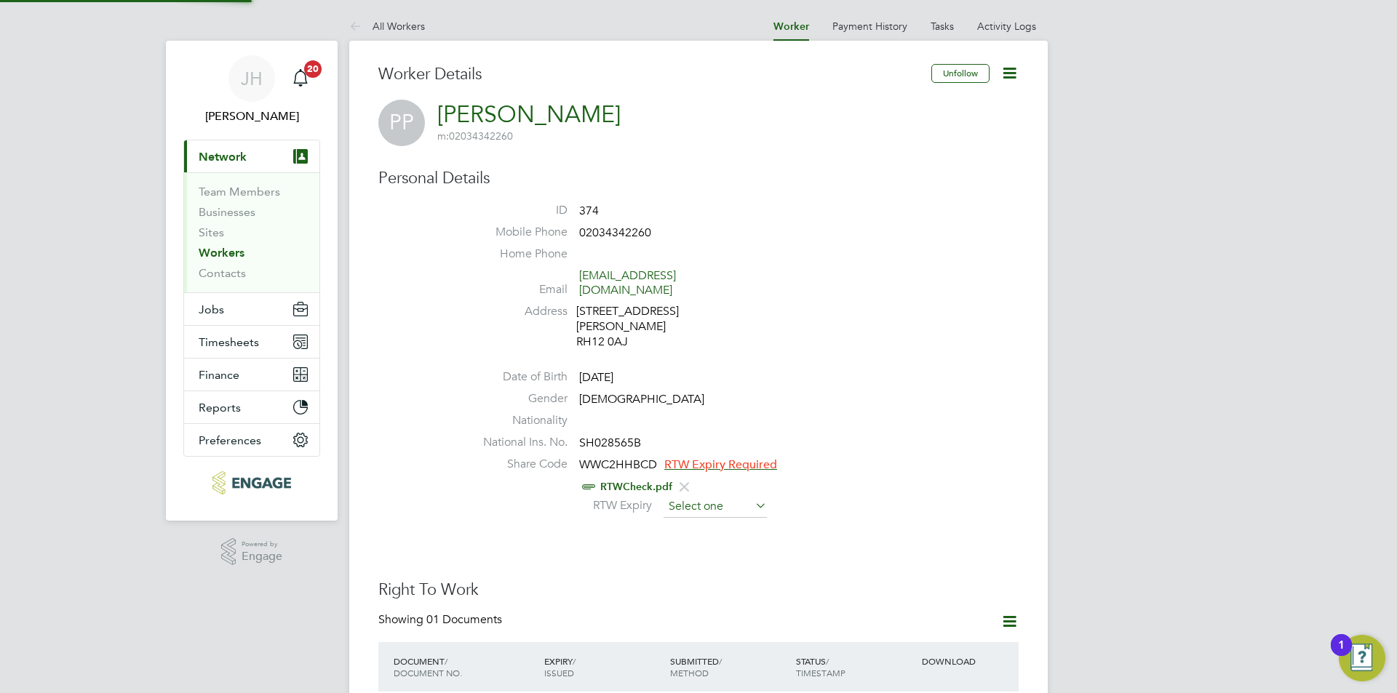
click at [722, 496] on input at bounding box center [714, 507] width 103 height 22
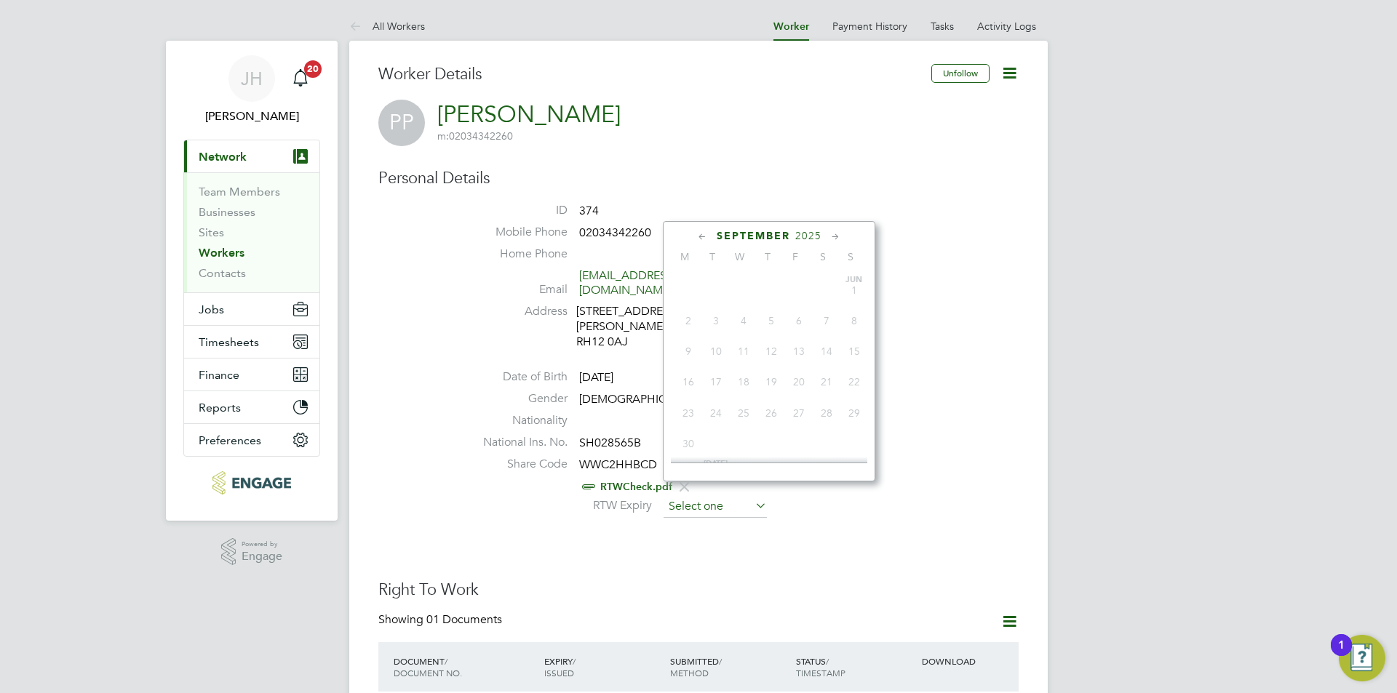
scroll to position [441, 0]
click at [817, 231] on span "2025" at bounding box center [808, 236] width 26 height 12
click at [781, 410] on span "2035" at bounding box center [771, 396] width 28 height 28
click at [781, 410] on span at bounding box center [771, 396] width 28 height 28
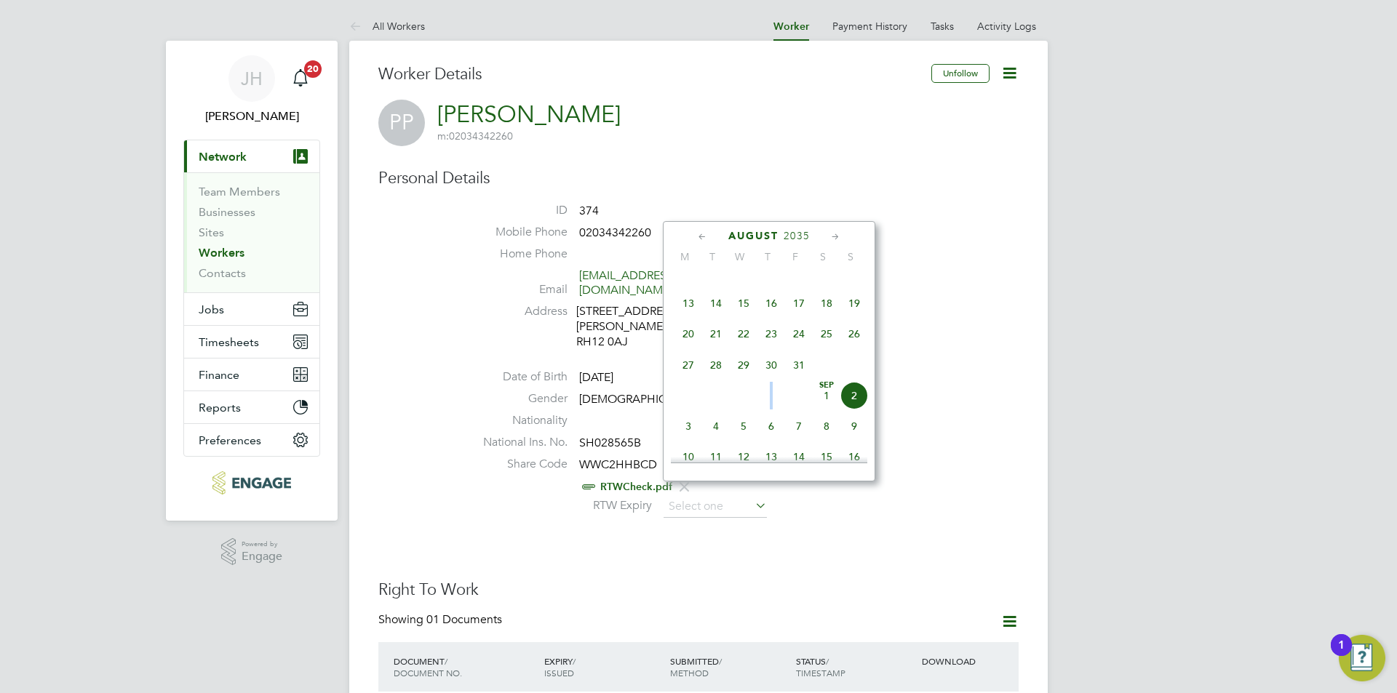
click at [769, 428] on span "6" at bounding box center [771, 426] width 28 height 28
type input "06 Sep 2035"
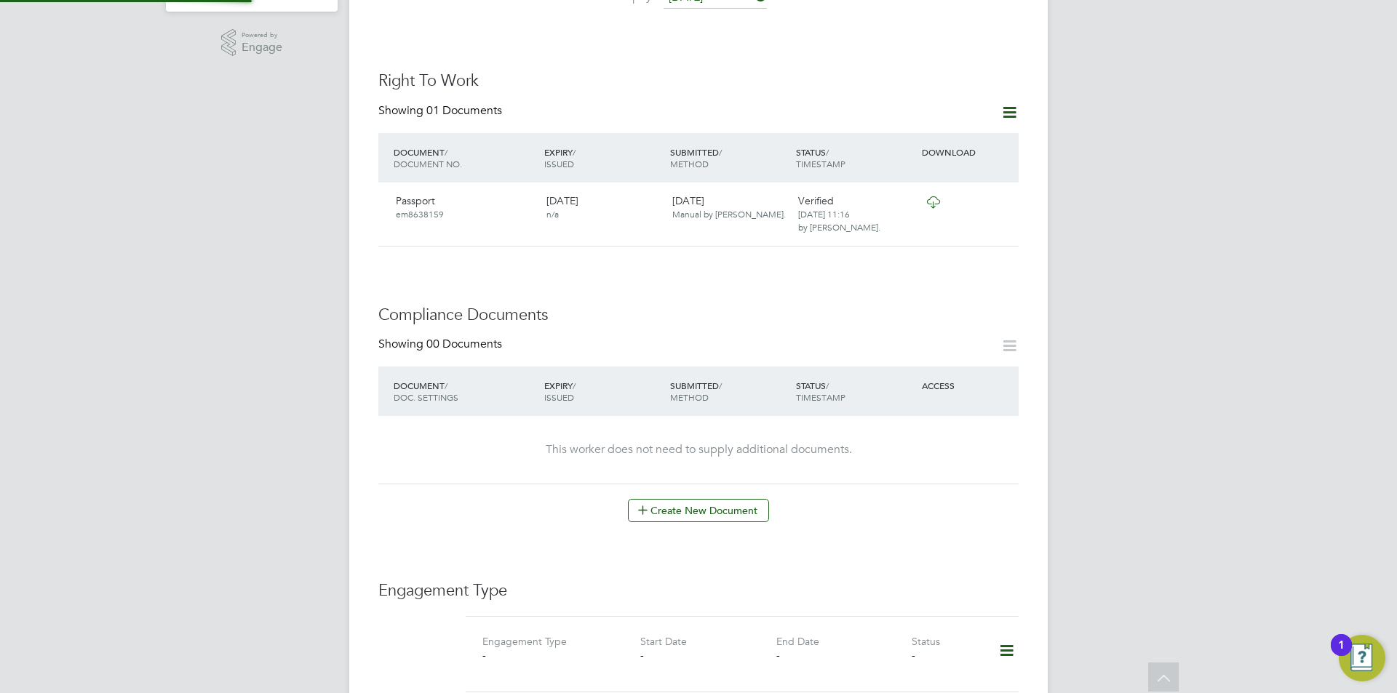
scroll to position [873, 0]
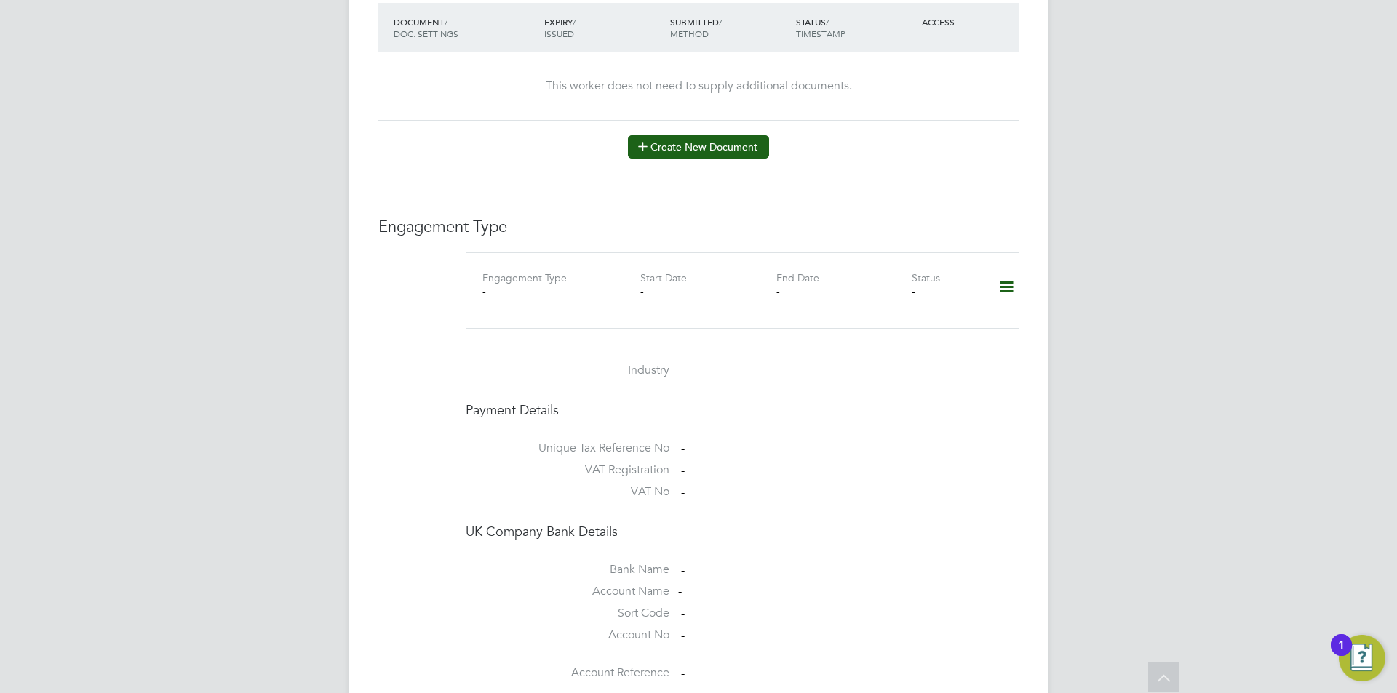
click at [717, 141] on button "Create New Document" at bounding box center [698, 146] width 141 height 23
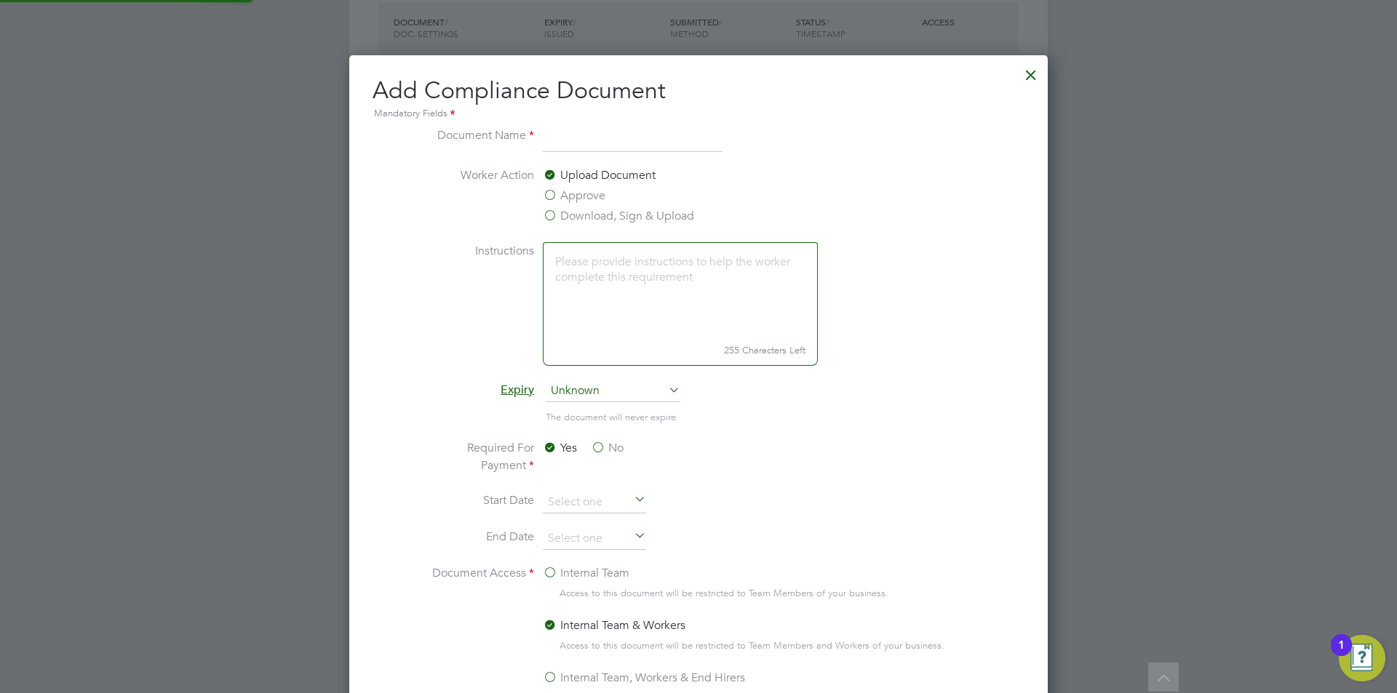
scroll to position [764, 699]
type input "DL"
click at [586, 198] on label "Approve" at bounding box center [574, 195] width 63 height 17
click at [0, 0] on input "Approve" at bounding box center [0, 0] width 0 height 0
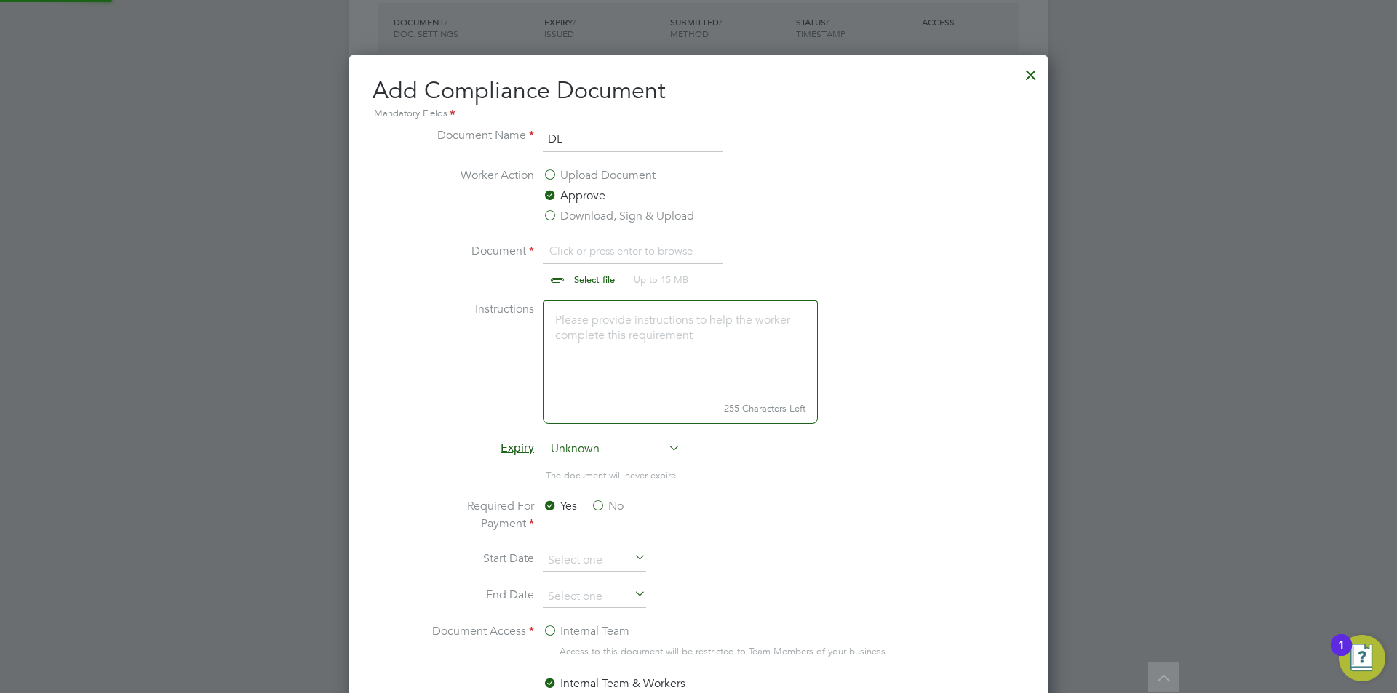
scroll to position [22, 180]
click at [600, 253] on input "file" at bounding box center [608, 264] width 228 height 44
type input "C:\fakepath\DL.jpeg"
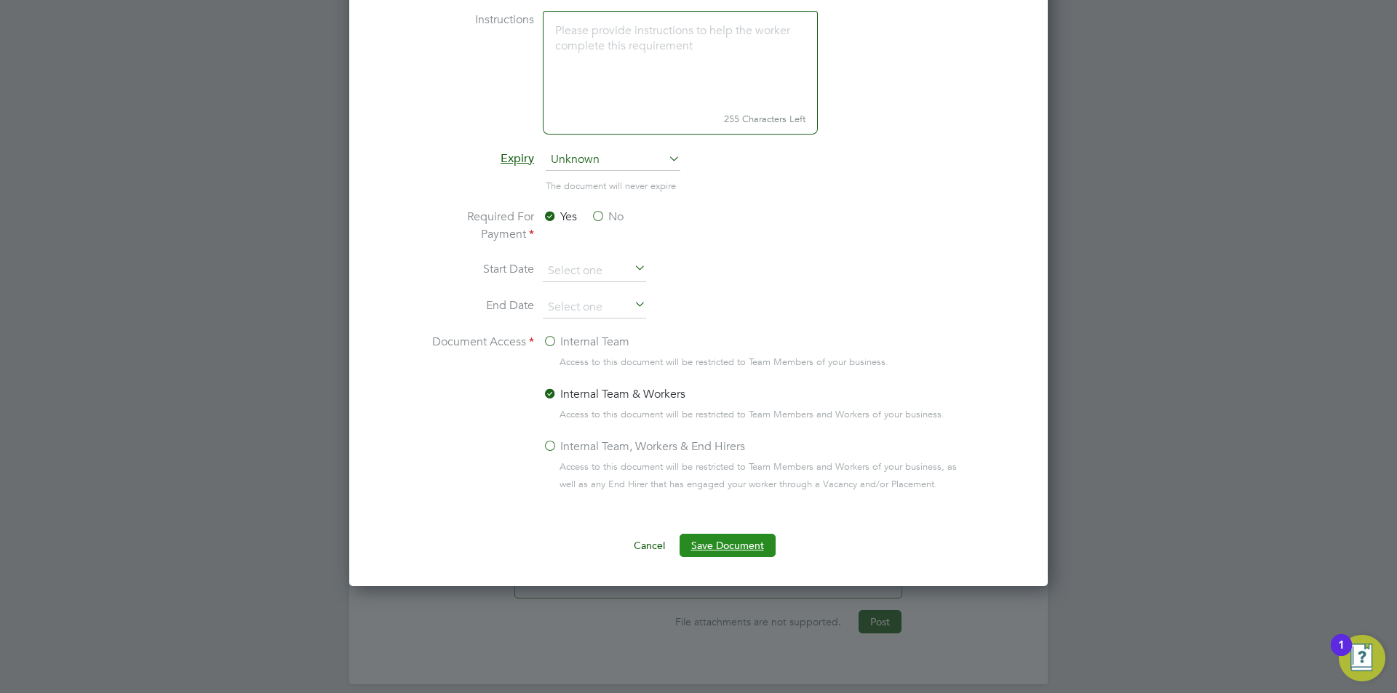
click at [732, 556] on button "Save Document" at bounding box center [727, 545] width 96 height 23
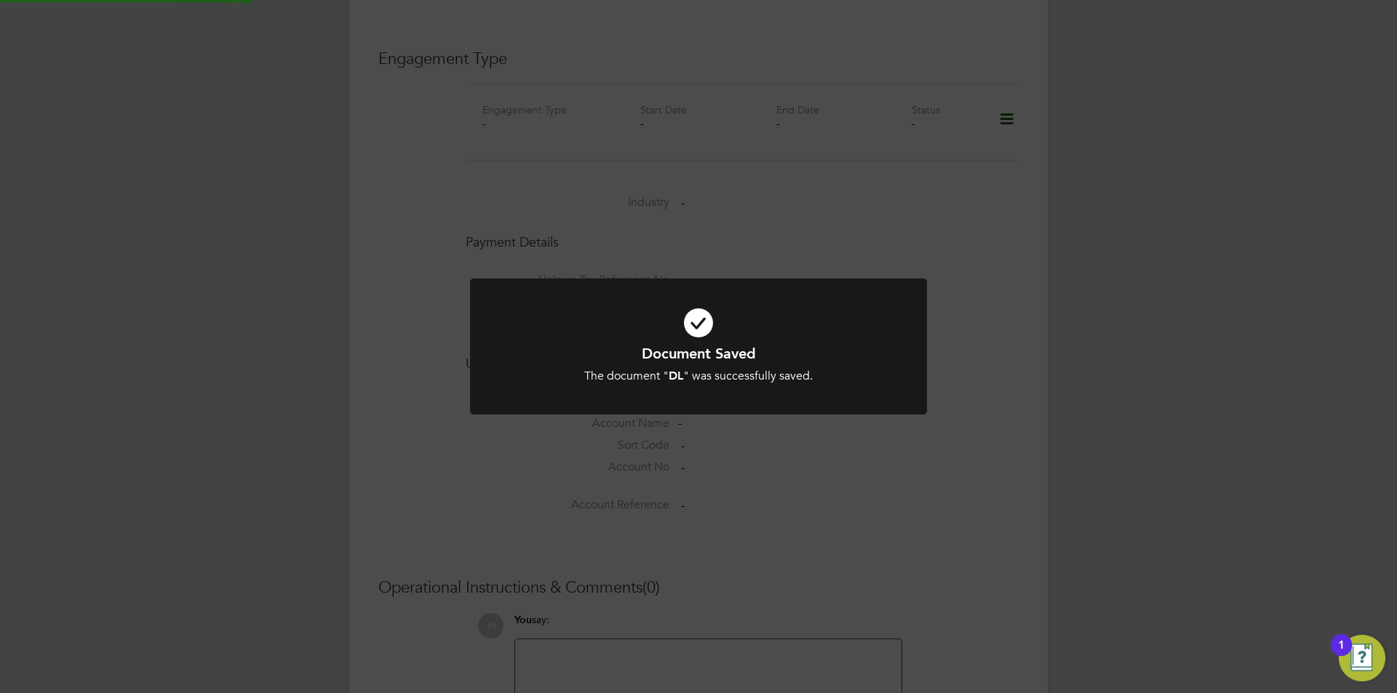
click at [1138, 353] on div "Document Saved The document " DL " was successfully saved. Cancel Okay" at bounding box center [698, 346] width 1397 height 693
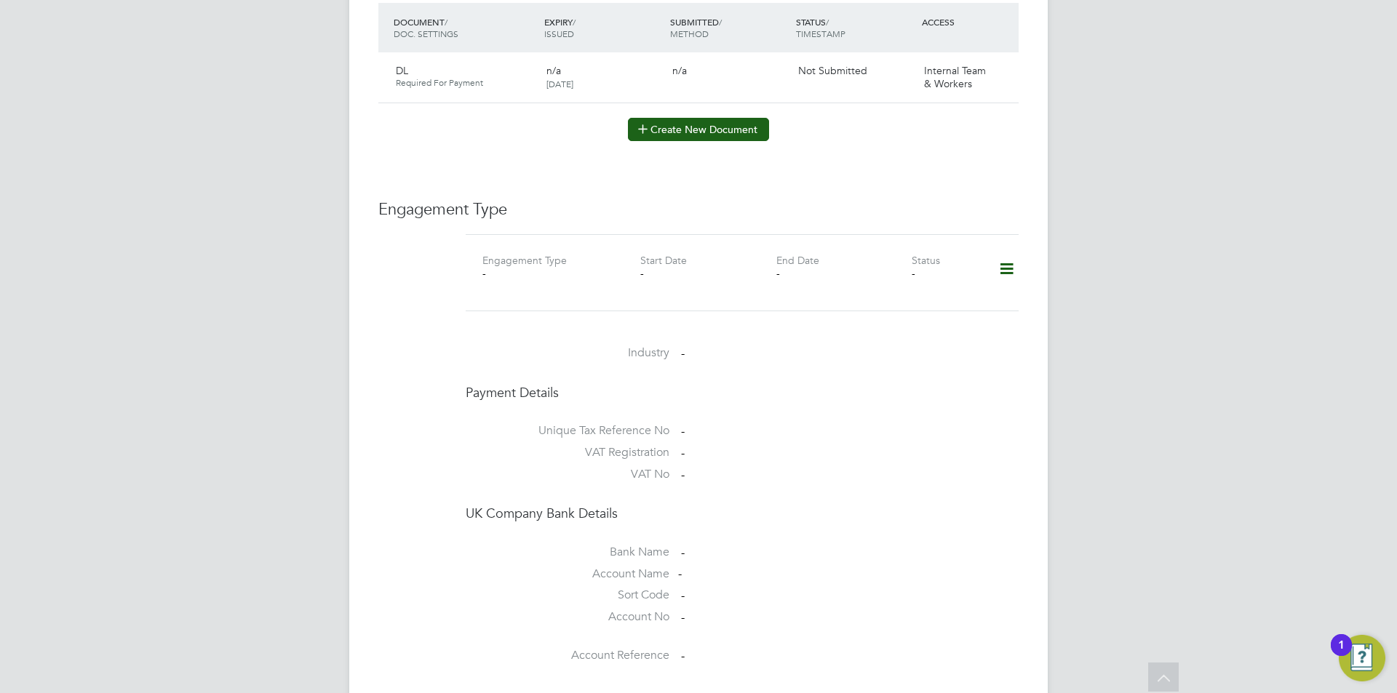
click at [704, 123] on button "Create New Document" at bounding box center [698, 129] width 141 height 23
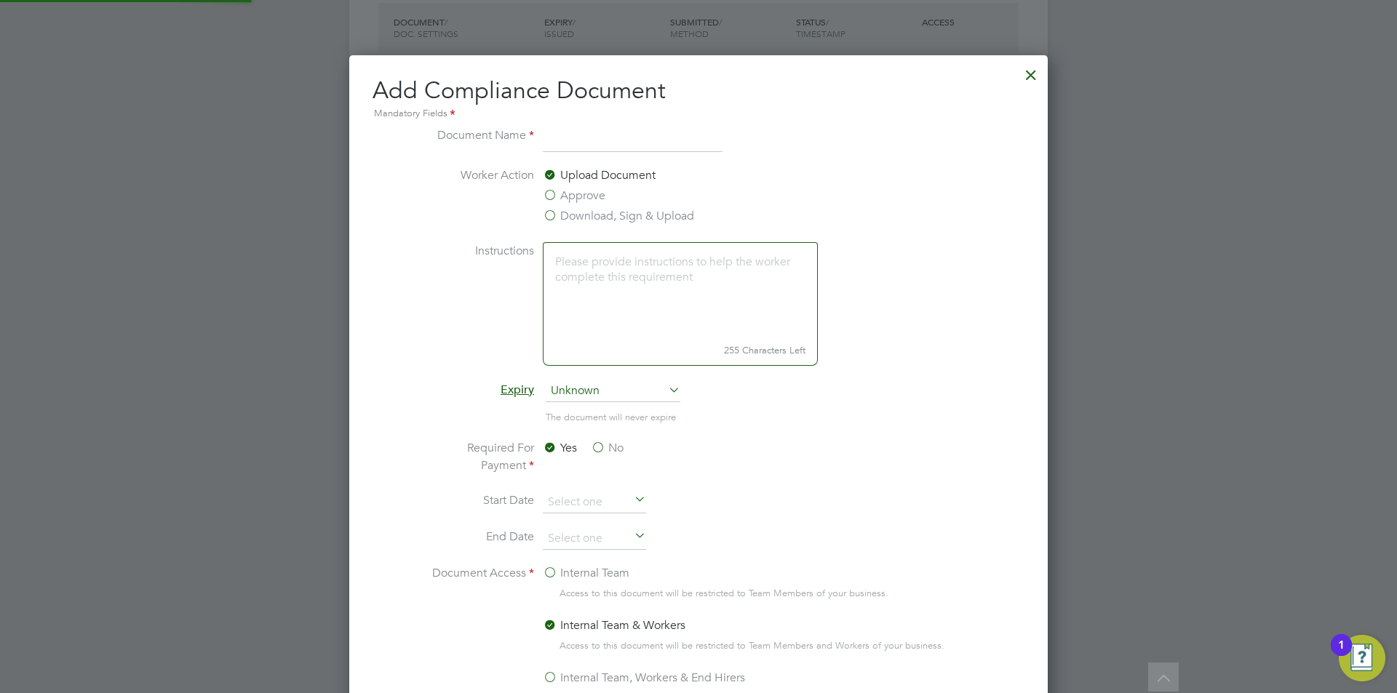
scroll to position [764, 699]
type input "CPCS"
click at [579, 196] on label "Approve" at bounding box center [574, 195] width 63 height 17
click at [0, 0] on input "Approve" at bounding box center [0, 0] width 0 height 0
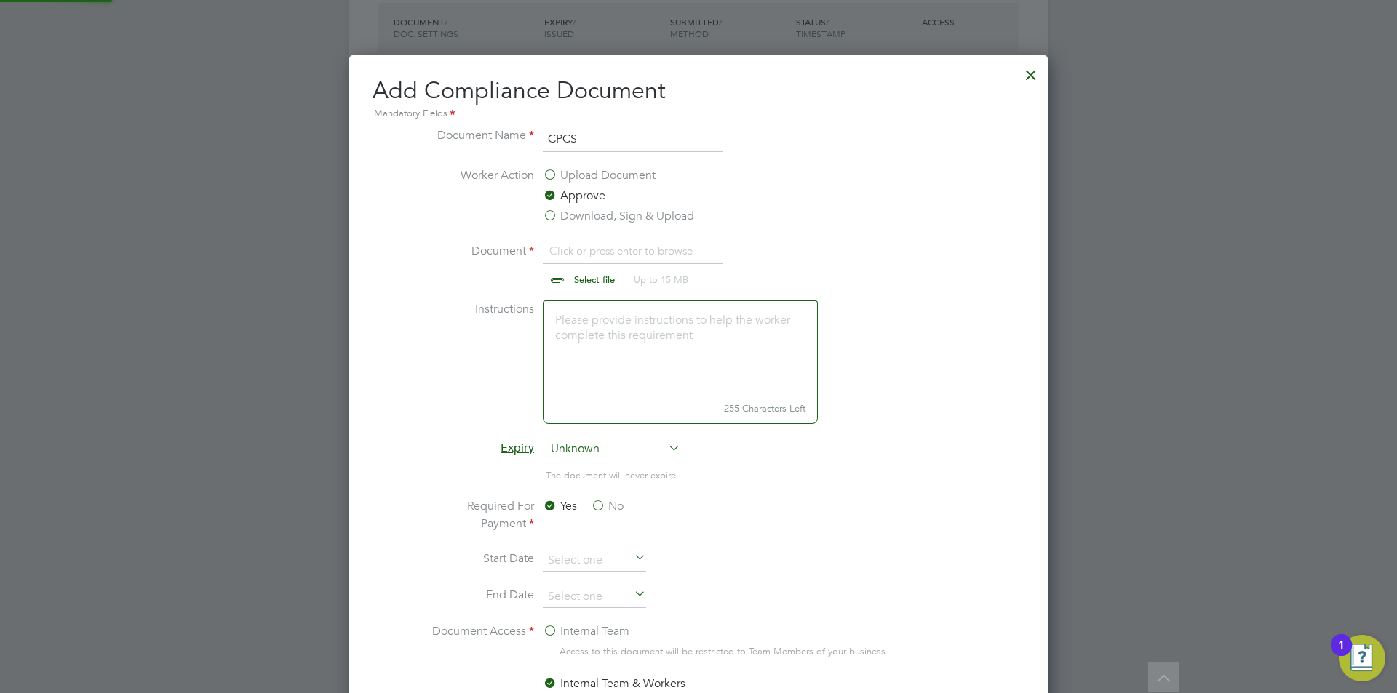
scroll to position [0, 0]
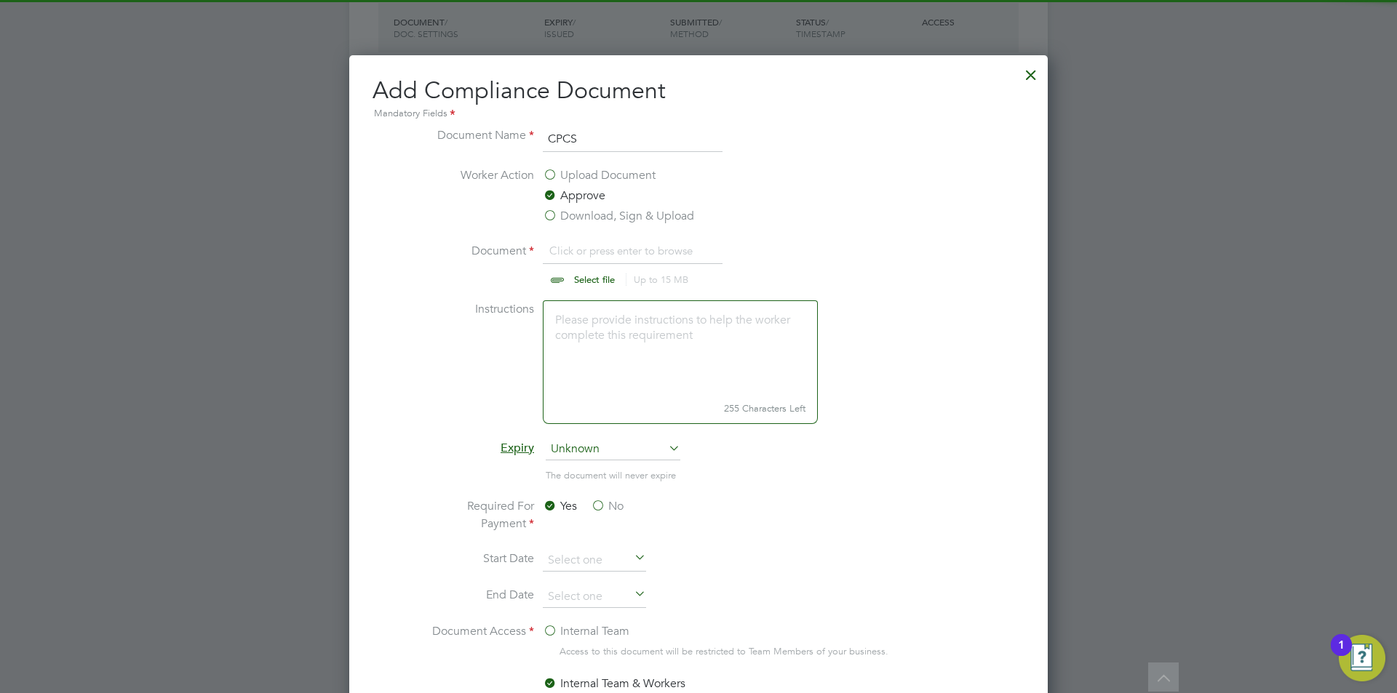
click at [584, 261] on input "file" at bounding box center [608, 264] width 228 height 44
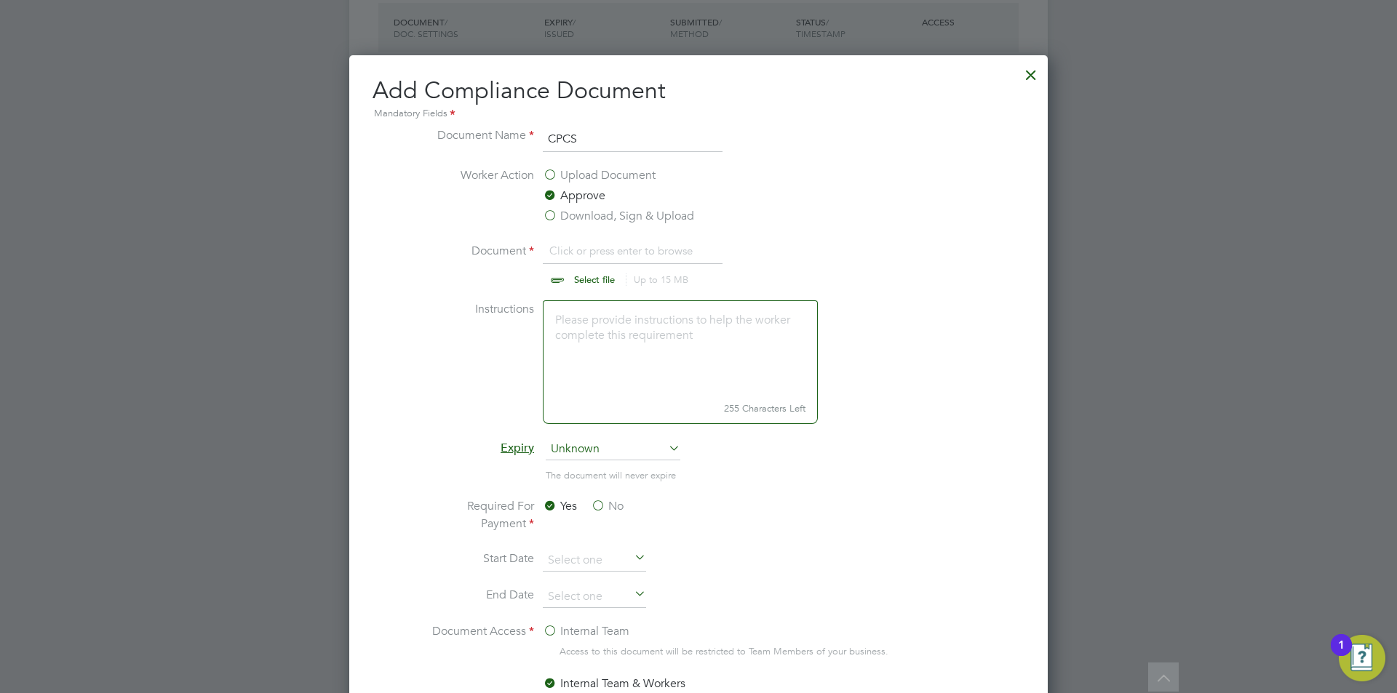
type input "C:\fakepath\BlueCPCS.jpg"
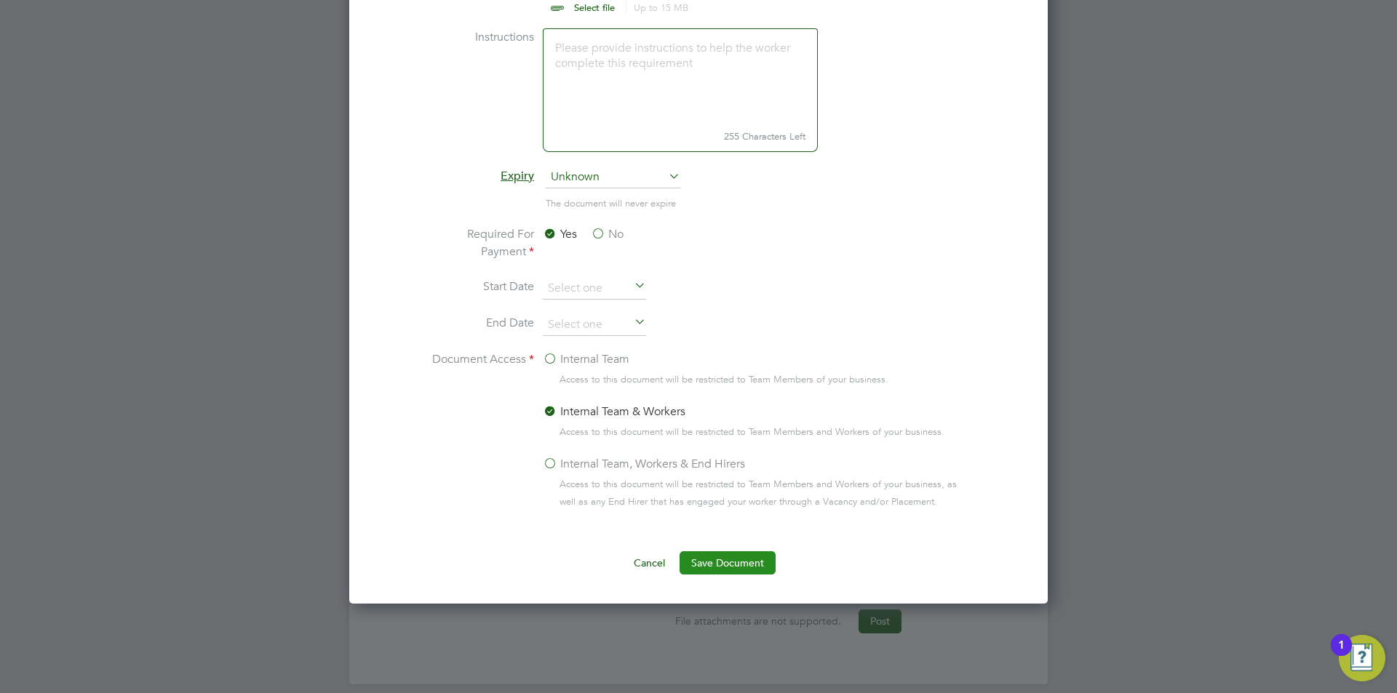
click at [746, 563] on button "Save Document" at bounding box center [727, 562] width 96 height 23
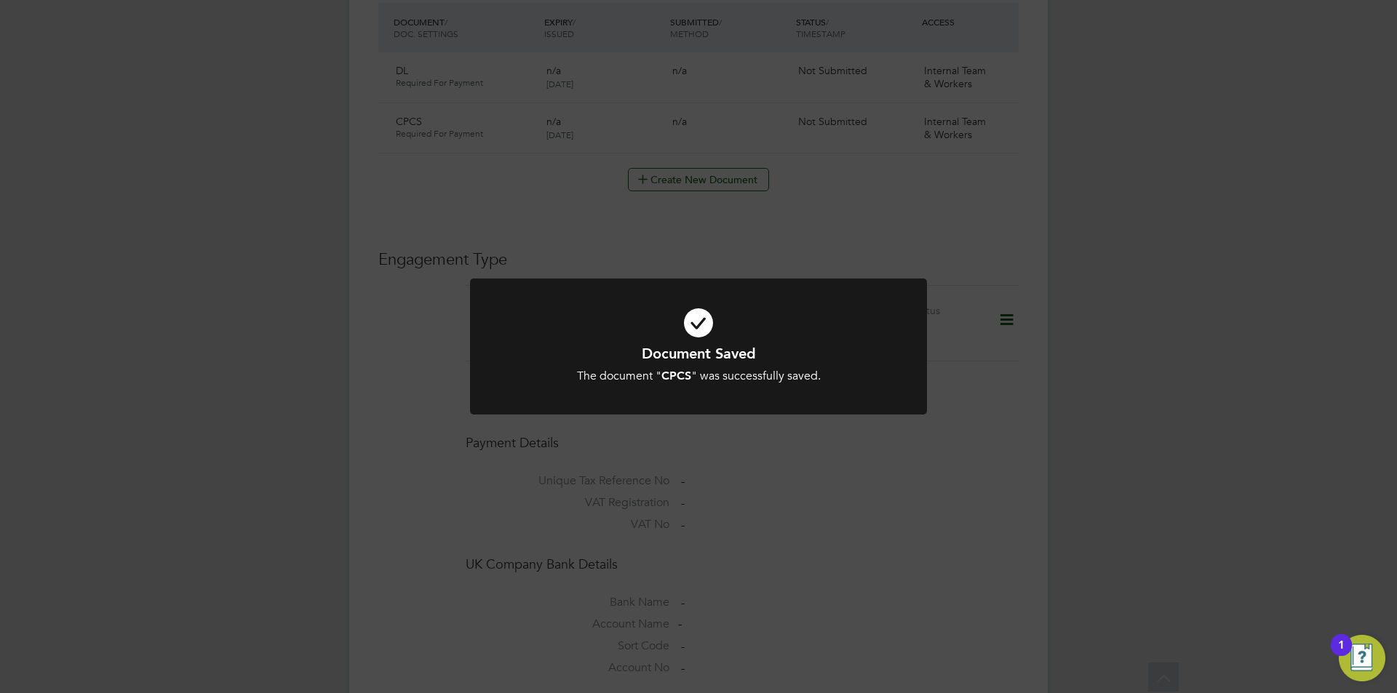
click at [1024, 402] on div "Document Saved The document " CPCS " was successfully saved. Cancel Okay" at bounding box center [698, 346] width 1397 height 693
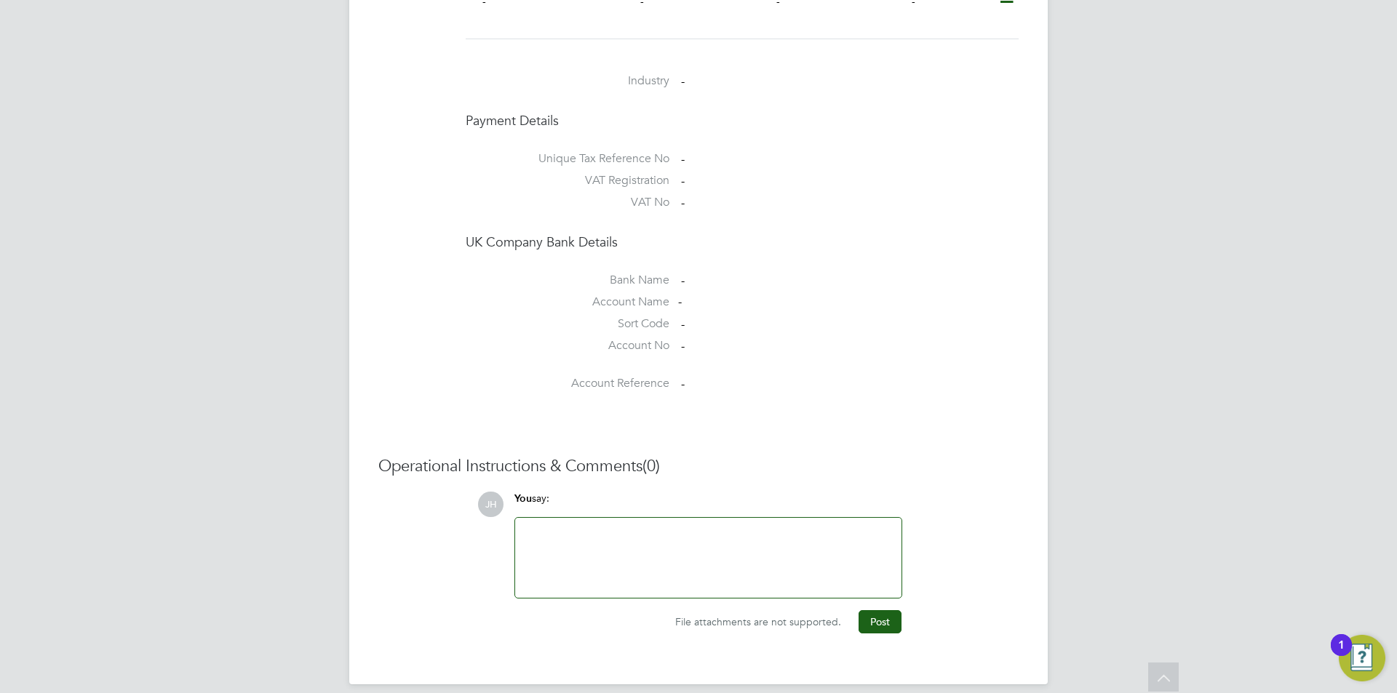
click at [743, 527] on div at bounding box center [708, 558] width 369 height 63
click at [890, 610] on button "Post" at bounding box center [879, 621] width 43 height 23
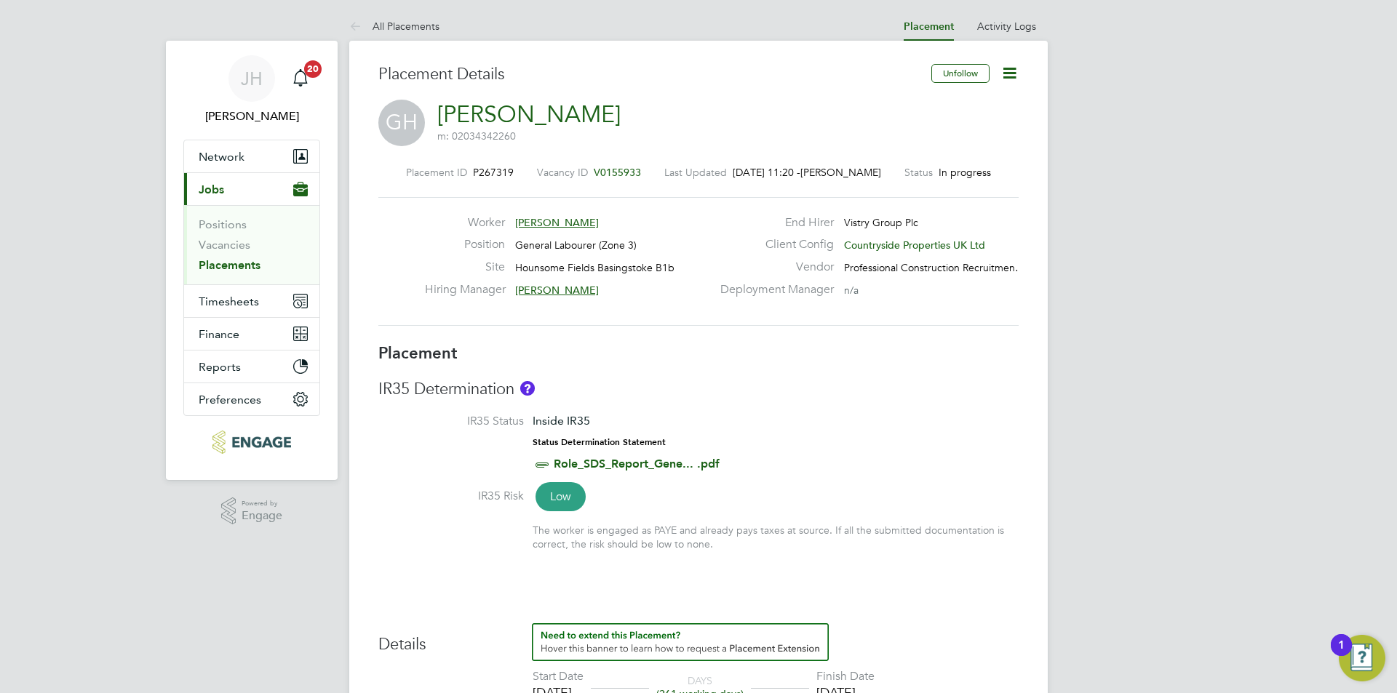
click at [1018, 79] on icon at bounding box center [1009, 73] width 18 height 18
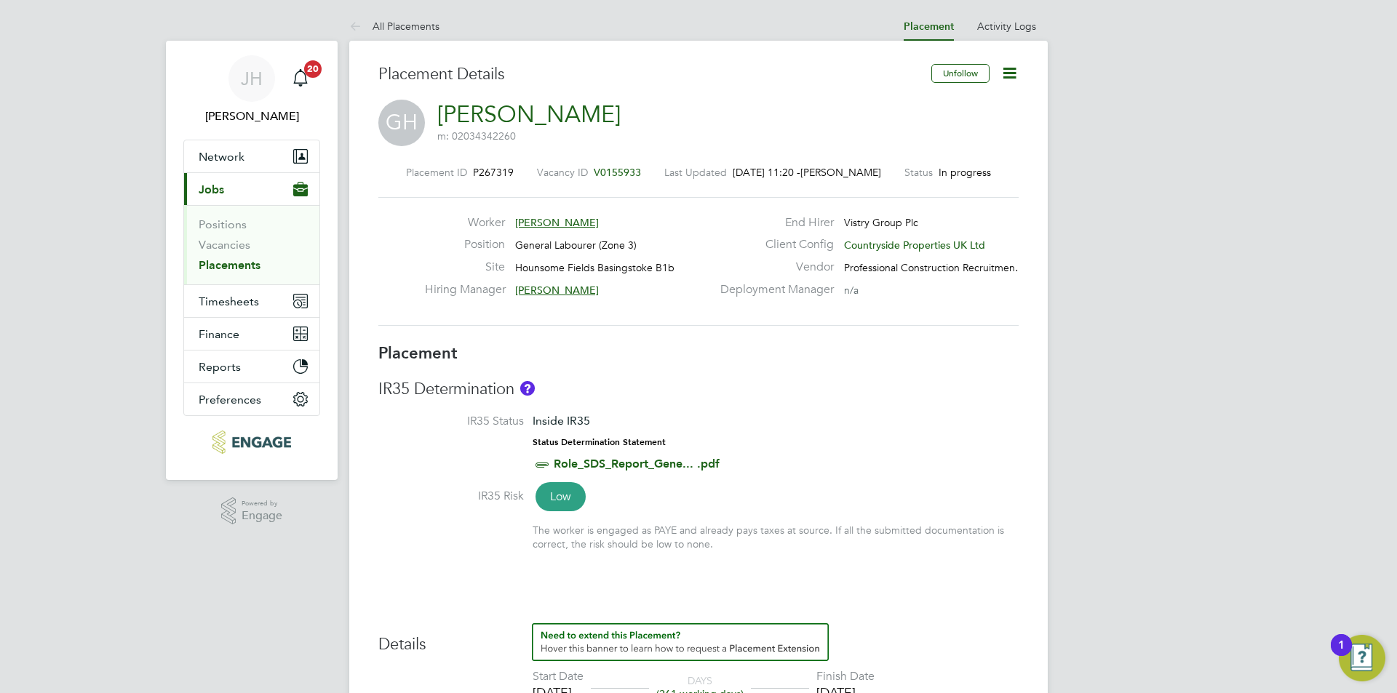
click at [1000, 64] on icon at bounding box center [1009, 73] width 18 height 18
click at [975, 98] on li "Edit Placement e" at bounding box center [962, 107] width 107 height 20
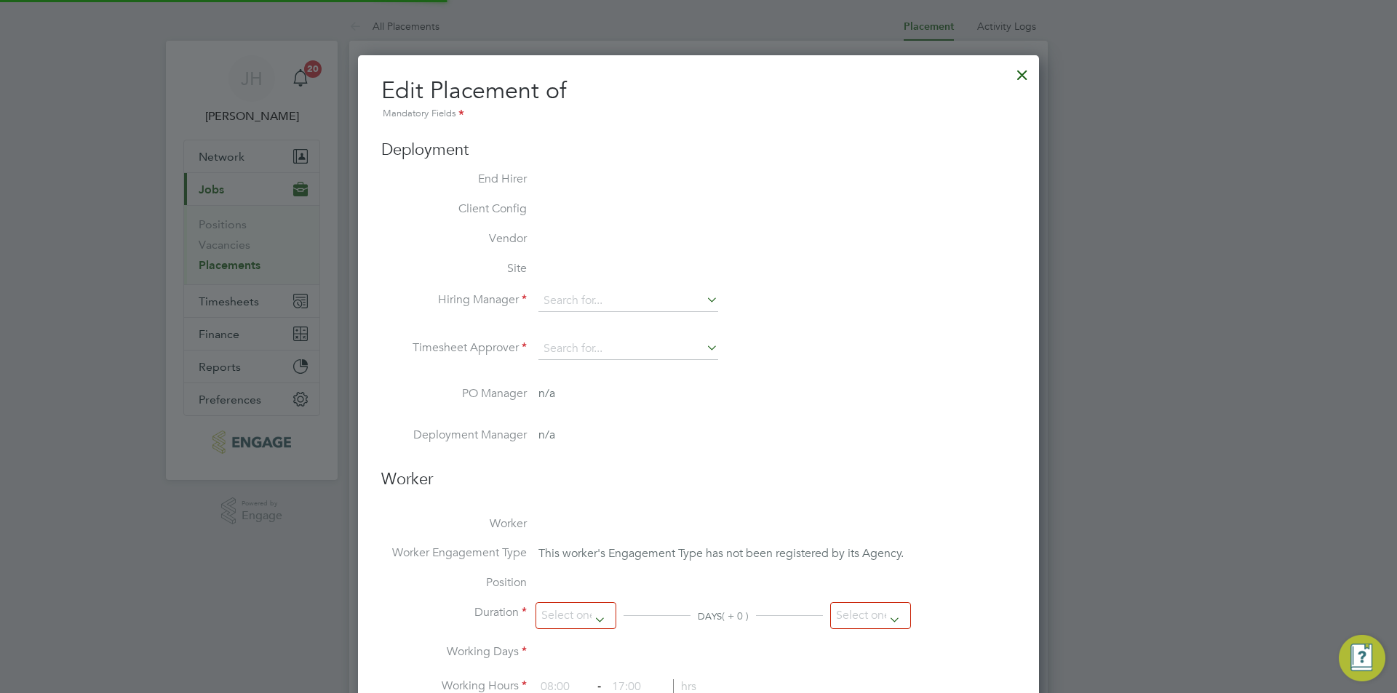
scroll to position [7, 7]
type input "[PERSON_NAME]"
type input "[DATE]"
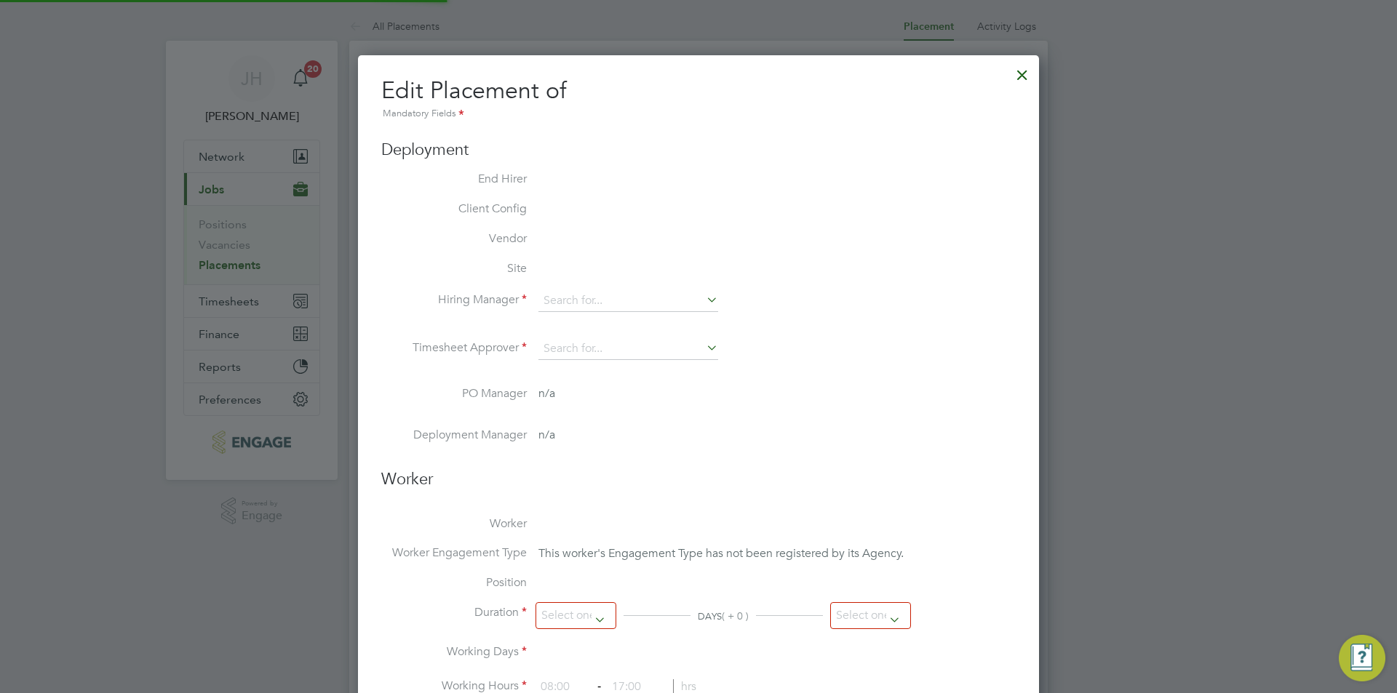
type input "07:30"
type input "16:30"
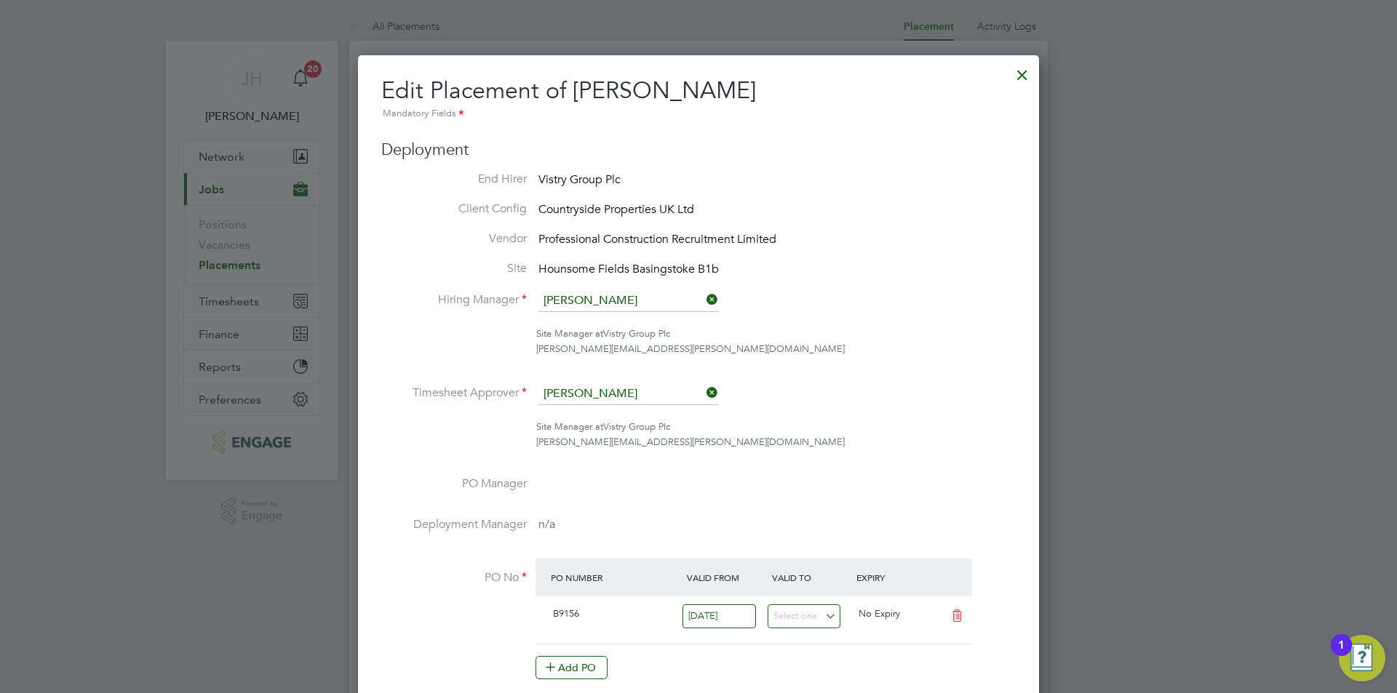
click at [1018, 80] on div at bounding box center [1022, 71] width 26 height 26
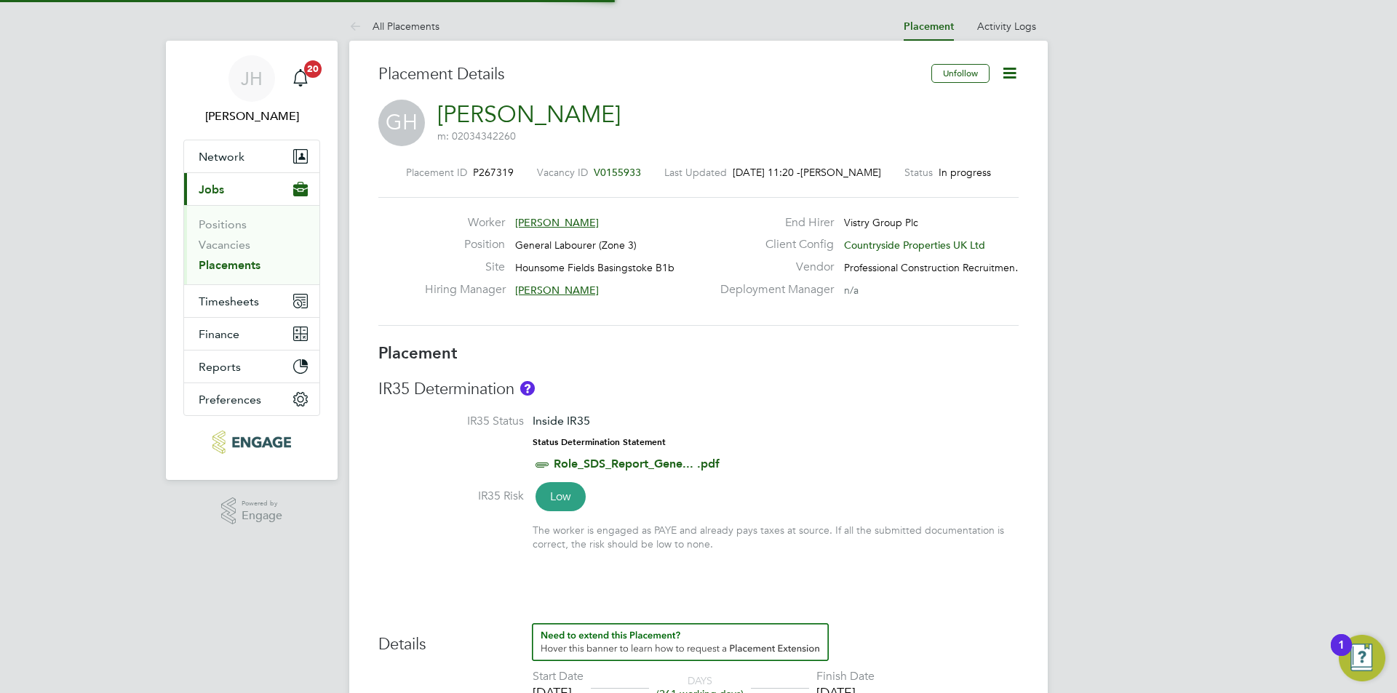
click at [235, 246] on link "Vacancies" at bounding box center [225, 245] width 52 height 14
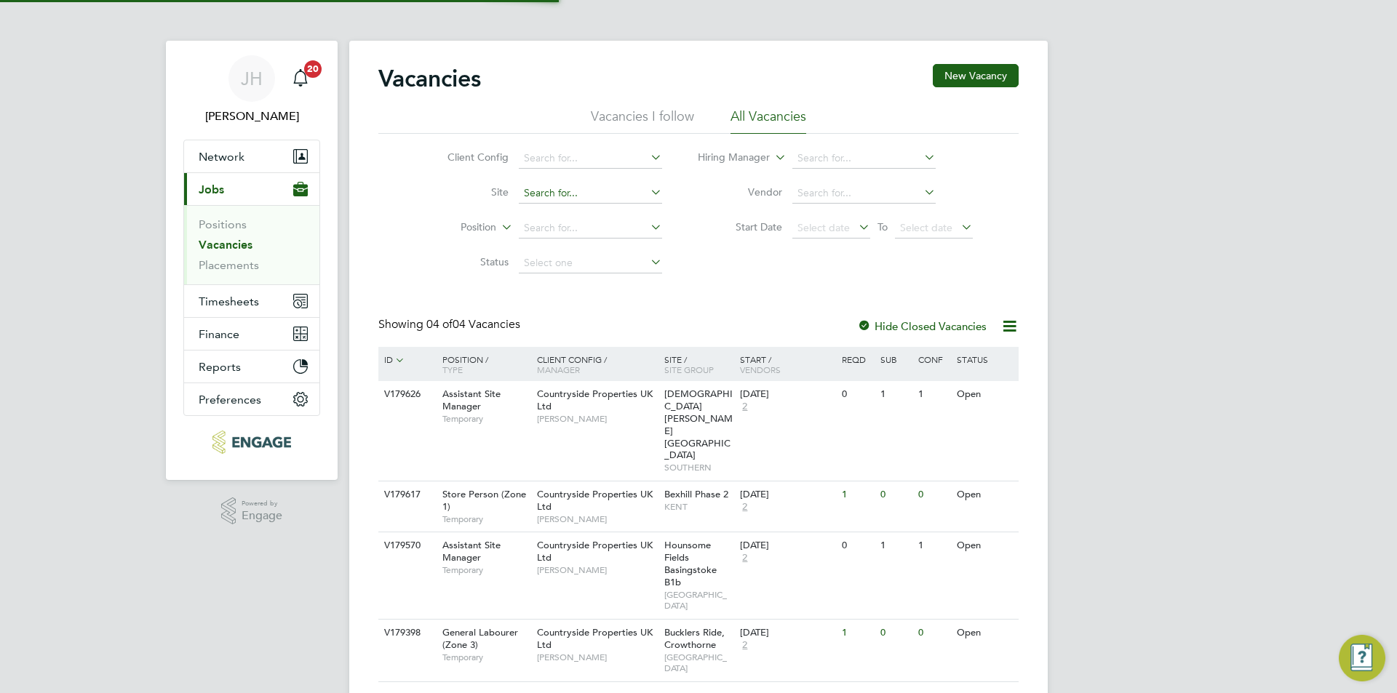
click at [571, 195] on input at bounding box center [590, 193] width 143 height 20
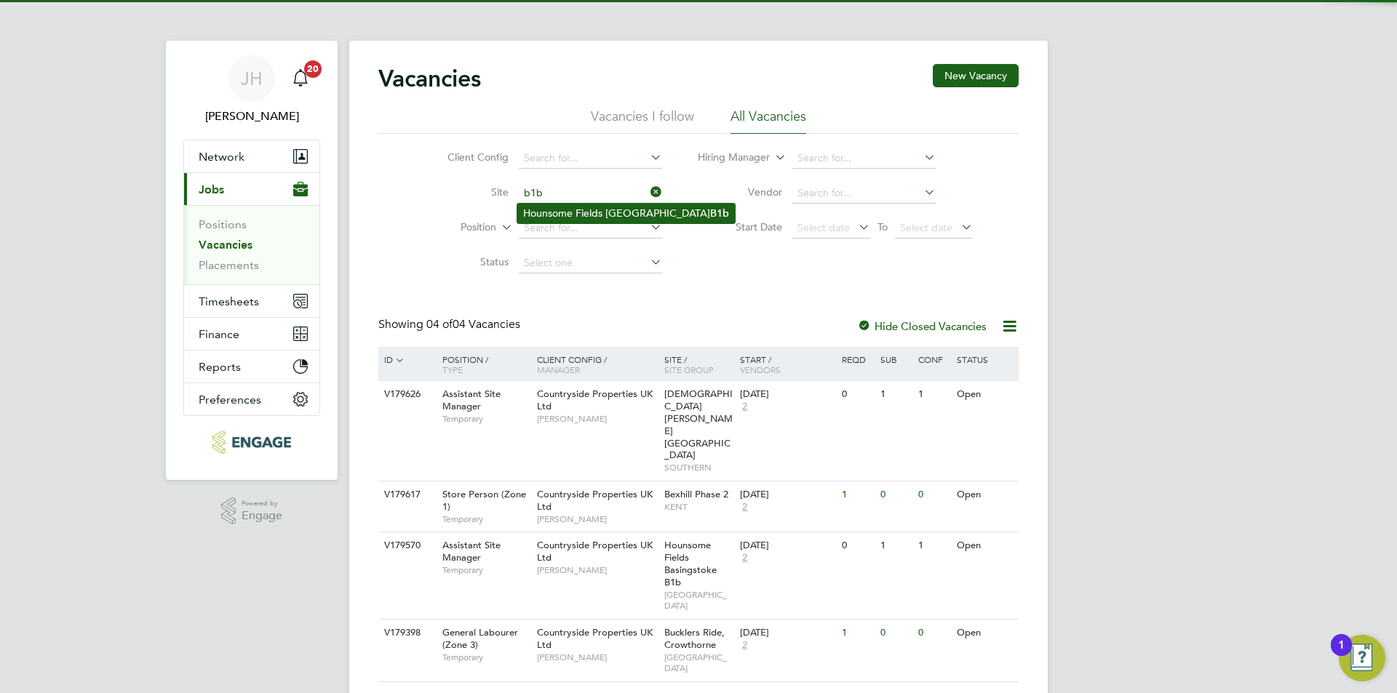
click at [586, 209] on li "Hounsome Fields Basingstoke B1b" at bounding box center [625, 214] width 217 height 20
type input "Hounsome Fields Basingstoke B1b"
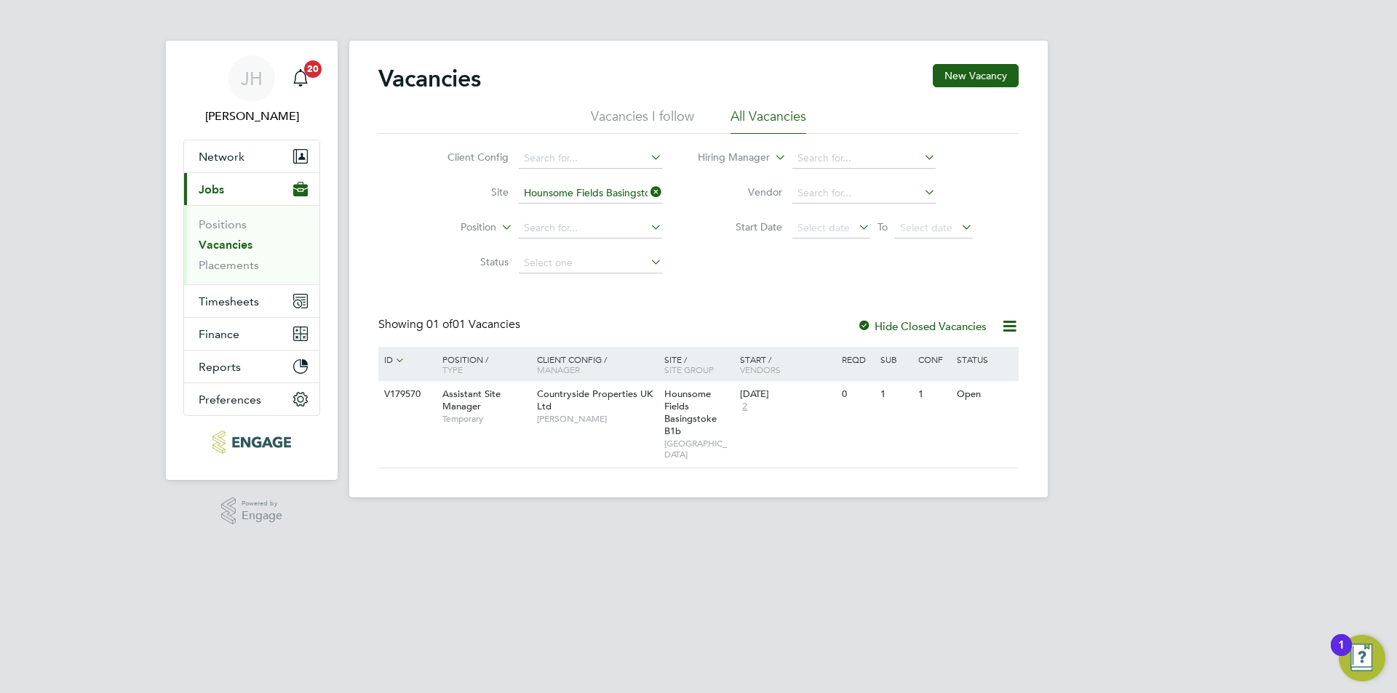
click at [934, 328] on label "Hide Closed Vacancies" at bounding box center [921, 326] width 129 height 14
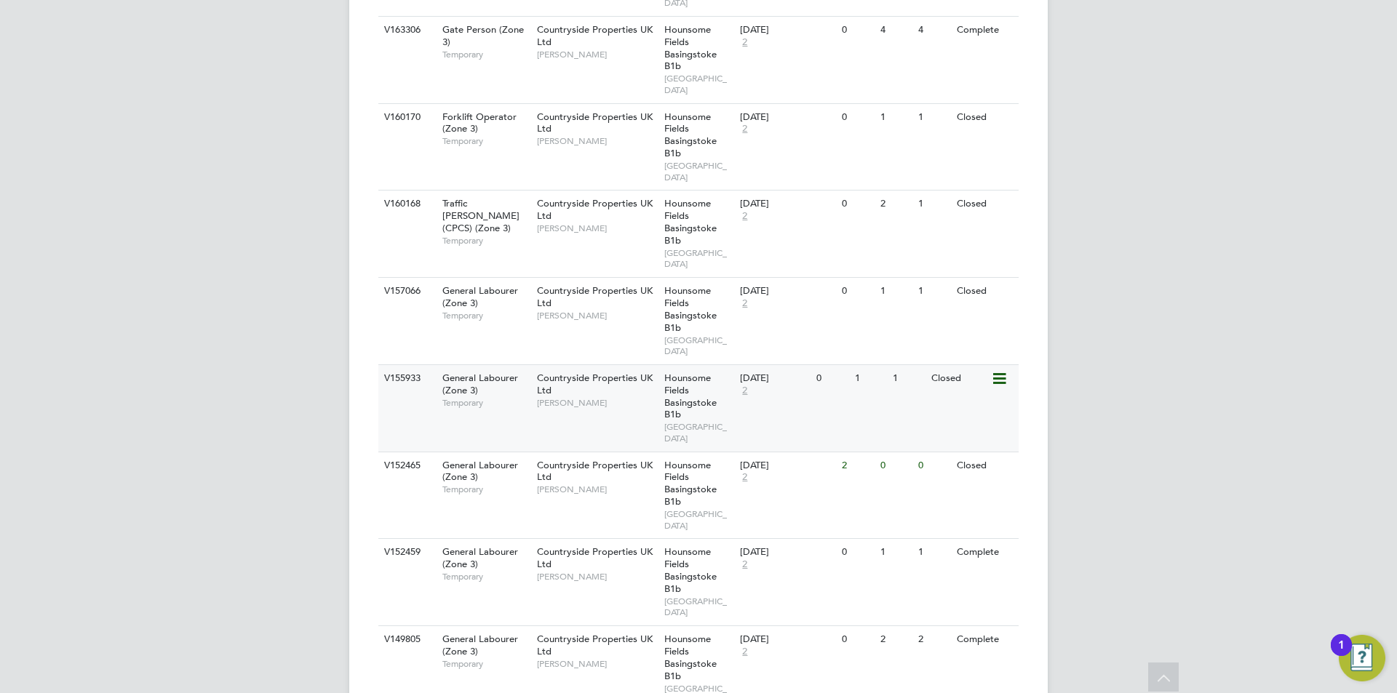
click at [926, 404] on div "V155933 General Labourer (Zone 3) Temporary Countryside Properties UK Ltd [PERS…" at bounding box center [698, 407] width 640 height 87
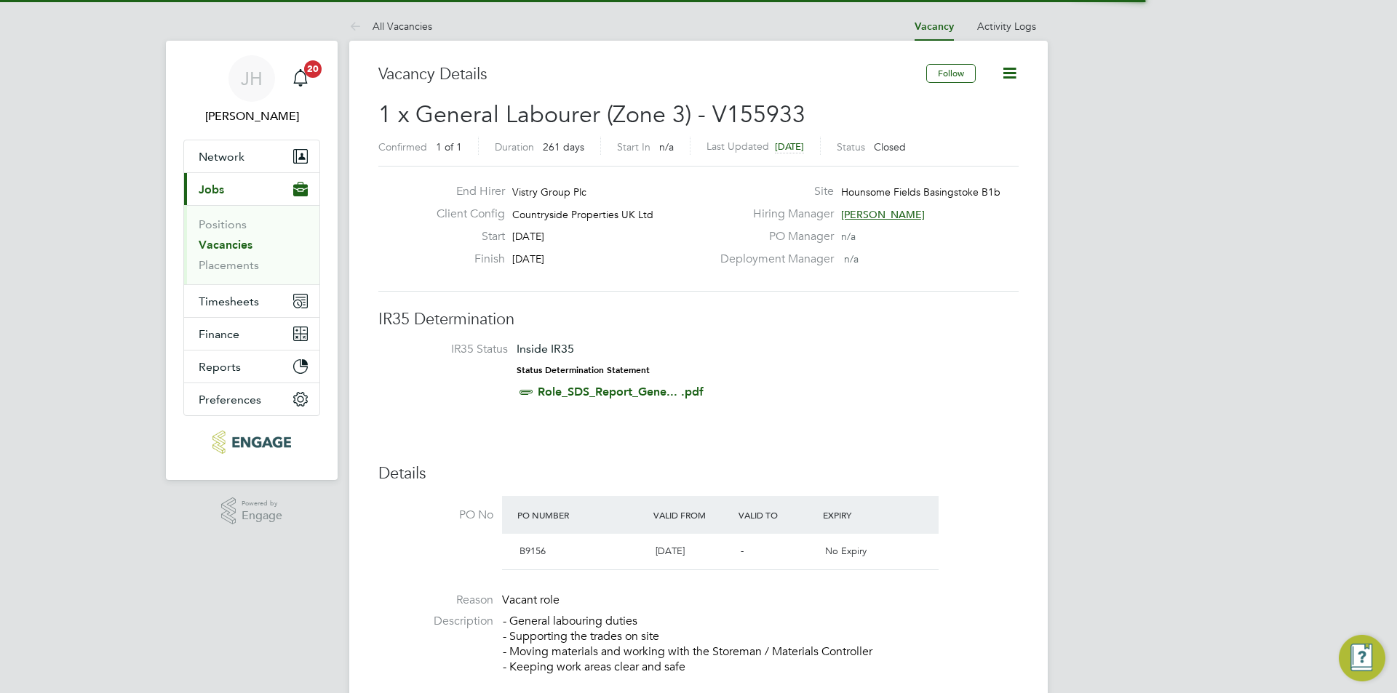
click at [1004, 79] on icon at bounding box center [1009, 73] width 18 height 18
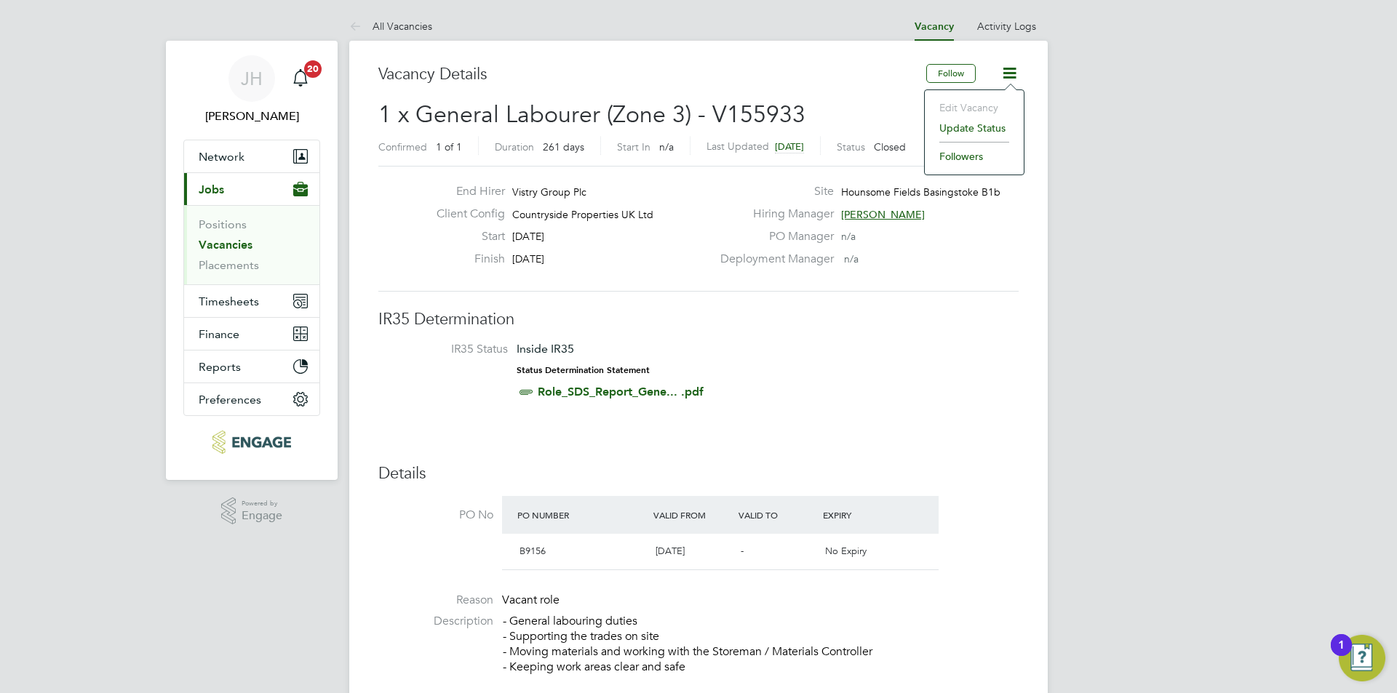
click at [962, 124] on li "Update Status" at bounding box center [974, 128] width 84 height 20
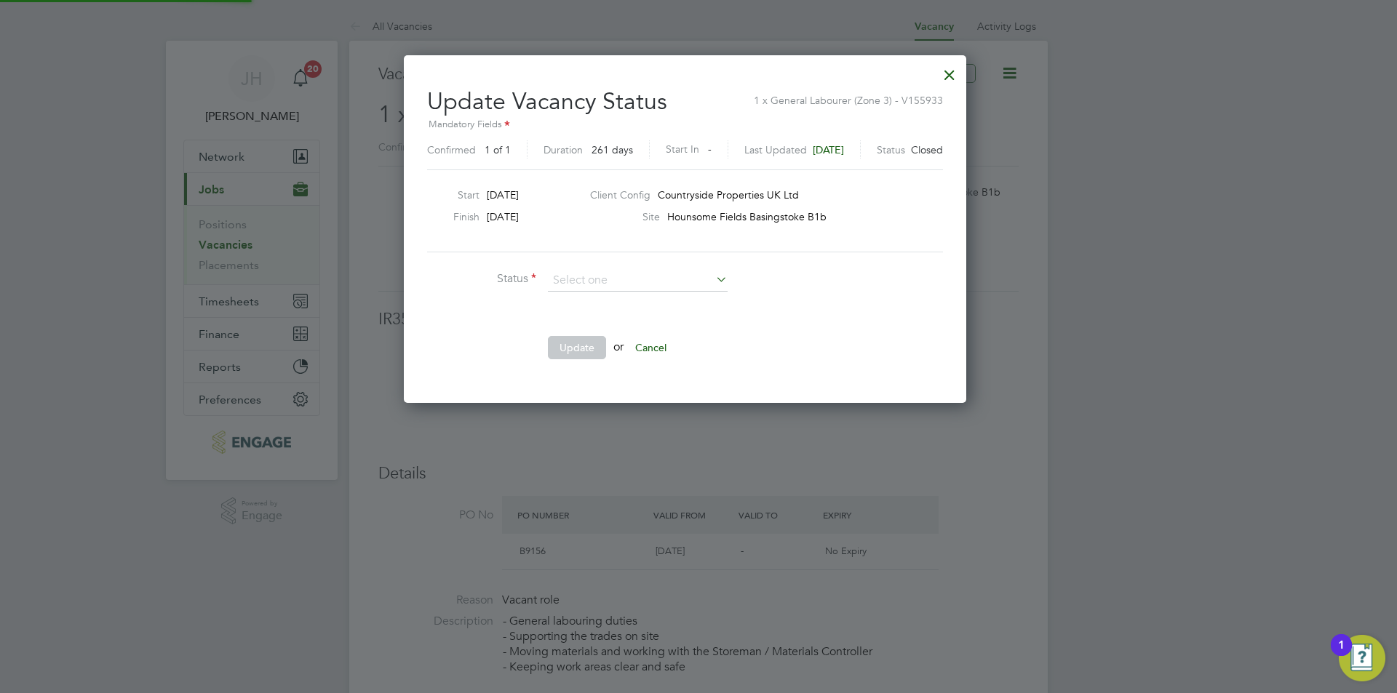
scroll to position [22, 378]
click at [627, 292] on li "Open" at bounding box center [637, 299] width 181 height 19
type input "Open"
click at [595, 354] on button "Update" at bounding box center [577, 347] width 58 height 23
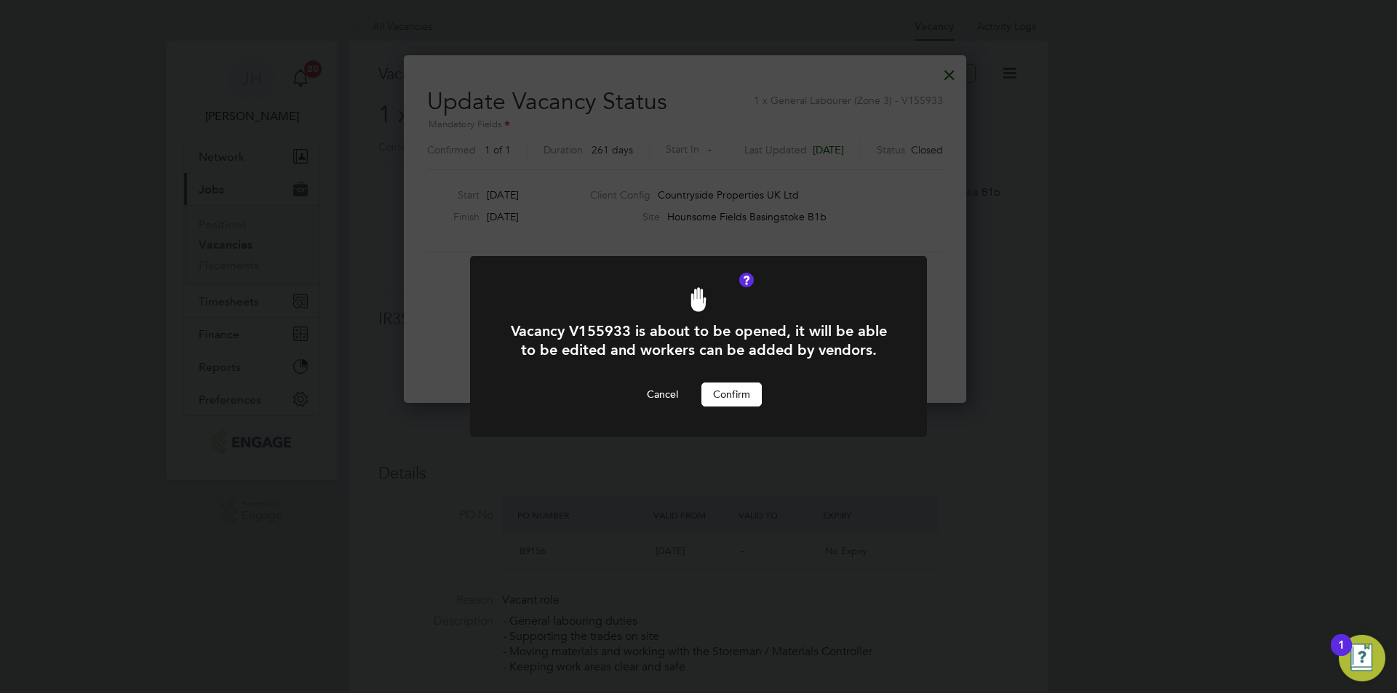
click at [722, 400] on button "Confirm" at bounding box center [731, 394] width 60 height 23
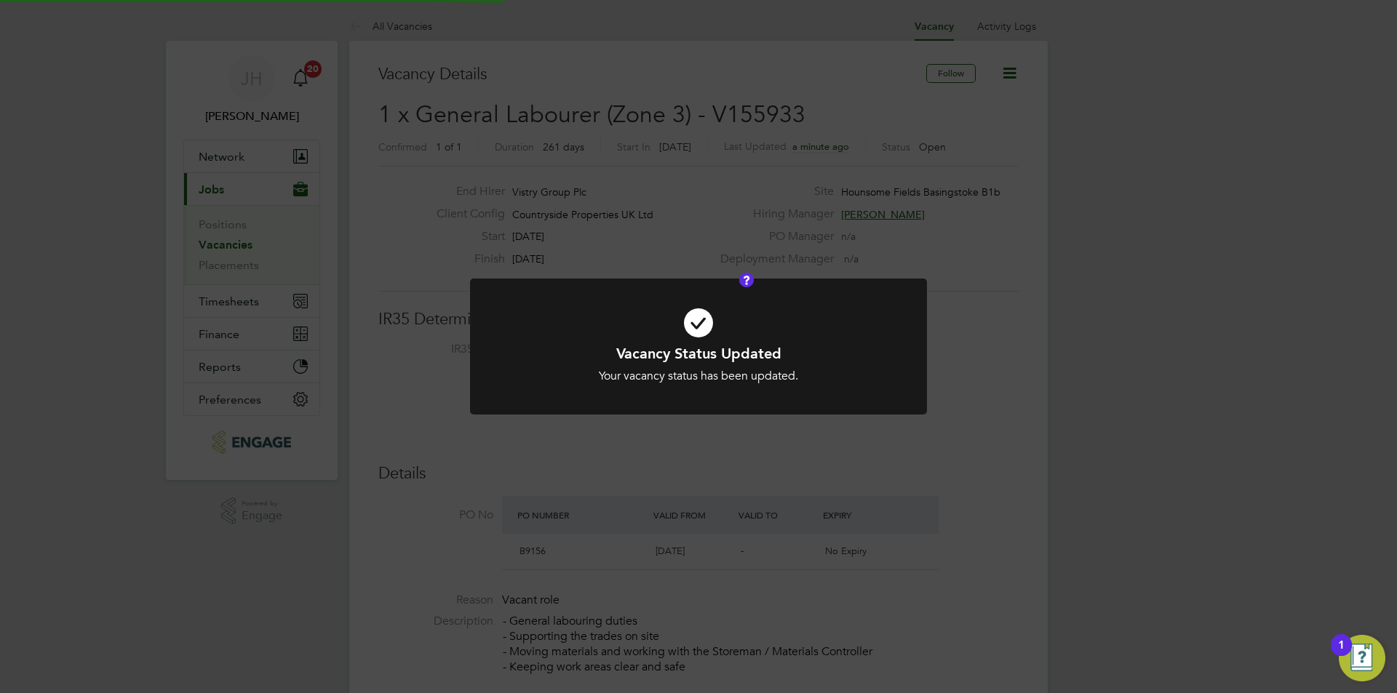
scroll to position [43, 102]
click at [784, 356] on h1 "Vacancy Status Updated" at bounding box center [698, 353] width 378 height 19
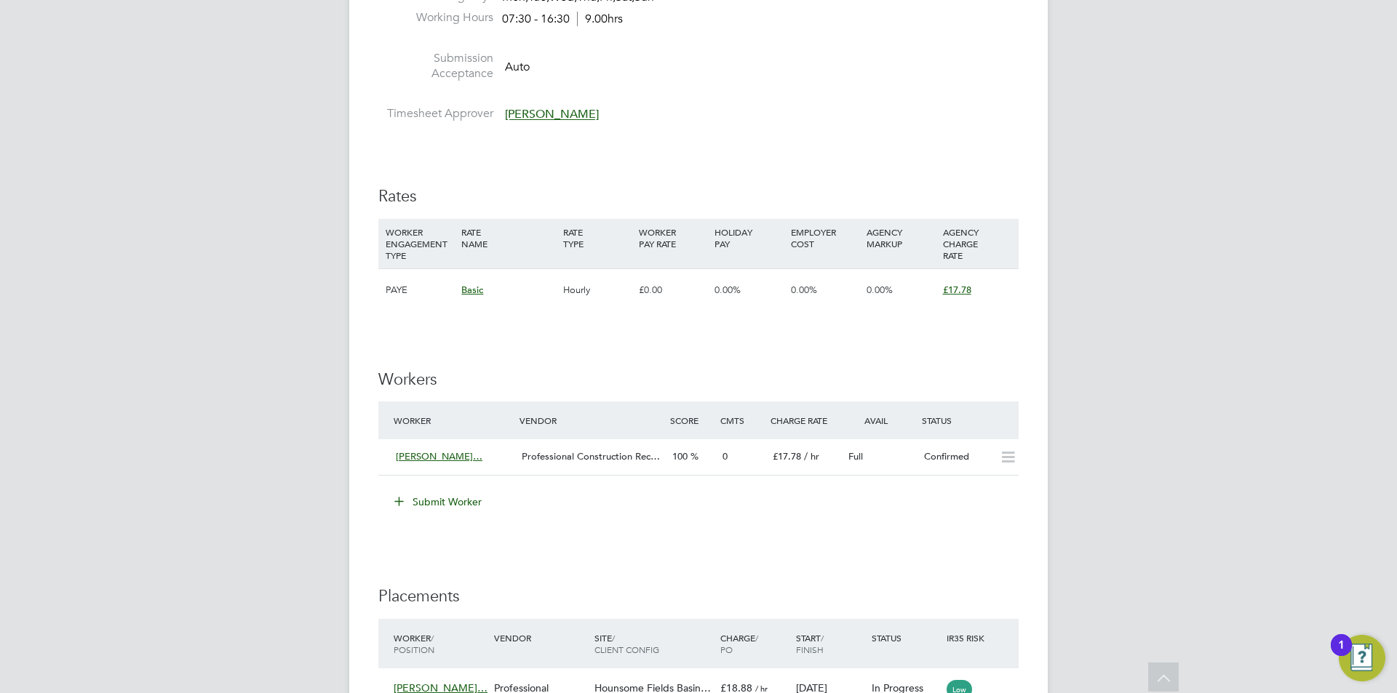
click at [463, 496] on button "Submit Worker" at bounding box center [438, 501] width 109 height 23
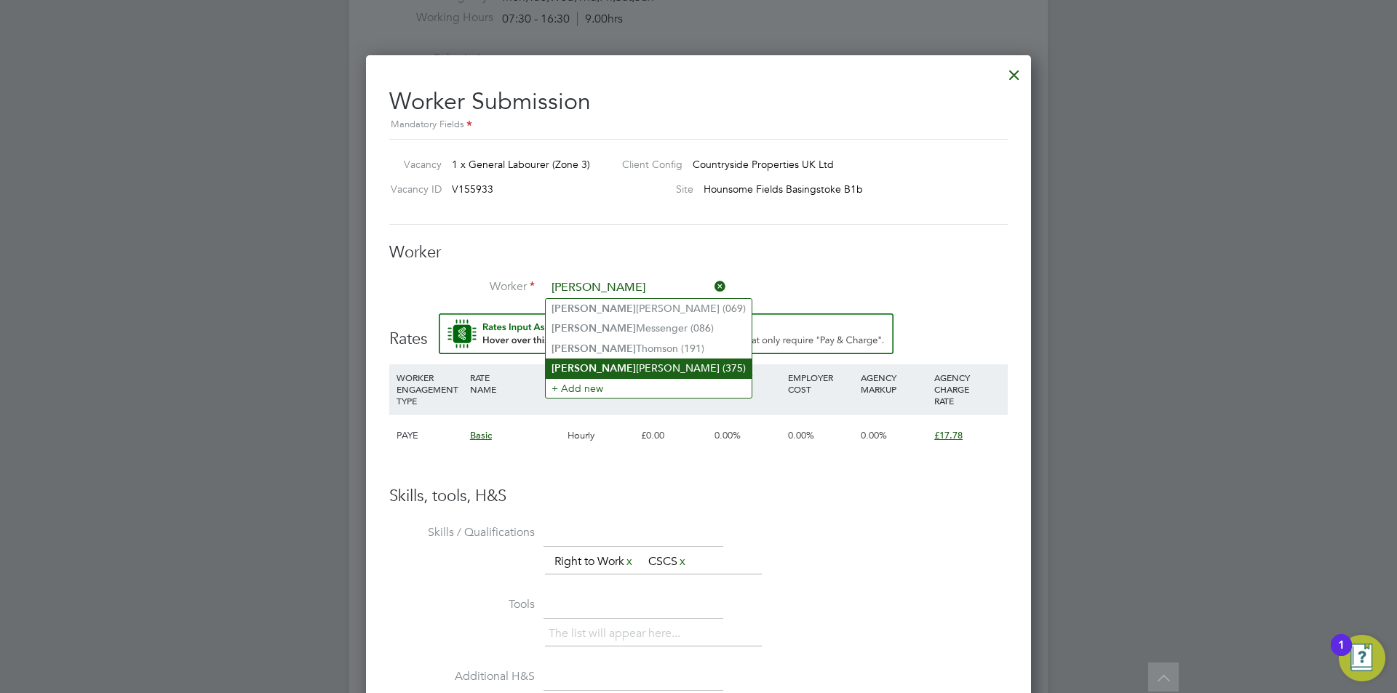
click at [631, 361] on li "[PERSON_NAME] (375)" at bounding box center [649, 369] width 206 height 20
type input "[PERSON_NAME] (375)"
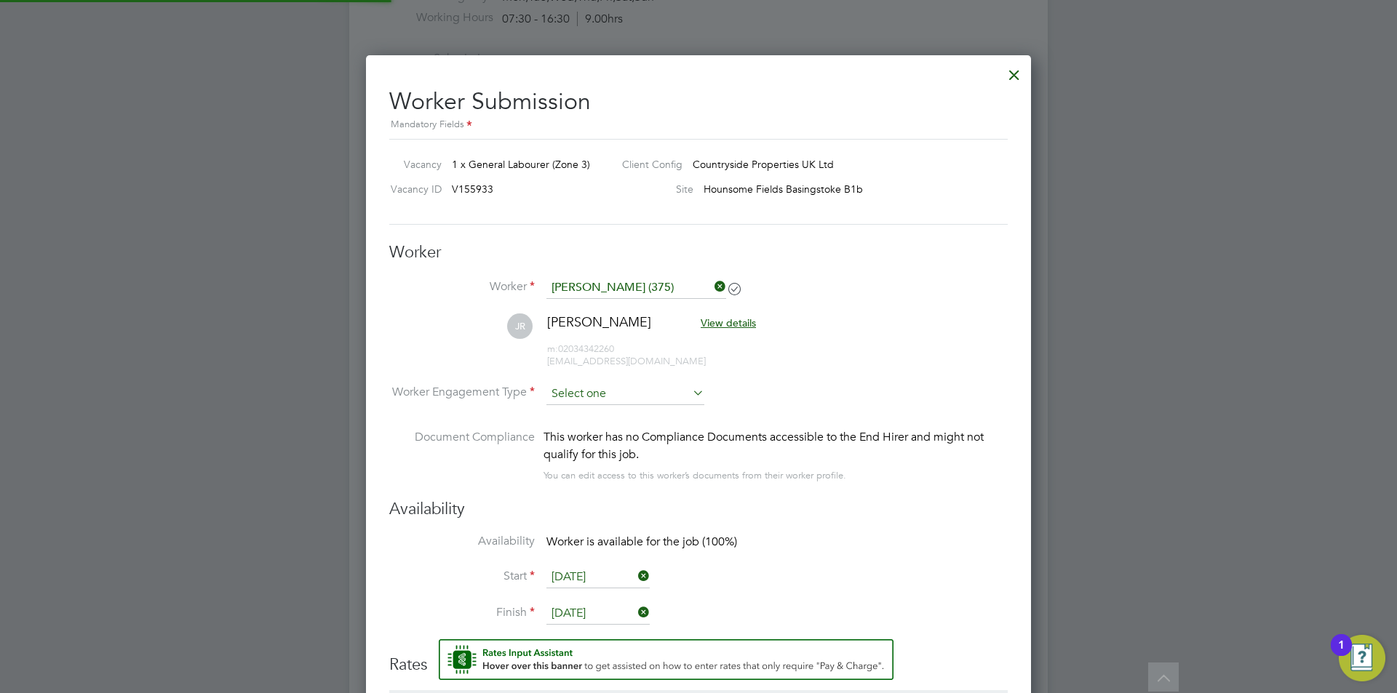
click at [592, 383] on input at bounding box center [625, 394] width 158 height 22
click at [598, 431] on li "PAYE" at bounding box center [625, 432] width 159 height 19
type input "PAYE"
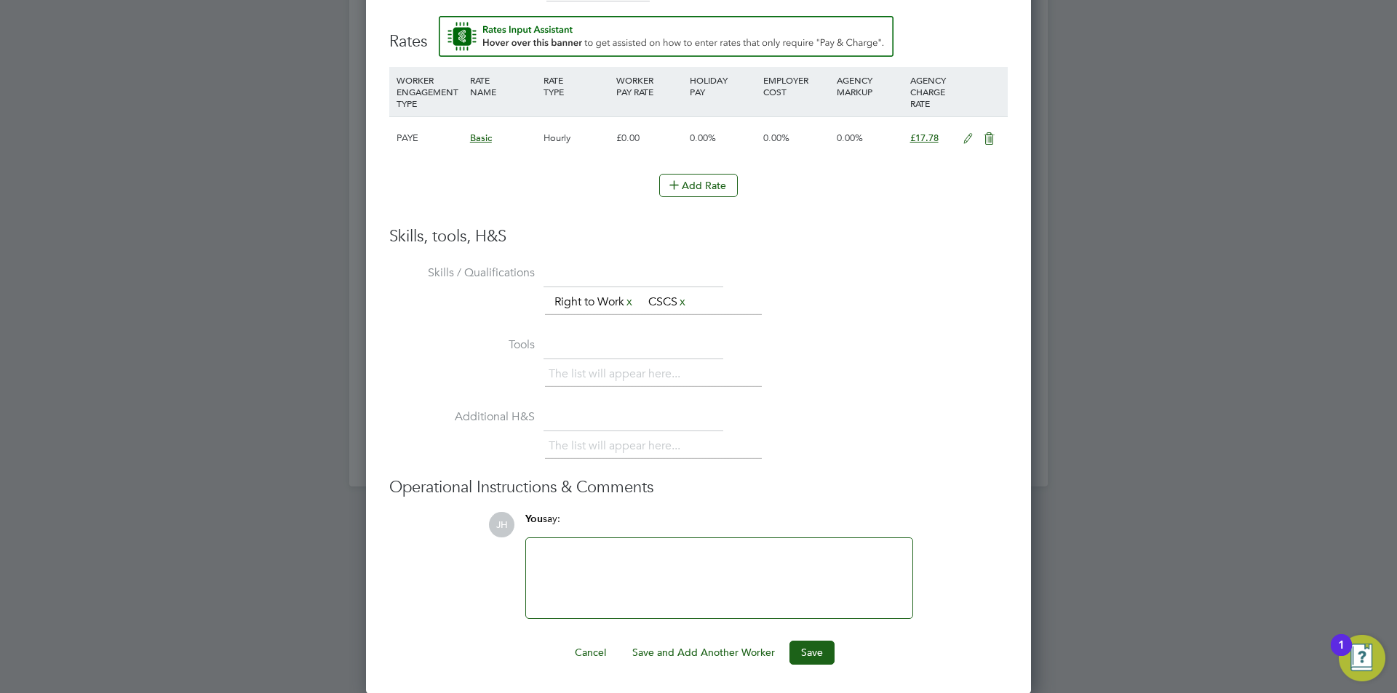
click at [971, 133] on icon at bounding box center [968, 139] width 18 height 12
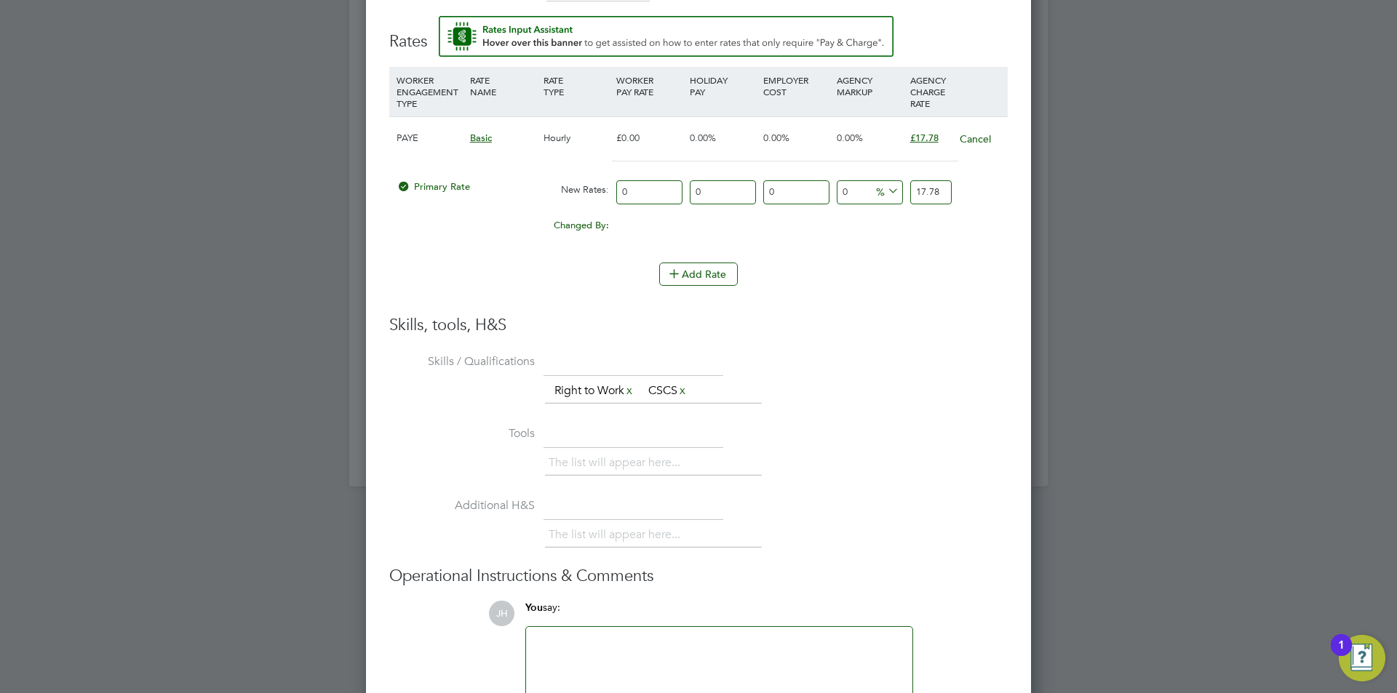
click at [934, 190] on input "17.78" at bounding box center [930, 192] width 41 height 24
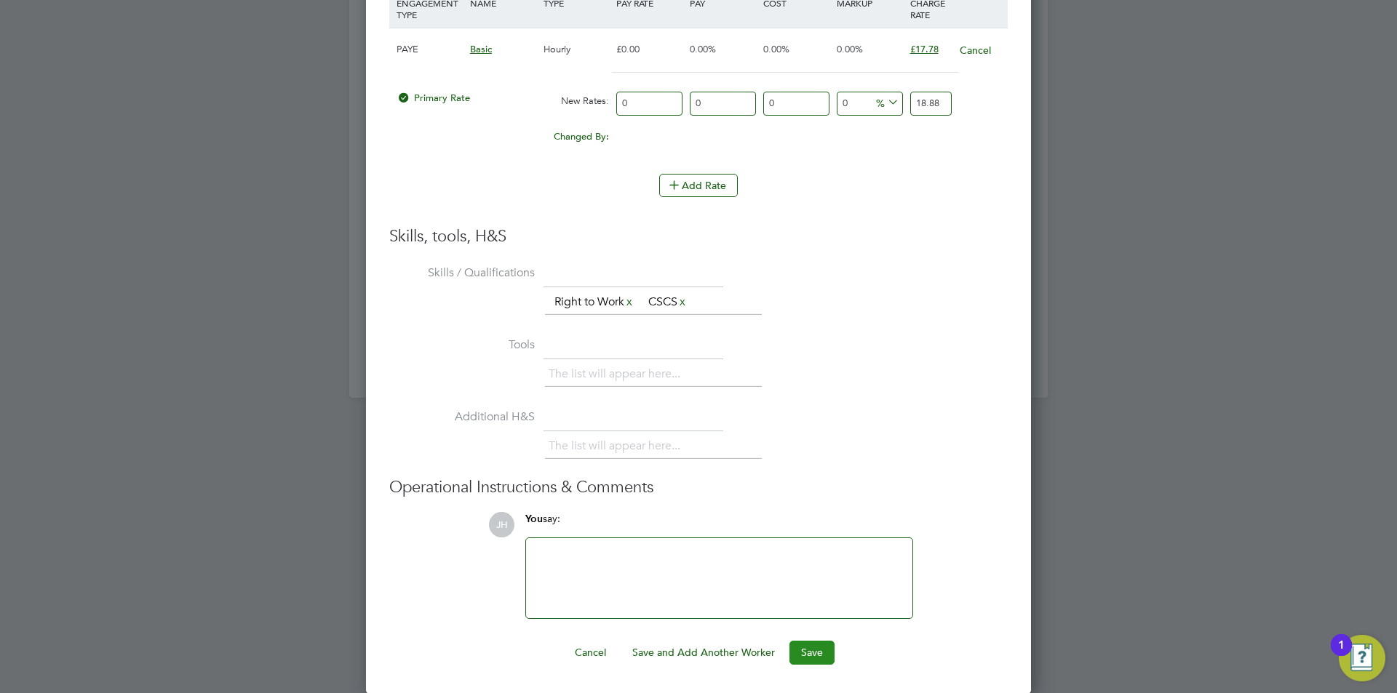
type input "18.88"
click at [818, 653] on button "Save" at bounding box center [811, 652] width 45 height 23
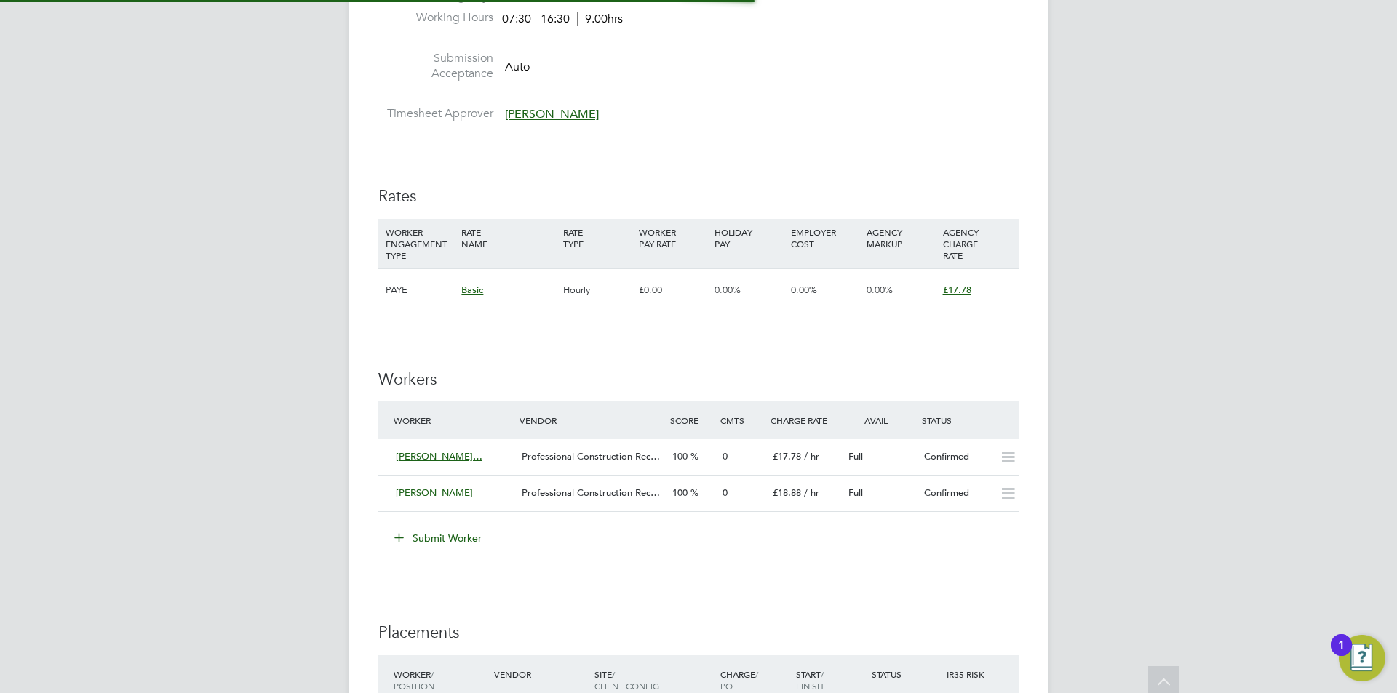
click at [1127, 399] on div "JH Jess Hogan Notifications 20 Applications: Network Team Members Businesses Si…" at bounding box center [698, 225] width 1397 height 2050
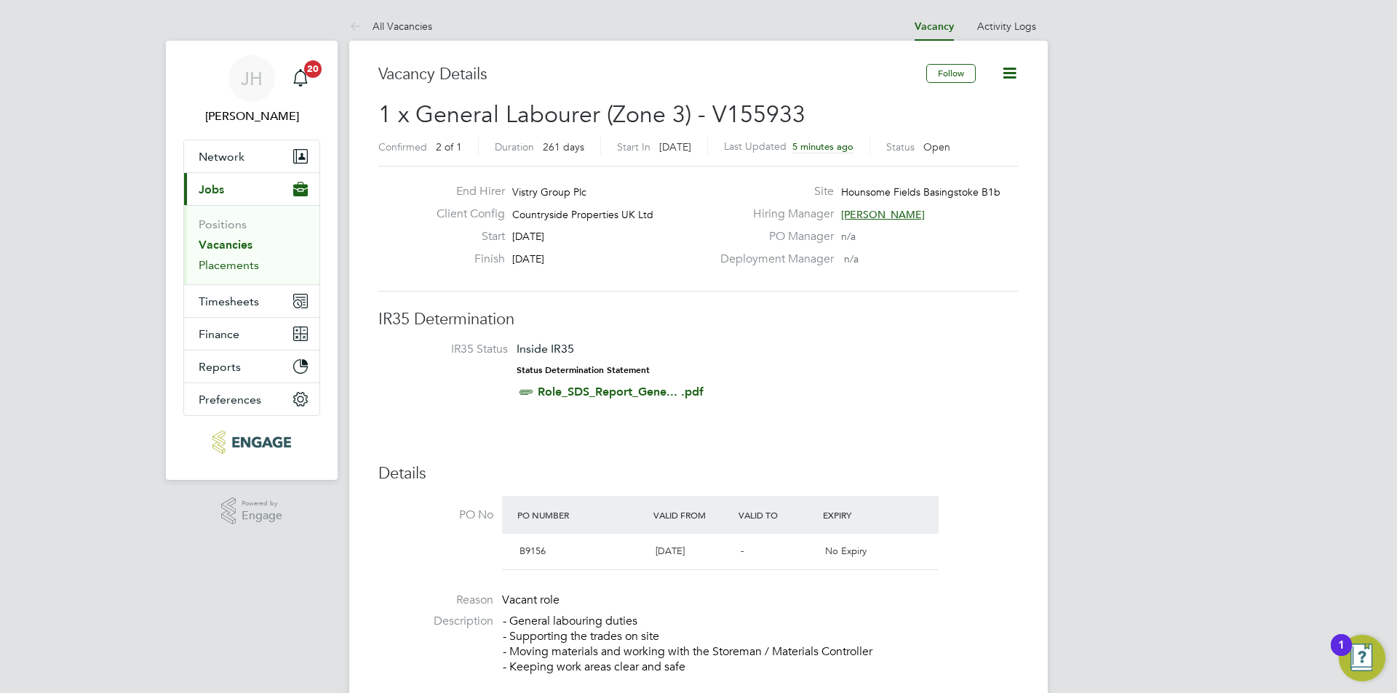
click at [221, 269] on link "Placements" at bounding box center [229, 265] width 60 height 14
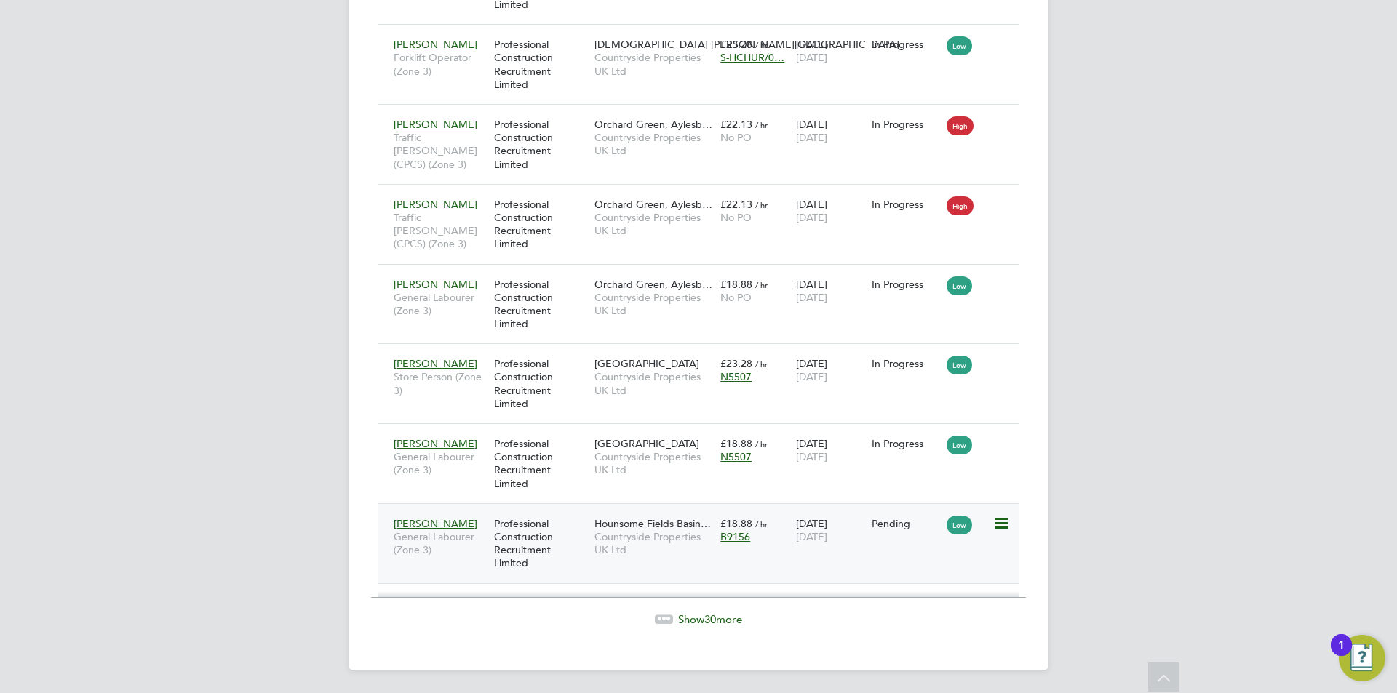
click at [997, 522] on icon at bounding box center [1000, 523] width 15 height 17
click at [935, 616] on li "Start" at bounding box center [956, 614] width 103 height 20
type input "Josh Dillon"
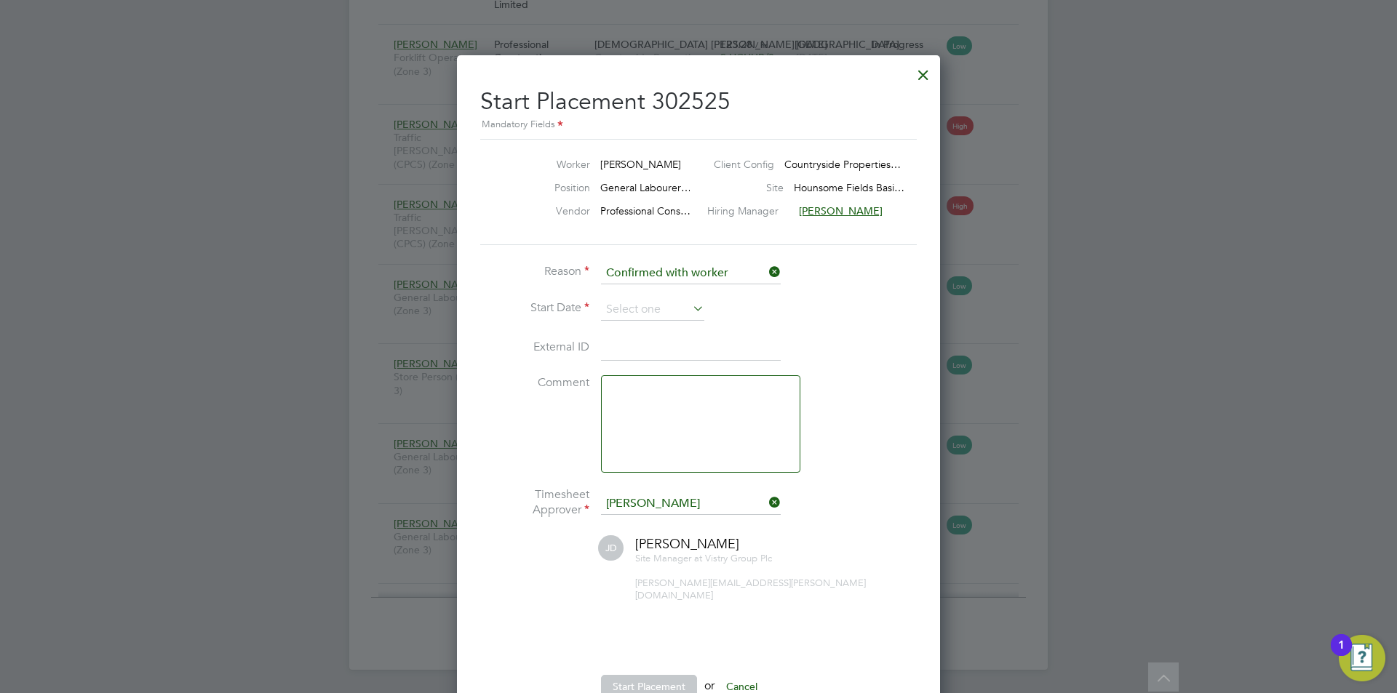
click at [668, 323] on li "Start Date" at bounding box center [698, 317] width 436 height 36
click at [668, 319] on input at bounding box center [652, 310] width 103 height 22
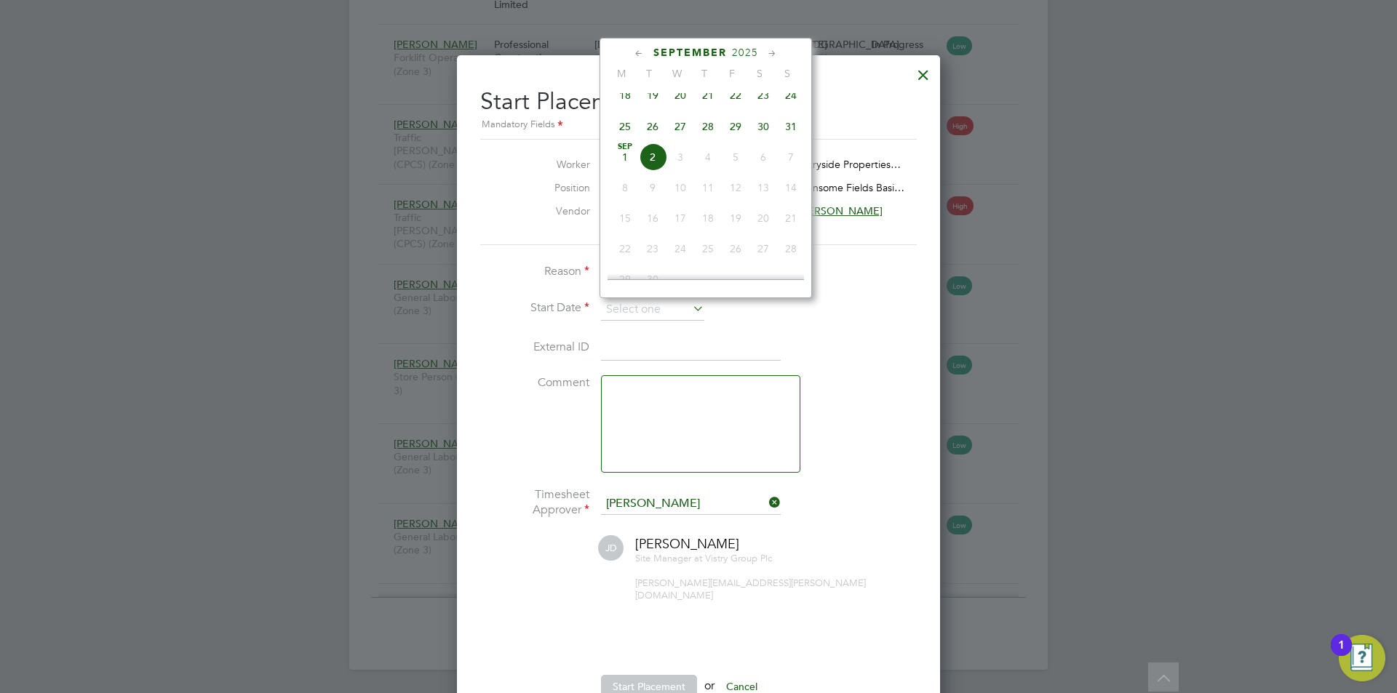
click at [624, 171] on span "Sep 1" at bounding box center [625, 157] width 28 height 28
type input "01 Sep 2025"
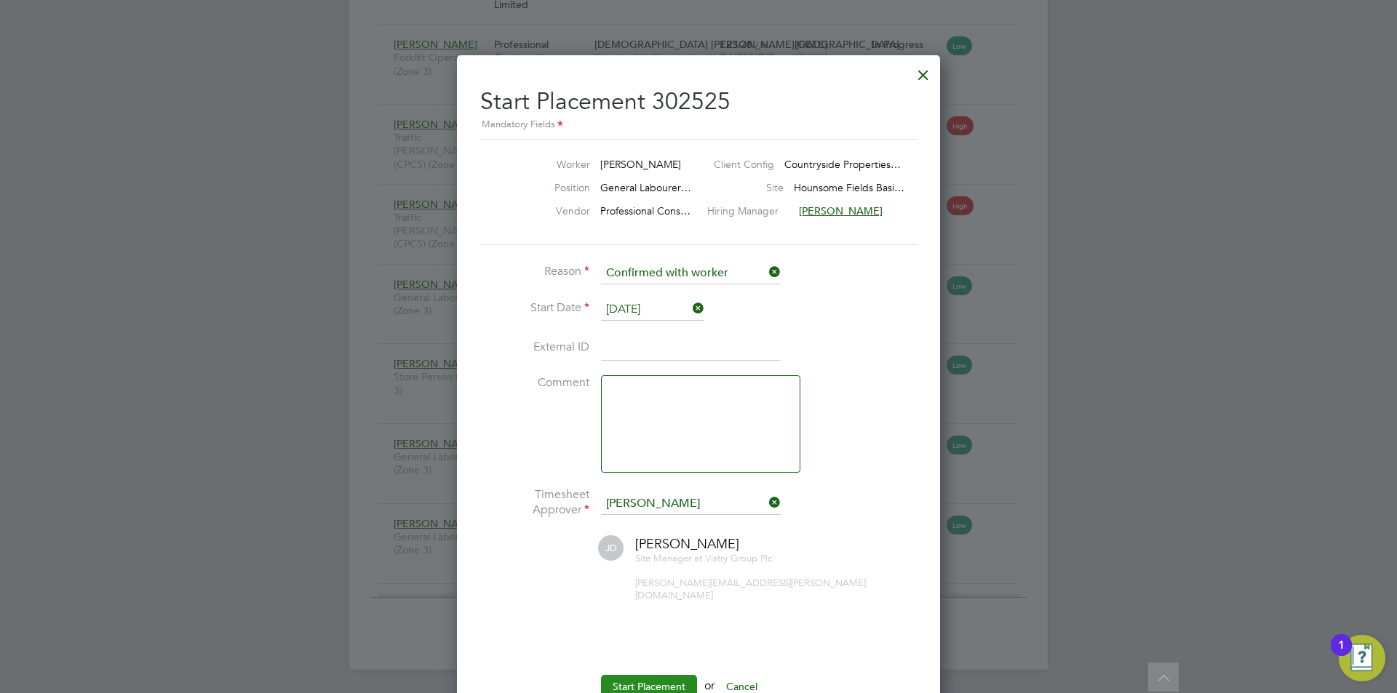
click at [672, 676] on button "Start Placement" at bounding box center [649, 686] width 96 height 23
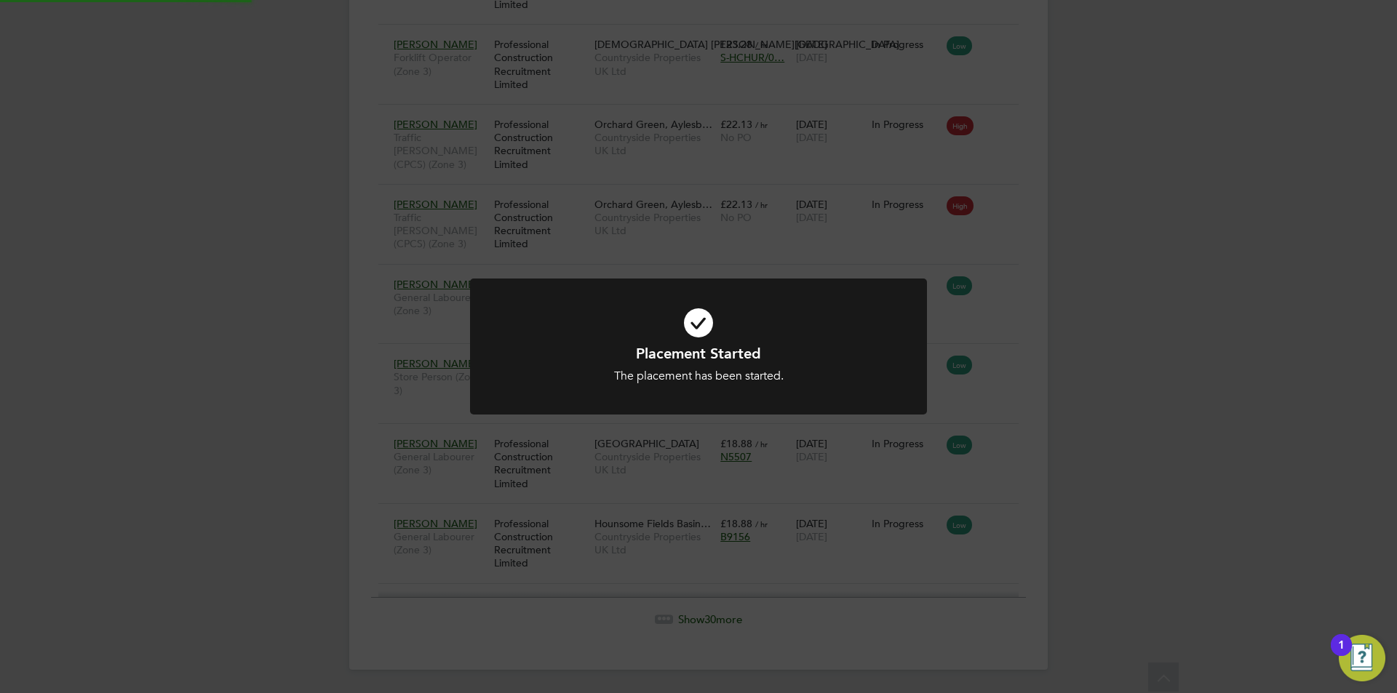
click at [1129, 410] on div "Placement Started The placement has been started. Cancel Okay" at bounding box center [698, 346] width 1397 height 693
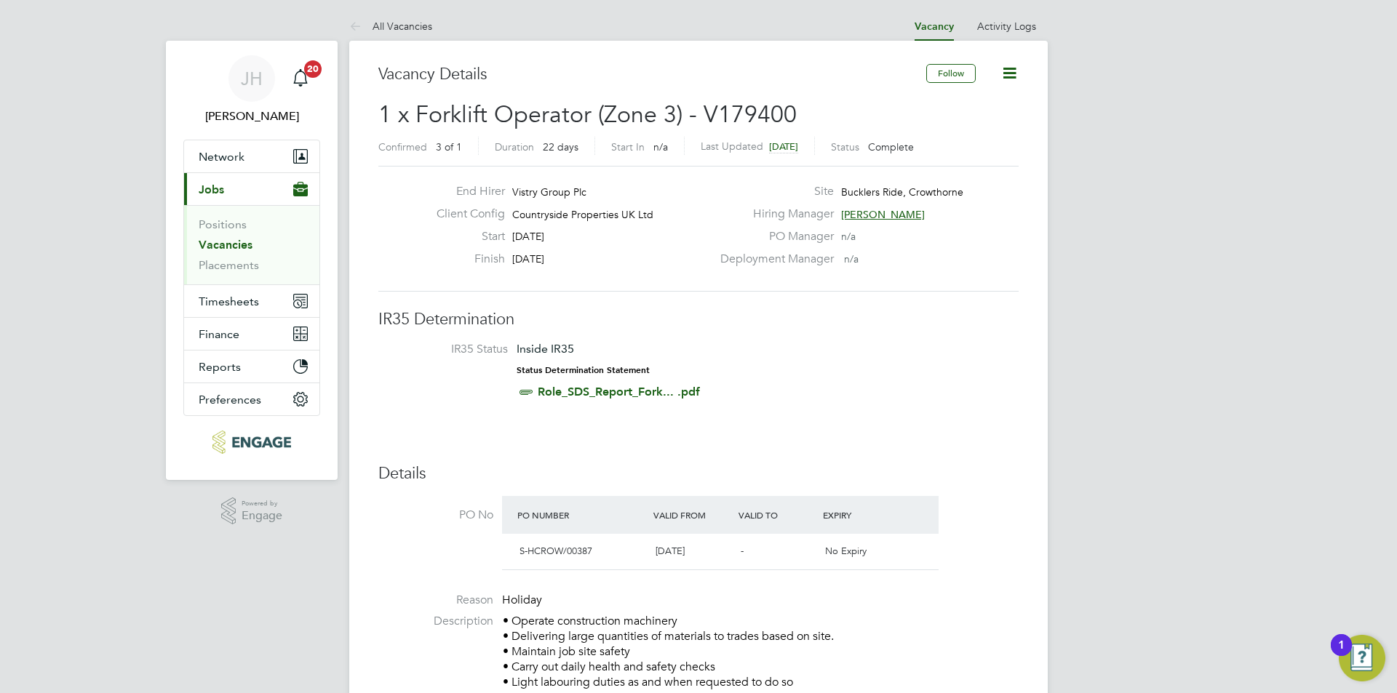
click at [1018, 65] on icon at bounding box center [1009, 73] width 18 height 18
click at [960, 123] on li "Update Status" at bounding box center [974, 128] width 84 height 20
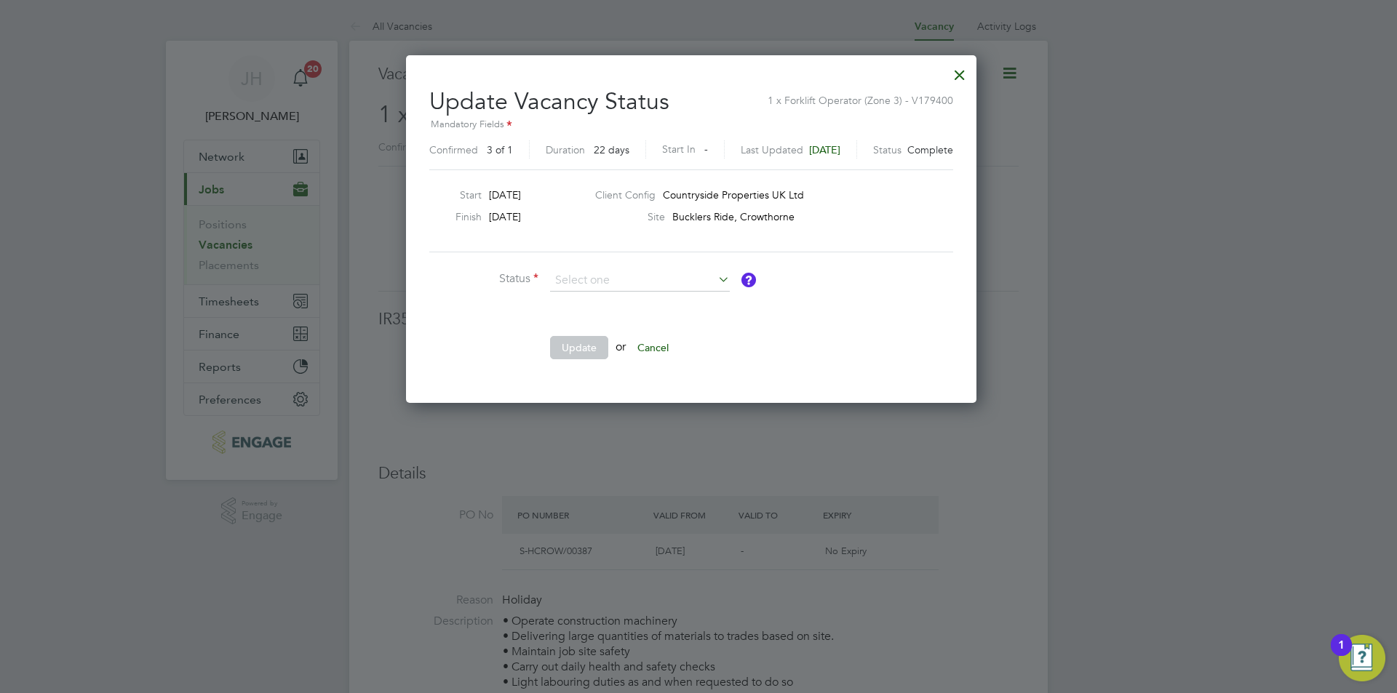
click at [611, 299] on li "Open" at bounding box center [639, 299] width 181 height 19
type input "Open"
click at [592, 351] on button "Update" at bounding box center [579, 347] width 58 height 23
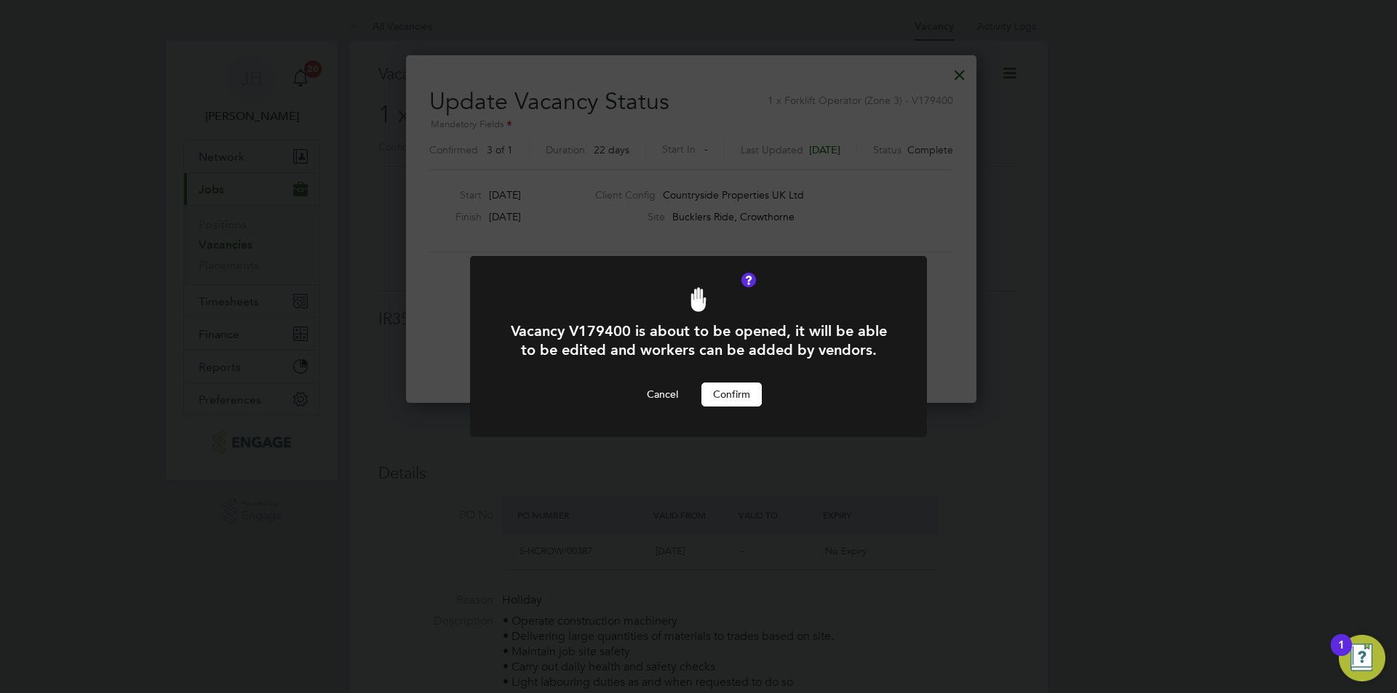
click at [719, 382] on div "Vacancy V179400 is about to be opened, it will be able to be edited and workers…" at bounding box center [698, 364] width 378 height 84
click at [720, 392] on button "Confirm" at bounding box center [731, 394] width 60 height 23
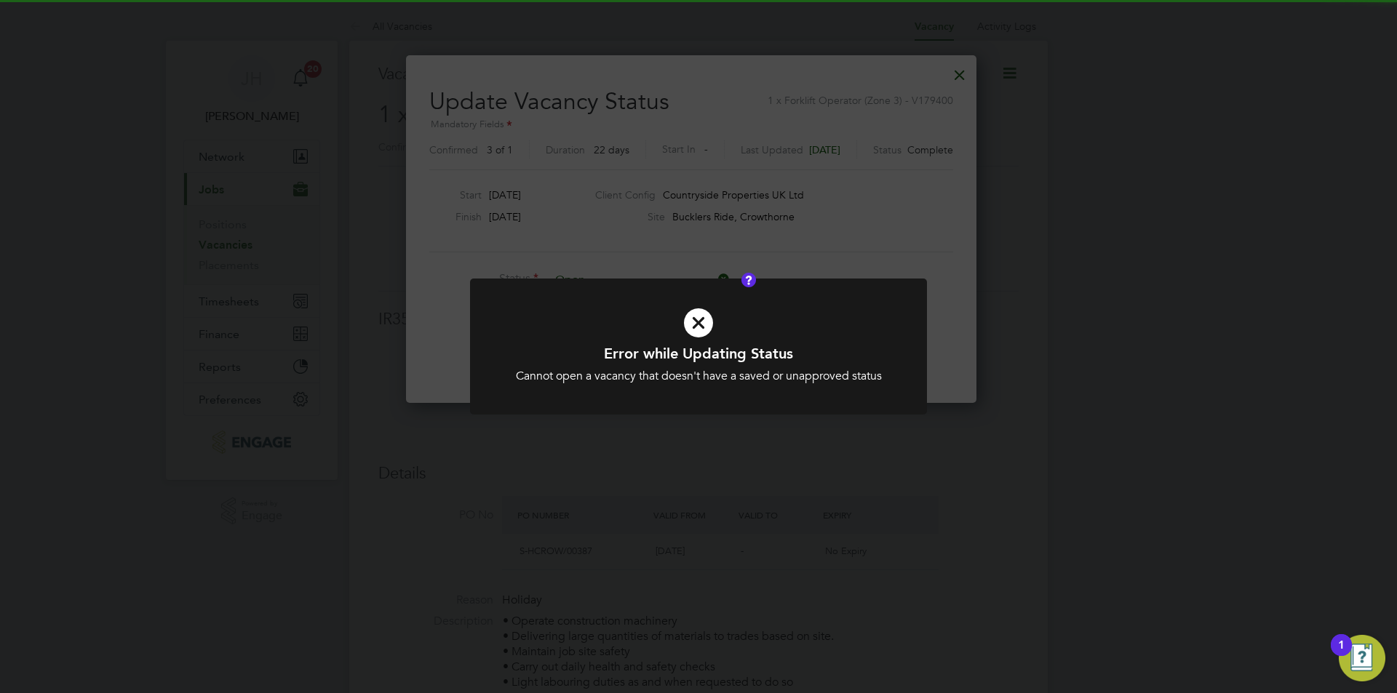
click at [1119, 333] on div "Error while Updating Status Cannot open a vacancy that doesn't have a saved or …" at bounding box center [698, 346] width 1397 height 693
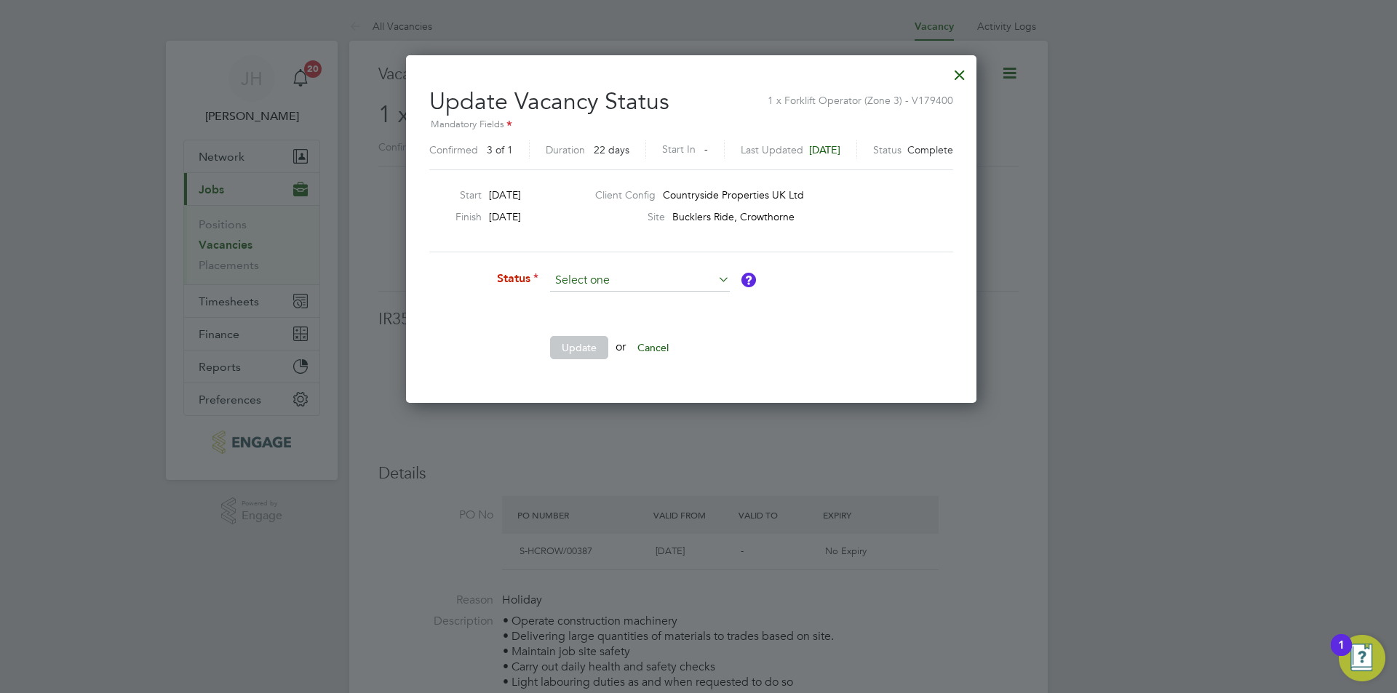
click at [637, 282] on input at bounding box center [640, 281] width 180 height 22
click at [625, 298] on li "Open" at bounding box center [639, 300] width 181 height 19
type input "Open"
click at [565, 356] on button "Update" at bounding box center [579, 347] width 58 height 23
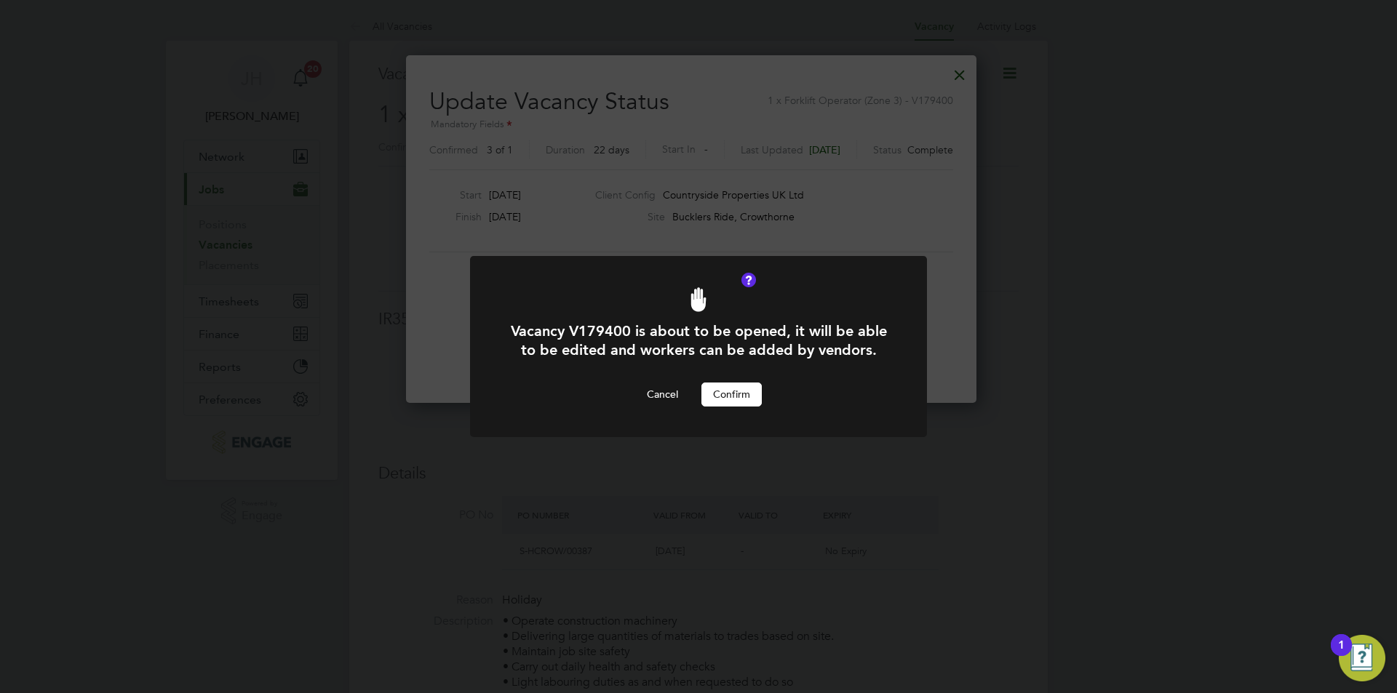
click at [729, 396] on button "Confirm" at bounding box center [731, 394] width 60 height 23
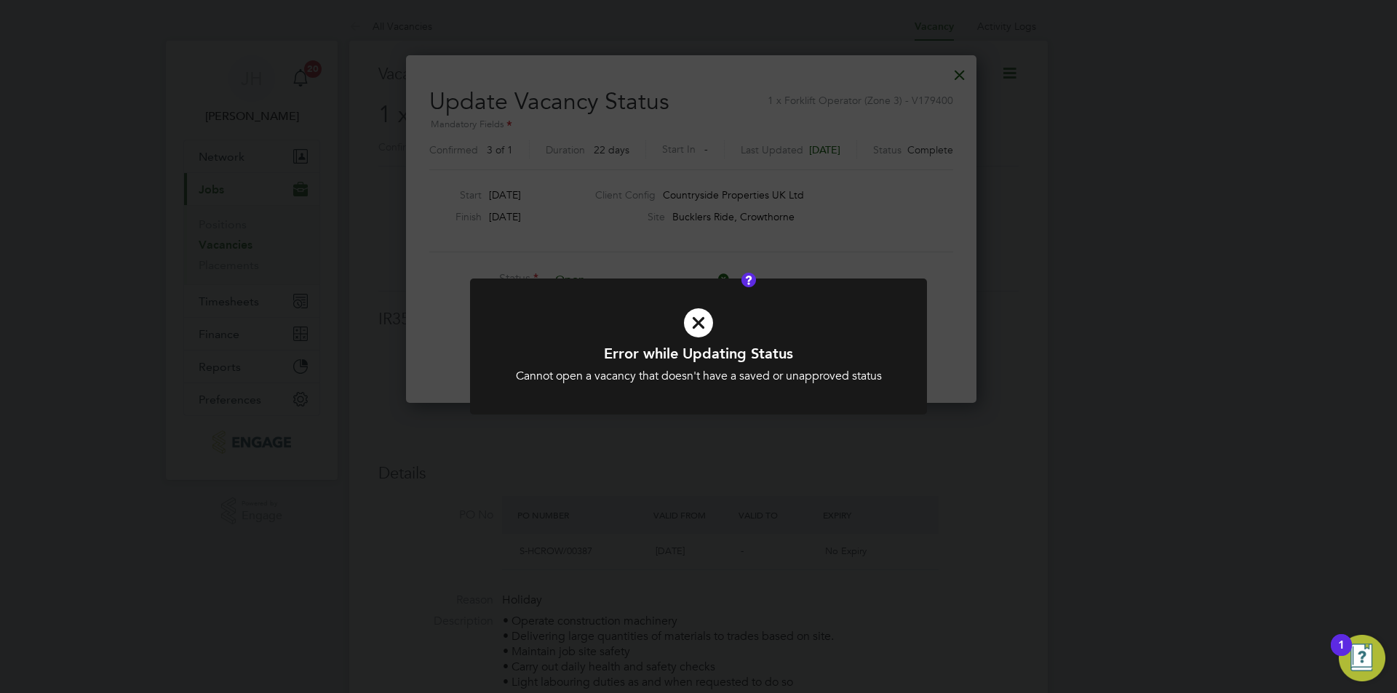
click at [1088, 416] on div "Error while Updating Status Cannot open a vacancy that doesn't have a saved or …" at bounding box center [698, 346] width 1397 height 693
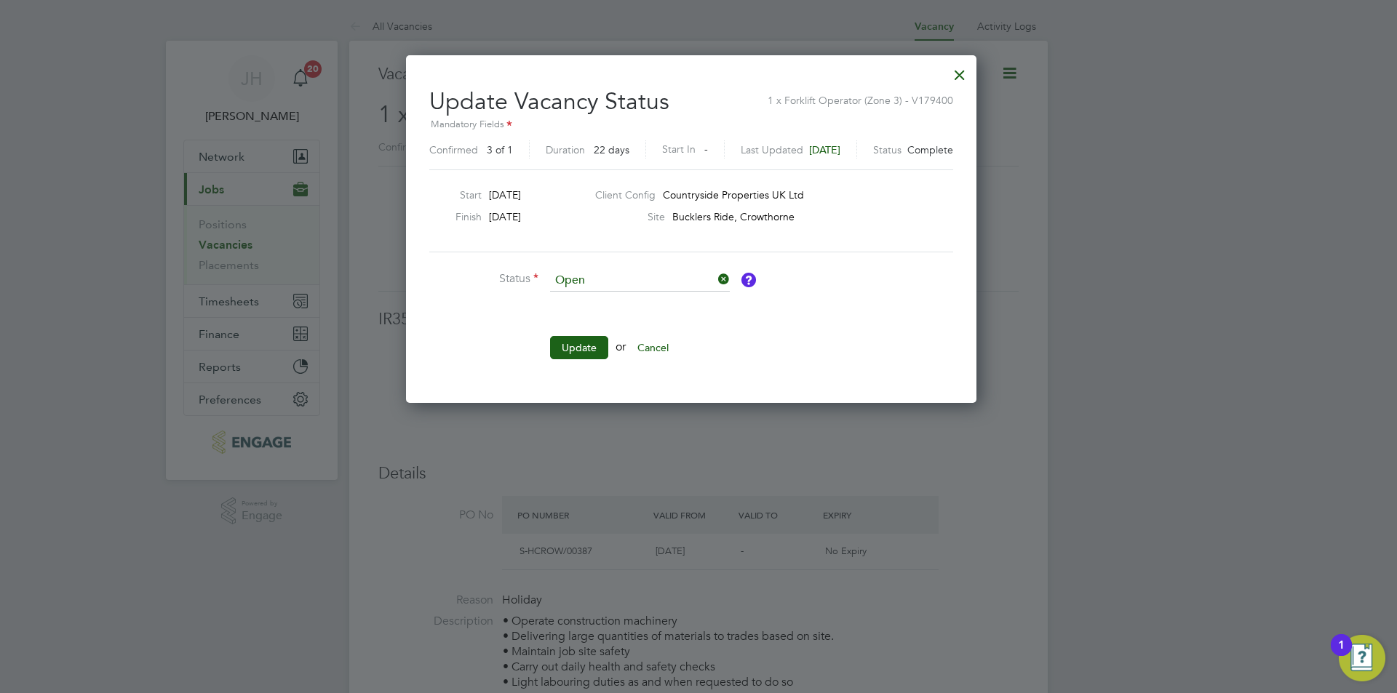
click at [973, 73] on div at bounding box center [959, 71] width 26 height 26
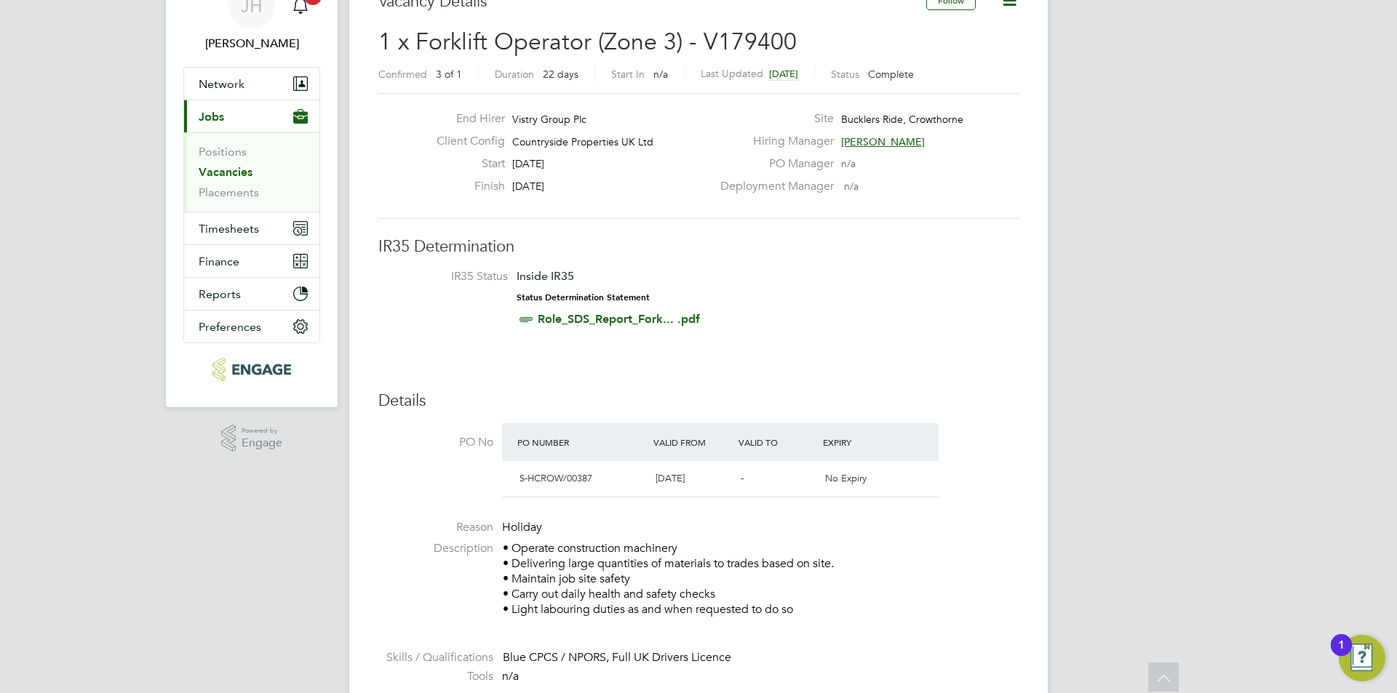
click at [889, 308] on li "IR35 Status Inside IR35 Status Determination Statement Role_SDS_Report_Fork... …" at bounding box center [698, 300] width 611 height 63
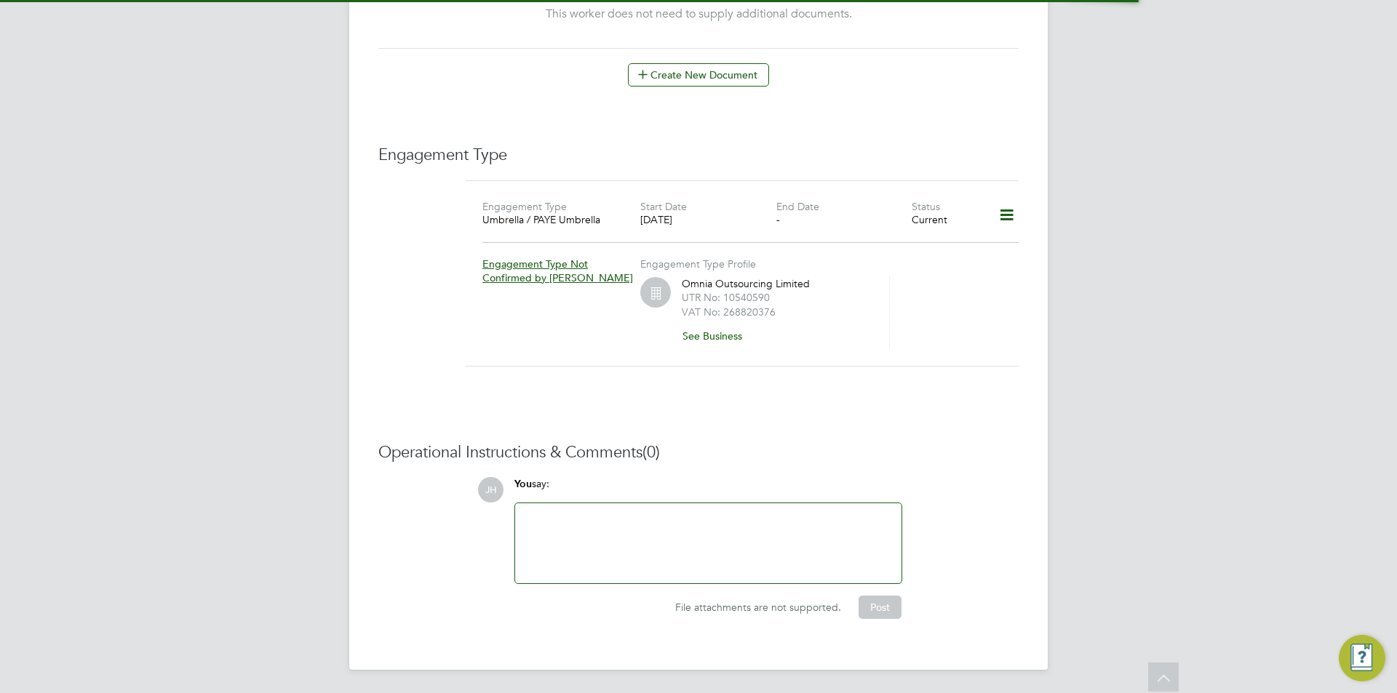
scroll to position [864, 0]
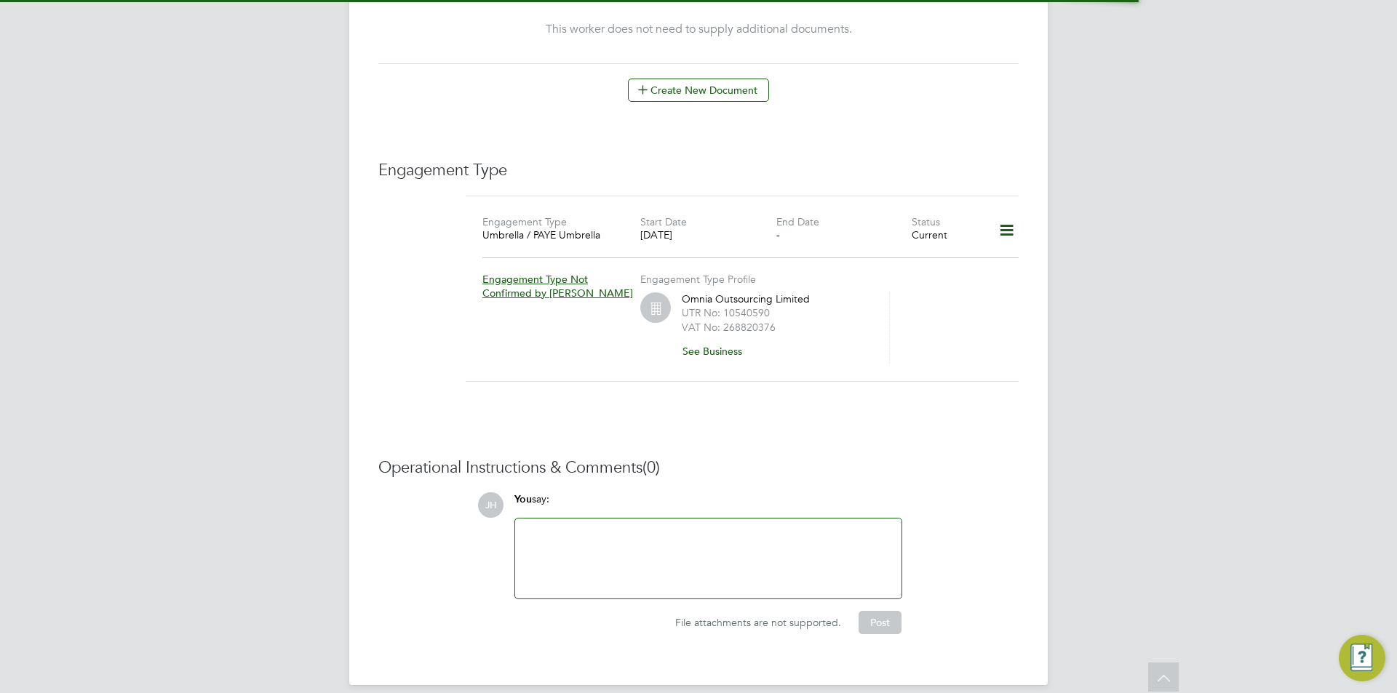
click at [721, 527] on div at bounding box center [708, 558] width 369 height 63
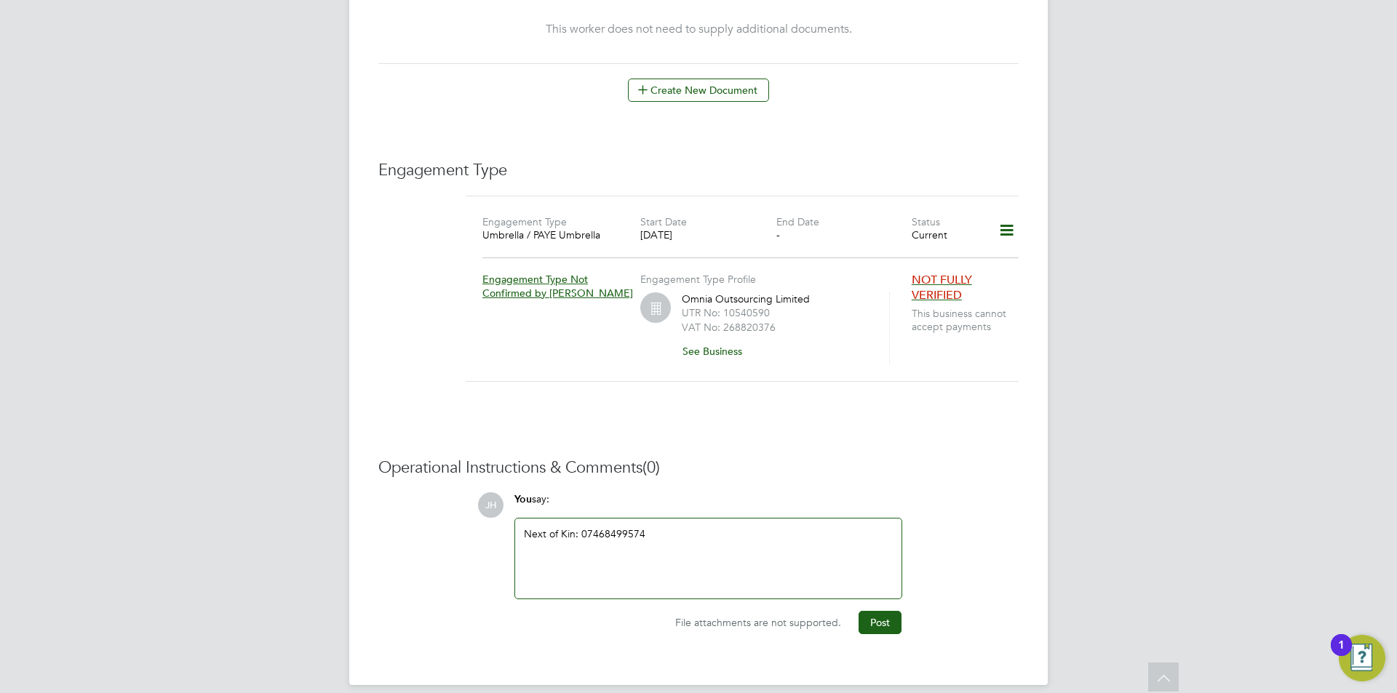
click at [582, 527] on div "Next of Kin: 07468499574" at bounding box center [708, 558] width 369 height 63
click at [694, 527] on div "Next of Kin: [PERSON_NAME] 07468499574" at bounding box center [708, 558] width 369 height 63
click at [711, 527] on div "Next of Kin: [PERSON_NAME] 07468 499574" at bounding box center [708, 558] width 369 height 63
click at [869, 615] on button "Post" at bounding box center [879, 622] width 43 height 23
